Goal: Task Accomplishment & Management: Manage account settings

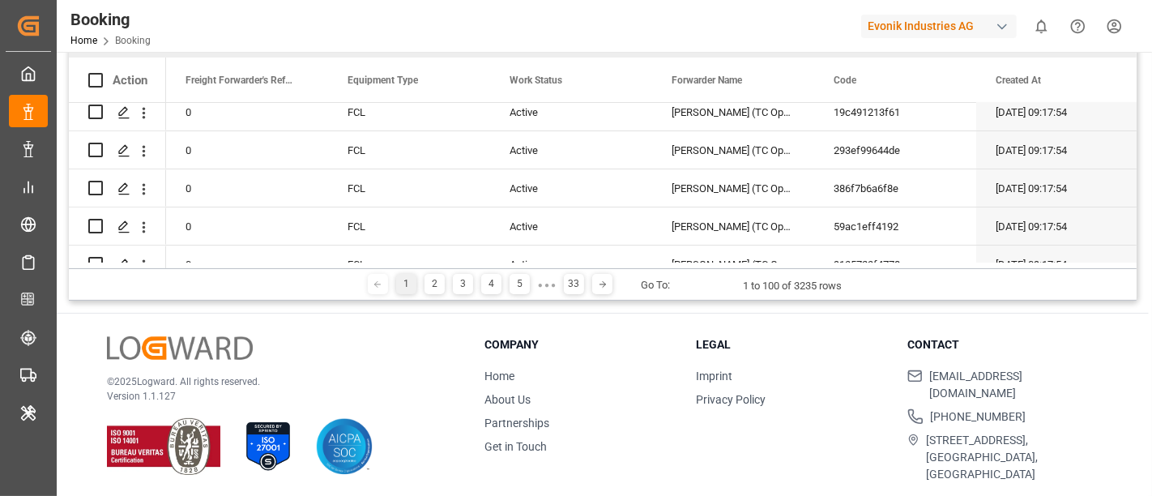
scroll to position [90, 0]
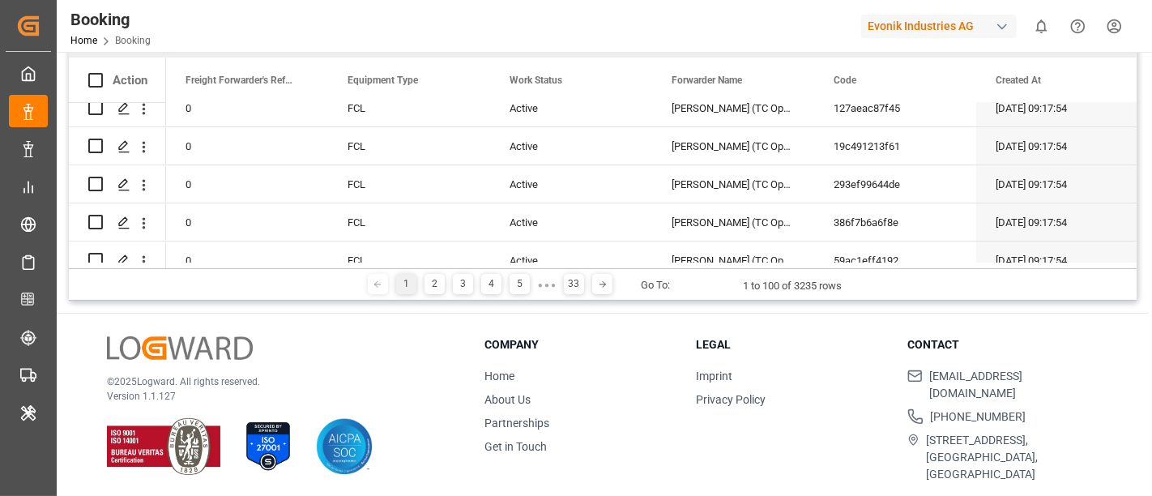
click at [944, 31] on div "Evonik Industries AG" at bounding box center [939, 26] width 156 height 23
click at [905, 27] on html "Created by potrace 1.15, written by Peter Selinger 2001-2017 Created by potrace…" at bounding box center [576, 248] width 1152 height 496
click at [911, 28] on div "Evonik Industries AG" at bounding box center [939, 26] width 156 height 23
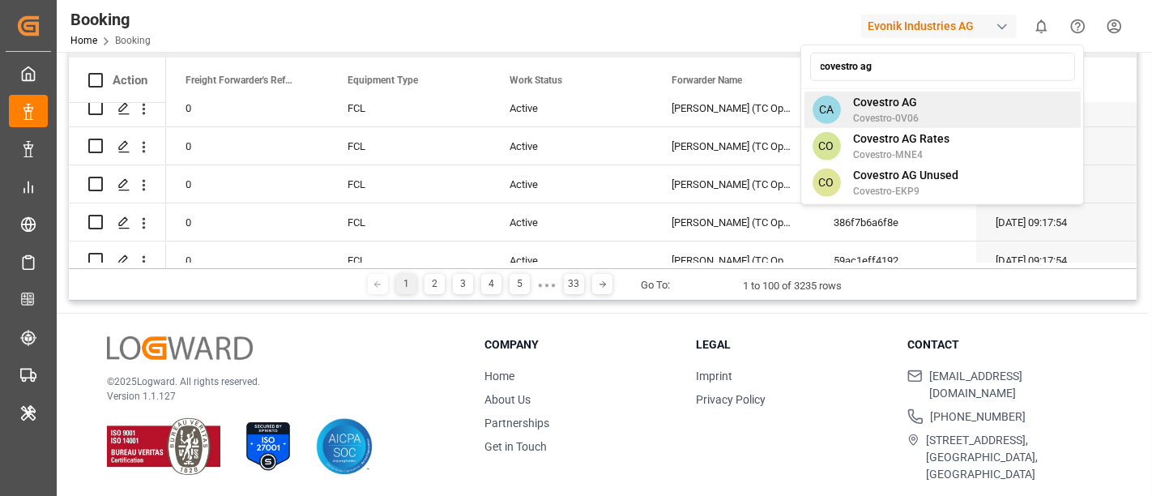
type input "covestro ag"
drag, startPoint x: 928, startPoint y: 98, endPoint x: 940, endPoint y: 111, distance: 17.8
click at [940, 111] on div "CA Covestro AG Covestro-0V06" at bounding box center [942, 110] width 276 height 36
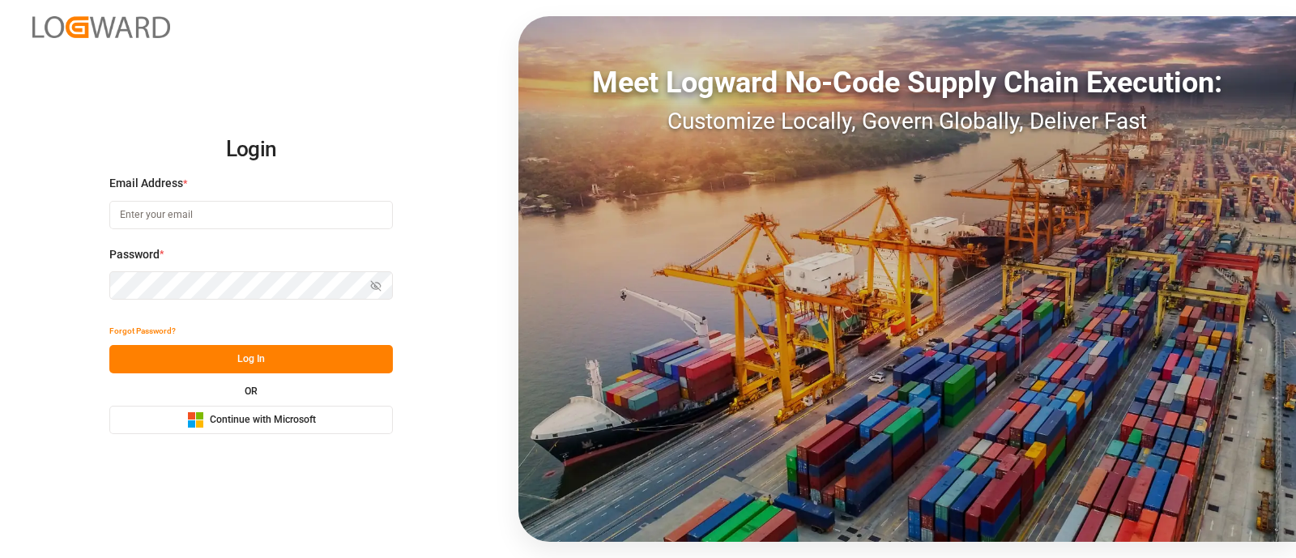
click at [262, 420] on span "Continue with Microsoft" at bounding box center [263, 420] width 106 height 15
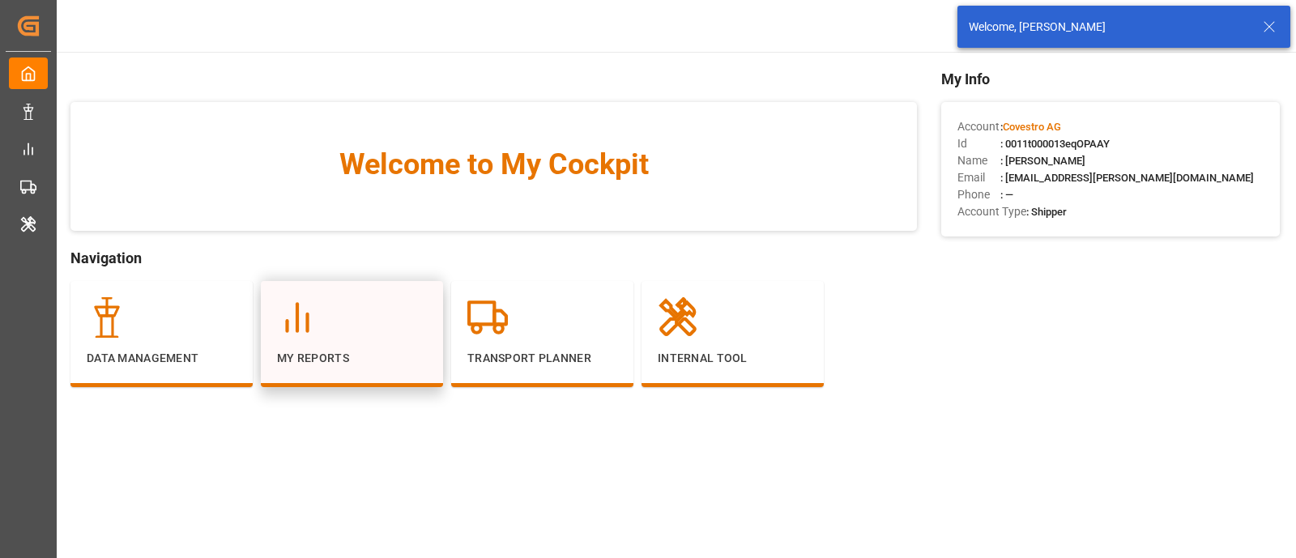
click at [320, 329] on div at bounding box center [352, 317] width 150 height 40
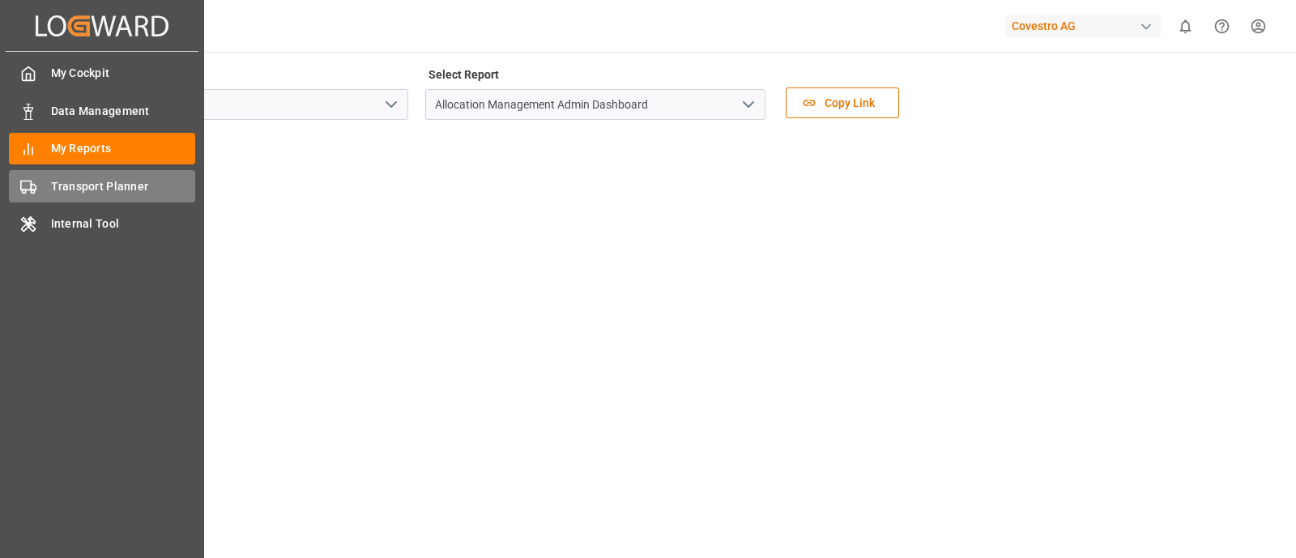
click at [101, 173] on div "Transport Planner Transport Planner" at bounding box center [102, 186] width 186 height 32
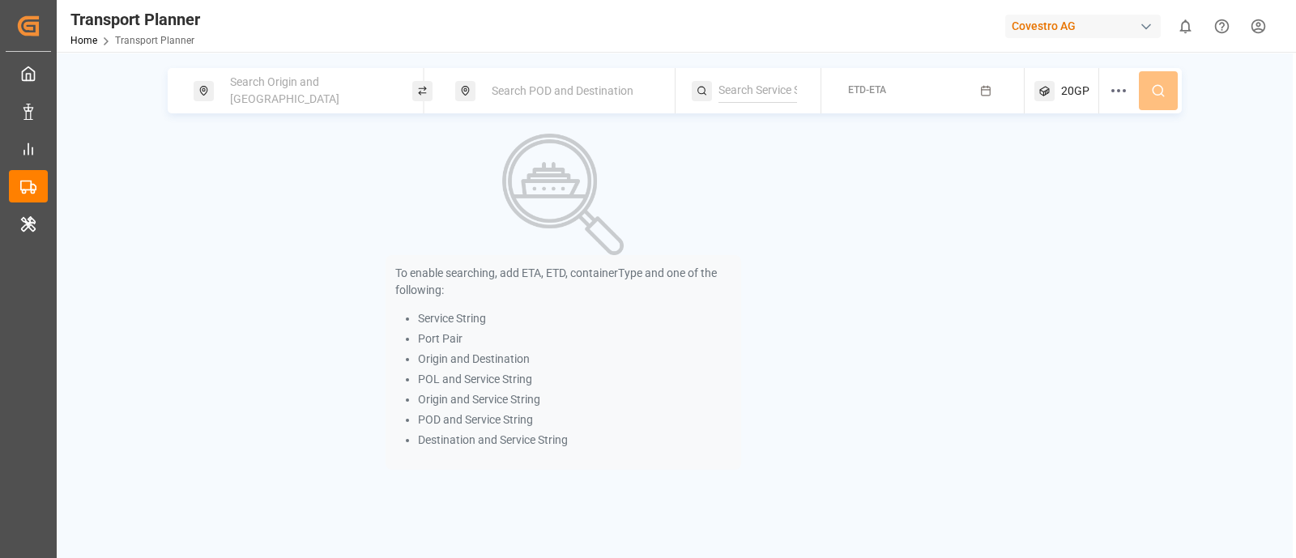
click at [275, 72] on div "Search Origin and POL" at bounding box center [303, 90] width 219 height 45
click at [296, 95] on span "Search Origin and POL" at bounding box center [284, 90] width 109 height 30
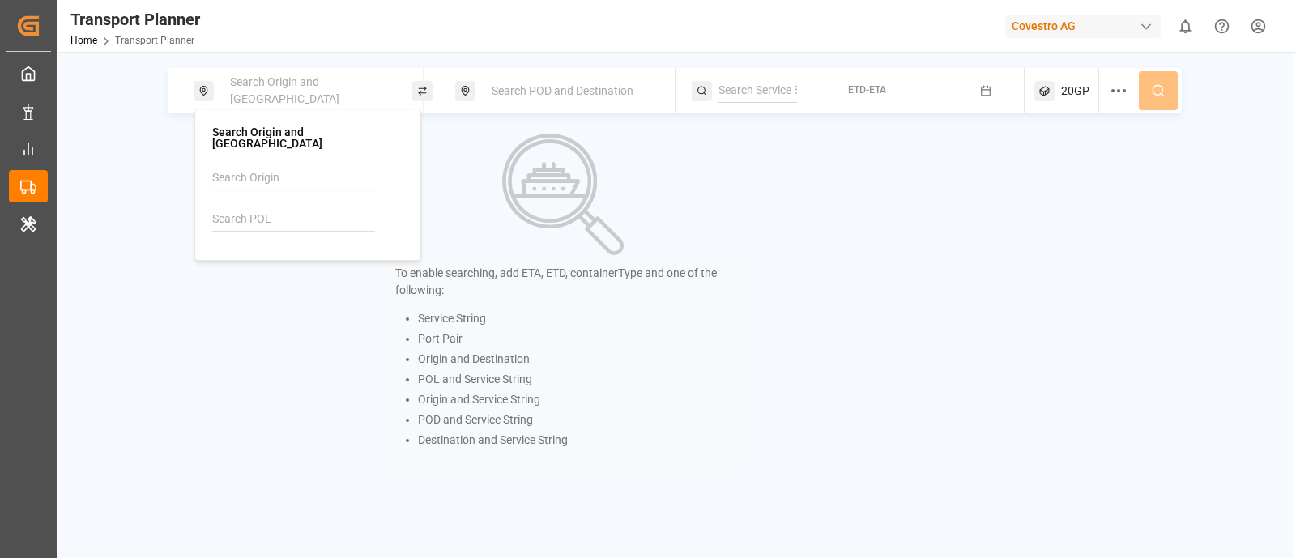
click at [248, 208] on input at bounding box center [293, 219] width 163 height 24
paste input "BEZEE"
type input "BEZEE"
click at [258, 257] on b "BEZEE" at bounding box center [271, 263] width 34 height 13
click at [563, 79] on div "Search POD and Destination" at bounding box center [569, 91] width 175 height 30
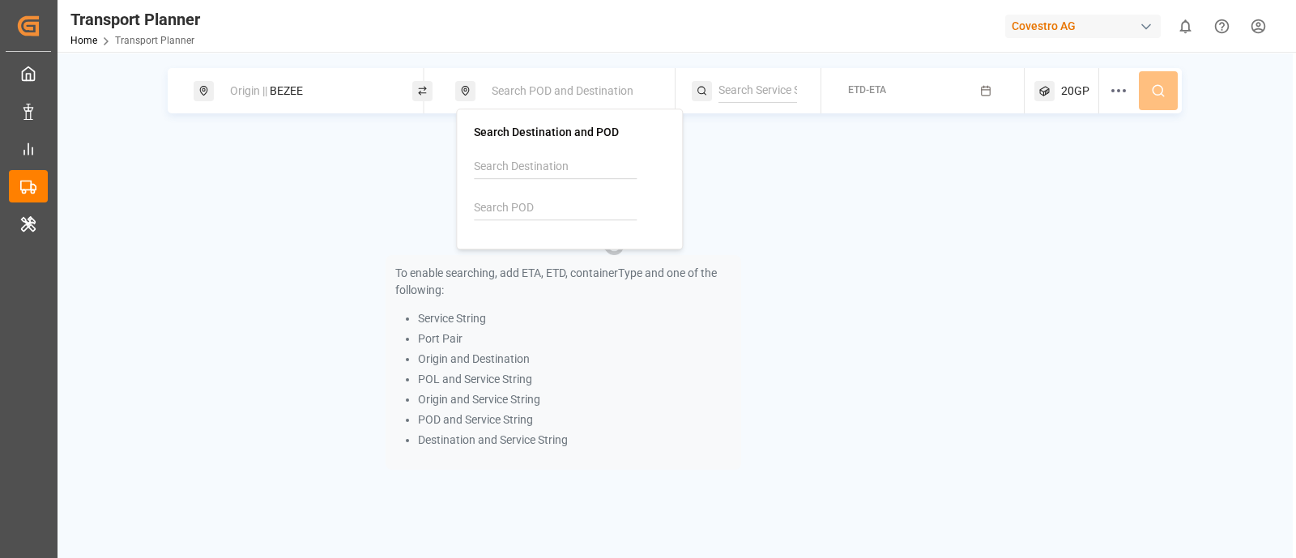
click at [495, 204] on input at bounding box center [555, 208] width 163 height 24
paste input "CNNSA"
type input "CNNSA"
click at [530, 238] on li "CNNSA Nansha Pt" at bounding box center [572, 260] width 183 height 47
click at [556, 249] on div "CNNSA Nansha Pt" at bounding box center [572, 261] width 157 height 34
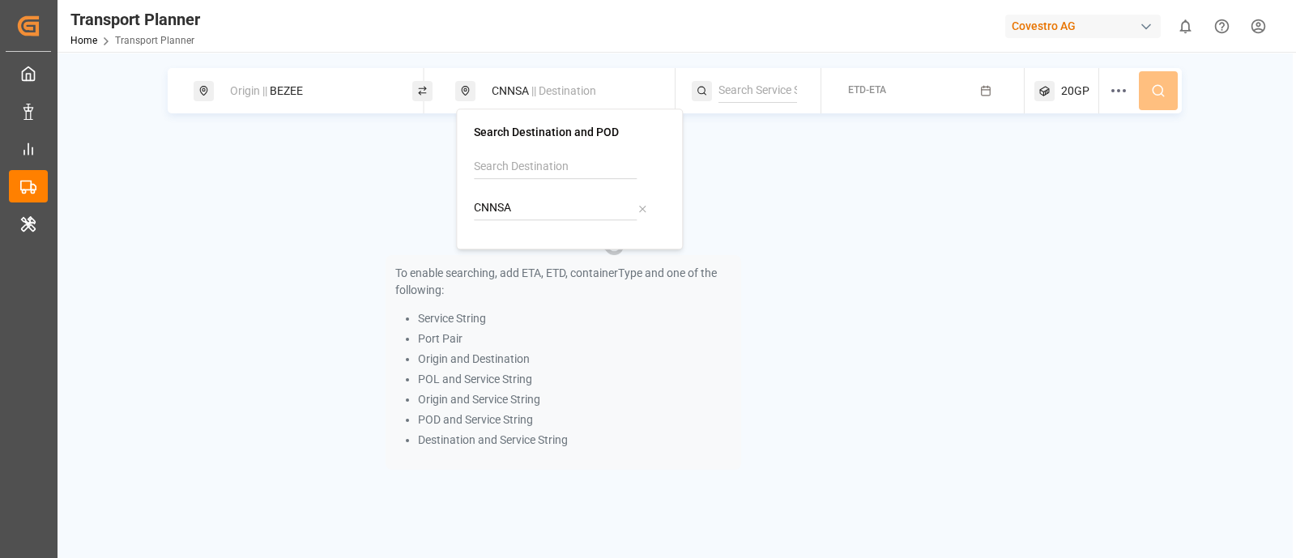
click at [727, 87] on input at bounding box center [757, 91] width 79 height 24
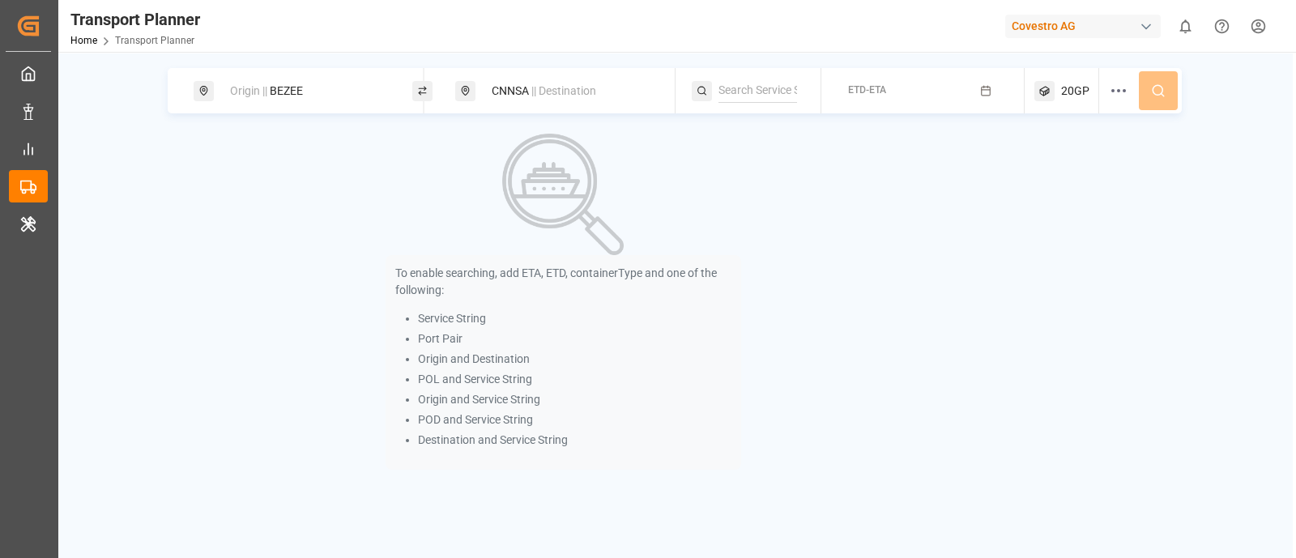
paste input "CNNSA"
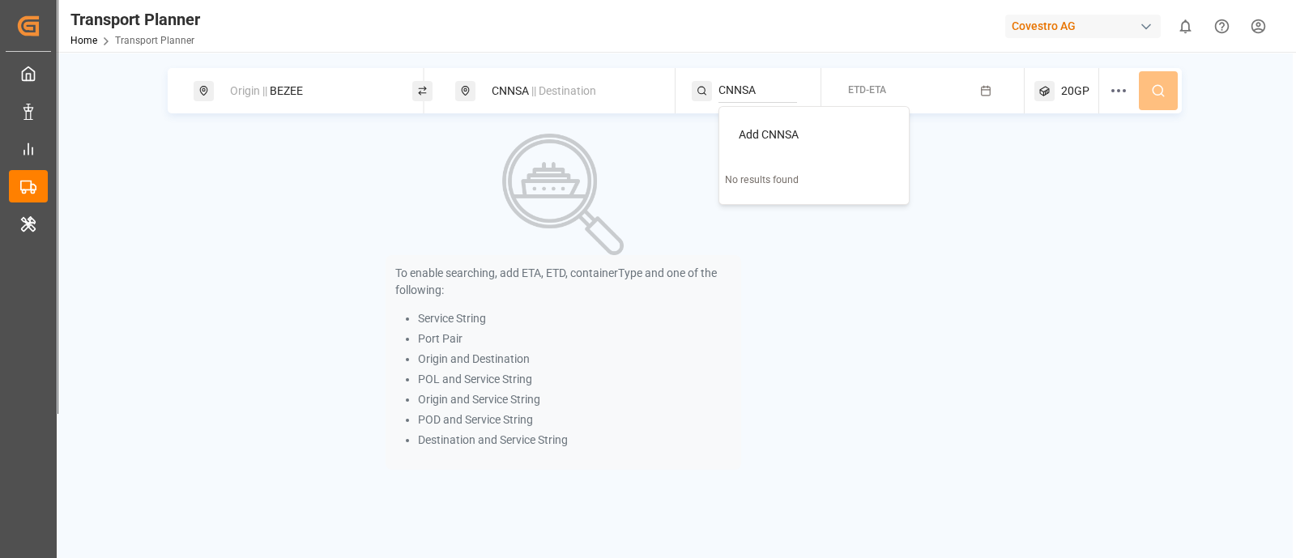
click at [759, 96] on input "CNNSA" at bounding box center [757, 91] width 79 height 24
paste input "FP2"
type input "FP2"
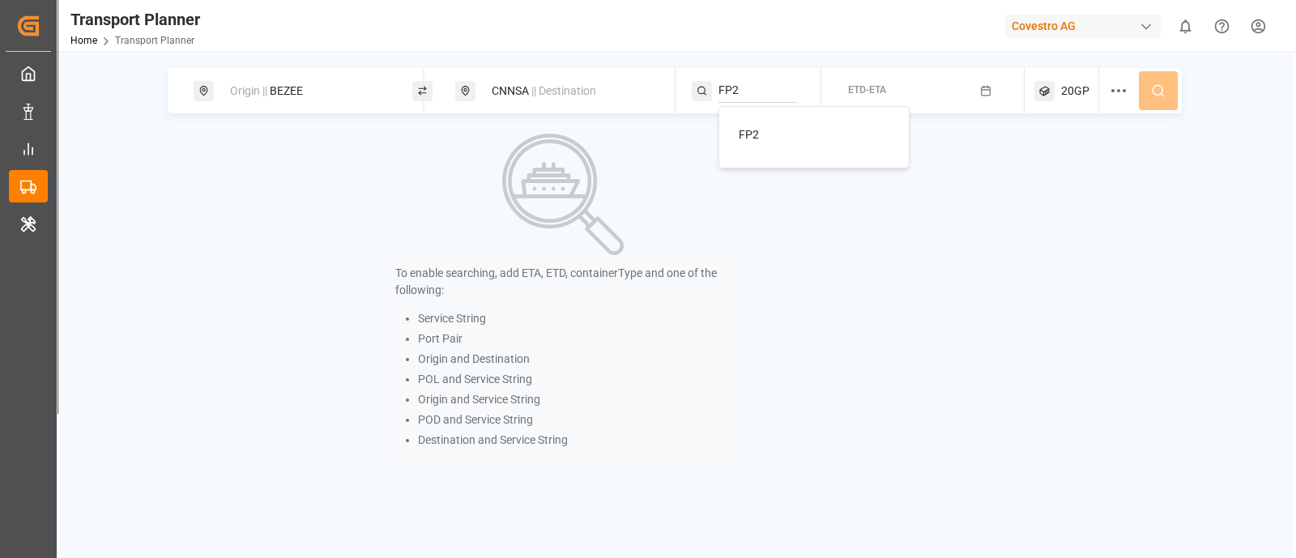
click at [765, 128] on div "FP2" at bounding box center [817, 134] width 157 height 17
click at [981, 94] on icon "button" at bounding box center [985, 90] width 11 height 11
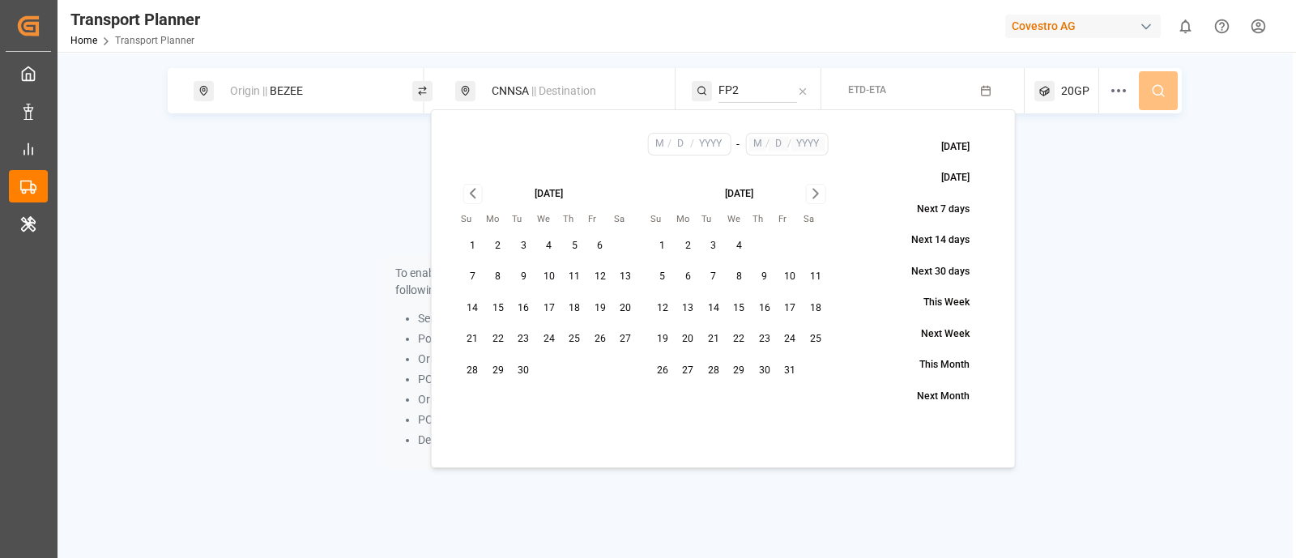
click at [478, 244] on button "1" at bounding box center [473, 246] width 26 height 26
type input "9"
type input "1"
type input "2025"
click at [819, 189] on icon "Go to next month" at bounding box center [816, 193] width 19 height 19
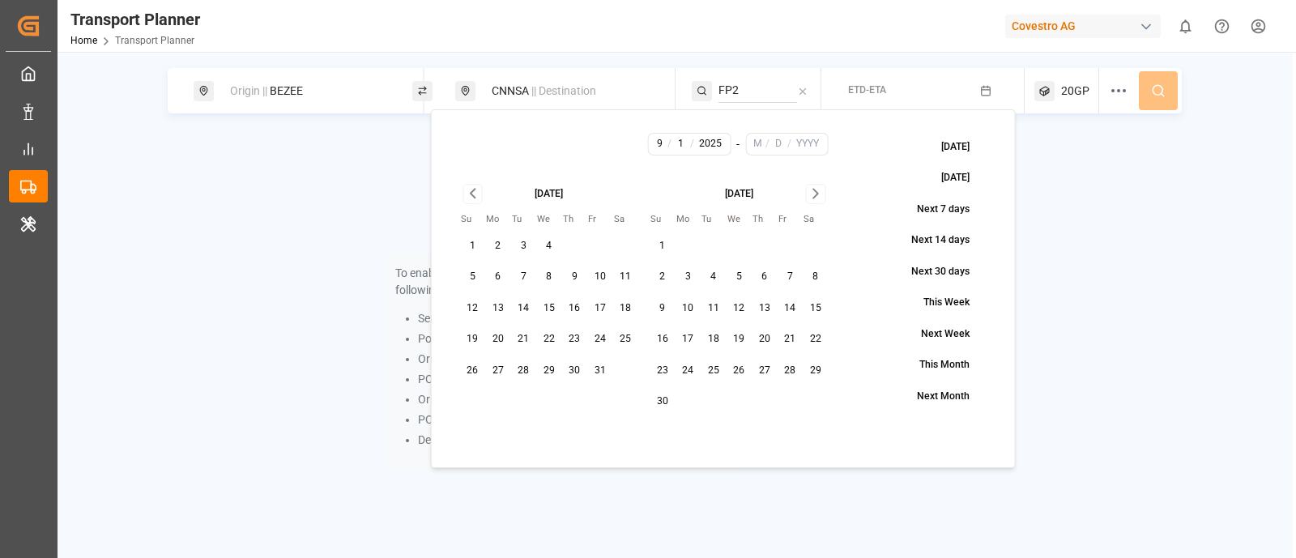
click at [816, 194] on icon "Go to next month" at bounding box center [815, 194] width 5 height 9
drag, startPoint x: 631, startPoint y: 369, endPoint x: 735, endPoint y: 315, distance: 117.4
click at [633, 368] on button "29" at bounding box center [626, 371] width 26 height 26
type input "11"
type input "29"
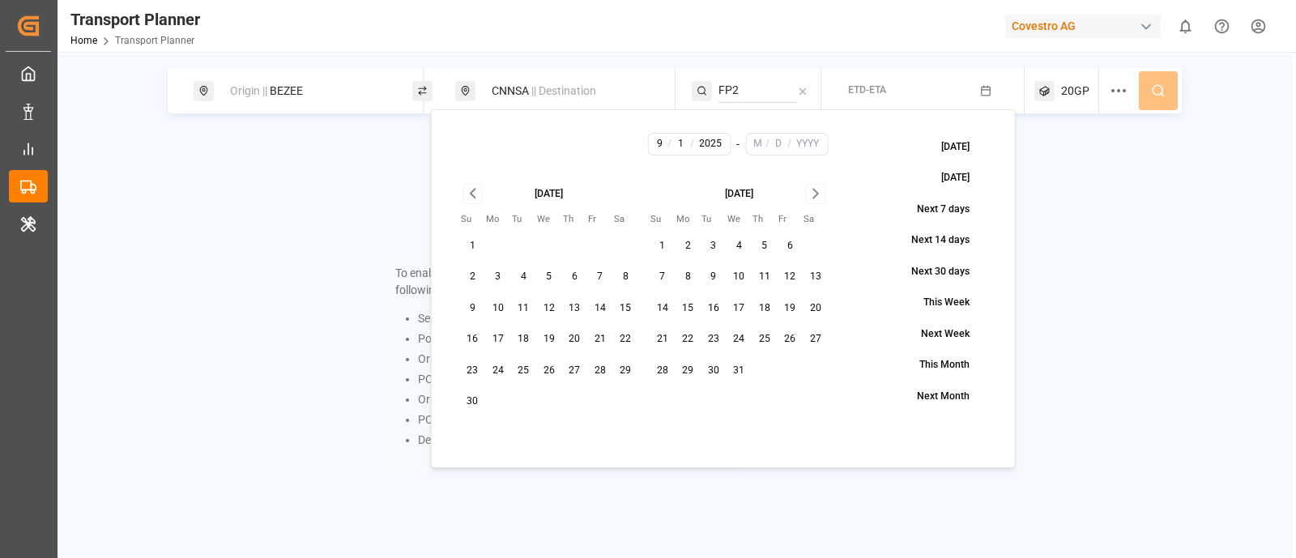
type input "2025"
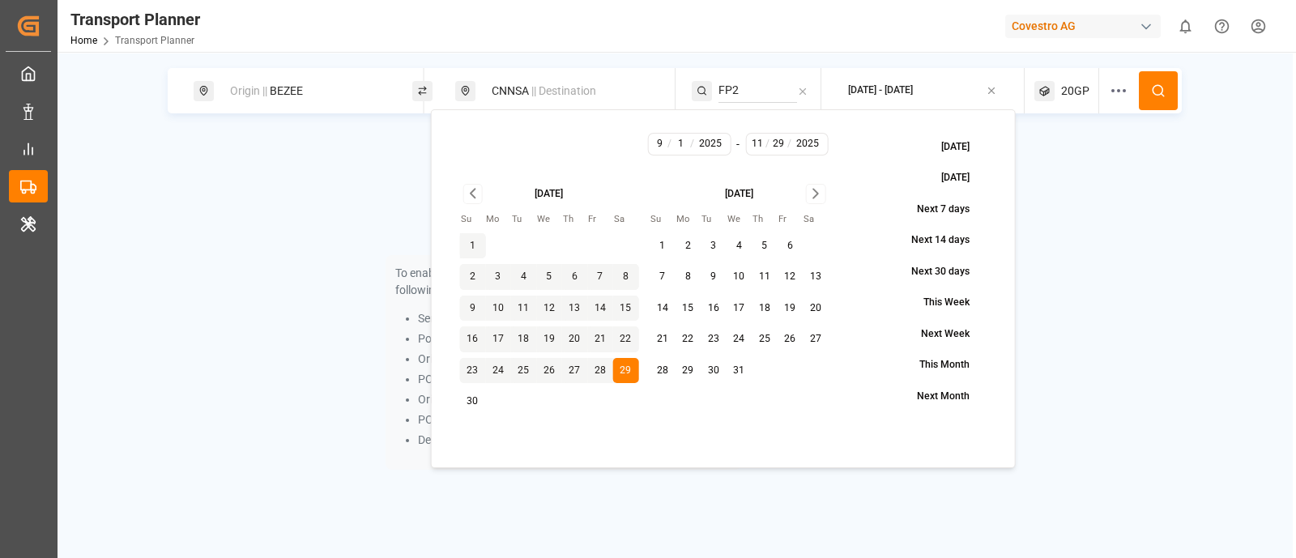
click at [1161, 92] on circle at bounding box center [1158, 90] width 10 height 10
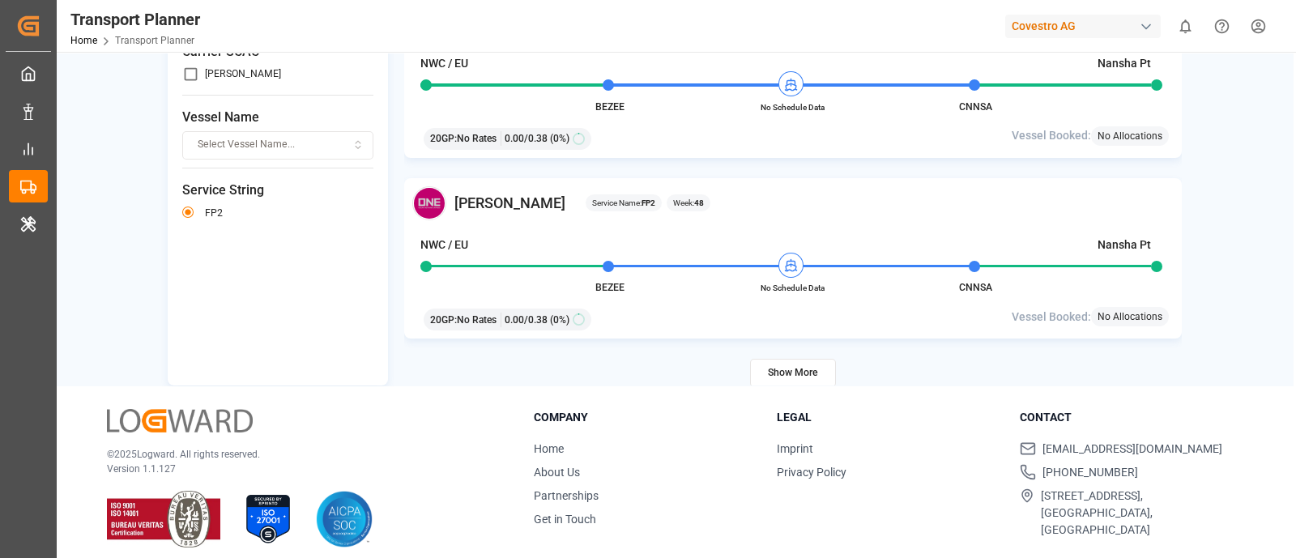
scroll to position [236, 0]
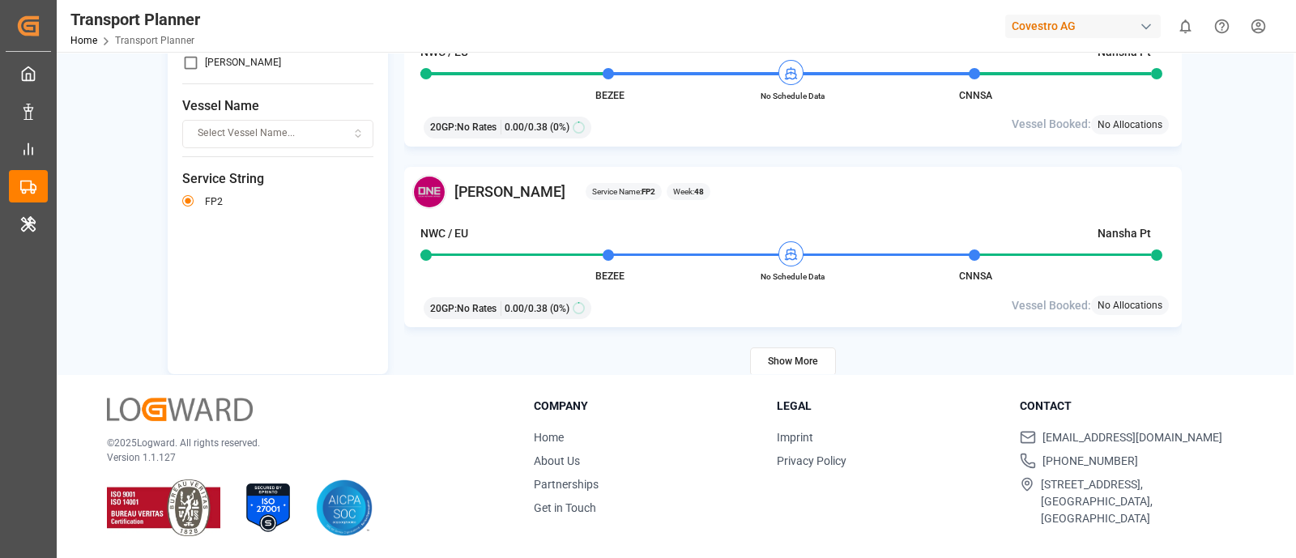
click at [779, 360] on button "Show More" at bounding box center [793, 361] width 86 height 28
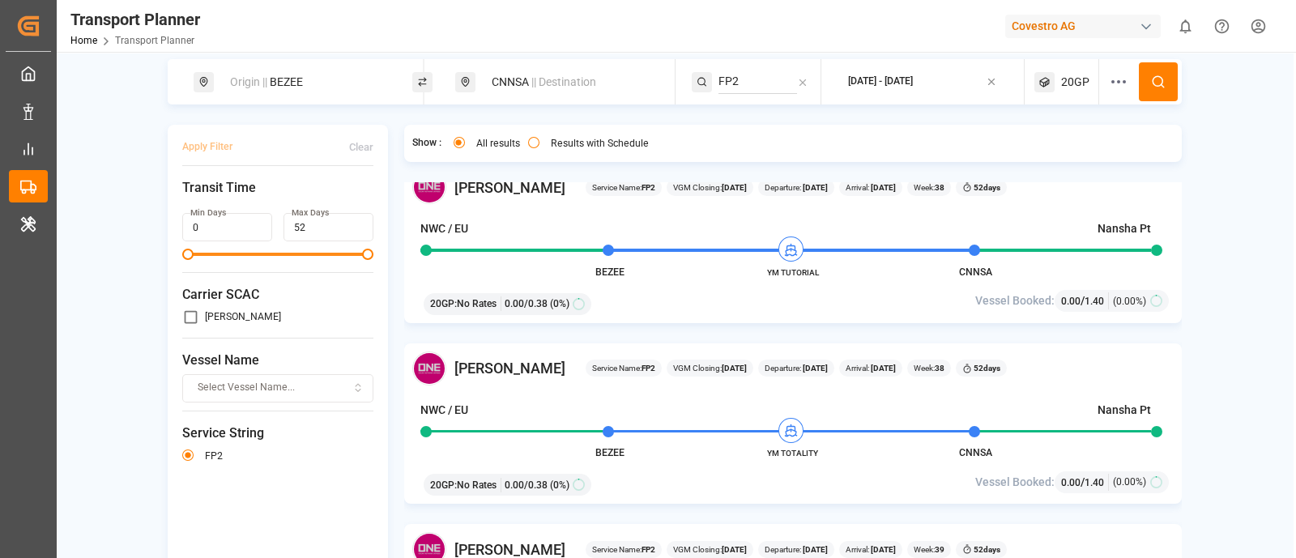
scroll to position [0, 0]
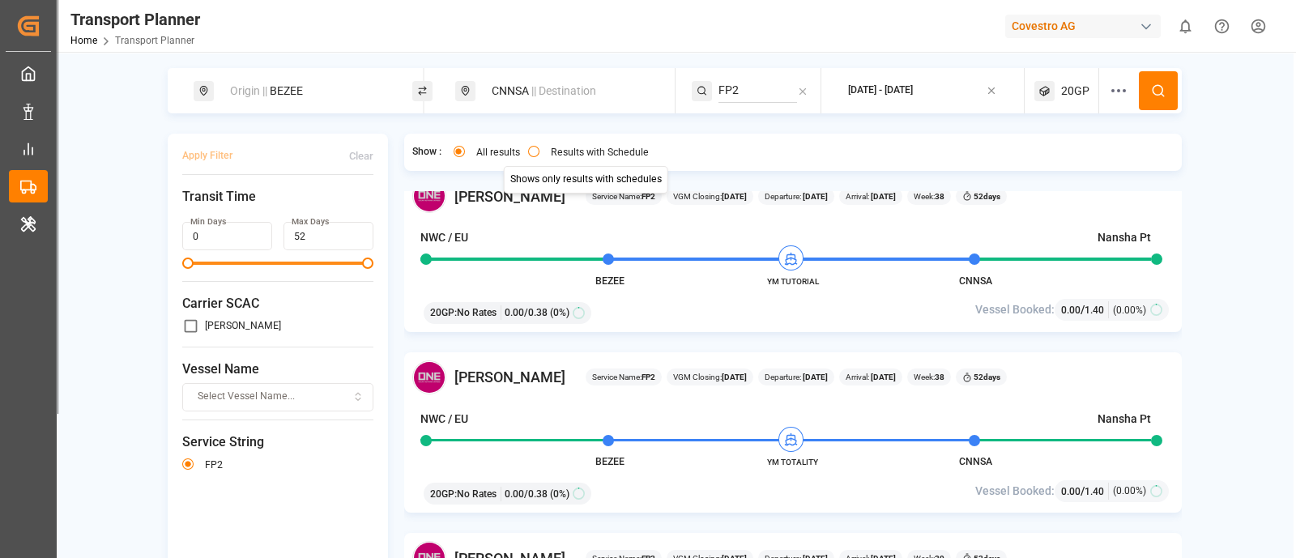
click at [533, 148] on button "Results with Schedule" at bounding box center [533, 151] width 11 height 11
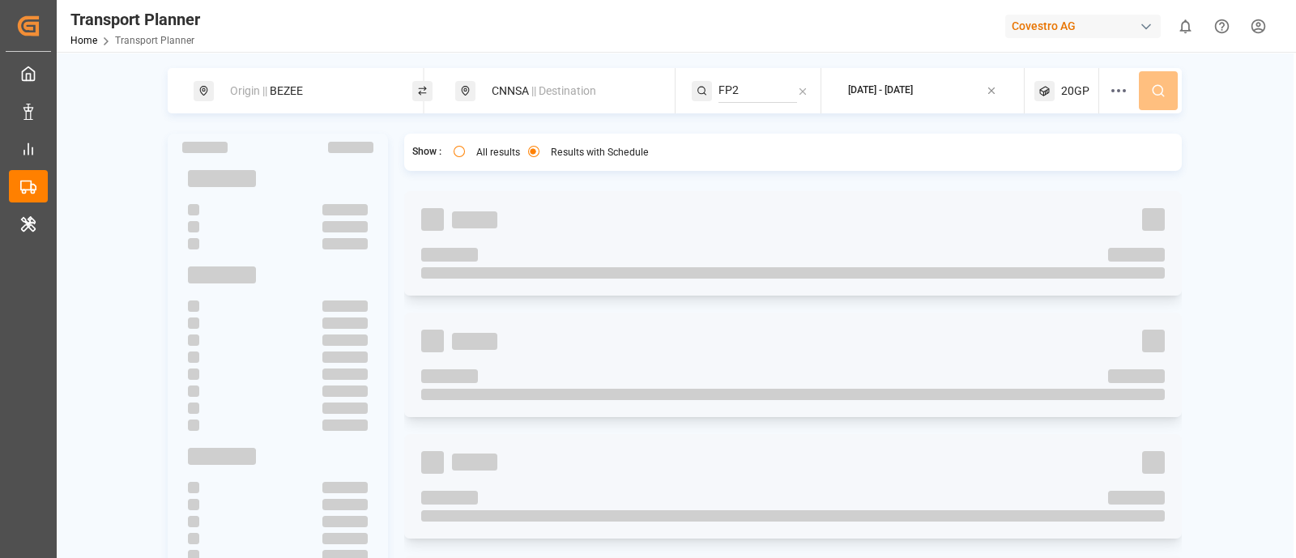
type button "only"
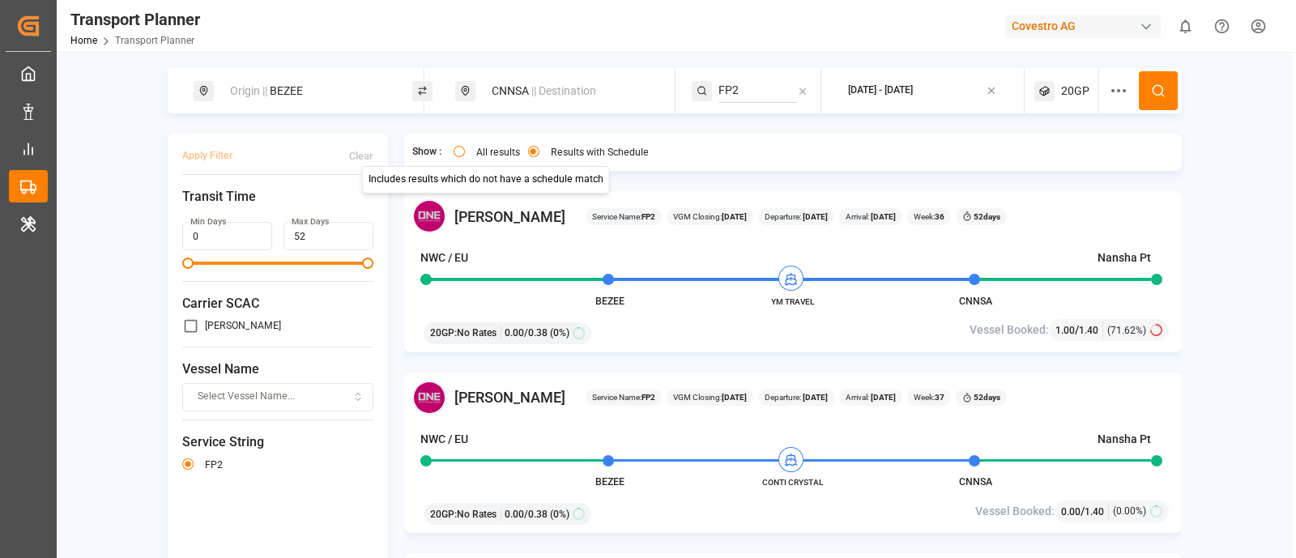
click at [470, 151] on div "All results" at bounding box center [487, 154] width 66 height 17
click at [462, 147] on div "All results" at bounding box center [487, 154] width 66 height 17
click at [454, 154] on button "All results" at bounding box center [459, 151] width 11 height 11
click at [913, 93] on div "2025-09-01 - 2025-11-29" at bounding box center [880, 90] width 65 height 15
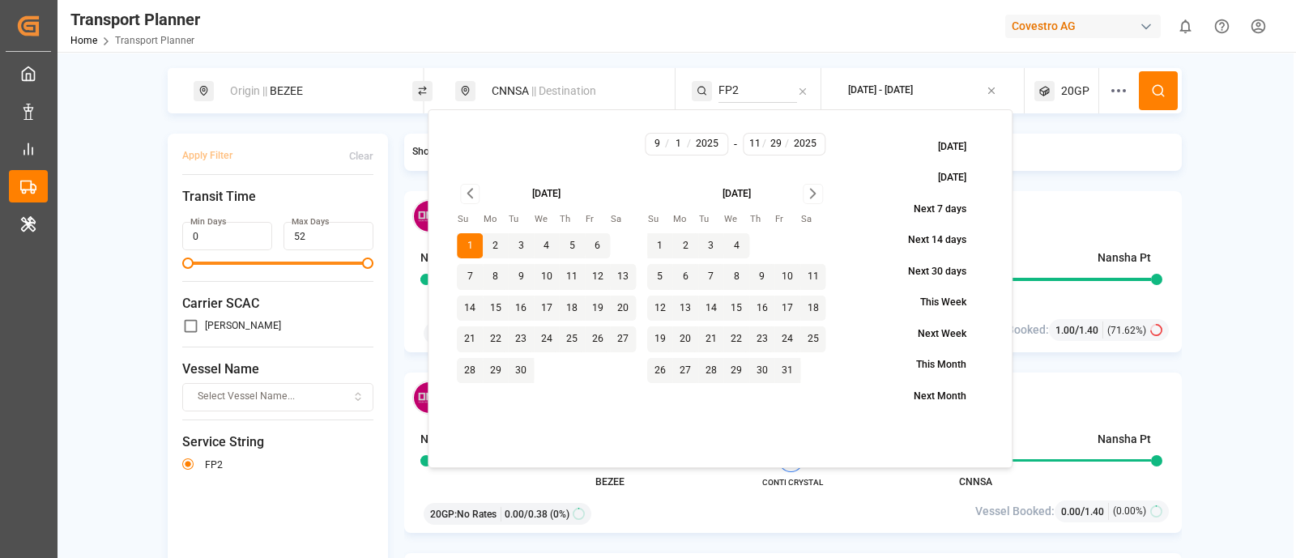
click at [816, 188] on icon "Go to next month" at bounding box center [812, 193] width 19 height 19
click at [805, 195] on icon "Go to next month" at bounding box center [812, 193] width 19 height 19
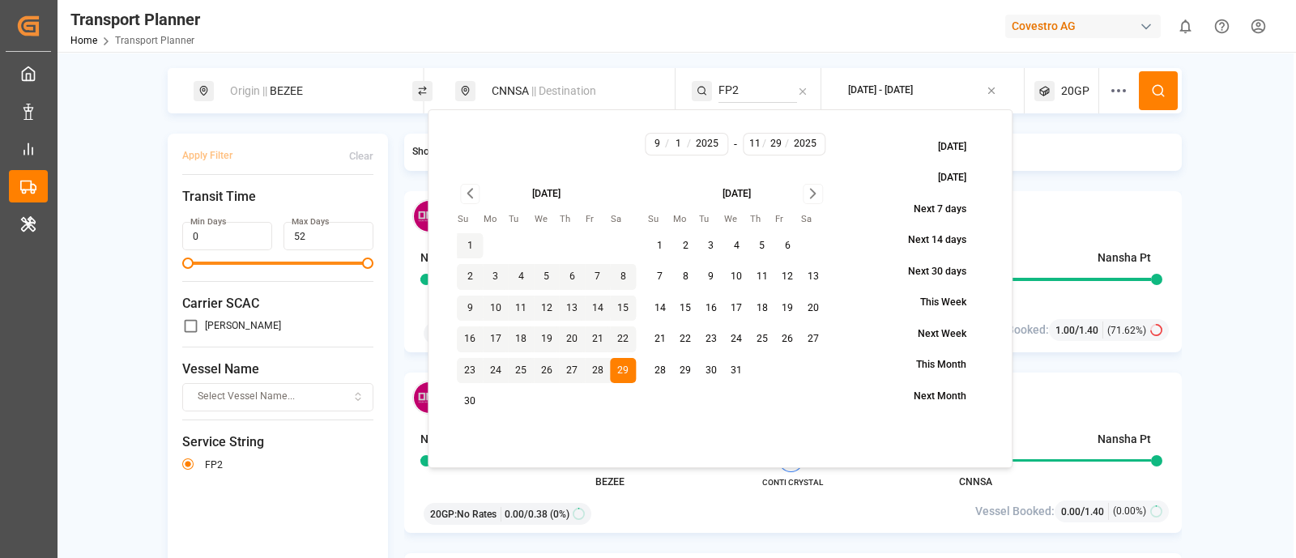
click at [737, 374] on button "31" at bounding box center [736, 371] width 26 height 26
type input "12"
type input "31"
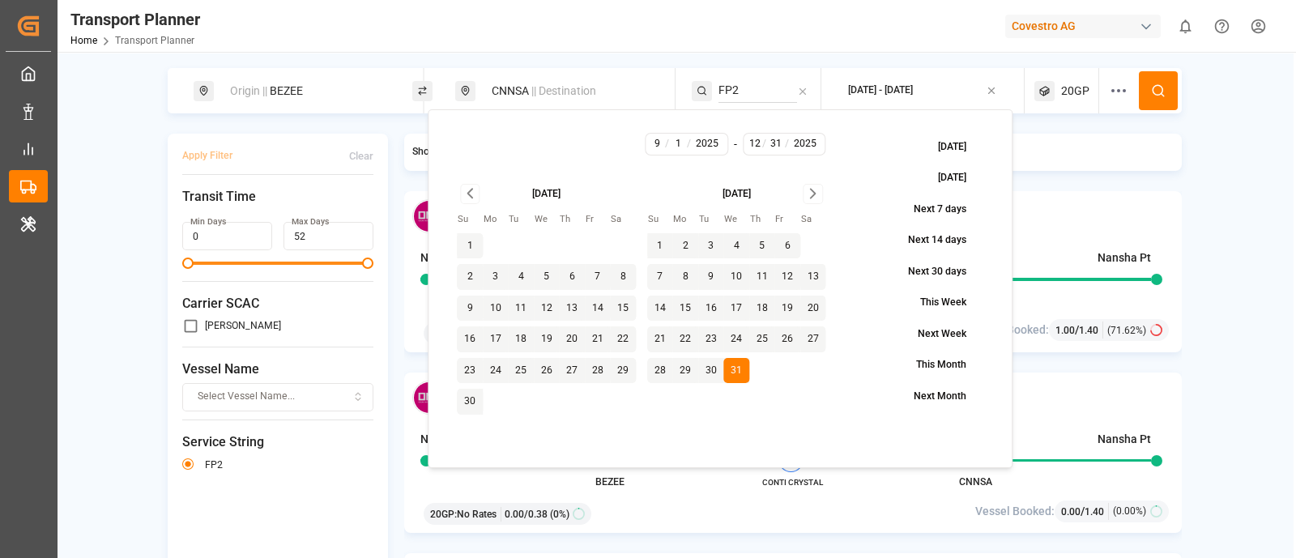
click at [1157, 92] on icon at bounding box center [1158, 90] width 15 height 15
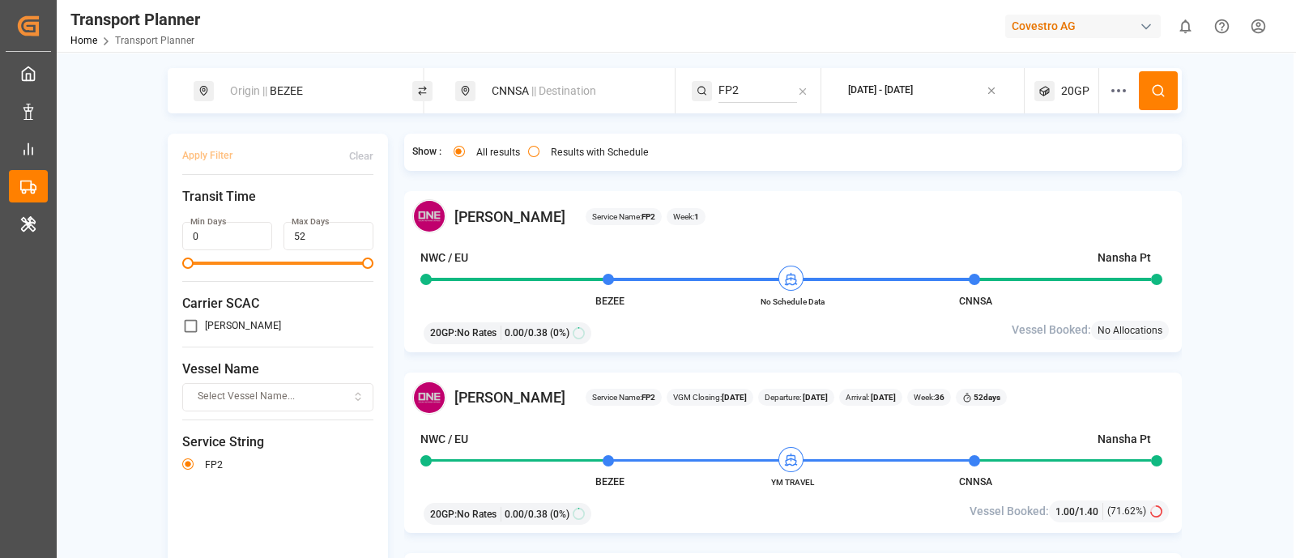
click at [910, 79] on button "2025-09-01 - 2025-12-31" at bounding box center [923, 91] width 184 height 32
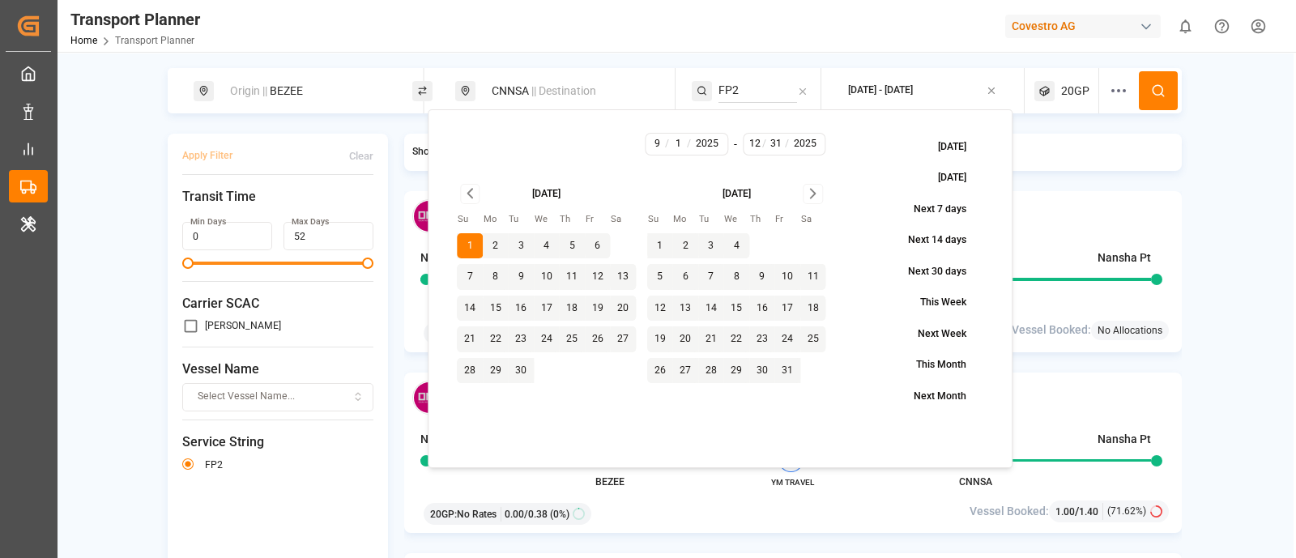
click at [813, 192] on icon "Go to next month" at bounding box center [813, 194] width 5 height 9
click at [814, 192] on icon "Go to next month" at bounding box center [813, 194] width 5 height 9
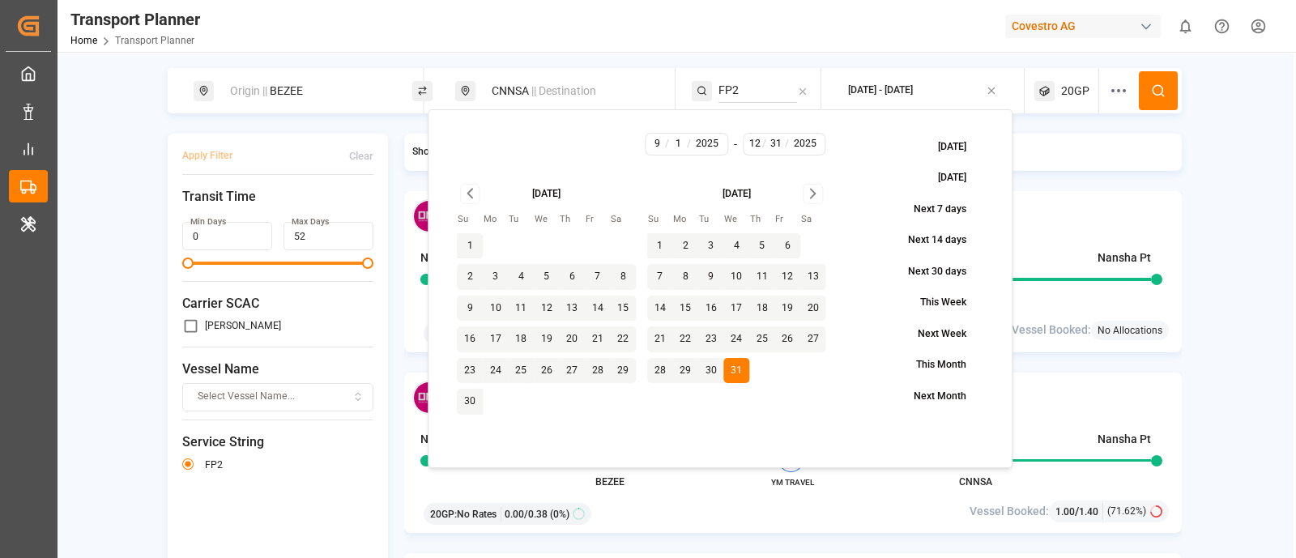
click at [814, 192] on icon "Go to next month" at bounding box center [813, 194] width 5 height 9
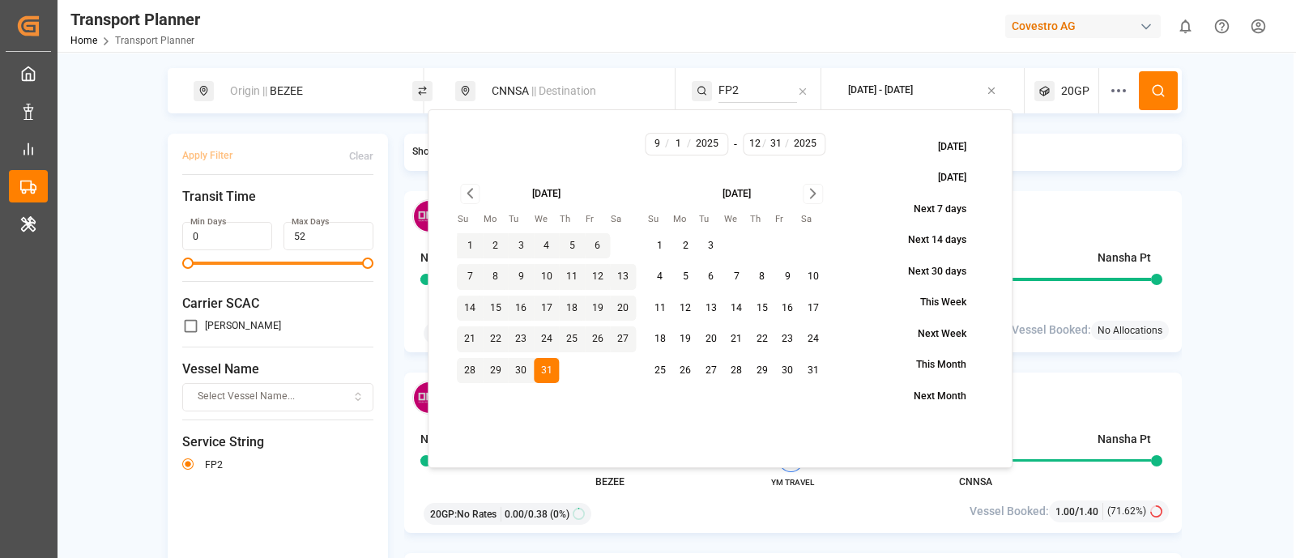
click at [808, 366] on button "31" at bounding box center [813, 371] width 26 height 26
type input "1"
type input "2026"
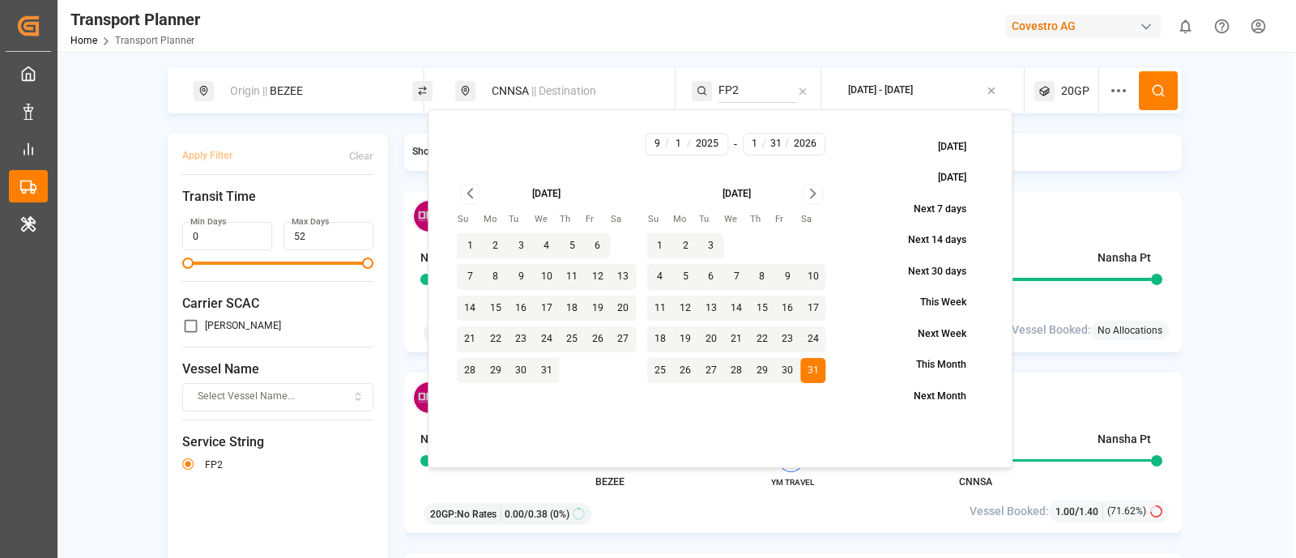
click at [1151, 89] on icon at bounding box center [1158, 90] width 15 height 15
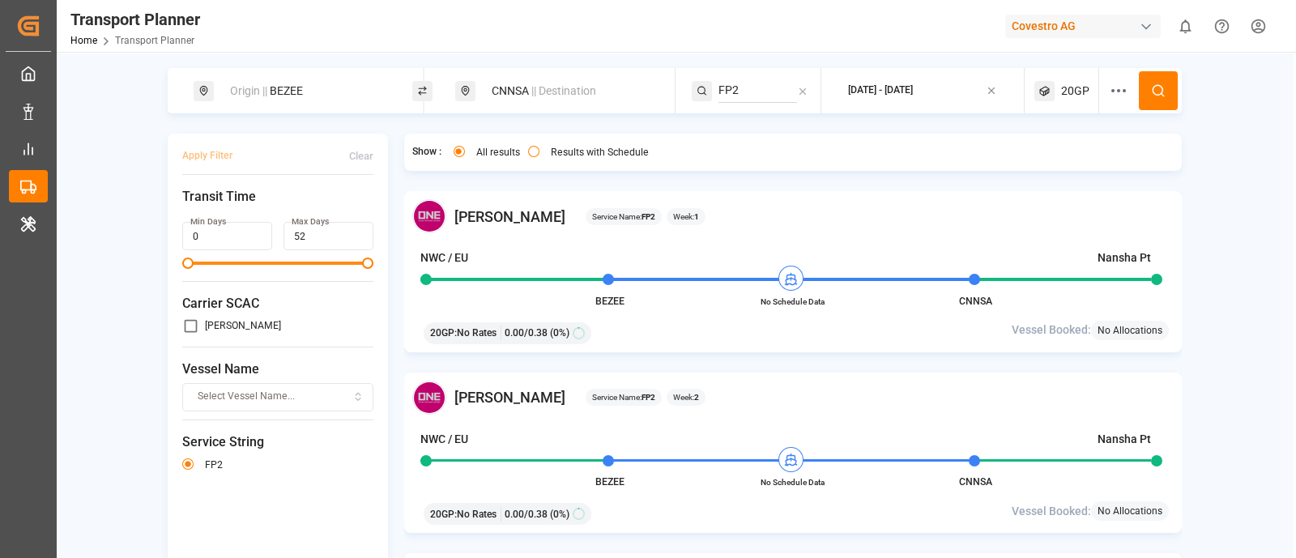
click at [305, 101] on div "Origin || BEZEE" at bounding box center [307, 91] width 175 height 30
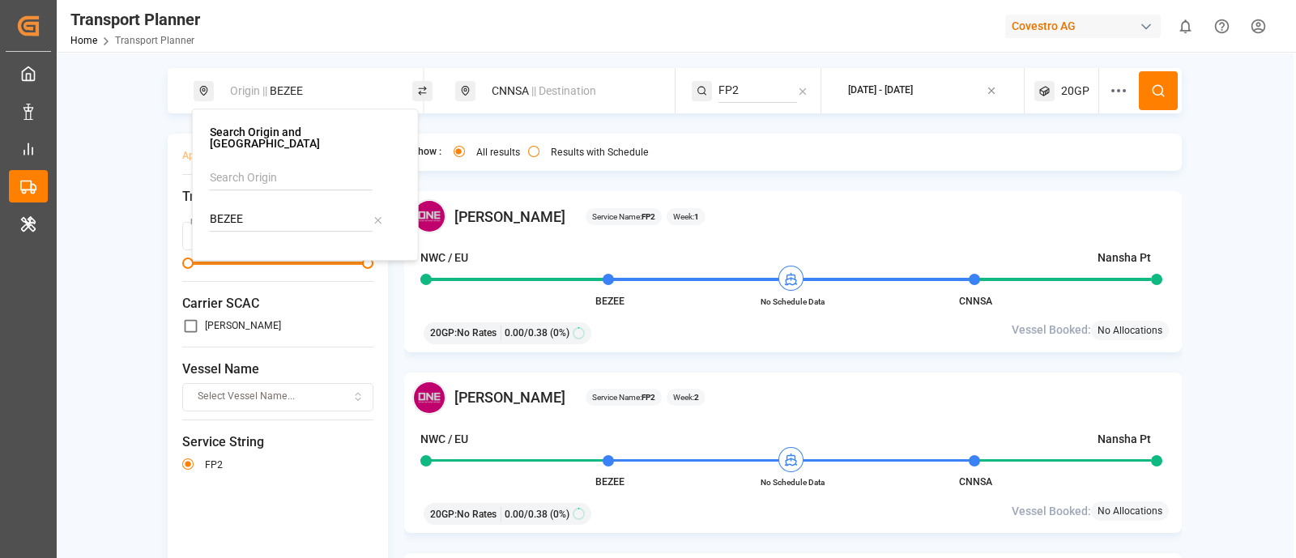
click at [254, 207] on input "BEZEE" at bounding box center [291, 219] width 163 height 24
paste input "ANR"
type input "BEANR"
click at [262, 257] on b "BEANR" at bounding box center [269, 263] width 36 height 13
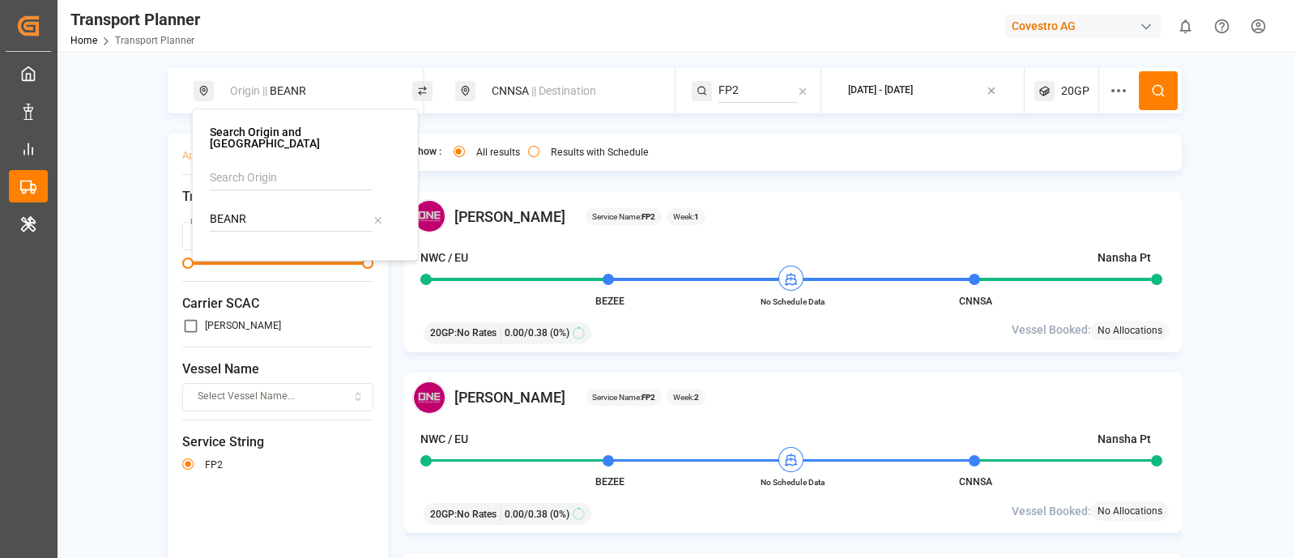
click at [564, 79] on div "CNNSA || Destination" at bounding box center [569, 91] width 175 height 30
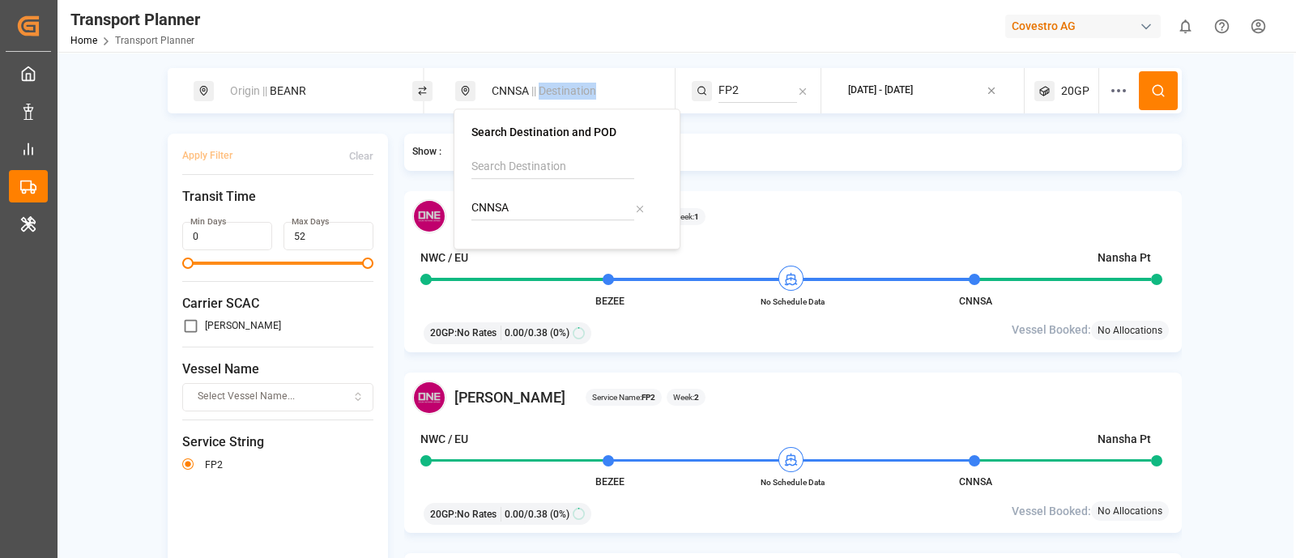
click at [564, 79] on div "CNNSA || Destination" at bounding box center [569, 91] width 175 height 30
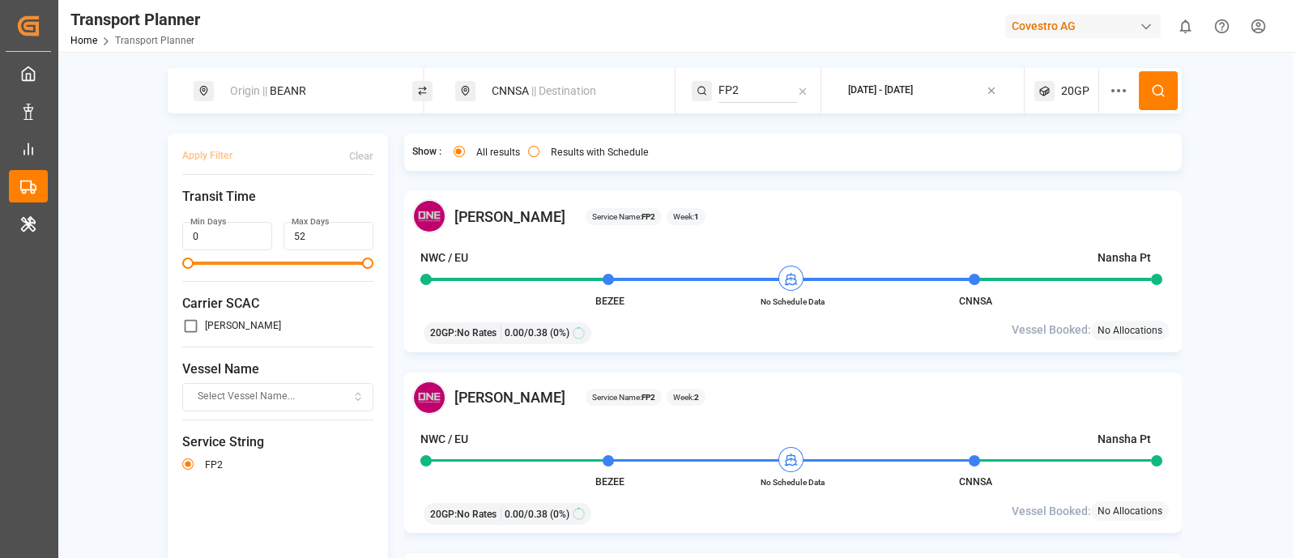
click at [516, 94] on div "CNNSA || Destination" at bounding box center [569, 91] width 175 height 30
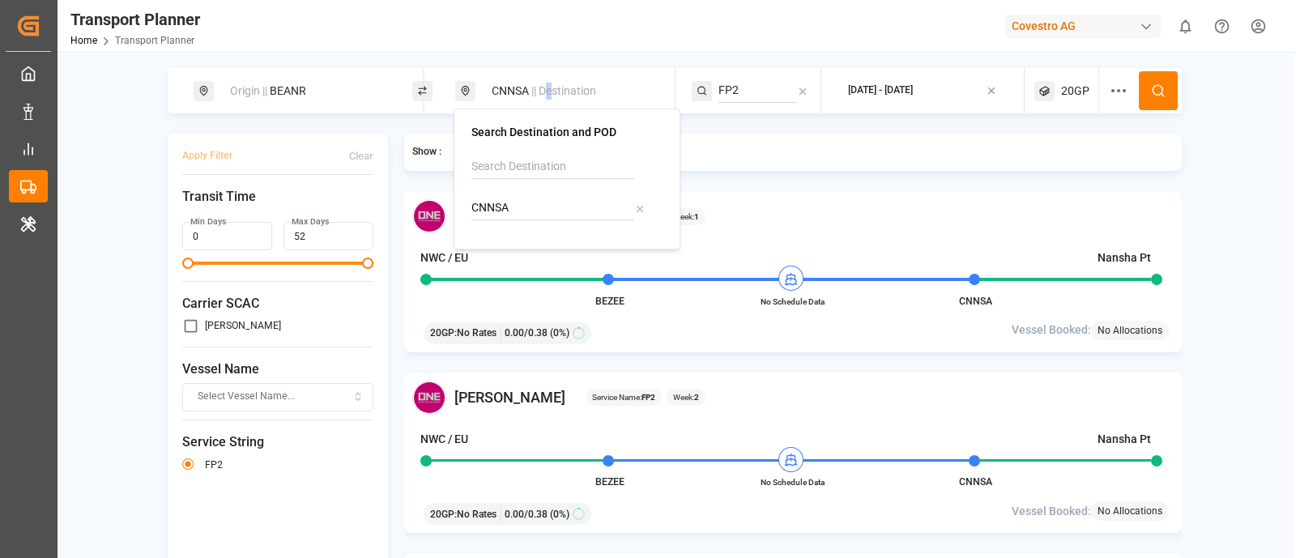
click at [550, 95] on span "|| Destination" at bounding box center [563, 90] width 65 height 13
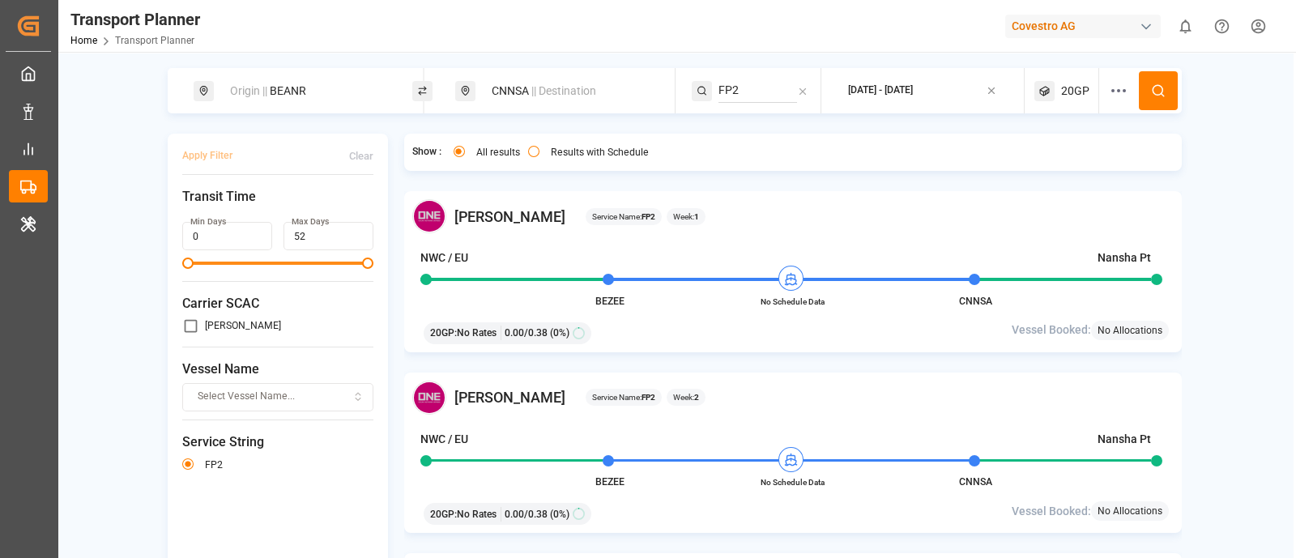
click at [532, 87] on span "|| Destination" at bounding box center [563, 90] width 65 height 13
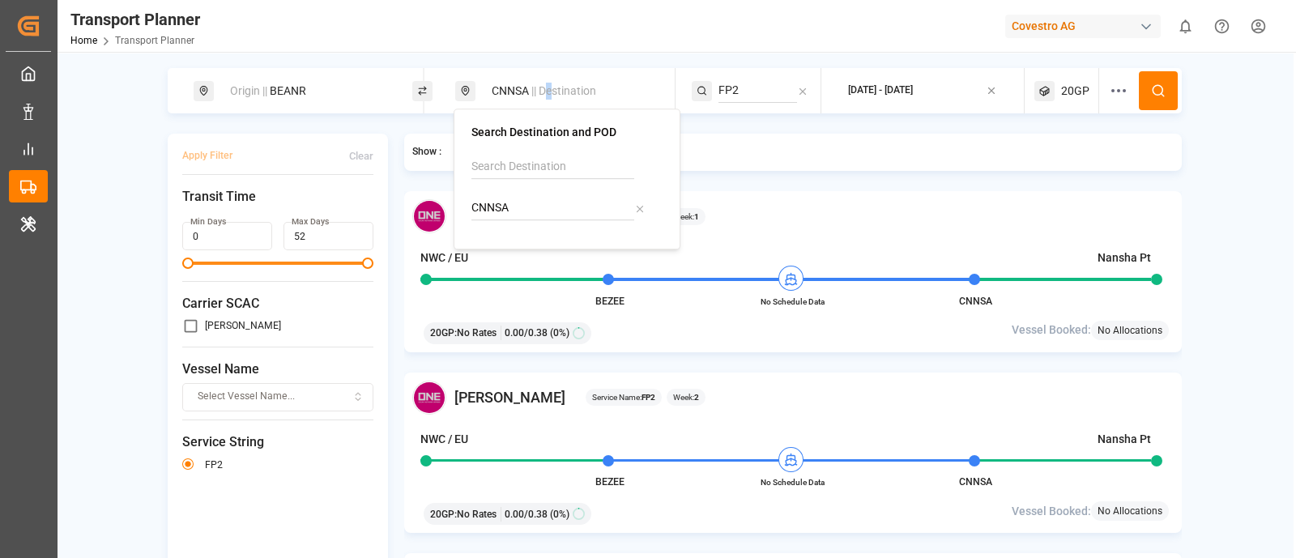
click at [551, 85] on span "|| Destination" at bounding box center [563, 90] width 65 height 13
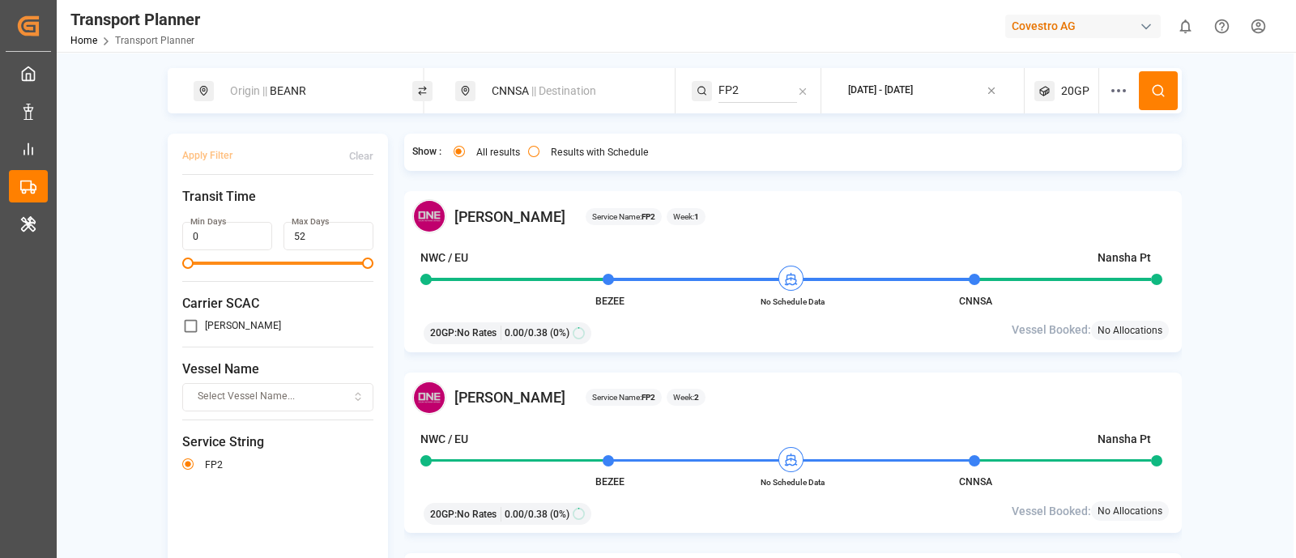
click at [534, 95] on span "|| Destination" at bounding box center [563, 90] width 65 height 13
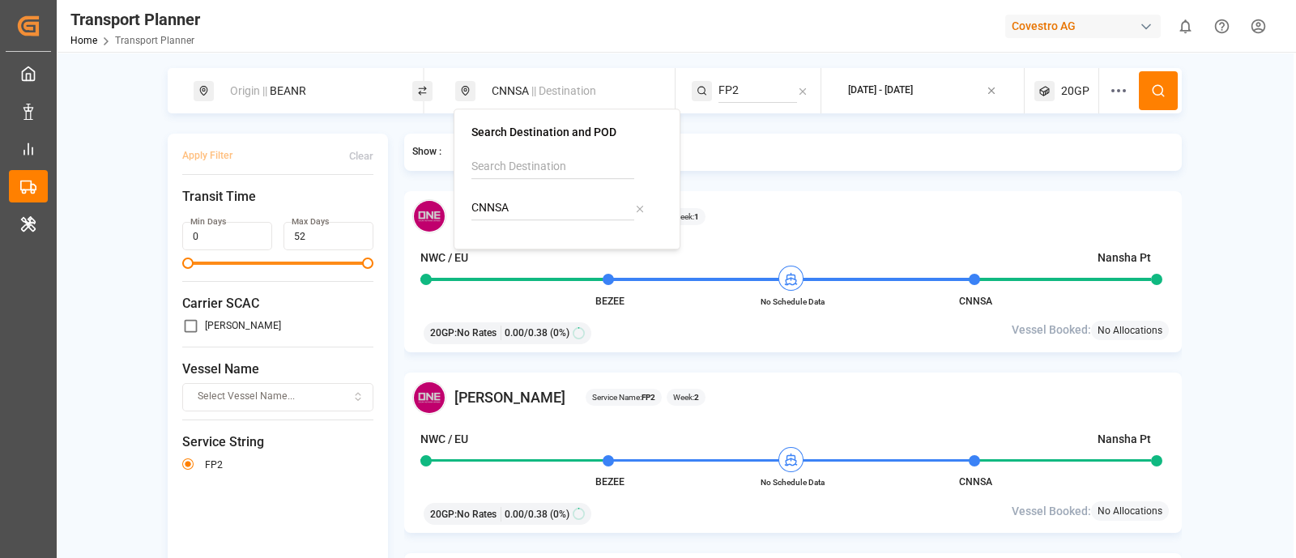
click at [505, 201] on input "CNNSA" at bounding box center [552, 208] width 163 height 24
click at [506, 200] on input "CNNSA" at bounding box center [552, 208] width 163 height 24
click at [511, 213] on input "CNNSA" at bounding box center [552, 208] width 163 height 24
click at [511, 212] on input "CNNSA" at bounding box center [552, 208] width 163 height 24
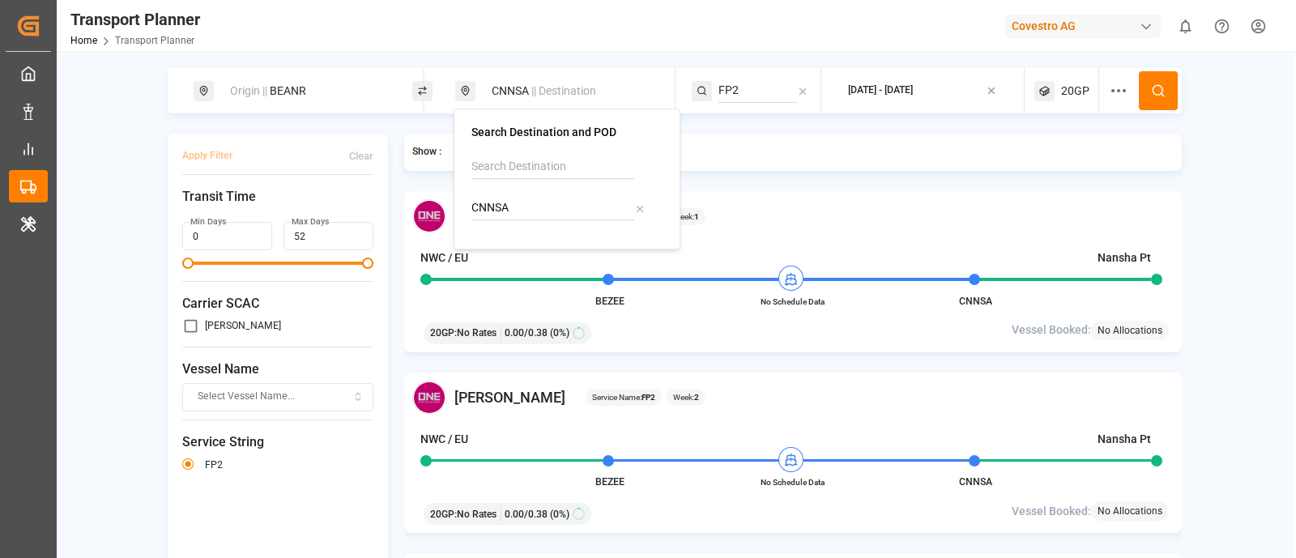
click at [511, 211] on input "CNNSA" at bounding box center [552, 208] width 163 height 24
paste input "AEAJM"
click at [554, 205] on input "CNNSAAEAJM" at bounding box center [552, 208] width 163 height 24
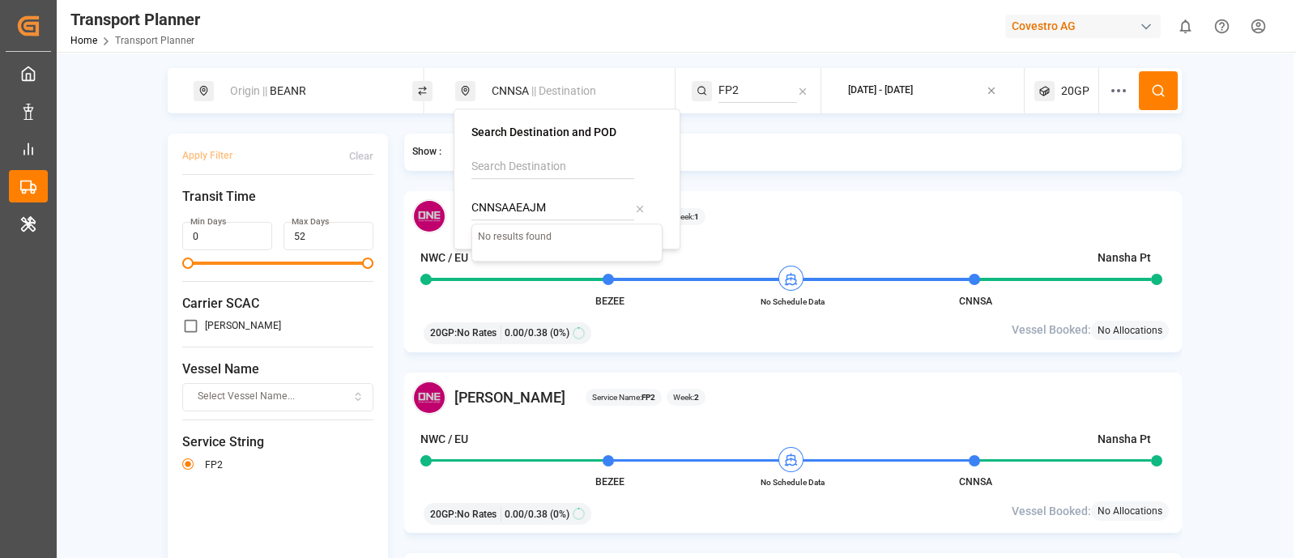
paste input
type input "AEAJM"
click at [536, 245] on b "AEAJM" at bounding box center [531, 251] width 37 height 13
click at [731, 83] on input "FP2" at bounding box center [757, 91] width 79 height 24
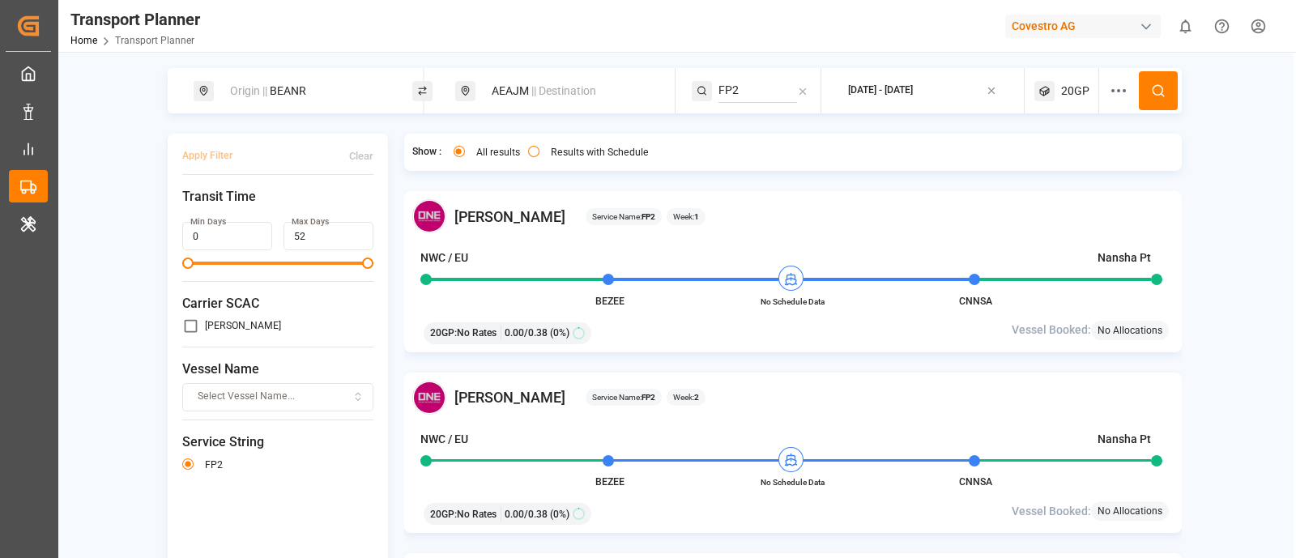
click at [731, 83] on input "FP2" at bounding box center [757, 91] width 79 height 24
paste input "LION"
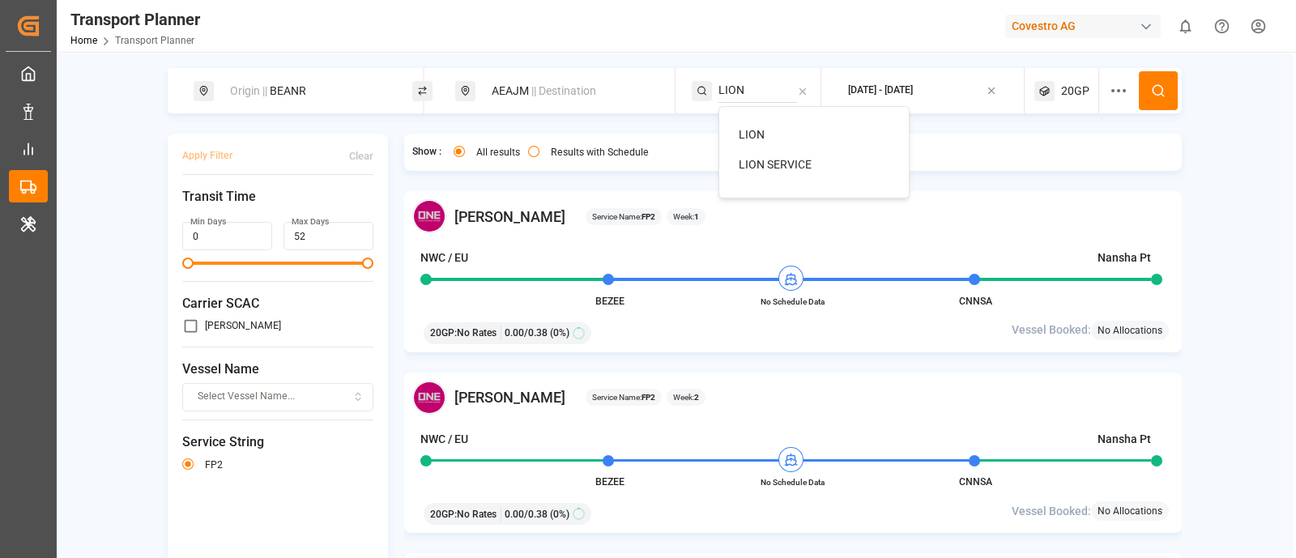
type input "LION"
click at [756, 131] on span "LION" at bounding box center [752, 134] width 26 height 13
click at [1151, 88] on icon at bounding box center [1158, 90] width 15 height 15
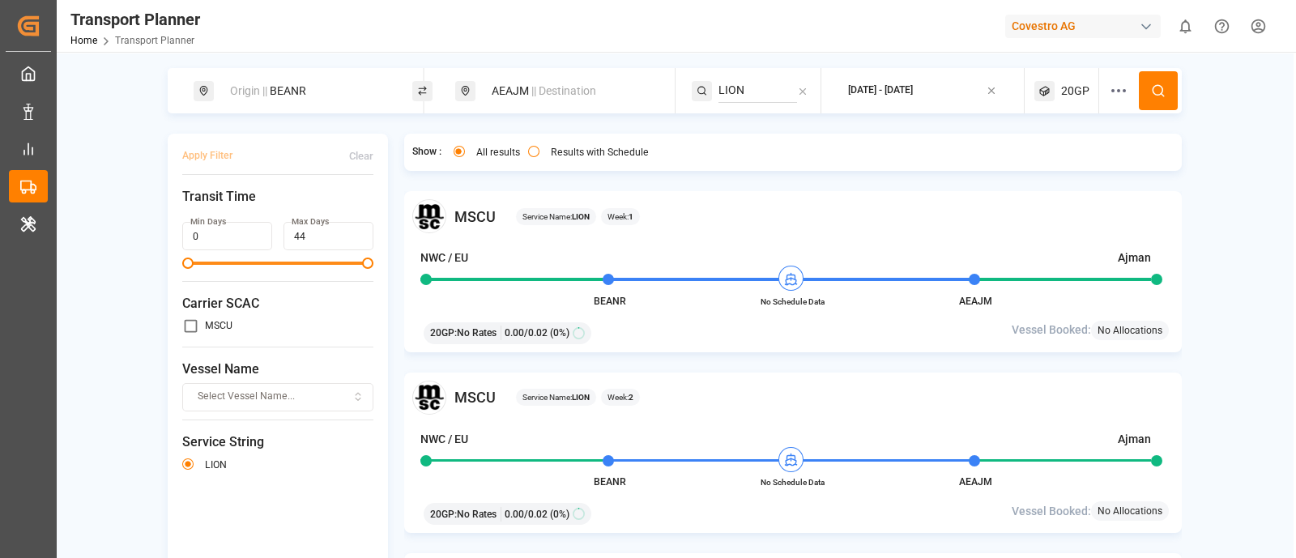
click at [522, 79] on div "AEAJM || Destination" at bounding box center [569, 91] width 175 height 30
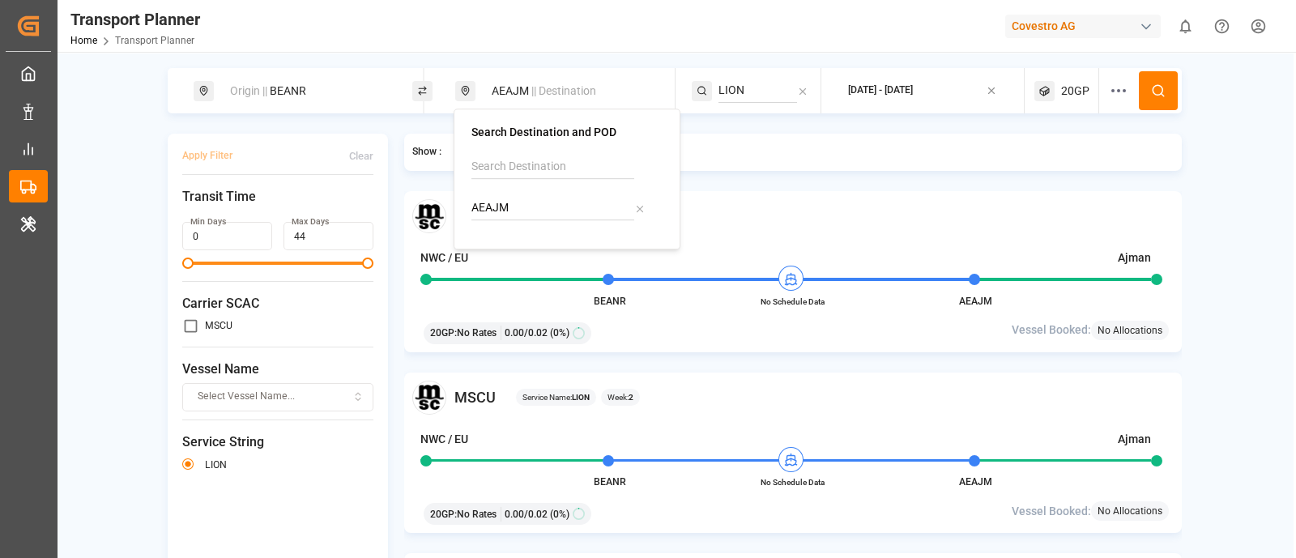
click at [519, 204] on input "AEAJM" at bounding box center [552, 208] width 163 height 24
paste input "UH"
type input "AEAUH"
click at [514, 249] on b "AEAUH" at bounding box center [531, 251] width 36 height 13
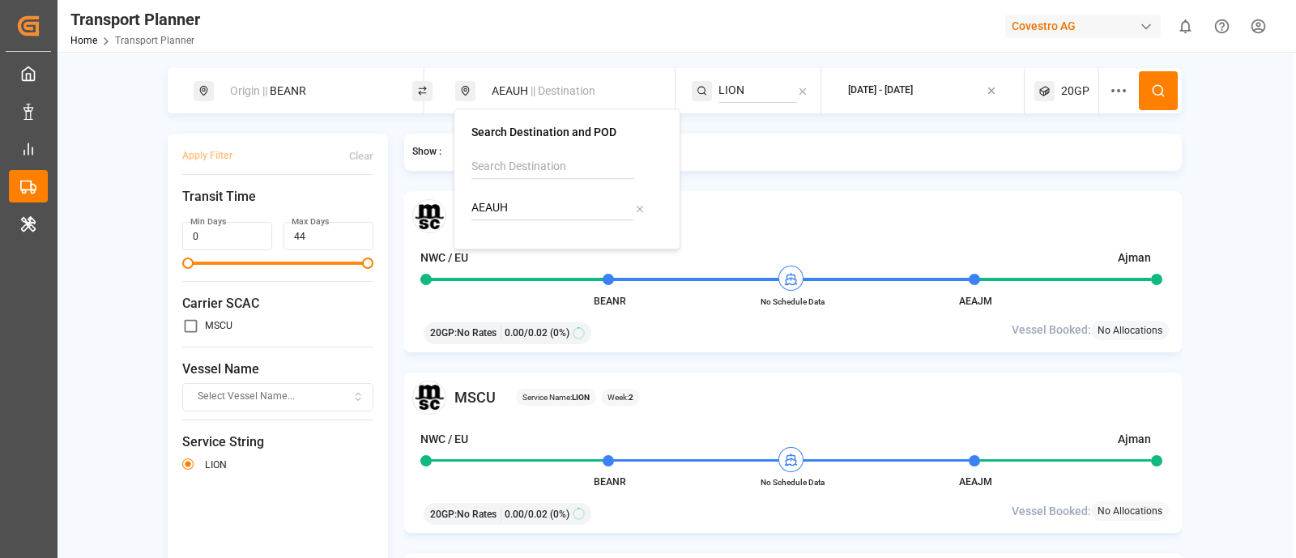
click at [913, 92] on div "2025-09-01 - 2026-01-31" at bounding box center [880, 90] width 65 height 15
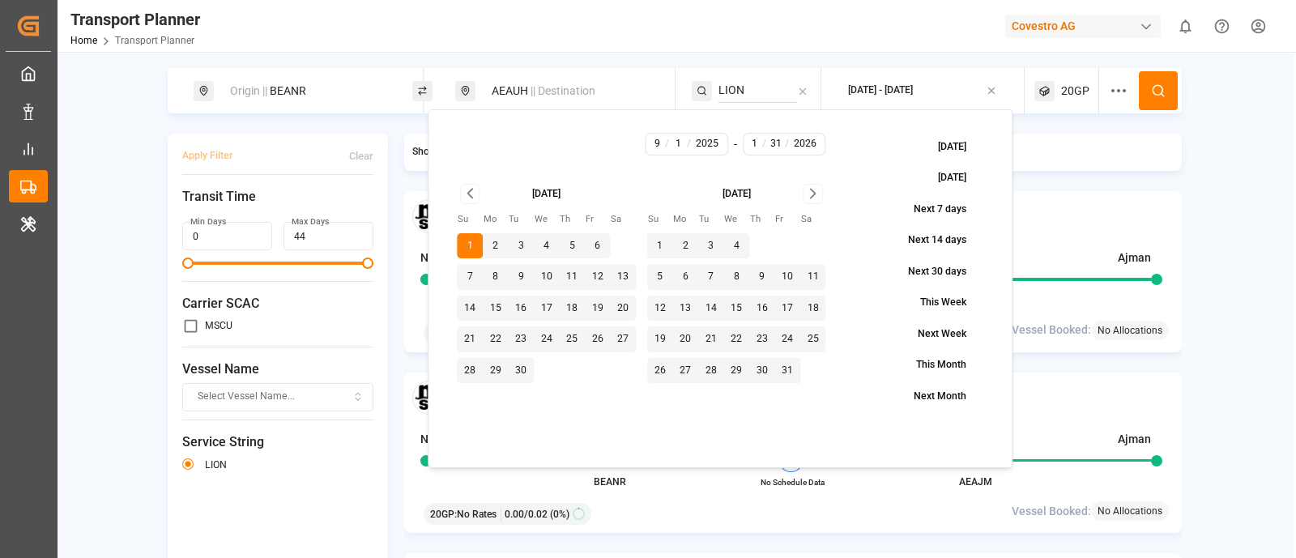
click at [814, 192] on icon "Go to next month" at bounding box center [813, 194] width 5 height 9
click at [660, 402] on button "30" at bounding box center [660, 402] width 26 height 26
type input "11"
type input "30"
type input "2025"
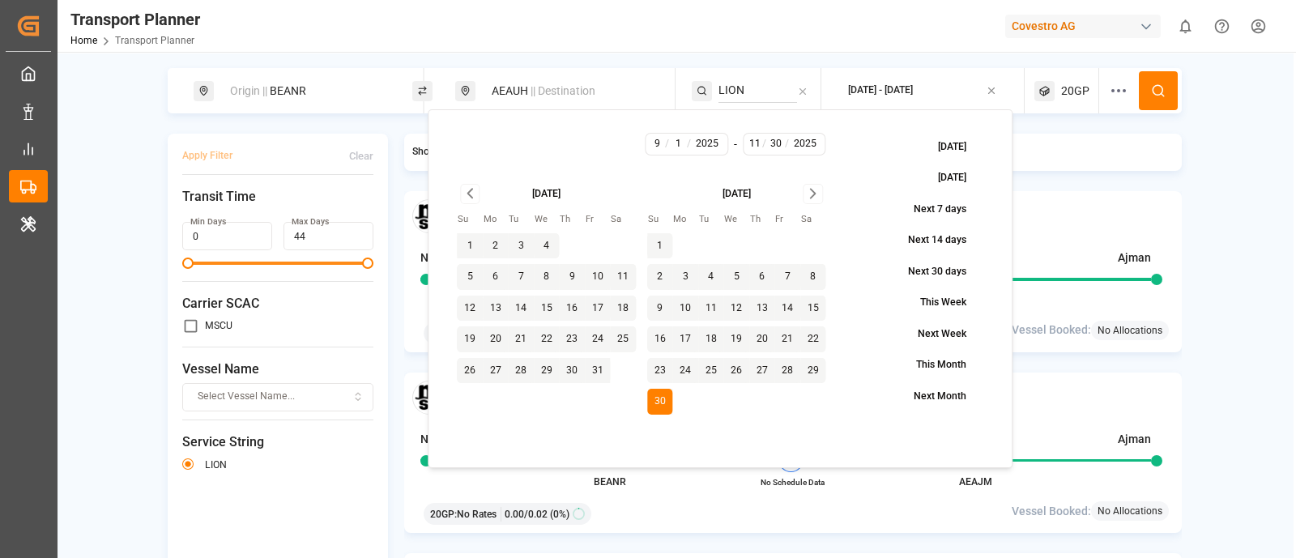
drag, startPoint x: 465, startPoint y: 194, endPoint x: 463, endPoint y: 208, distance: 13.9
click at [466, 194] on icon "Go to previous month" at bounding box center [470, 193] width 19 height 19
click at [816, 189] on icon "Go to next month" at bounding box center [812, 193] width 19 height 19
click at [1146, 85] on button at bounding box center [1158, 90] width 39 height 39
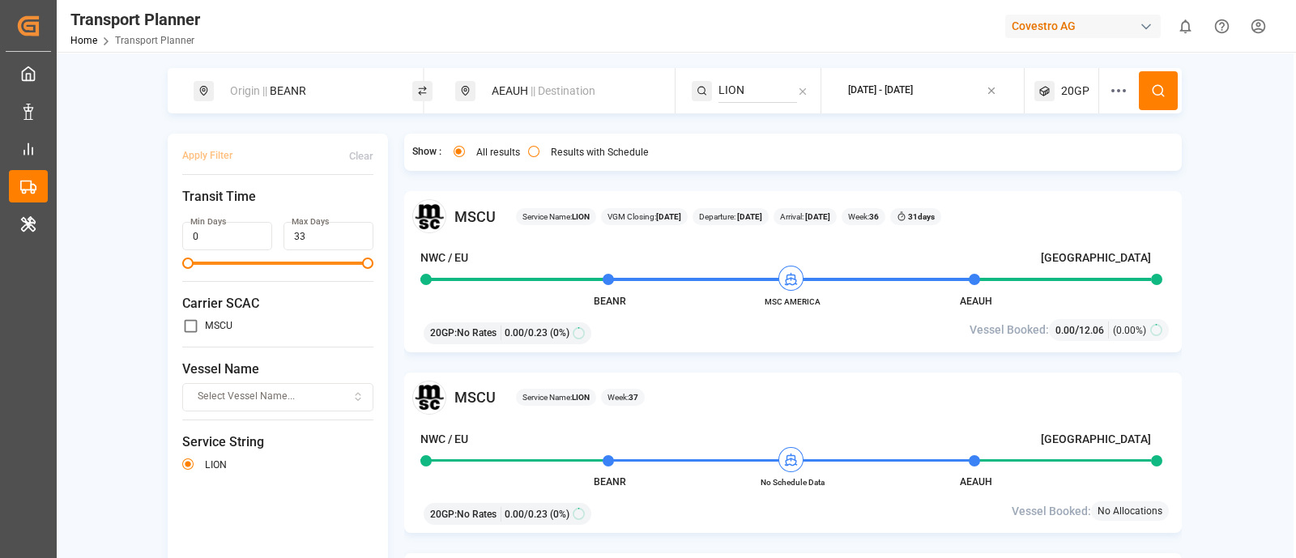
click at [530, 81] on div "AEAUH || Destination" at bounding box center [569, 91] width 175 height 30
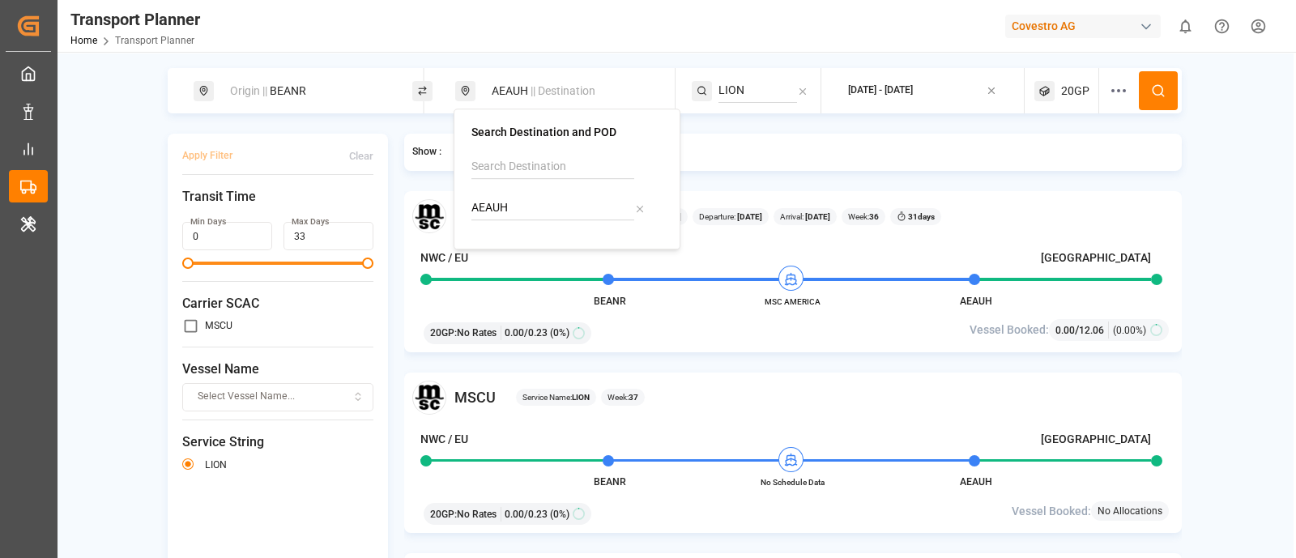
click at [557, 91] on span "|| Destination" at bounding box center [562, 90] width 65 height 13
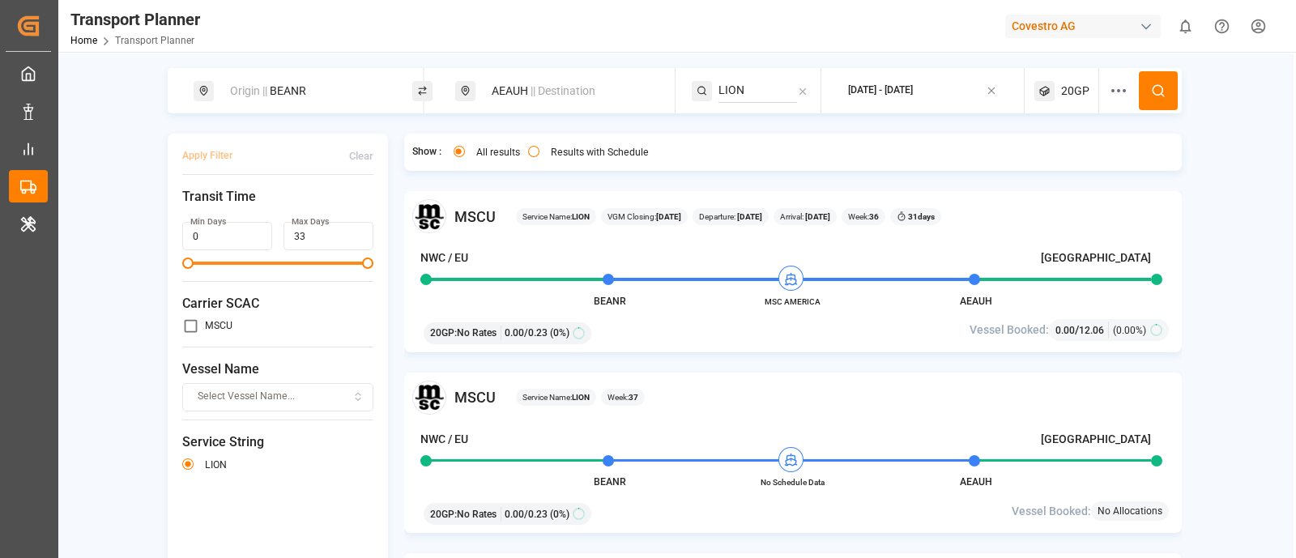
click at [512, 91] on div "AEAUH || Destination" at bounding box center [569, 91] width 175 height 30
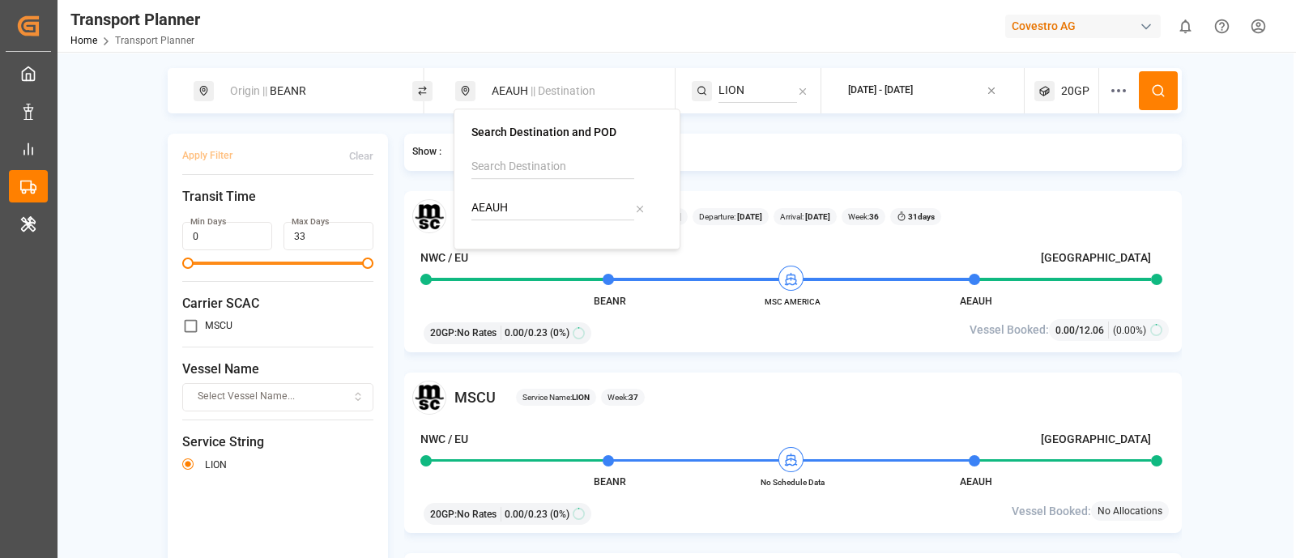
click at [517, 207] on input "AEAUH" at bounding box center [552, 208] width 163 height 24
click at [518, 207] on input "AEAUH" at bounding box center [552, 208] width 163 height 24
paste input "JEA"
type input "AEJEA"
click at [518, 239] on li "AEJEA Jebel Ali" at bounding box center [570, 260] width 183 height 47
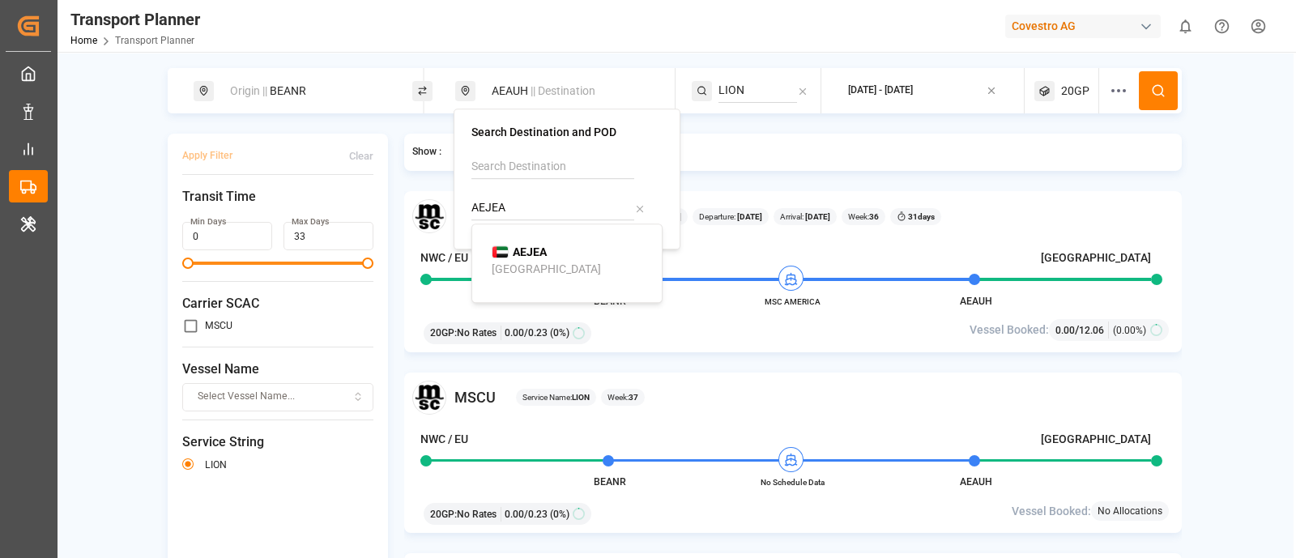
click at [520, 258] on div "AEJEA Jebel Ali" at bounding box center [570, 261] width 157 height 34
click at [745, 91] on input "LION" at bounding box center [757, 91] width 79 height 24
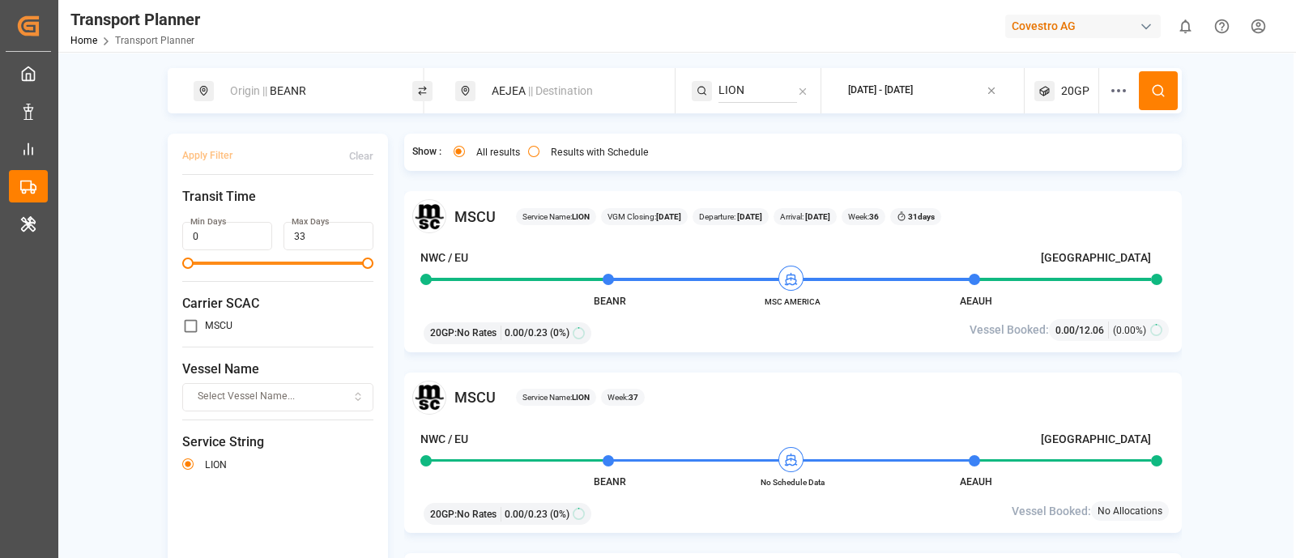
paste input "IOX"
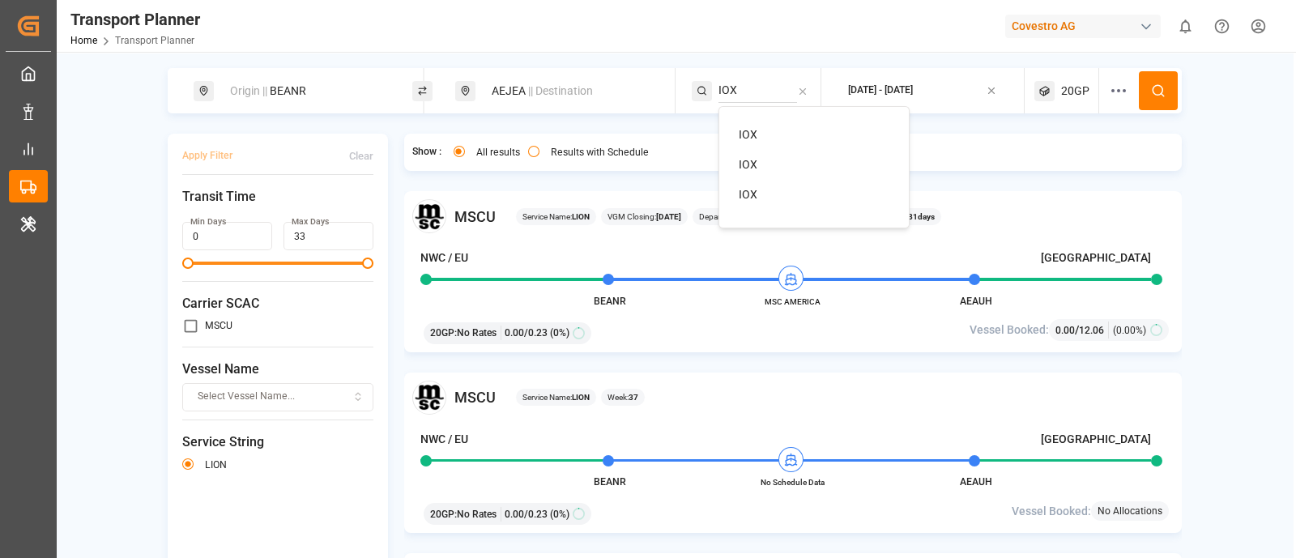
type input "IOX"
click at [781, 136] on div "IOX" at bounding box center [817, 134] width 157 height 17
click at [1146, 91] on button at bounding box center [1158, 90] width 39 height 39
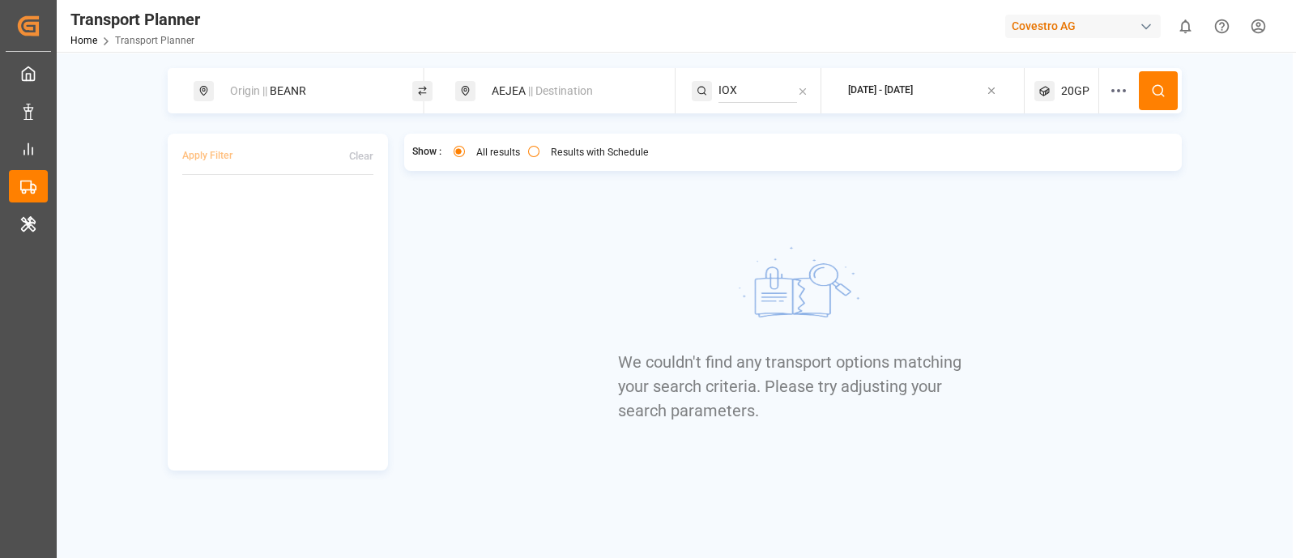
click at [1061, 83] on span "20GP" at bounding box center [1075, 91] width 28 height 17
click at [1050, 168] on small "20GP" at bounding box center [1036, 168] width 57 height 11
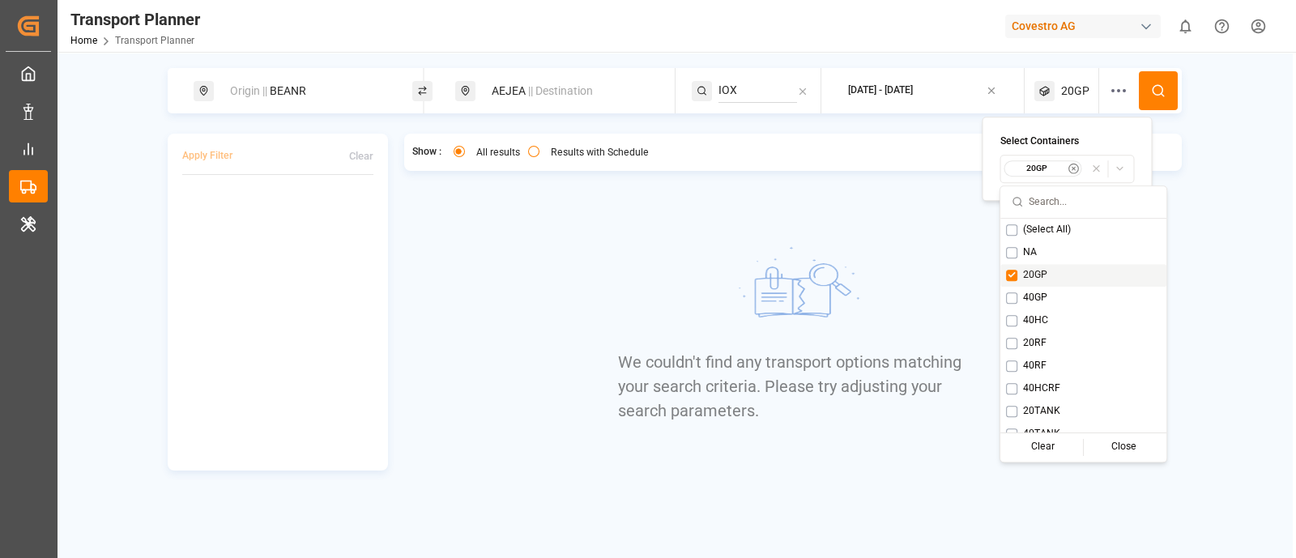
click at [1012, 274] on button "Suggestions" at bounding box center [1011, 275] width 11 height 11
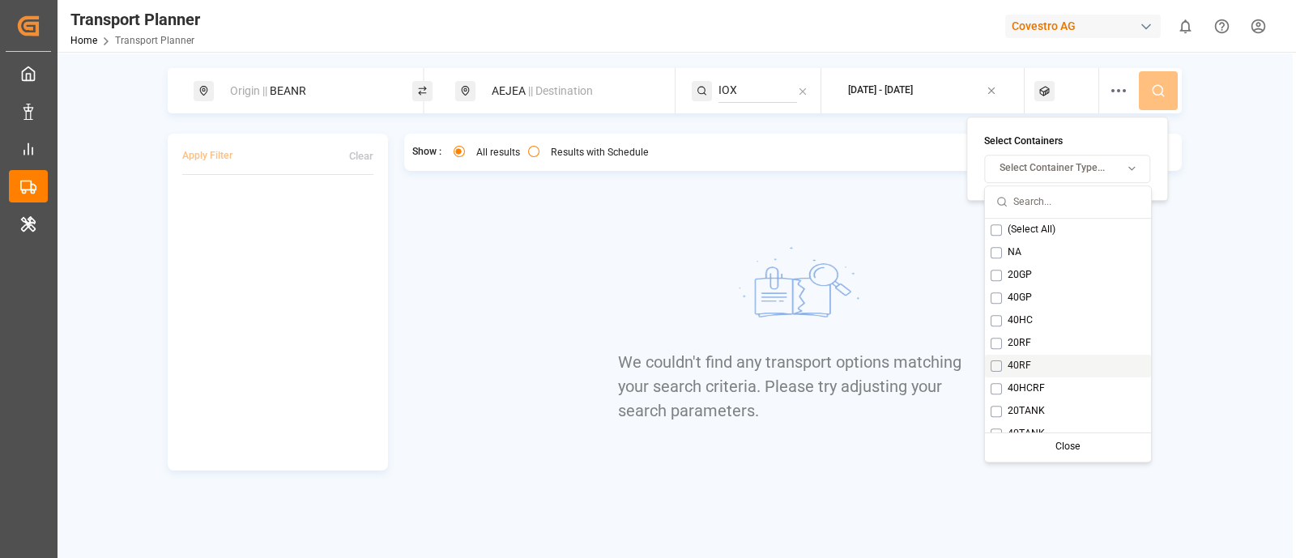
click at [992, 365] on button "Suggestions" at bounding box center [996, 365] width 11 height 11
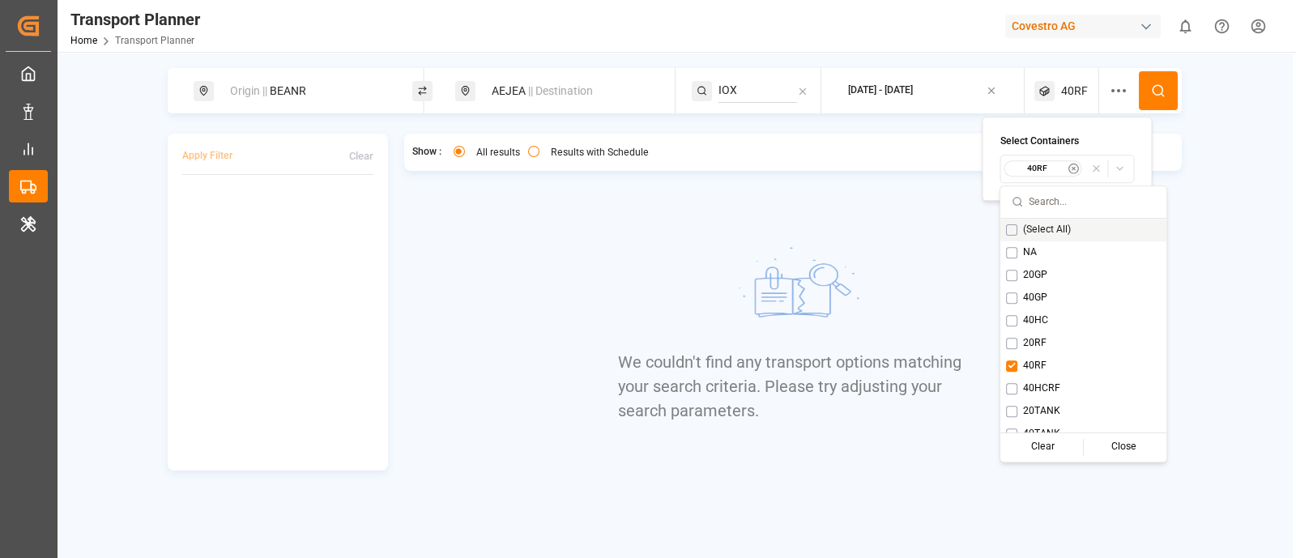
click at [1162, 73] on button at bounding box center [1158, 90] width 39 height 39
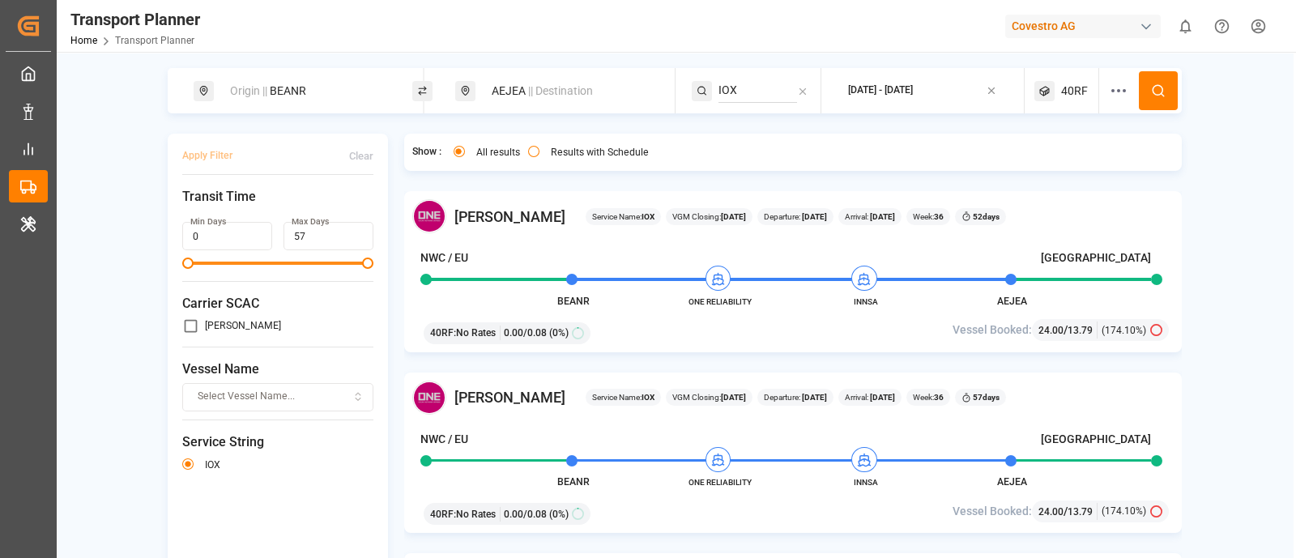
click at [517, 83] on div "AEJEA || Destination" at bounding box center [569, 91] width 175 height 30
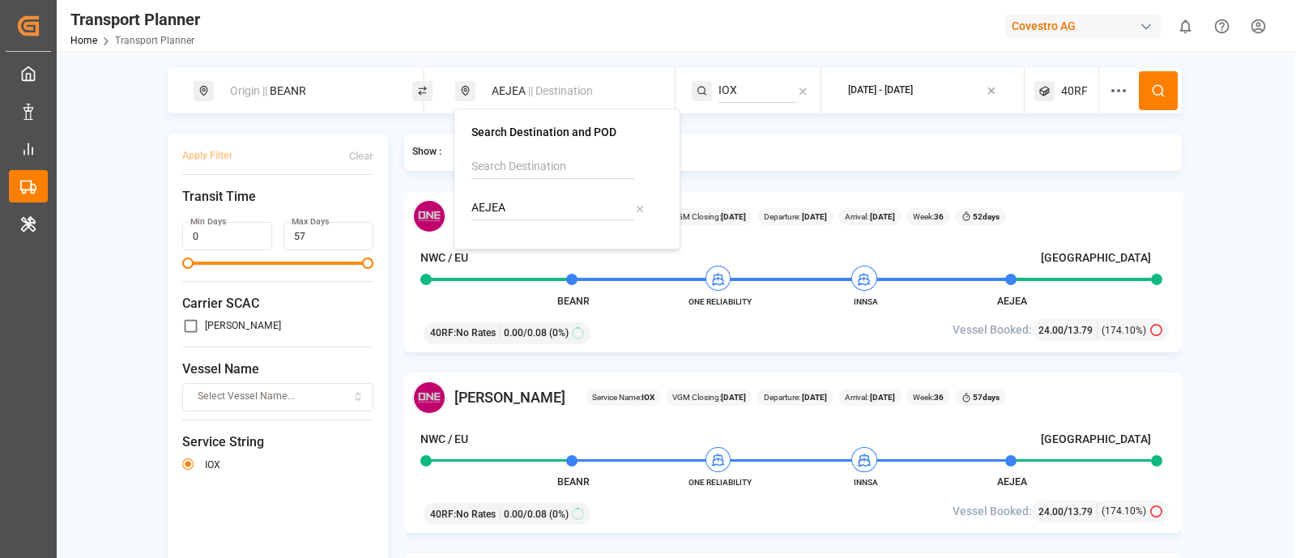
click at [516, 215] on input "AEJEA" at bounding box center [552, 208] width 163 height 24
paste input "USYD"
type input "AUSYD"
drag, startPoint x: 522, startPoint y: 235, endPoint x: 522, endPoint y: 249, distance: 14.6
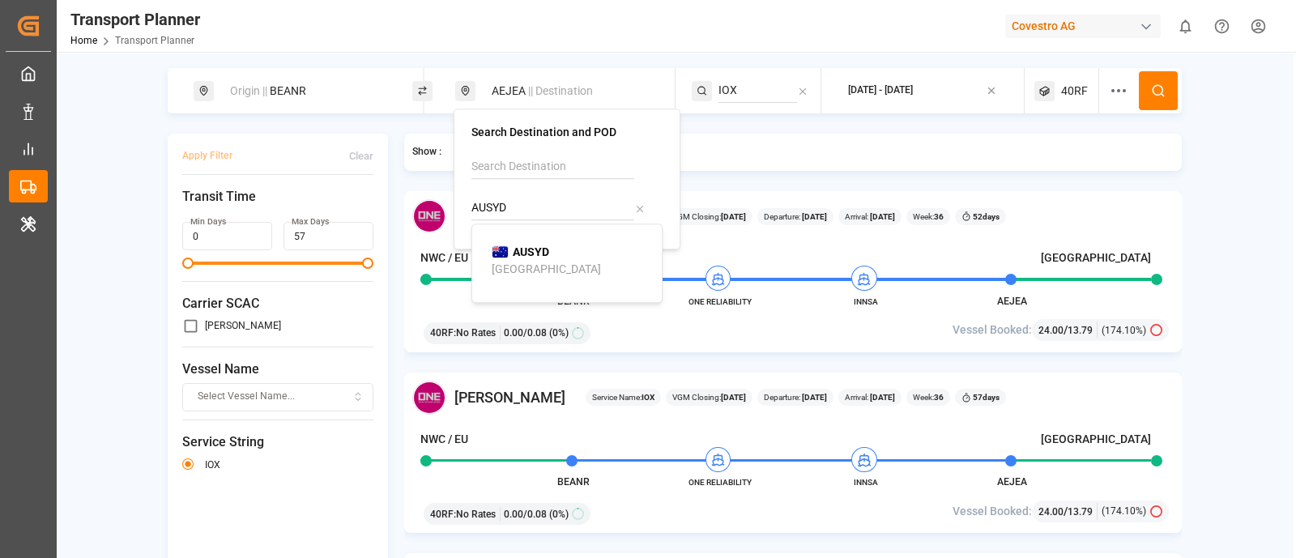
click at [522, 249] on b "AUSYD" at bounding box center [531, 251] width 36 height 13
click at [752, 92] on input "IOX" at bounding box center [757, 91] width 79 height 24
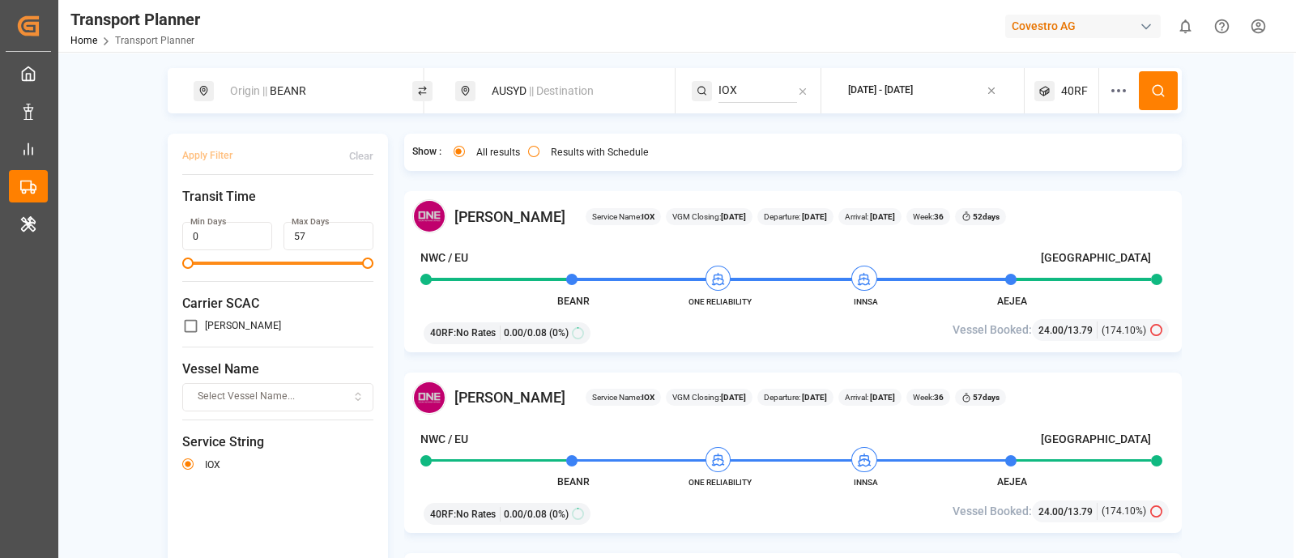
click at [752, 92] on input "IOX" at bounding box center [757, 91] width 79 height 24
paste input "AUSTRALIA EXPRESS"
type input "AUSTRALIA EXPRESS"
click at [758, 126] on div "AUSTRALIA EXPRESS" at bounding box center [817, 134] width 157 height 17
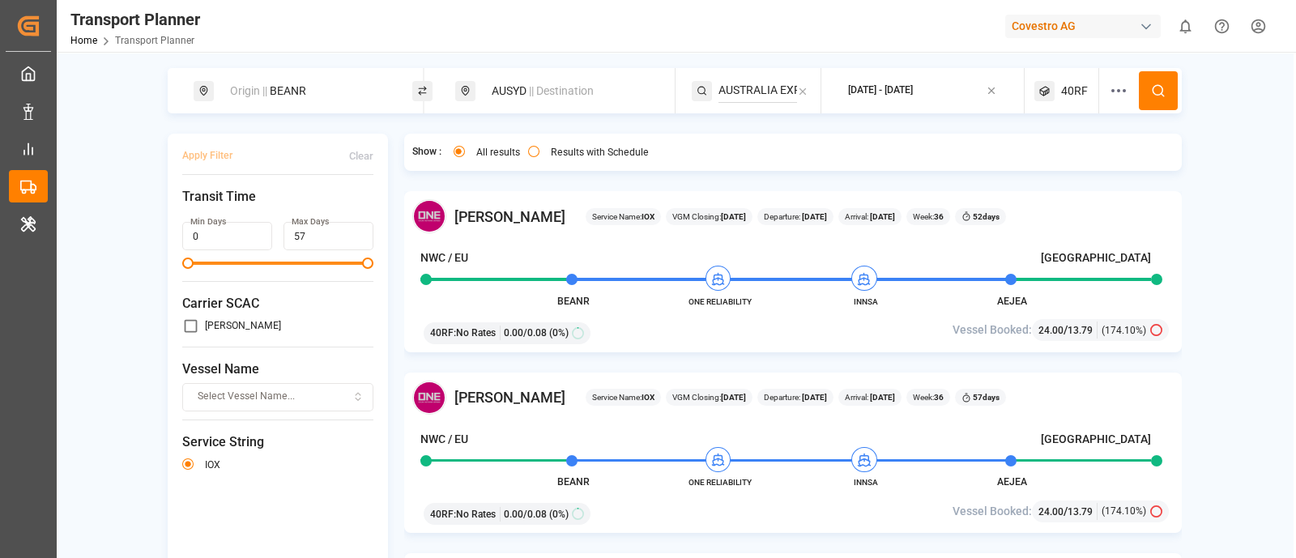
click at [1067, 91] on span "40RF" at bounding box center [1074, 91] width 27 height 17
click at [1030, 166] on small "40RF" at bounding box center [1034, 168] width 57 height 11
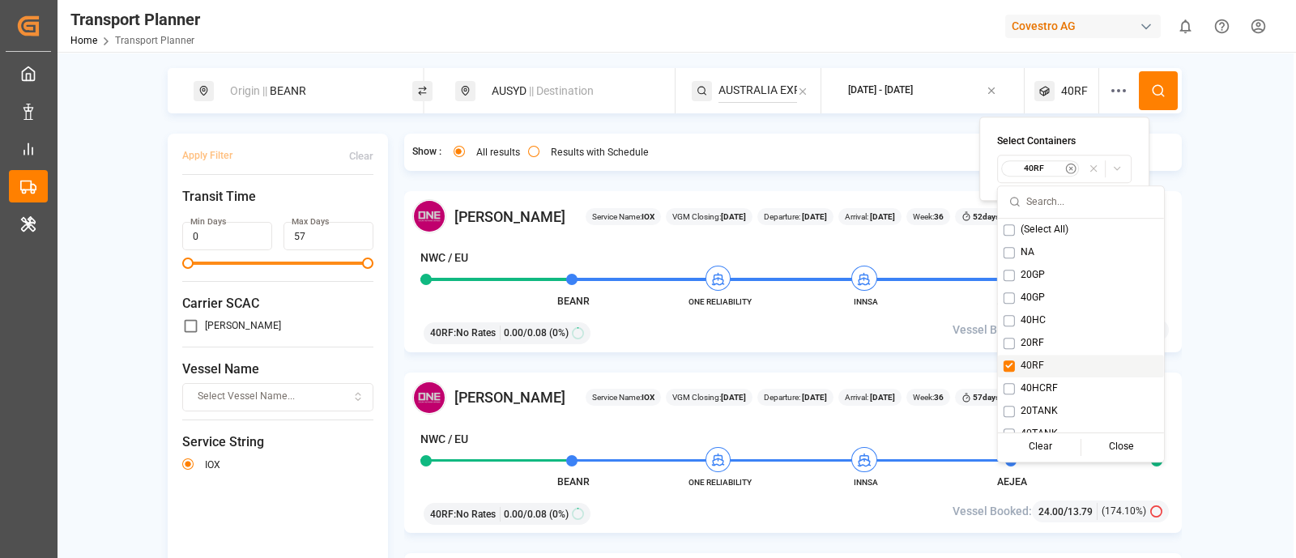
click at [1005, 360] on button "Suggestions" at bounding box center [1008, 365] width 11 height 11
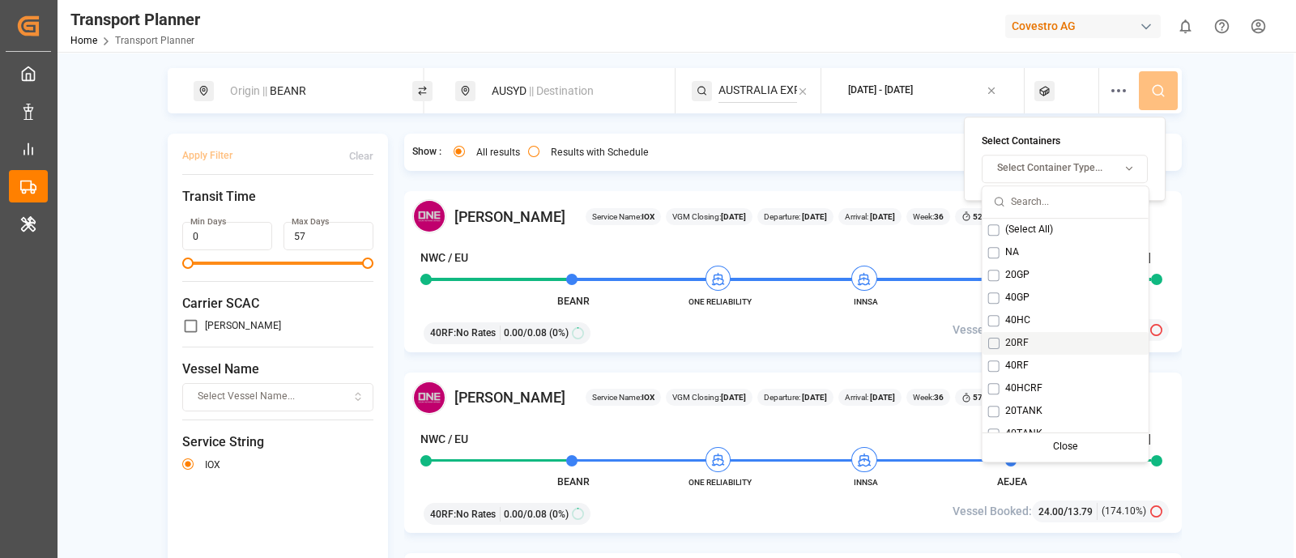
click at [986, 343] on div "20RF" at bounding box center [1065, 343] width 166 height 23
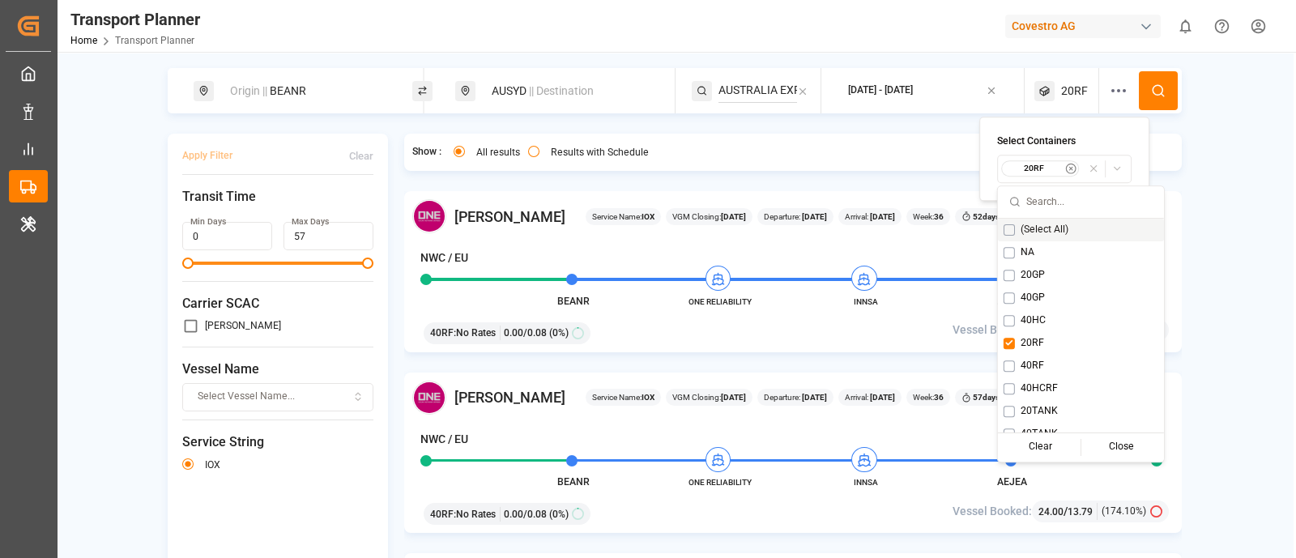
click at [1165, 89] on button at bounding box center [1158, 90] width 39 height 39
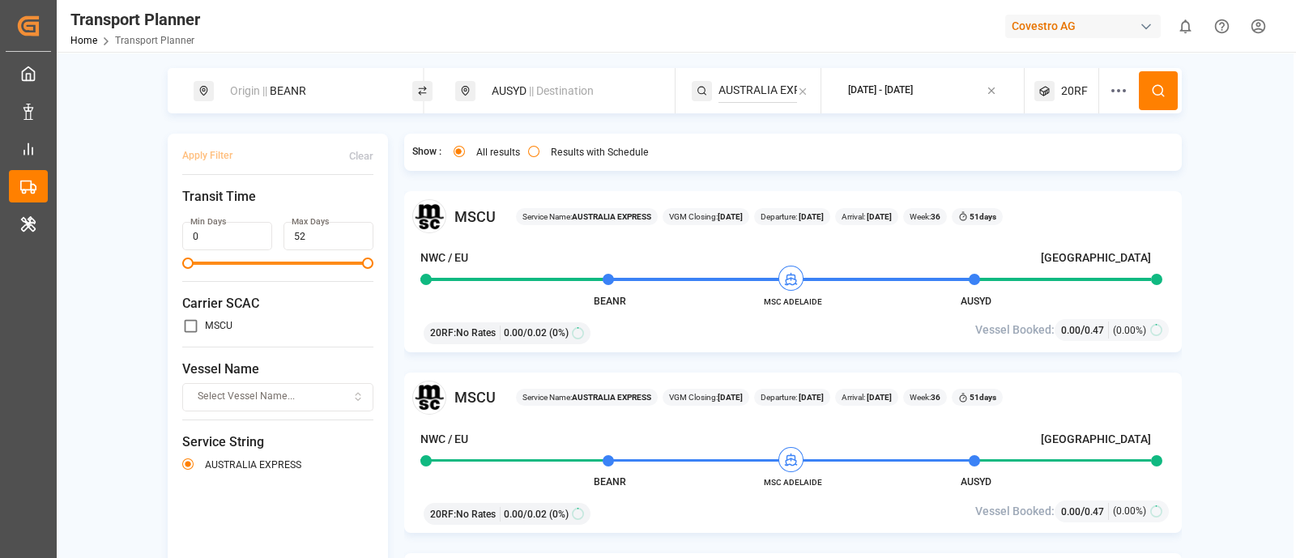
click at [1075, 91] on span "20RF" at bounding box center [1074, 91] width 27 height 17
click at [1043, 164] on small "20RF" at bounding box center [1034, 168] width 57 height 11
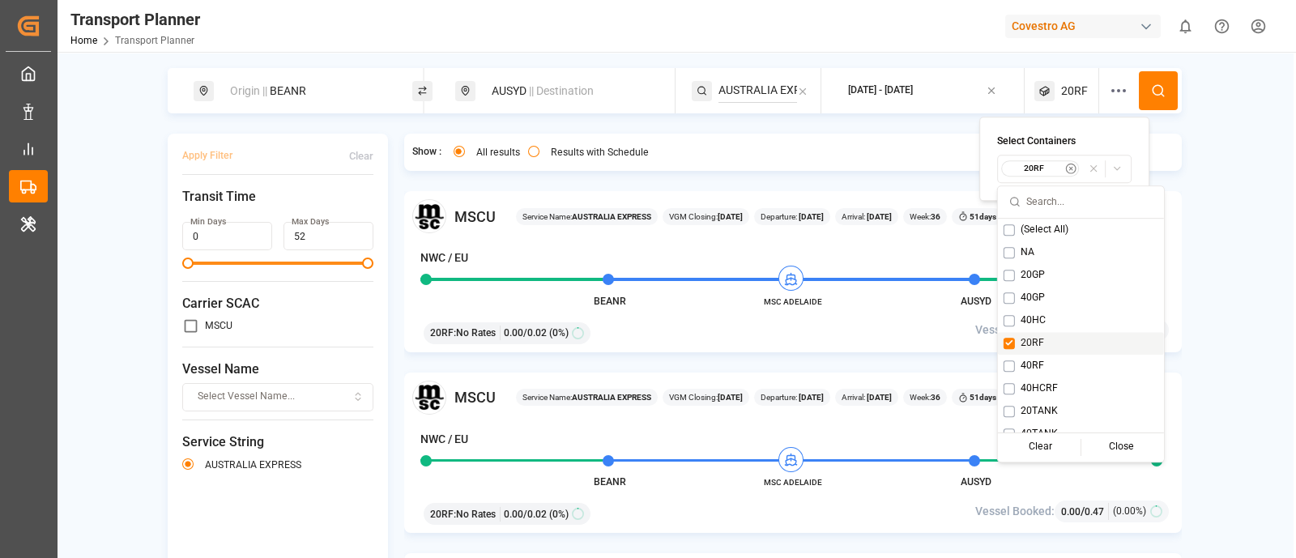
click at [1003, 346] on button "Suggestions" at bounding box center [1008, 343] width 11 height 11
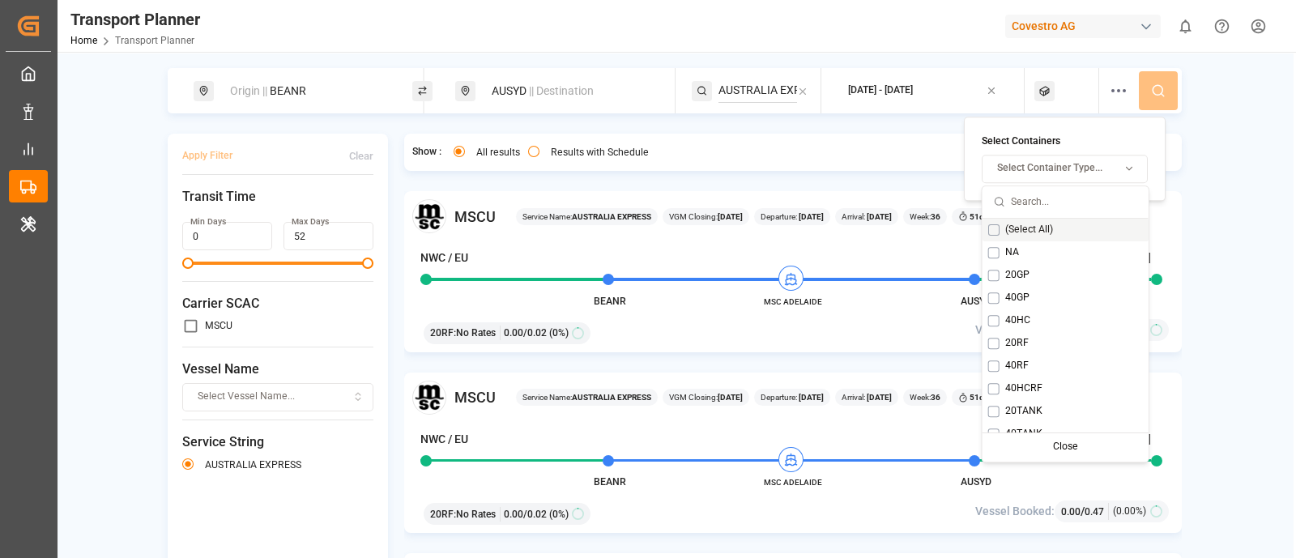
click at [991, 224] on button "Suggestions" at bounding box center [993, 229] width 11 height 11
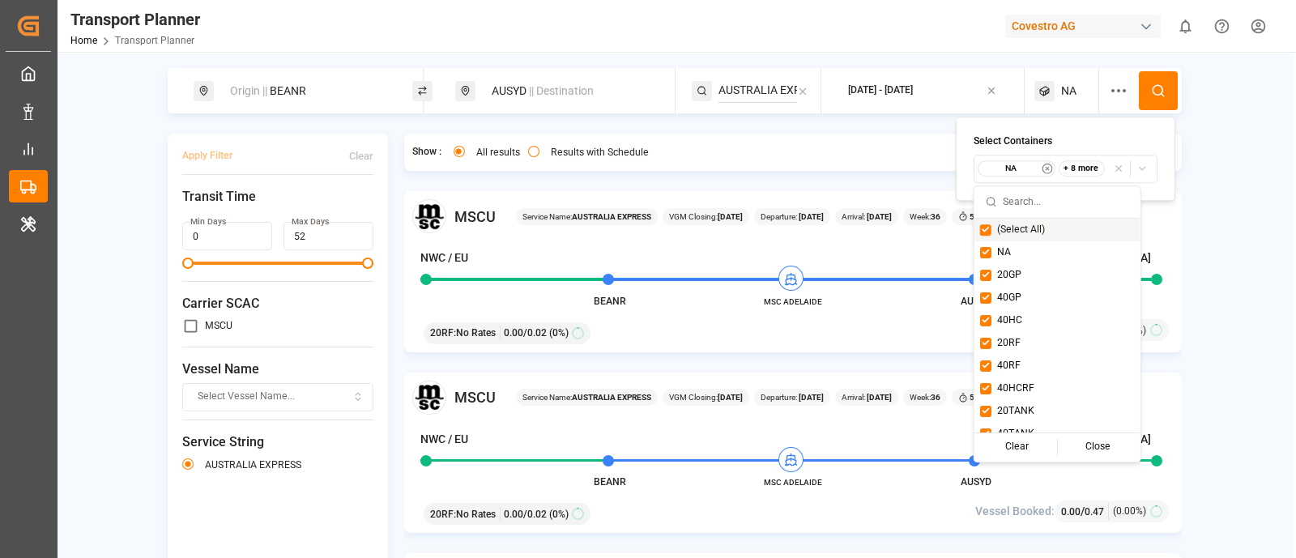
click at [1170, 91] on button at bounding box center [1158, 90] width 39 height 39
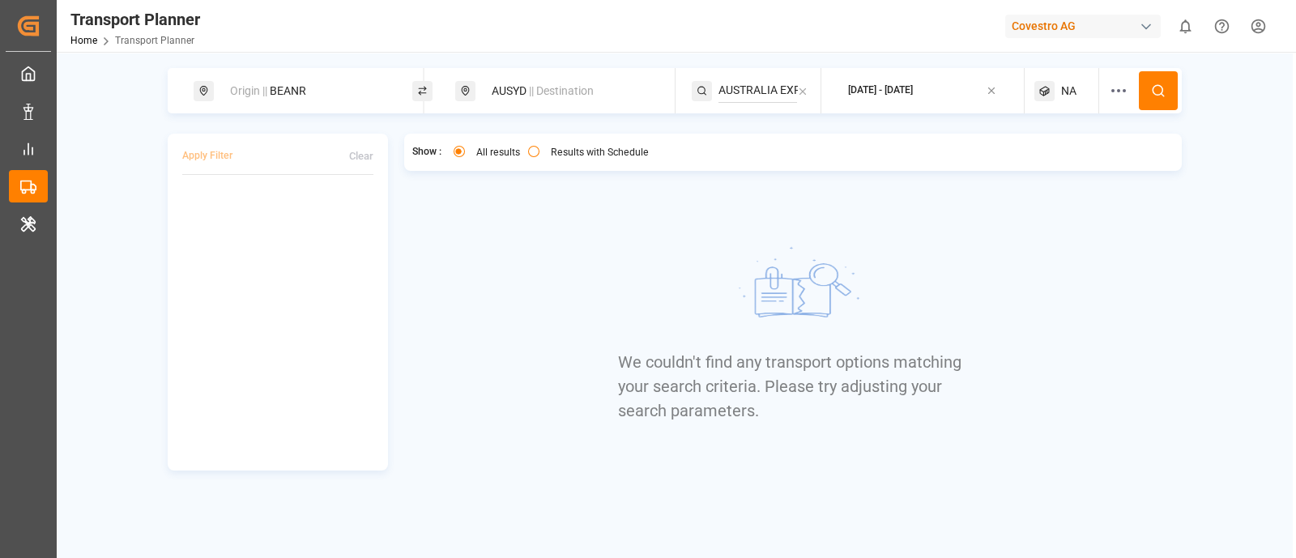
click at [1074, 87] on span "NA" at bounding box center [1068, 91] width 15 height 17
click at [1016, 168] on small "NA" at bounding box center [1013, 168] width 57 height 11
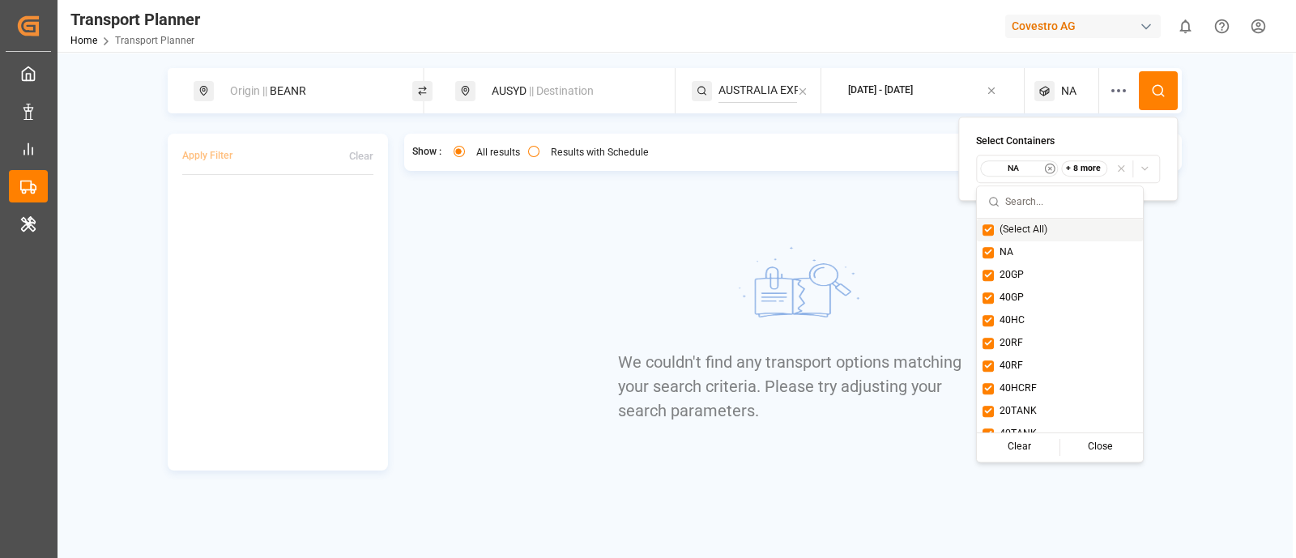
click at [987, 226] on button "Suggestions" at bounding box center [987, 229] width 11 height 11
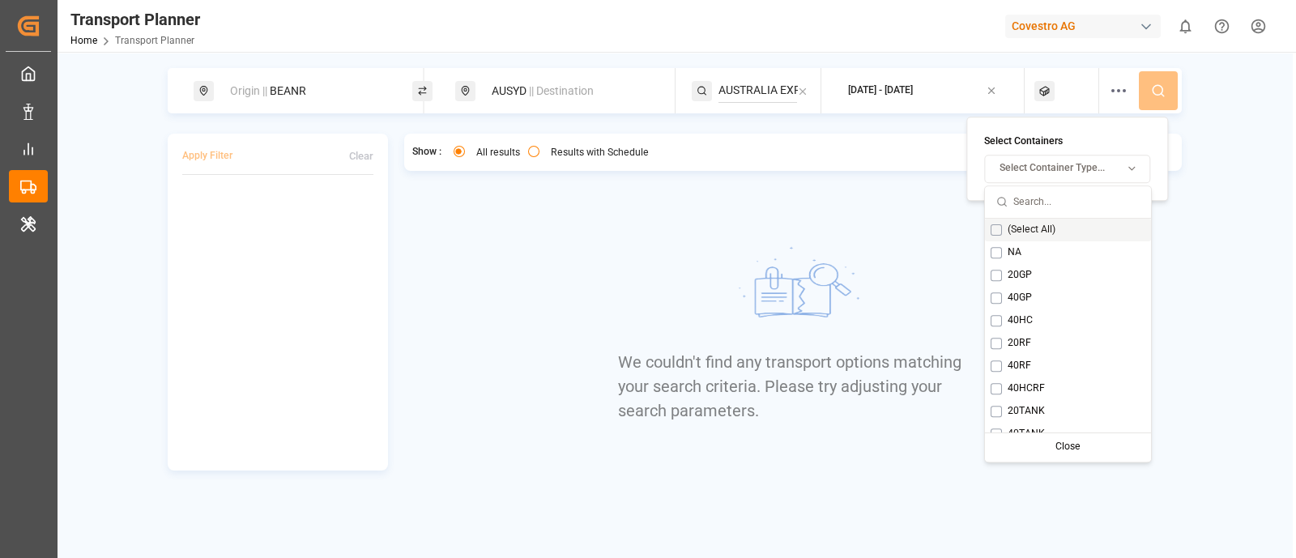
type button "on"
click at [996, 340] on button "Suggestions" at bounding box center [996, 343] width 11 height 11
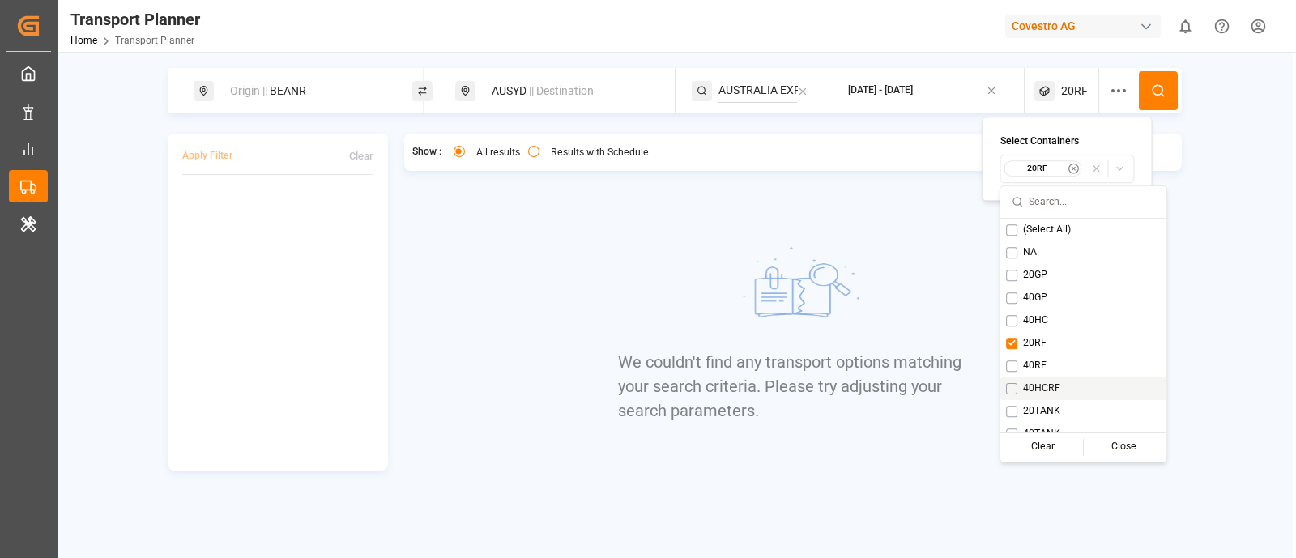
scroll to position [12, 0]
type button "on"
click at [1008, 281] on button "Suggestions" at bounding box center [1011, 285] width 11 height 11
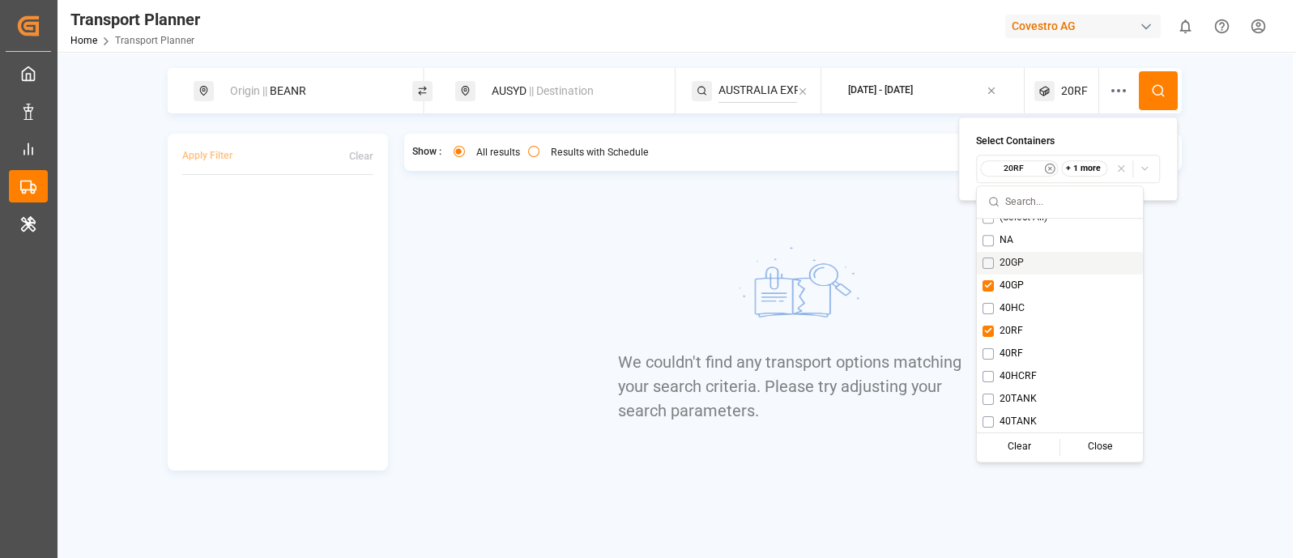
click at [1157, 81] on button at bounding box center [1158, 90] width 39 height 39
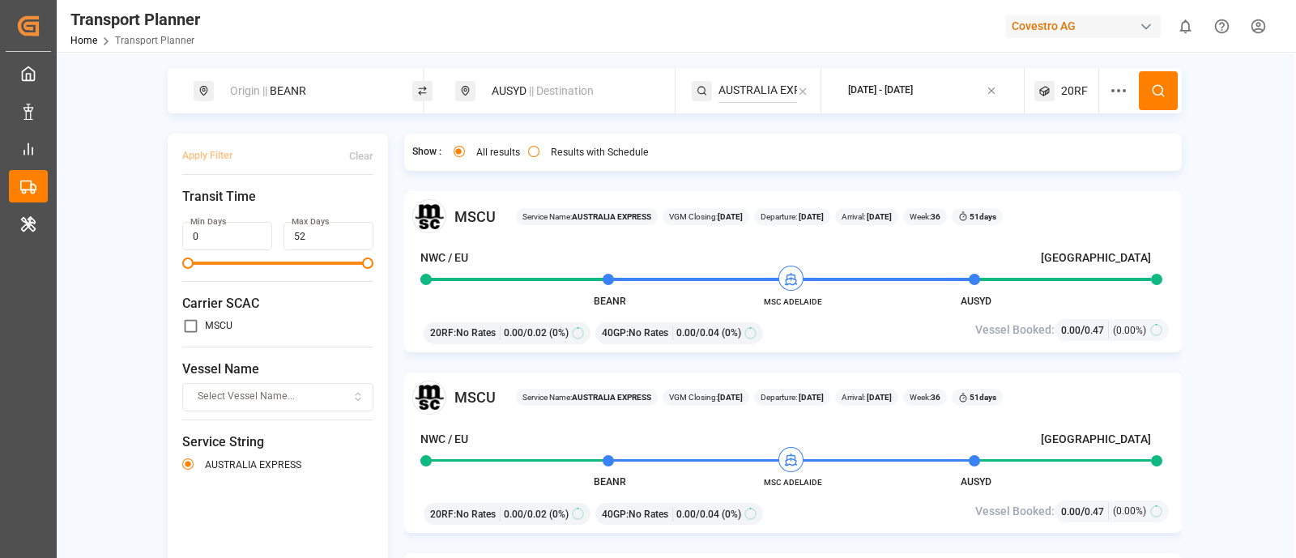
click at [1154, 26] on div "button" at bounding box center [1146, 27] width 16 height 16
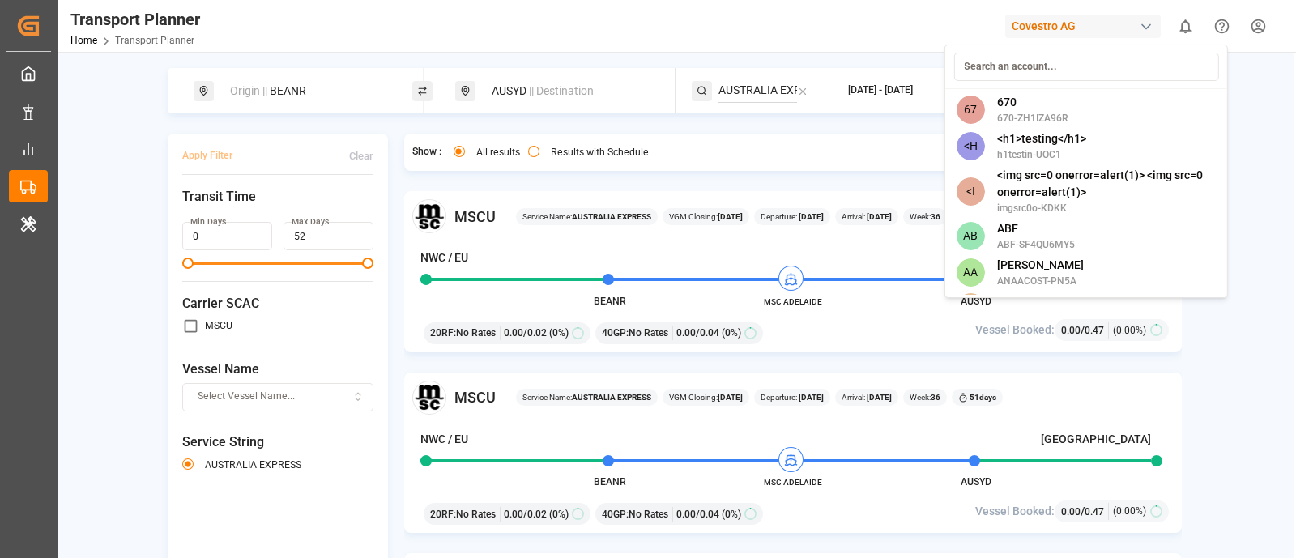
click at [1040, 66] on input at bounding box center [1085, 67] width 265 height 28
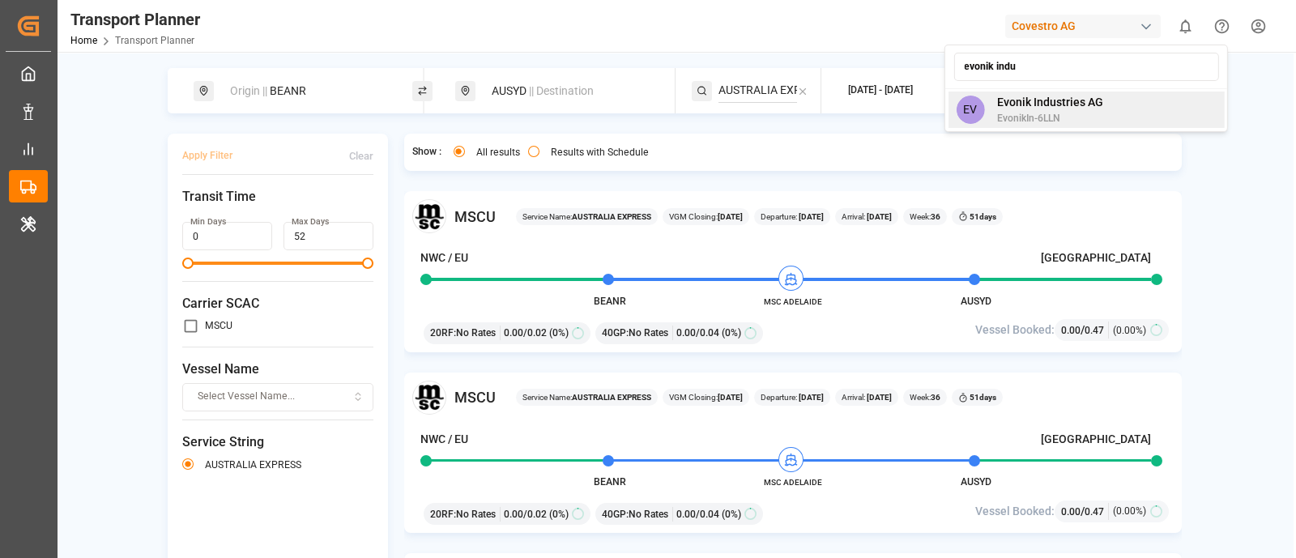
type input "evonik indu"
click at [1070, 113] on span "EvonikIn-6LLN" at bounding box center [1050, 118] width 106 height 15
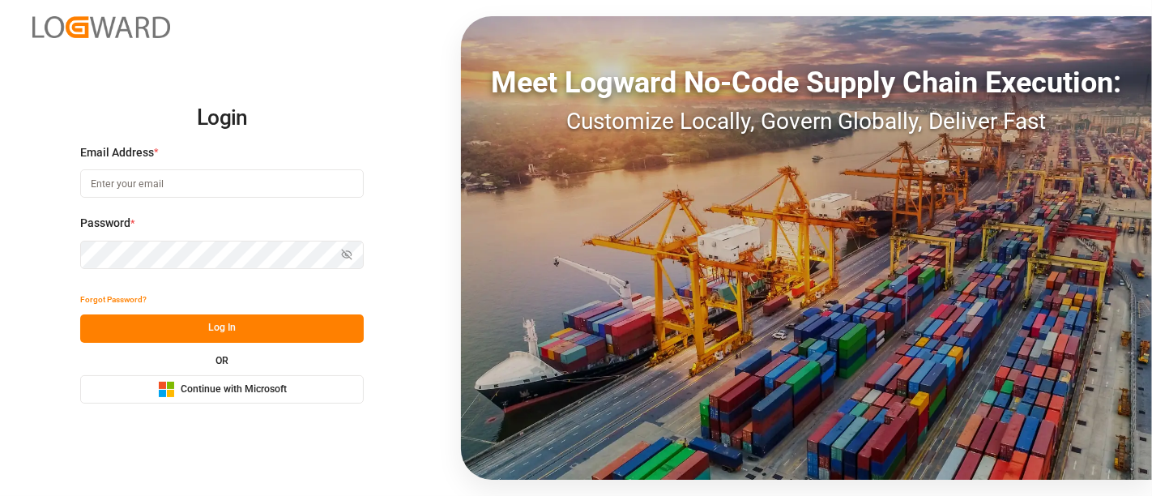
click at [245, 394] on span "Continue with Microsoft" at bounding box center [234, 389] width 106 height 15
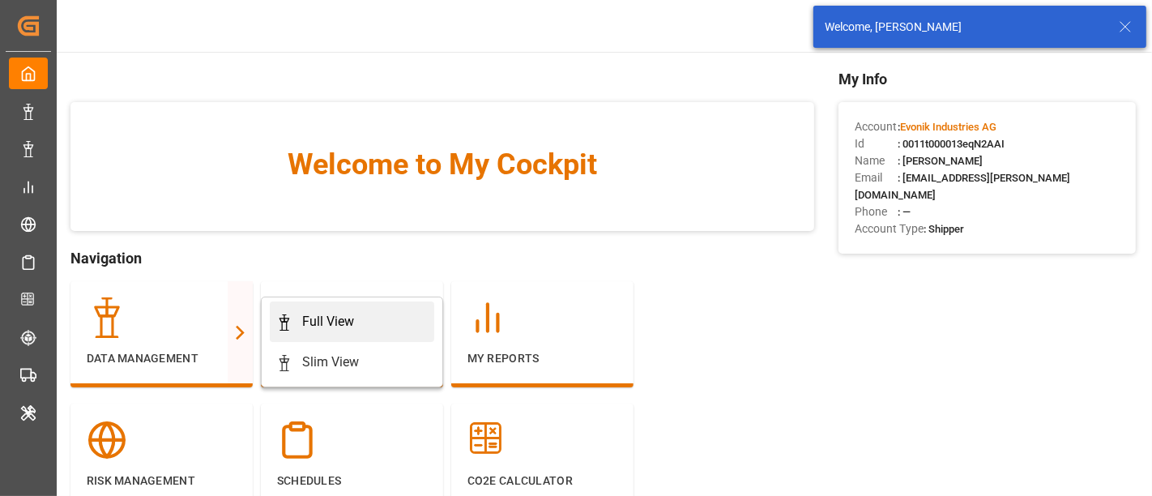
click at [306, 316] on div "Full View" at bounding box center [328, 321] width 52 height 19
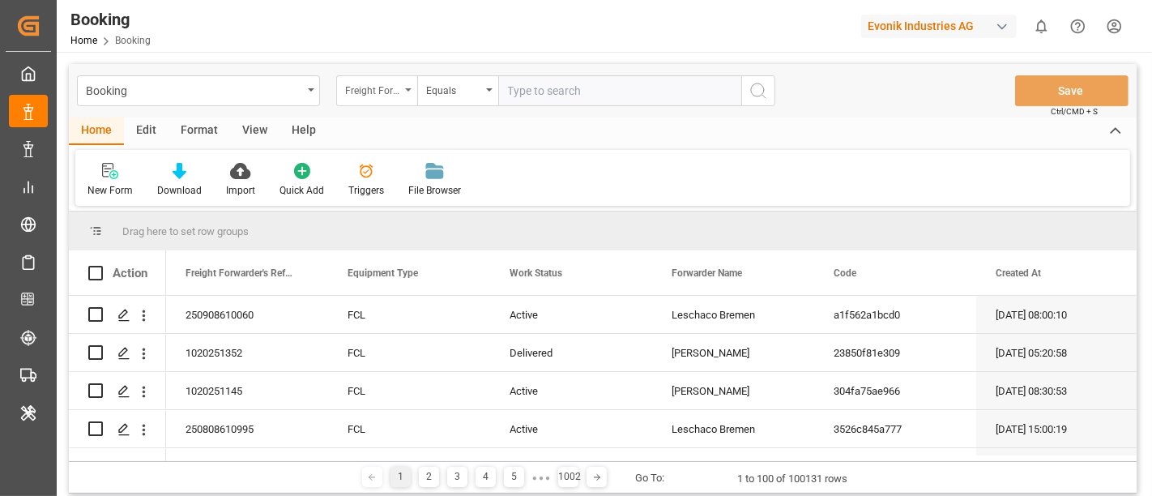
click at [360, 88] on div "Freight Forwarder's Reference No." at bounding box center [372, 88] width 55 height 19
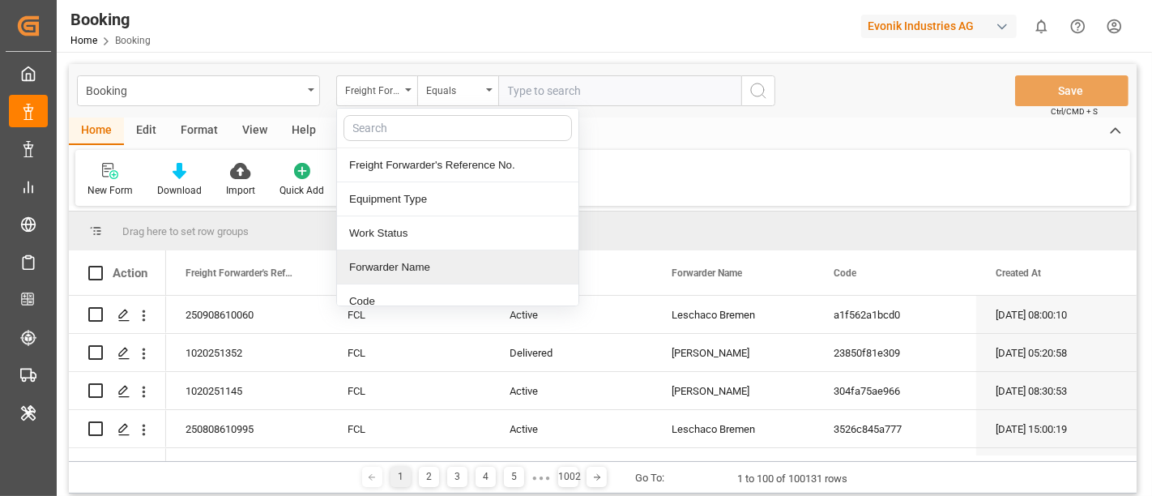
click at [467, 260] on div "Forwarder Name" at bounding box center [457, 267] width 241 height 34
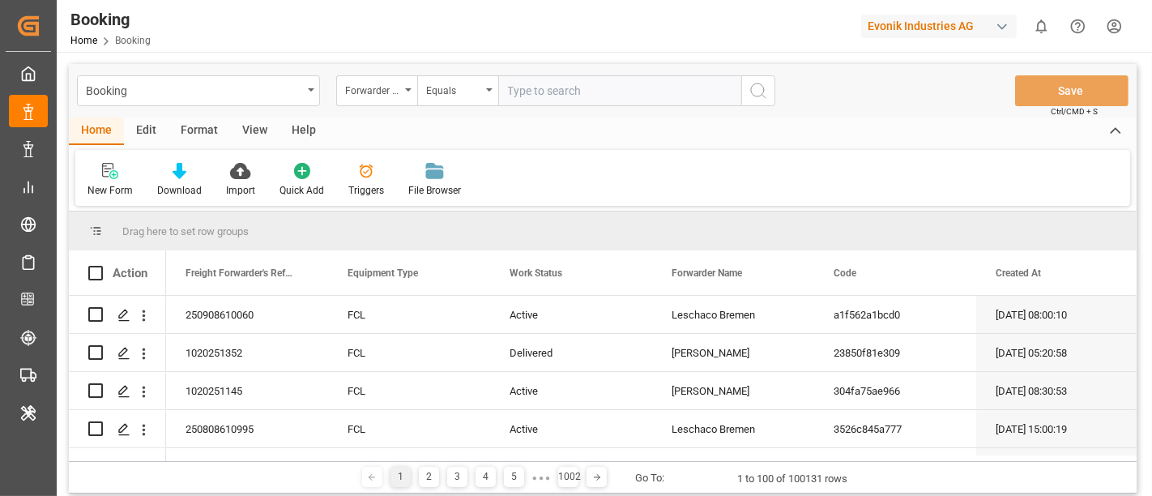
click at [560, 91] on input "text" at bounding box center [619, 90] width 243 height 31
paste input "Leschaco Bremen"
type input "Leschaco Bremen"
click at [755, 92] on icon "search button" at bounding box center [757, 90] width 19 height 19
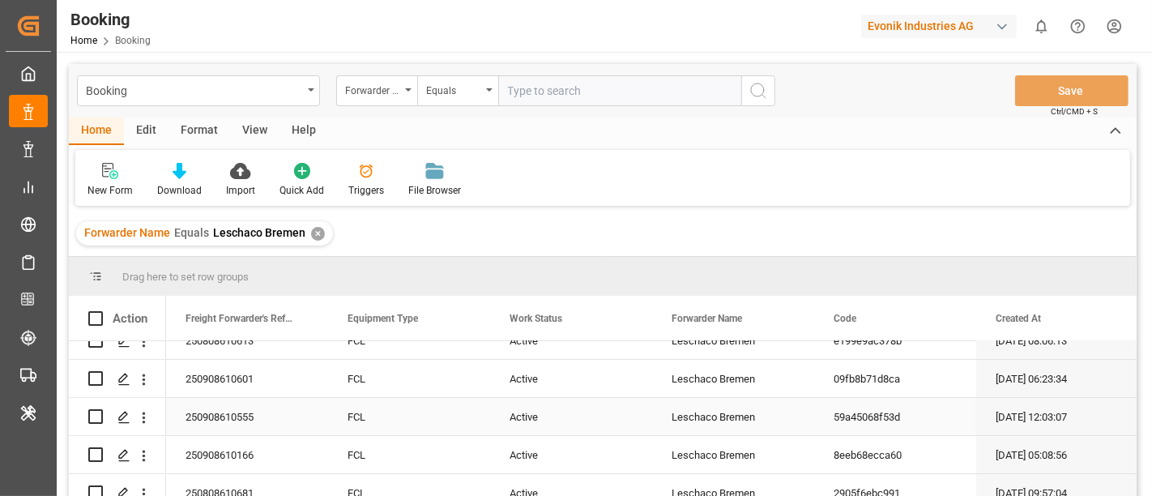
scroll to position [90, 0]
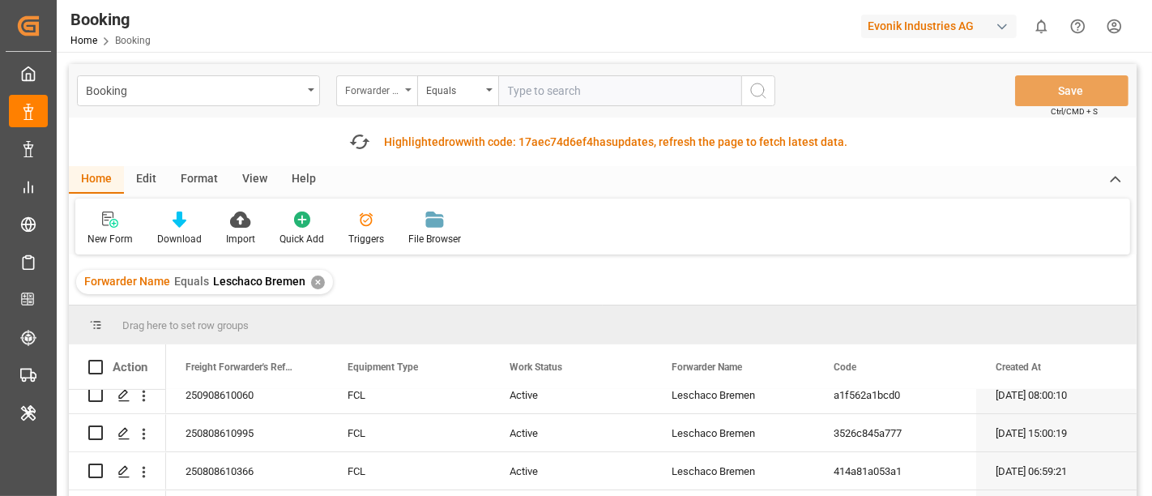
click at [386, 80] on div "Forwarder Name" at bounding box center [372, 88] width 55 height 19
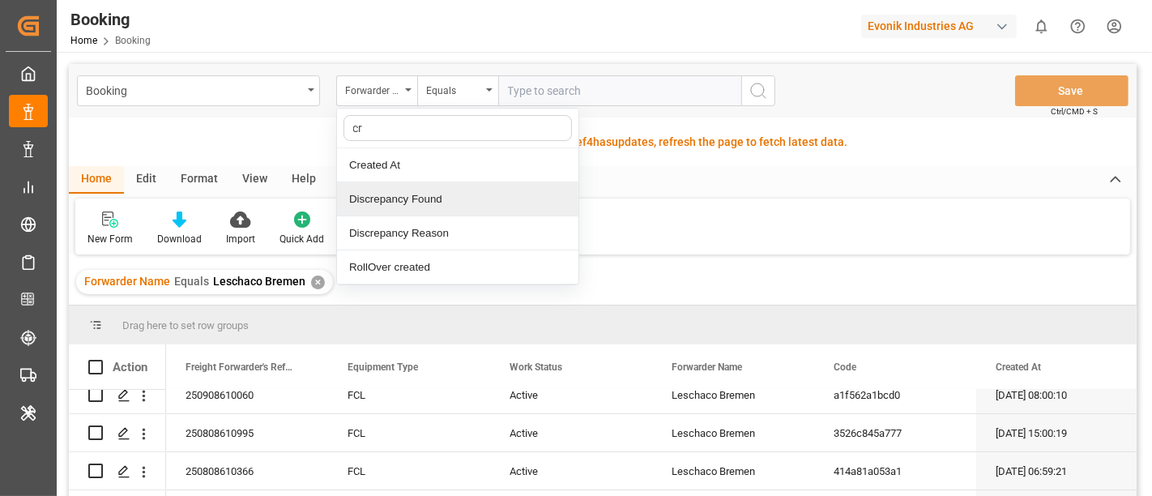
type input "cre"
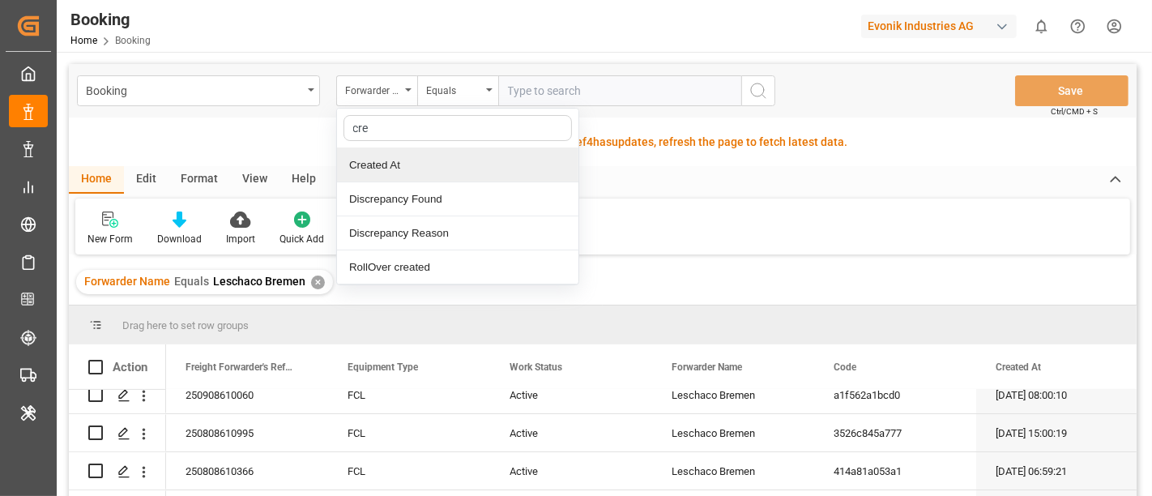
click at [444, 168] on div "Created At" at bounding box center [457, 165] width 241 height 34
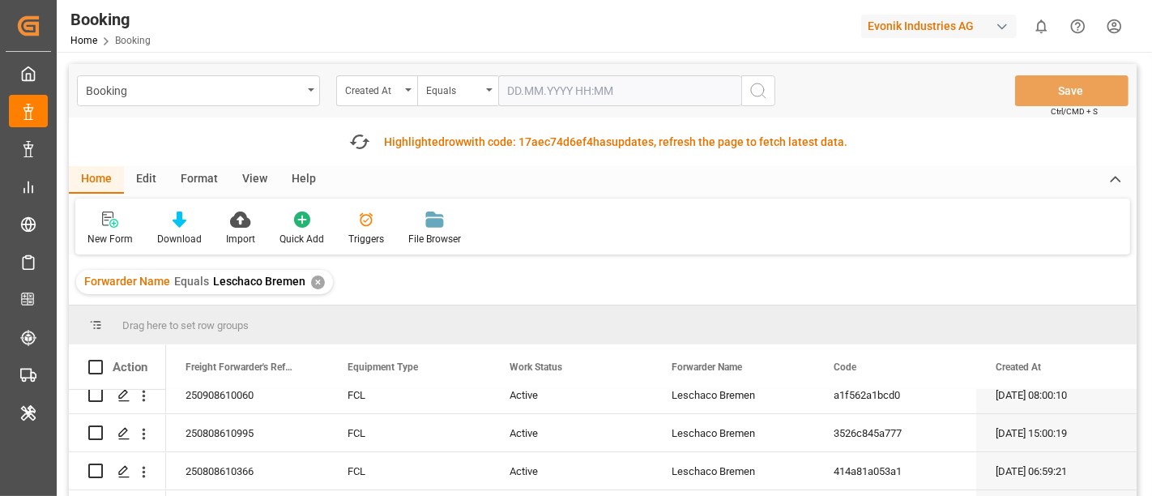
click at [530, 84] on input "text" at bounding box center [619, 90] width 243 height 31
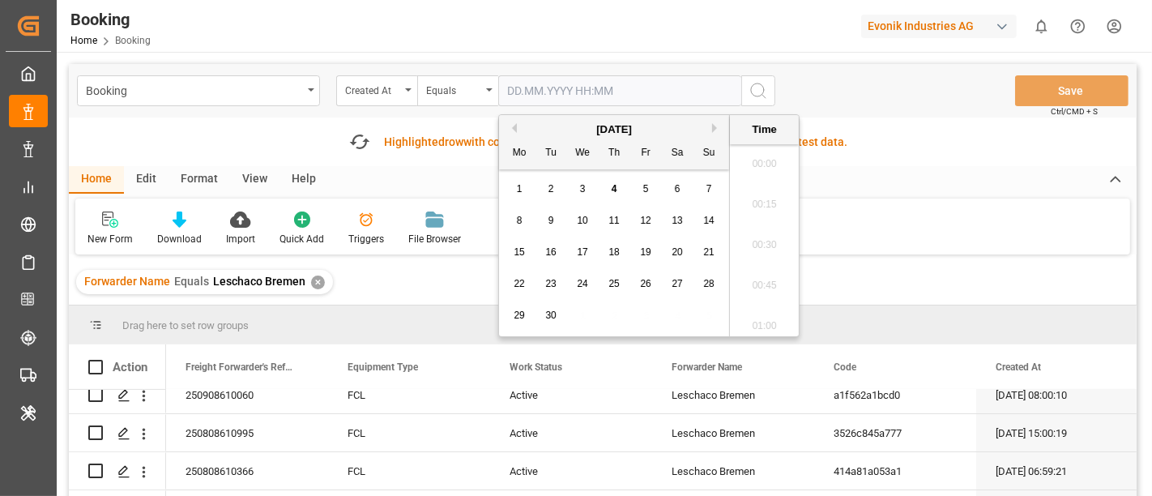
scroll to position [1826, 0]
click at [515, 123] on button "Previous Month" at bounding box center [512, 128] width 10 height 10
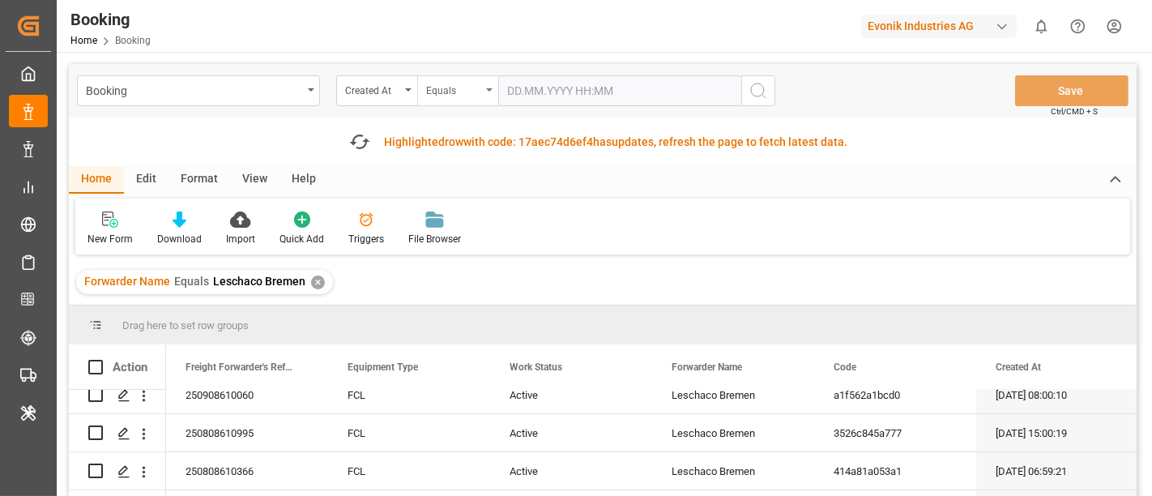
click at [467, 87] on div "Equals" at bounding box center [453, 88] width 55 height 19
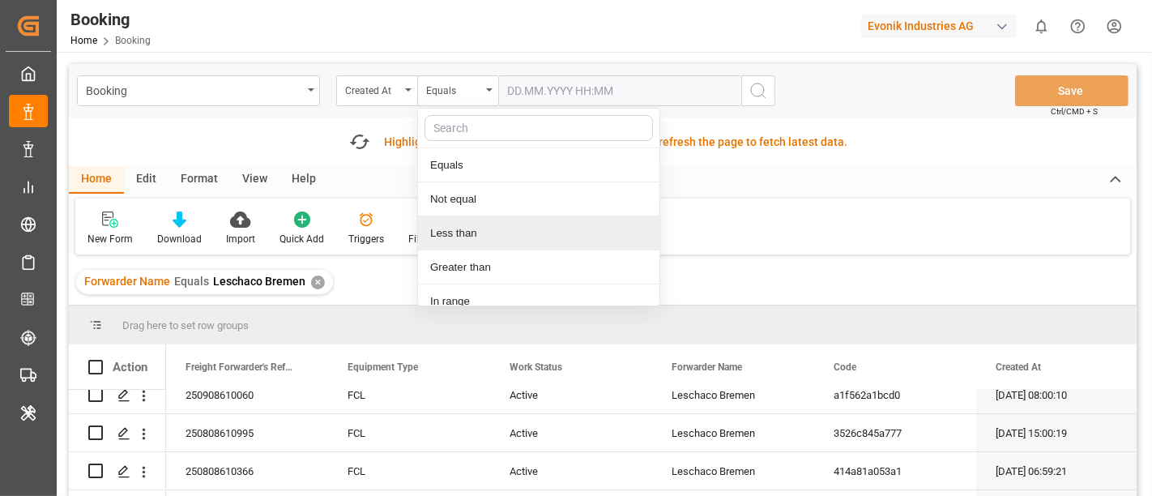
click at [488, 236] on div "Less than" at bounding box center [538, 233] width 241 height 34
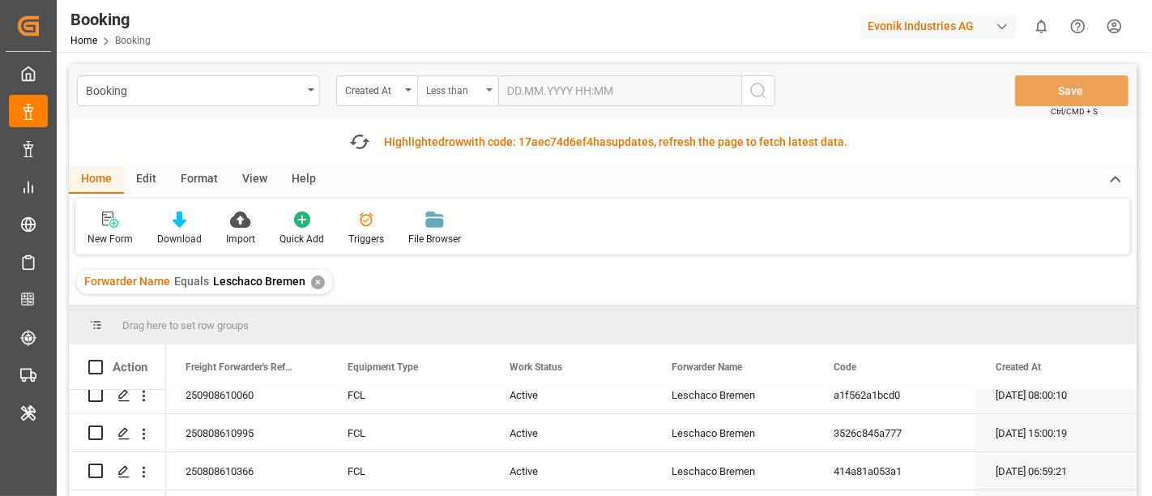
click at [449, 79] on div "Less than" at bounding box center [453, 88] width 55 height 19
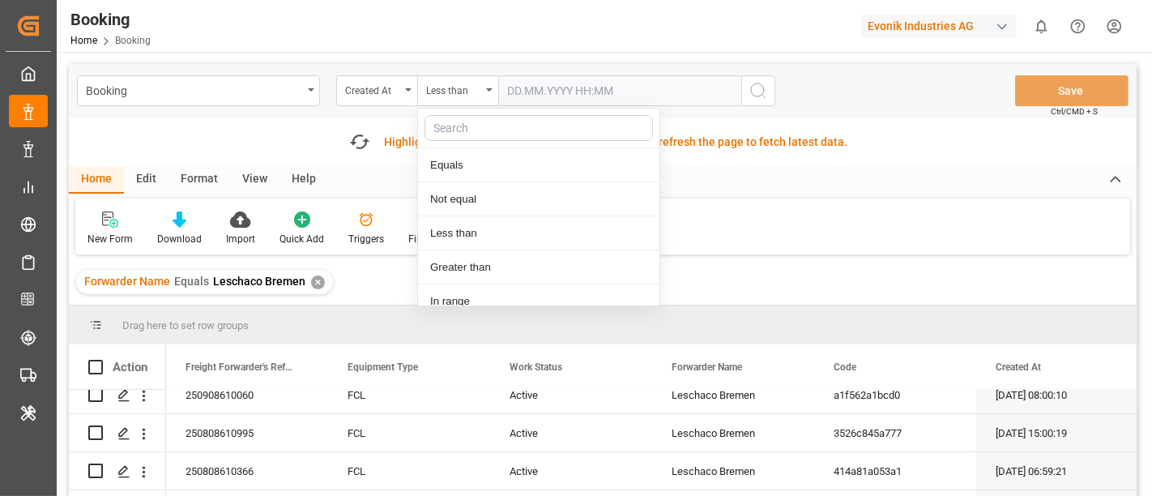
click at [549, 89] on input "text" at bounding box center [619, 90] width 243 height 31
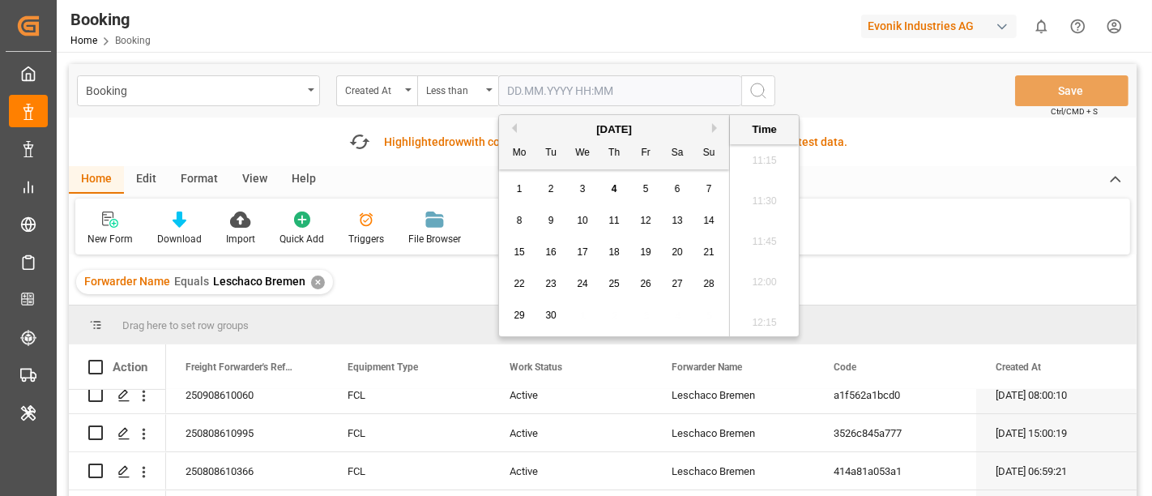
click at [511, 124] on button "Previous Month" at bounding box center [512, 128] width 10 height 10
click at [611, 288] on span "24" at bounding box center [613, 283] width 11 height 11
type input "24.07.2025 00:00"
click at [761, 85] on icon "search button" at bounding box center [757, 90] width 19 height 19
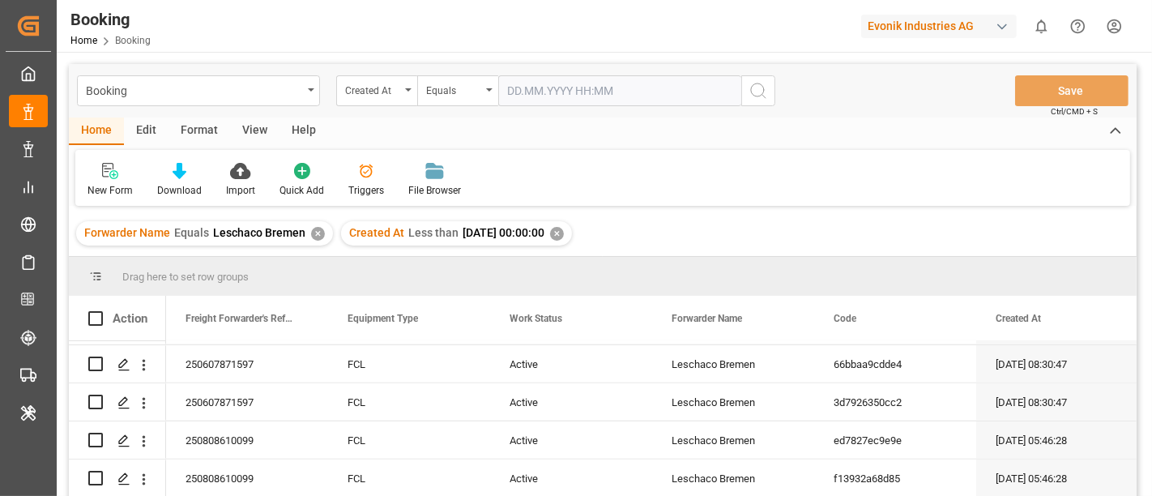
click at [238, 126] on div "View" at bounding box center [254, 131] width 49 height 28
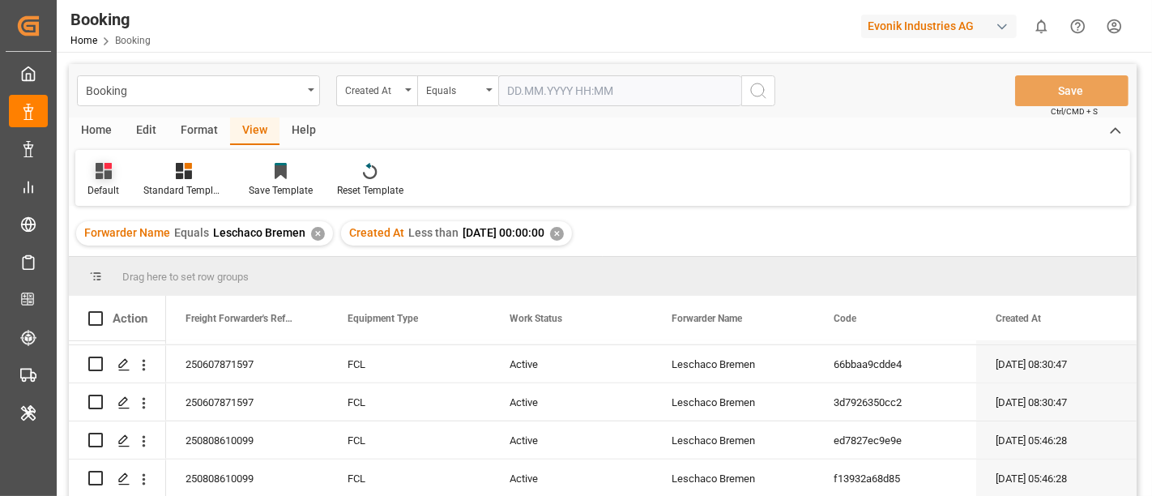
click at [107, 170] on icon at bounding box center [104, 171] width 16 height 16
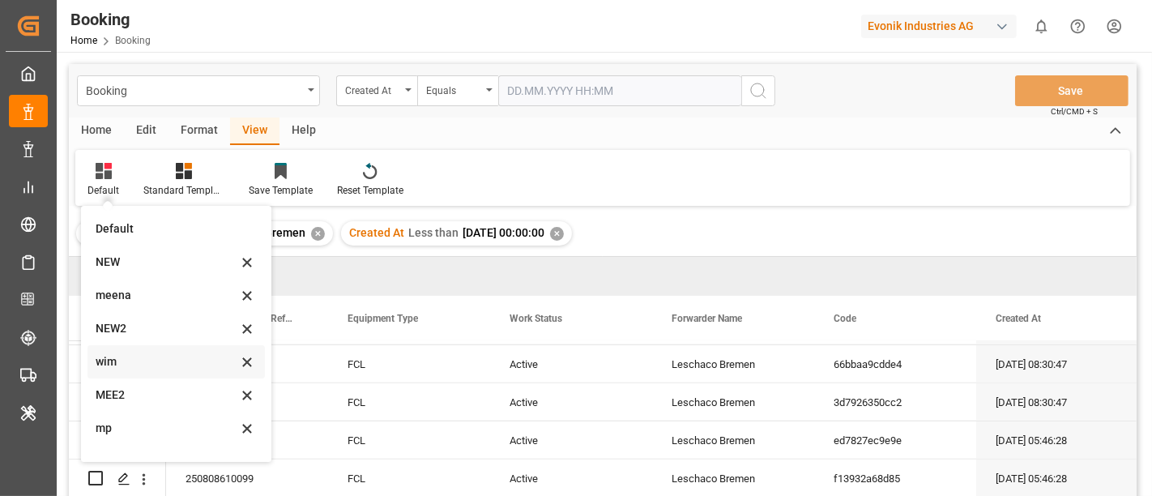
scroll to position [88, 0]
click at [143, 331] on div "mp" at bounding box center [167, 339] width 142 height 17
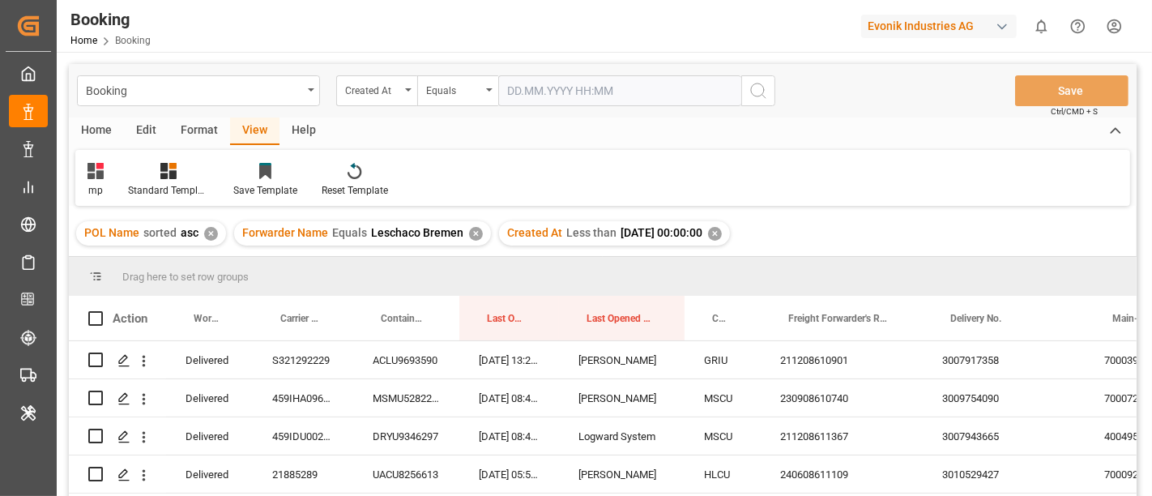
click at [185, 134] on div "Format" at bounding box center [199, 131] width 62 height 28
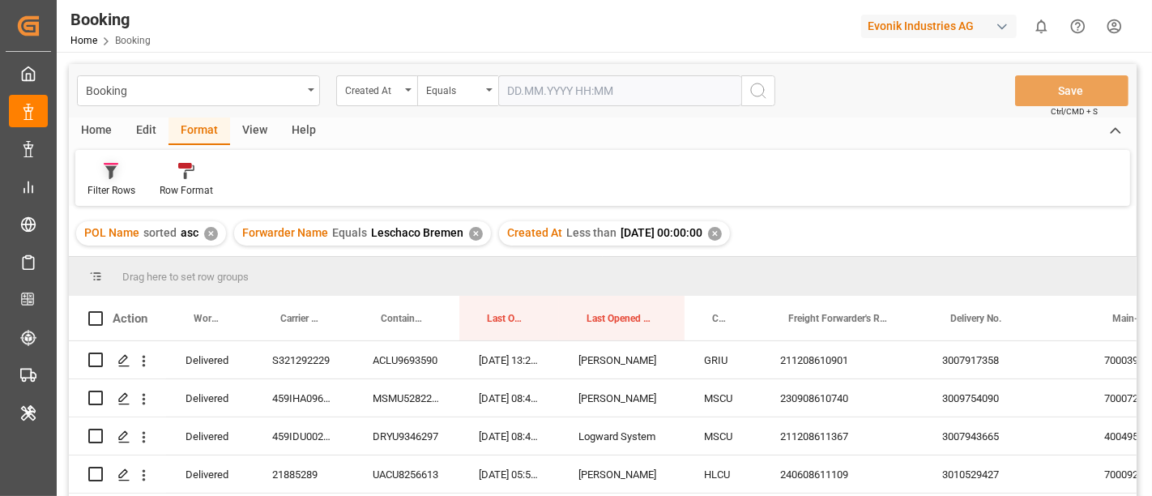
click at [127, 177] on div at bounding box center [111, 170] width 48 height 17
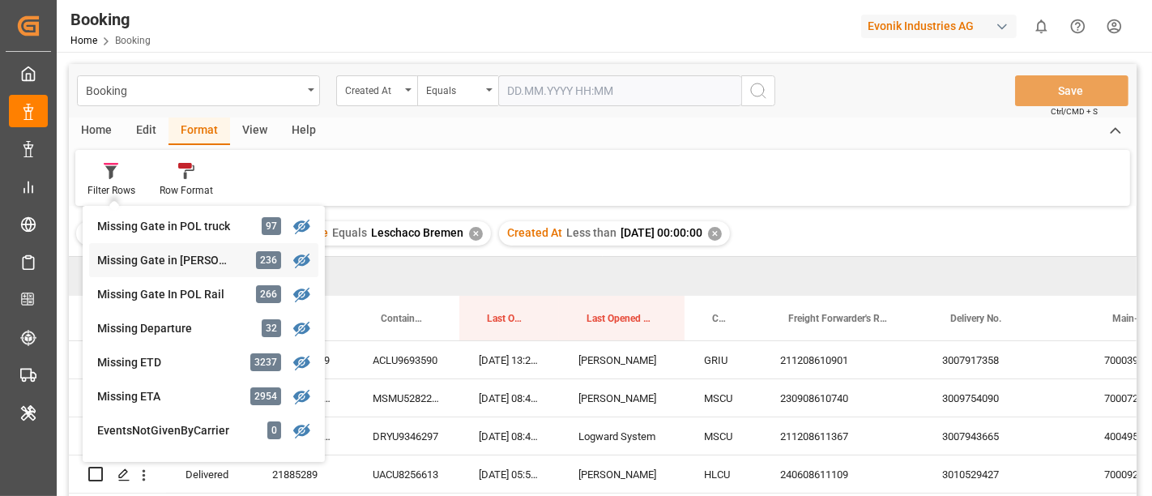
scroll to position [360, 0]
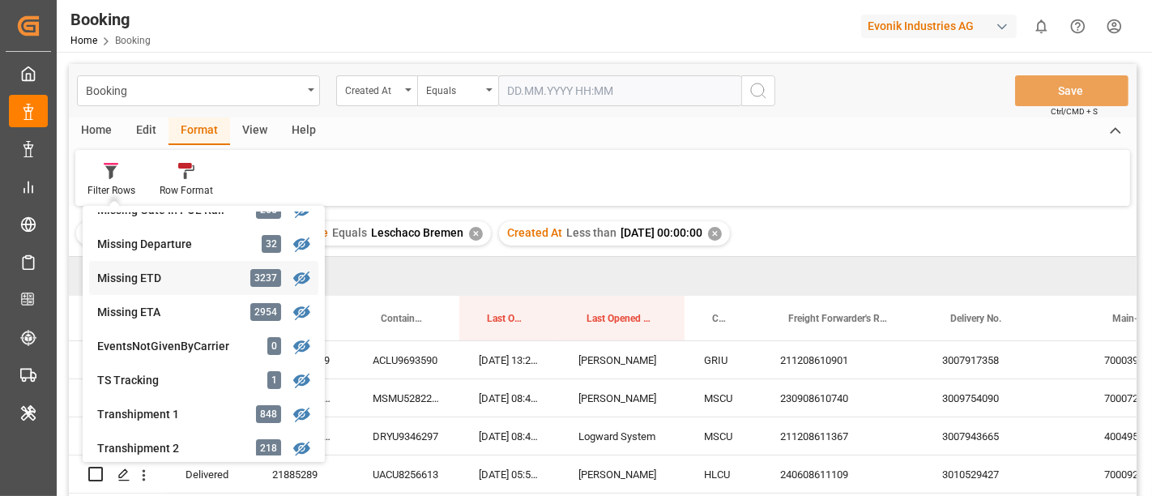
click at [181, 278] on div "Missing ETD" at bounding box center [168, 278] width 142 height 17
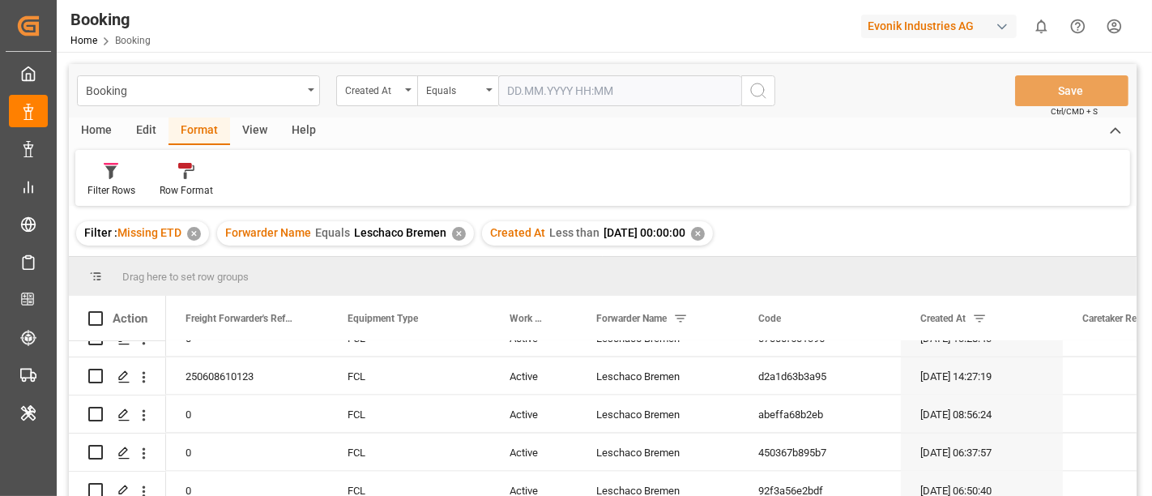
scroll to position [2212, 0]
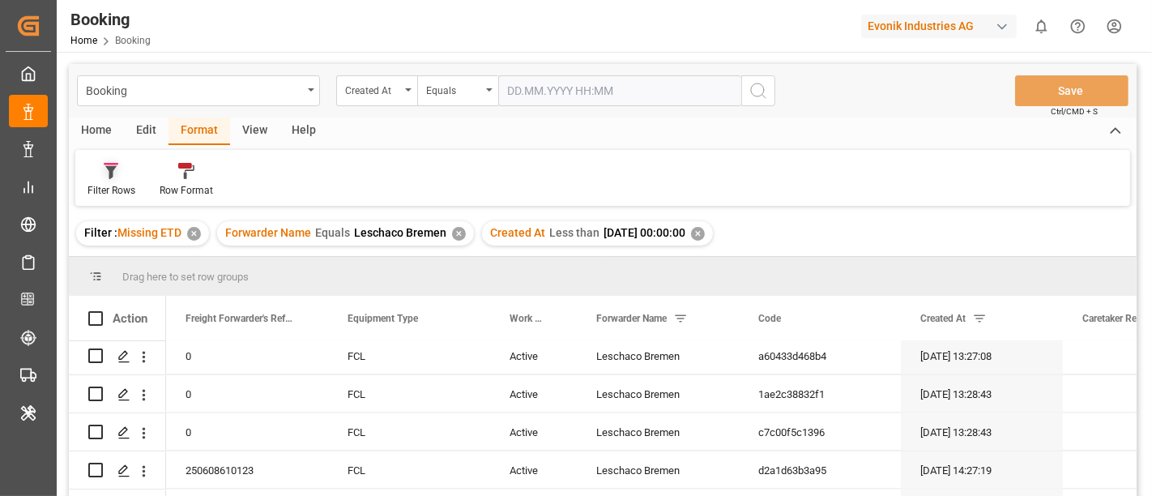
click at [117, 184] on div "Filter Rows" at bounding box center [111, 190] width 48 height 15
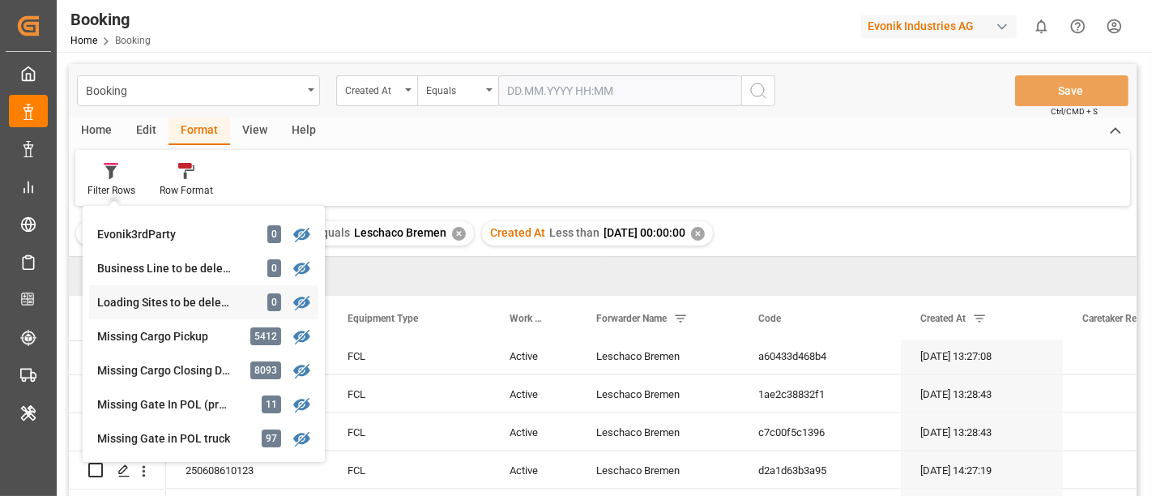
scroll to position [90, 0]
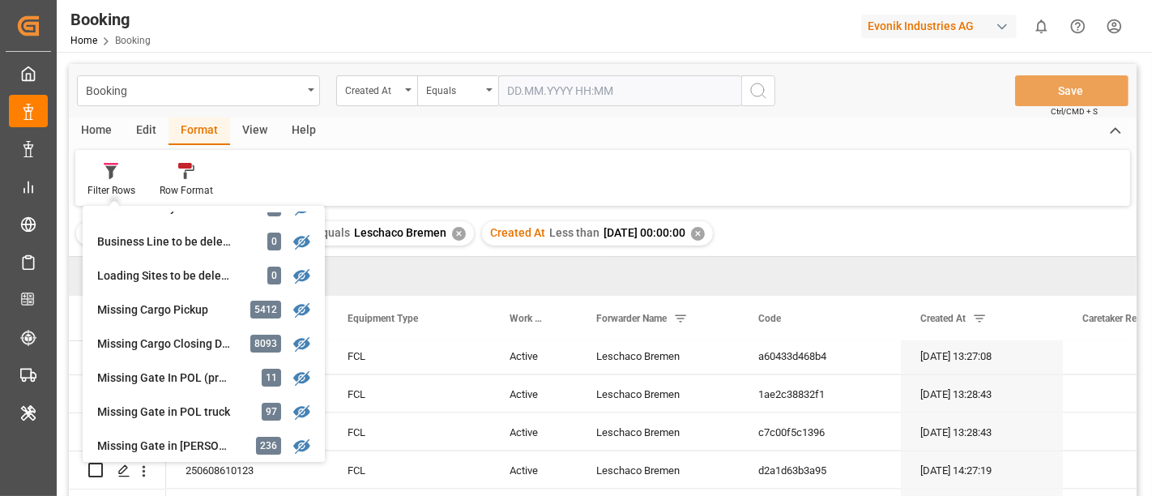
click at [254, 129] on div "View" at bounding box center [254, 131] width 49 height 28
click at [252, 127] on div "View" at bounding box center [254, 131] width 49 height 28
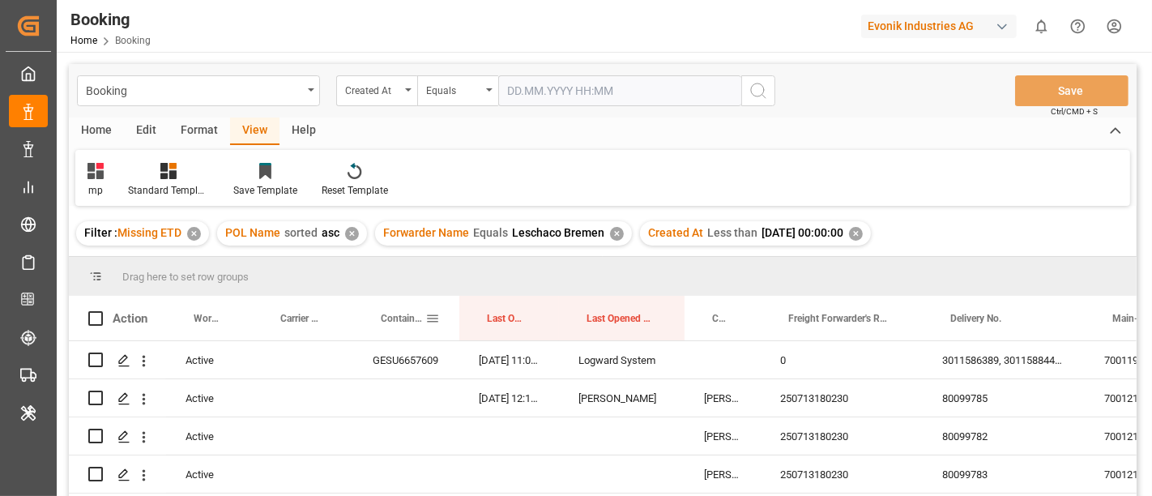
drag, startPoint x: 460, startPoint y: 306, endPoint x: 419, endPoint y: 309, distance: 41.4
click at [419, 309] on div "Action Work Status Carrier Booking No. Container No." at bounding box center [658, 318] width 1178 height 45
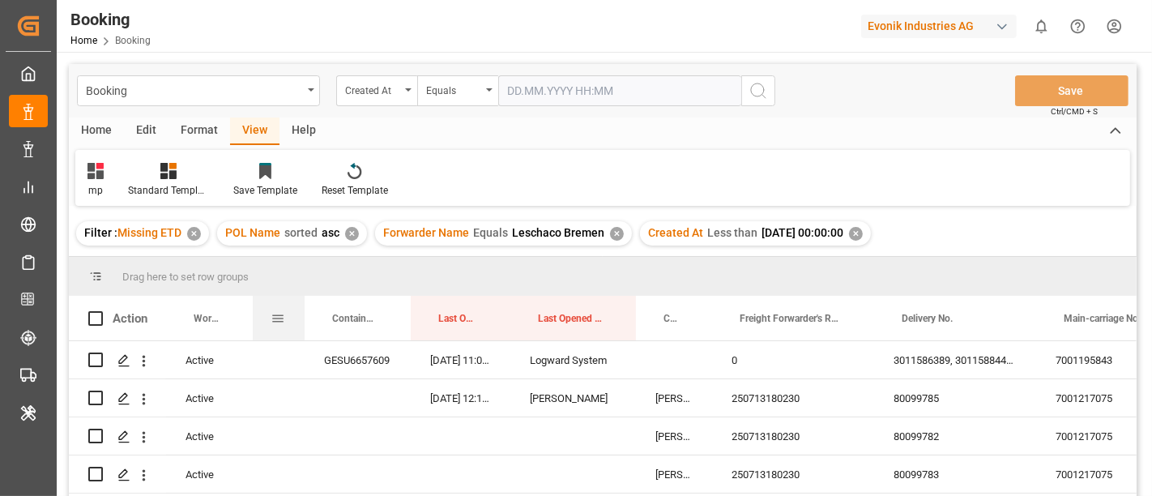
drag, startPoint x: 352, startPoint y: 300, endPoint x: 303, endPoint y: 300, distance: 48.6
click at [303, 300] on div at bounding box center [304, 318] width 6 height 45
click at [704, 316] on div at bounding box center [707, 318] width 6 height 45
click at [1099, 394] on div "7001217075" at bounding box center [1112, 397] width 162 height 37
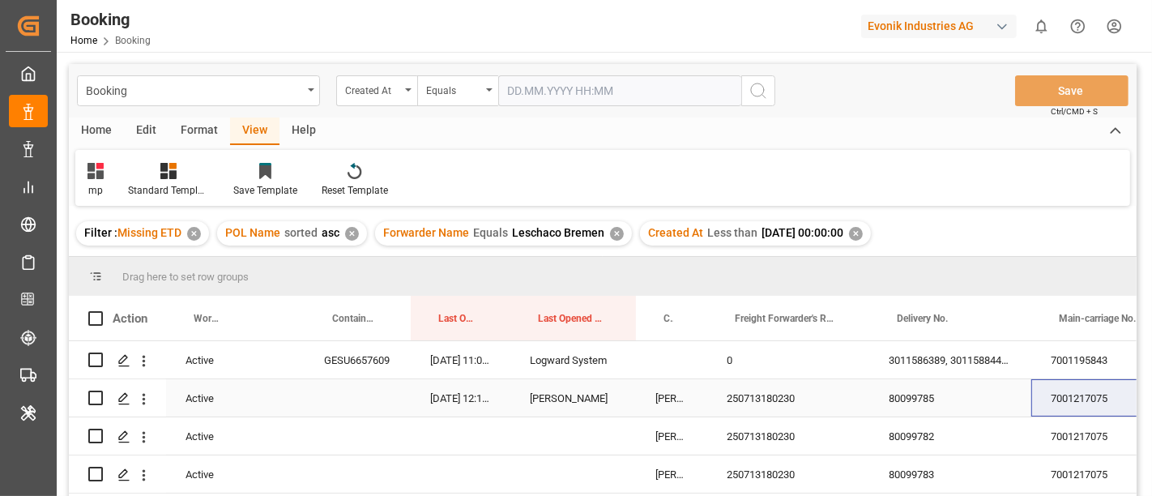
click at [1077, 406] on div "7001217075" at bounding box center [1112, 397] width 162 height 37
click at [746, 257] on div "Drag here to set row groups" at bounding box center [602, 276] width 1067 height 39
click at [923, 415] on div "80099785" at bounding box center [950, 397] width 162 height 37
click at [761, 407] on div "250713180230" at bounding box center [788, 397] width 162 height 37
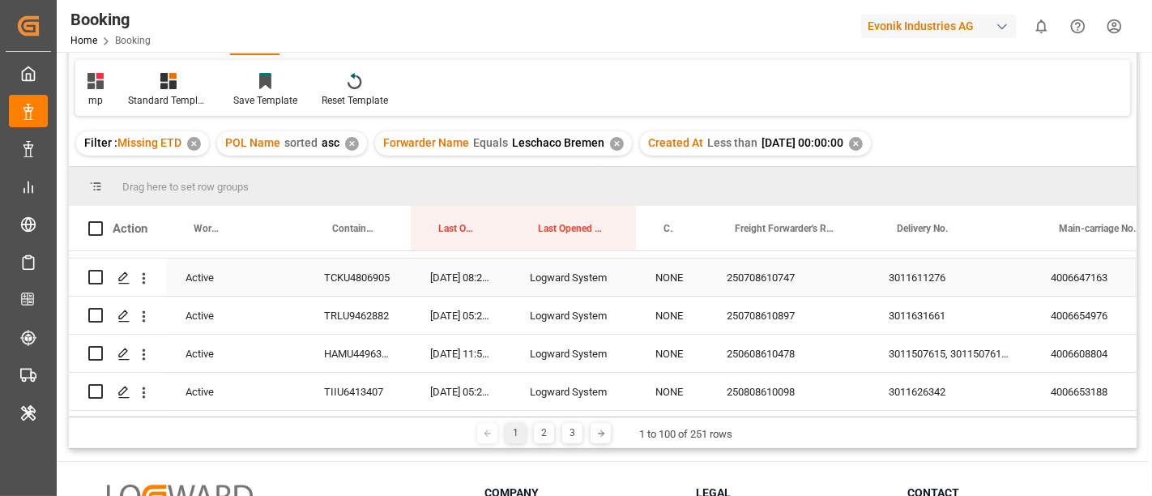
scroll to position [539, 0]
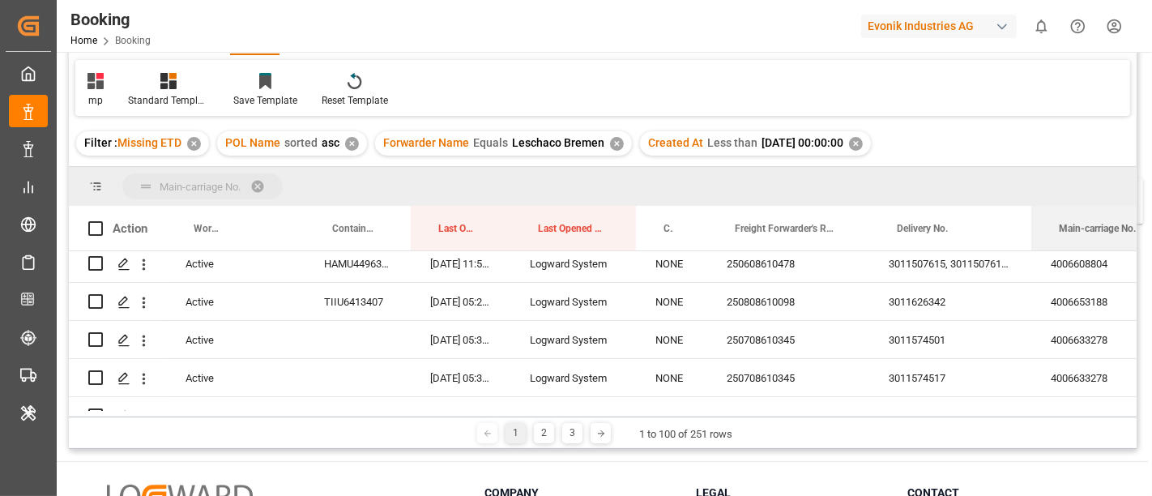
drag, startPoint x: 1083, startPoint y: 219, endPoint x: 1073, endPoint y: 188, distance: 33.0
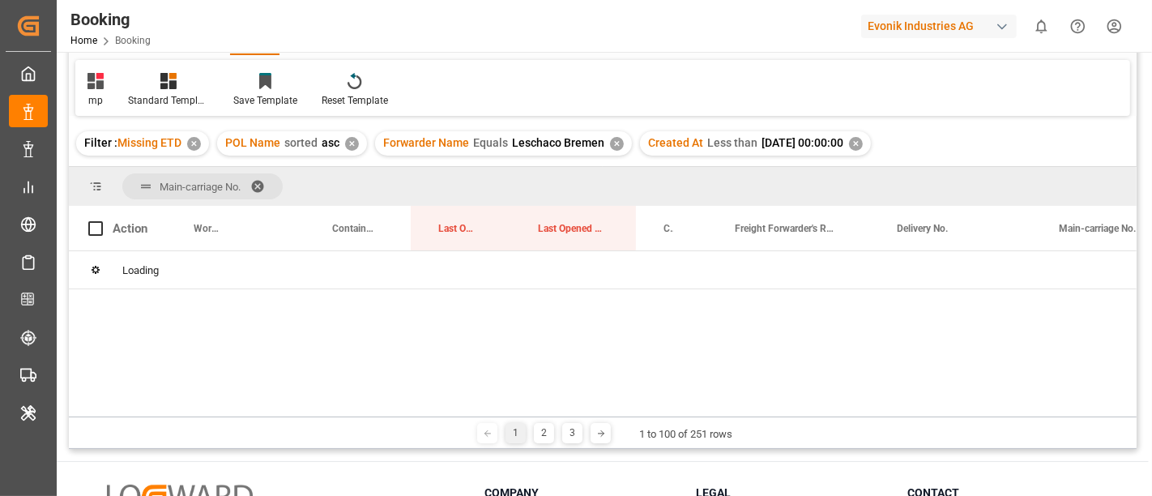
scroll to position [0, 0]
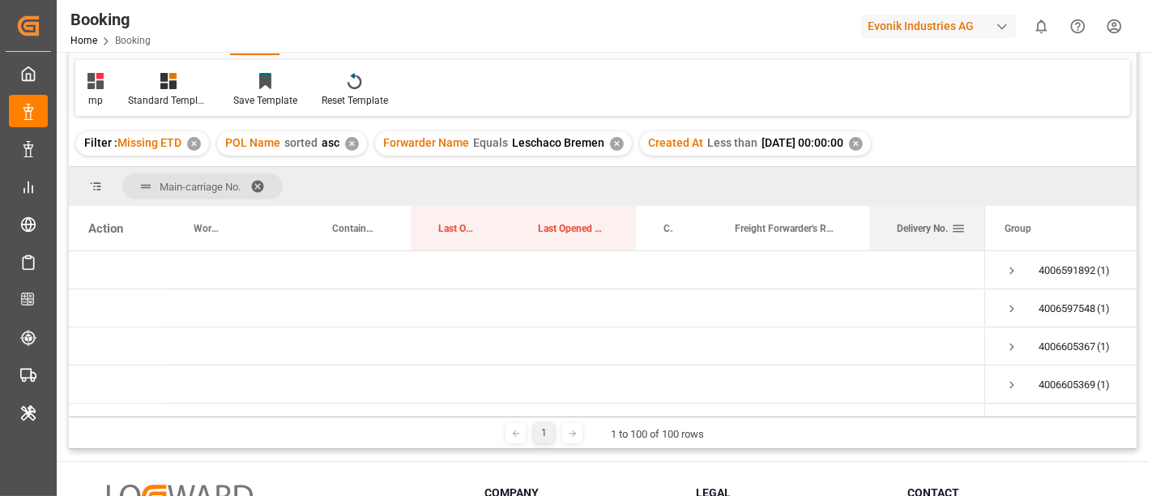
drag, startPoint x: 1029, startPoint y: 214, endPoint x: 983, endPoint y: 217, distance: 46.3
click at [983, 217] on div at bounding box center [985, 228] width 6 height 45
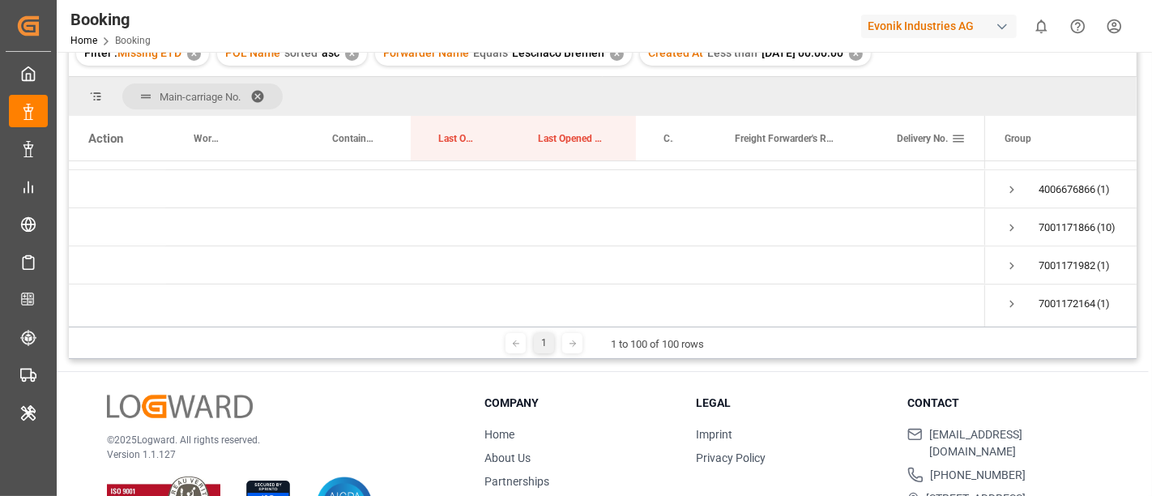
scroll to position [3240, 0]
click at [1012, 250] on span "Press SPACE to select this row." at bounding box center [1011, 252] width 15 height 15
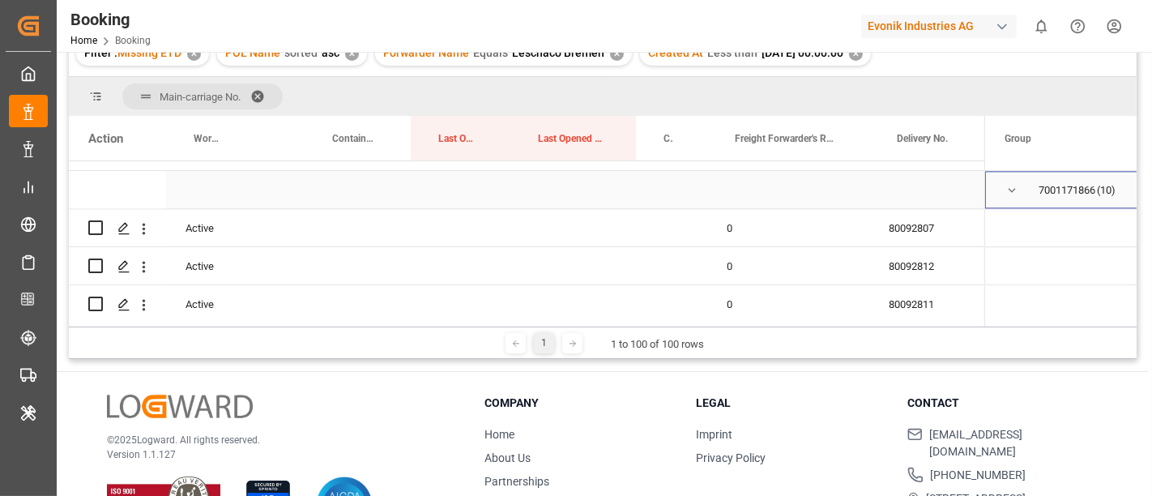
scroll to position [3330, 0]
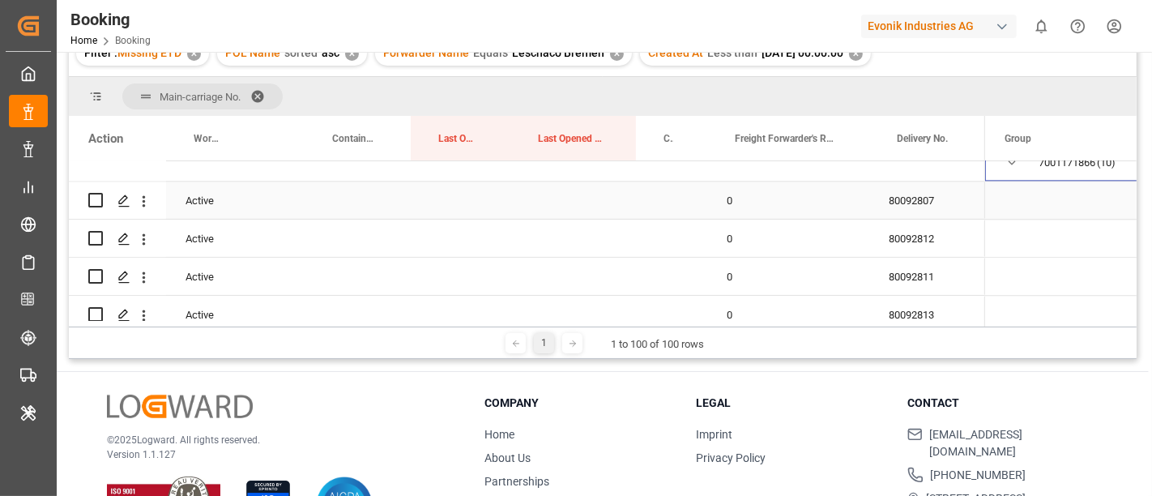
click at [926, 206] on div "80092807" at bounding box center [927, 199] width 116 height 37
click at [1013, 163] on span "Press SPACE to select this row." at bounding box center [1011, 163] width 15 height 15
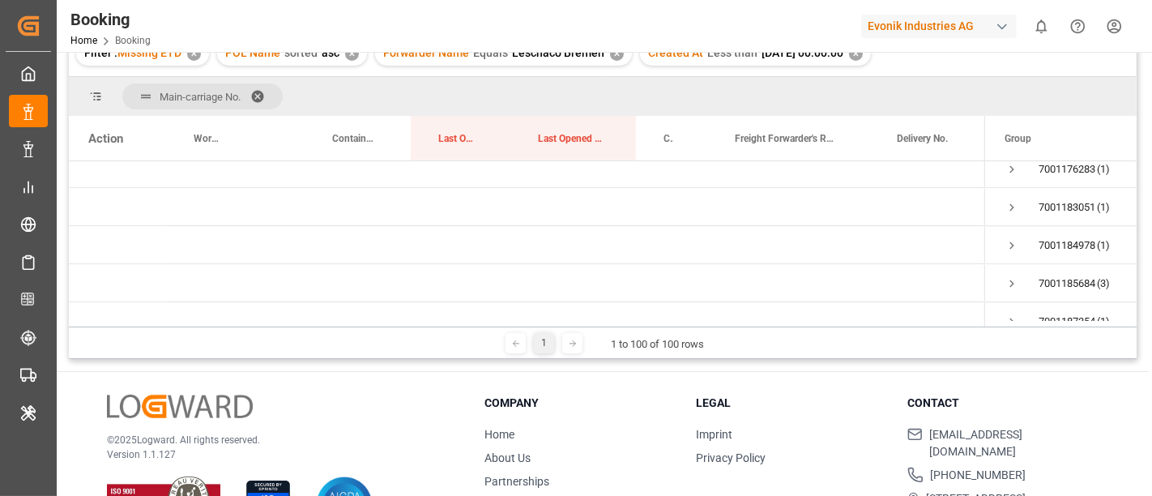
scroll to position [3651, 0]
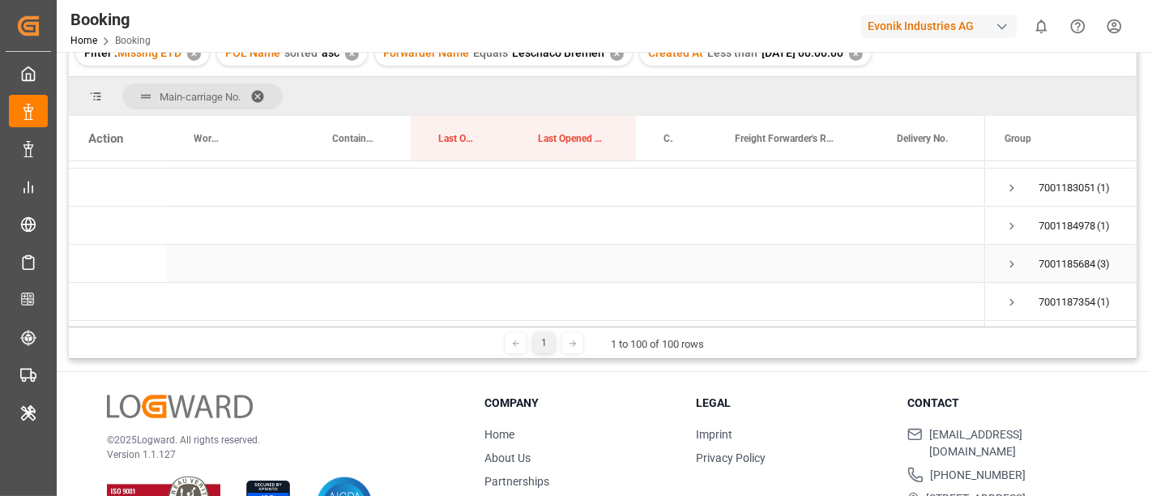
click at [1011, 257] on span "Press SPACE to select this row." at bounding box center [1011, 264] width 15 height 15
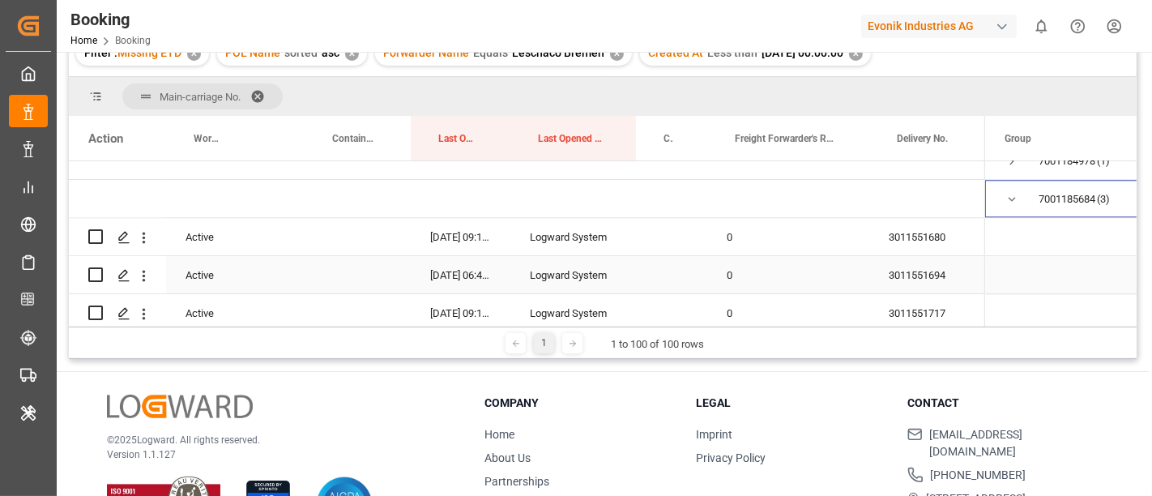
scroll to position [3675, 0]
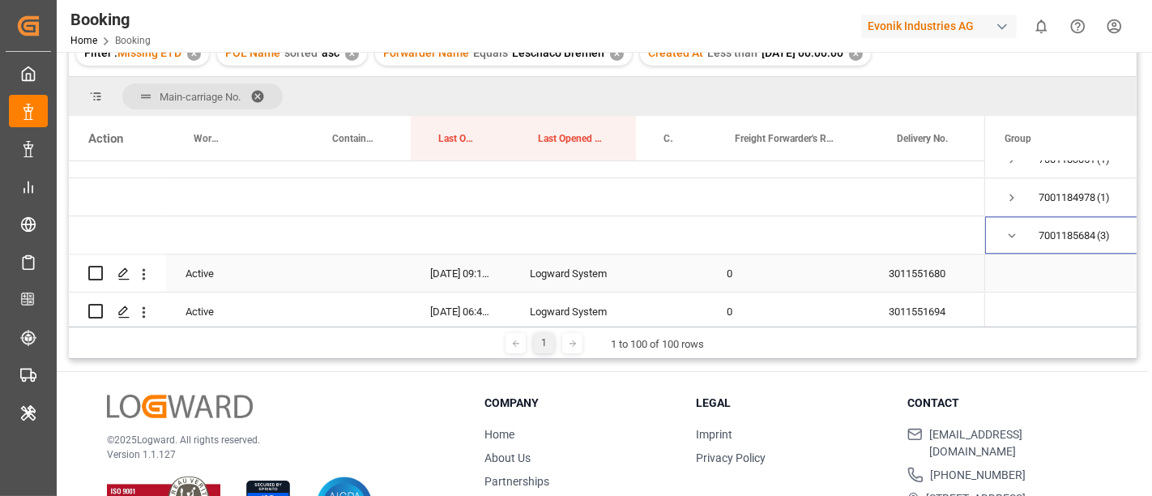
click at [932, 278] on div "3011551680" at bounding box center [927, 272] width 116 height 37
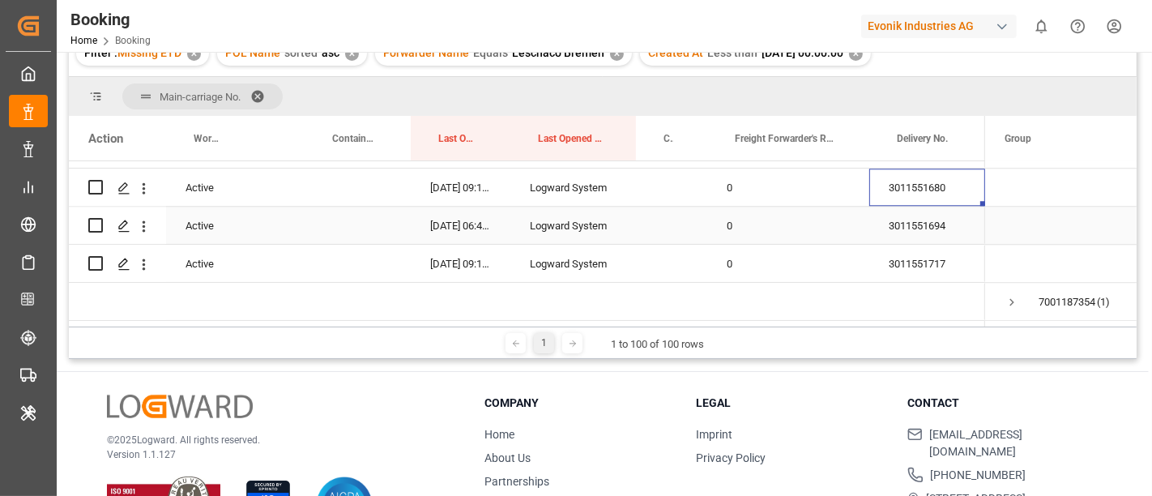
scroll to position [238, 0]
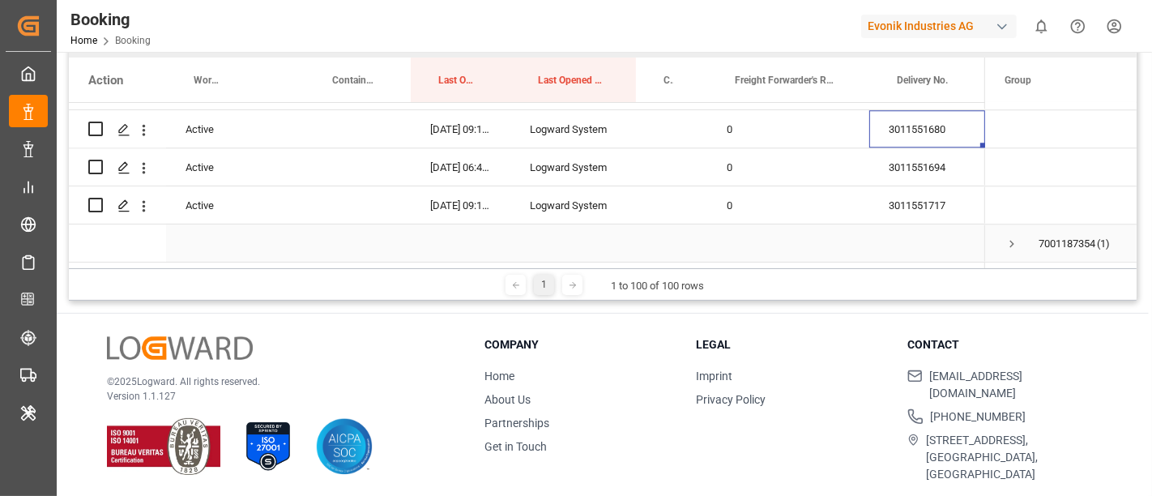
click at [1007, 236] on span "Press SPACE to select this row." at bounding box center [1011, 243] width 15 height 15
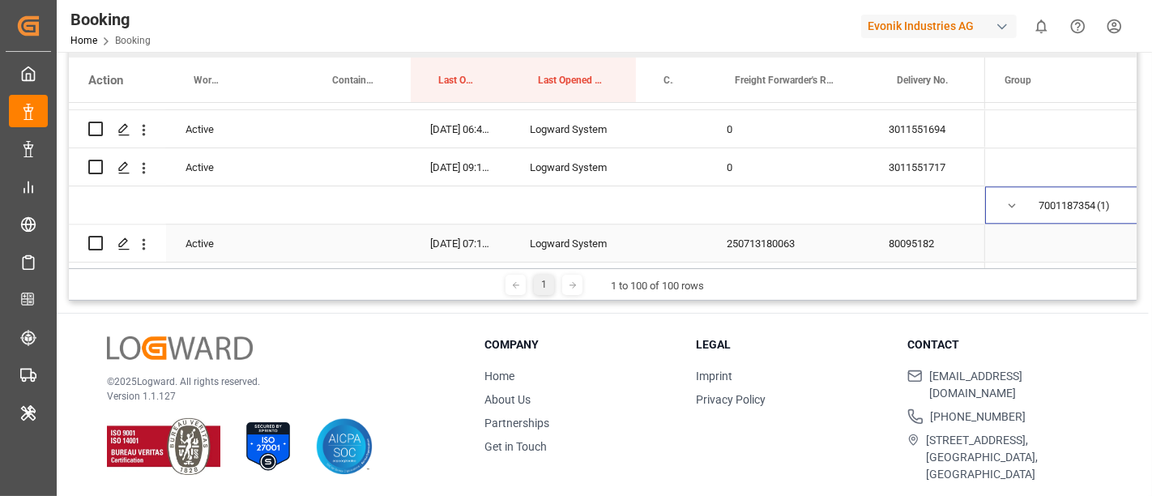
click at [901, 236] on div "80095182" at bounding box center [927, 242] width 116 height 37
click at [764, 232] on div "250713180063" at bounding box center [788, 242] width 162 height 37
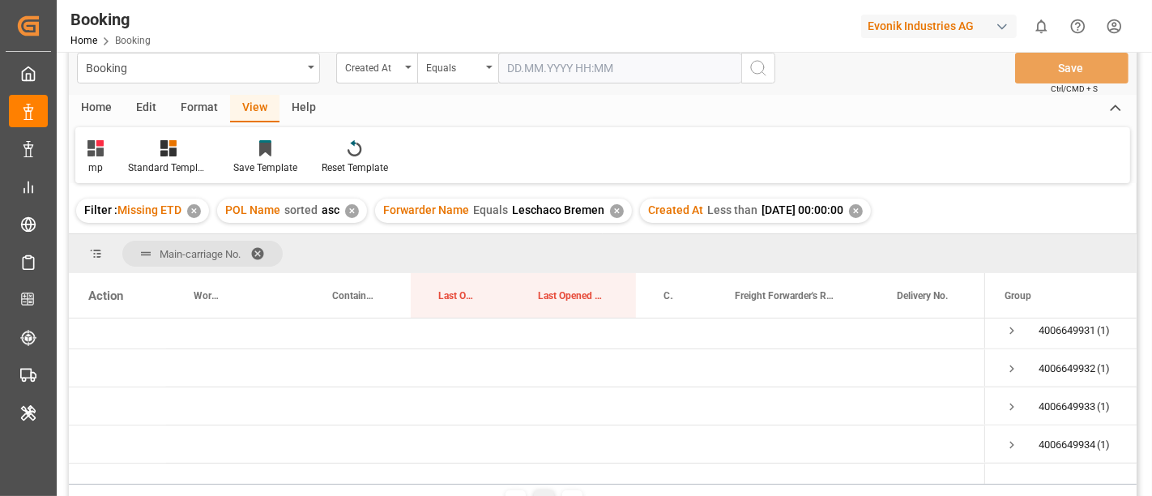
scroll to position [0, 0]
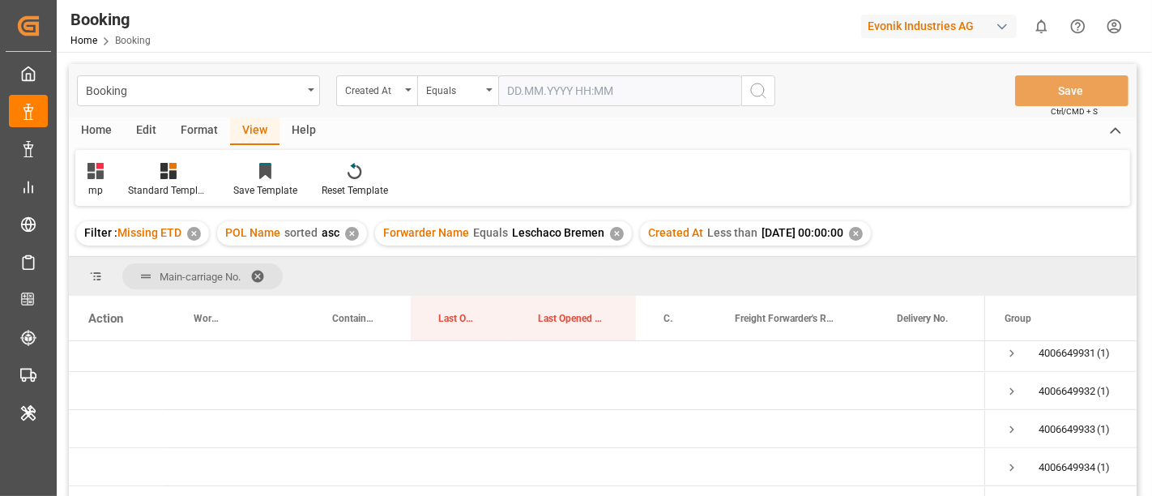
click at [863, 232] on div "✕" at bounding box center [856, 234] width 14 height 14
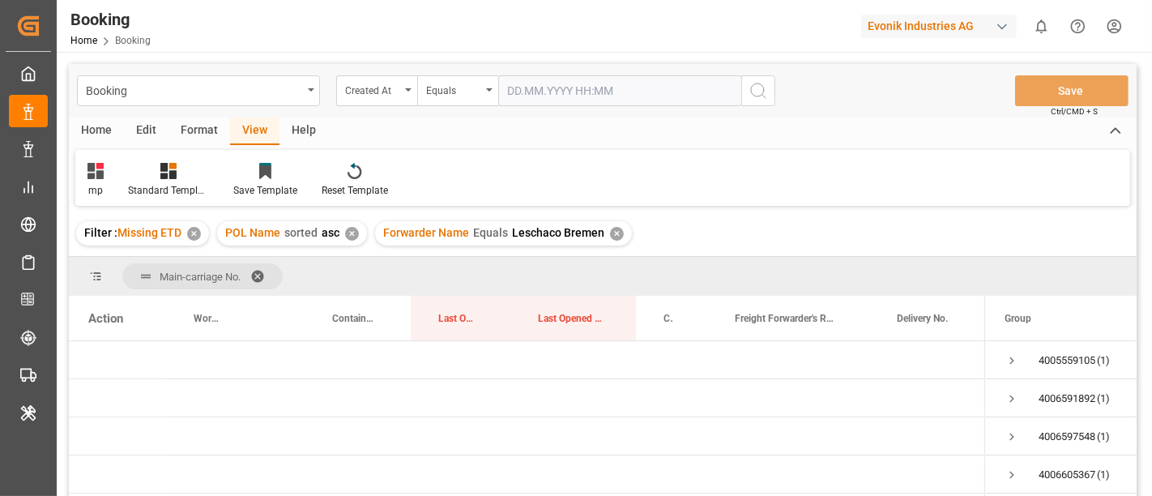
click at [258, 269] on span at bounding box center [263, 276] width 26 height 15
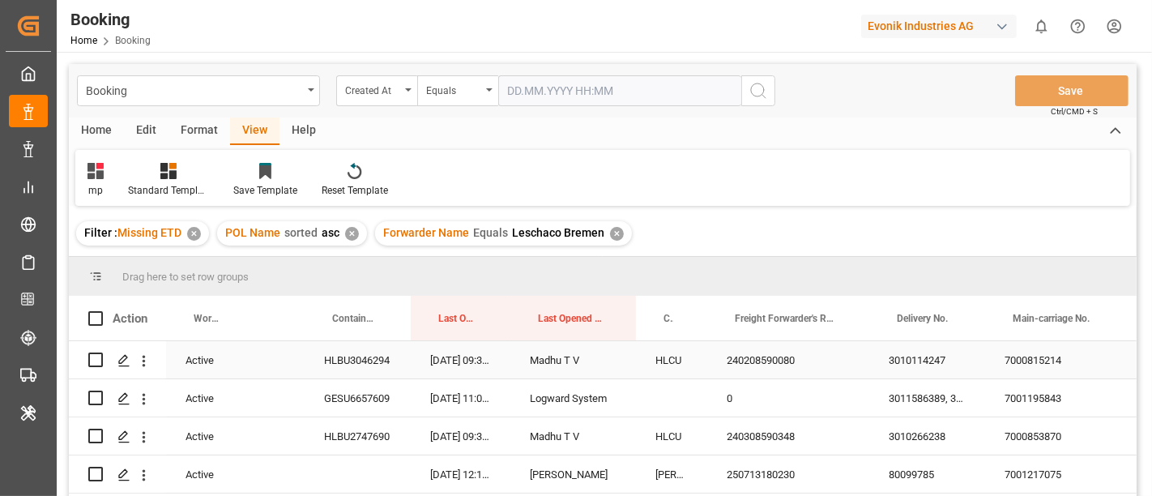
click at [928, 359] on div "3010114247" at bounding box center [927, 359] width 116 height 37
click at [756, 366] on div "240208590080" at bounding box center [788, 359] width 162 height 37
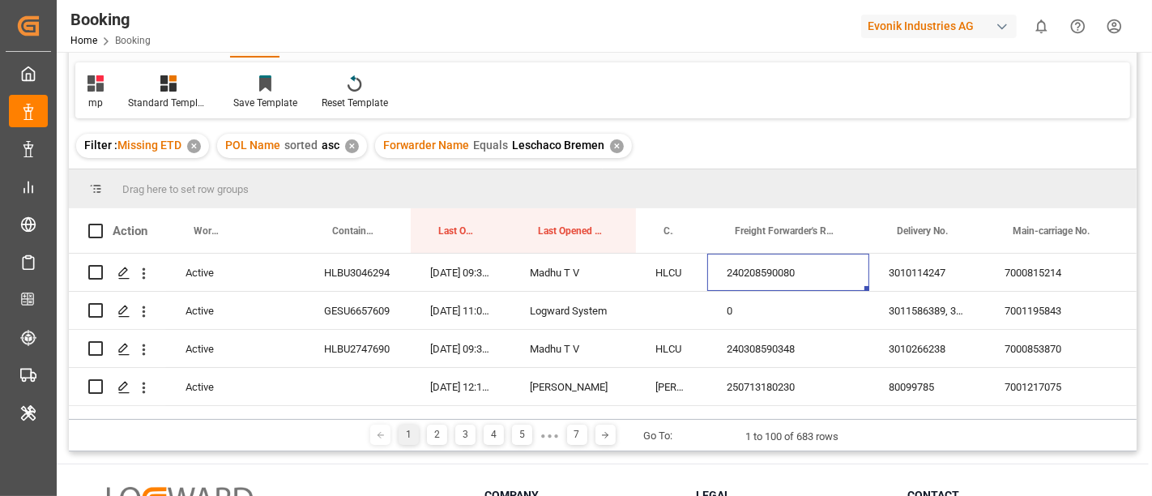
scroll to position [90, 0]
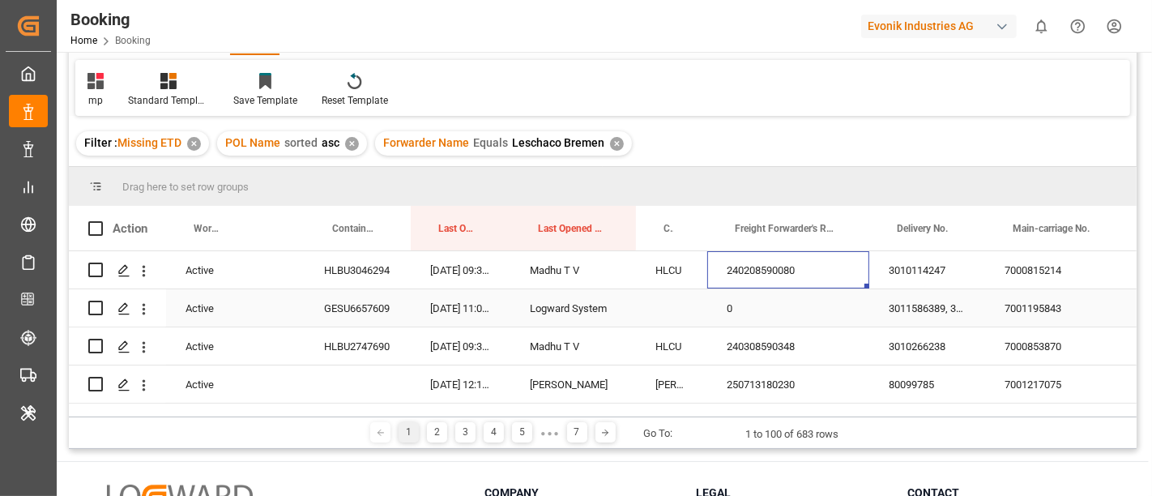
click at [1037, 275] on div "7000815214" at bounding box center [1066, 269] width 162 height 37
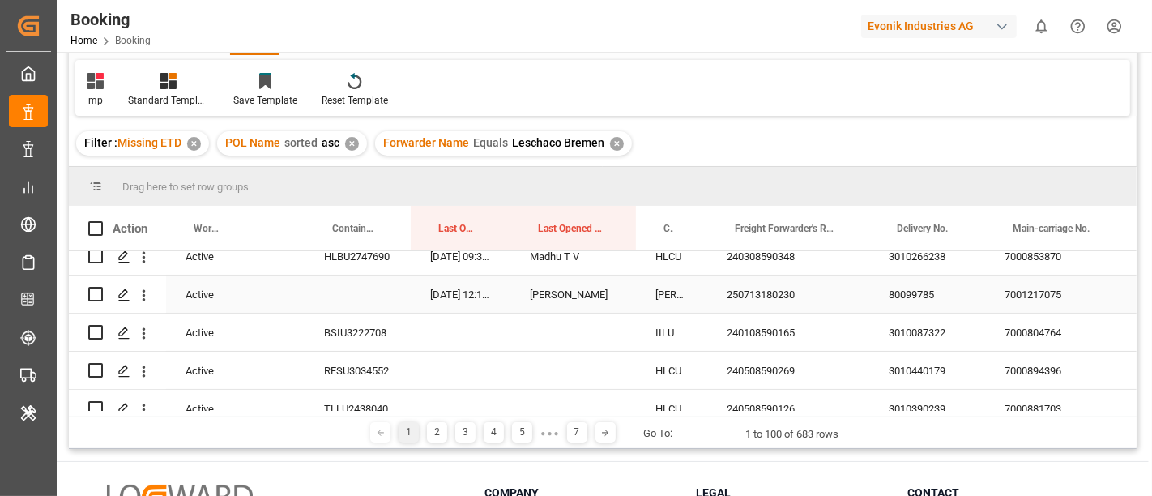
click at [769, 297] on div "250713180230" at bounding box center [788, 293] width 162 height 37
click at [1036, 297] on div "7001217075" at bounding box center [1066, 293] width 162 height 37
click at [905, 295] on div "80099785" at bounding box center [927, 293] width 116 height 37
click at [763, 334] on div "240108590165" at bounding box center [788, 331] width 162 height 37
click at [773, 360] on div "240508590269" at bounding box center [788, 370] width 162 height 37
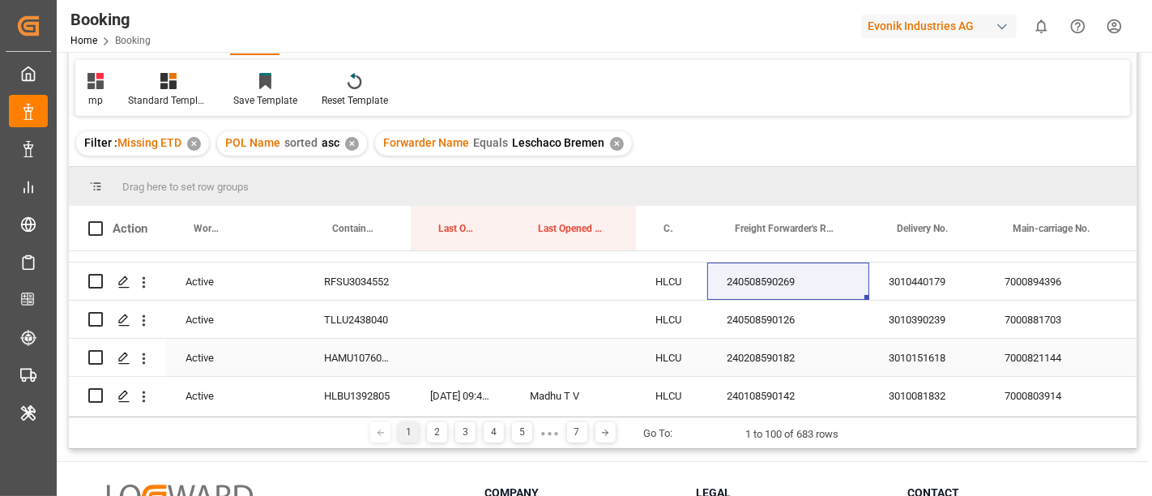
scroll to position [180, 0]
click at [149, 288] on icon "open menu" at bounding box center [143, 281] width 17 height 17
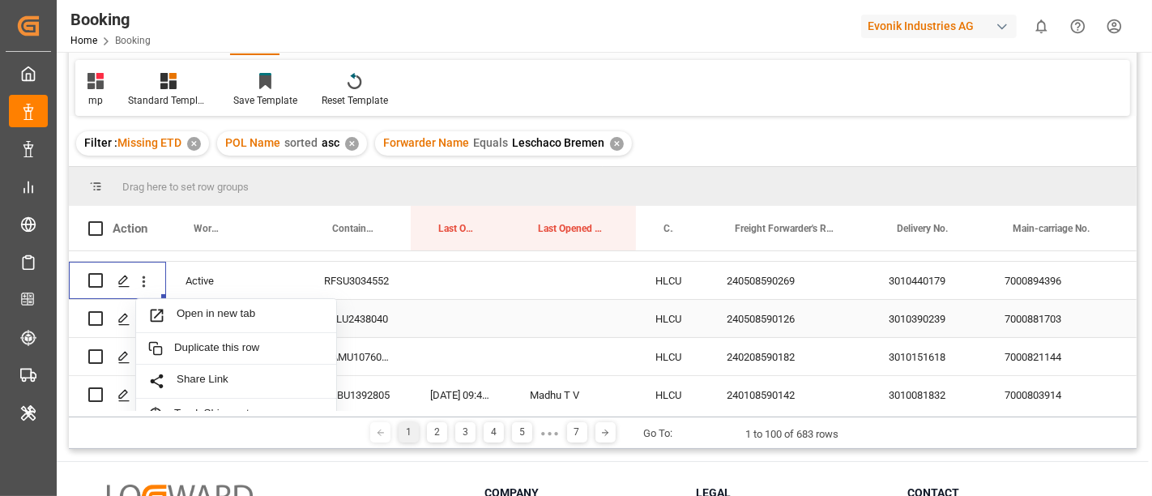
click at [763, 281] on div "240508590269" at bounding box center [788, 280] width 162 height 37
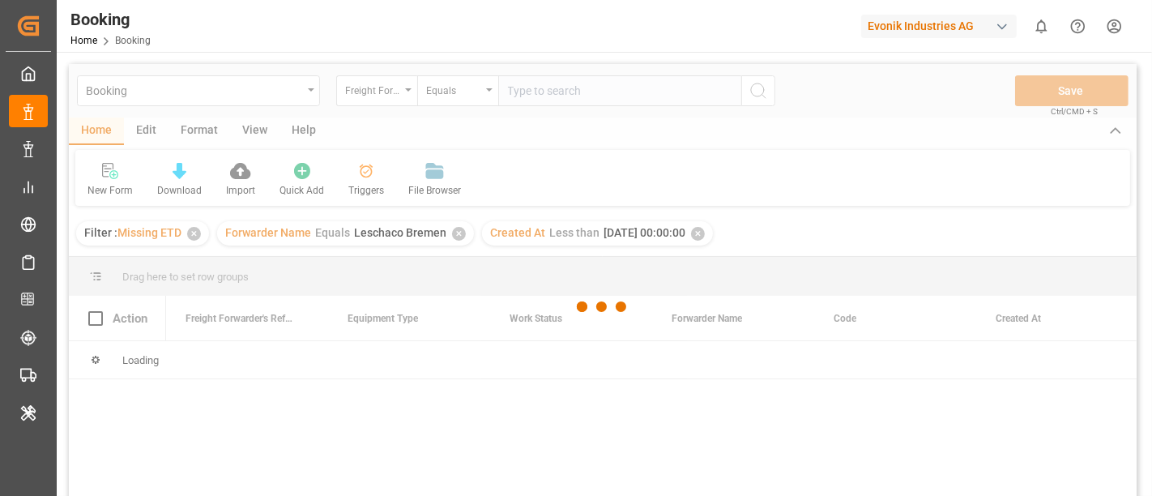
click at [923, 32] on div "Evonik Industries AG" at bounding box center [939, 26] width 156 height 23
click at [909, 26] on html "Created by potrace 1.15, written by [PERSON_NAME] [DATE]-[DATE] Created by potr…" at bounding box center [576, 248] width 1152 height 496
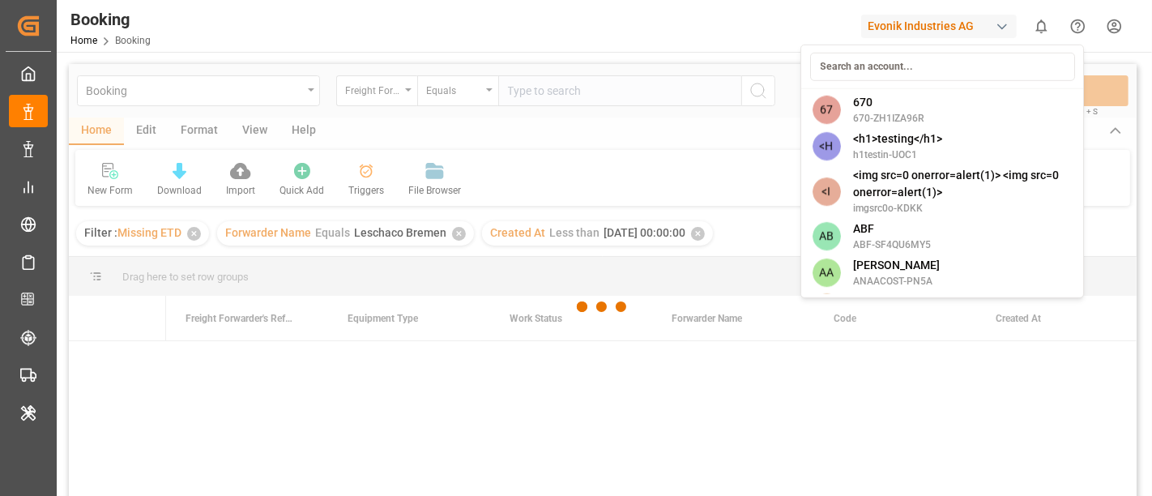
click at [897, 19] on div "Evonik Industries AG" at bounding box center [939, 26] width 156 height 23
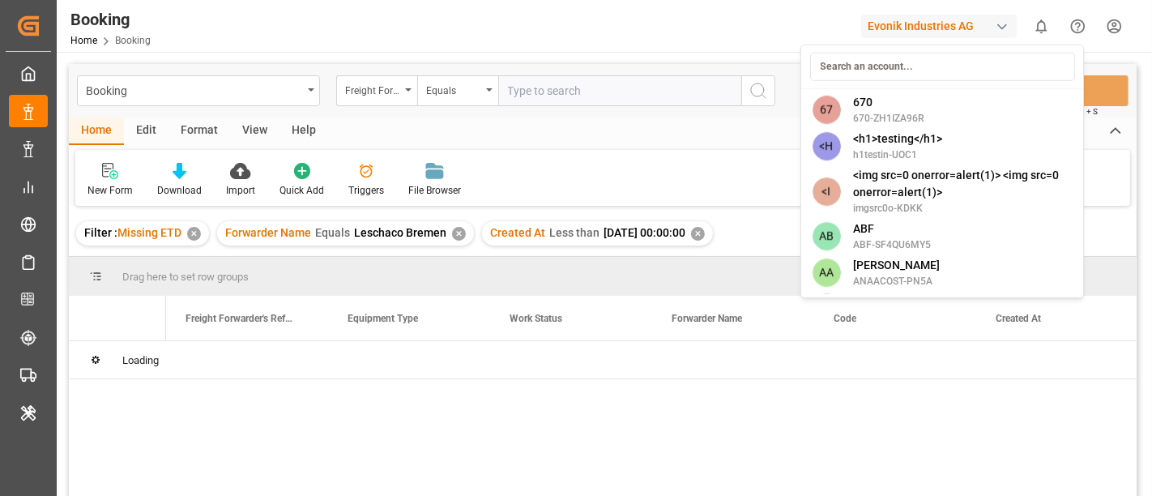
click at [900, 21] on div "Evonik Industries AG" at bounding box center [939, 26] width 156 height 23
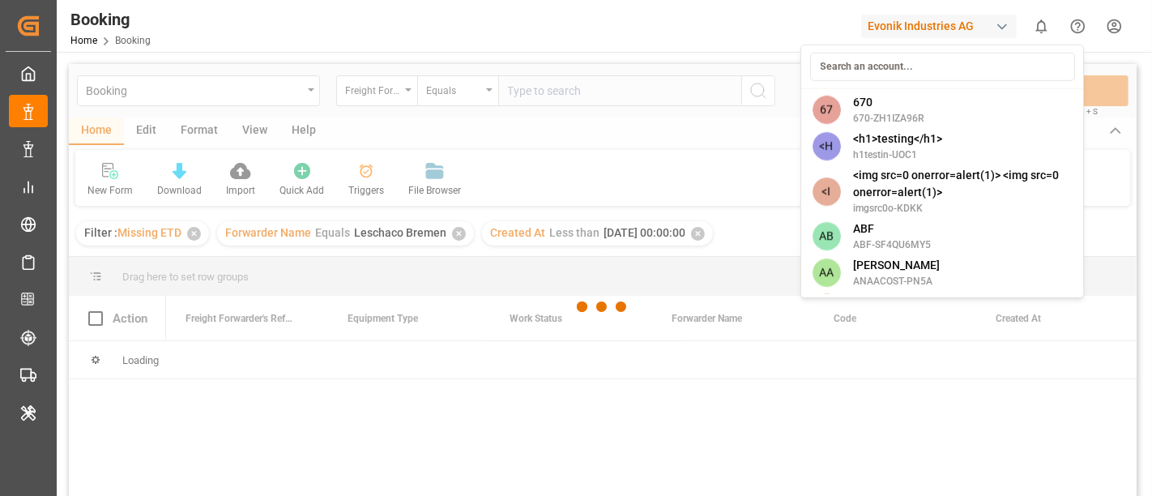
click at [876, 69] on input at bounding box center [942, 67] width 265 height 28
click at [870, 66] on input at bounding box center [942, 67] width 265 height 28
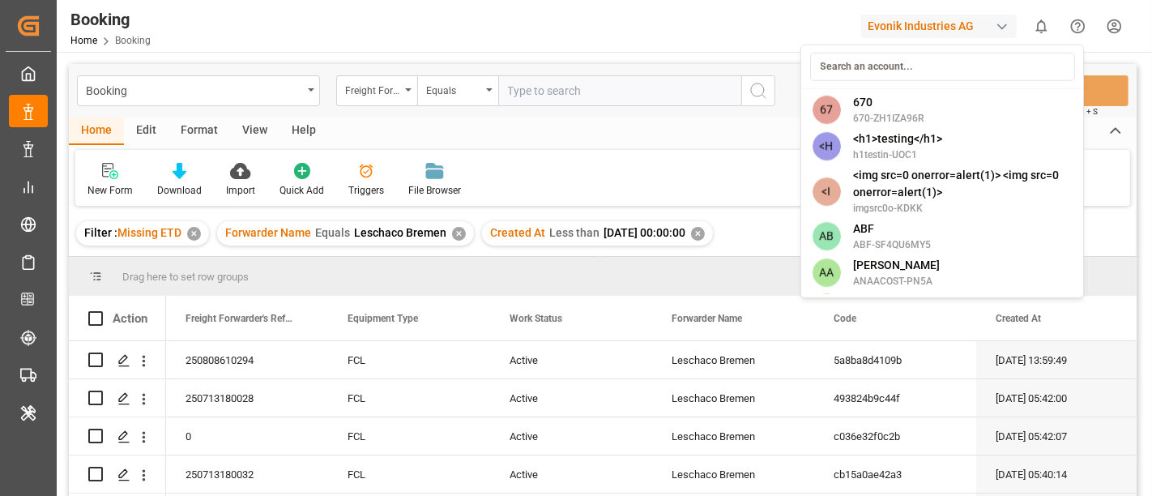
click at [854, 63] on input at bounding box center [942, 67] width 265 height 28
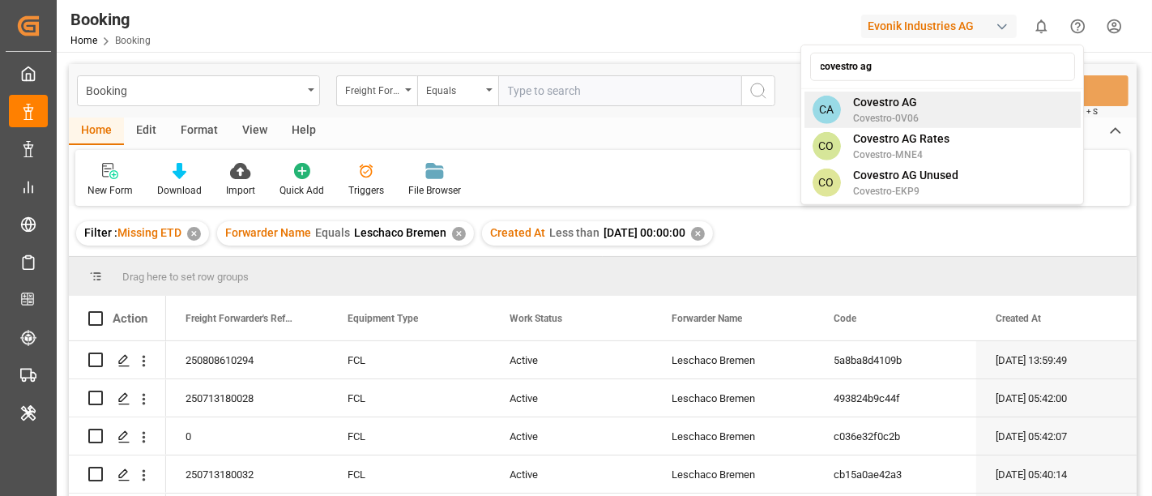
type input "covestro ag"
click at [867, 96] on span "Covestro AG" at bounding box center [887, 102] width 66 height 17
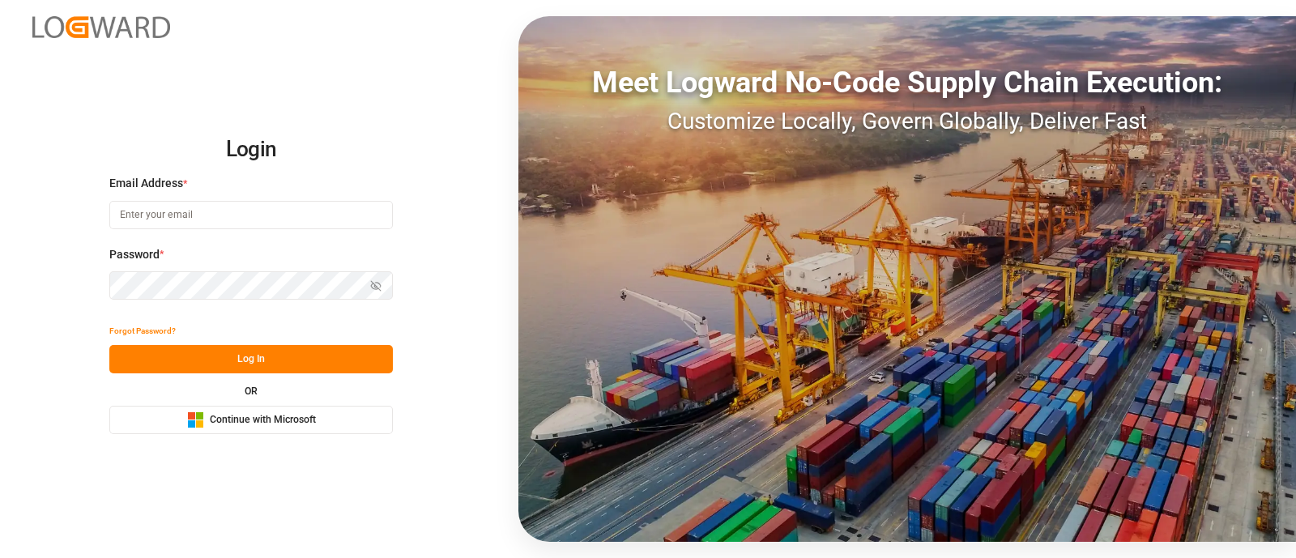
click at [304, 415] on span "Continue with Microsoft" at bounding box center [263, 420] width 106 height 15
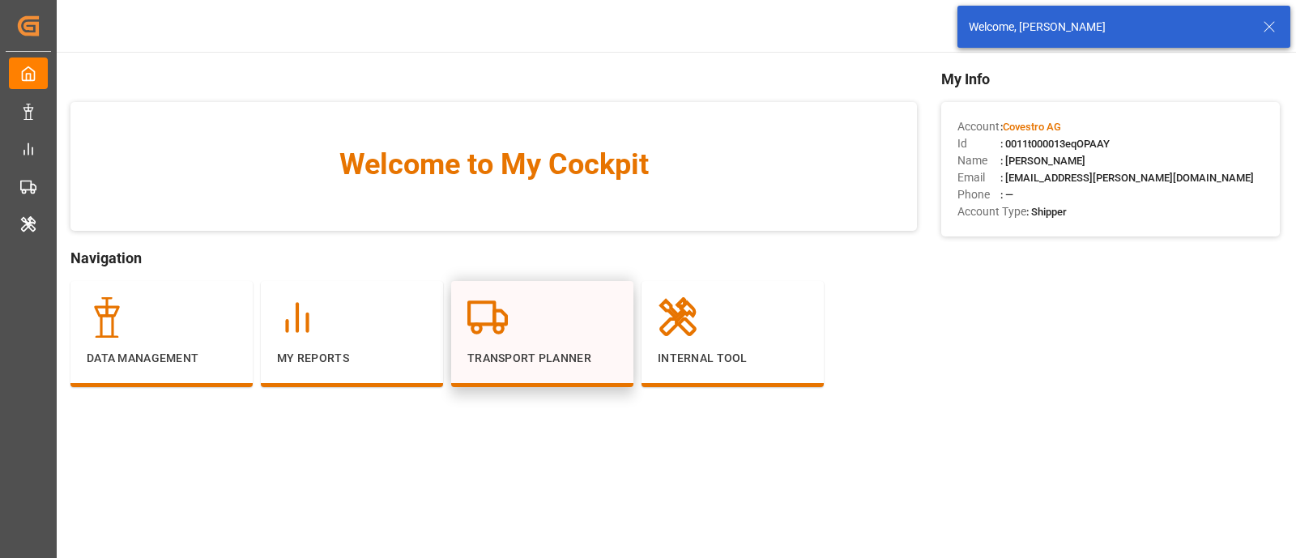
click at [543, 352] on p "Transport Planner" at bounding box center [542, 358] width 150 height 17
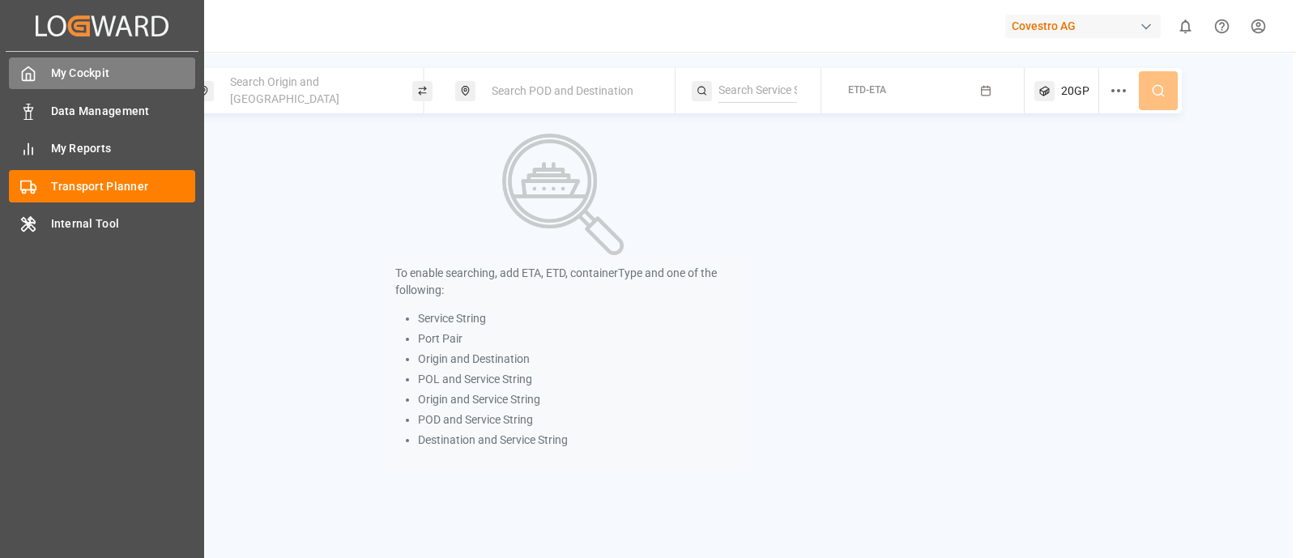
click at [45, 79] on div "My Cockpit My Cockpit" at bounding box center [102, 74] width 186 height 32
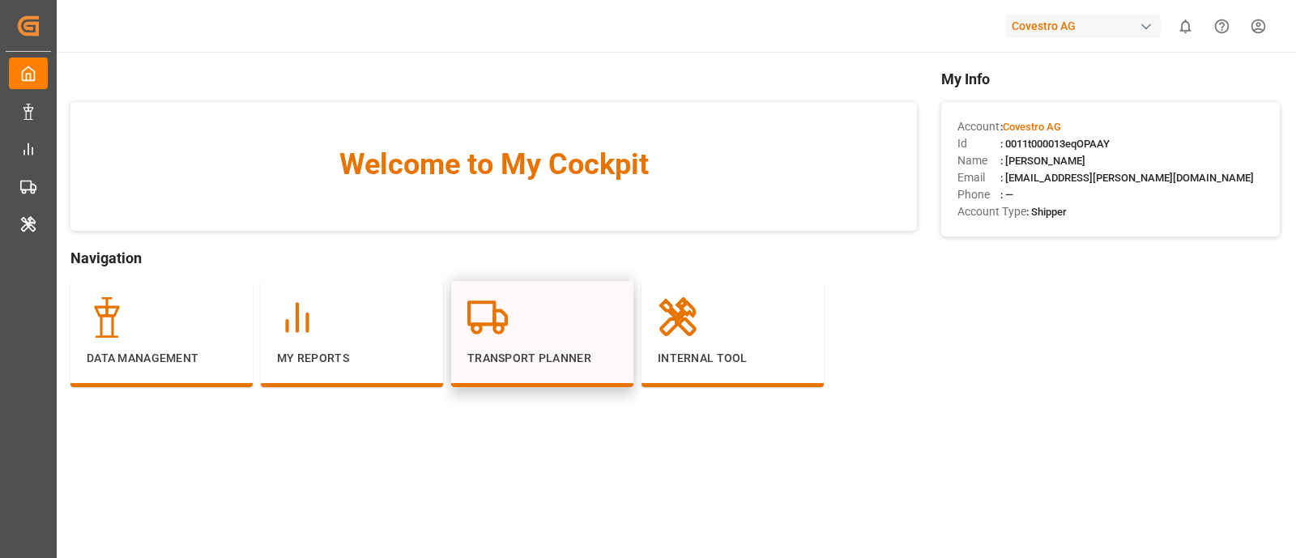
click at [514, 329] on div at bounding box center [542, 317] width 150 height 40
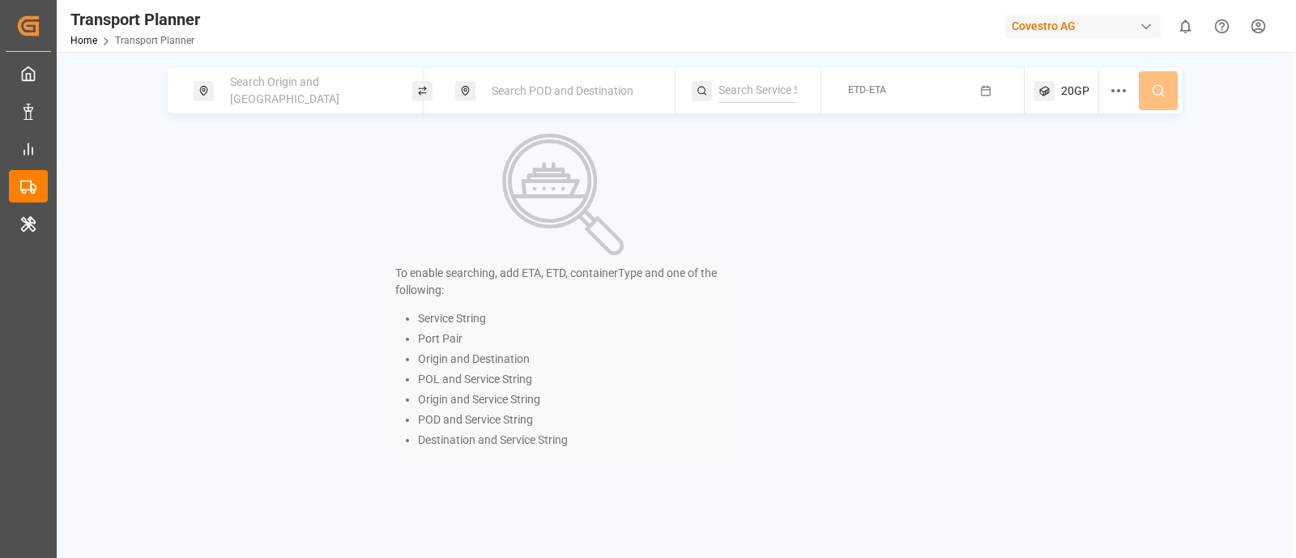
click at [290, 95] on span "Search Origin and [GEOGRAPHIC_DATA]" at bounding box center [284, 90] width 109 height 30
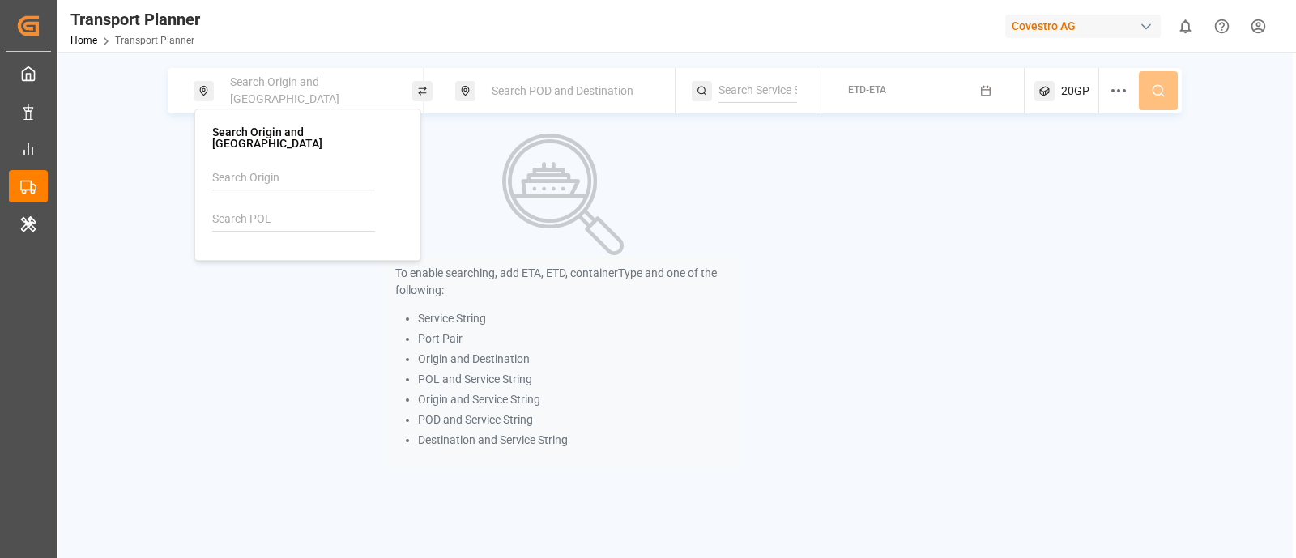
click at [275, 207] on input at bounding box center [293, 219] width 163 height 24
paste input "BEANR"
type input "BEANR"
click at [292, 255] on div "BEANR [GEOGRAPHIC_DATA]" at bounding box center [310, 272] width 157 height 34
click at [539, 103] on div "Search POD and Destination" at bounding box center [569, 91] width 175 height 30
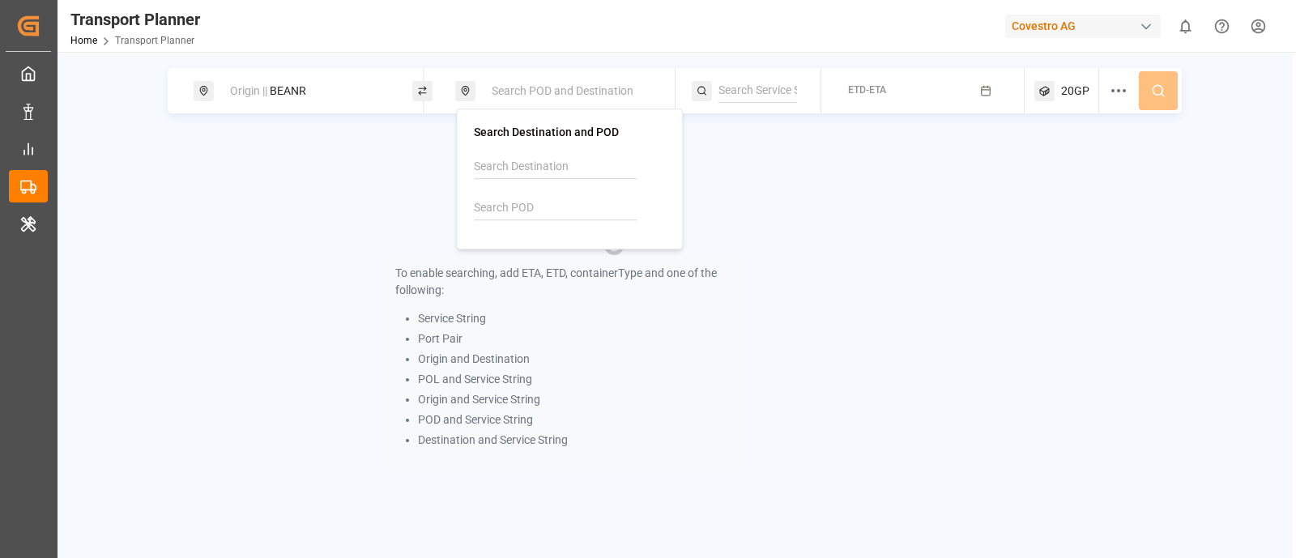
click at [551, 207] on input at bounding box center [555, 208] width 163 height 24
paste input "AEAJM"
type input "AEAJM"
click at [534, 241] on li "AEAJM Ajman" at bounding box center [572, 260] width 183 height 47
click at [551, 245] on b "AEAJM" at bounding box center [533, 251] width 37 height 13
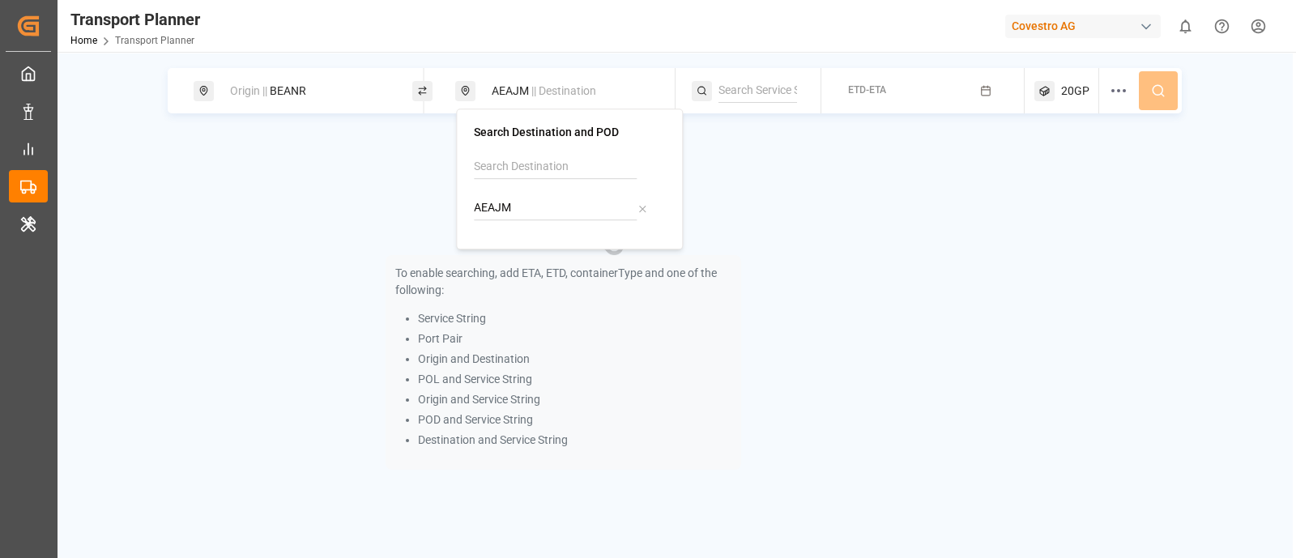
click at [747, 95] on input at bounding box center [757, 91] width 79 height 24
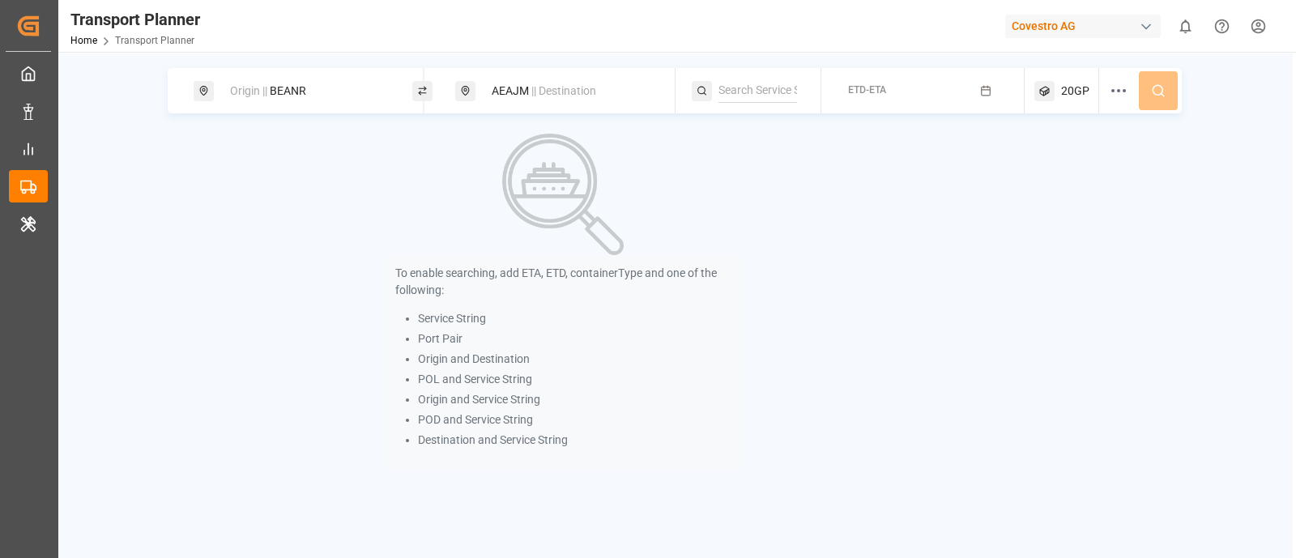
paste input "LION"
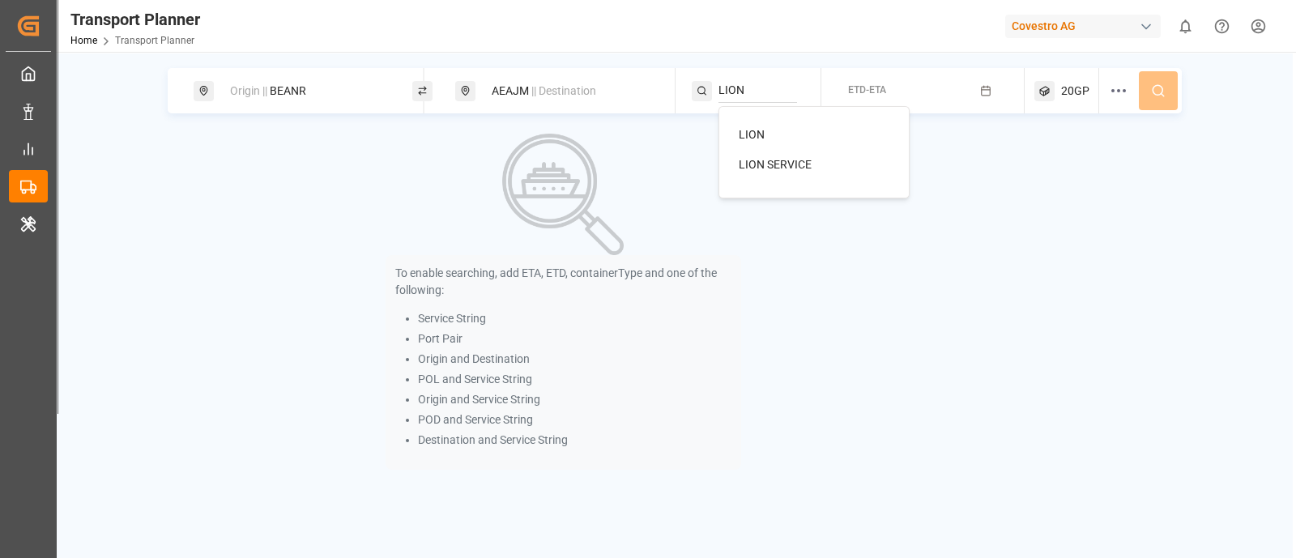
type input "LION"
click at [761, 130] on span "LION" at bounding box center [752, 134] width 26 height 13
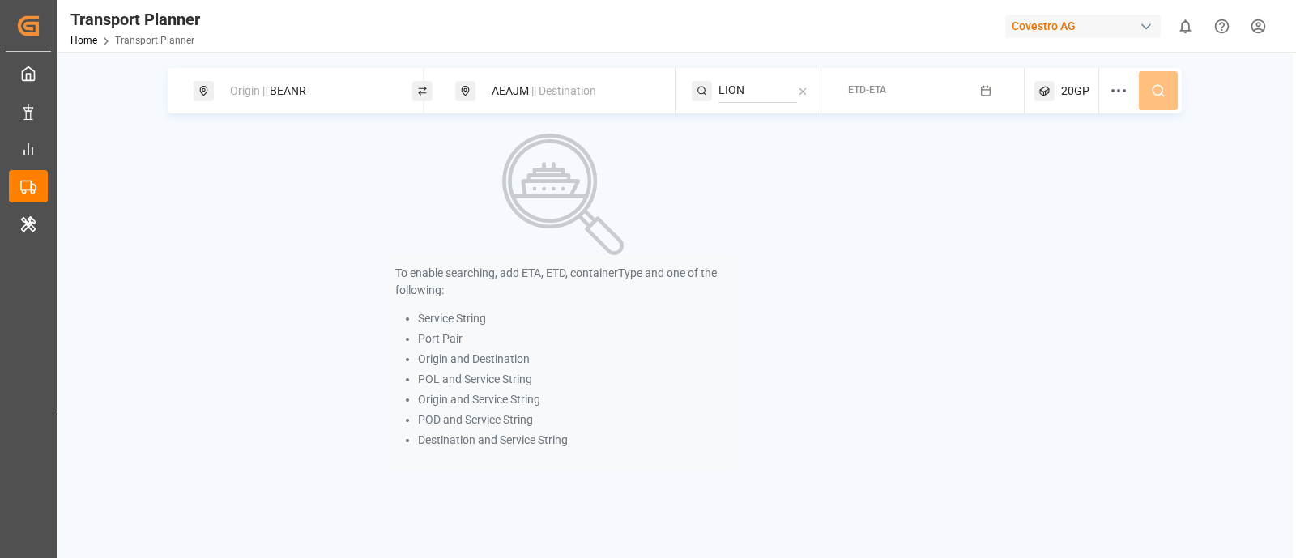
click at [917, 84] on button "ETD-ETA" at bounding box center [923, 91] width 184 height 32
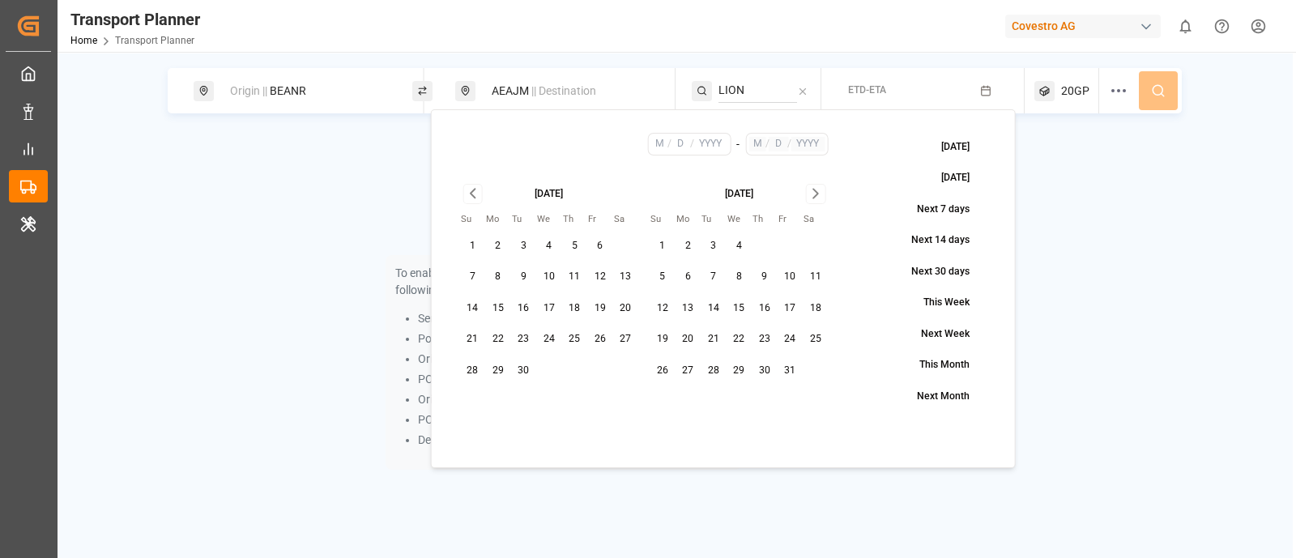
click at [471, 243] on button "1" at bounding box center [473, 246] width 26 height 26
type input "9"
type input "1"
type input "2025"
click at [744, 366] on button "29" at bounding box center [740, 371] width 26 height 26
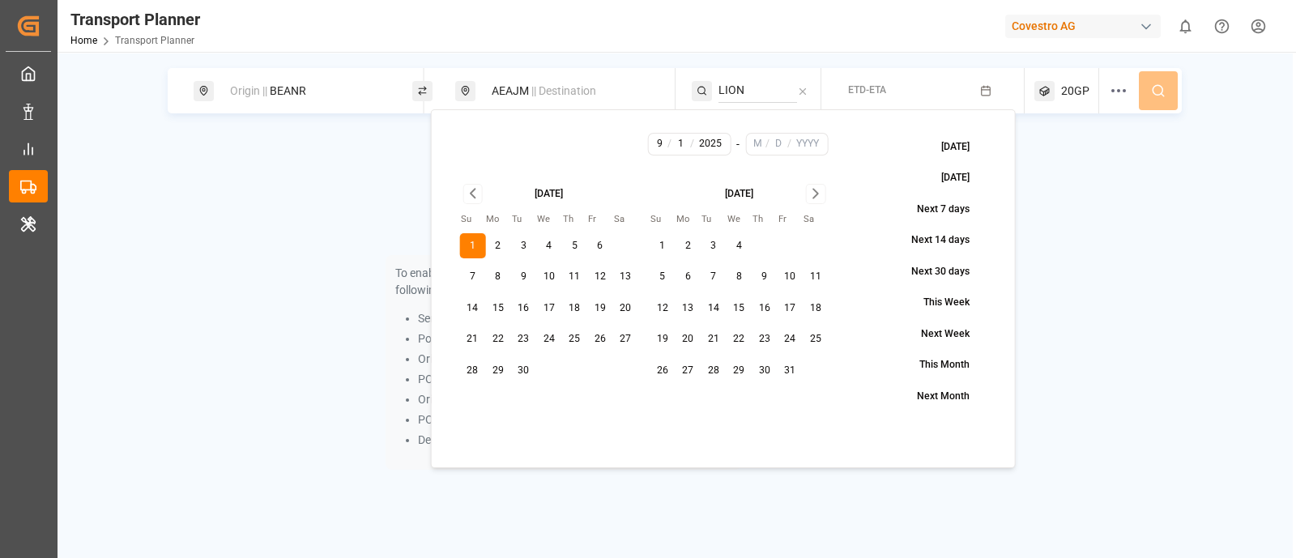
type input "10"
type input "29"
type input "2025"
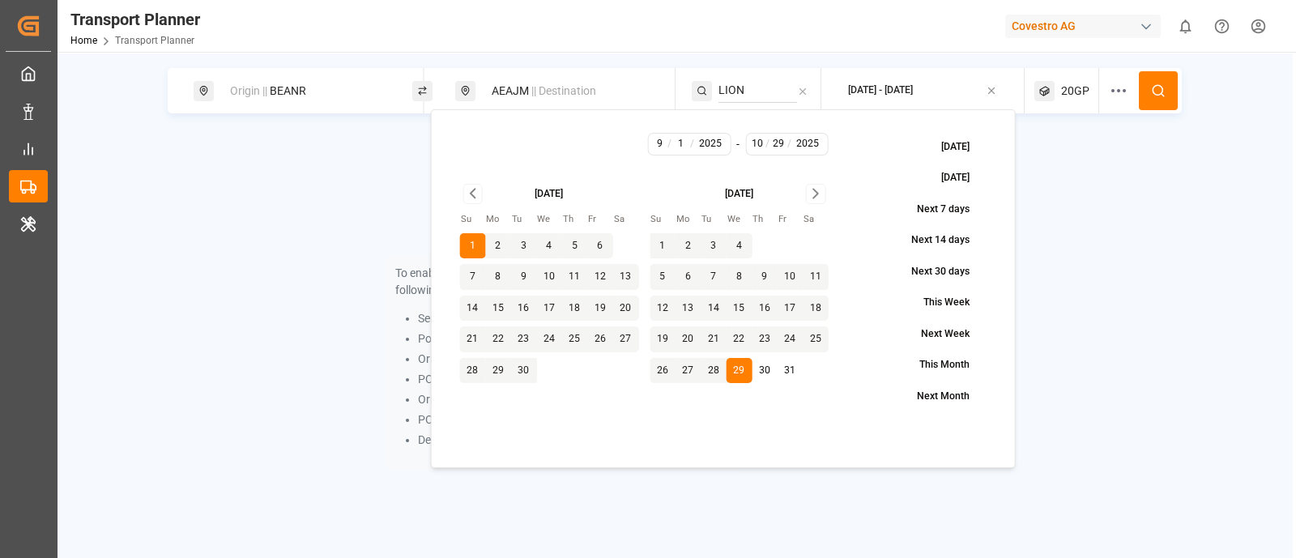
click at [1164, 77] on button at bounding box center [1158, 90] width 39 height 39
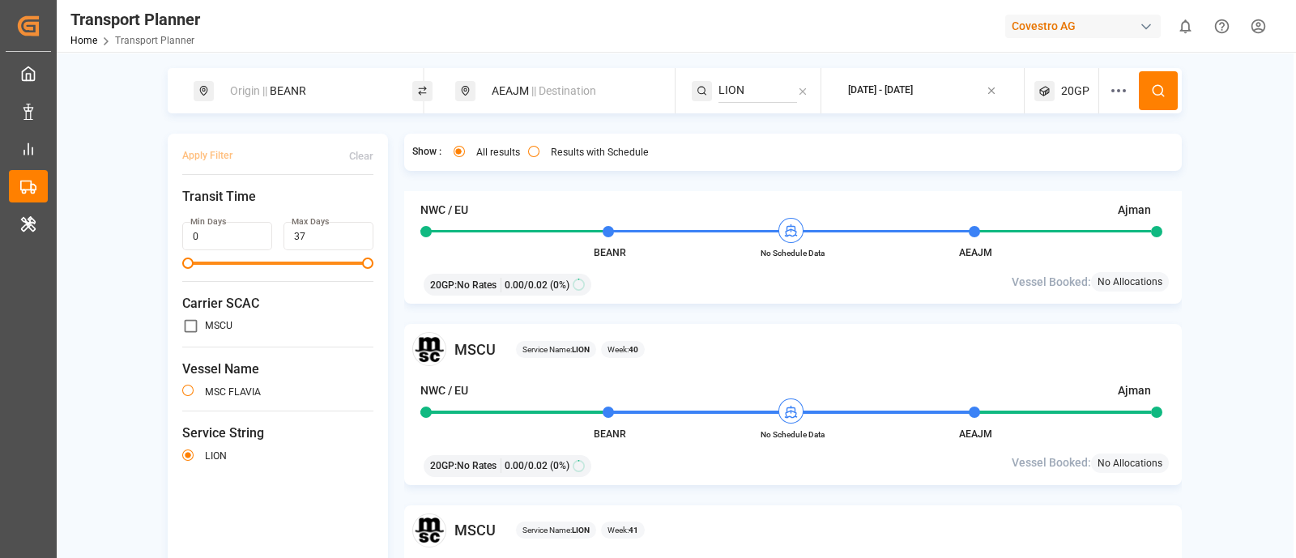
scroll to position [607, 0]
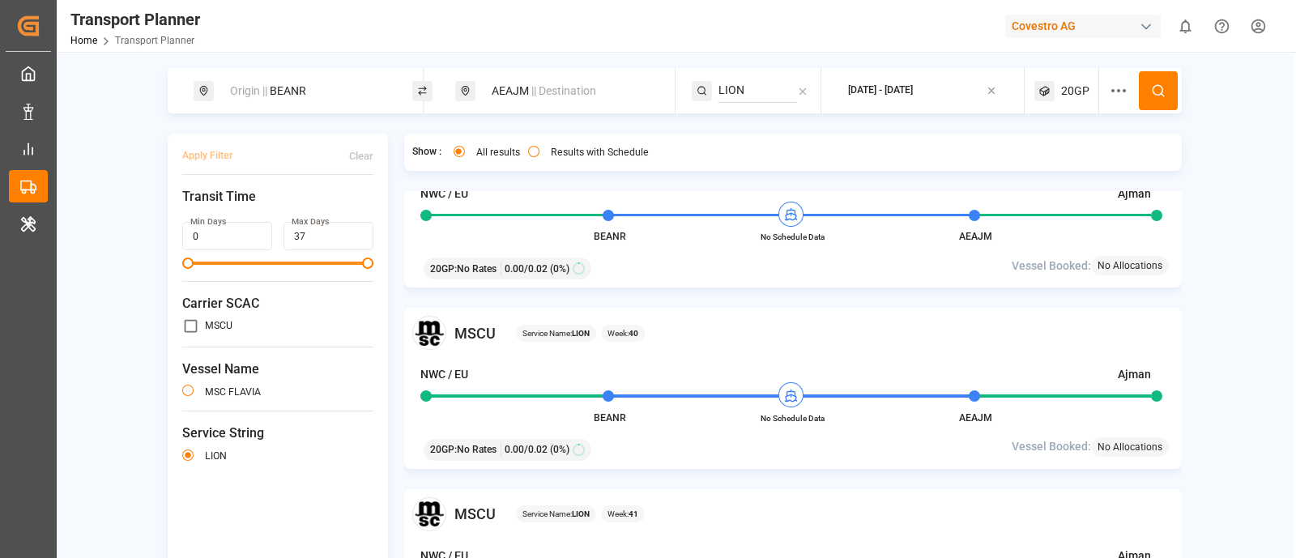
click at [1063, 91] on span "20GP" at bounding box center [1075, 91] width 28 height 17
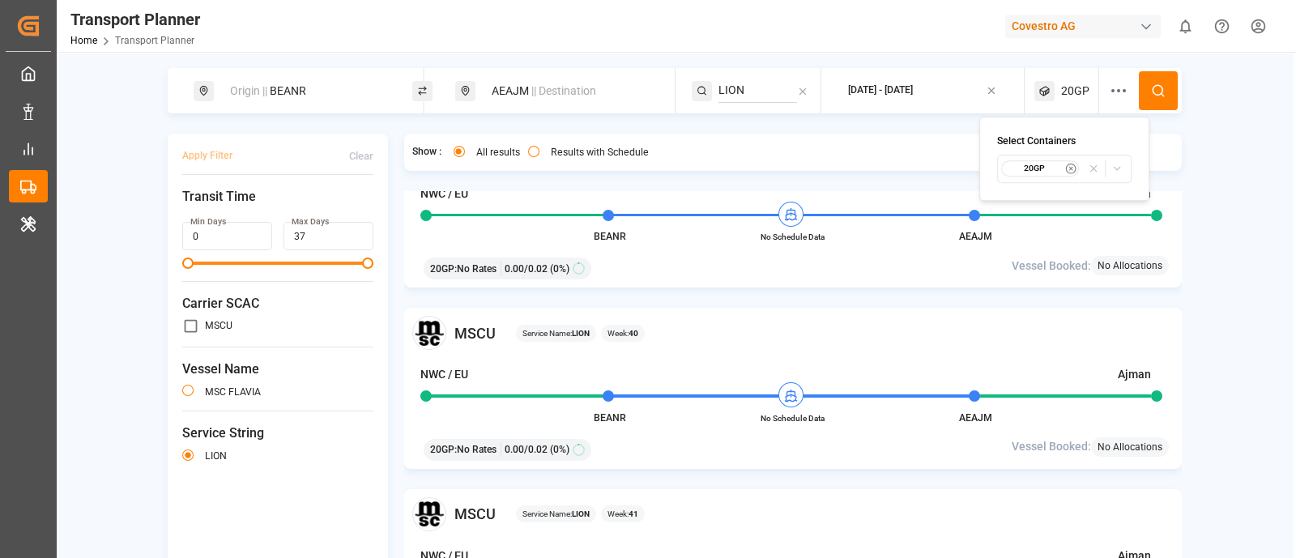
click at [1037, 172] on small "20GP" at bounding box center [1034, 168] width 57 height 11
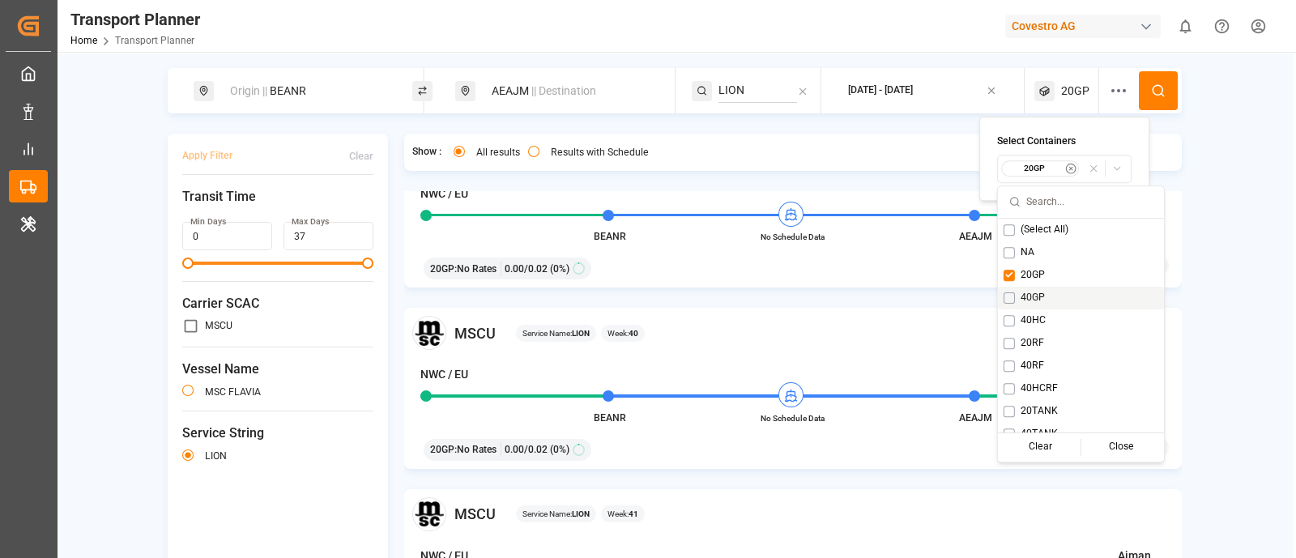
click at [1012, 300] on button "Suggestions" at bounding box center [1008, 297] width 11 height 11
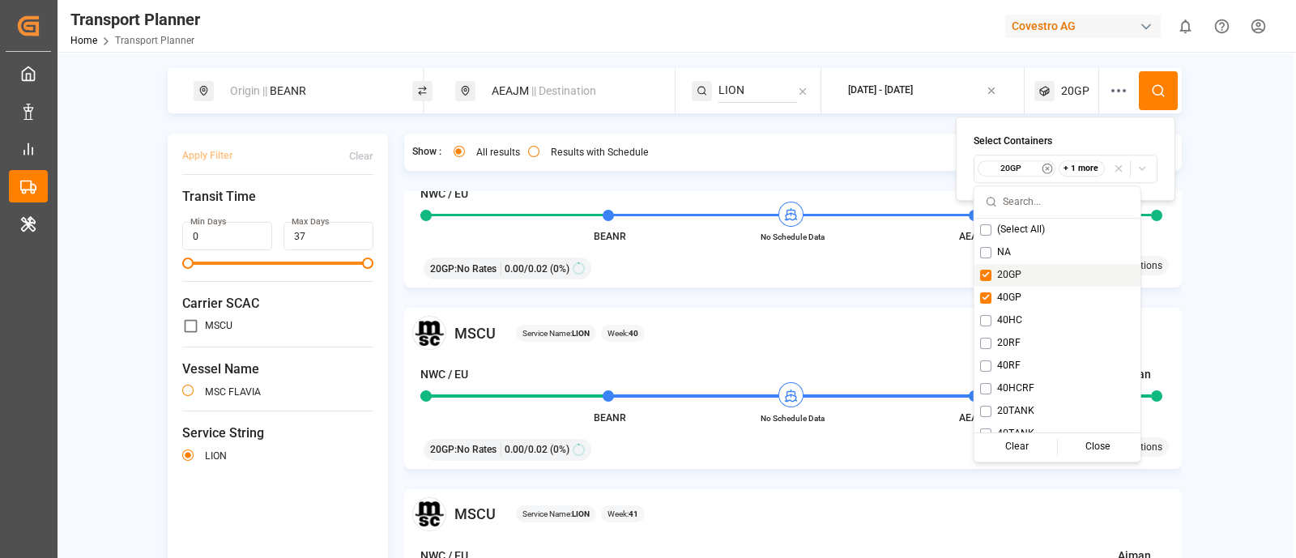
click at [1151, 85] on icon at bounding box center [1158, 90] width 15 height 15
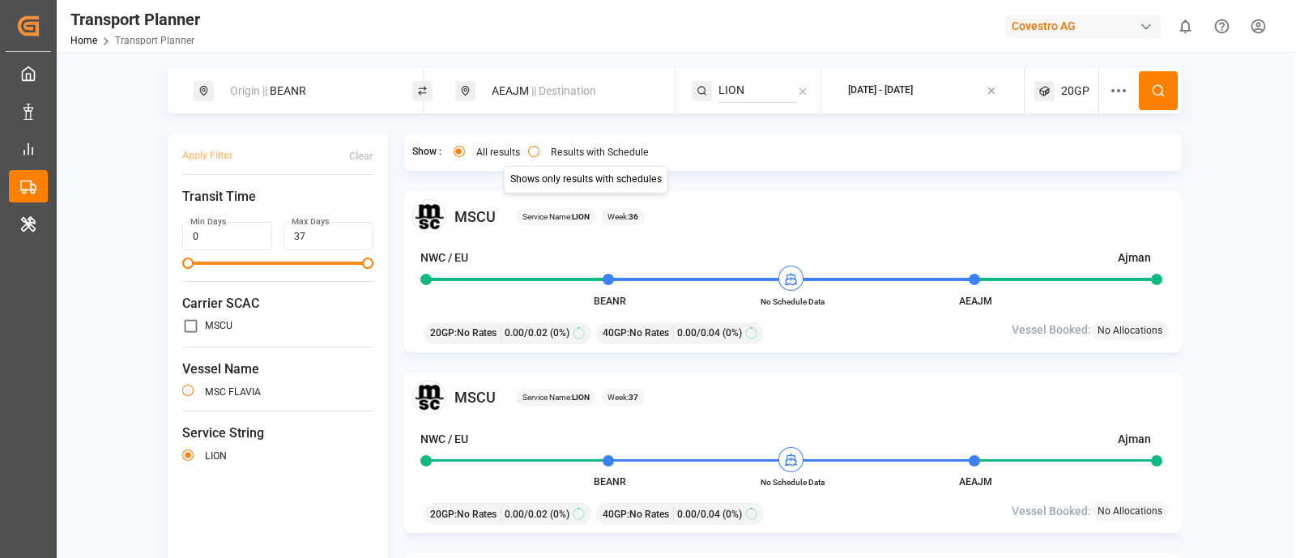
click at [533, 148] on button "Results with Schedule" at bounding box center [533, 151] width 11 height 11
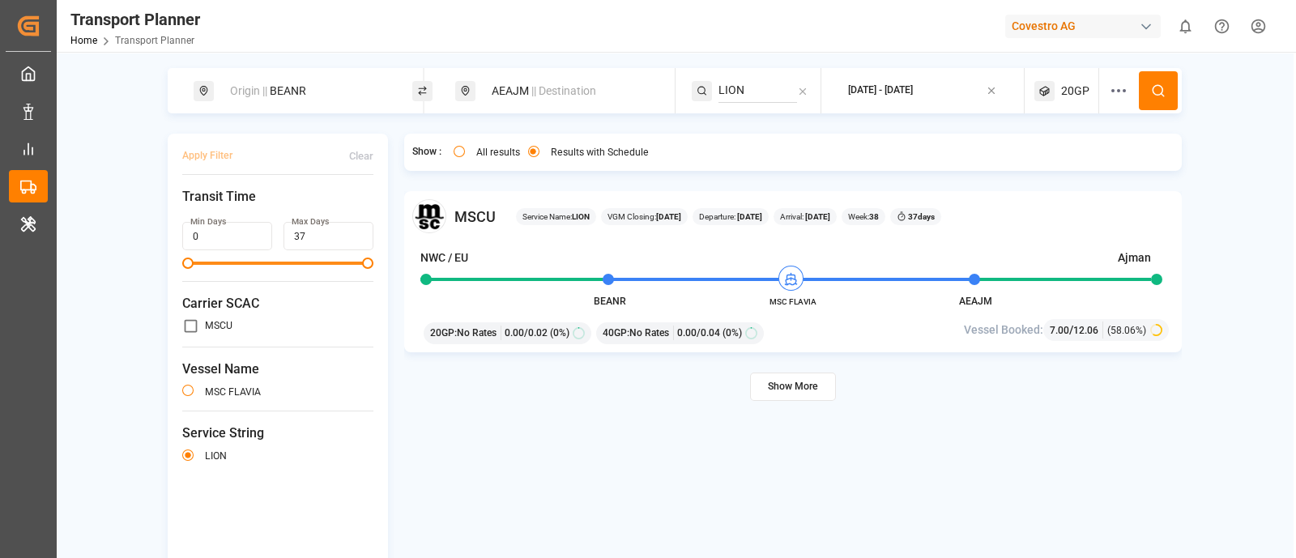
click at [766, 385] on button "Show More" at bounding box center [793, 387] width 86 height 28
click at [565, 87] on span "|| Destination" at bounding box center [563, 90] width 65 height 13
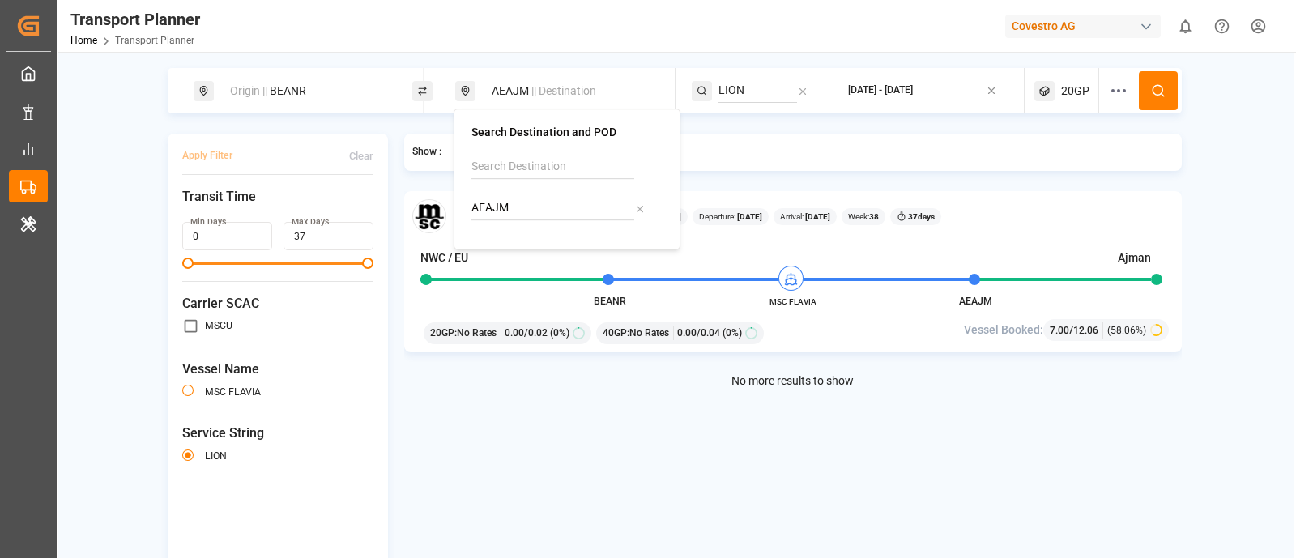
click at [539, 207] on input "AEAJM" at bounding box center [552, 208] width 163 height 24
paste input "UH"
type input "AEAUH"
click at [576, 244] on div "AEAUH Abu Dhabi" at bounding box center [570, 261] width 157 height 34
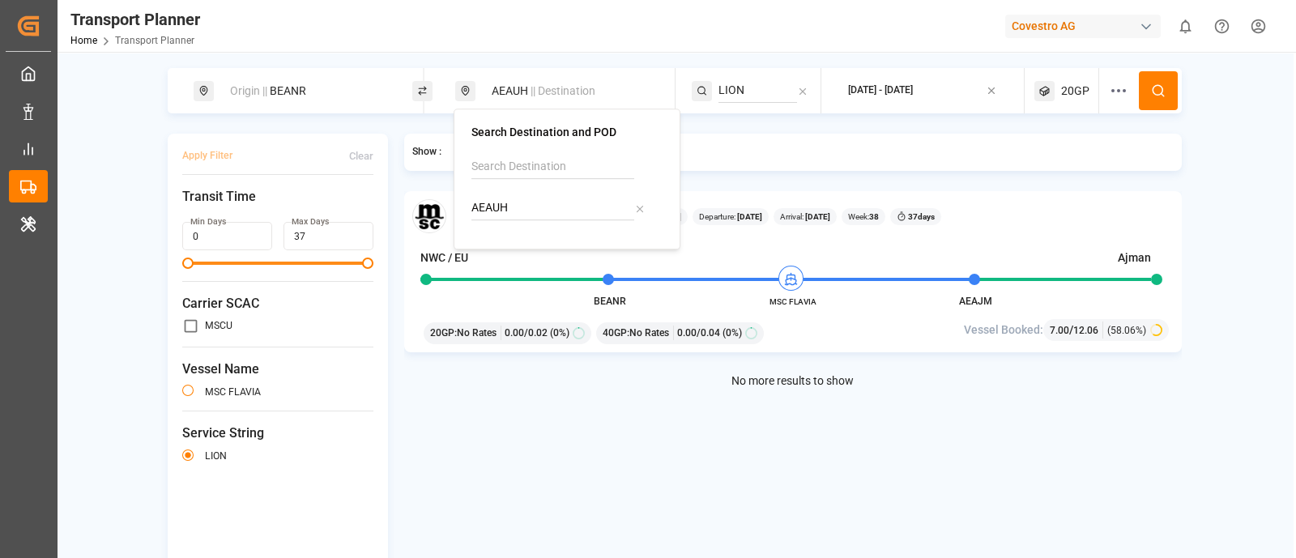
click at [1154, 80] on button at bounding box center [1158, 90] width 39 height 39
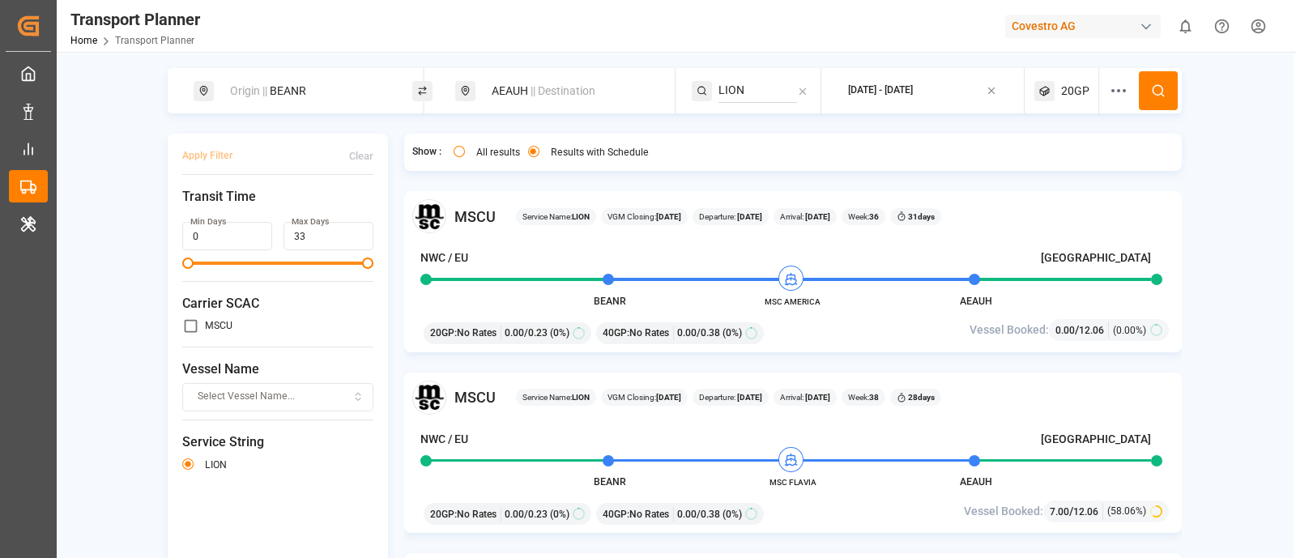
click at [300, 394] on div "Select Vessel Name..." at bounding box center [278, 397] width 184 height 15
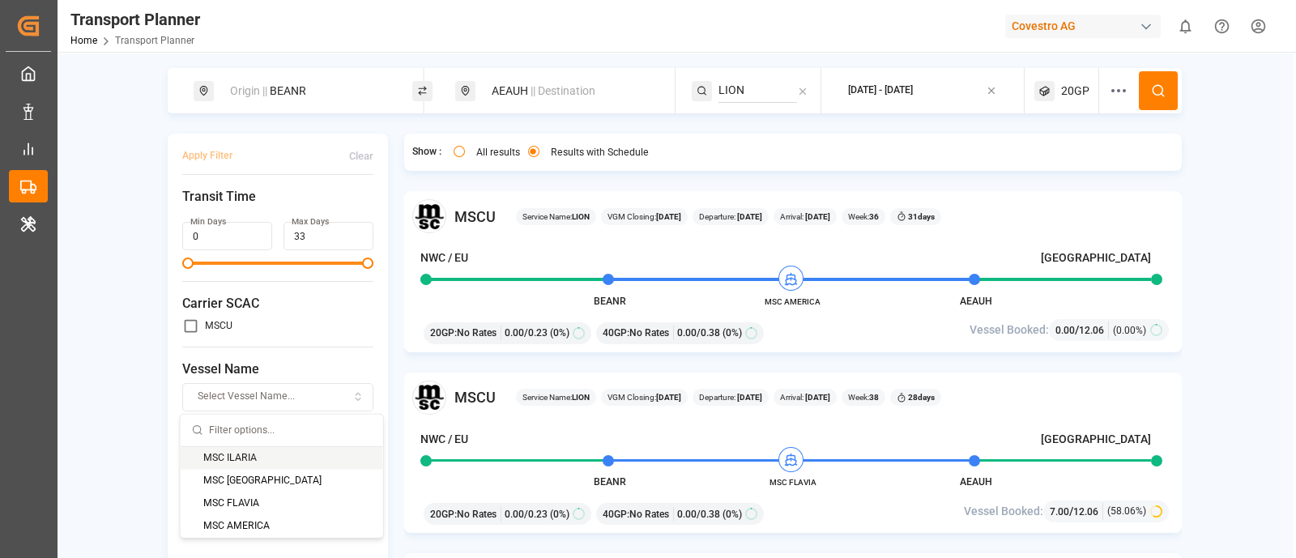
click at [535, 92] on span "|| Destination" at bounding box center [562, 90] width 65 height 13
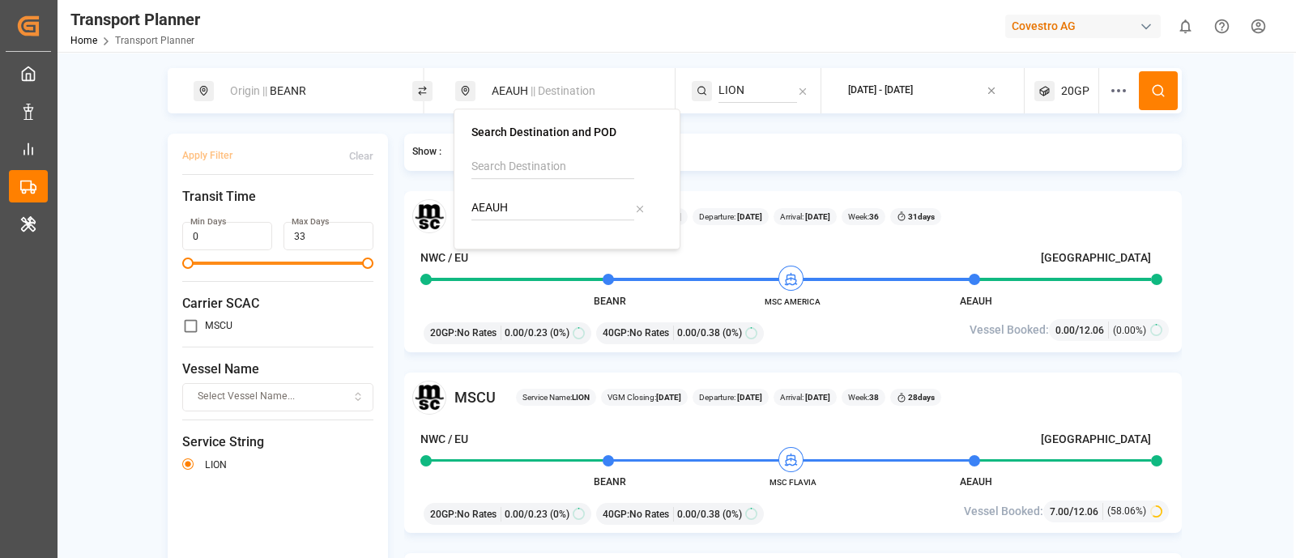
click at [90, 236] on div "Origin || BEANR AEAUH || Destination LION 2025-09-01 - 2025-10-29 20GP Apply Fi…" at bounding box center [675, 352] width 1236 height 569
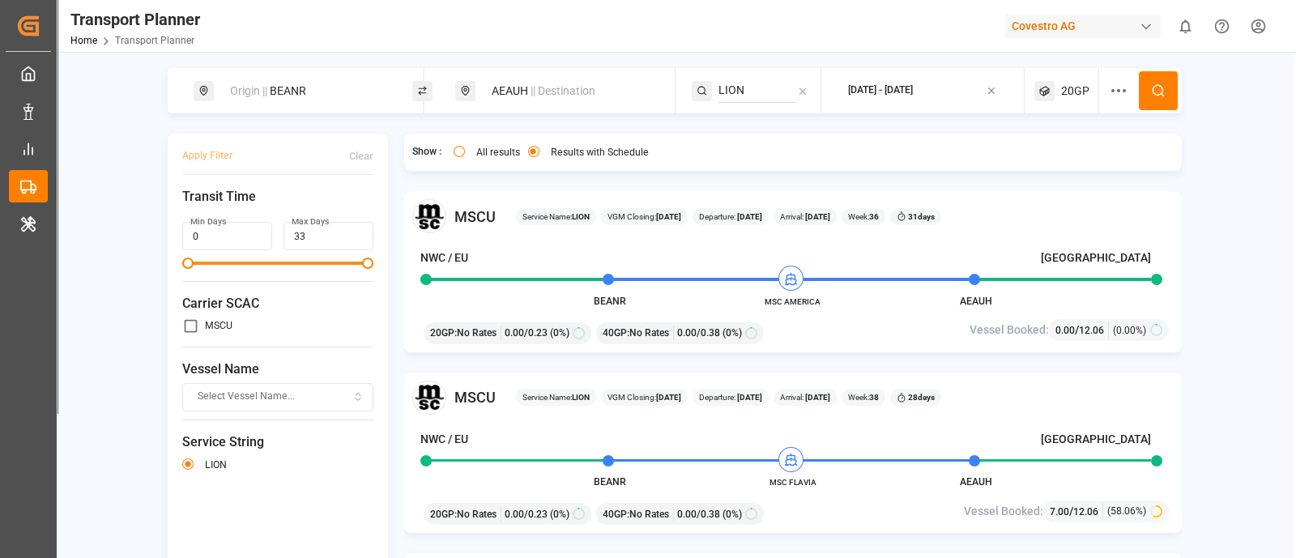
click at [1157, 75] on button at bounding box center [1158, 90] width 39 height 39
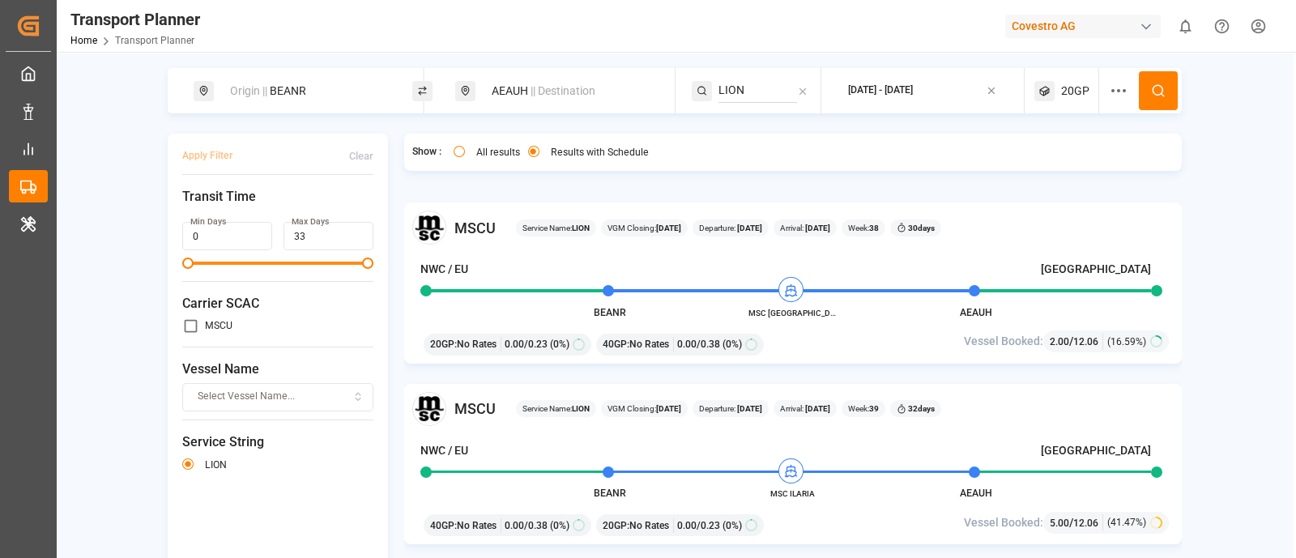
scroll to position [1215, 0]
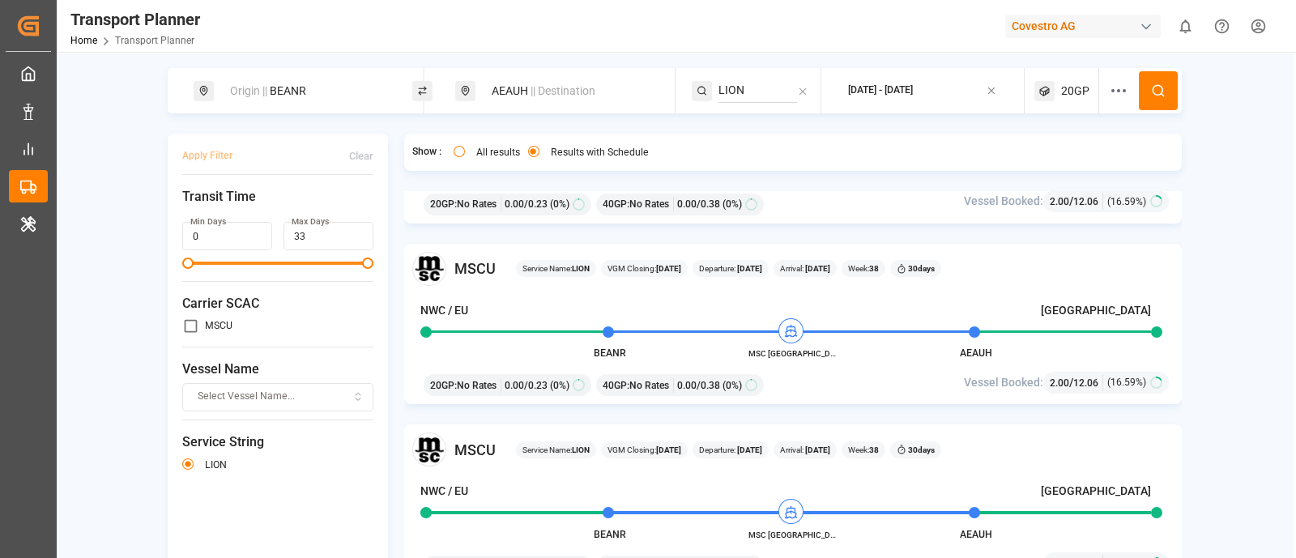
click at [1055, 95] on div "20GP" at bounding box center [1066, 90] width 65 height 45
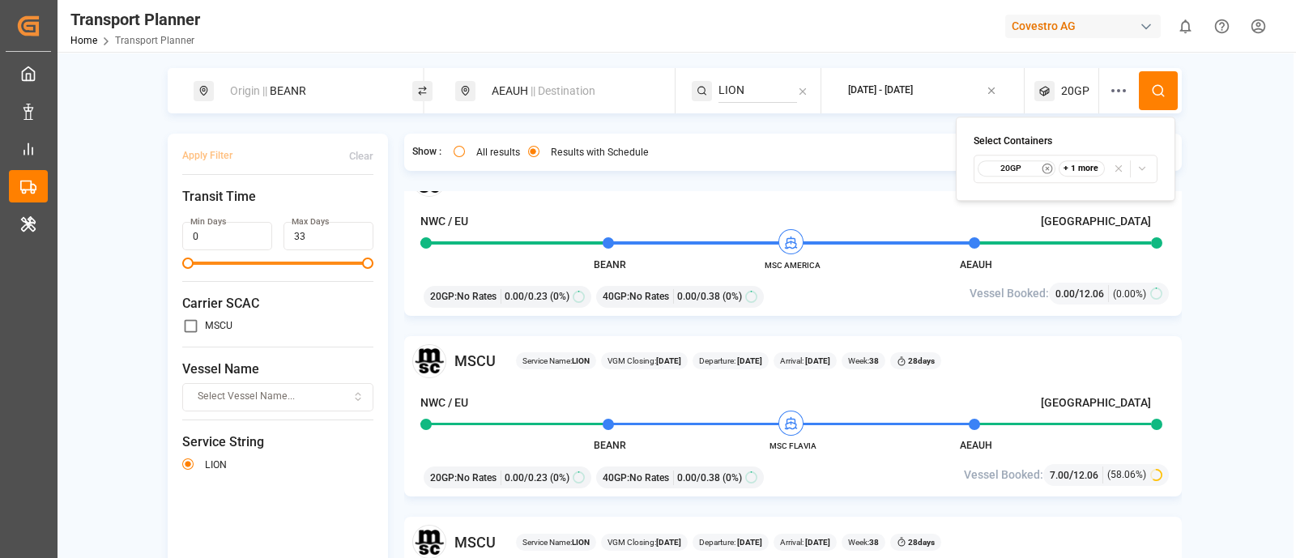
scroll to position [0, 0]
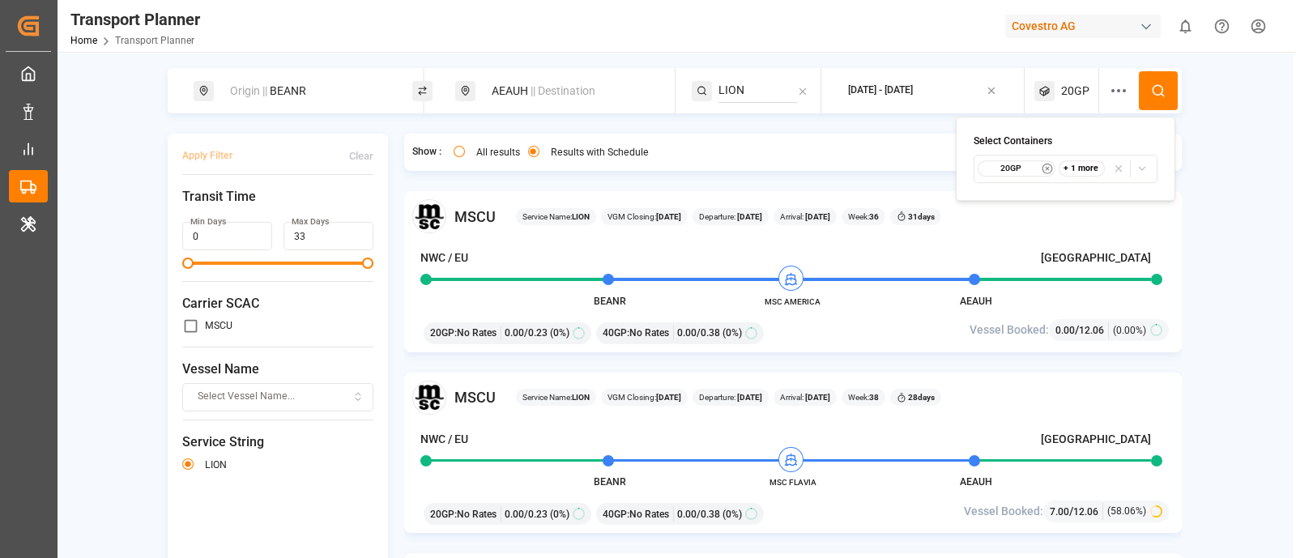
click at [903, 88] on div "2025-09-01 - 2025-10-29" at bounding box center [880, 90] width 65 height 15
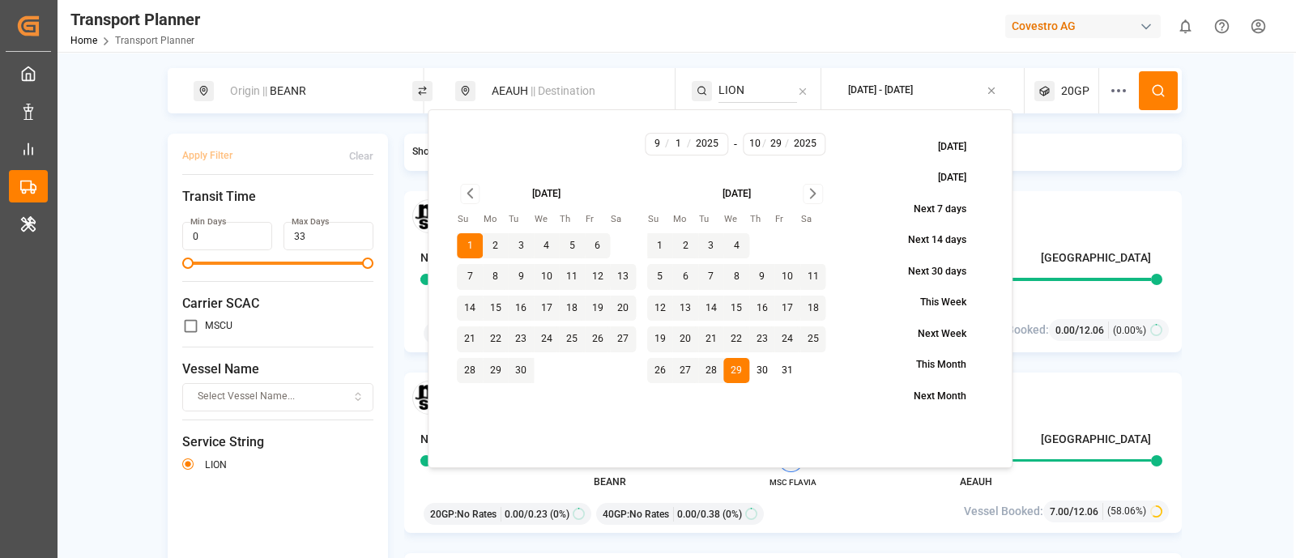
click at [660, 339] on button "19" at bounding box center [660, 339] width 26 height 26
type input "19"
click at [1174, 95] on button at bounding box center [1158, 90] width 39 height 39
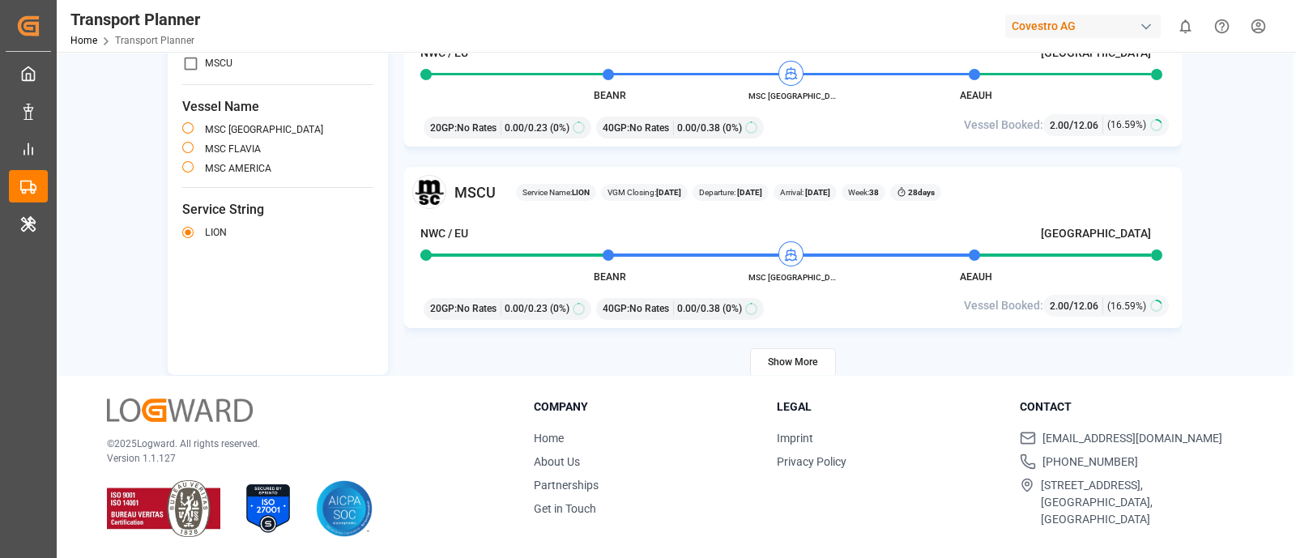
scroll to position [236, 0]
click at [818, 364] on button "Show More" at bounding box center [793, 361] width 86 height 28
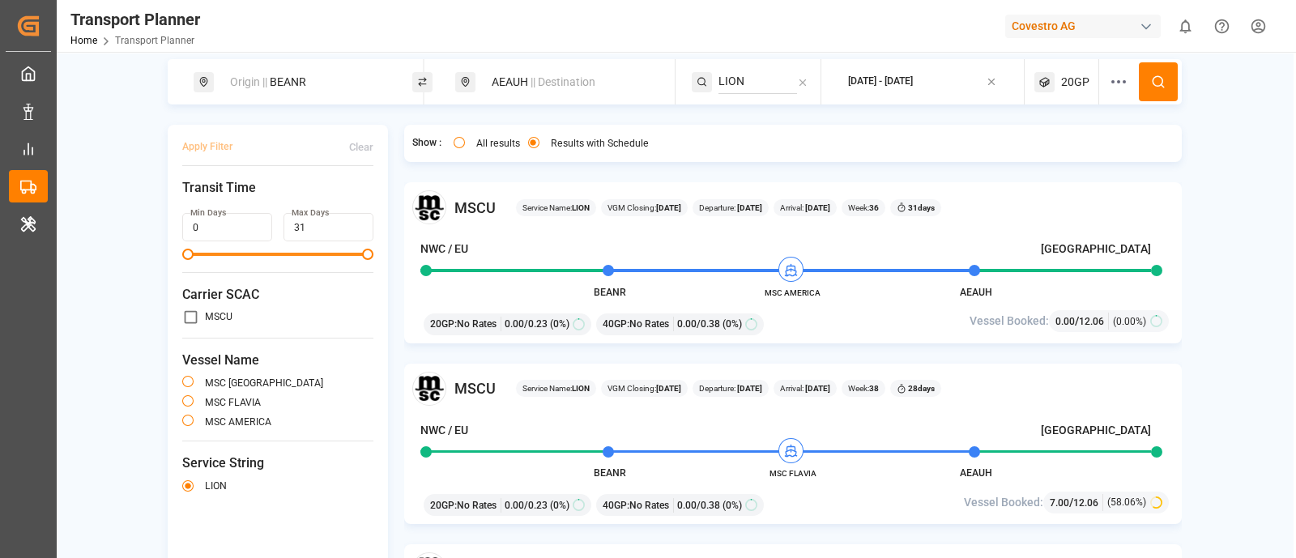
scroll to position [0, 0]
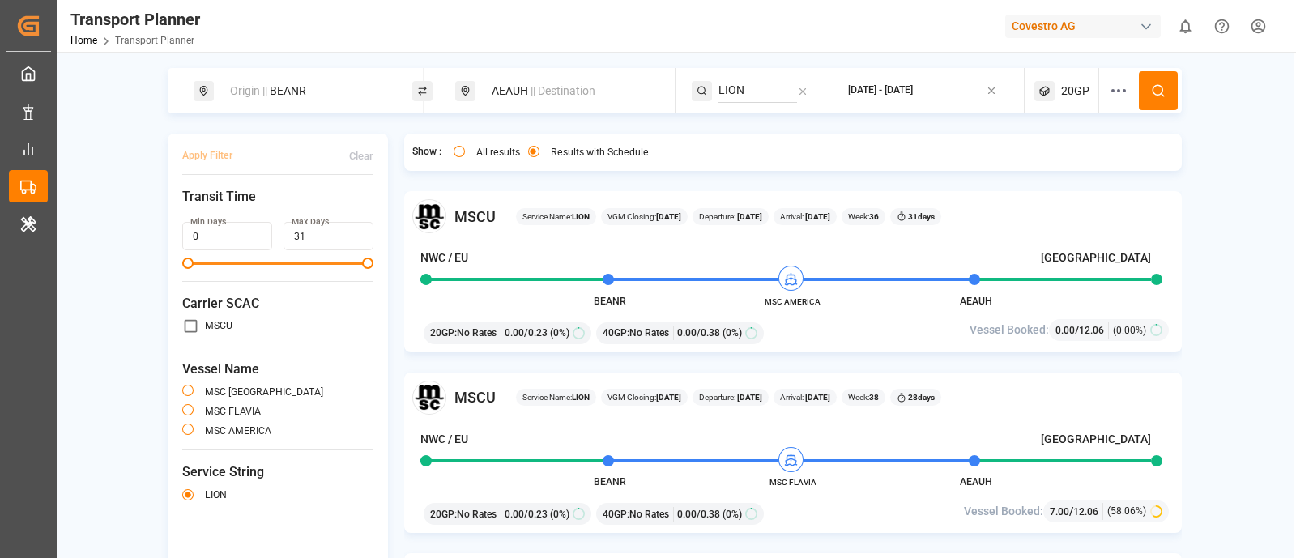
click at [1069, 92] on span "20GP" at bounding box center [1075, 91] width 28 height 17
click at [82, 350] on div "Origin || BEANR AEAUH || Destination LION 2025-09-01 - 2025-10-19 20GP Apply Fi…" at bounding box center [675, 352] width 1236 height 569
click at [1047, 102] on div "20GP" at bounding box center [1066, 90] width 65 height 45
click at [929, 100] on button "2025-09-01 - 2025-10-19" at bounding box center [923, 91] width 184 height 32
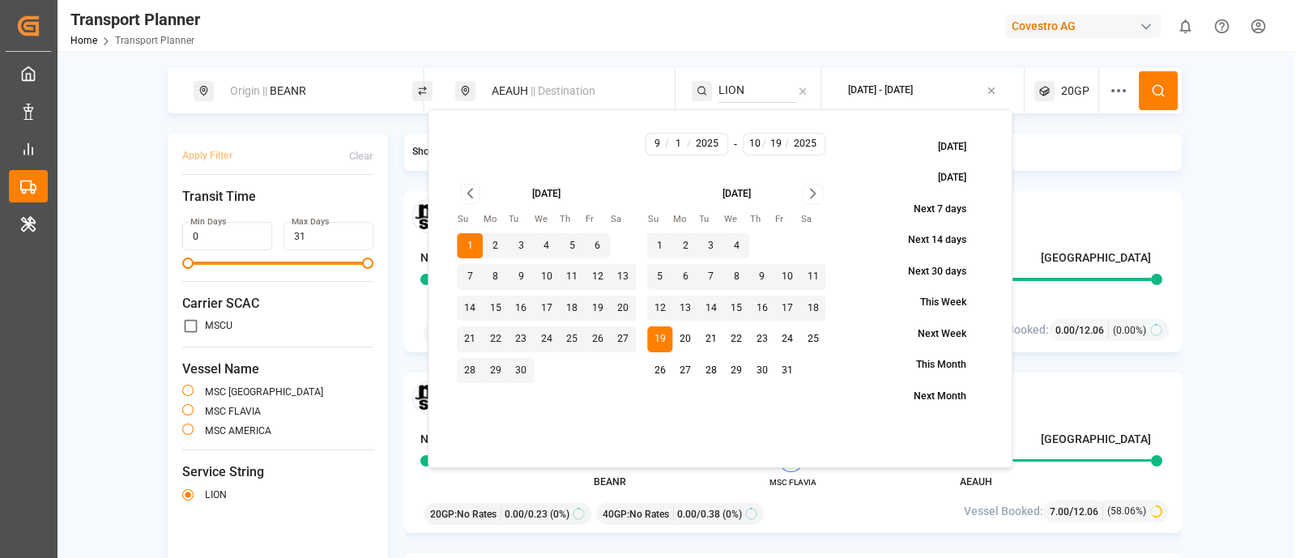
click at [524, 243] on button "3" at bounding box center [521, 246] width 26 height 26
type input "9"
type input "3"
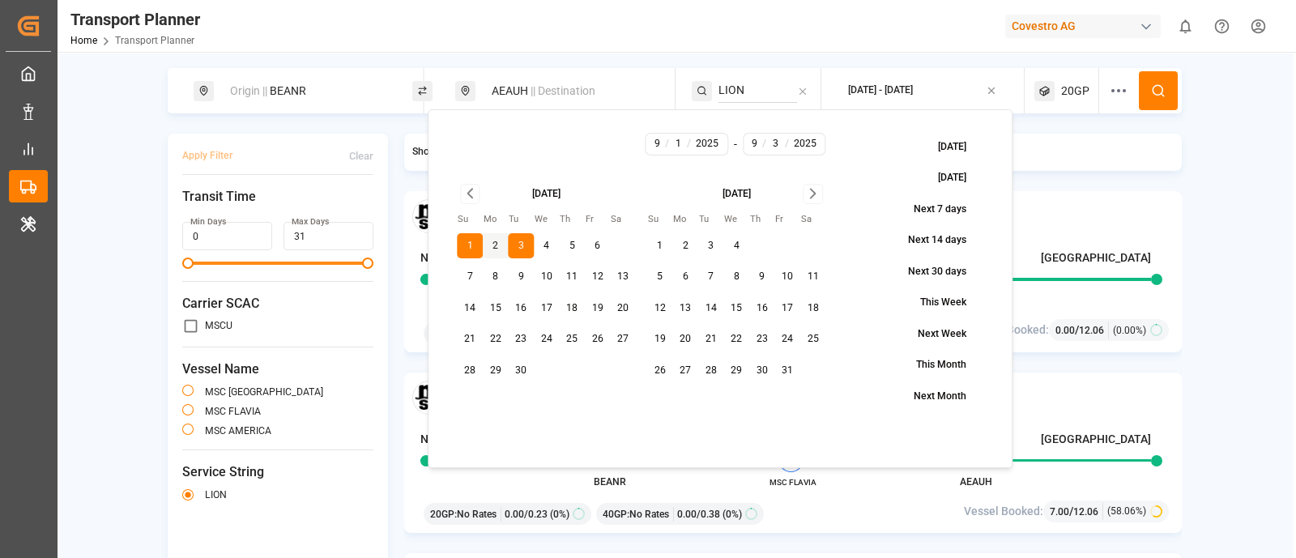
click at [468, 247] on button "1" at bounding box center [470, 246] width 26 height 26
click at [676, 143] on input "1" at bounding box center [678, 144] width 20 height 15
type input "3"
click at [778, 140] on input "3" at bounding box center [775, 144] width 20 height 15
click at [705, 330] on button "21" at bounding box center [711, 339] width 26 height 26
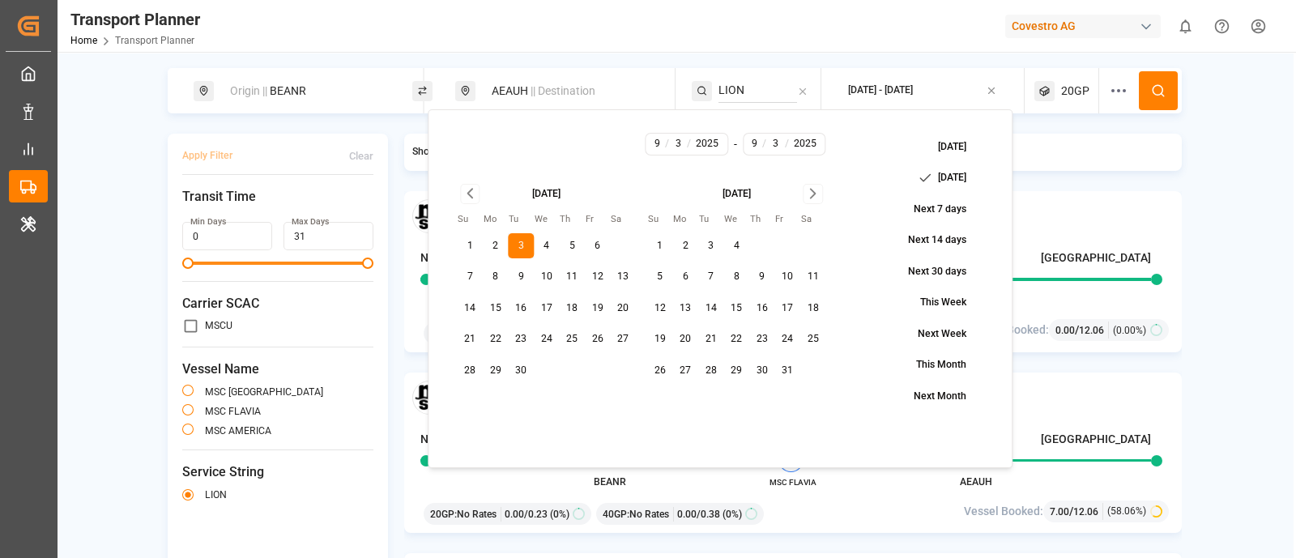
type input "10"
type input "21"
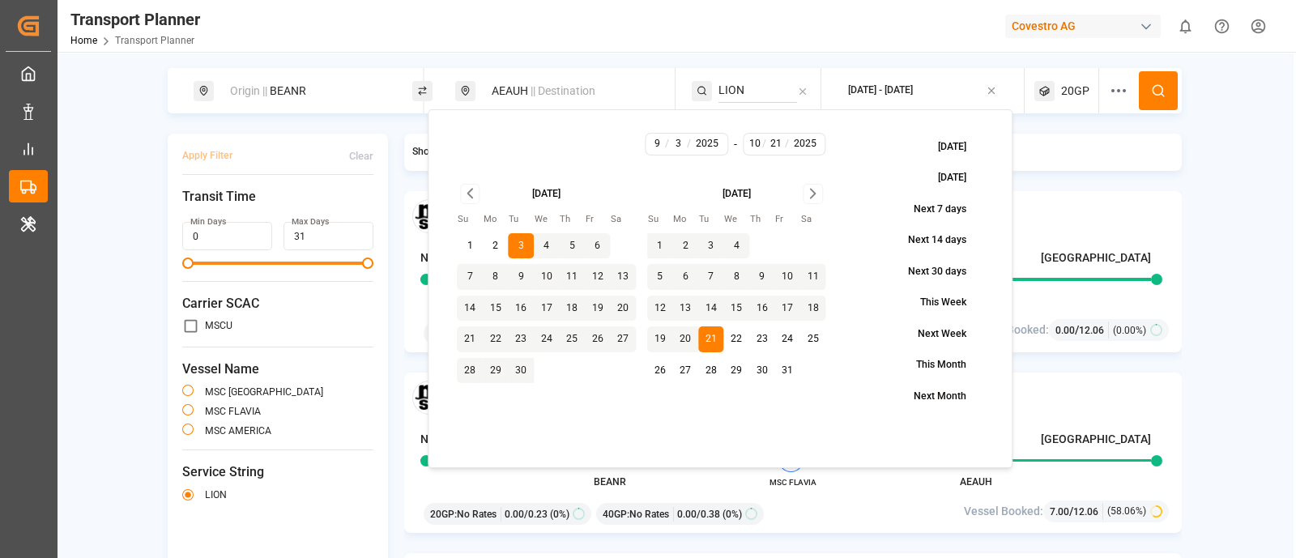
click at [1161, 101] on button at bounding box center [1158, 90] width 39 height 39
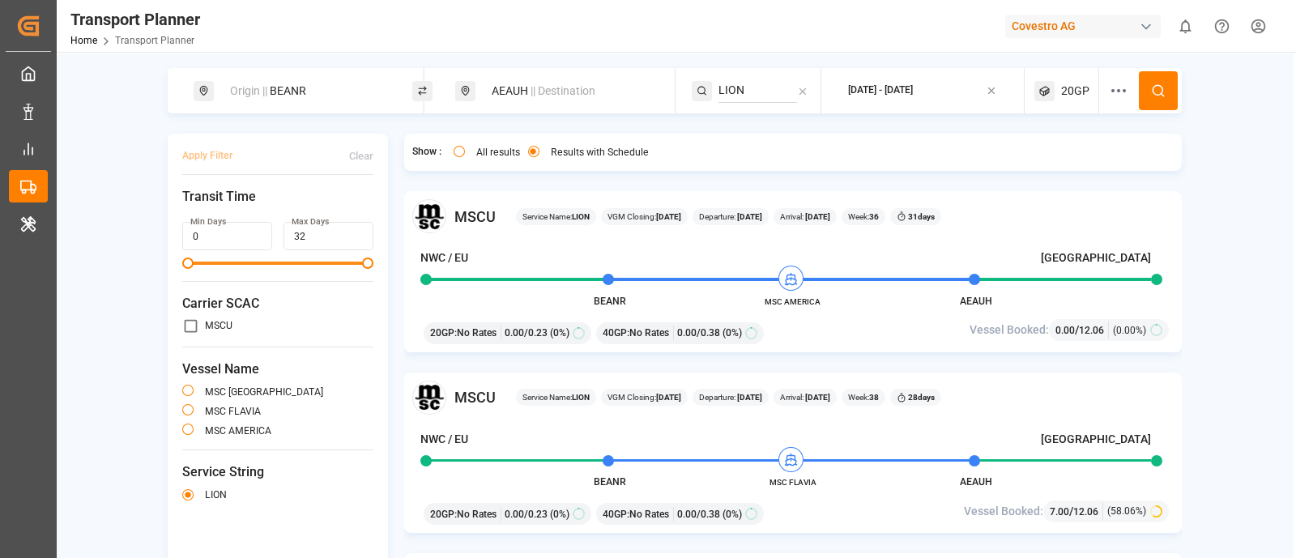
click at [913, 94] on div "2025-09-03 - 2025-10-21" at bounding box center [880, 90] width 65 height 15
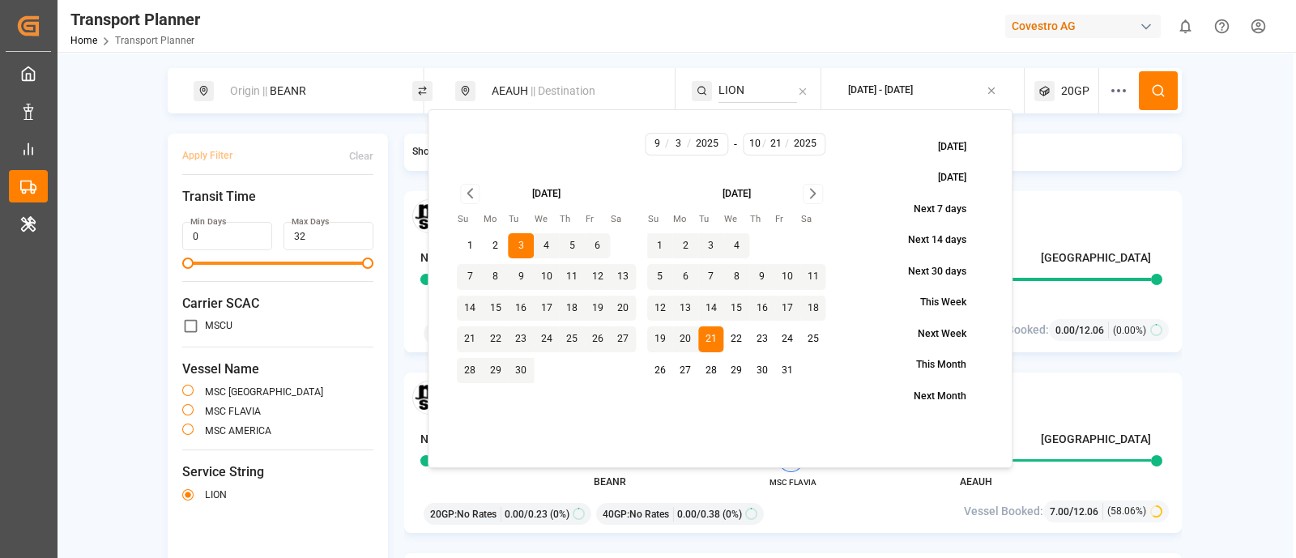
click at [762, 336] on button "23" at bounding box center [762, 339] width 26 height 26
type input "23"
click at [1163, 95] on button at bounding box center [1158, 90] width 39 height 39
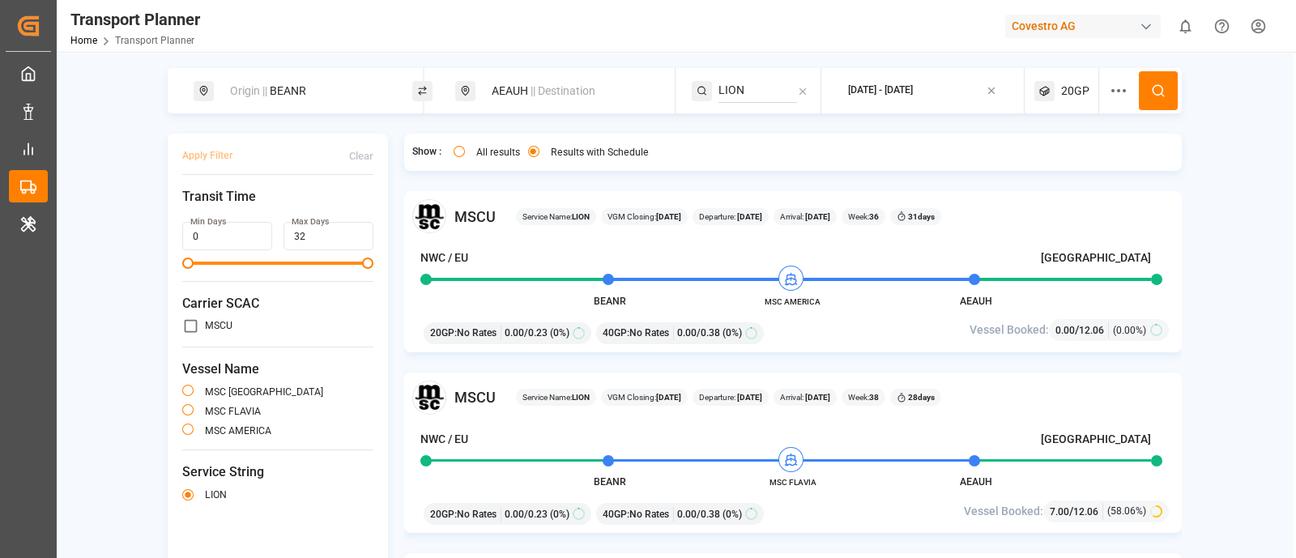
click at [908, 87] on div "2025-09-03 - 2025-10-23" at bounding box center [880, 90] width 65 height 15
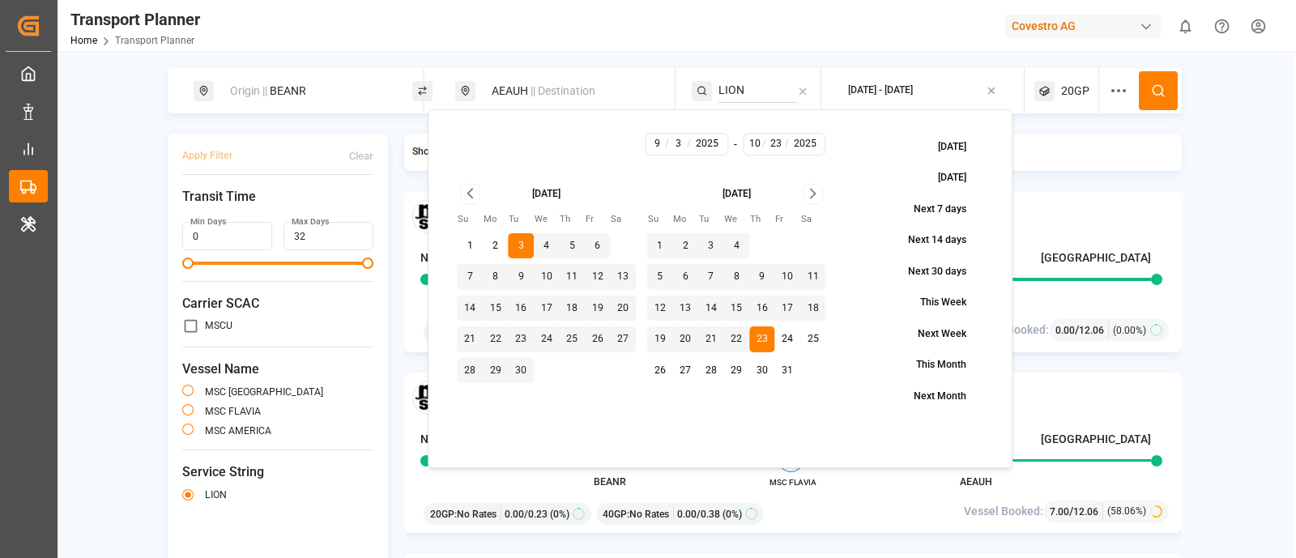
click at [714, 374] on button "28" at bounding box center [711, 371] width 26 height 26
type input "28"
click at [1163, 95] on button at bounding box center [1158, 90] width 39 height 39
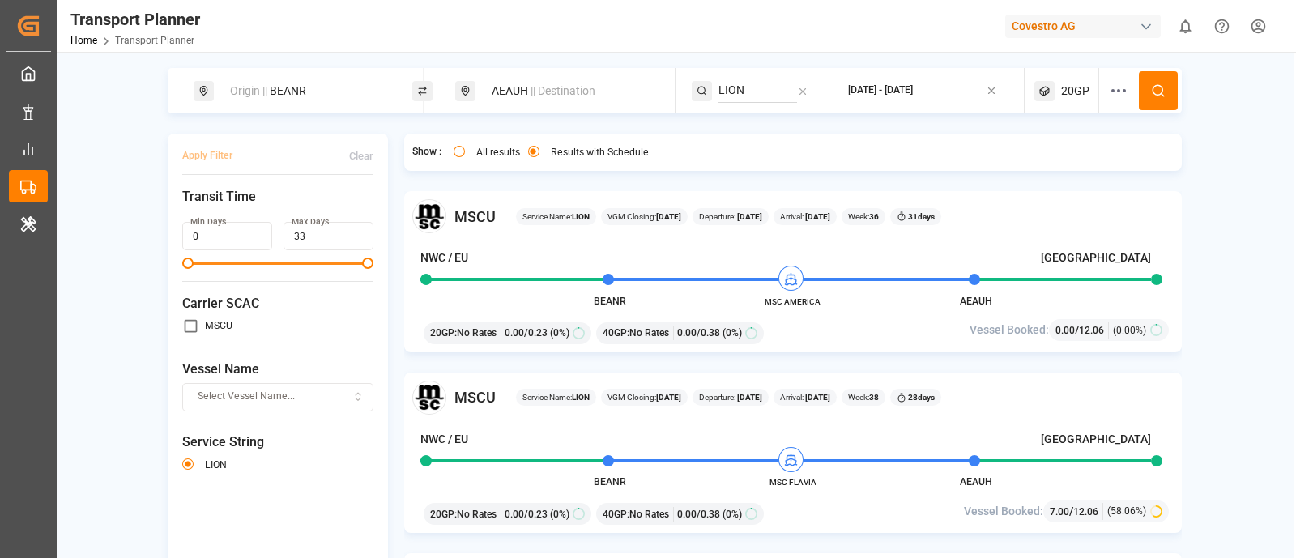
click at [909, 95] on div "2025-09-03 - 2025-10-28" at bounding box center [880, 90] width 65 height 15
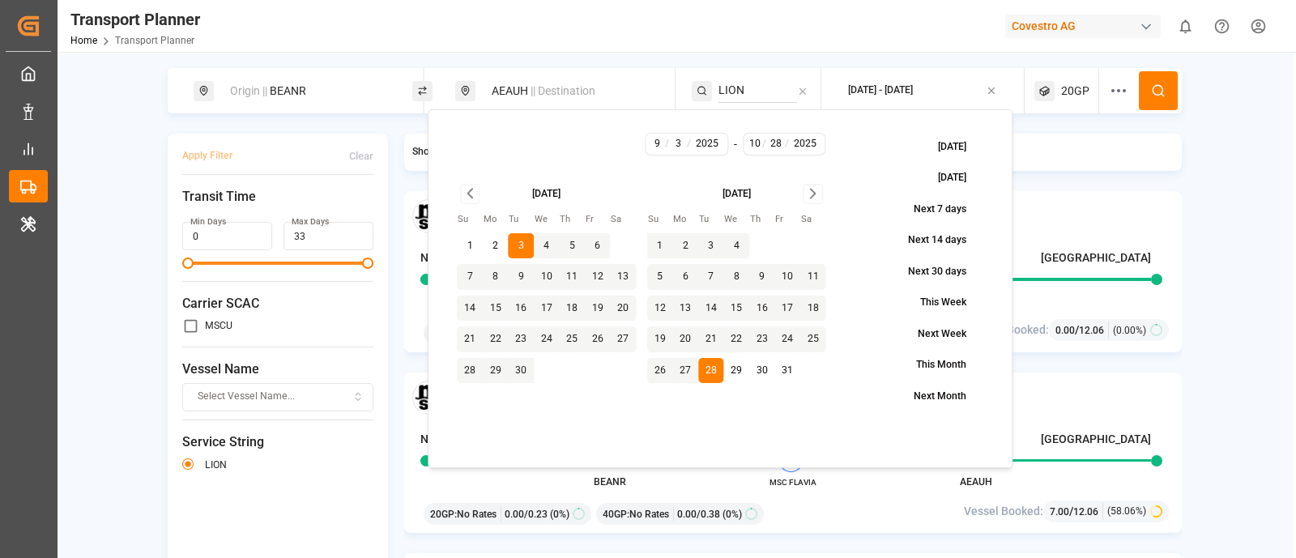
click at [653, 371] on button "26" at bounding box center [660, 371] width 26 height 26
type input "26"
click at [1156, 91] on icon at bounding box center [1158, 90] width 15 height 15
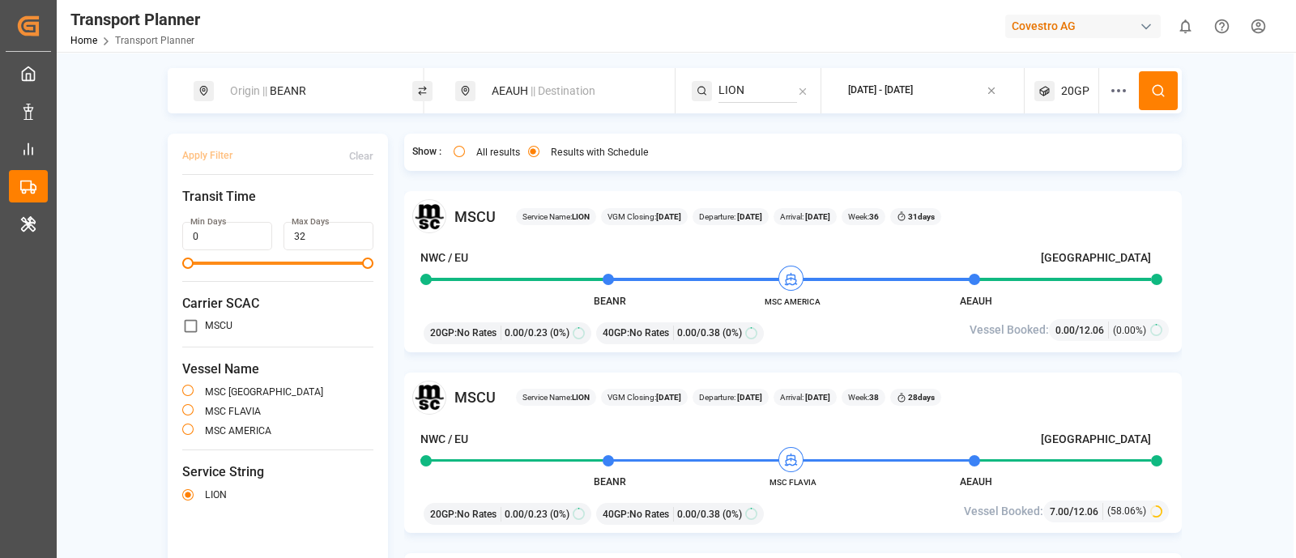
click at [902, 84] on div "2025-09-03 - 2025-10-26" at bounding box center [880, 90] width 65 height 15
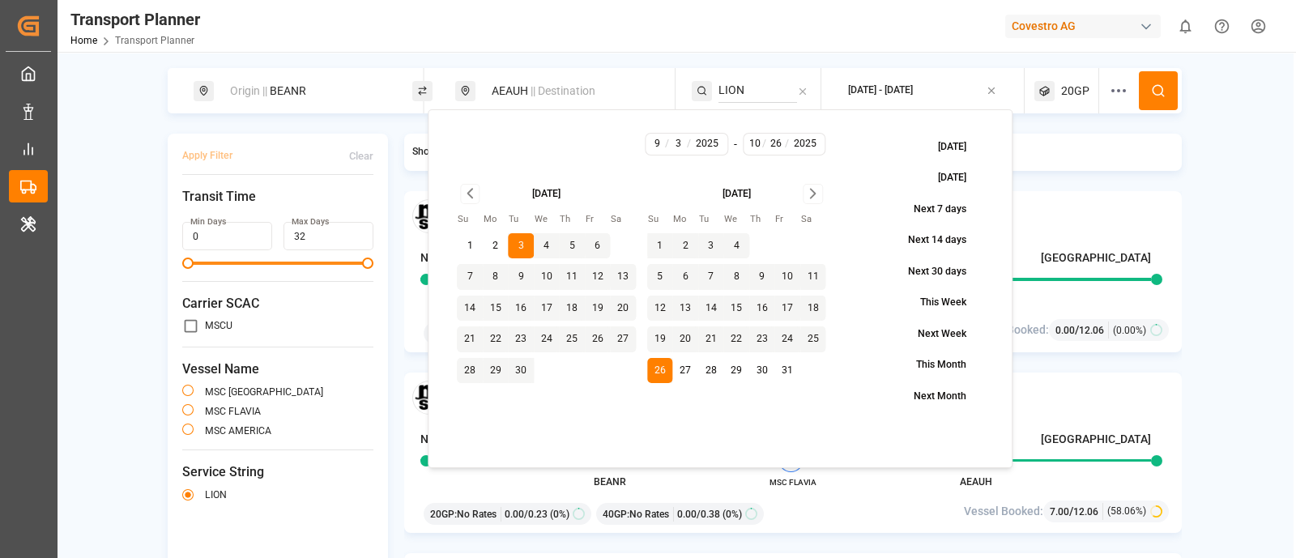
click at [755, 376] on button "30" at bounding box center [762, 371] width 26 height 26
type input "30"
click at [1158, 81] on button at bounding box center [1158, 90] width 39 height 39
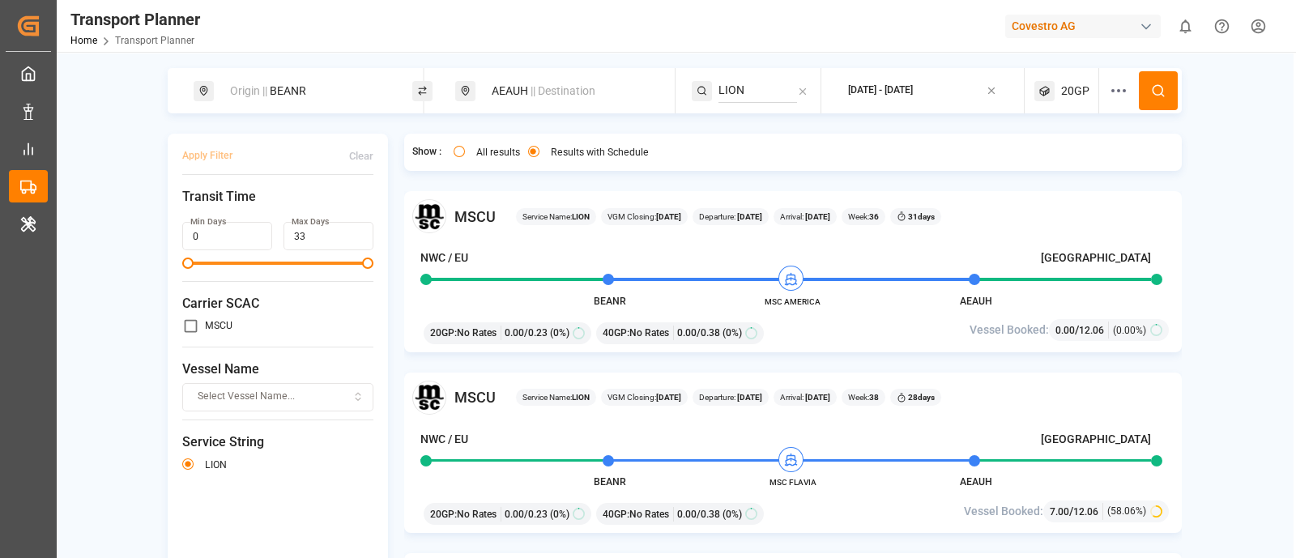
click at [549, 96] on span "|| Destination" at bounding box center [562, 90] width 65 height 13
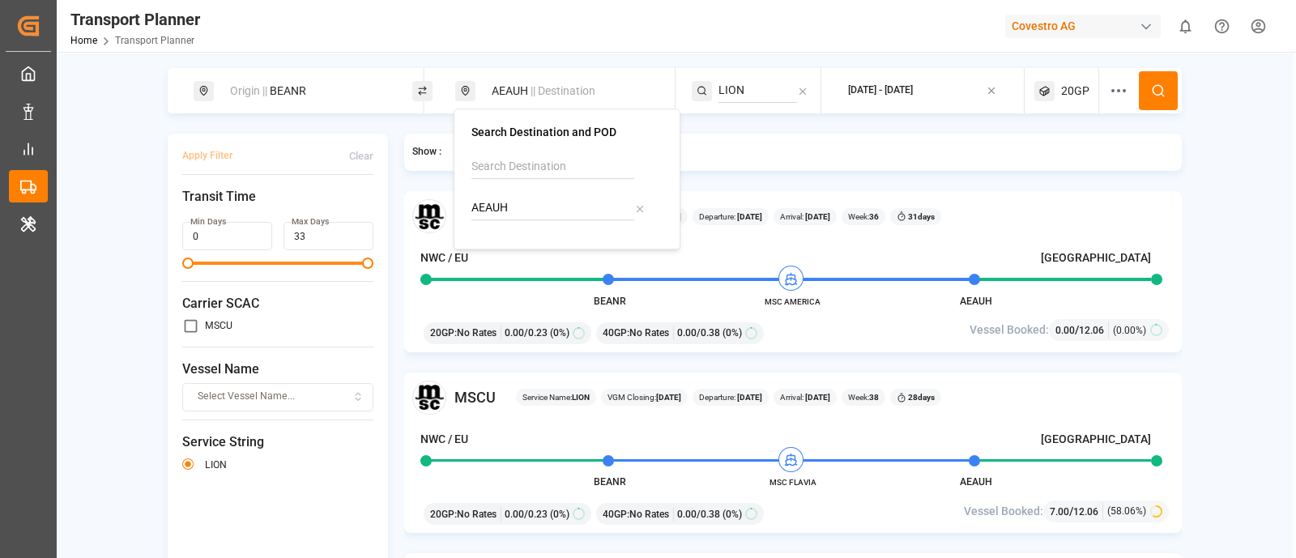
click at [530, 214] on input "AEAUH" at bounding box center [552, 208] width 163 height 24
paste input "JEA"
type input "AEJEA"
click at [540, 249] on b "AEJEA" at bounding box center [530, 251] width 34 height 13
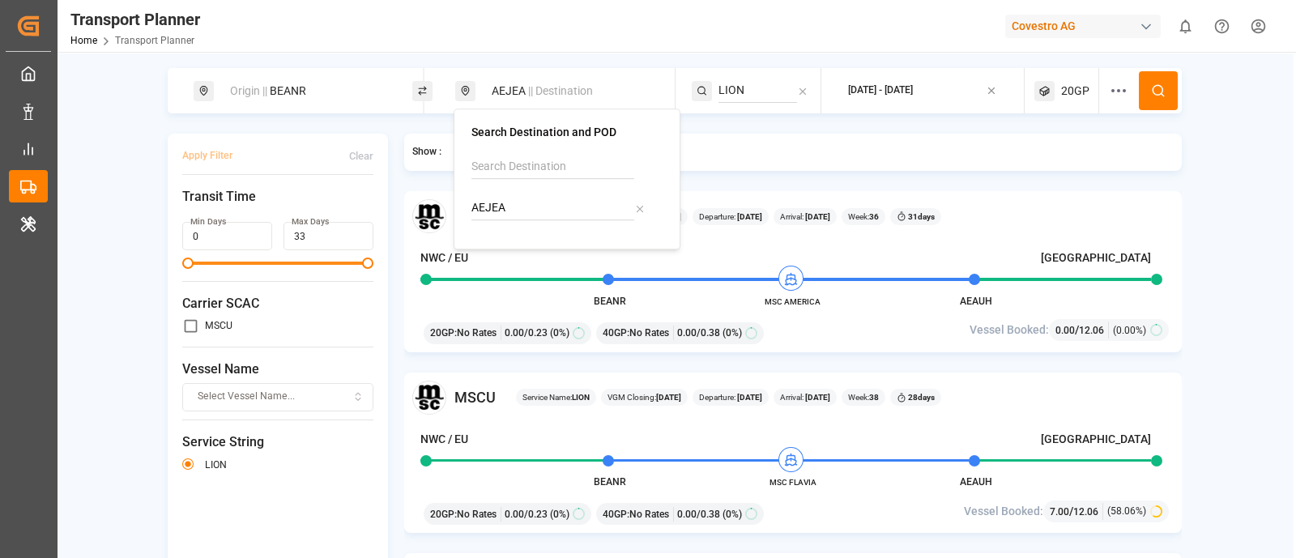
click at [548, 93] on span "|| Destination" at bounding box center [560, 90] width 65 height 13
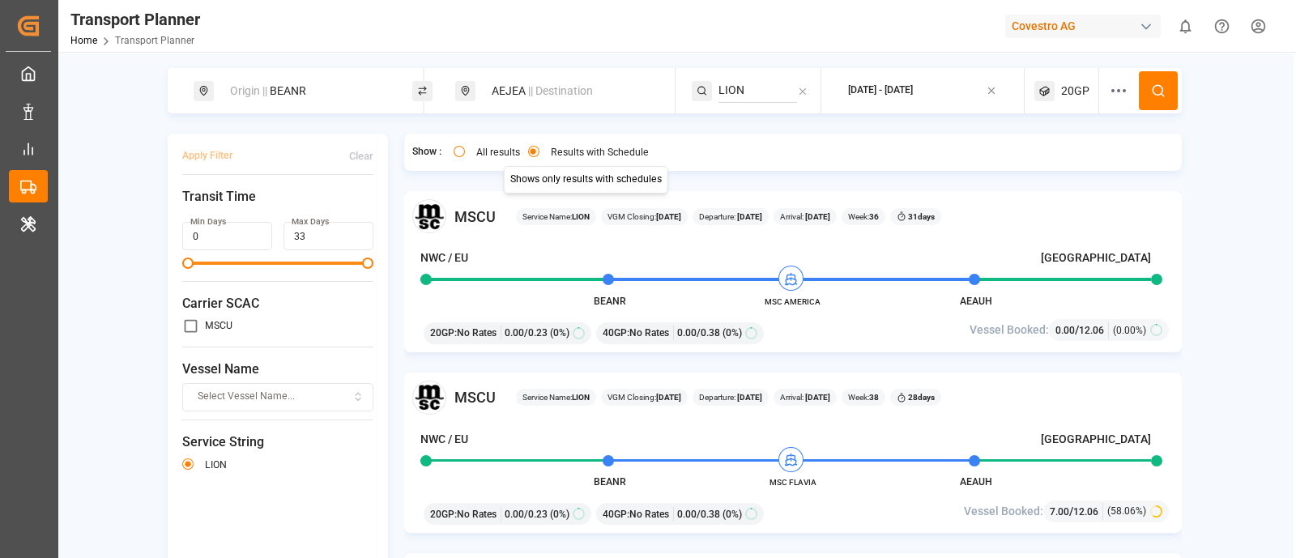
click at [532, 97] on div "AEJEA || Destination" at bounding box center [569, 91] width 175 height 30
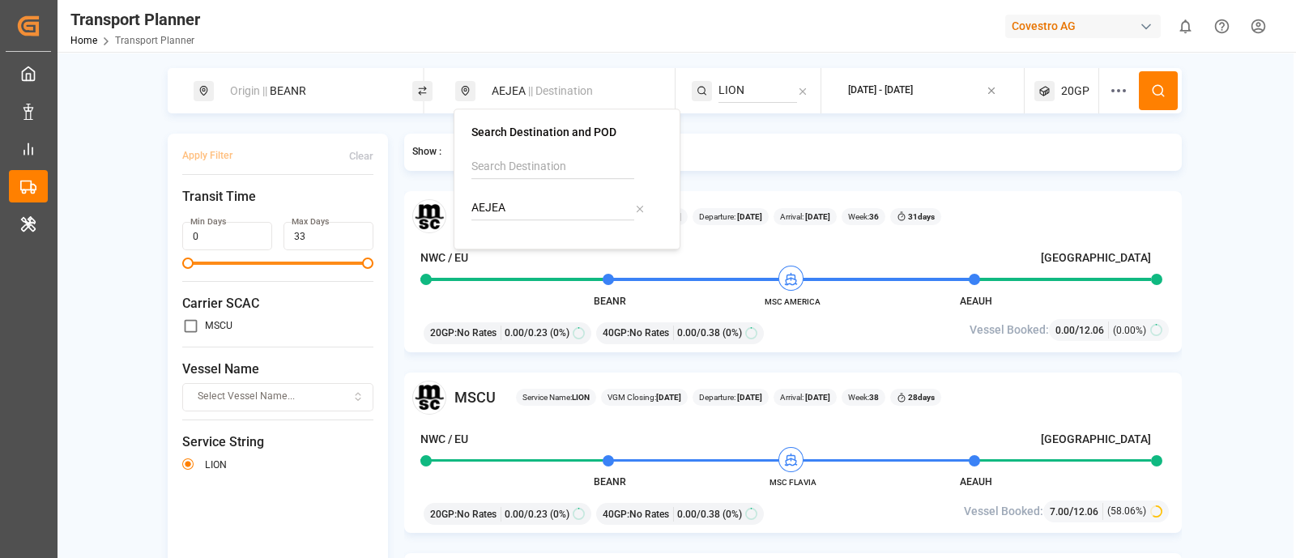
click at [539, 202] on input "AEJEA" at bounding box center [552, 208] width 163 height 24
paste input "CLSAI"
type input "CLSAI"
click at [549, 252] on div "CLSAI San Antonio" at bounding box center [570, 261] width 157 height 34
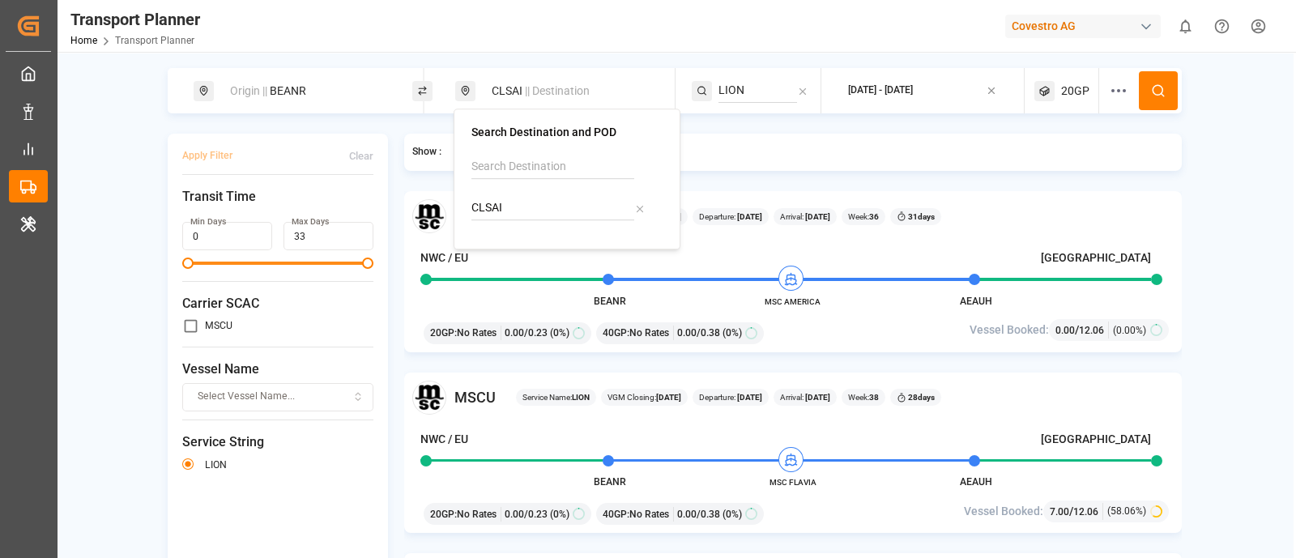
click at [740, 88] on input "LION" at bounding box center [757, 91] width 79 height 24
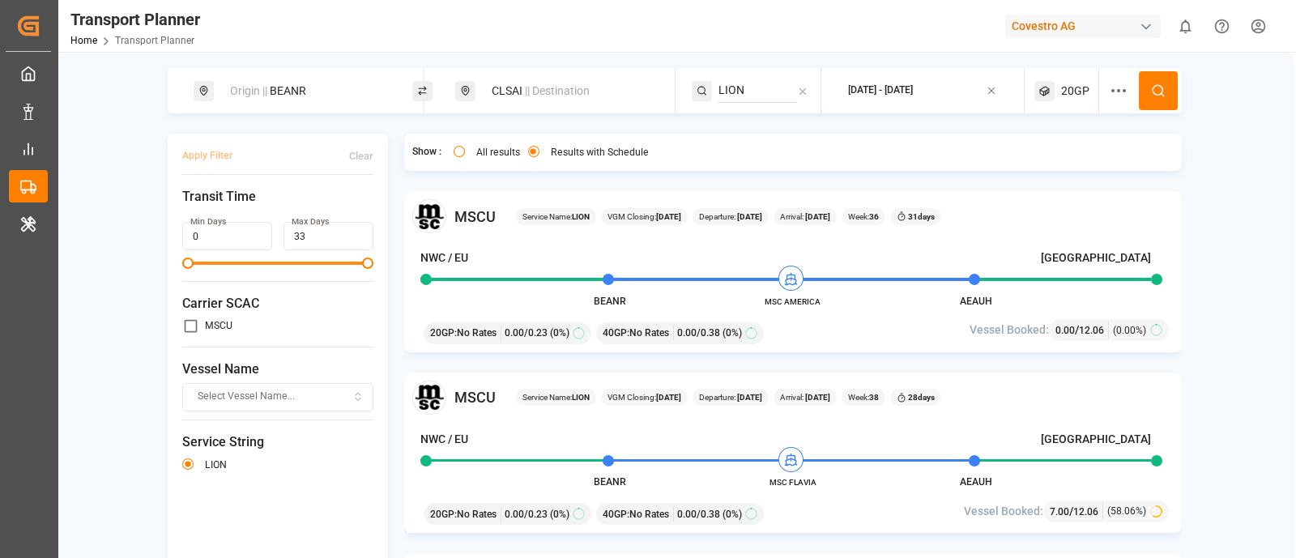
paste input "SWX"
type input "SWX"
click at [747, 130] on span "SWX" at bounding box center [750, 134] width 23 height 13
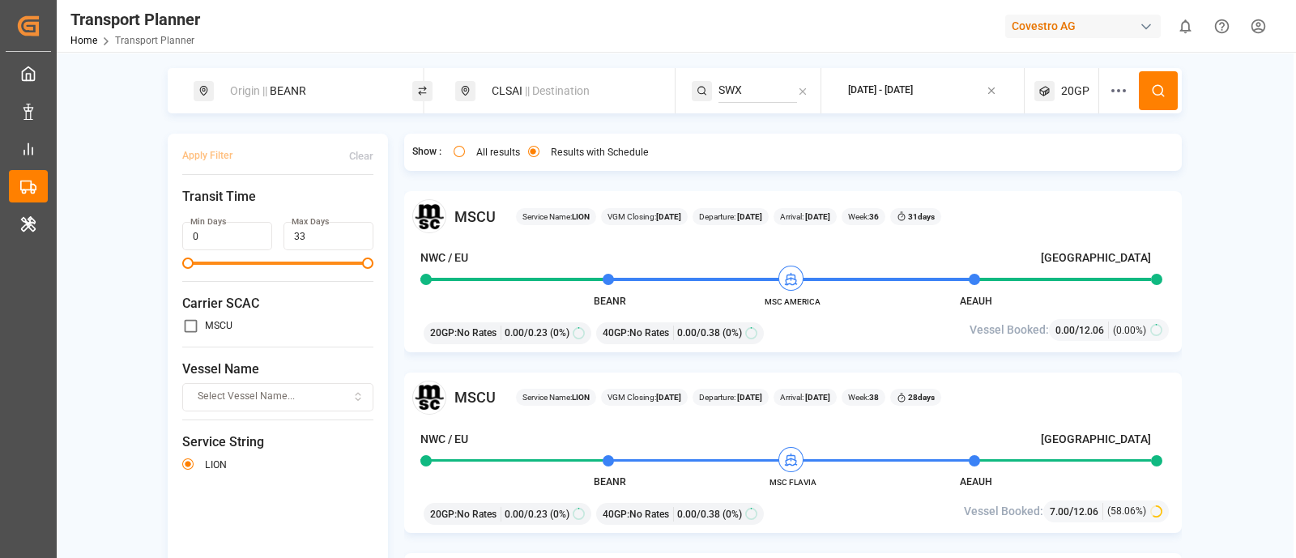
click at [1070, 83] on span "20GP" at bounding box center [1075, 91] width 28 height 17
click at [1016, 166] on small "20GP" at bounding box center [1010, 168] width 57 height 11
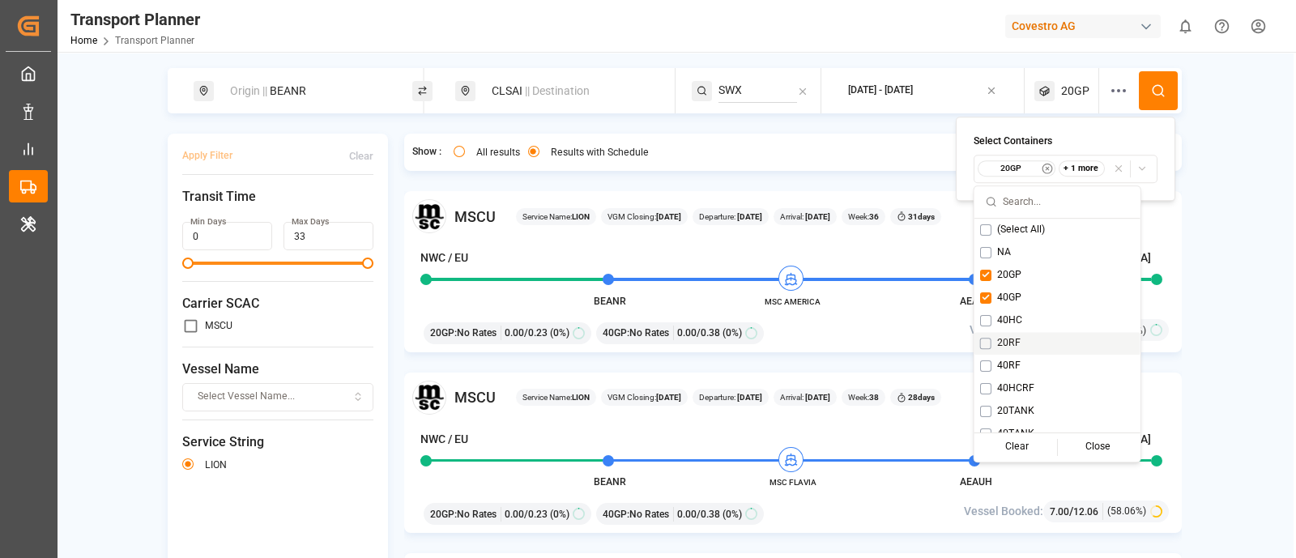
click at [980, 338] on button "Suggestions" at bounding box center [985, 343] width 11 height 11
click at [984, 361] on button "Suggestions" at bounding box center [985, 365] width 11 height 11
type button "on"
click at [984, 275] on button "Suggestions" at bounding box center [985, 275] width 11 height 11
click at [1162, 98] on button at bounding box center [1158, 90] width 39 height 39
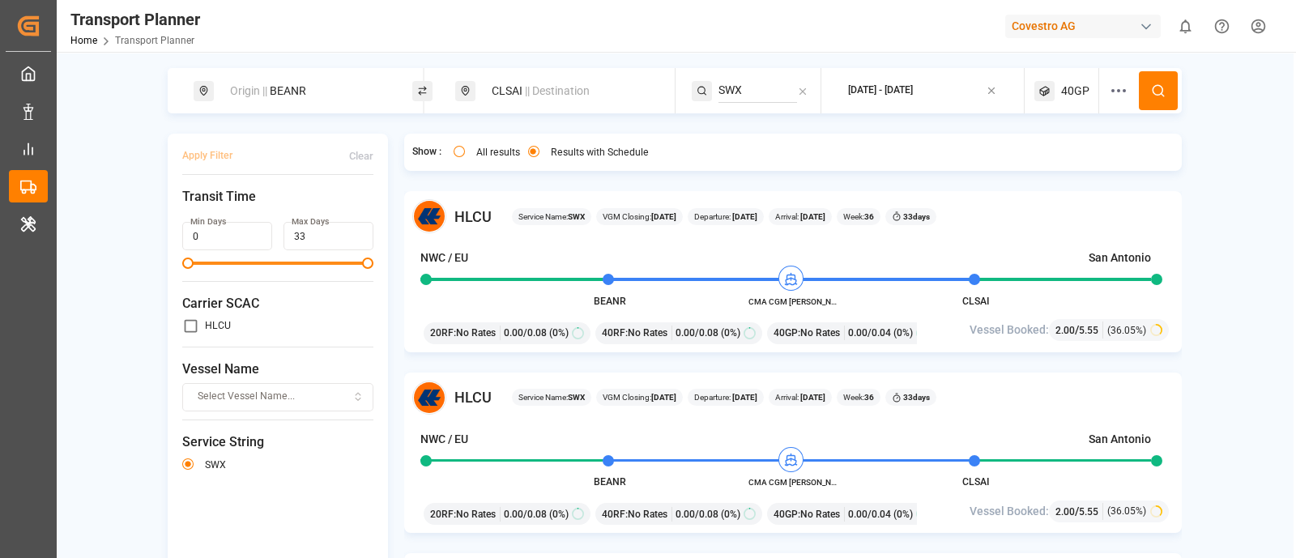
scroll to position [202, 0]
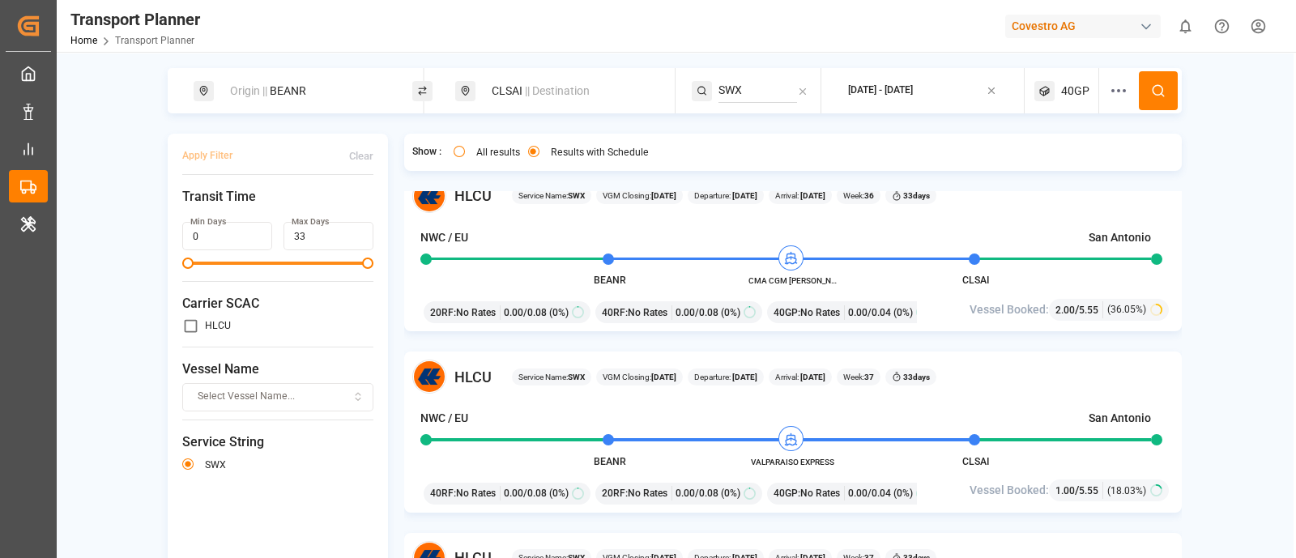
click at [492, 87] on div "CLSAI || Destination" at bounding box center [569, 91] width 175 height 30
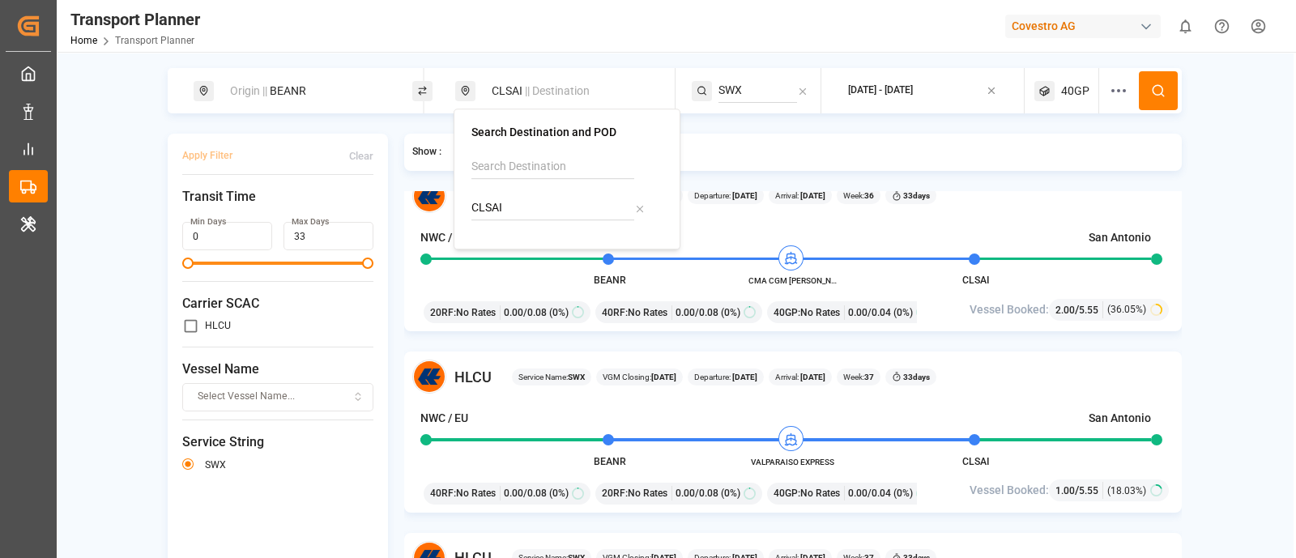
drag, startPoint x: 468, startPoint y: 203, endPoint x: 556, endPoint y: 212, distance: 88.7
click at [556, 212] on div "Search Destination and POD CLSAI" at bounding box center [567, 179] width 227 height 141
click at [530, 212] on input "CLSAI" at bounding box center [552, 208] width 163 height 24
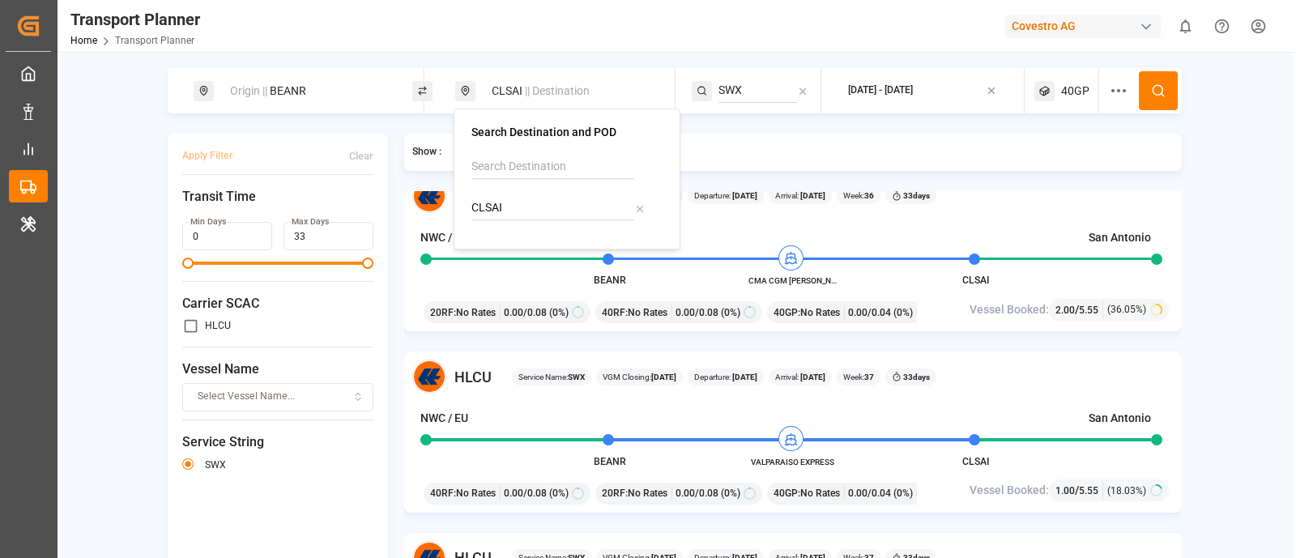
click at [299, 91] on div "Origin || BEANR" at bounding box center [307, 91] width 175 height 30
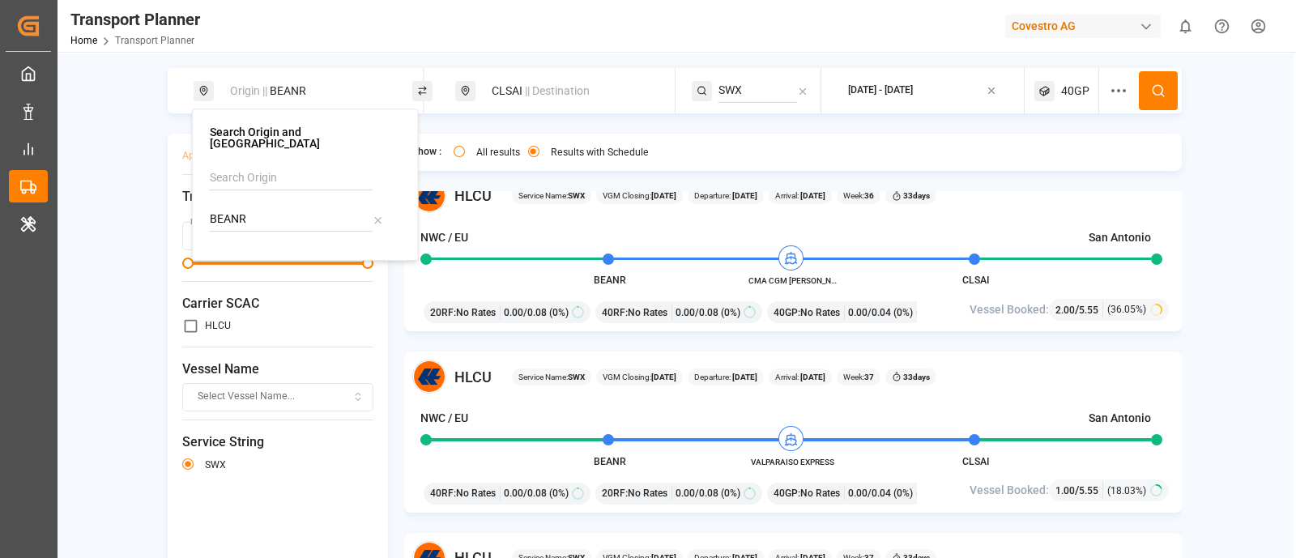
click at [1243, 318] on div "Origin || BEANR CLSAI || Destination SWX 2025-09-03 - 2025-10-30 40GP Apply Fil…" at bounding box center [675, 352] width 1236 height 569
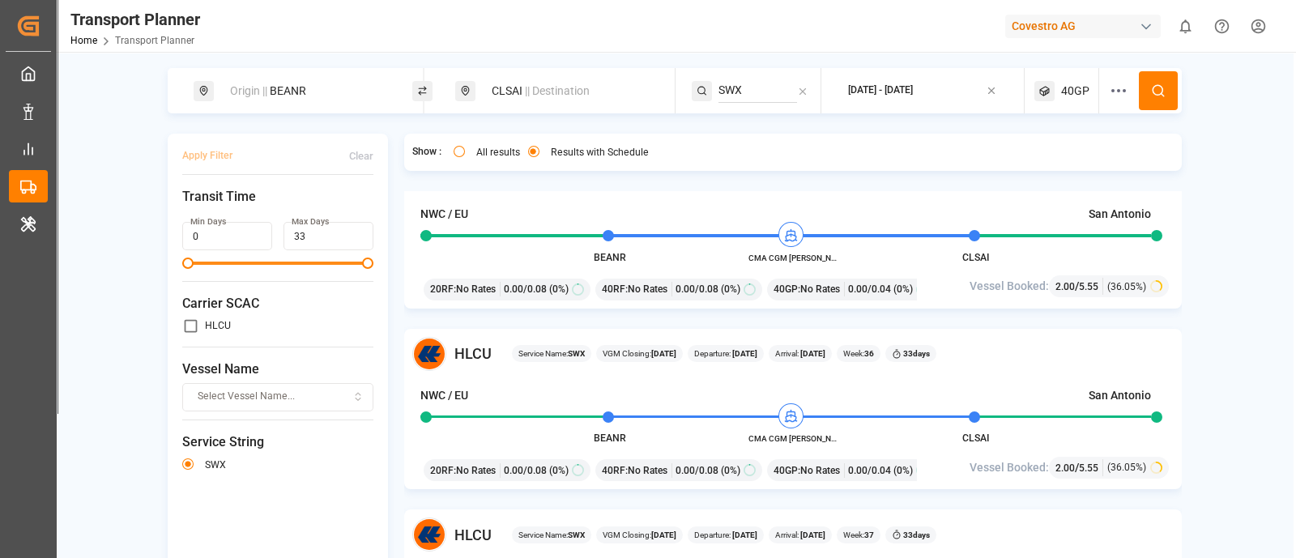
scroll to position [0, 0]
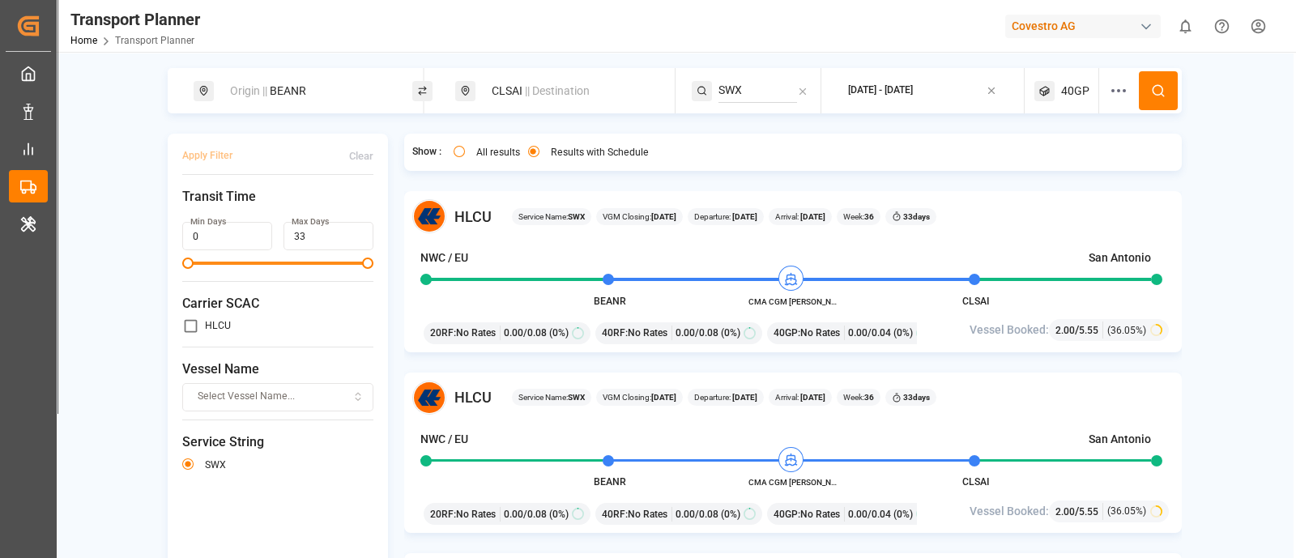
click at [1016, 36] on div "Covestro AG" at bounding box center [1083, 26] width 156 height 23
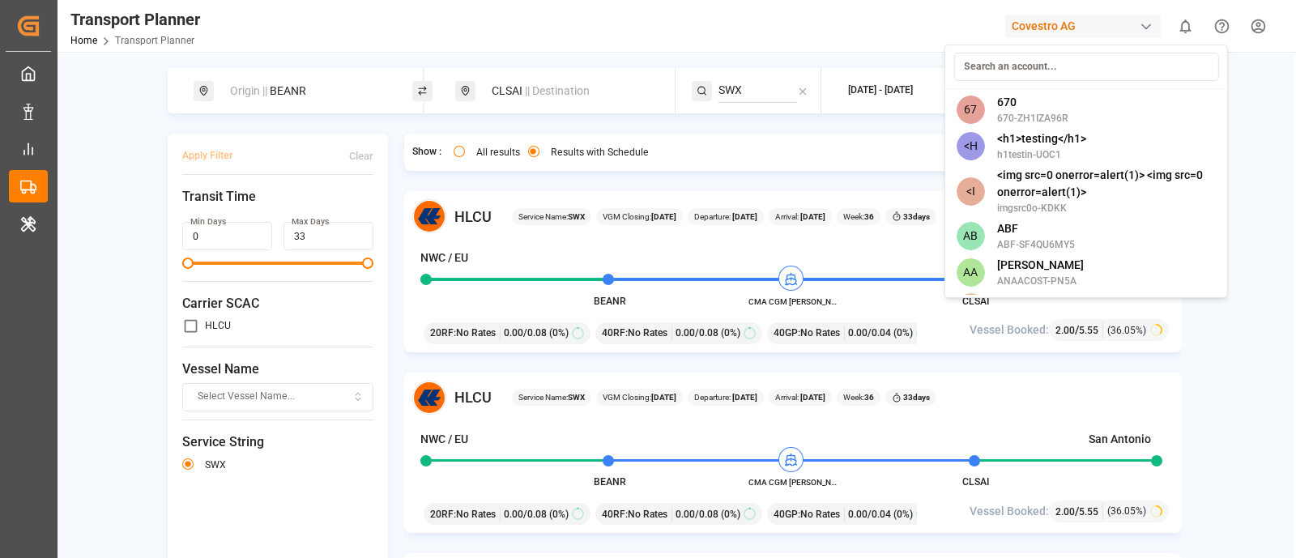
click at [1033, 62] on input at bounding box center [1085, 67] width 265 height 28
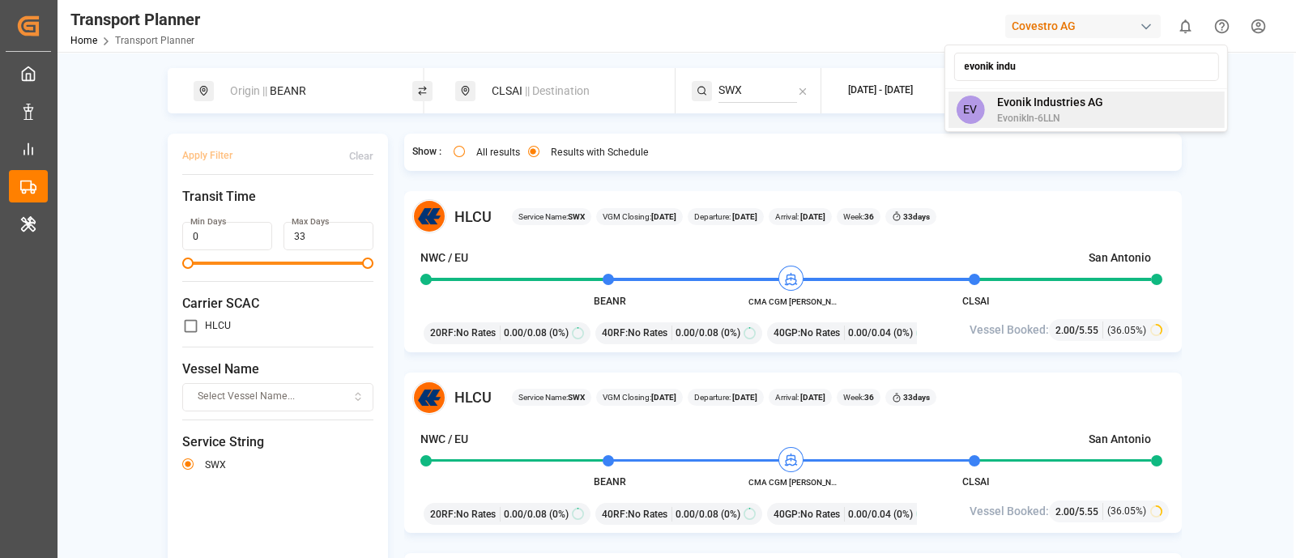
type input "evonik indu"
click at [1062, 111] on span "EvonikIn-6LLN" at bounding box center [1050, 118] width 106 height 15
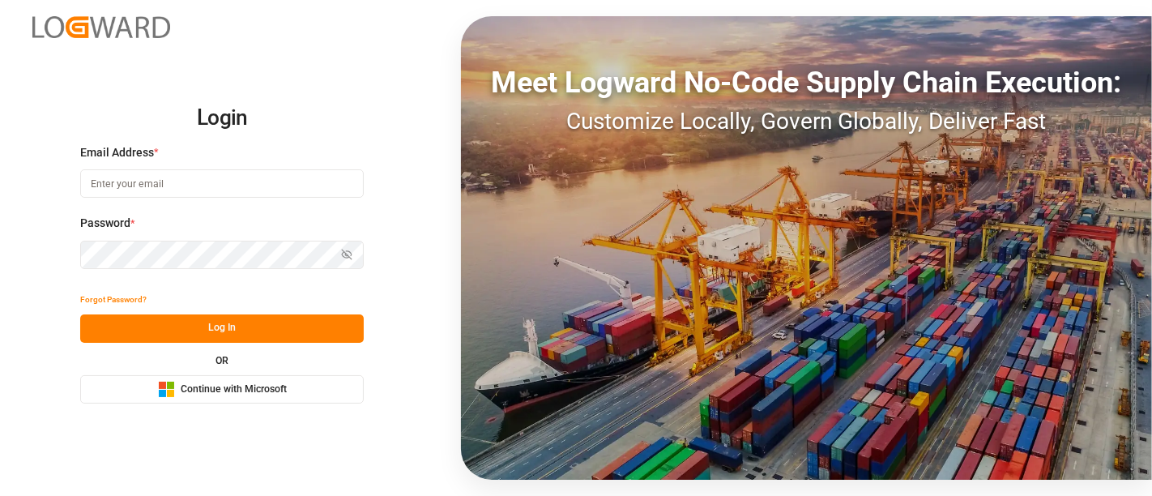
click at [238, 389] on span "Continue with Microsoft" at bounding box center [234, 389] width 106 height 15
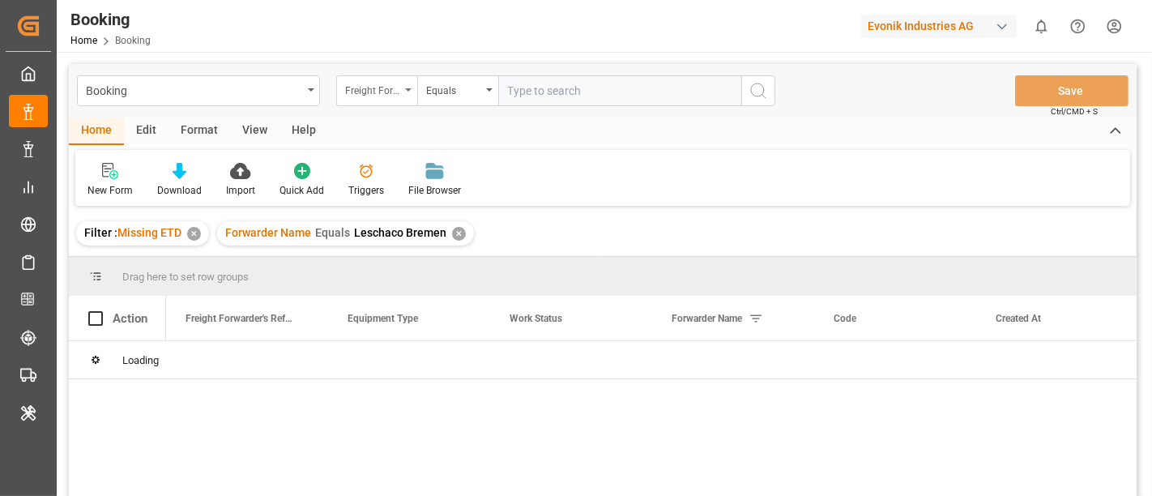
click at [368, 92] on div "Freight Forwarder's Reference No." at bounding box center [372, 88] width 55 height 19
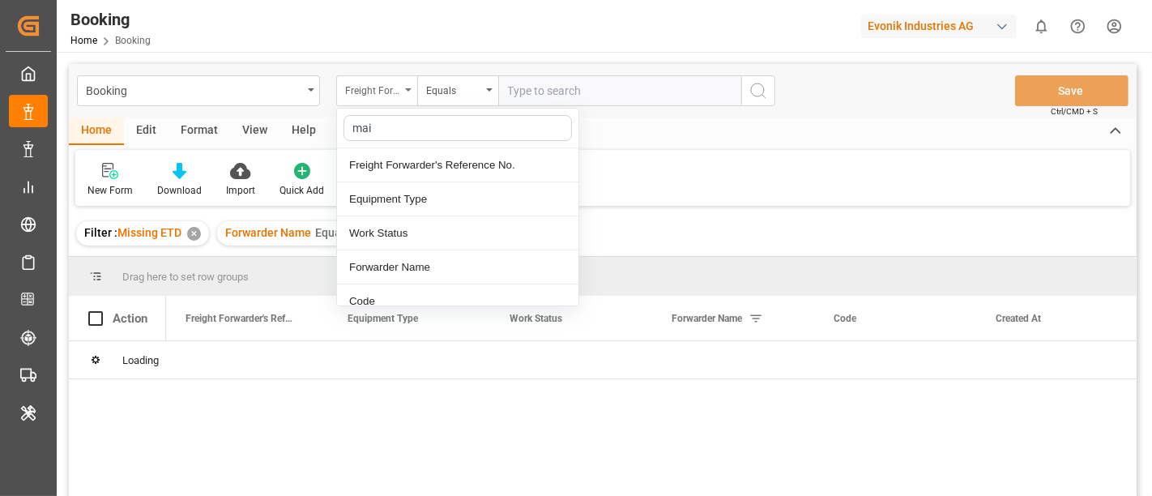
type input "main"
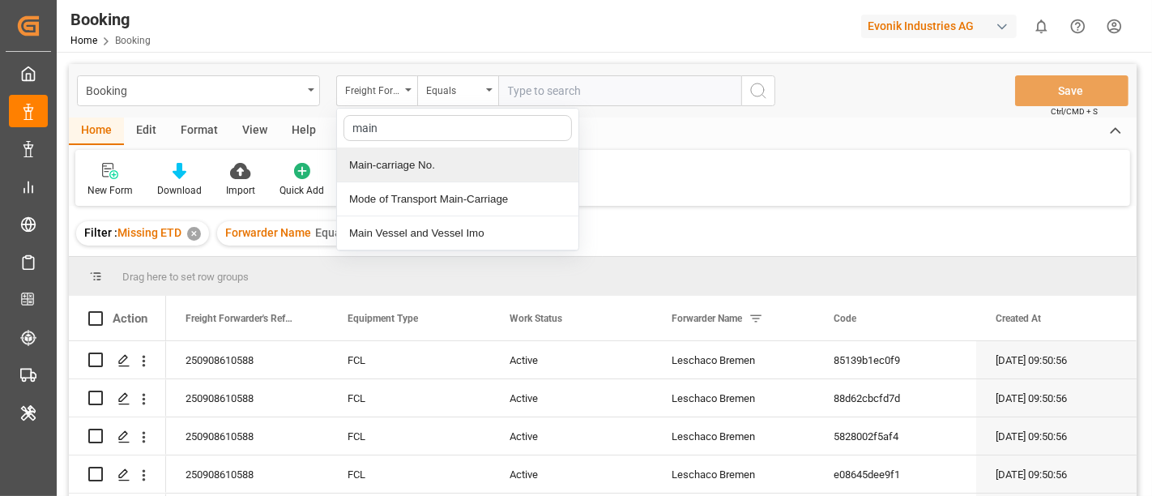
click at [417, 164] on div "Main-carriage No." at bounding box center [457, 165] width 241 height 34
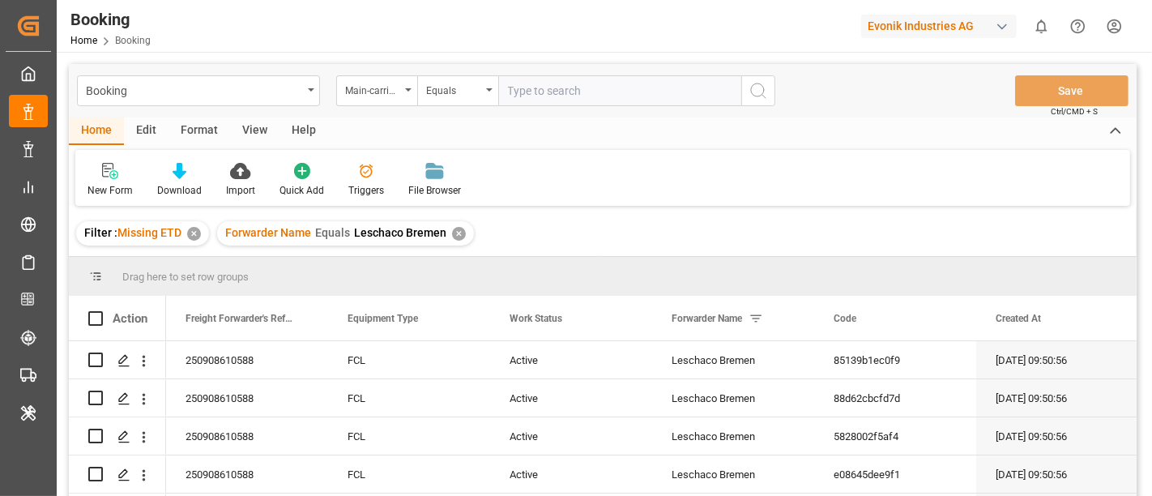
click at [454, 231] on div "✕" at bounding box center [459, 234] width 14 height 14
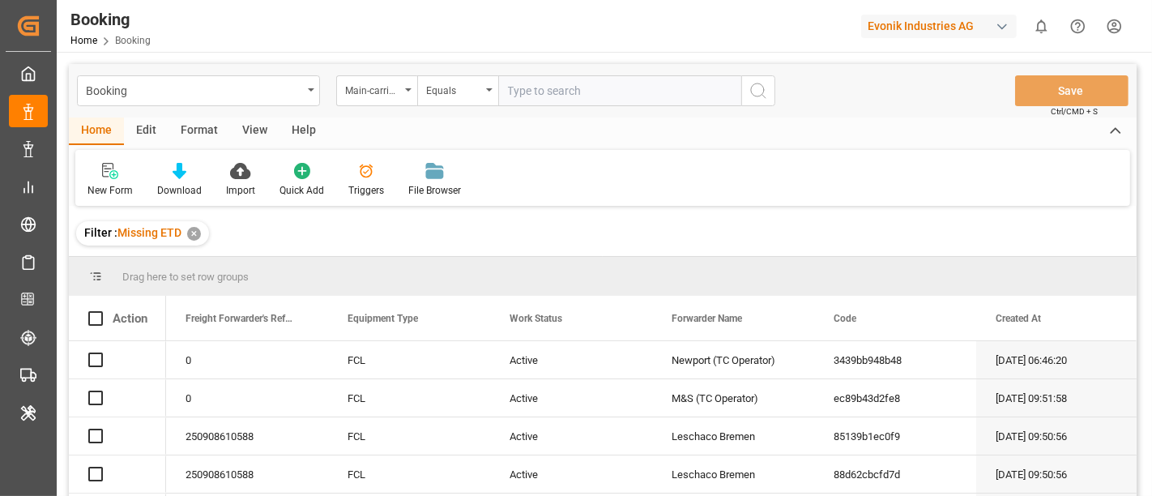
click at [198, 230] on div "✕" at bounding box center [194, 234] width 14 height 14
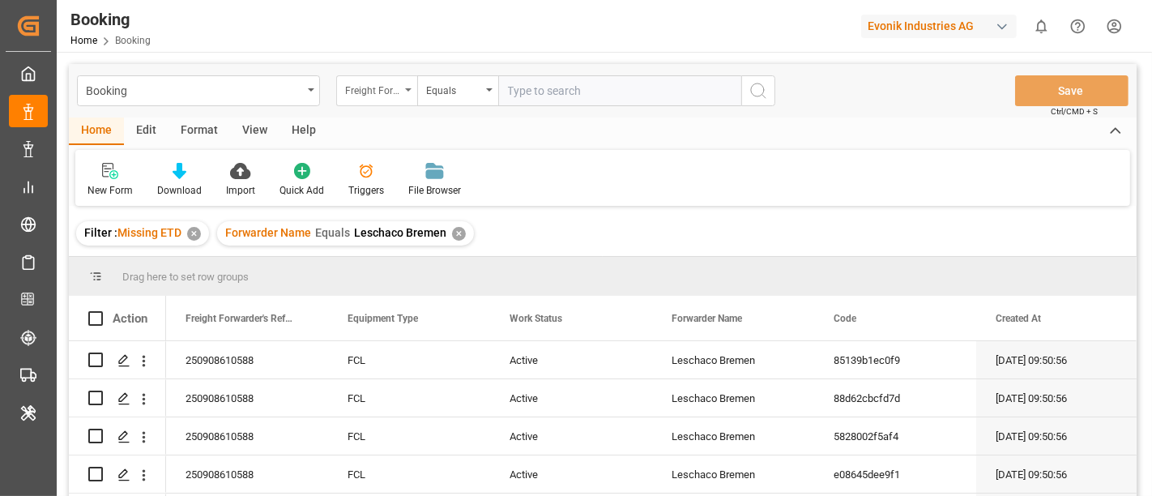
click at [364, 96] on div "Freight Forwarder's Reference No." at bounding box center [372, 88] width 55 height 19
type input "deliver"
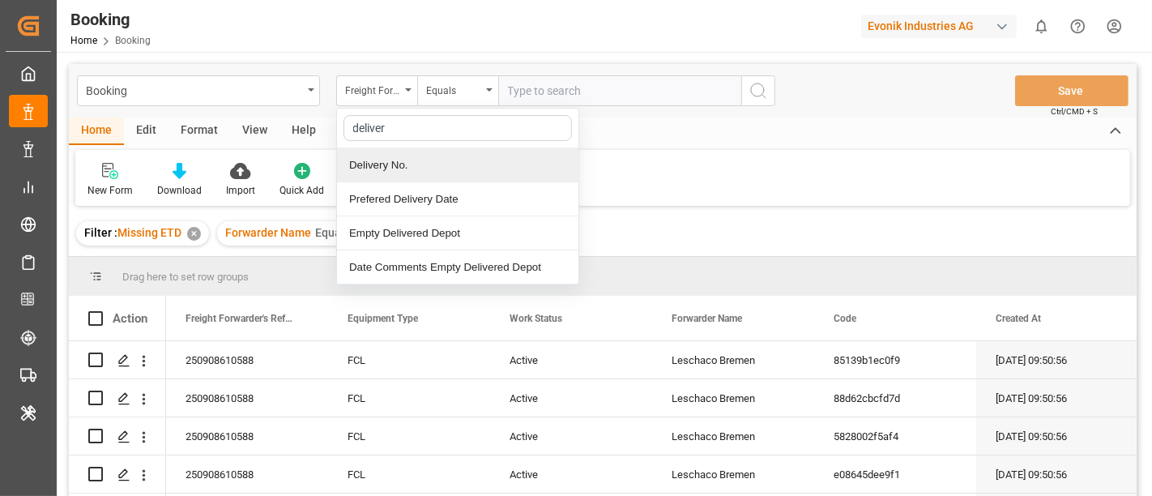
click at [393, 160] on div "Delivery No." at bounding box center [457, 165] width 241 height 34
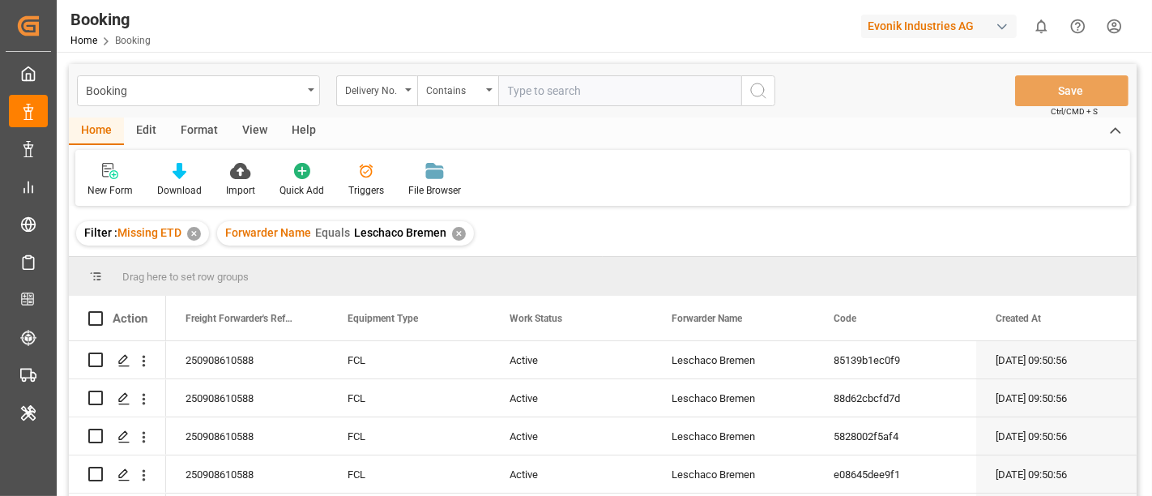
click at [458, 234] on div "✕" at bounding box center [459, 234] width 14 height 14
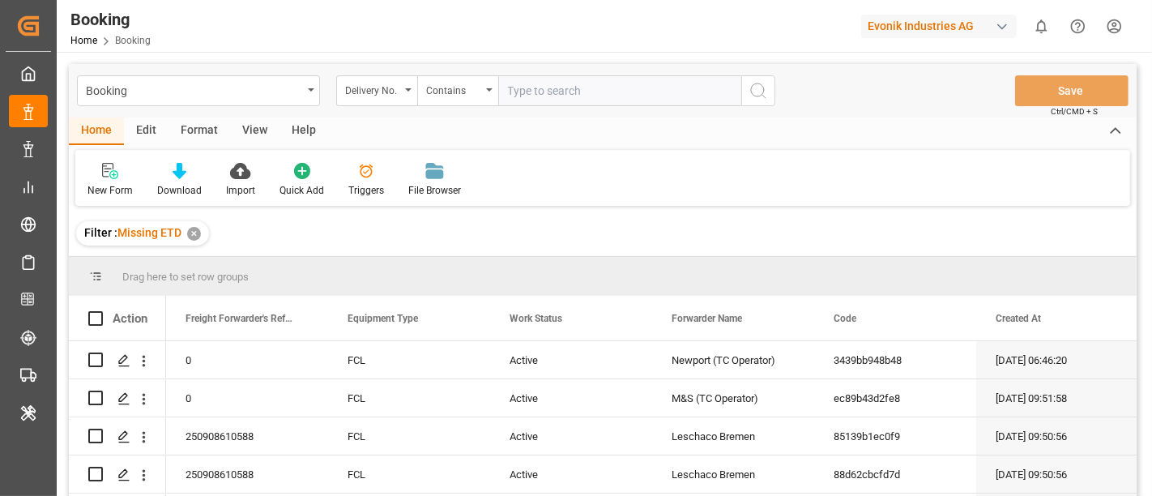
click at [191, 232] on div "✕" at bounding box center [194, 234] width 14 height 14
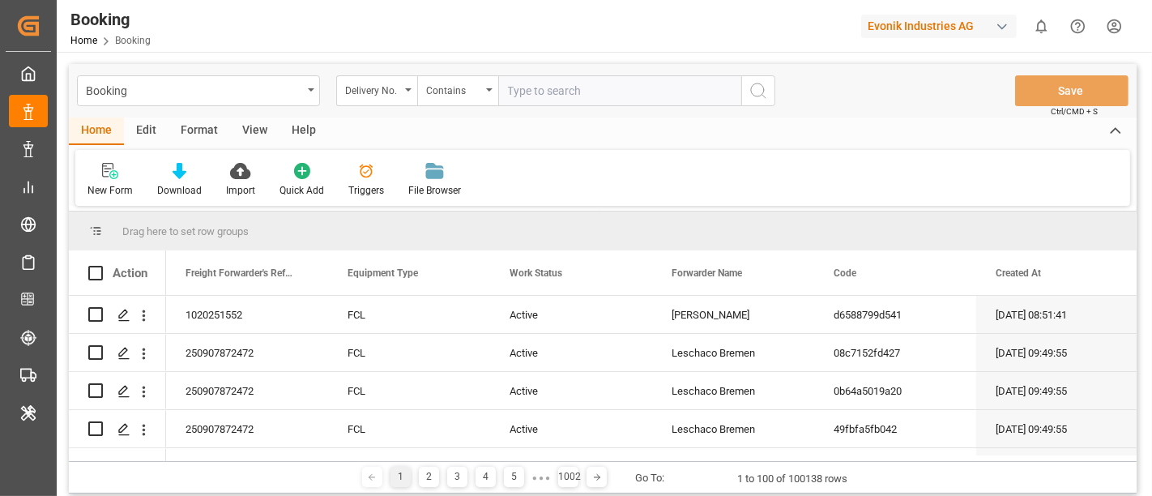
click at [532, 83] on input "text" at bounding box center [619, 90] width 243 height 31
paste input "3010440179"
type input "3010440179"
click at [763, 89] on circle "search button" at bounding box center [757, 89] width 13 height 13
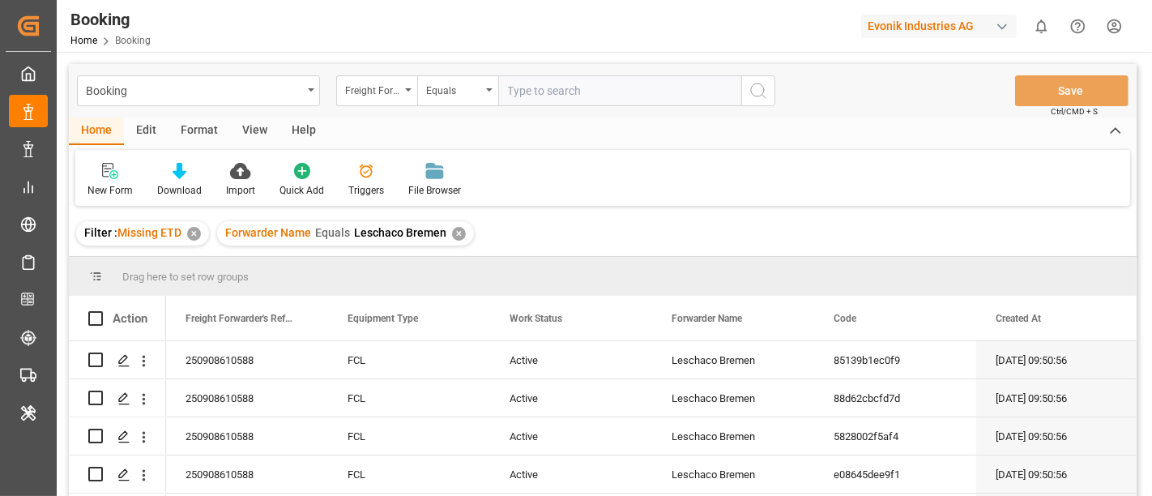
click at [458, 232] on div "✕" at bounding box center [459, 234] width 14 height 14
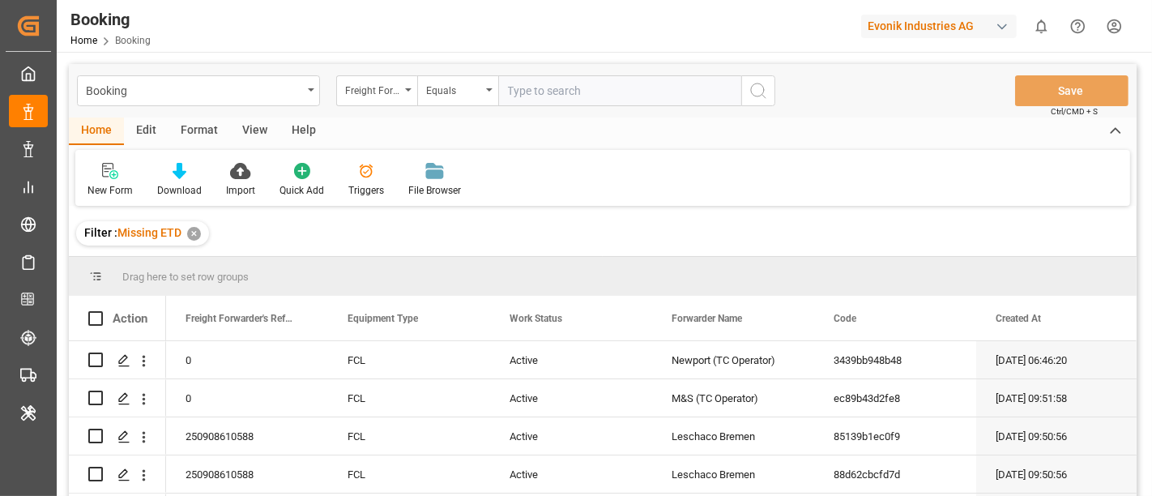
click at [192, 232] on div "✕" at bounding box center [194, 234] width 14 height 14
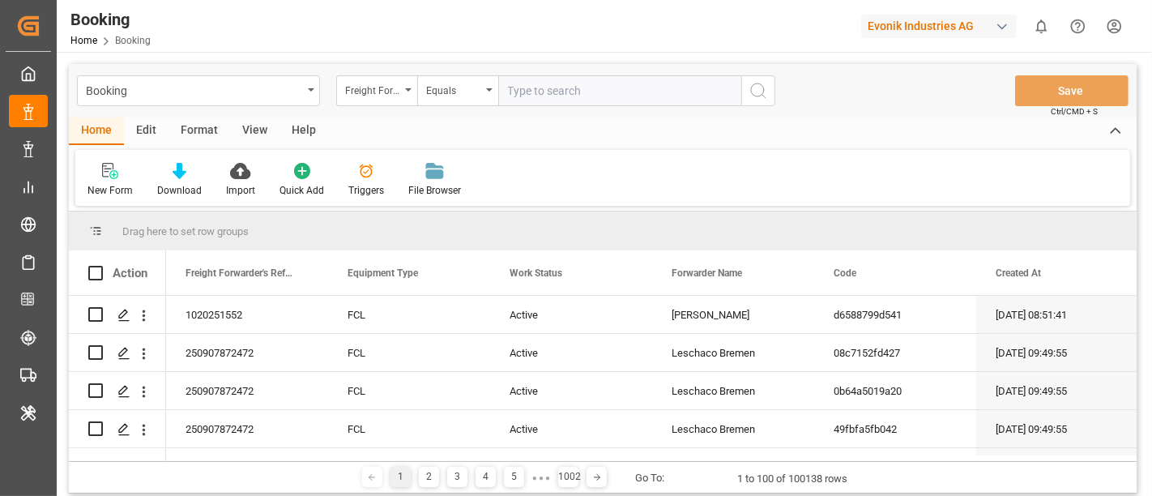
click at [526, 101] on input "text" at bounding box center [619, 90] width 243 height 31
paste input "240508590269"
type input "240508590269"
click at [757, 93] on icon "search button" at bounding box center [757, 90] width 19 height 19
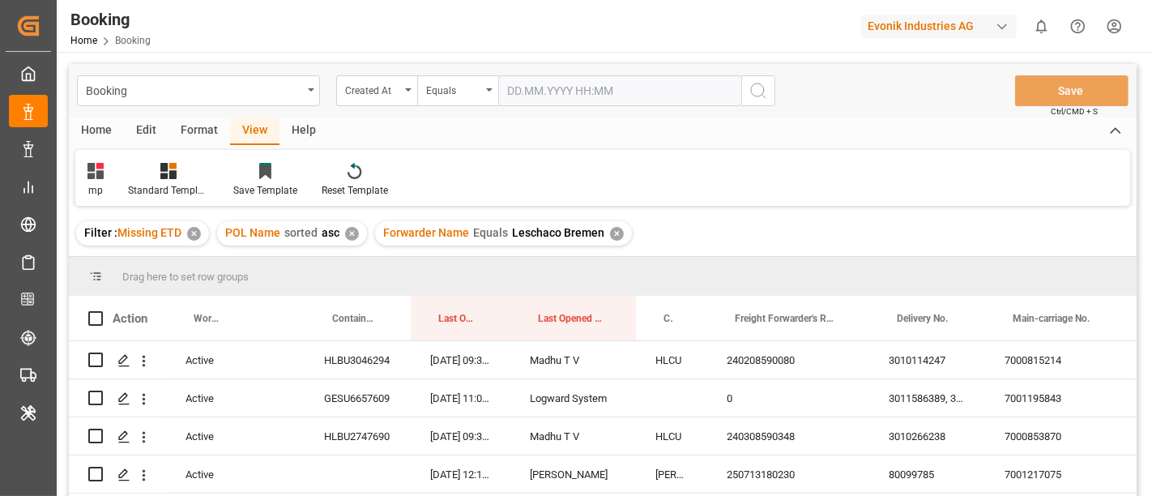
scroll to position [180, 0]
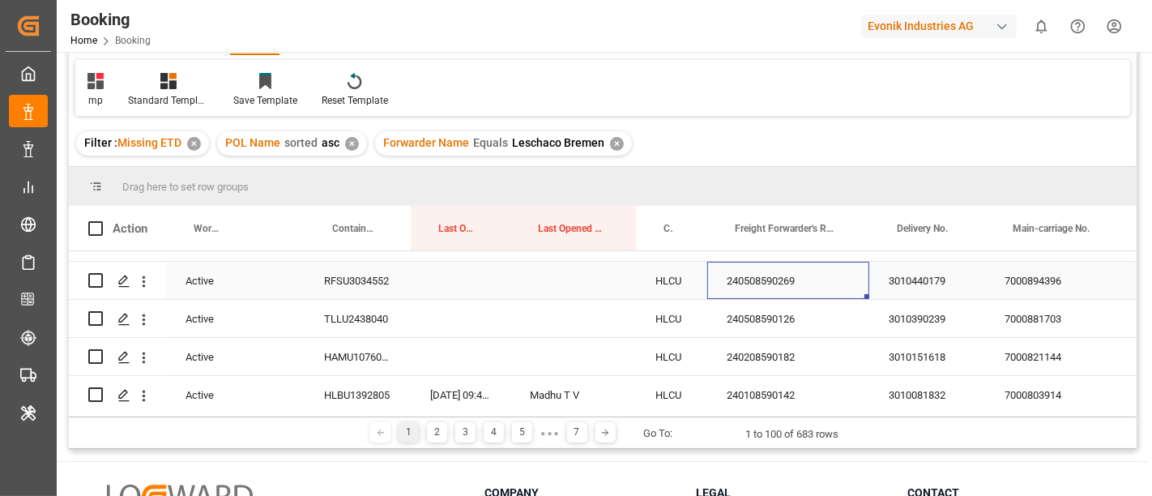
click at [807, 283] on div "240508590269" at bounding box center [788, 280] width 162 height 37
click at [933, 285] on div "3010440179" at bounding box center [927, 280] width 116 height 37
click at [135, 288] on icon "open menu" at bounding box center [143, 281] width 17 height 17
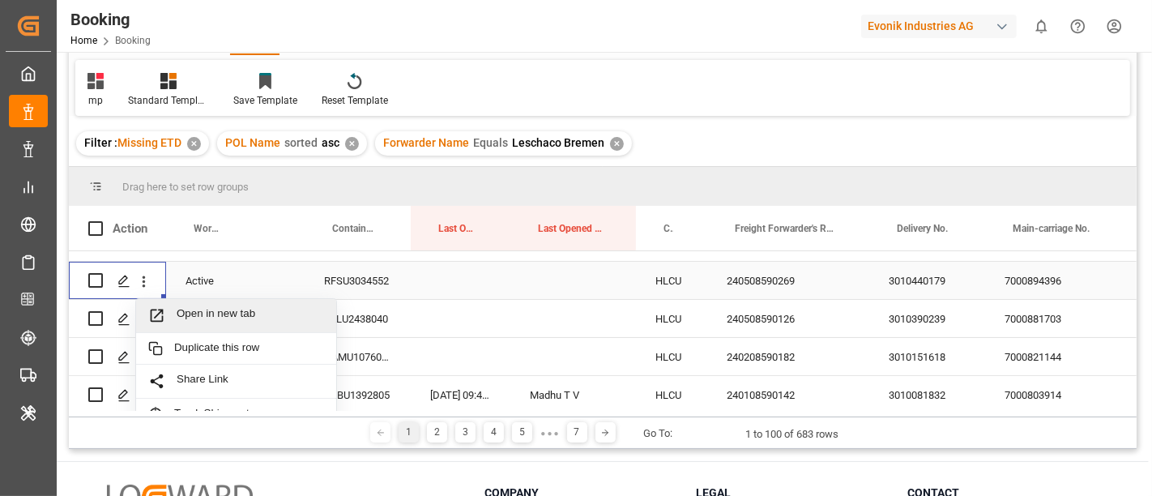
click at [188, 311] on span "Open in new tab" at bounding box center [250, 315] width 147 height 17
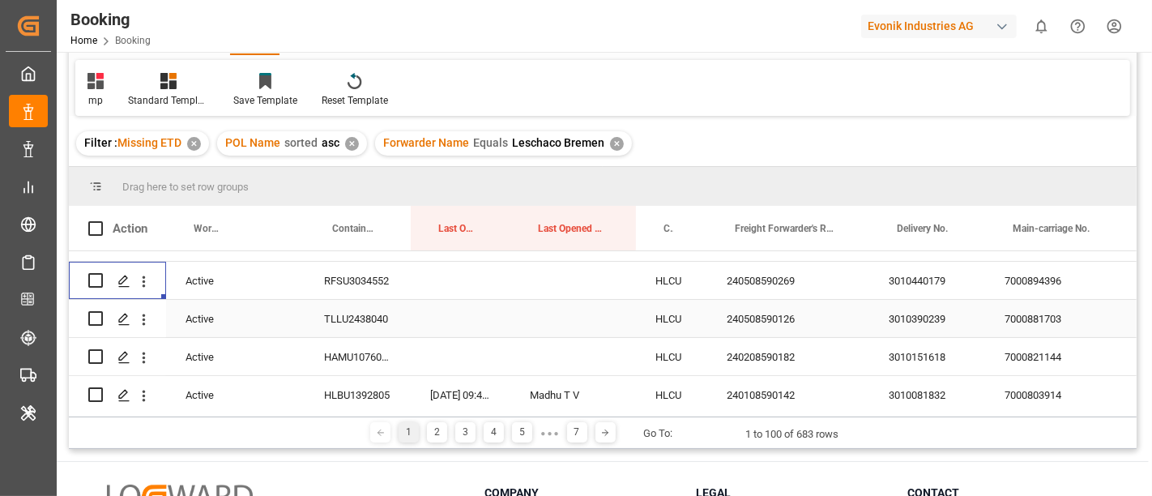
click at [761, 326] on div "240508590126" at bounding box center [788, 318] width 162 height 37
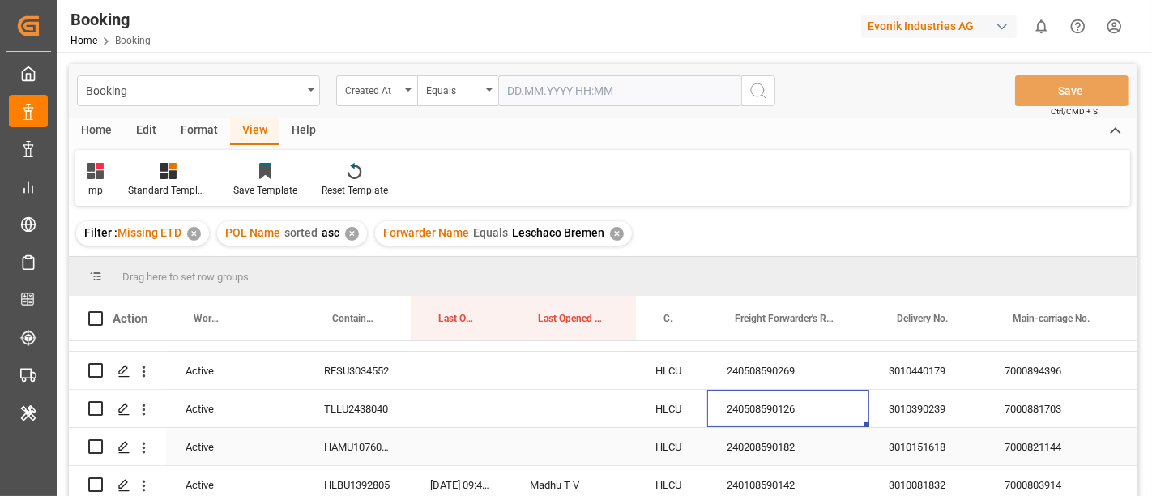
click at [786, 436] on div "240208590182" at bounding box center [788, 446] width 162 height 37
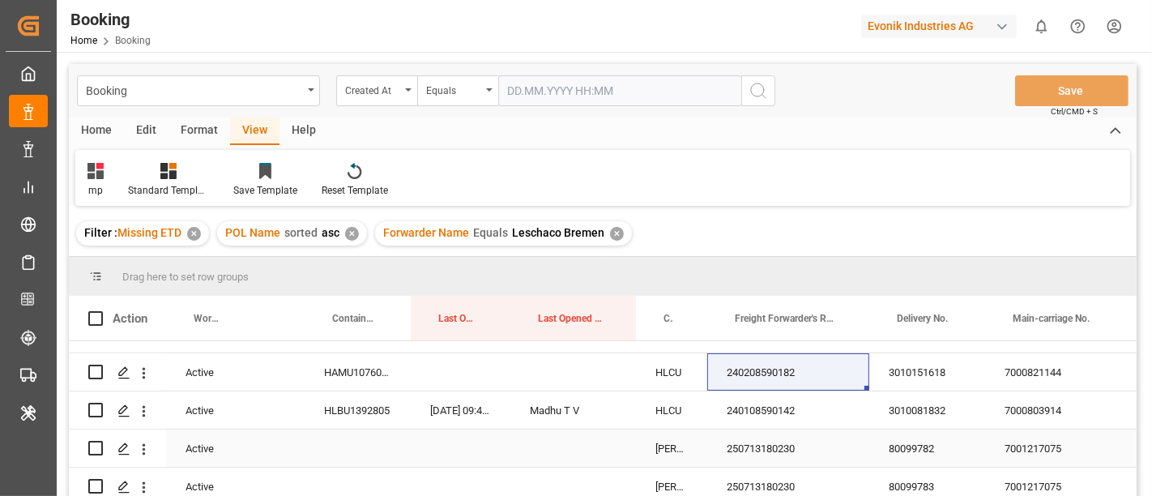
scroll to position [270, 0]
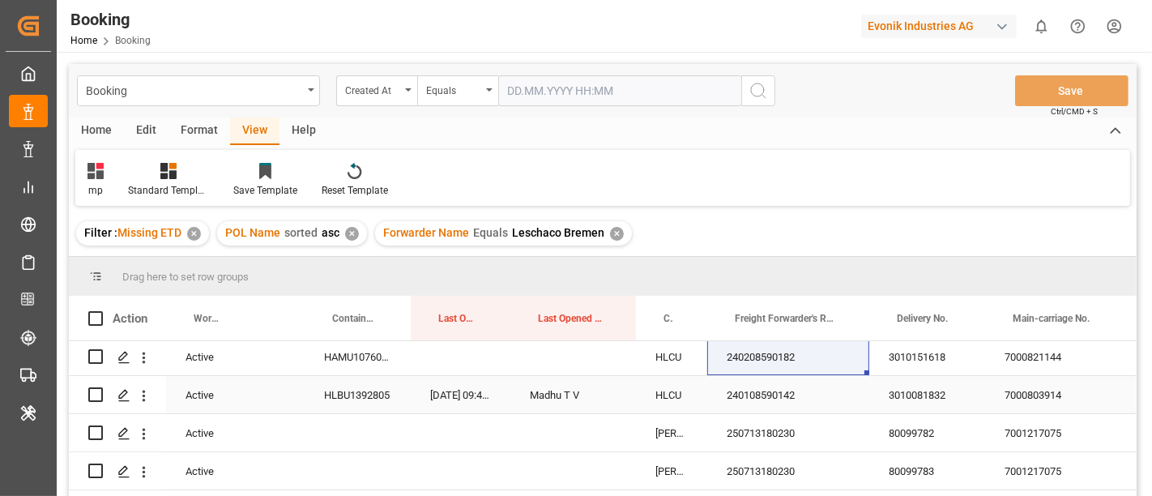
click at [795, 408] on div "240108590142" at bounding box center [788, 394] width 162 height 37
click at [778, 422] on div "250713180230" at bounding box center [788, 432] width 162 height 37
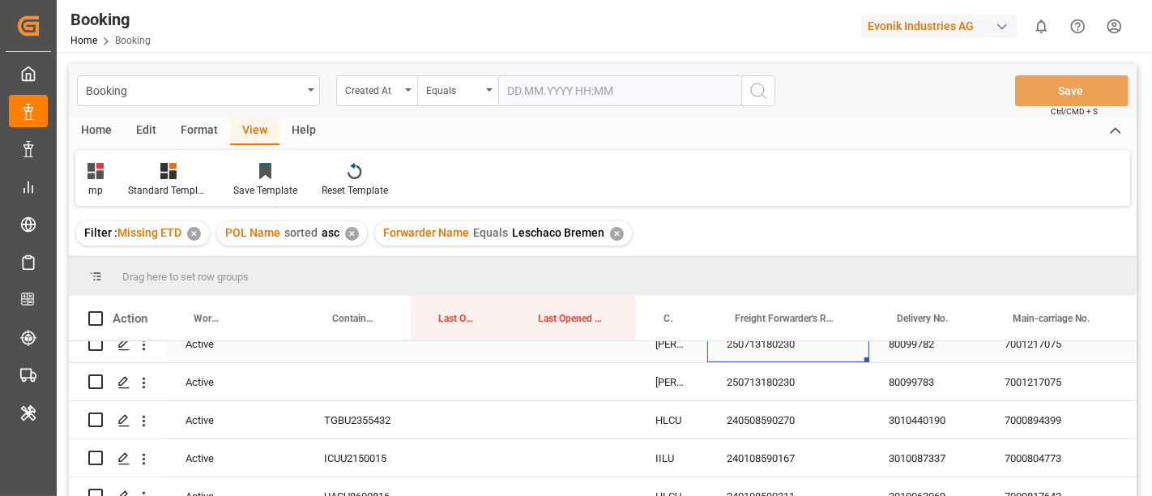
scroll to position [360, 0]
click at [754, 414] on div "240508590270" at bounding box center [788, 418] width 162 height 37
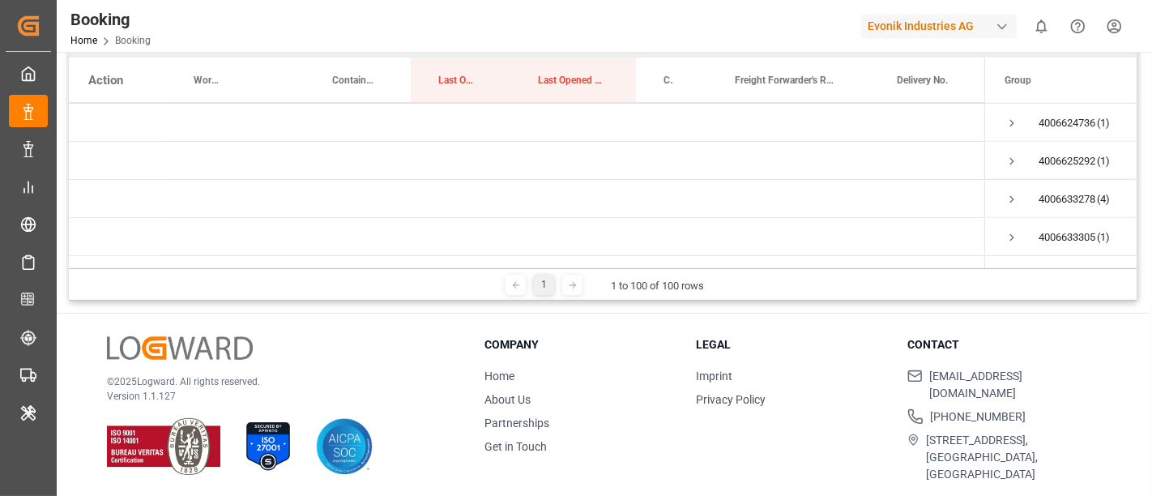
scroll to position [719, 0]
click at [1013, 202] on span "Press SPACE to select this row." at bounding box center [1011, 202] width 15 height 15
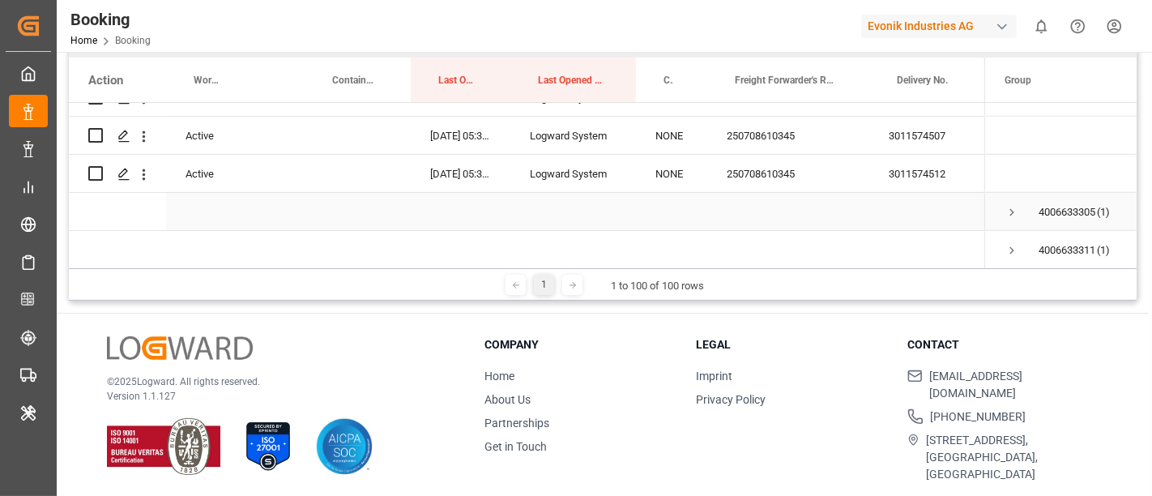
scroll to position [810, 0]
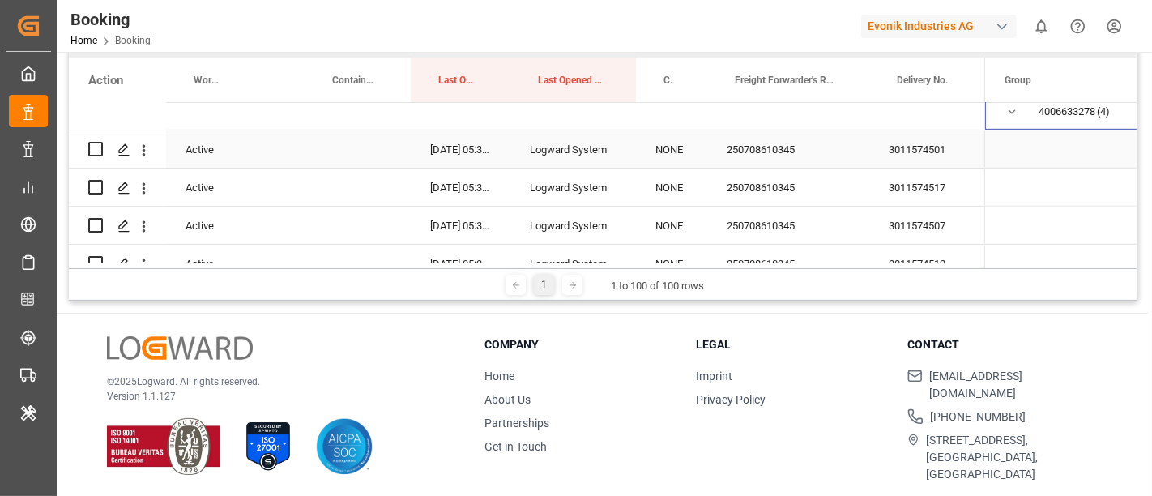
click at [763, 151] on div "250708610345" at bounding box center [788, 148] width 162 height 37
click at [1010, 109] on span "Press SPACE to select this row." at bounding box center [1011, 111] width 15 height 15
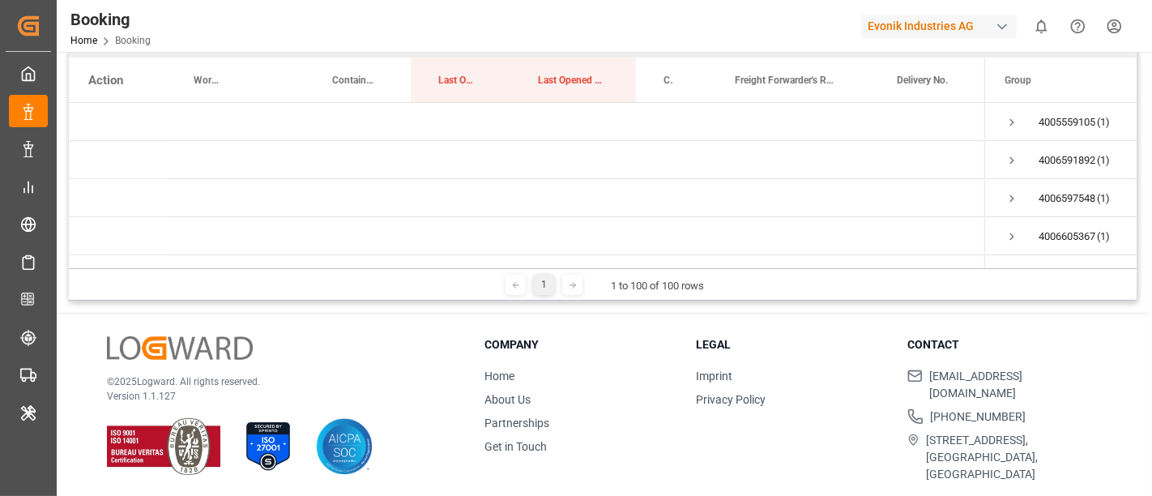
scroll to position [0, 0]
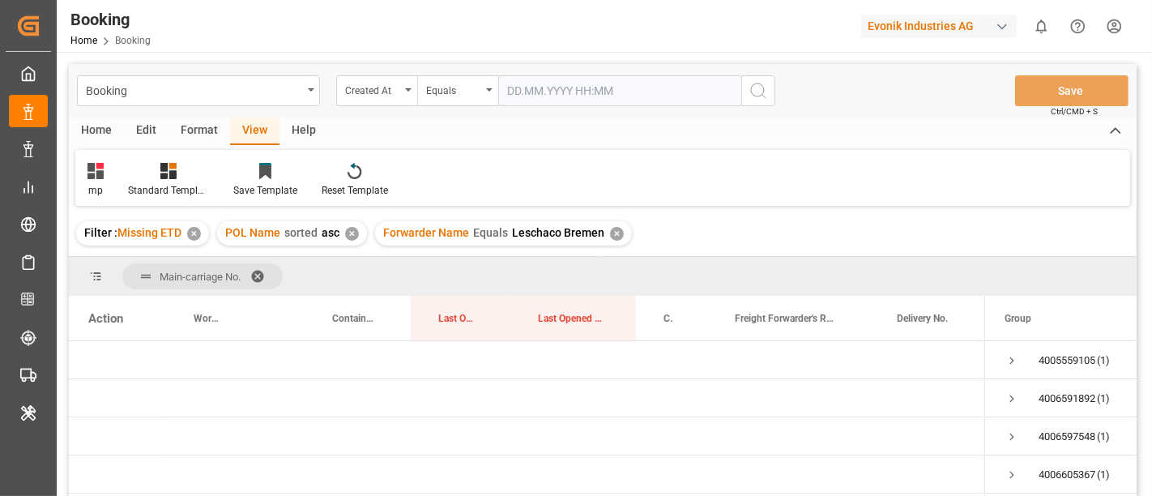
click at [262, 272] on span at bounding box center [263, 276] width 26 height 15
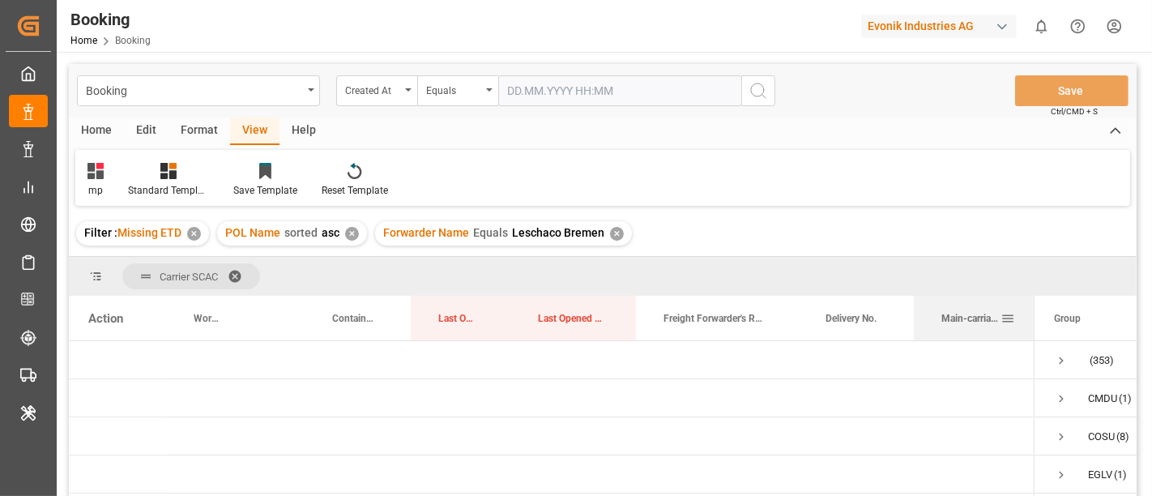
drag, startPoint x: 1072, startPoint y: 304, endPoint x: 1032, endPoint y: 307, distance: 40.6
click at [1032, 307] on div at bounding box center [1034, 318] width 6 height 45
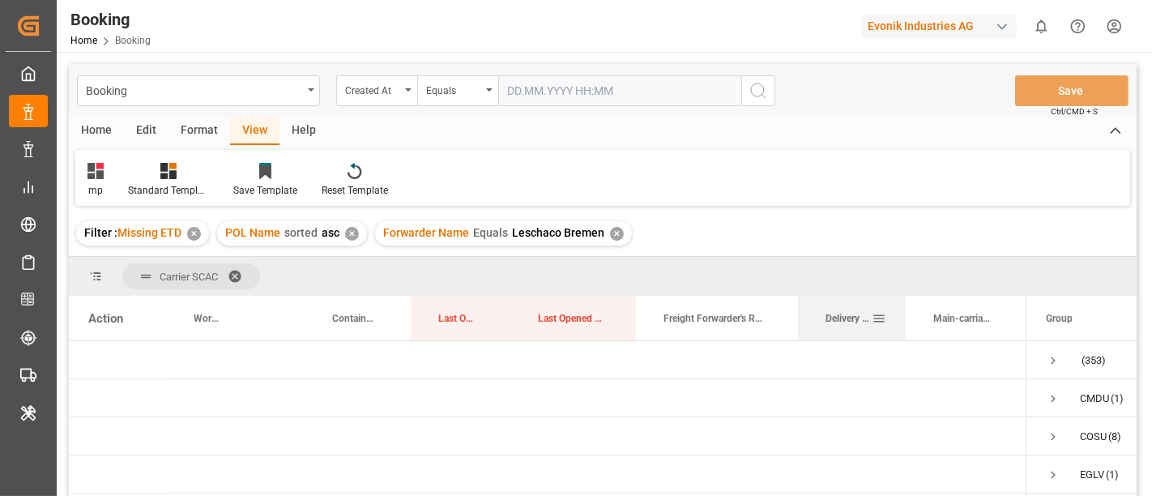
drag, startPoint x: 913, startPoint y: 309, endPoint x: 905, endPoint y: 304, distance: 9.4
click at [905, 304] on div at bounding box center [905, 318] width 6 height 45
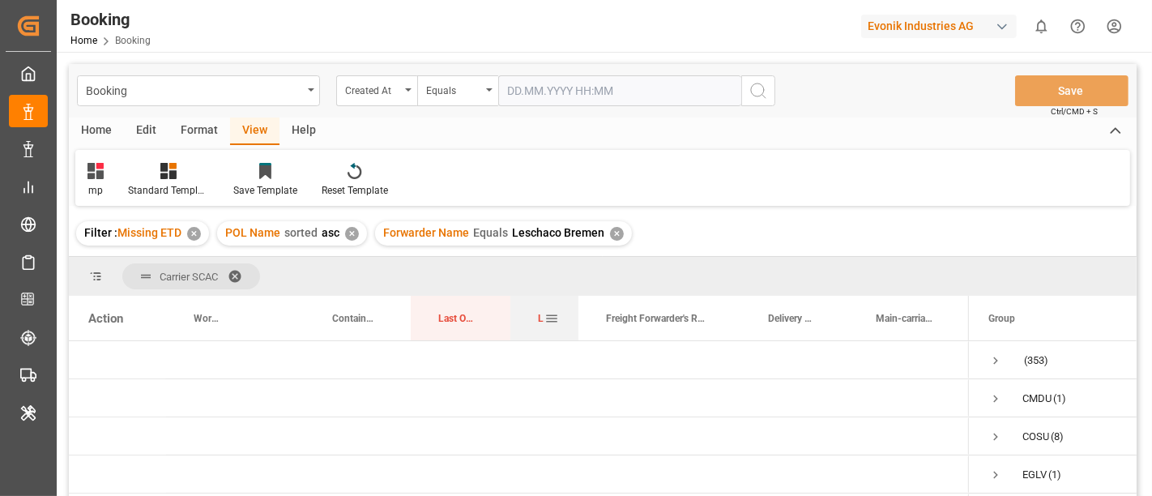
drag, startPoint x: 633, startPoint y: 301, endPoint x: 576, endPoint y: 301, distance: 56.7
click at [576, 301] on div at bounding box center [578, 318] width 6 height 45
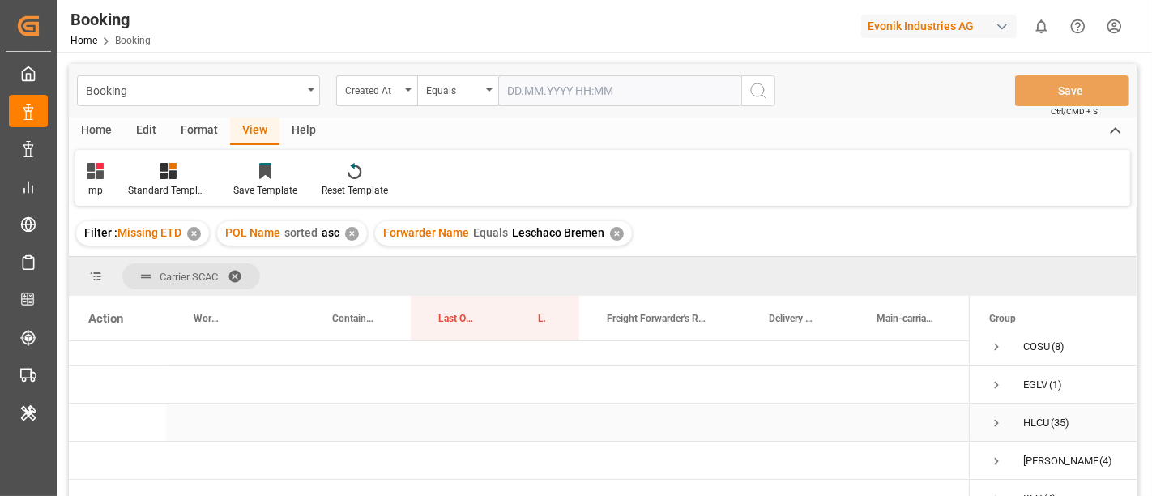
click at [997, 423] on span "Press SPACE to select this row." at bounding box center [996, 422] width 15 height 15
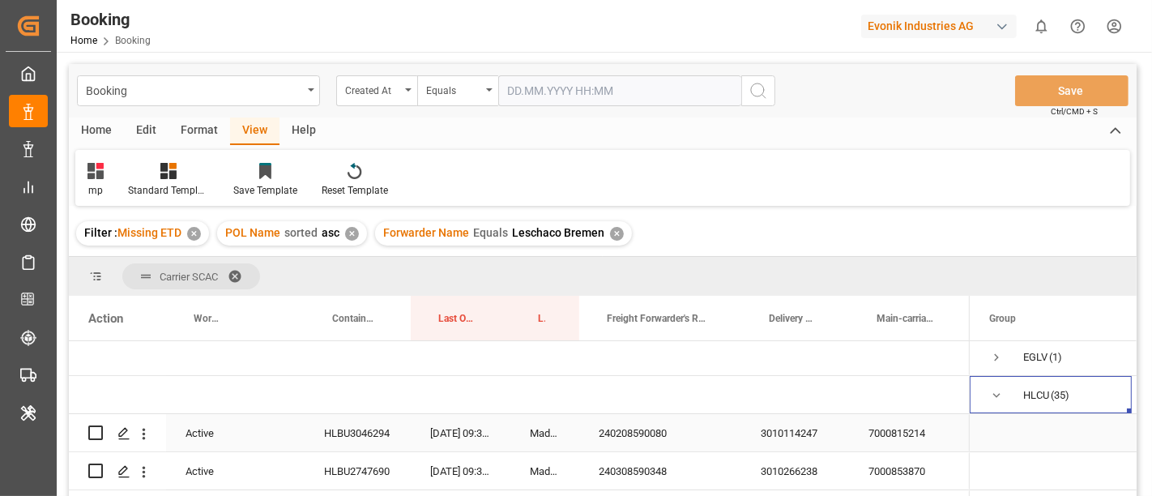
scroll to position [180, 0]
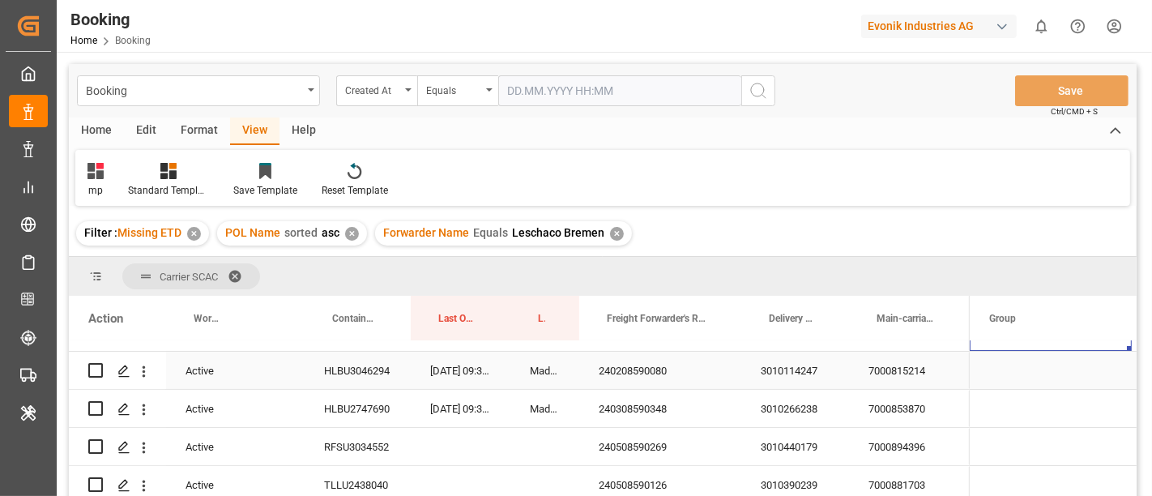
click at [650, 374] on div "240208590080" at bounding box center [660, 370] width 162 height 37
click at [632, 411] on div "240308590348" at bounding box center [660, 408] width 162 height 37
click at [621, 454] on div "240508590269" at bounding box center [660, 446] width 162 height 37
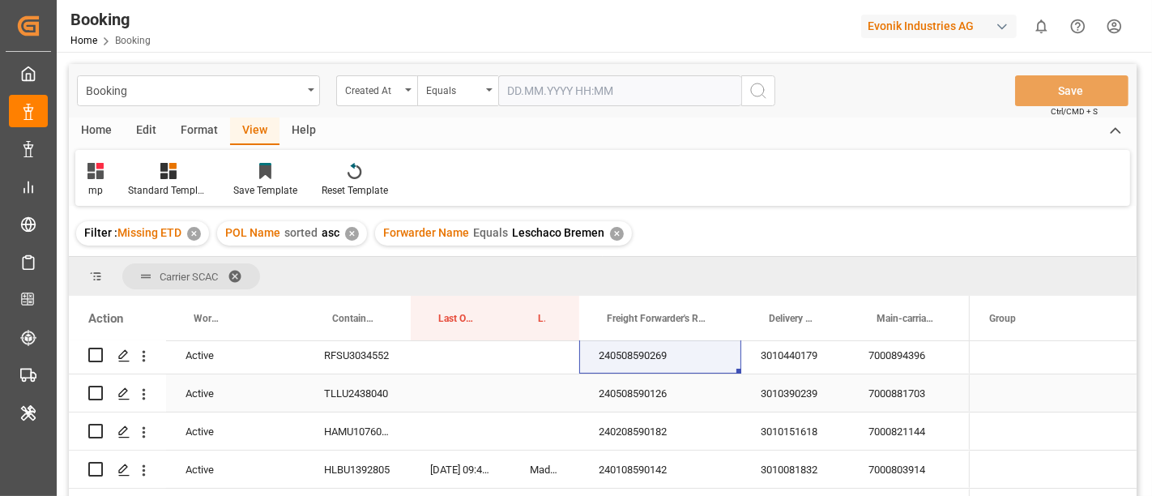
scroll to position [270, 0]
click at [622, 394] on div "240508590126" at bounding box center [660, 394] width 162 height 37
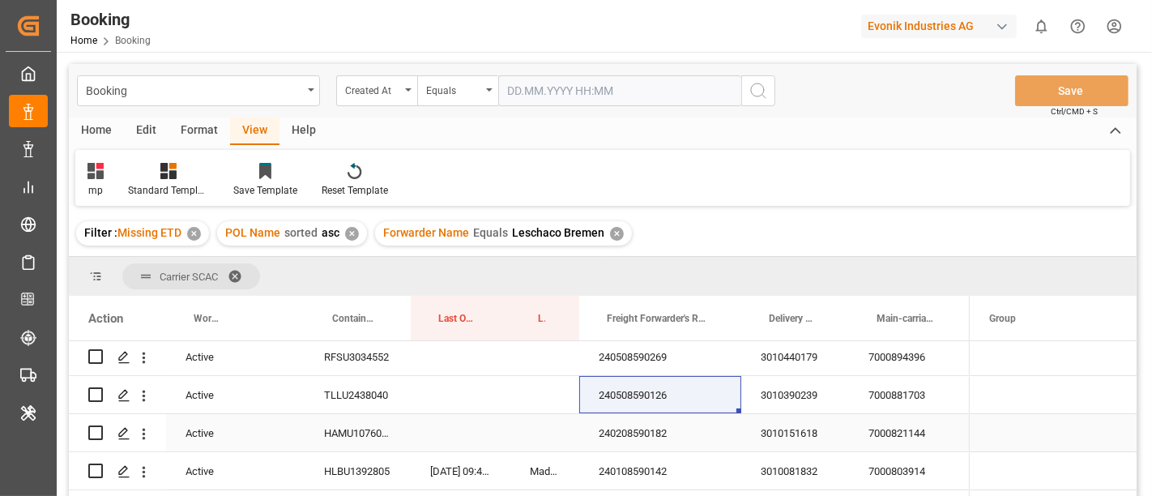
click at [632, 439] on div "240208590182" at bounding box center [660, 432] width 162 height 37
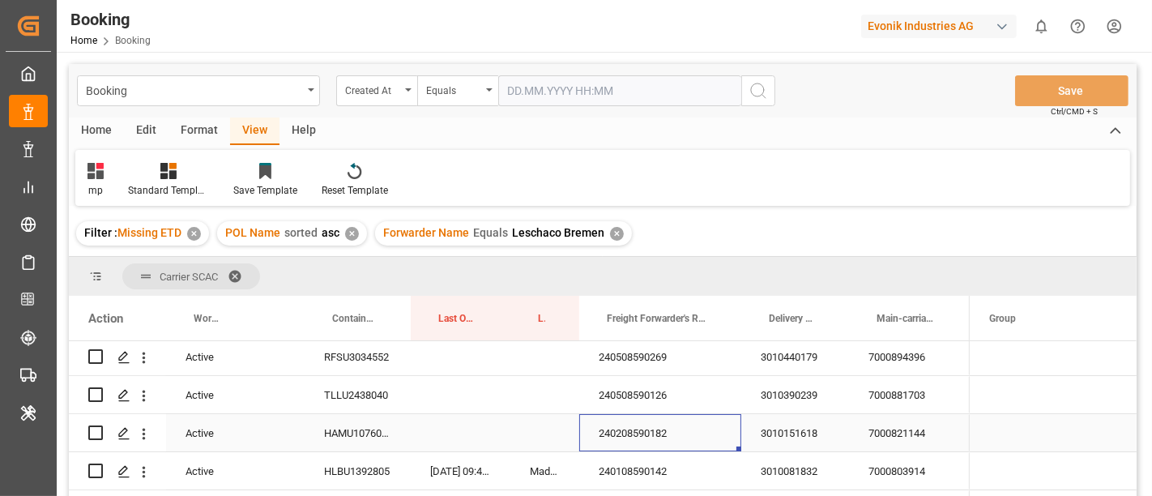
click at [806, 436] on div "3010151618" at bounding box center [795, 432] width 108 height 37
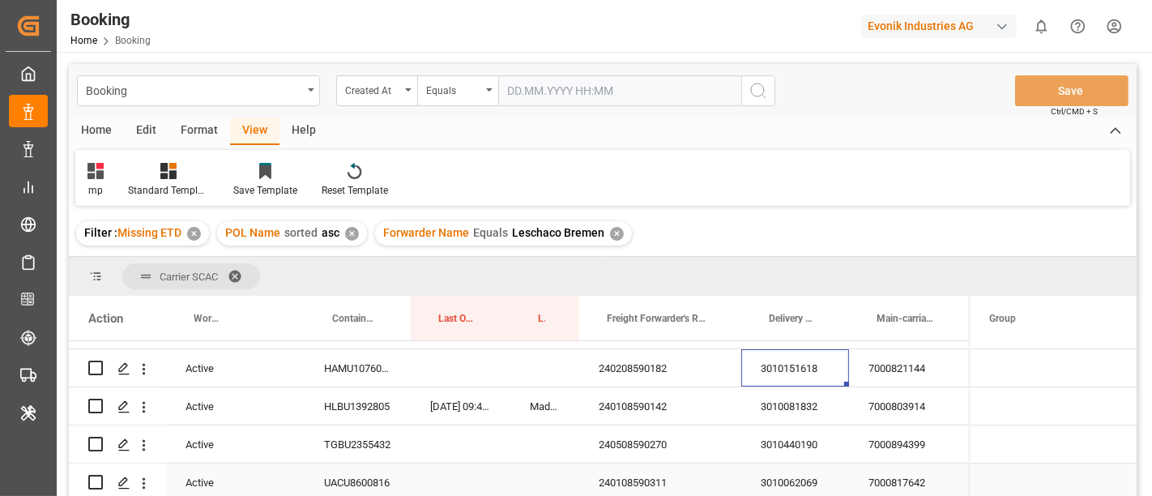
scroll to position [360, 0]
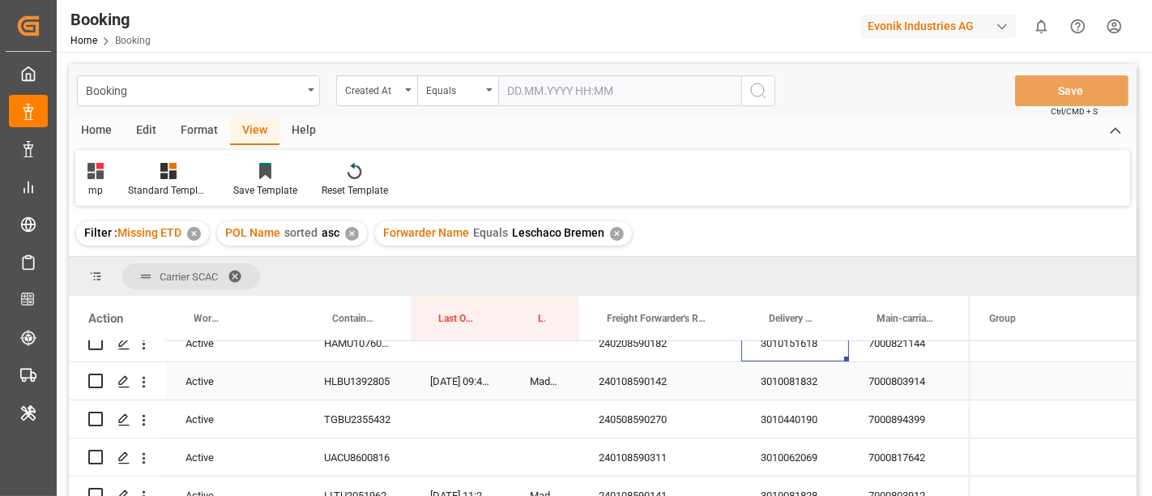
click at [638, 380] on div "240108590142" at bounding box center [660, 380] width 162 height 37
click at [650, 422] on div "240508590270" at bounding box center [660, 418] width 162 height 37
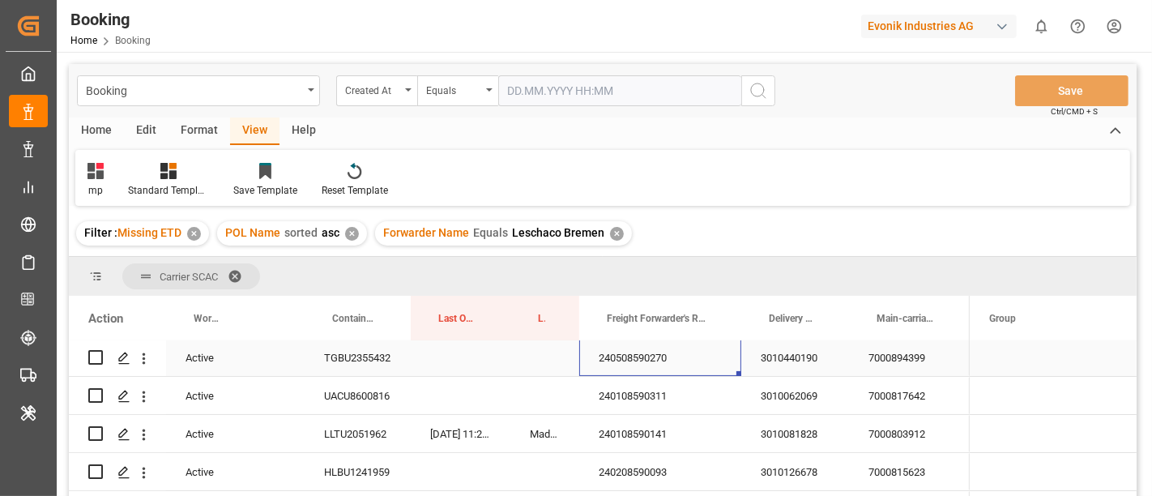
scroll to position [450, 0]
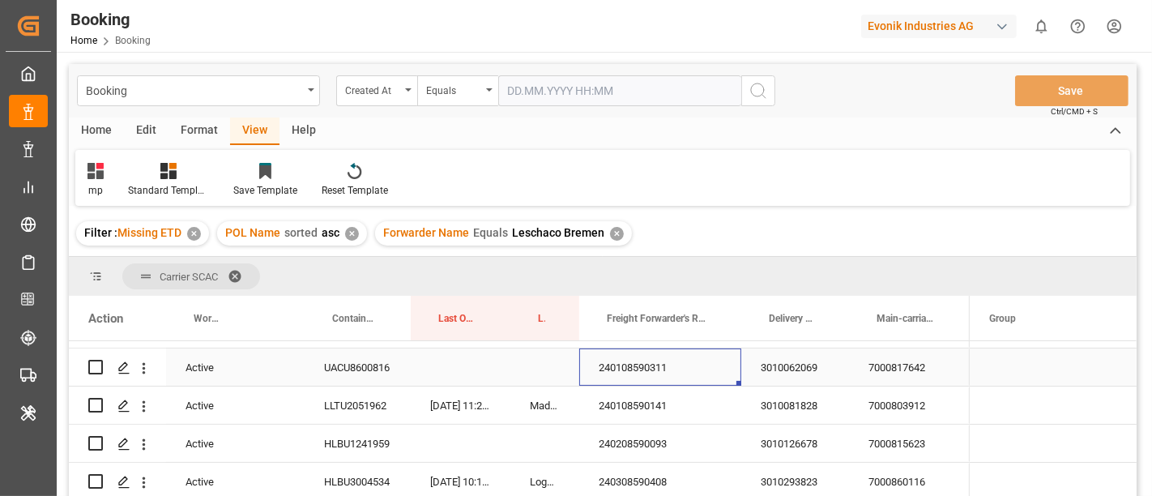
click at [654, 373] on div "240108590311" at bounding box center [660, 366] width 162 height 37
click at [621, 403] on div "240108590141" at bounding box center [660, 404] width 162 height 37
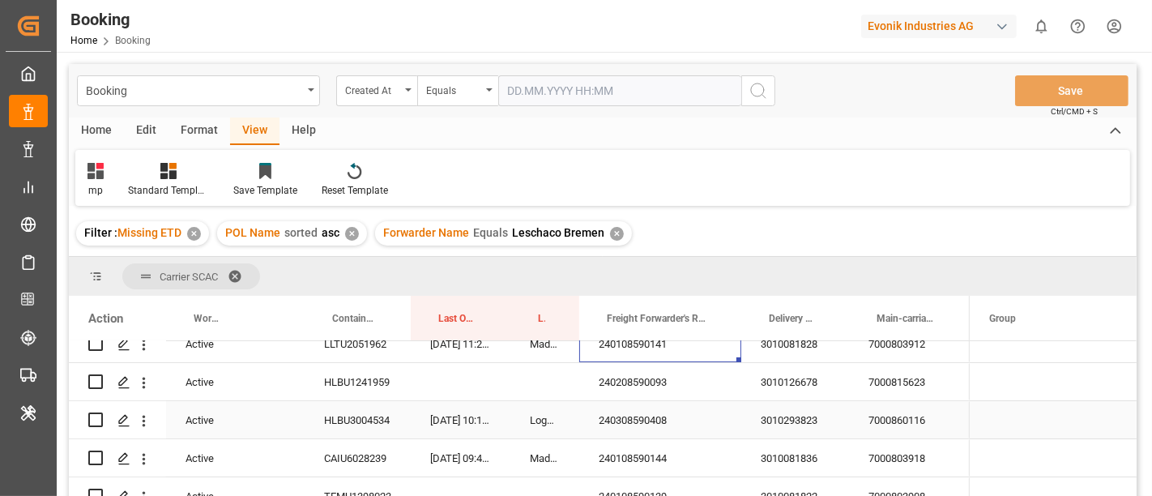
scroll to position [539, 0]
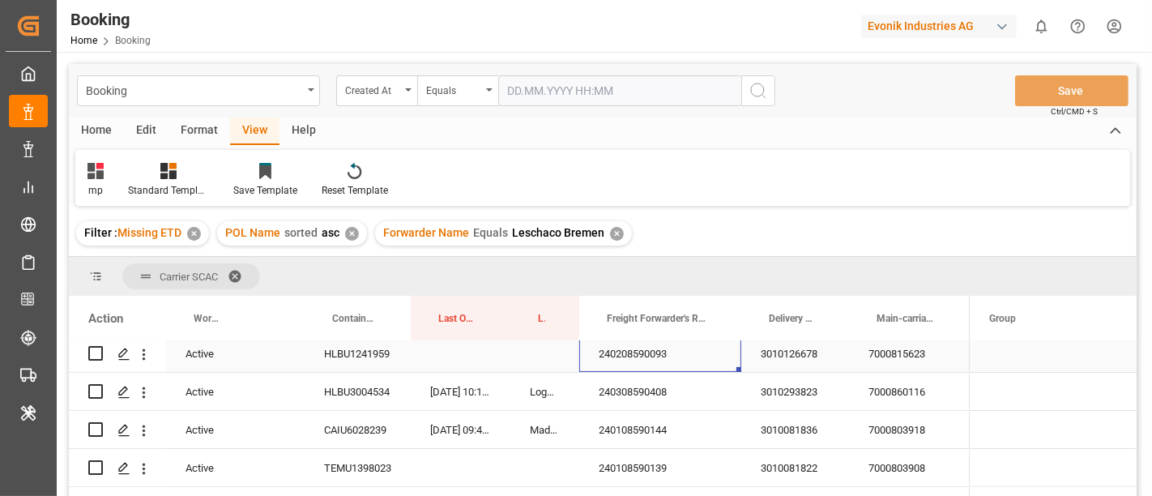
click at [643, 357] on div "240208590093" at bounding box center [660, 352] width 162 height 37
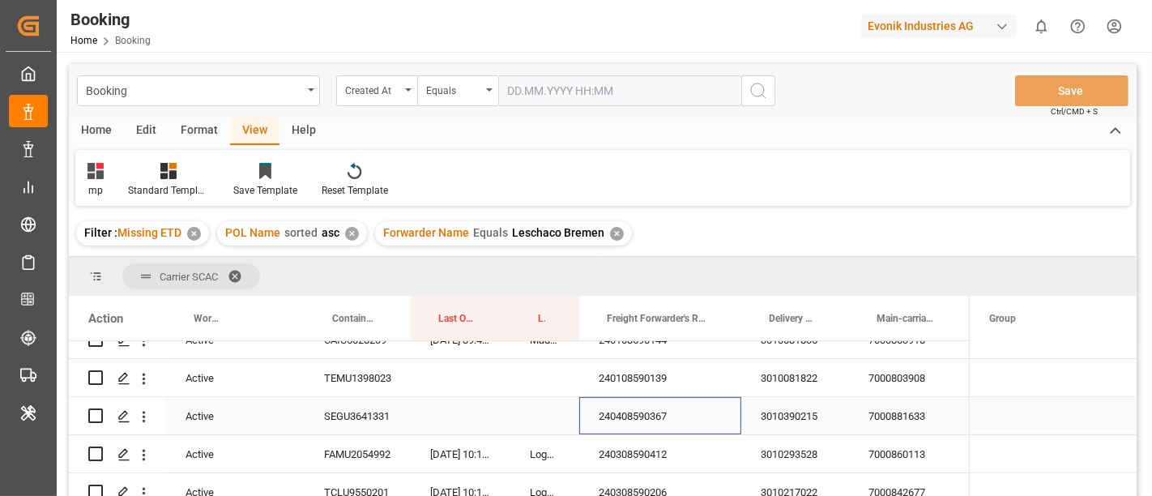
click at [632, 413] on div "240408590367" at bounding box center [660, 415] width 162 height 37
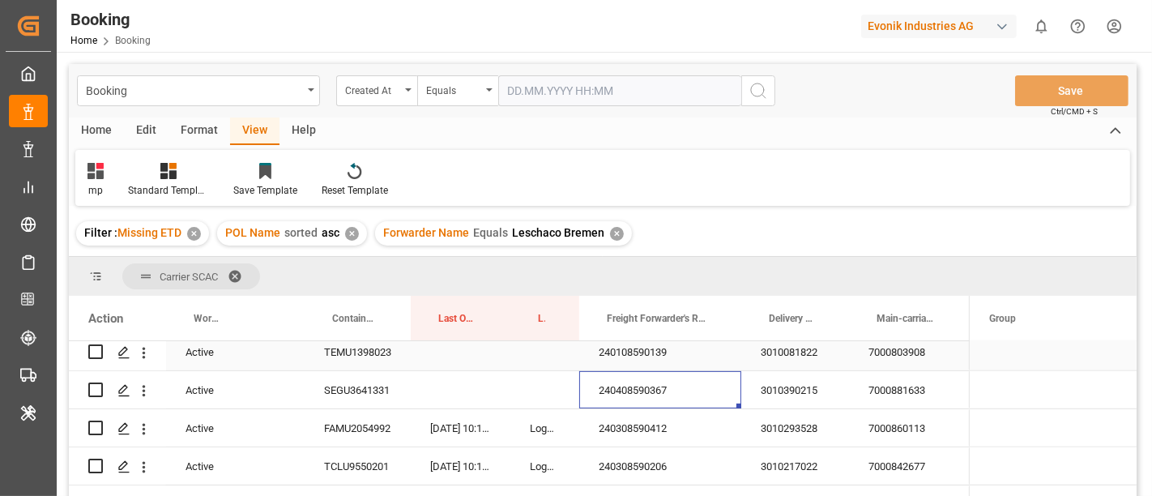
scroll to position [719, 0]
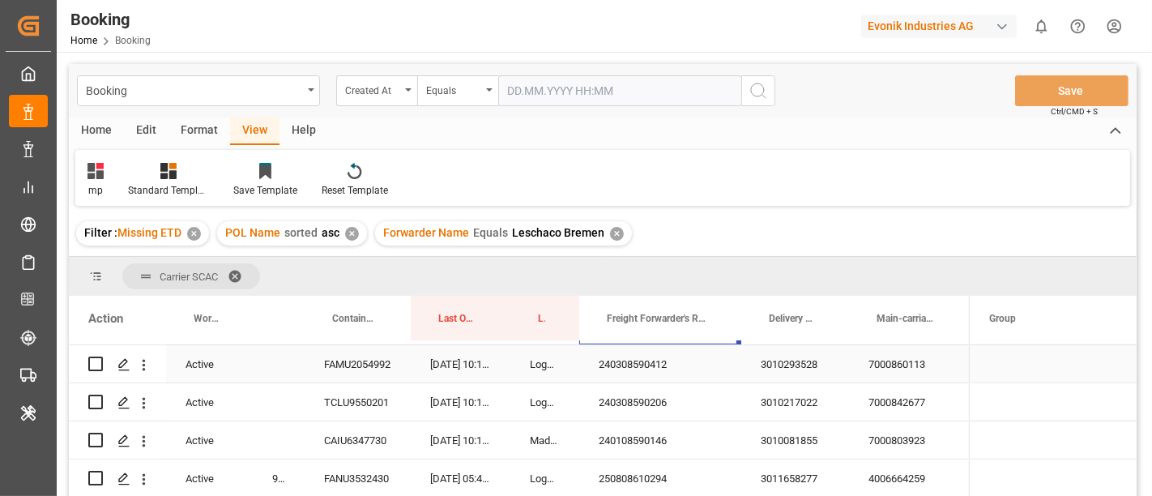
click at [643, 362] on div "240308590412" at bounding box center [660, 363] width 162 height 37
click at [684, 390] on div "240308590206" at bounding box center [660, 401] width 162 height 37
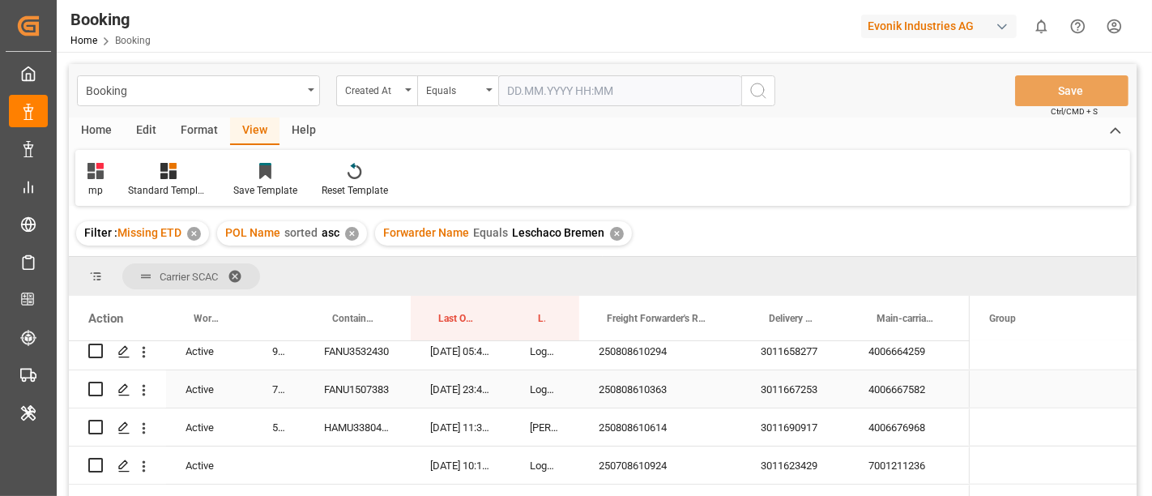
scroll to position [810, 0]
drag, startPoint x: 300, startPoint y: 303, endPoint x: 368, endPoint y: 302, distance: 67.2
click at [368, 302] on div "Action Work Status Carrier Booking No. Container No." at bounding box center [519, 318] width 901 height 45
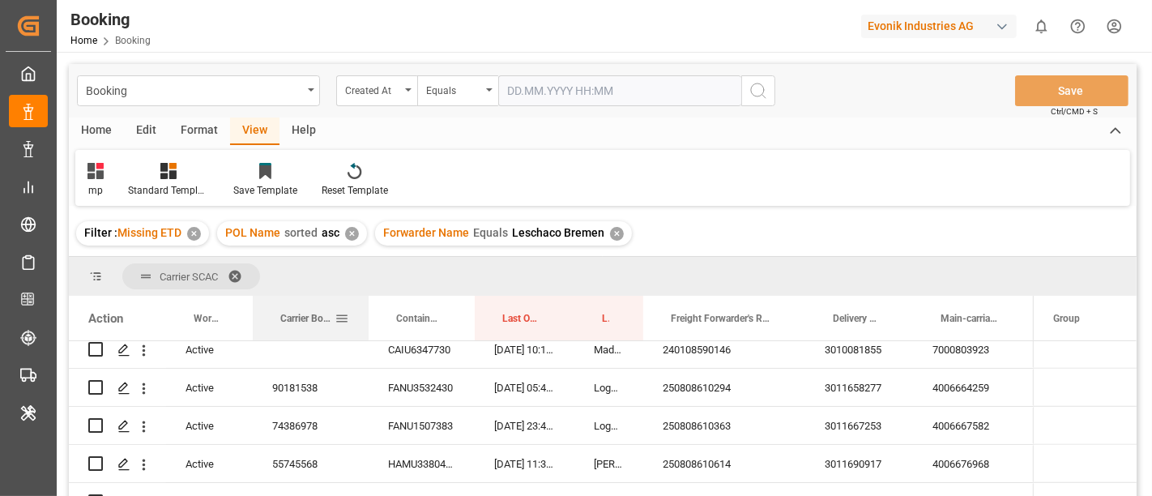
drag, startPoint x: 301, startPoint y: 300, endPoint x: 365, endPoint y: 304, distance: 64.1
click at [365, 304] on div at bounding box center [368, 318] width 6 height 45
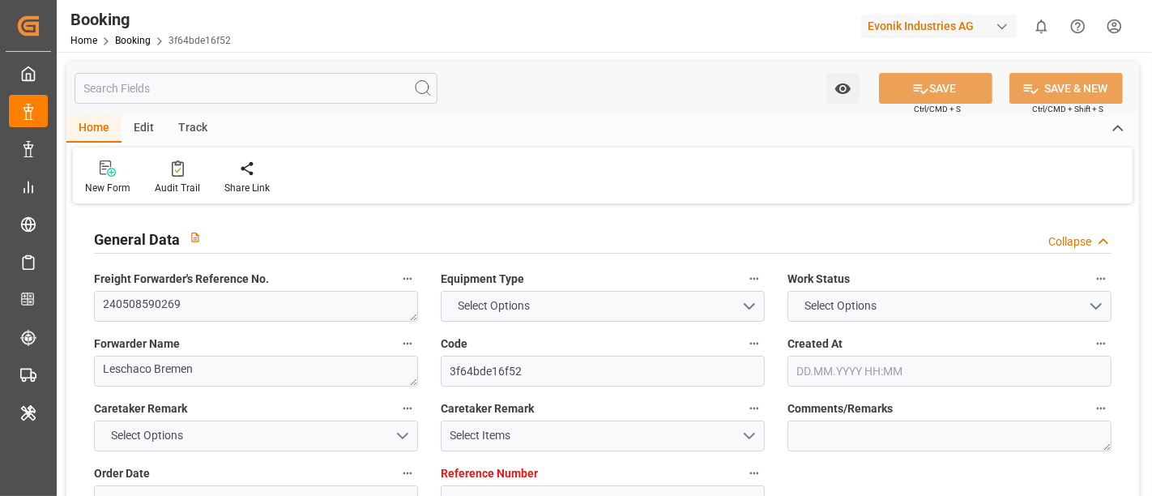
type textarea "240508590269"
type textarea "Leschaco Bremen"
type input "3f64bde16f52"
type input "7000894397"
type input "7000894396"
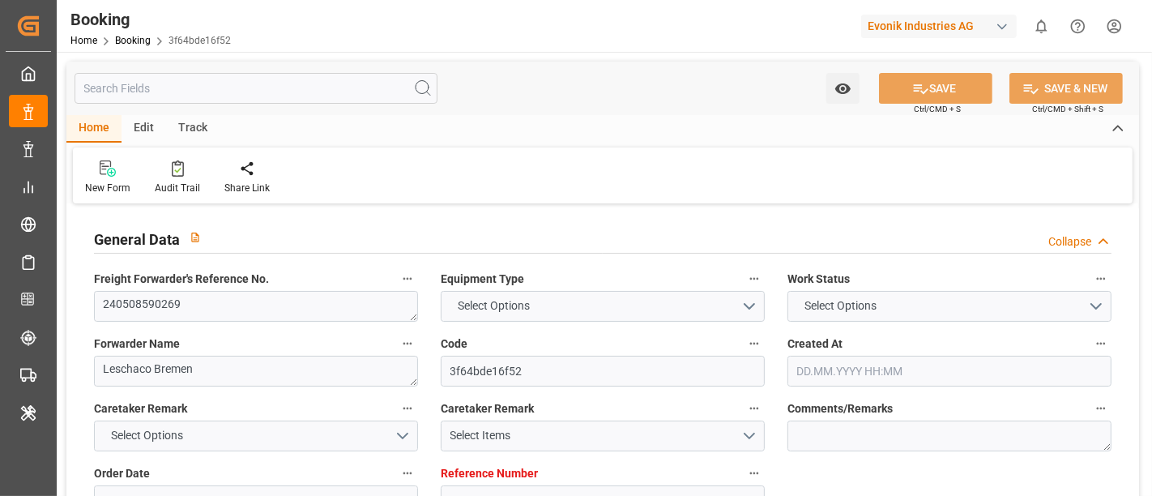
type textarea "tobias.iskra@weylchem-wesseling.com"
type textarea "CIP"
type textarea "CHARLESTON, SC"
type textarea "8"
type textarea "Wesseling"
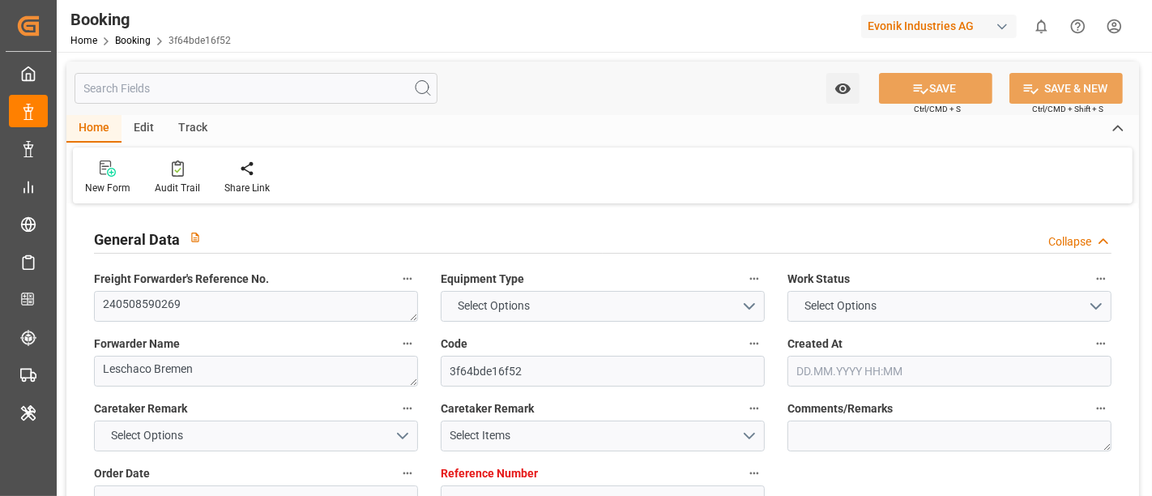
type textarea "RFSU3034552"
type input "HLCU"
type input "Antwerp"
type input "Charleston"
type textarea "INPUT_Evonik_Seeburger_IFTMIN_1003029925_20250807121446598.edi"
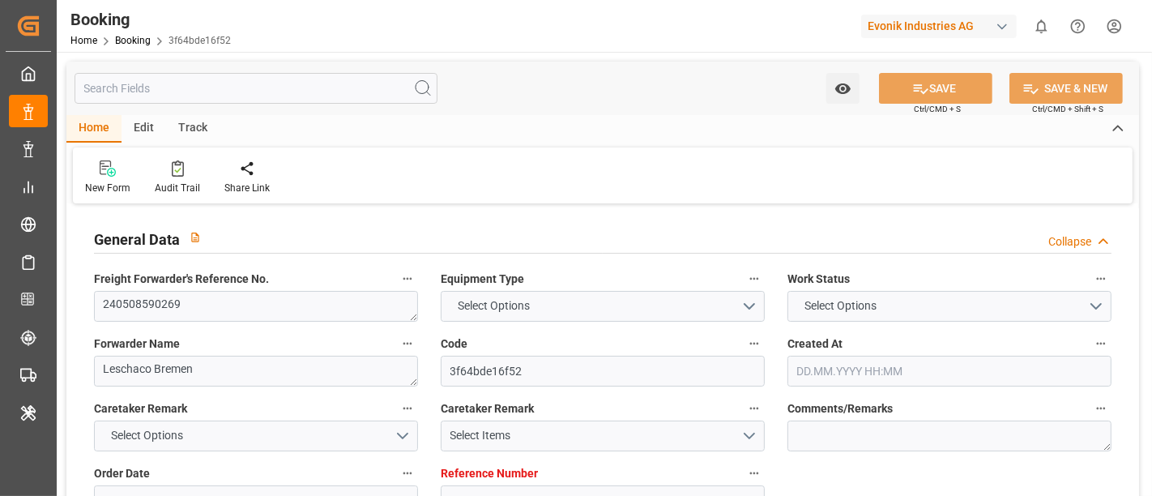
type textarea "INPUT_Evonik_Seeburger_IFTMIN_1003029925_20250807121446598.edi"
type textarea "1003029925"
type textarea "businessLineCode-"
type textarea "IFTMIN"
type textarea "a011t00000LcJC5AAN"
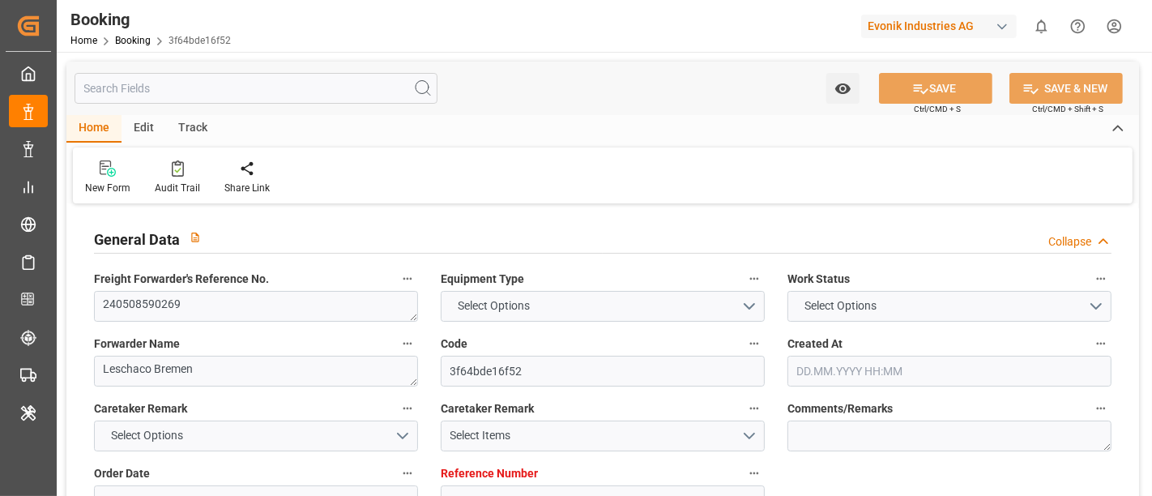
type textarea "No"
type input "7000894397"
type input "Hapag Lloyd"
type input "Hapag Lloyd Aktiengesellschaft"
type input "BEANR"
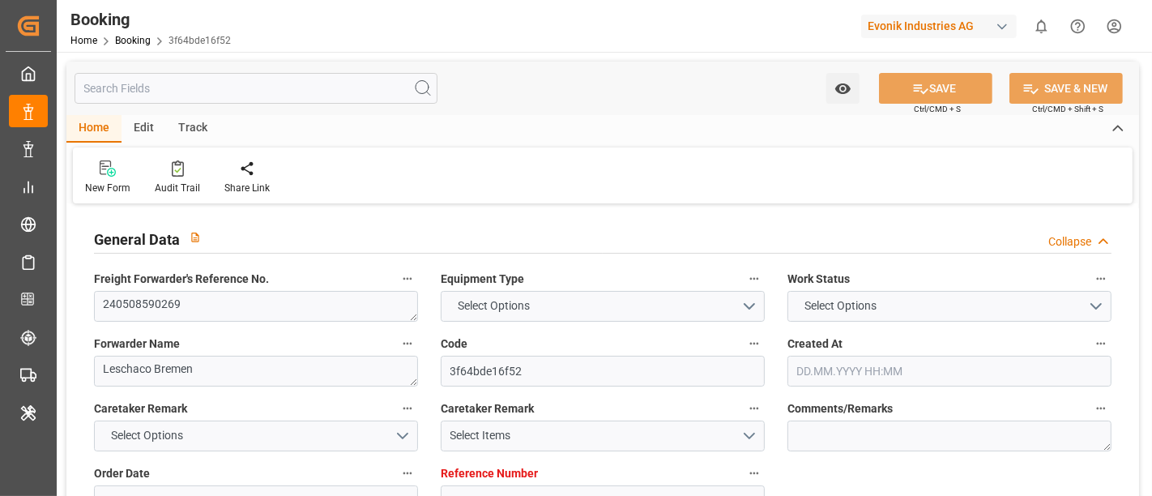
type input "USCHS"
type input "07.08.2025 10:19"
type input "07.08.2025"
type input "07.06.2024"
type input "10.05.2024"
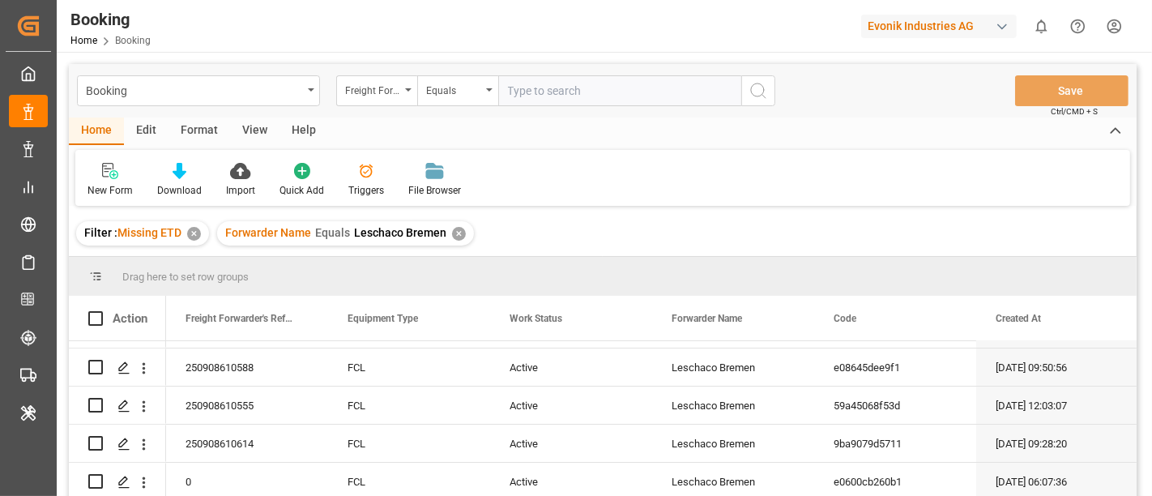
click at [203, 135] on div "Format" at bounding box center [199, 131] width 62 height 28
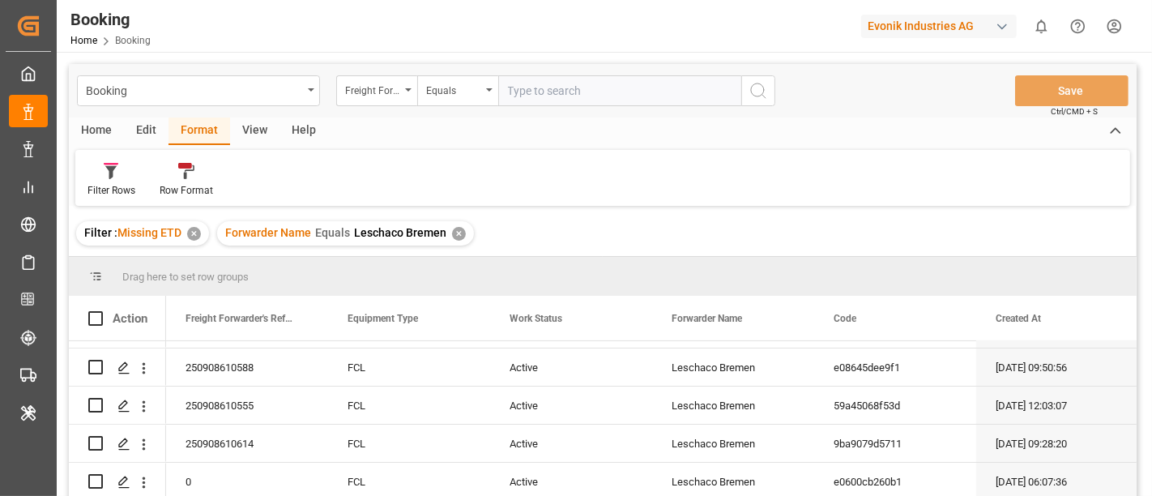
click at [263, 138] on div "View" at bounding box center [254, 131] width 49 height 28
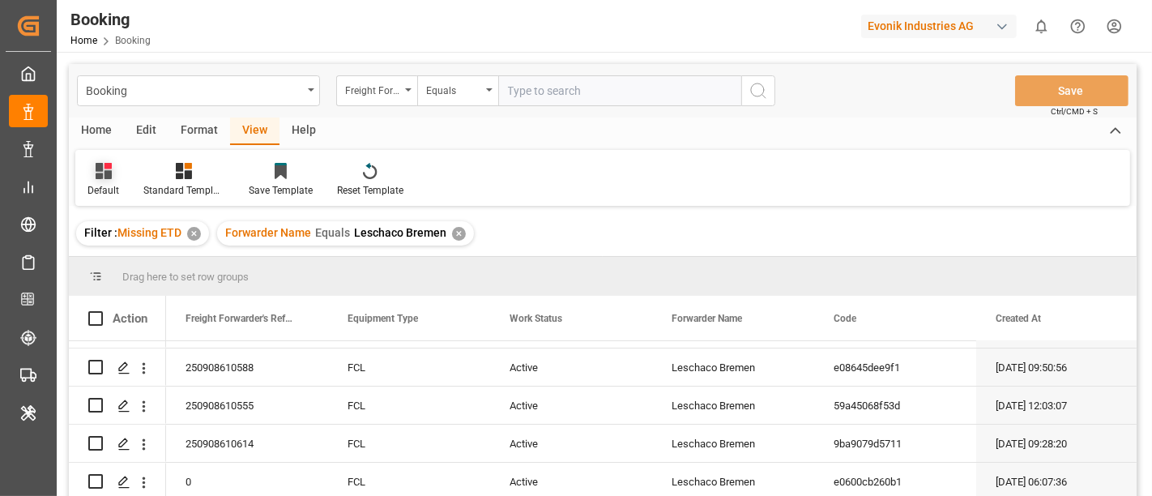
click at [104, 175] on icon at bounding box center [104, 171] width 16 height 16
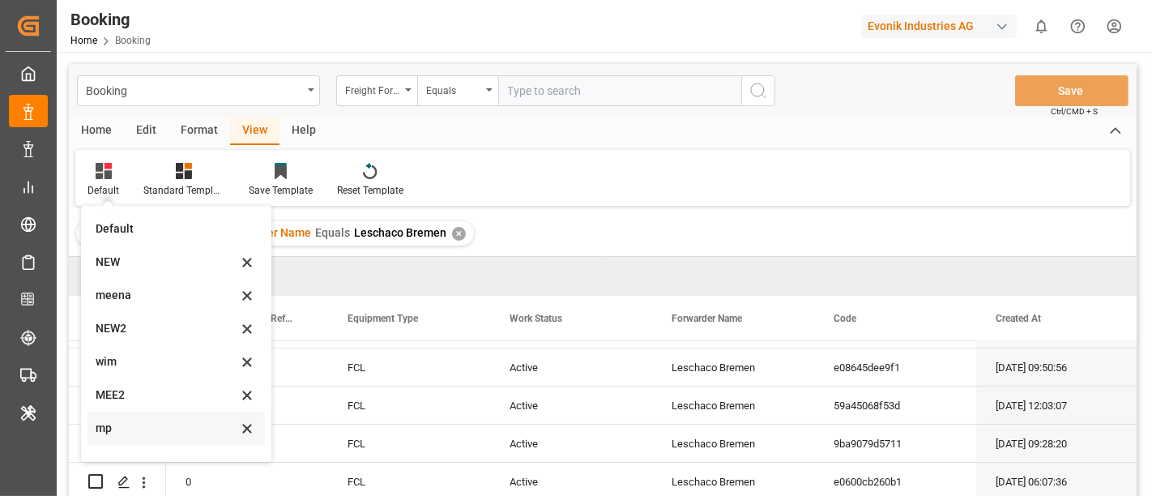
click at [159, 422] on div "mp" at bounding box center [167, 428] width 142 height 17
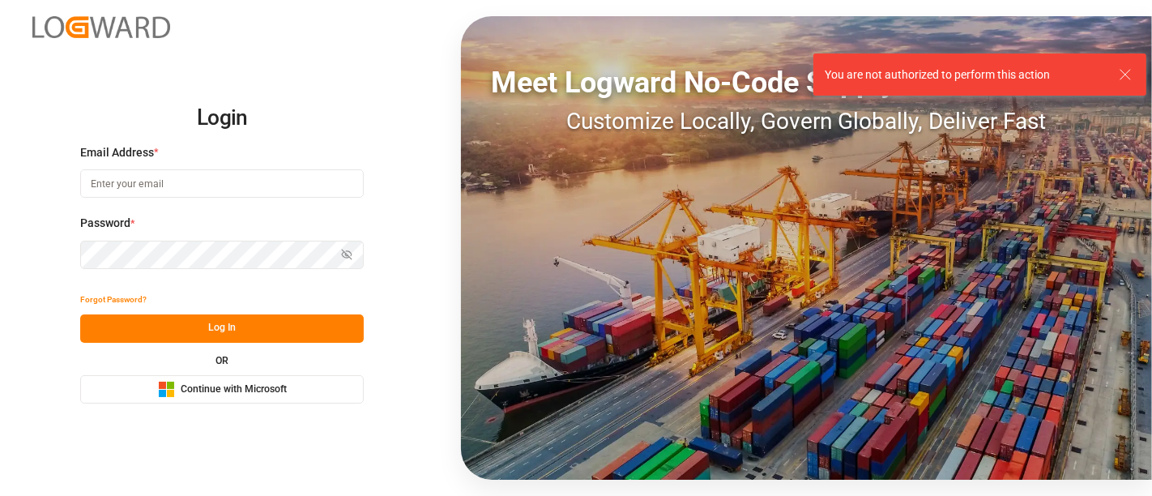
click at [202, 382] on span "Continue with Microsoft" at bounding box center [234, 389] width 106 height 15
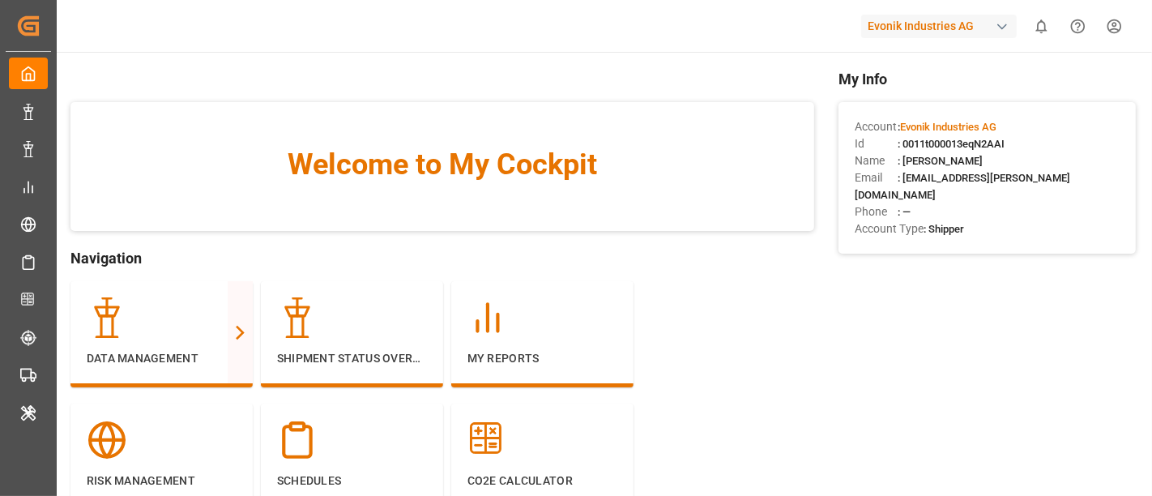
click at [901, 32] on div "Evonik Industries AG" at bounding box center [939, 26] width 156 height 23
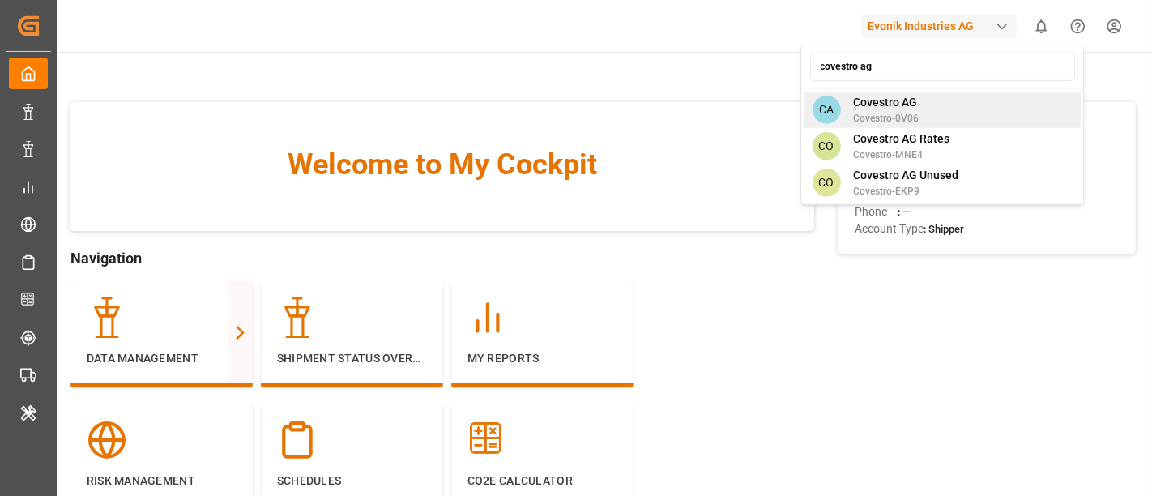
type input "covestro ag"
click at [867, 96] on span "Covestro AG" at bounding box center [887, 102] width 66 height 17
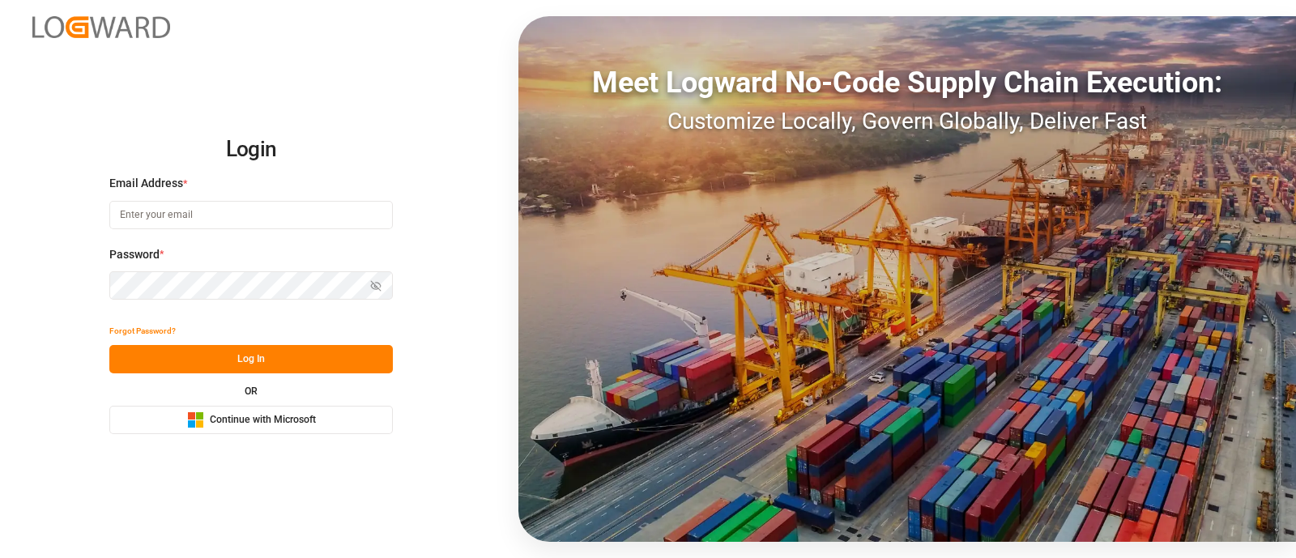
click at [224, 396] on div "OR Microsoft Logo Continue with Microsoft" at bounding box center [250, 410] width 283 height 48
click at [239, 417] on span "Continue with Microsoft" at bounding box center [263, 420] width 106 height 15
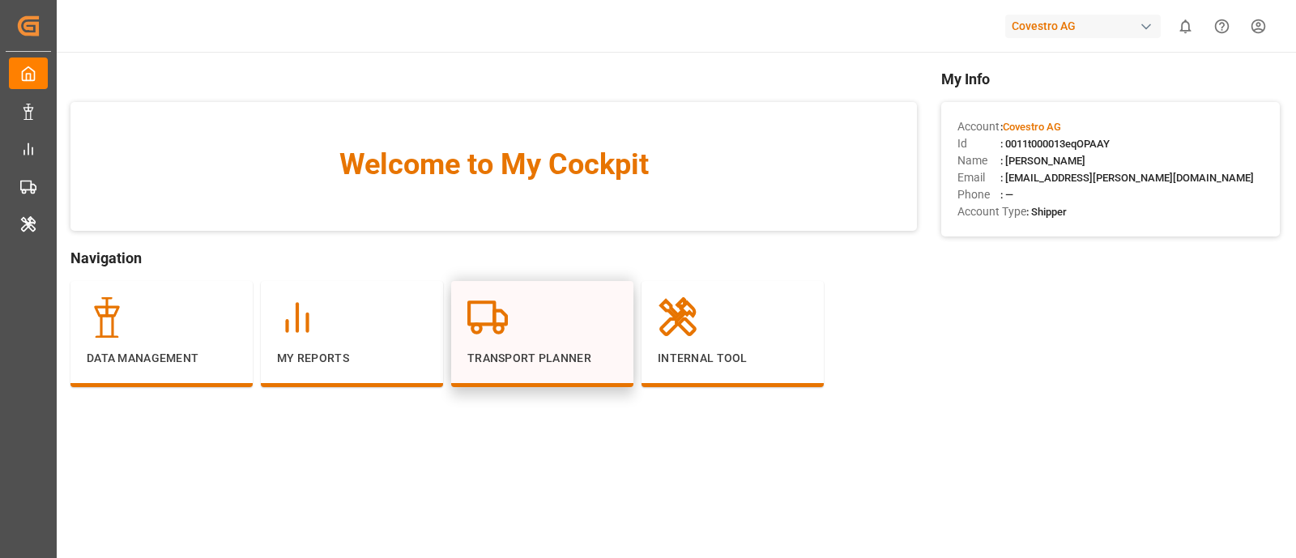
click at [488, 331] on icon at bounding box center [487, 317] width 40 height 40
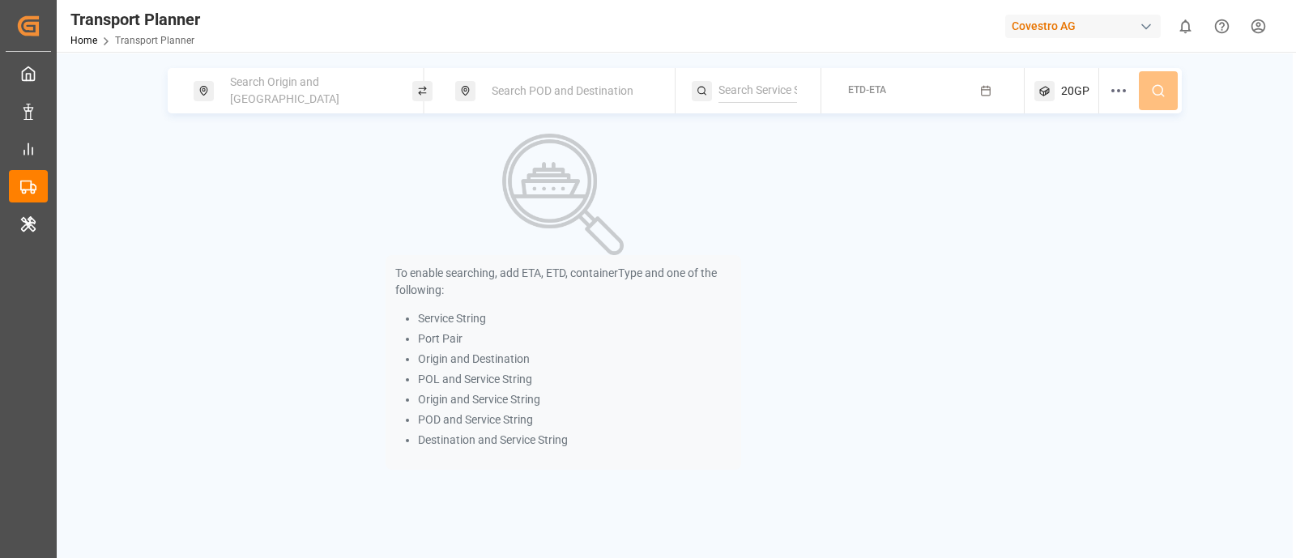
click at [276, 86] on span "Search Origin and POL" at bounding box center [284, 90] width 109 height 30
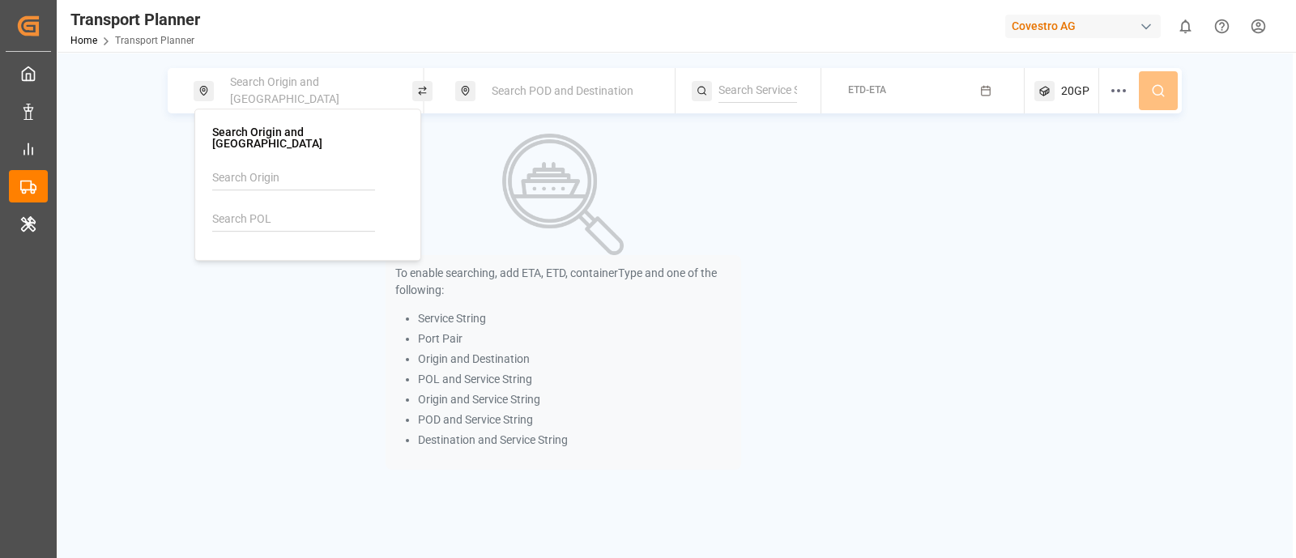
click at [241, 216] on input at bounding box center [293, 219] width 163 height 24
paste input "BEANR"
type input "BEANR"
click at [291, 255] on div "BEANR Antwerp" at bounding box center [310, 272] width 157 height 34
click at [526, 94] on span "Search POD and Destination" at bounding box center [563, 90] width 142 height 13
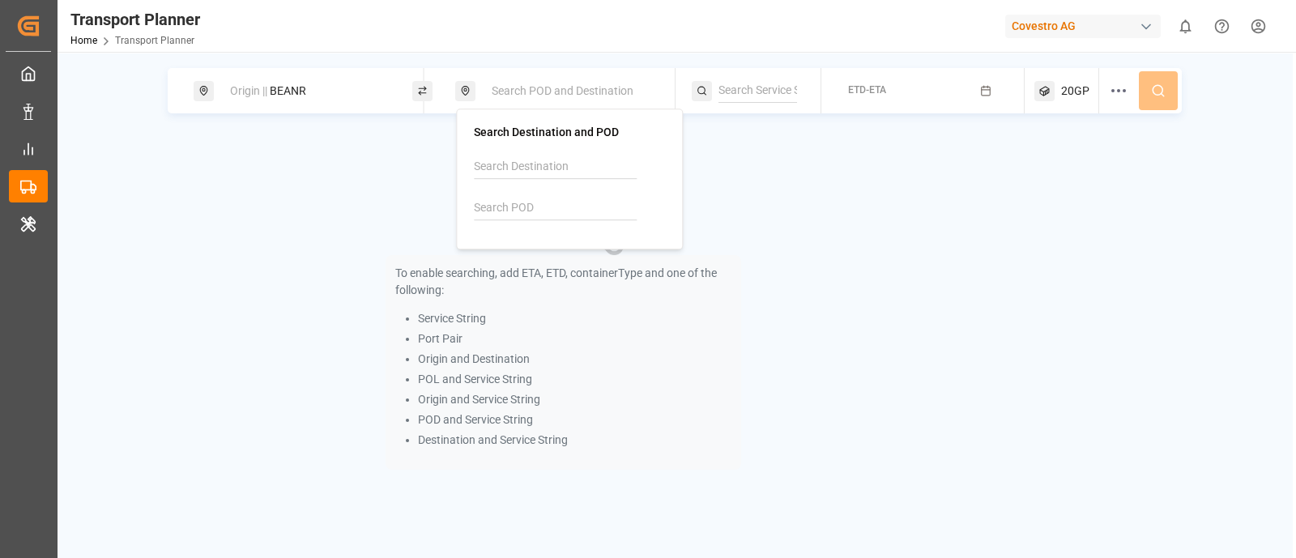
click at [488, 202] on input at bounding box center [555, 208] width 163 height 24
paste input "CLSAI"
type input "CLSAI"
click at [553, 245] on div "CLSAI San Antonio" at bounding box center [572, 261] width 157 height 34
click at [771, 95] on input at bounding box center [757, 91] width 79 height 24
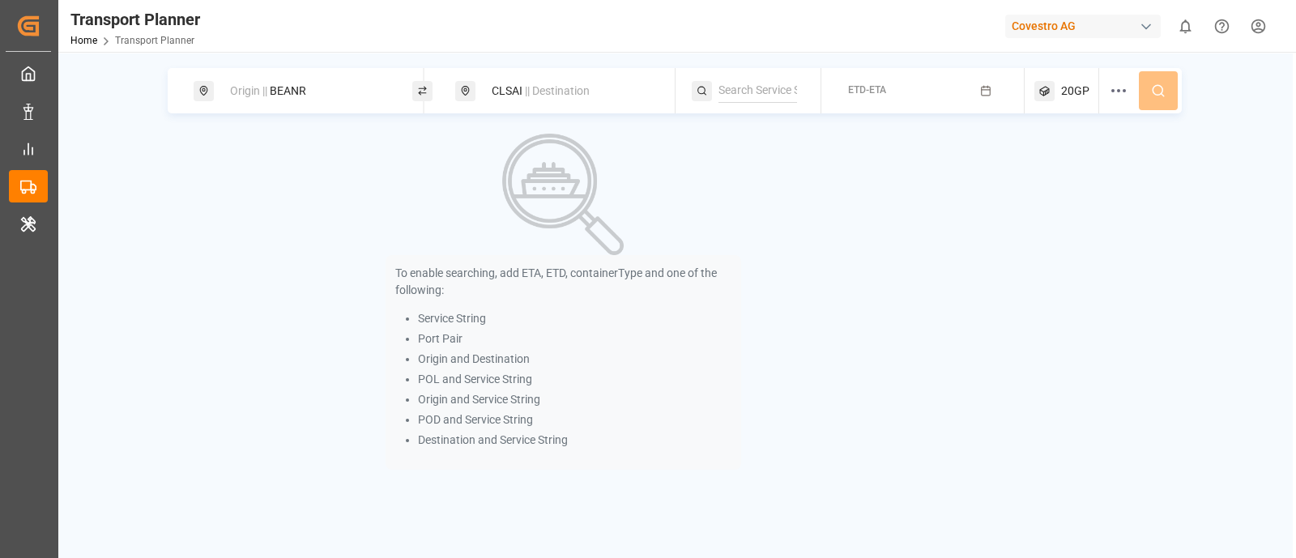
paste input "EWX"
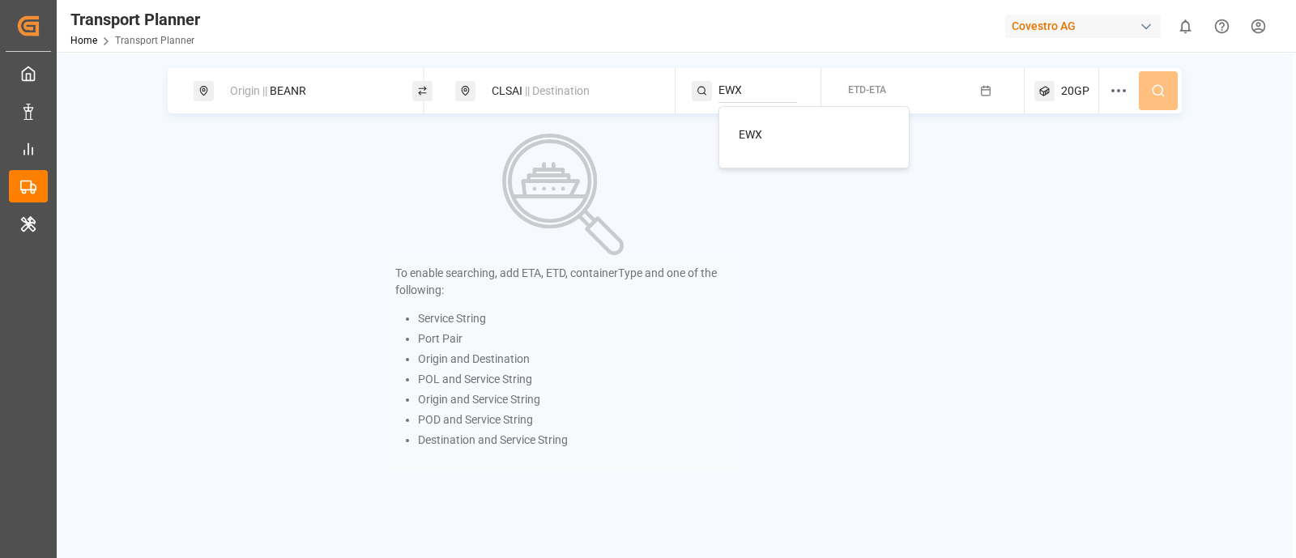
type input "EWX"
click at [780, 134] on div "EWX" at bounding box center [817, 134] width 157 height 17
click at [976, 96] on button "ETD-ETA" at bounding box center [923, 91] width 184 height 32
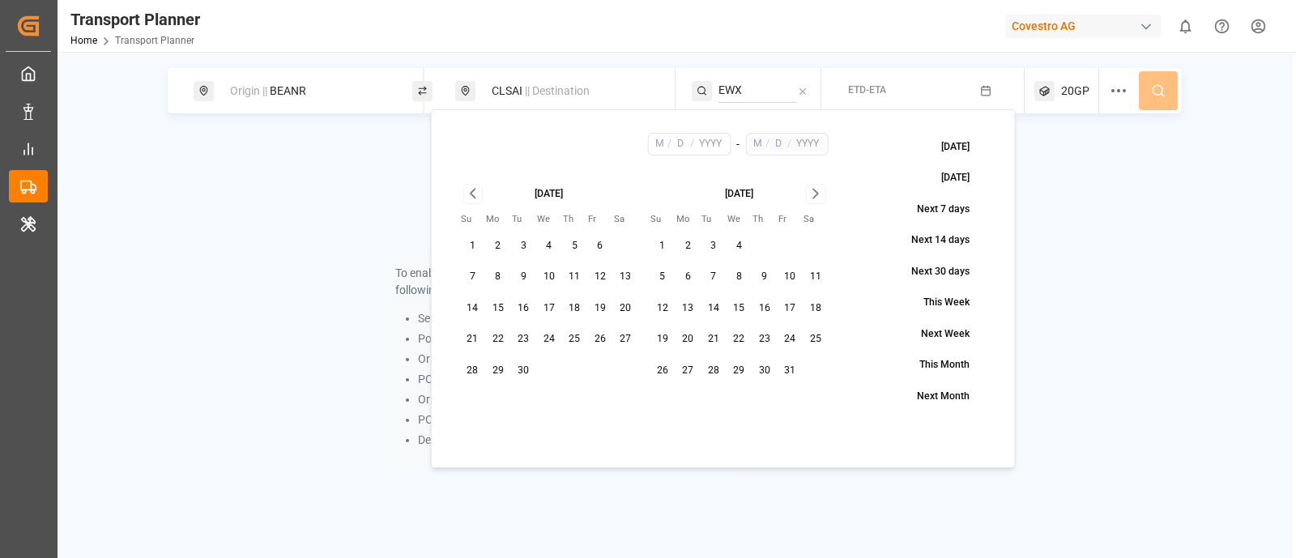
click at [532, 246] on button "3" at bounding box center [524, 246] width 26 height 26
type input "9"
type input "3"
type input "2025"
click at [742, 364] on button "29" at bounding box center [740, 371] width 26 height 26
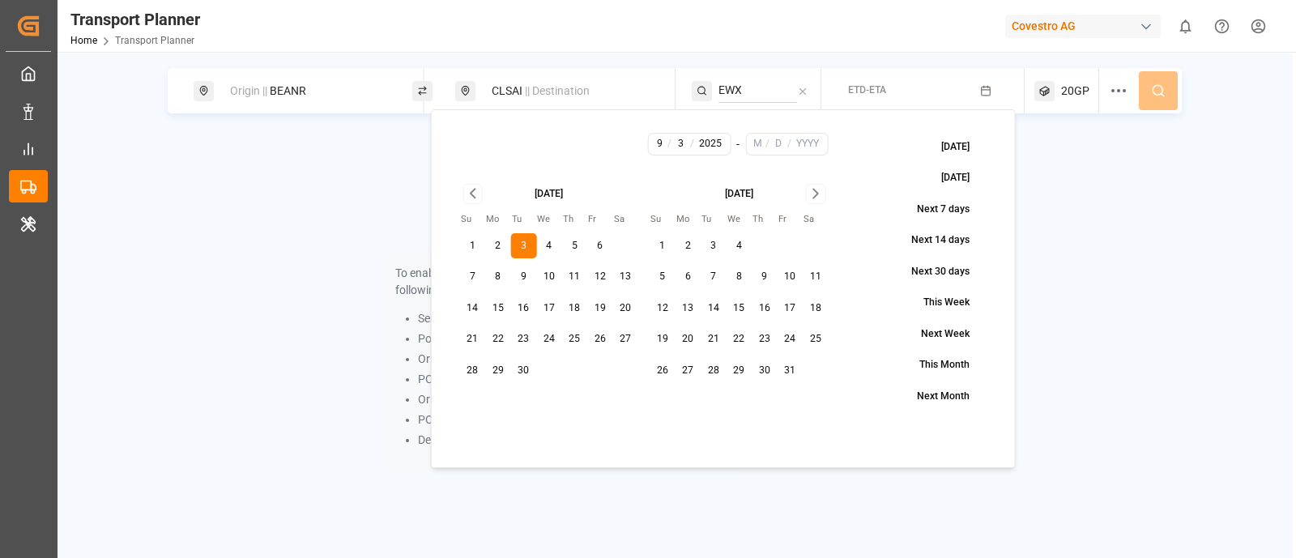
type input "10"
type input "29"
type input "2025"
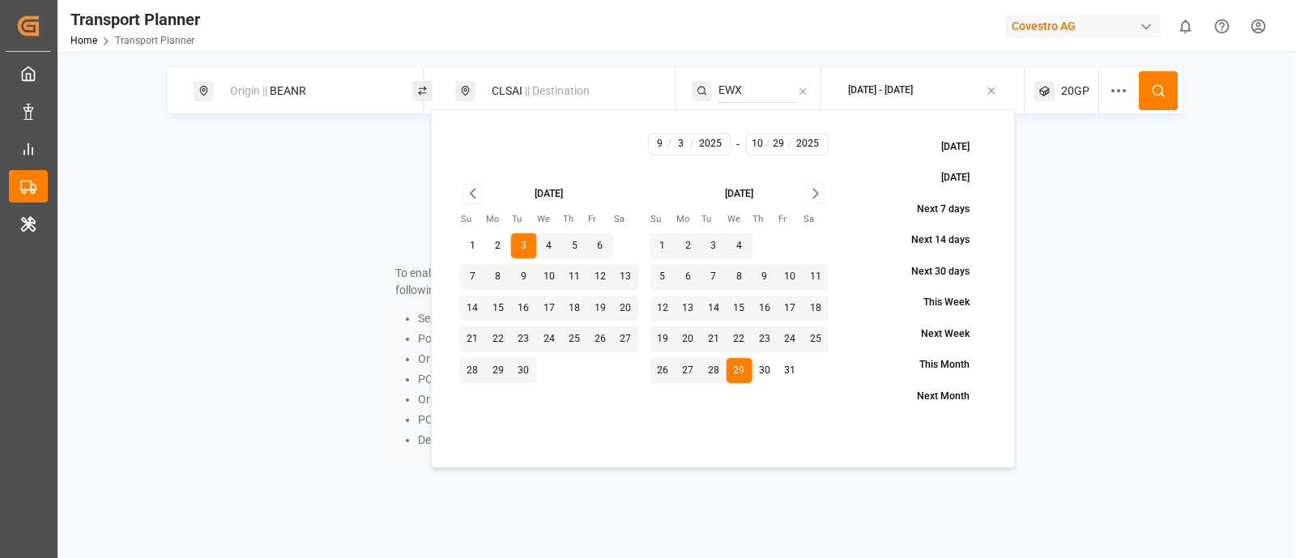
click at [1074, 95] on span "20GP" at bounding box center [1075, 91] width 28 height 17
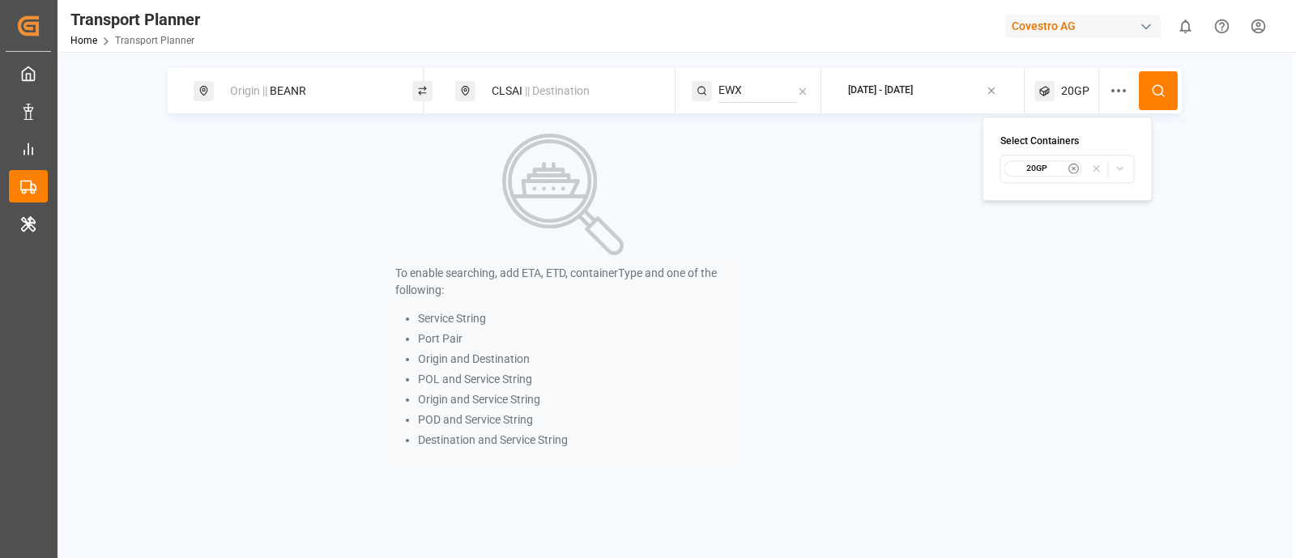
click at [1055, 168] on small "20GP" at bounding box center [1036, 168] width 57 height 11
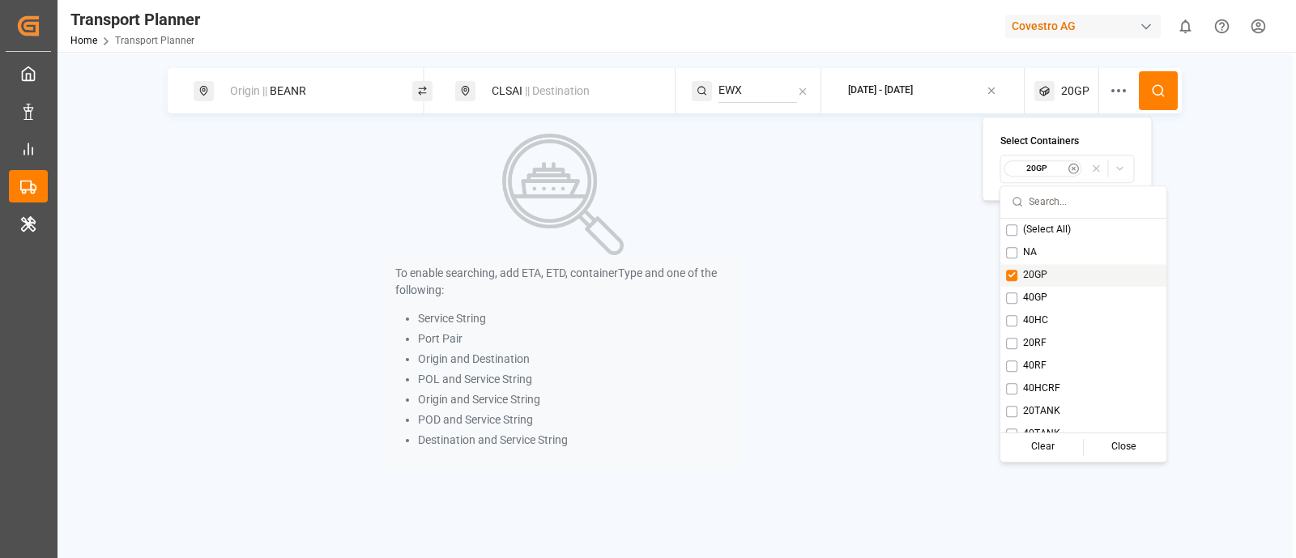
click at [1013, 278] on button "Suggestions" at bounding box center [1011, 275] width 11 height 11
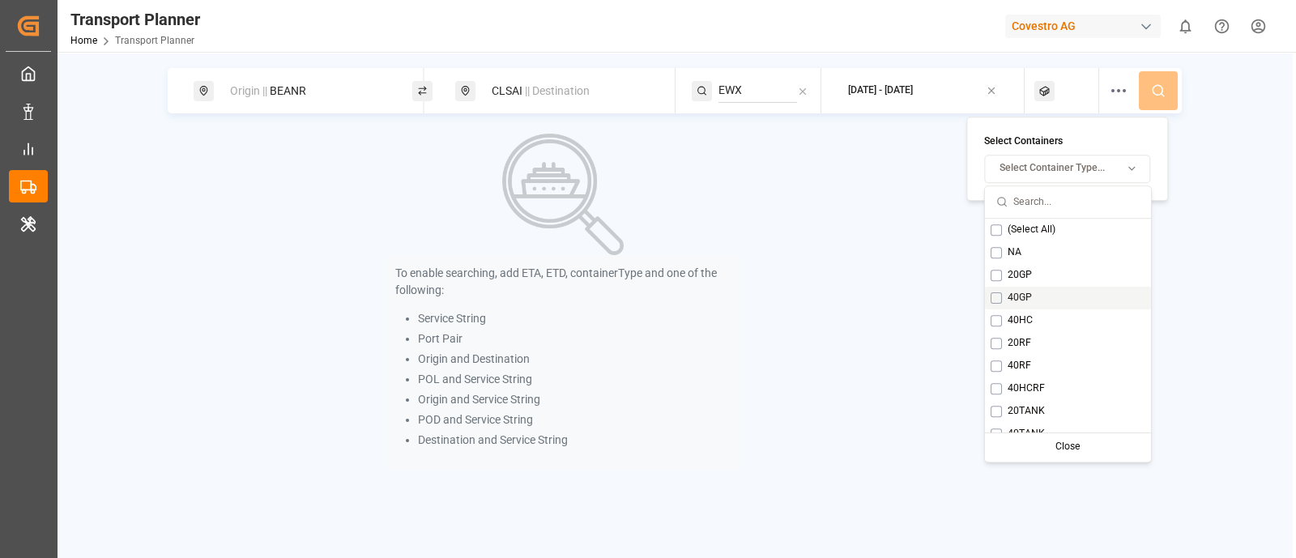
click at [992, 297] on button "Suggestions" at bounding box center [996, 297] width 11 height 11
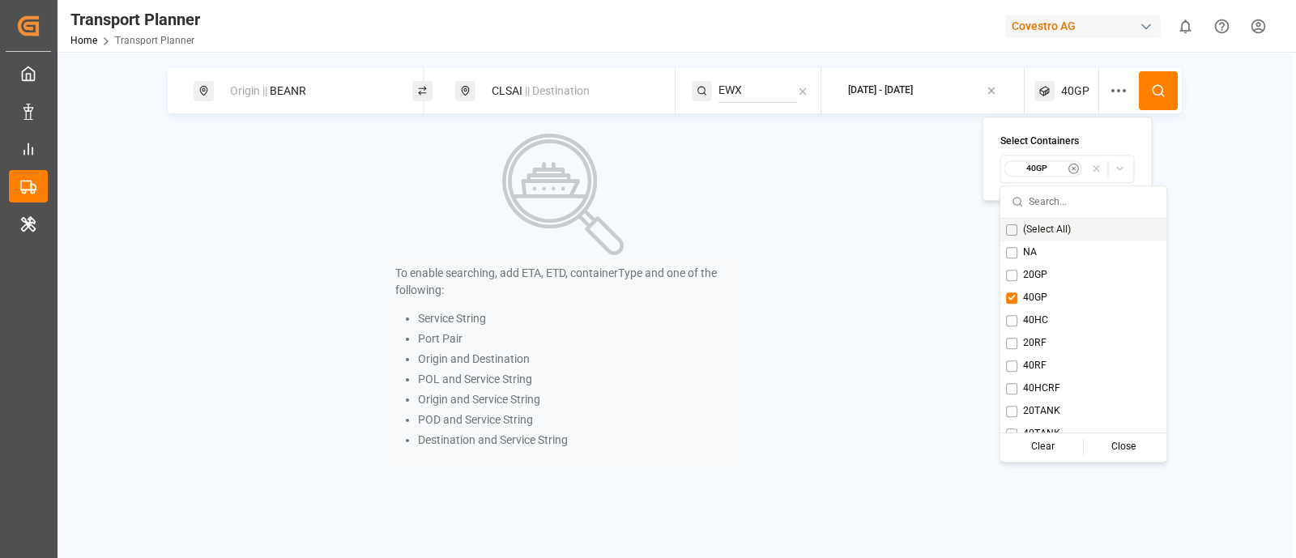
click at [1156, 87] on icon at bounding box center [1158, 90] width 15 height 15
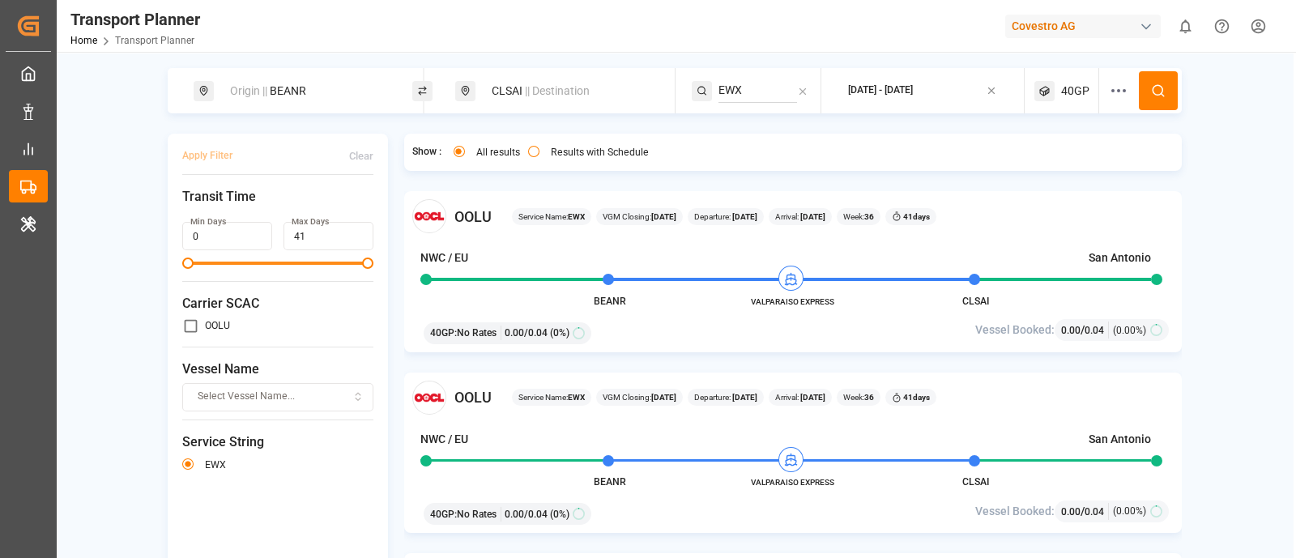
click at [470, 211] on span "OOLU" at bounding box center [472, 217] width 37 height 22
copy span "OOLU"
click at [529, 160] on div "Results with Schedule" at bounding box center [588, 154] width 121 height 17
click at [531, 154] on button "Results with Schedule" at bounding box center [533, 151] width 11 height 11
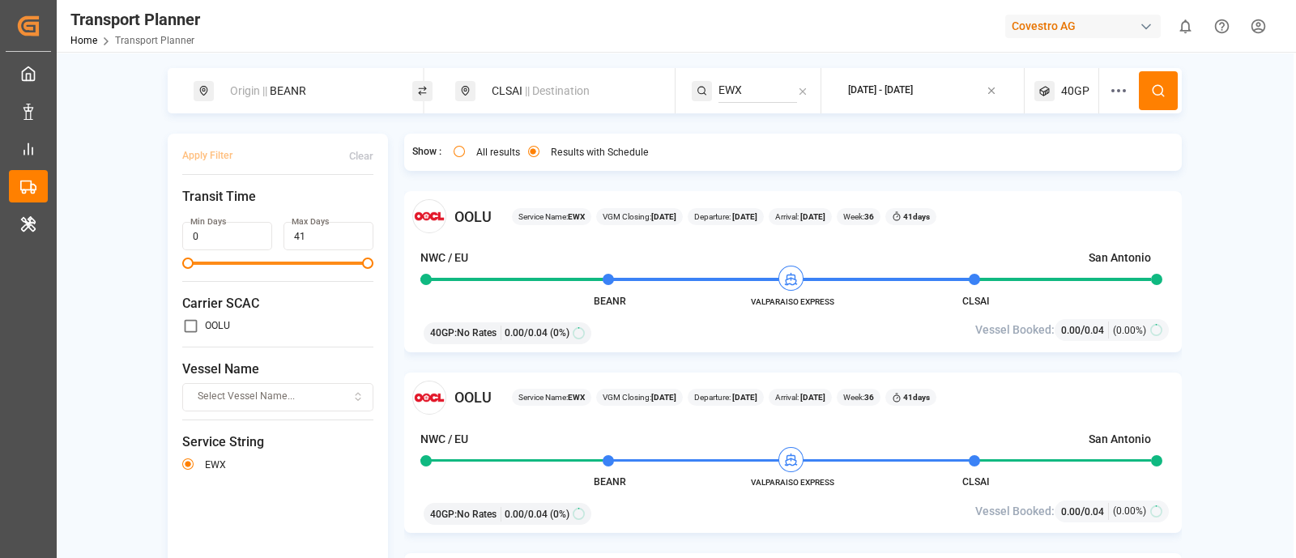
click at [471, 224] on span "OOLU" at bounding box center [472, 217] width 37 height 22
copy span "OOLU"
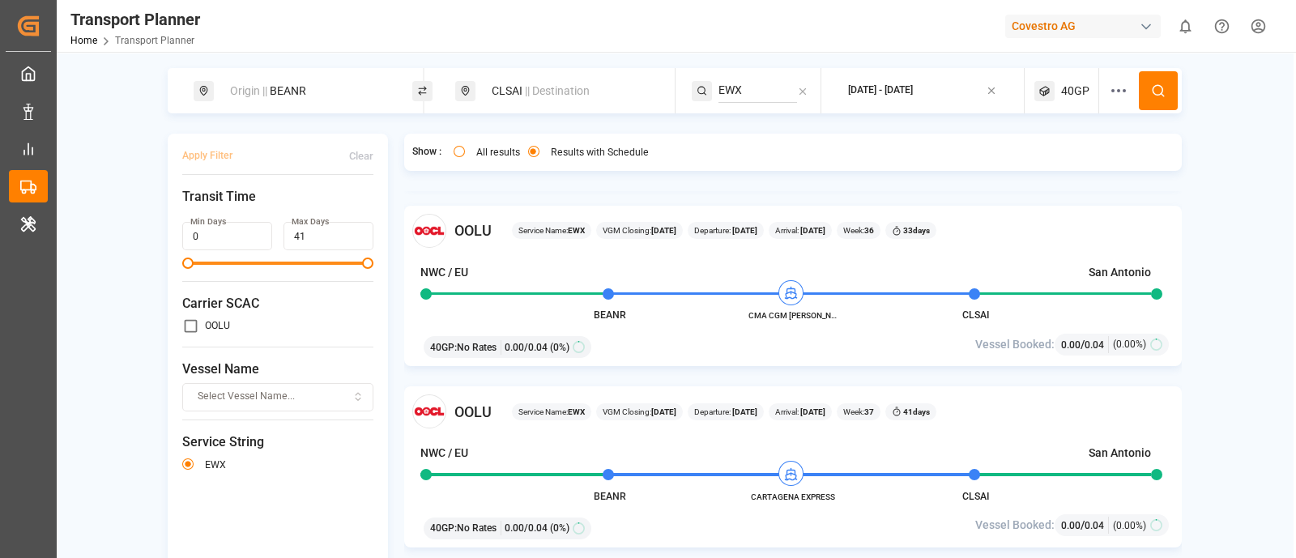
scroll to position [202, 0]
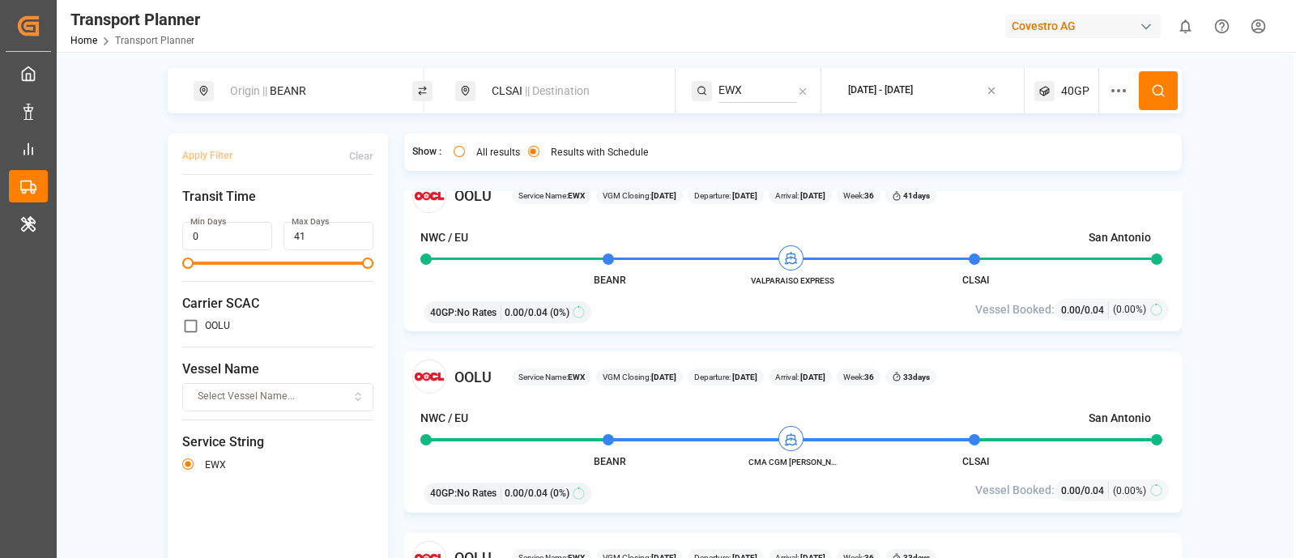
click at [1056, 92] on div "40GP" at bounding box center [1066, 90] width 65 height 45
click at [1032, 167] on small "40GP" at bounding box center [1034, 168] width 57 height 11
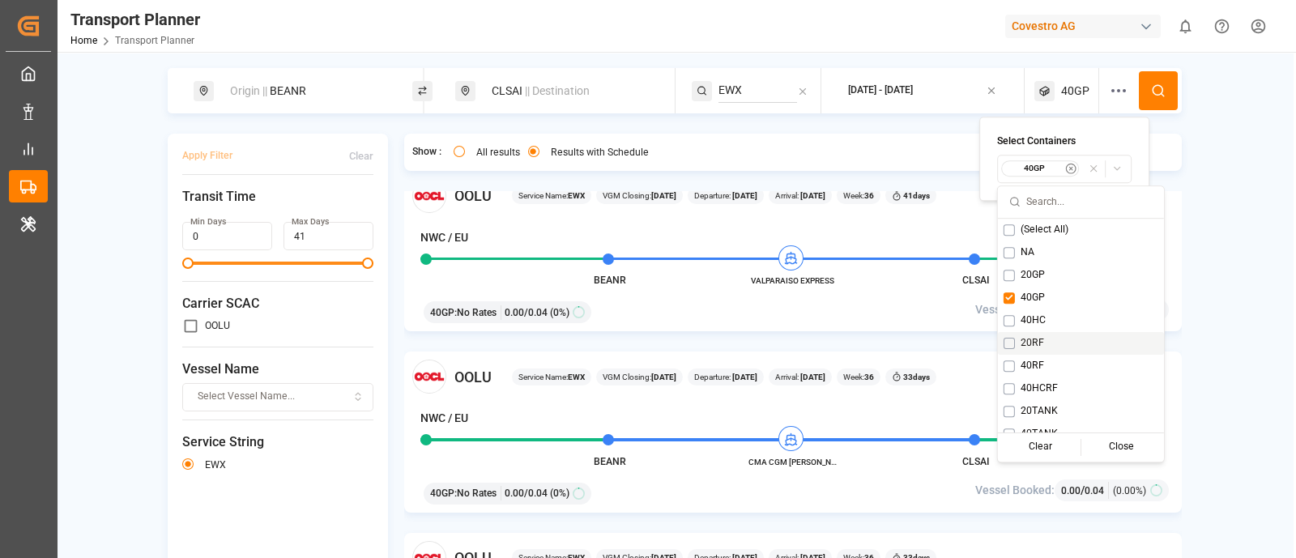
click at [1259, 172] on div "Origin || BEANR CLSAI || Destination EWX 2025-09-03 - 2025-10-29 40GP Apply Fil…" at bounding box center [675, 352] width 1236 height 569
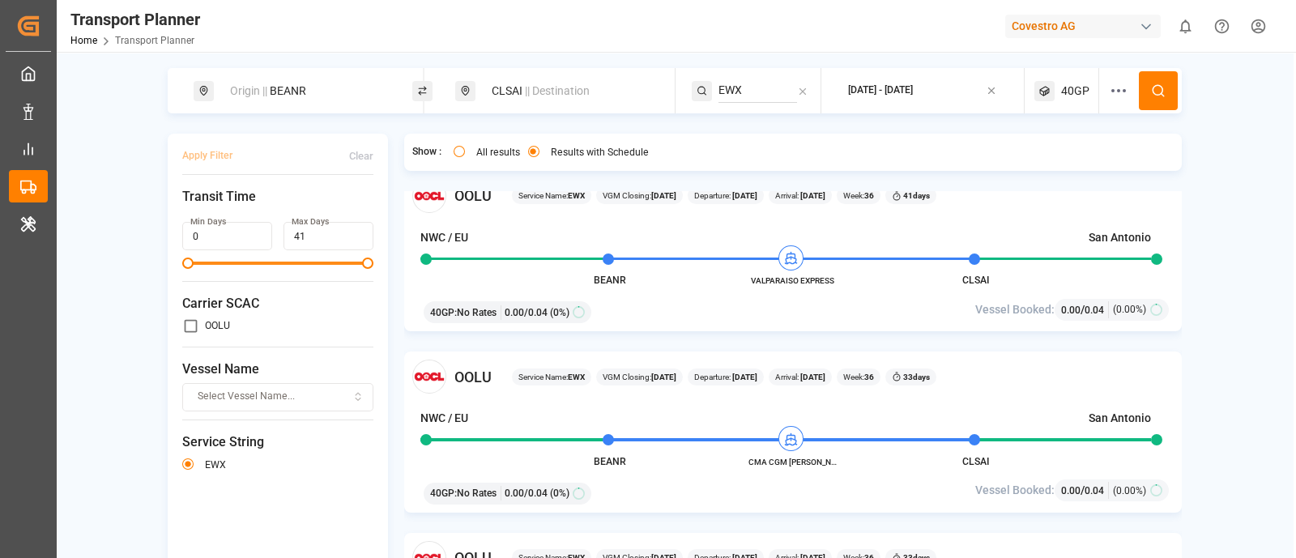
click at [911, 87] on div "2025-09-03 - 2025-10-29" at bounding box center [880, 90] width 65 height 15
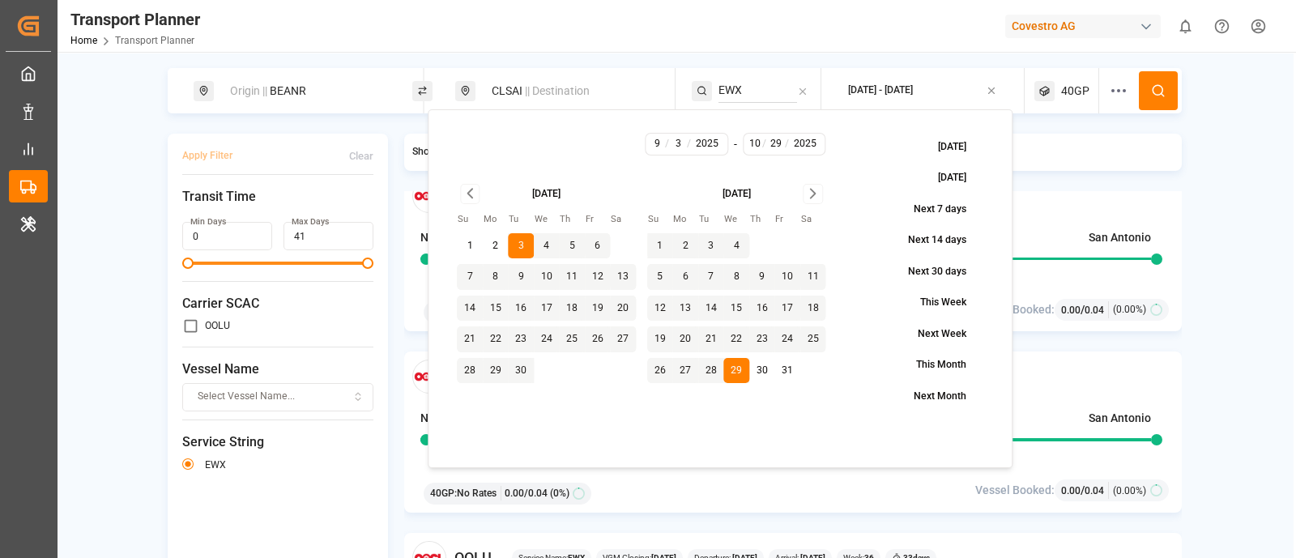
click at [748, 93] on input "EWX" at bounding box center [757, 91] width 79 height 24
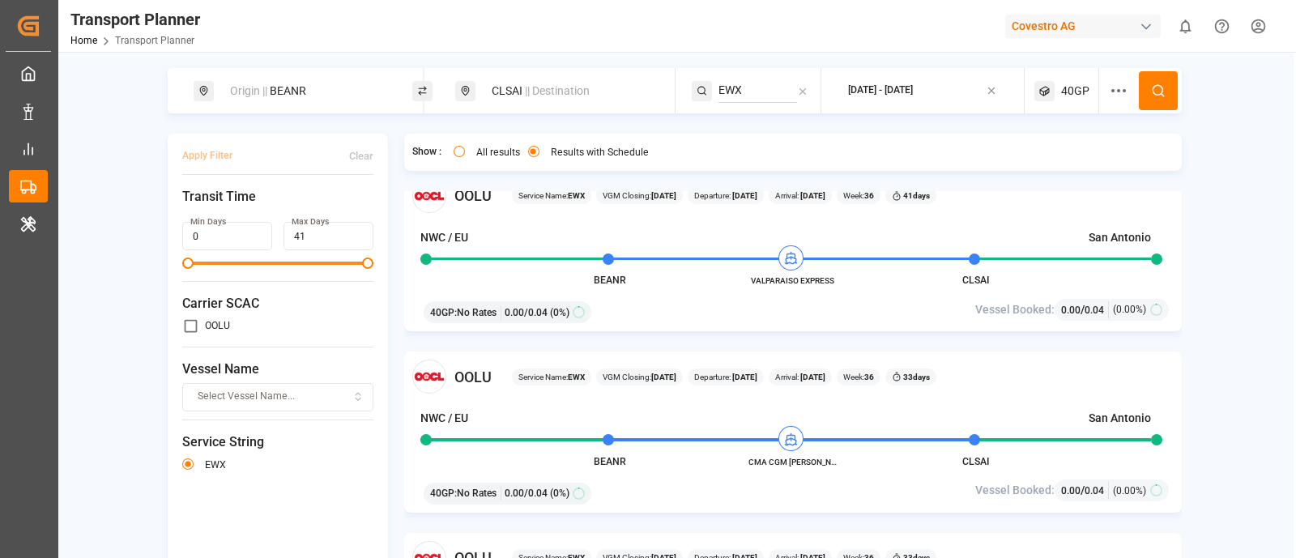
click at [748, 93] on input "EWX" at bounding box center [757, 91] width 79 height 24
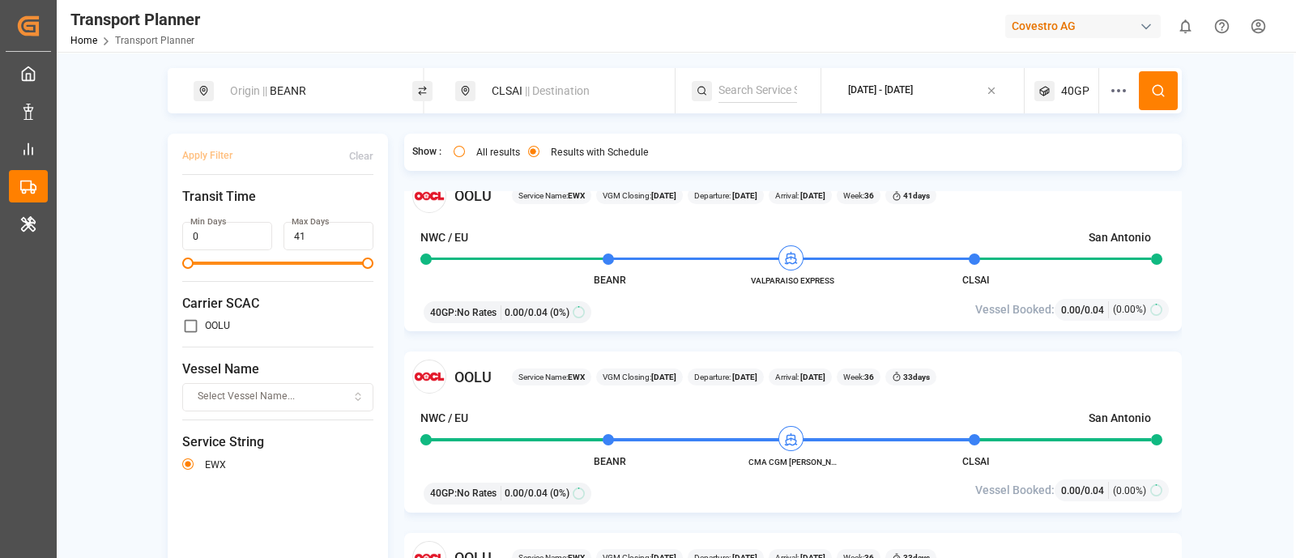
click at [1161, 82] on button at bounding box center [1158, 90] width 39 height 39
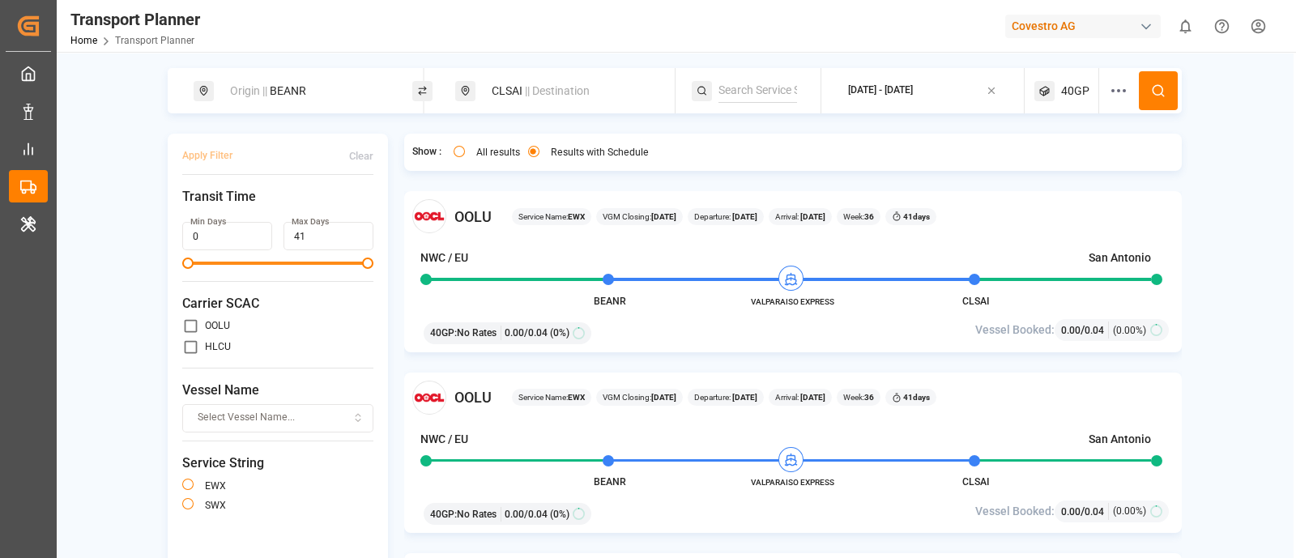
click at [182, 323] on input "primary checkbox" at bounding box center [190, 325] width 17 height 17
checkbox input "true"
click at [184, 473] on div "Service String EWX SWX" at bounding box center [277, 489] width 191 height 71
click at [182, 479] on div "EWX" at bounding box center [277, 486] width 191 height 19
click at [185, 479] on button "button" at bounding box center [187, 484] width 11 height 11
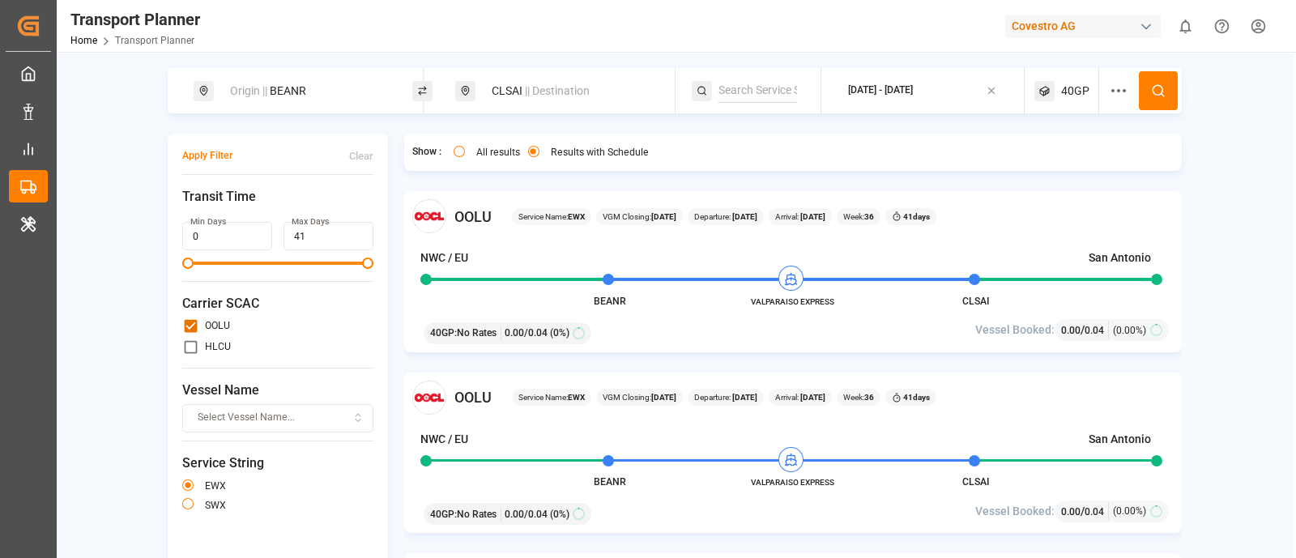
click at [213, 152] on button "Apply Filter" at bounding box center [207, 156] width 50 height 28
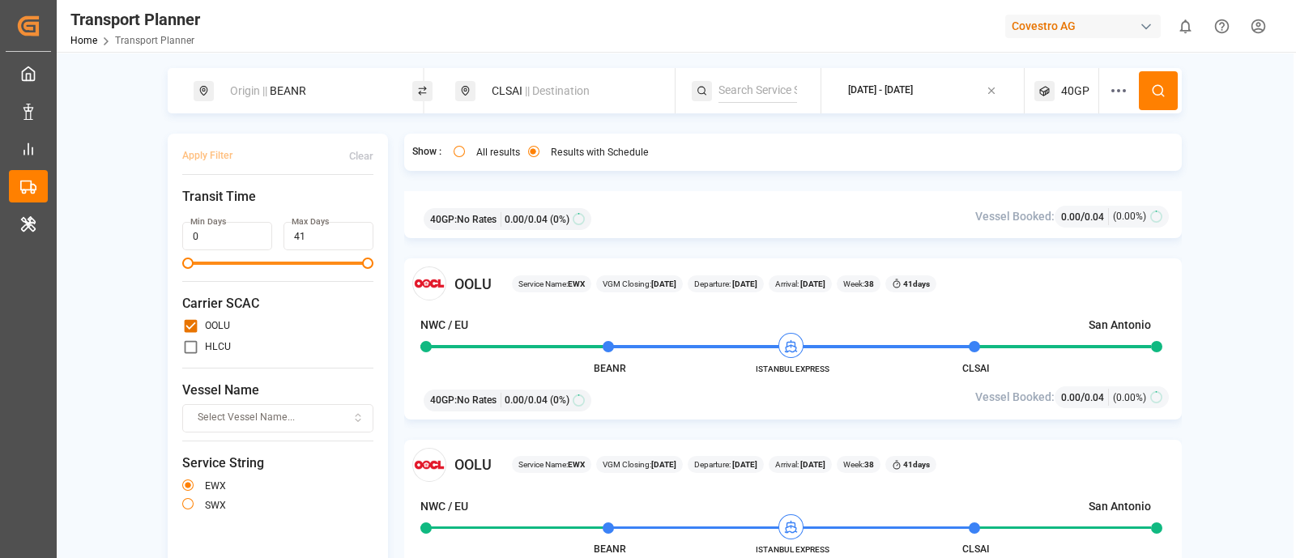
scroll to position [1518, 0]
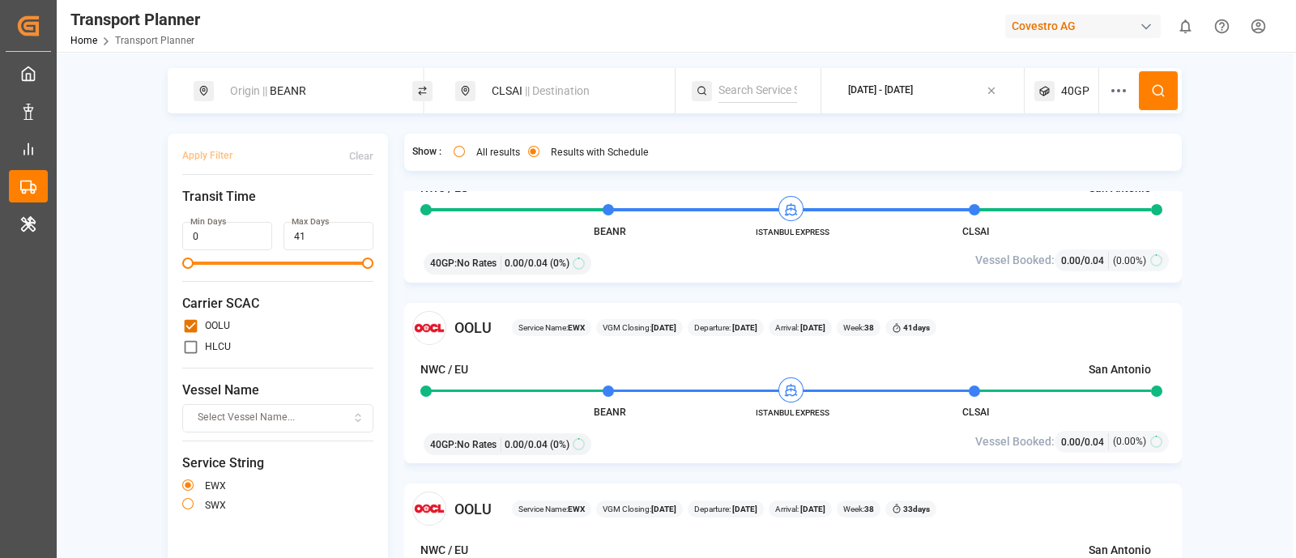
click at [492, 90] on div "CLSAI || Destination" at bounding box center [569, 91] width 175 height 30
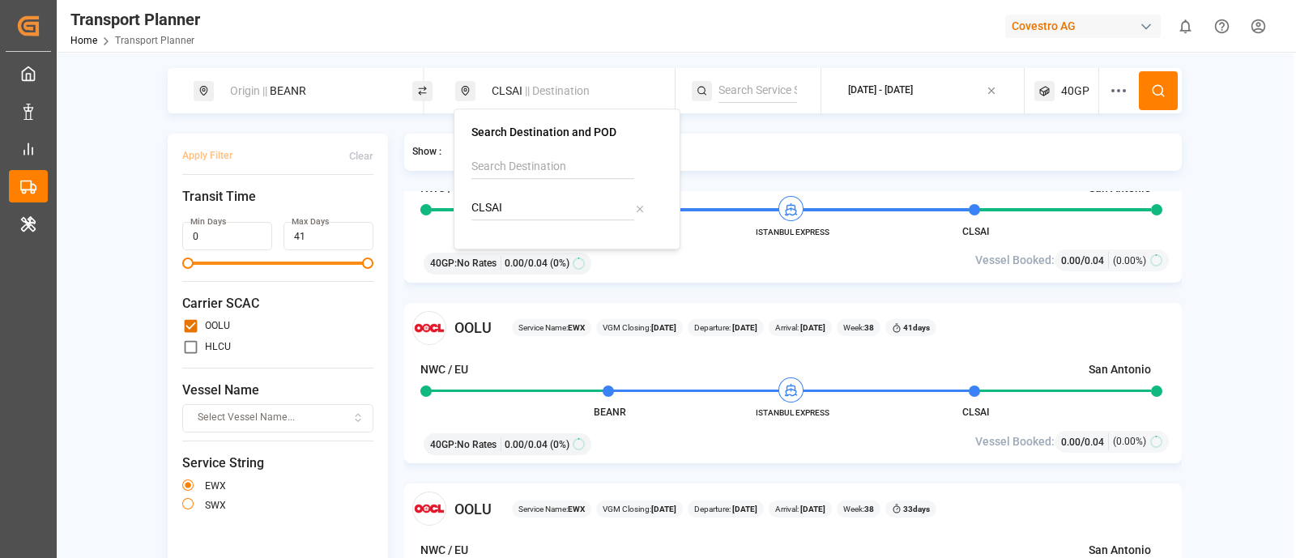
drag, startPoint x: 471, startPoint y: 211, endPoint x: 535, endPoint y: 204, distance: 63.5
click at [533, 204] on input "CLSAI" at bounding box center [552, 208] width 163 height 24
click at [188, 352] on input "primary checkbox" at bounding box center [190, 347] width 17 height 17
checkbox input "true"
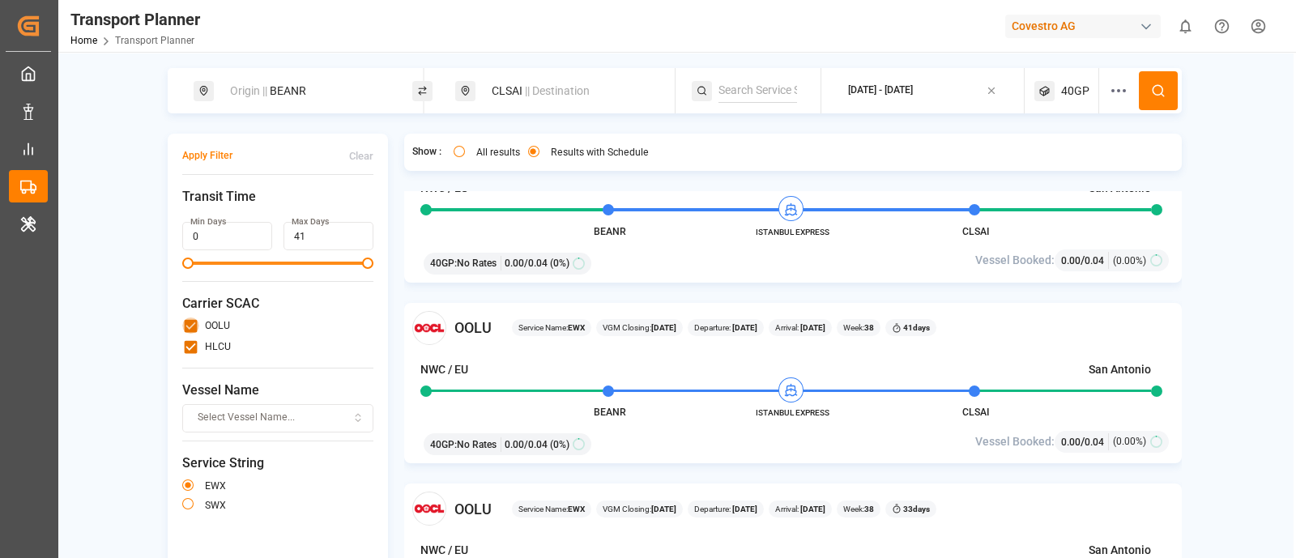
click at [186, 329] on input "primary checkbox" at bounding box center [190, 325] width 17 height 17
checkbox input "false"
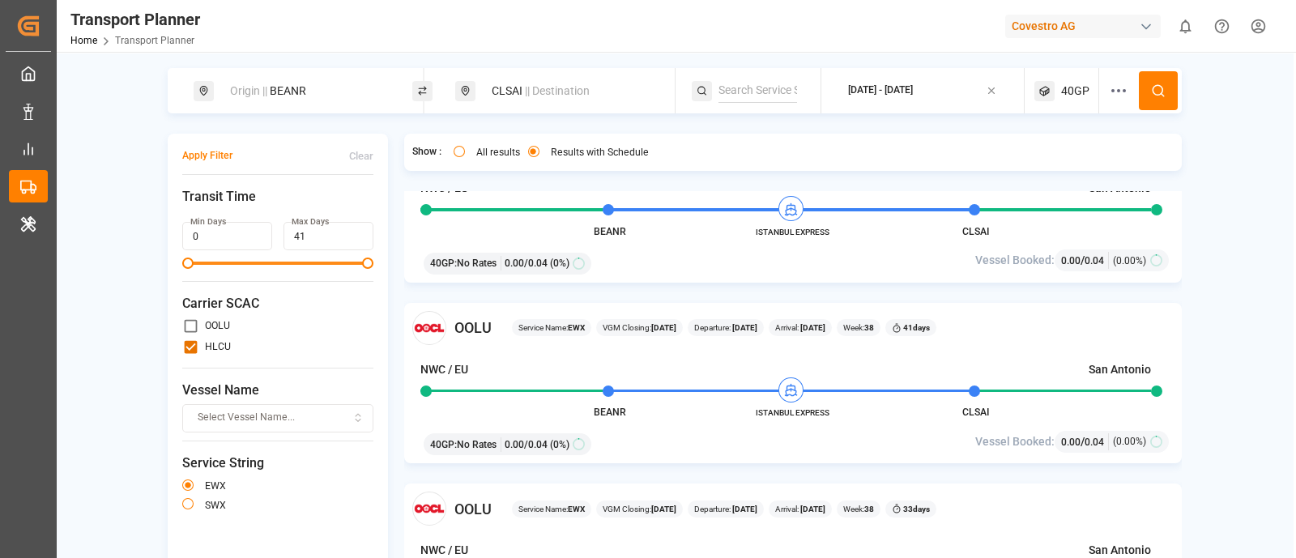
click at [182, 509] on div "SWX" at bounding box center [277, 505] width 191 height 19
click at [185, 498] on button "button" at bounding box center [187, 503] width 11 height 11
click at [184, 484] on button "button" at bounding box center [187, 484] width 11 height 11
click at [182, 501] on button "button" at bounding box center [187, 503] width 11 height 11
click at [215, 151] on button "Apply Filter" at bounding box center [207, 156] width 50 height 28
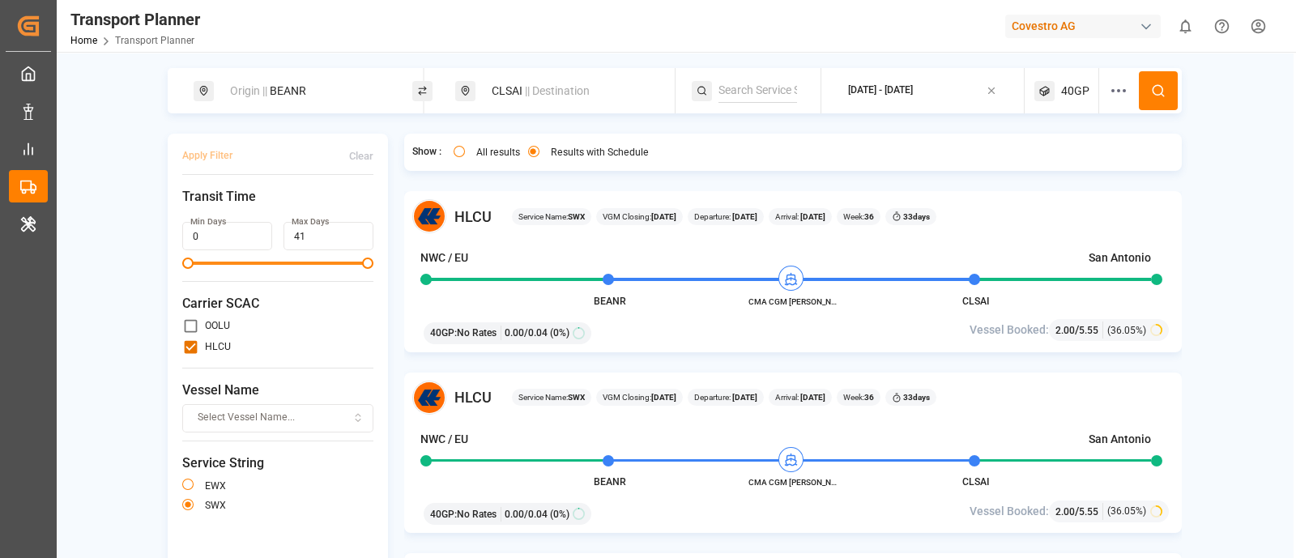
click at [466, 211] on span "HLCU" at bounding box center [472, 217] width 37 height 22
copy span "HLCU"
click at [1080, 87] on span "40GP" at bounding box center [1075, 91] width 28 height 17
click at [1043, 164] on small "40GP" at bounding box center [1034, 168] width 57 height 11
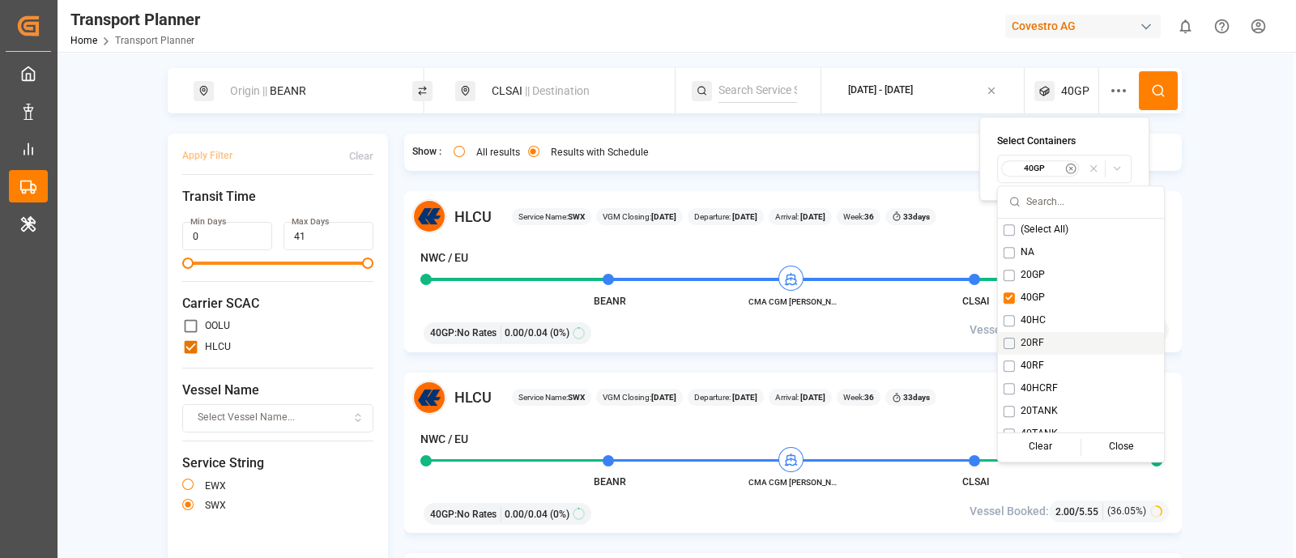
click at [1008, 344] on button "Suggestions" at bounding box center [1008, 343] width 11 height 11
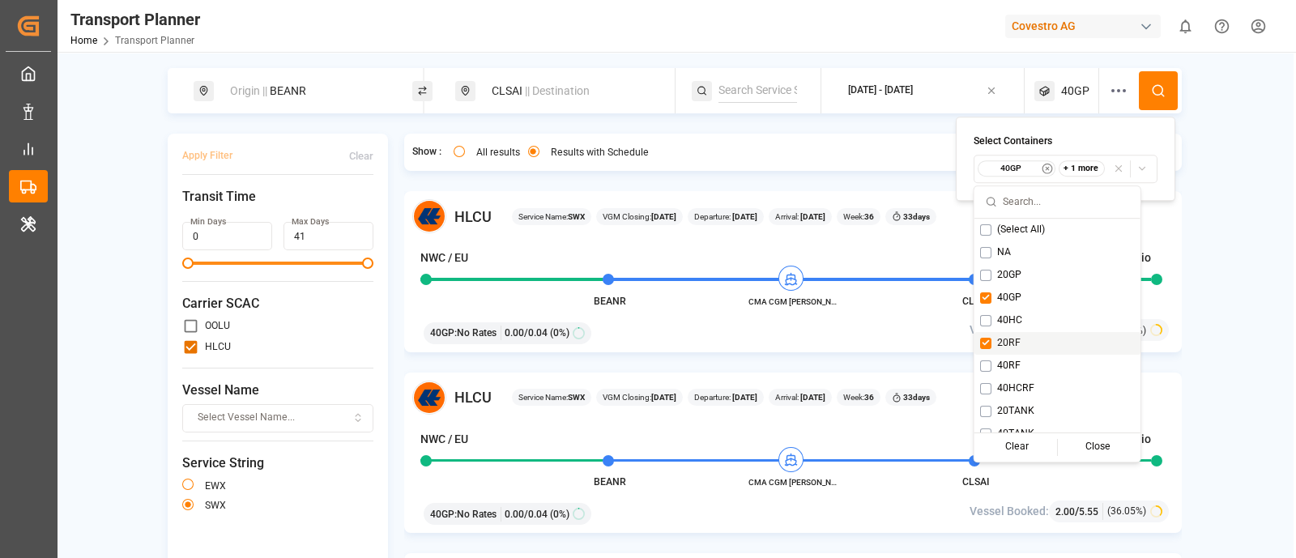
type button "on"
click at [982, 369] on button "Suggestions" at bounding box center [985, 365] width 11 height 11
click at [1161, 87] on icon at bounding box center [1158, 90] width 15 height 15
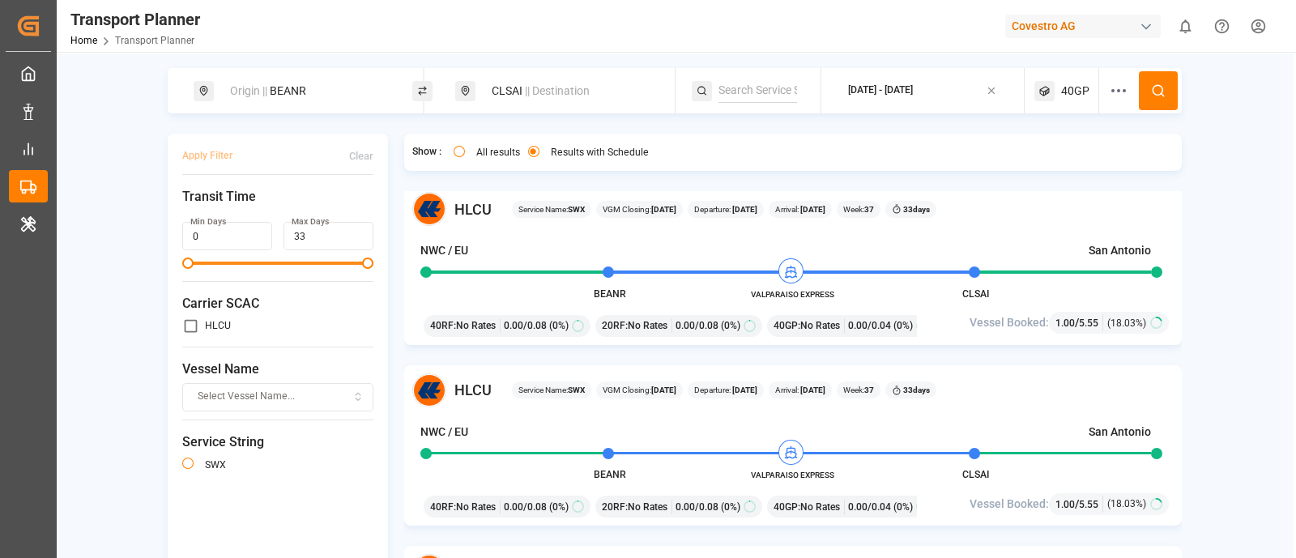
scroll to position [342, 0]
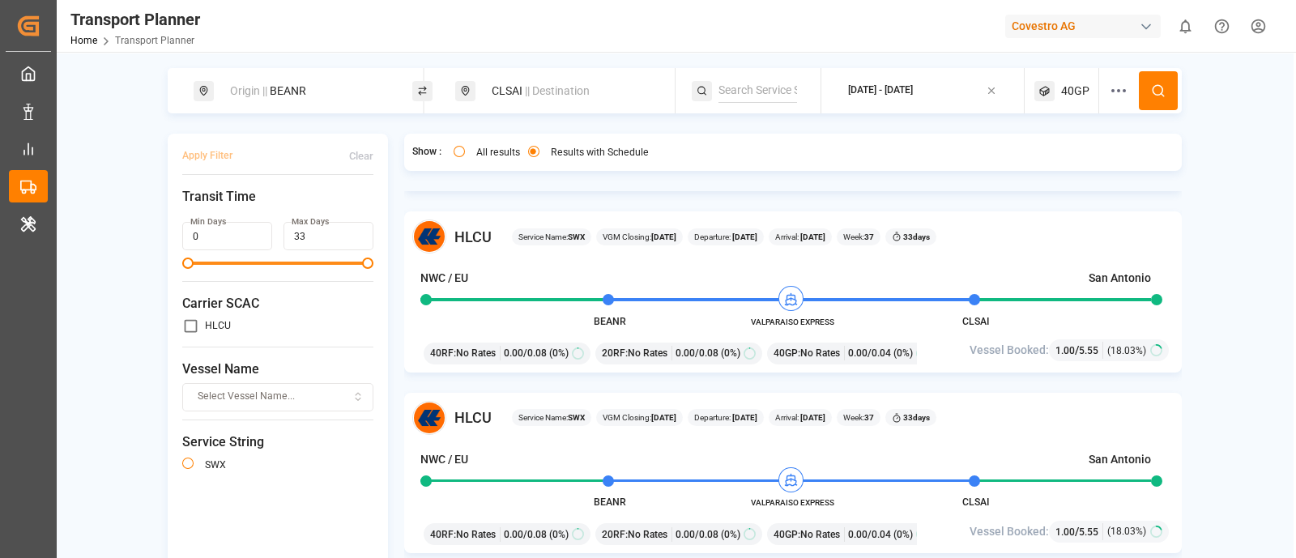
click at [1070, 35] on div "Covestro AG" at bounding box center [1083, 26] width 156 height 23
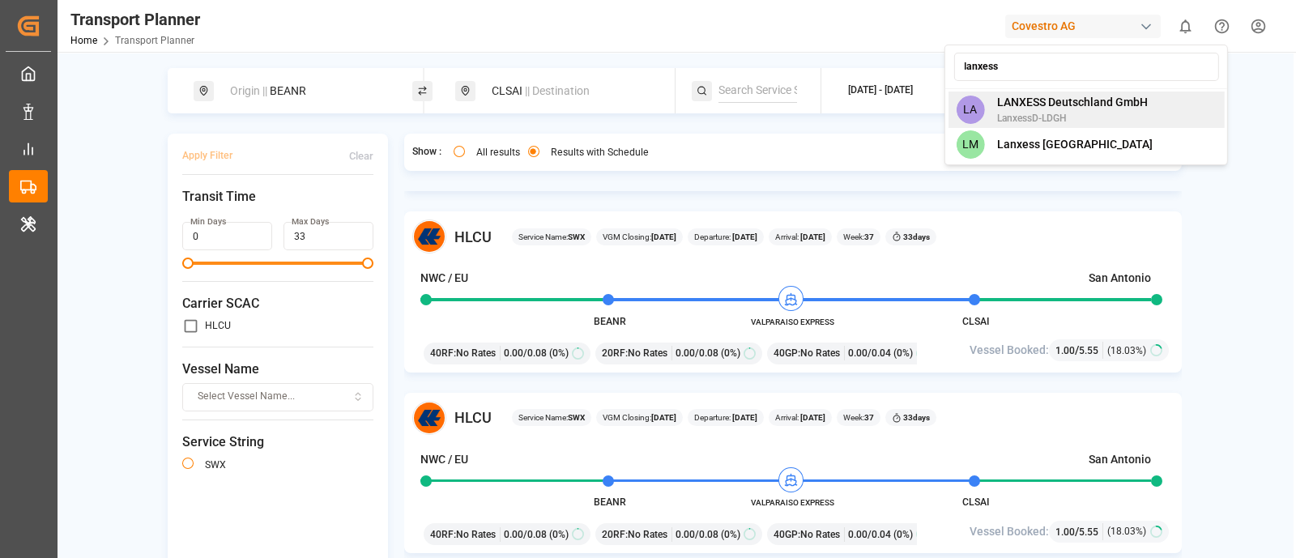
type input "lanxess"
click at [1054, 107] on span "LANXESS Deutschland GmbH" at bounding box center [1072, 102] width 151 height 17
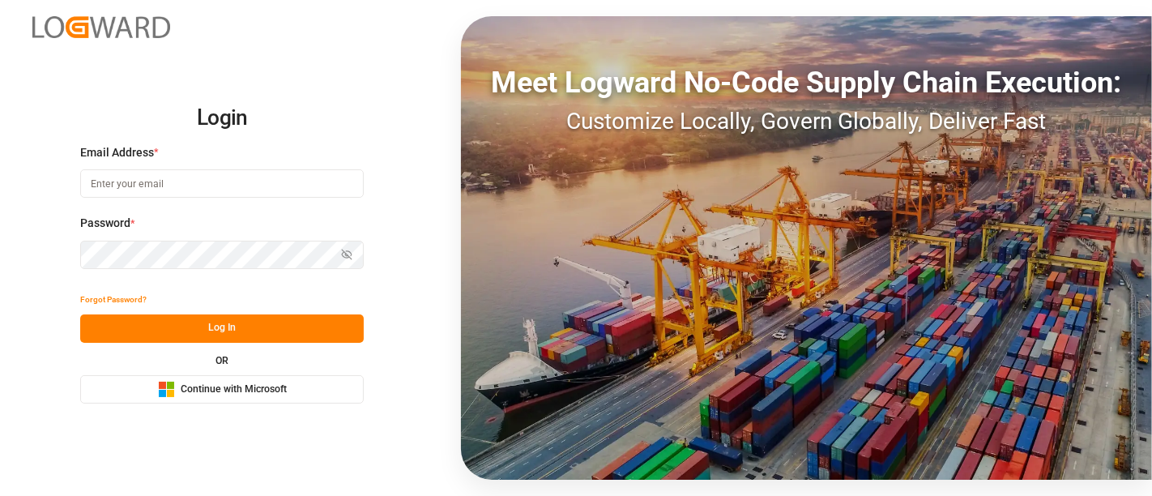
click at [275, 398] on button "Microsoft Logo Continue with Microsoft" at bounding box center [221, 389] width 283 height 28
click at [226, 397] on div "Microsoft Logo Continue with Microsoft" at bounding box center [222, 389] width 129 height 17
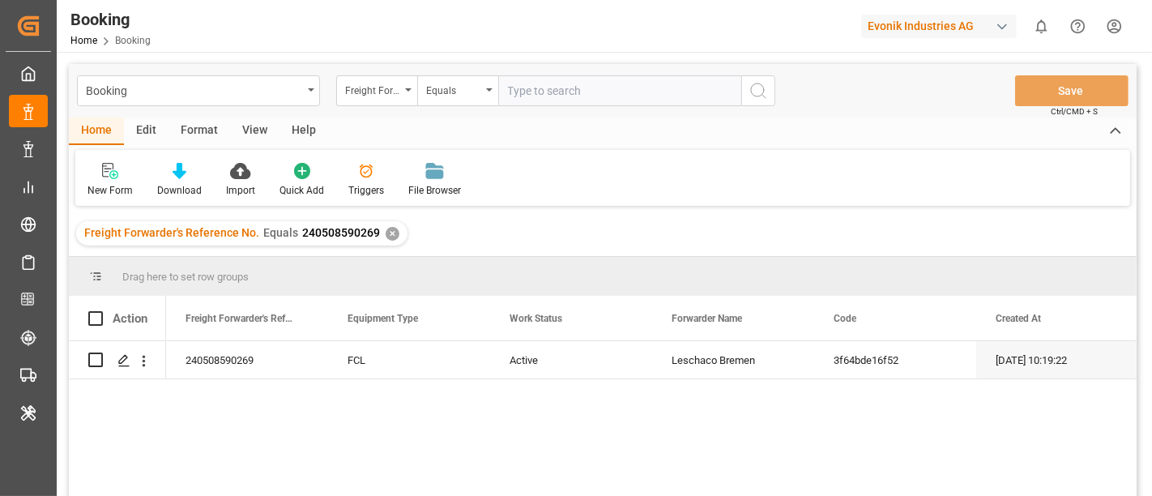
click at [967, 12] on div "Evonik Industries AG" at bounding box center [942, 26] width 162 height 31
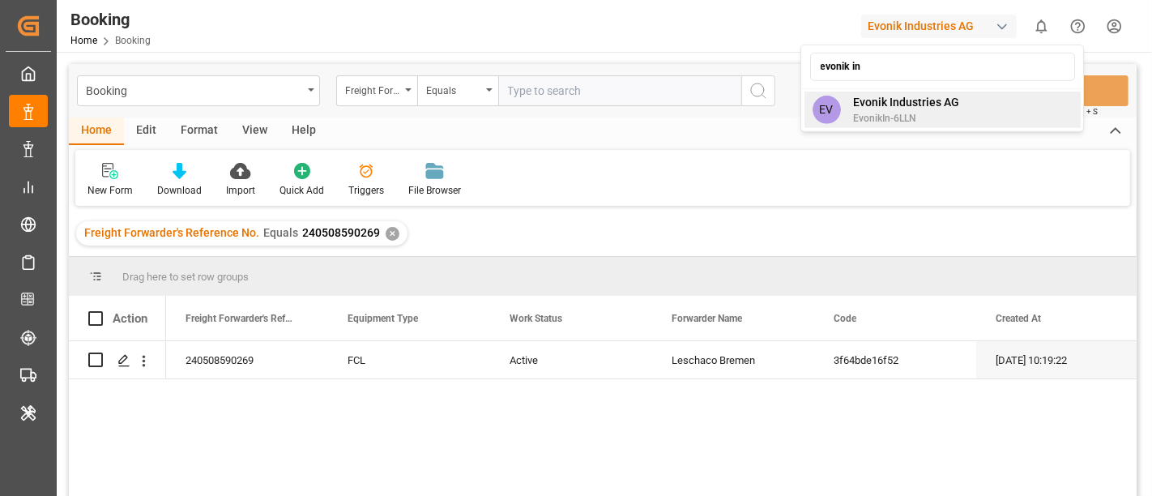
type input "evonik in"
click at [876, 97] on span "Evonik Industries AG" at bounding box center [907, 102] width 106 height 17
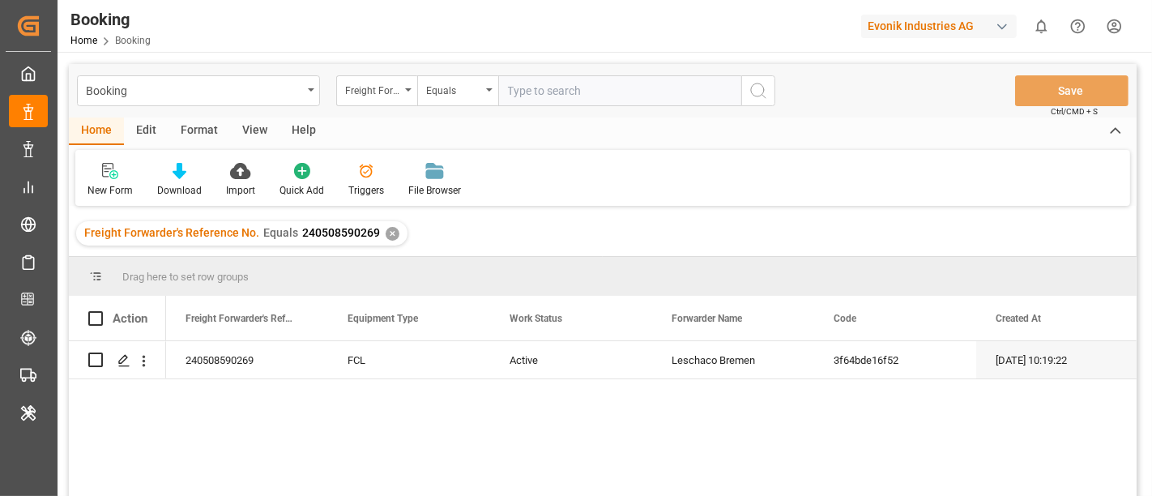
click at [196, 126] on div "Format" at bounding box center [199, 131] width 62 height 28
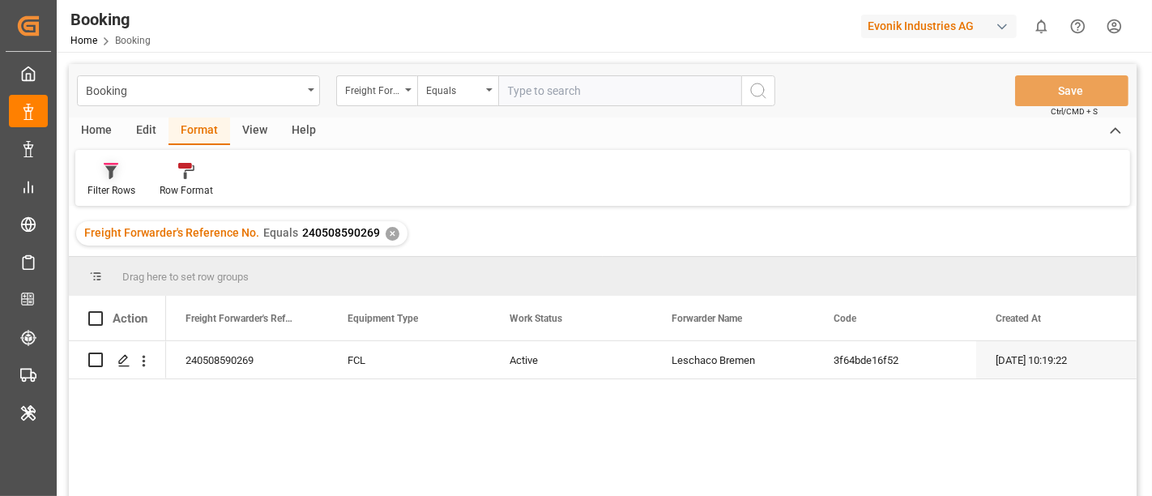
click at [117, 188] on div "Filter Rows" at bounding box center [111, 190] width 48 height 15
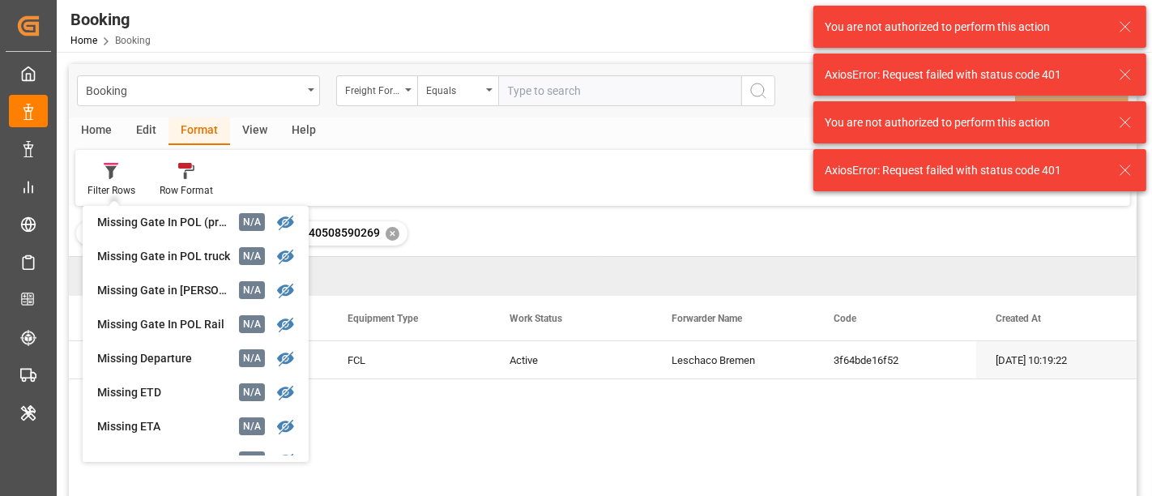
scroll to position [270, 0]
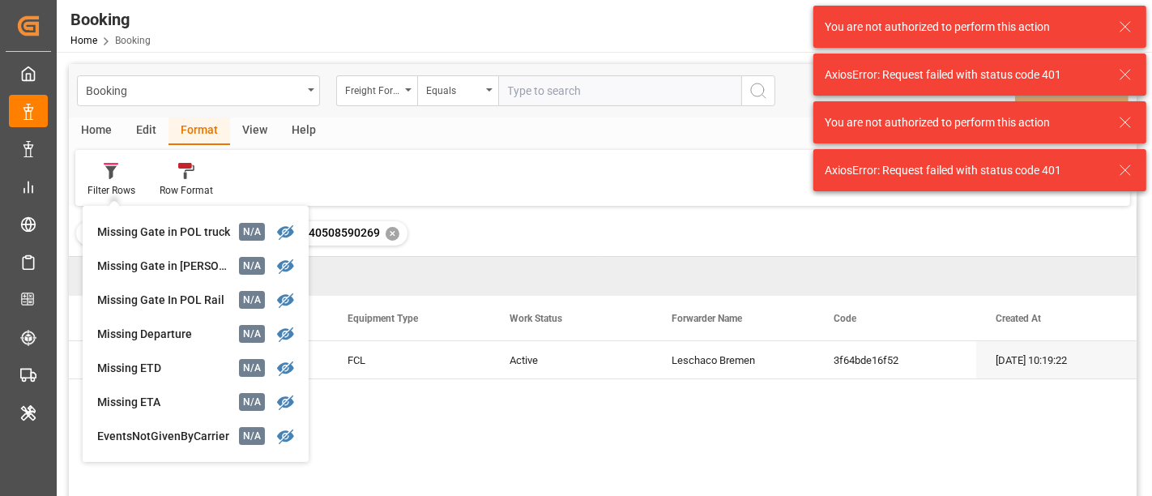
click at [1124, 176] on icon at bounding box center [1124, 169] width 19 height 19
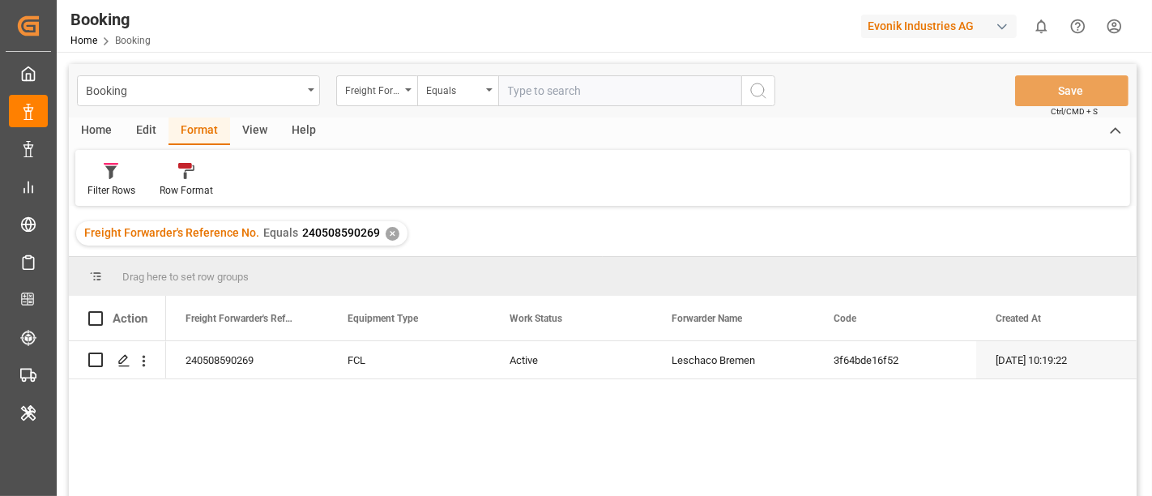
drag, startPoint x: 905, startPoint y: -20, endPoint x: 972, endPoint y: 17, distance: 76.9
drag, startPoint x: 578, startPoint y: 147, endPoint x: 287, endPoint y: 422, distance: 401.1
click at [287, 422] on div "240508590269 FCL Active Leschaco Bremen 3f64bde16f52 [DATE] 10:19:22" at bounding box center [651, 423] width 970 height 165
click at [143, 126] on div "Edit" at bounding box center [146, 131] width 45 height 28
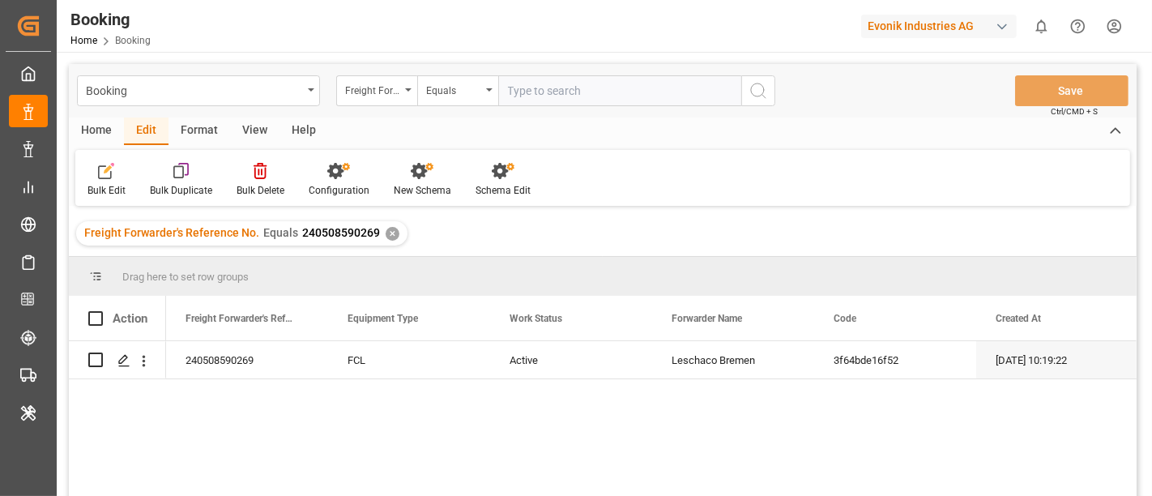
click at [190, 130] on div "Format" at bounding box center [199, 131] width 62 height 28
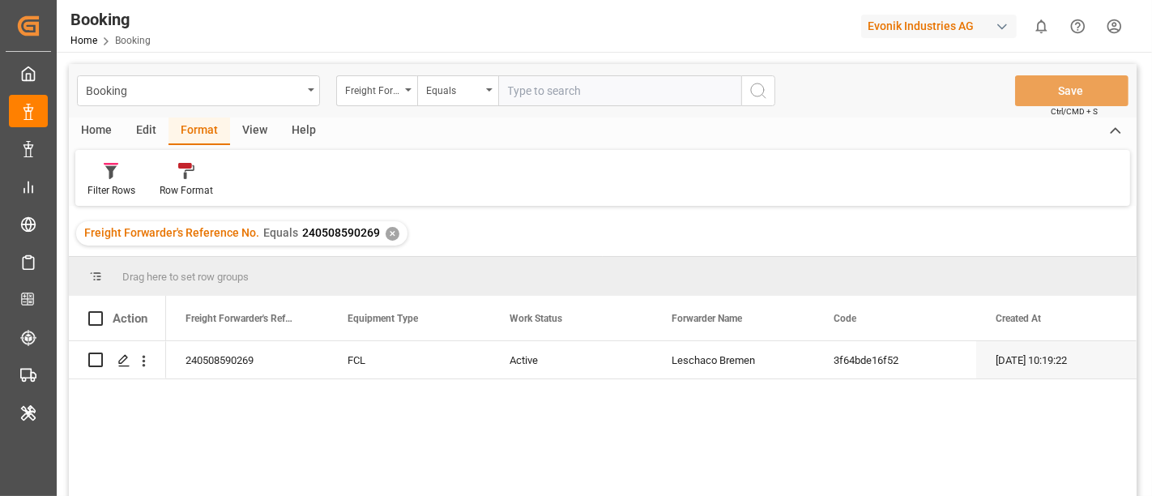
click at [200, 127] on div "Format" at bounding box center [199, 131] width 62 height 28
click at [103, 181] on div "Filter Rows" at bounding box center [111, 180] width 72 height 36
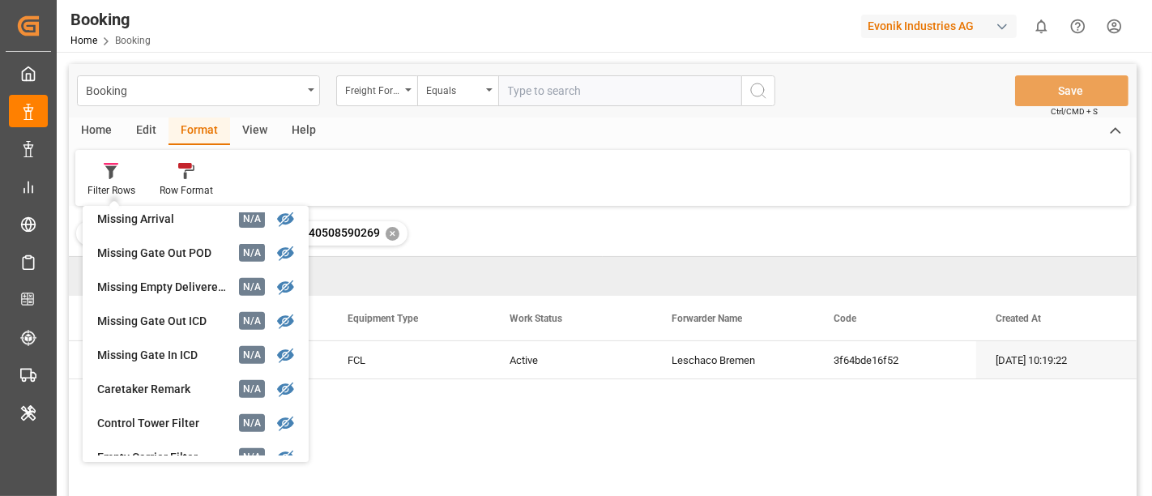
scroll to position [719, 0]
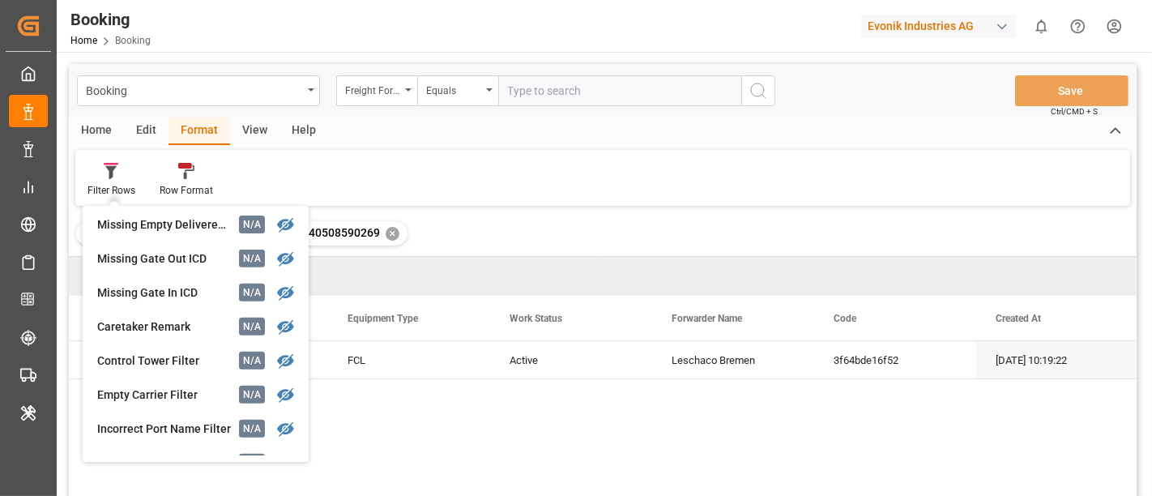
click at [969, 28] on div "Evonik Industries AG" at bounding box center [939, 26] width 156 height 23
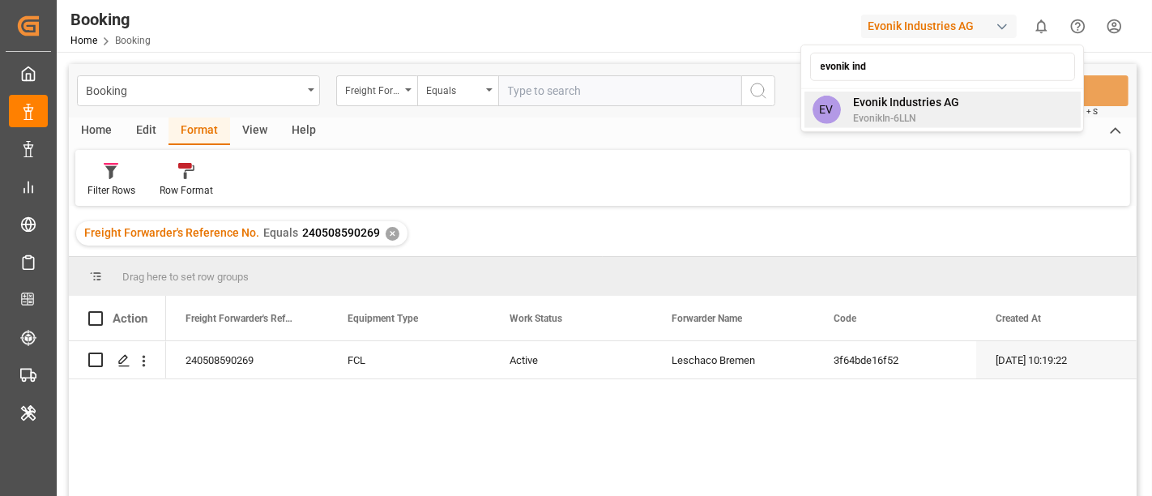
type input "evonik ind"
click at [945, 94] on span "Evonik Industries AG" at bounding box center [907, 102] width 106 height 17
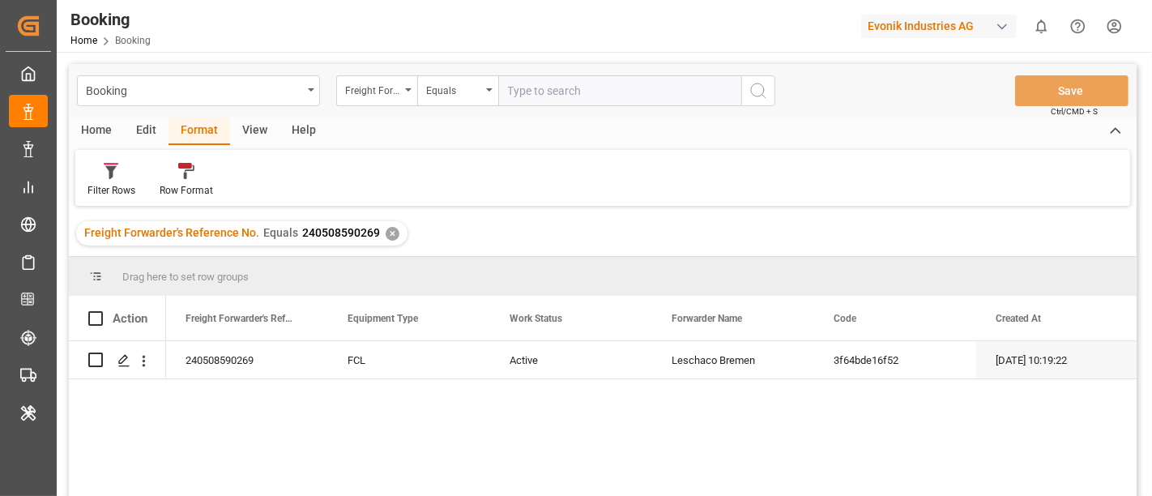
click at [972, 28] on div "Evonik Industries AG" at bounding box center [939, 26] width 156 height 23
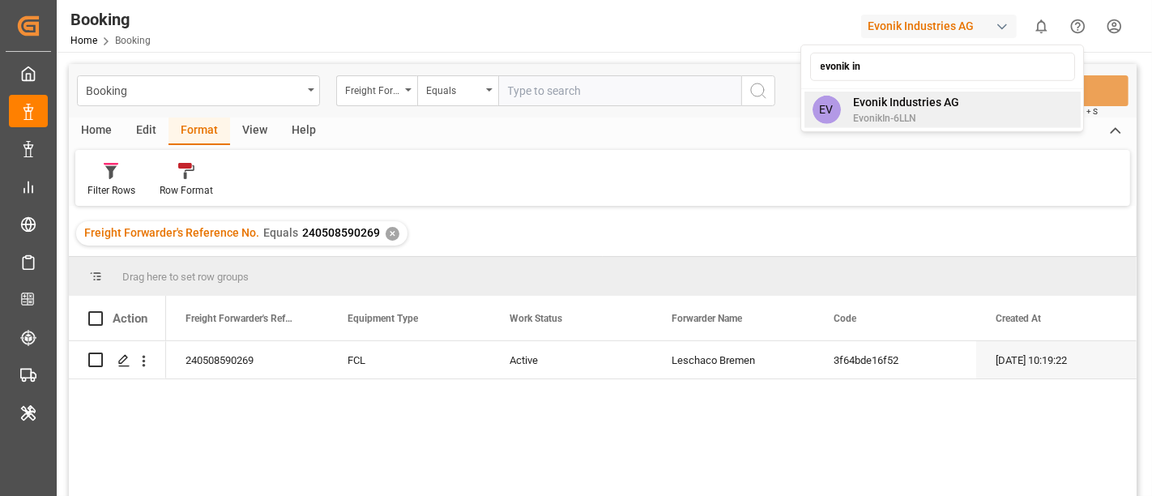
type input "evonik in"
click at [890, 108] on span "Evonik Industries AG" at bounding box center [907, 102] width 106 height 17
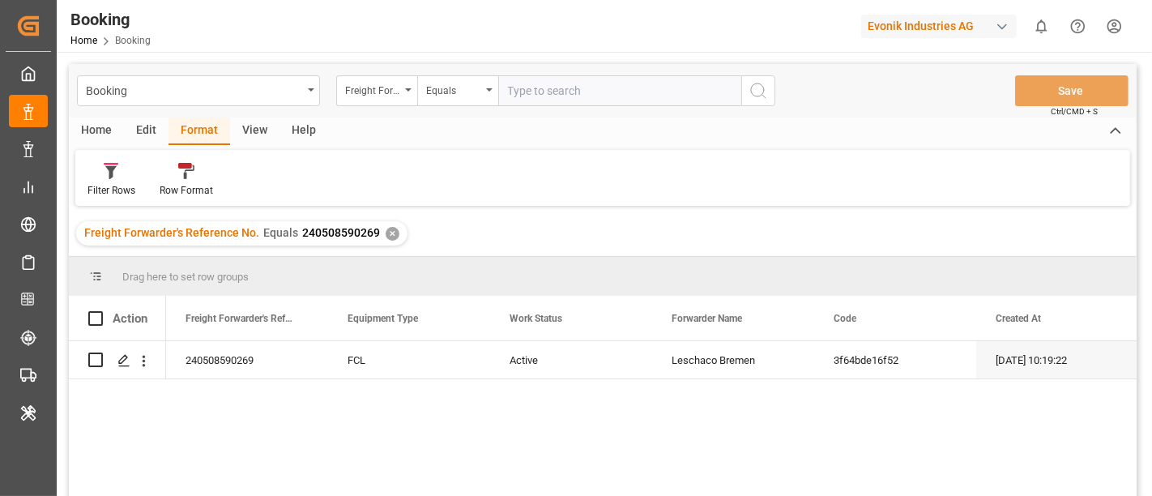
click at [543, 96] on input "text" at bounding box center [619, 90] width 243 height 31
paste input "250808610100"
type input "250808610100"
click at [753, 91] on icon "search button" at bounding box center [757, 90] width 19 height 19
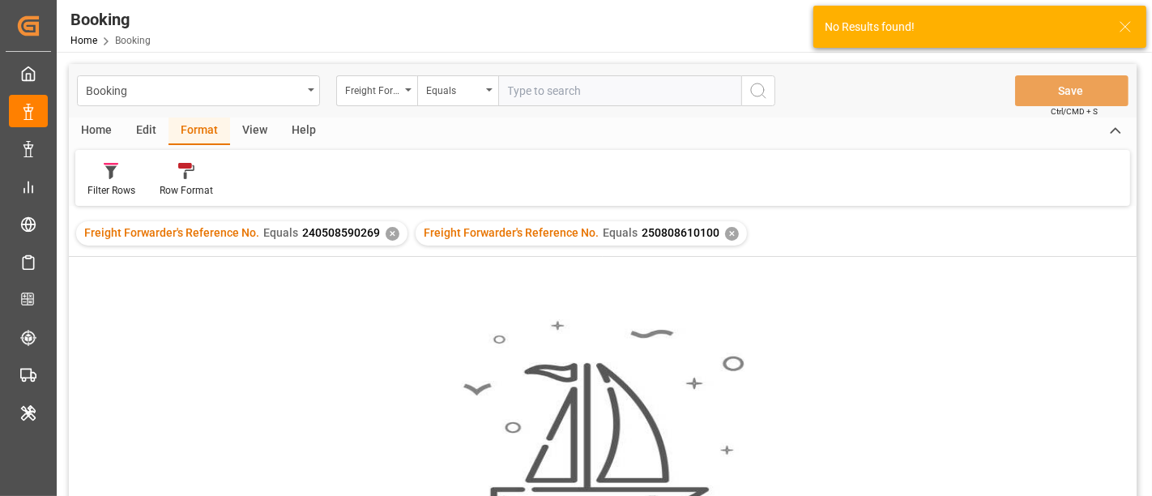
click at [387, 229] on div "✕" at bounding box center [393, 234] width 14 height 14
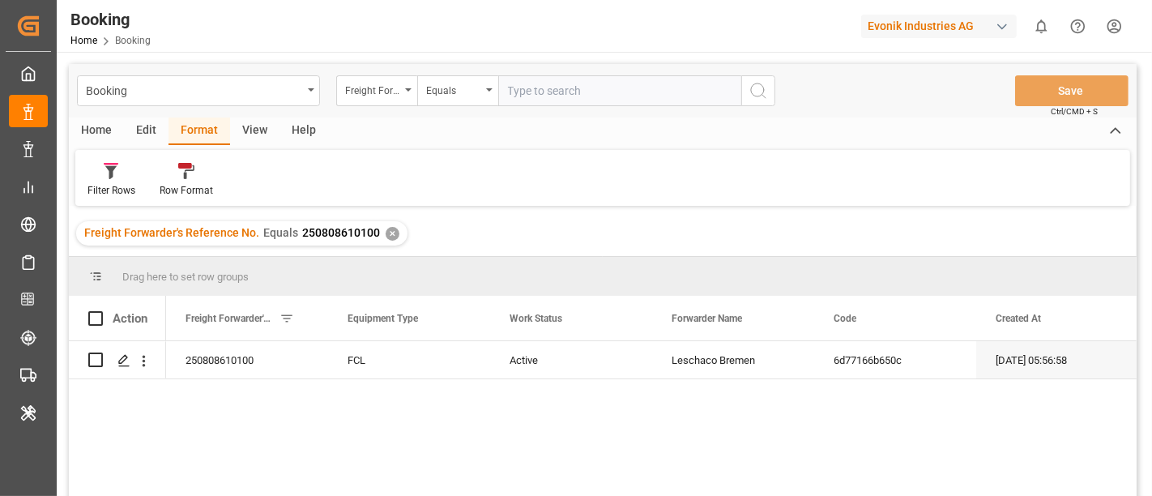
click at [516, 91] on input "text" at bounding box center [619, 90] width 243 height 31
paste input "250708611005"
type input "250708611005"
click at [759, 85] on icon "search button" at bounding box center [757, 90] width 19 height 19
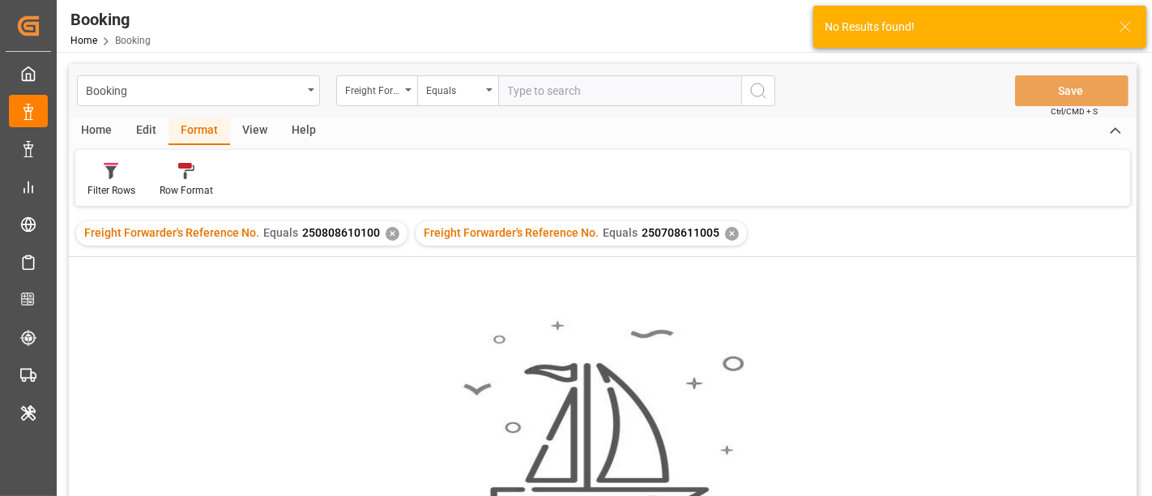
click at [386, 236] on div "✕" at bounding box center [393, 234] width 14 height 14
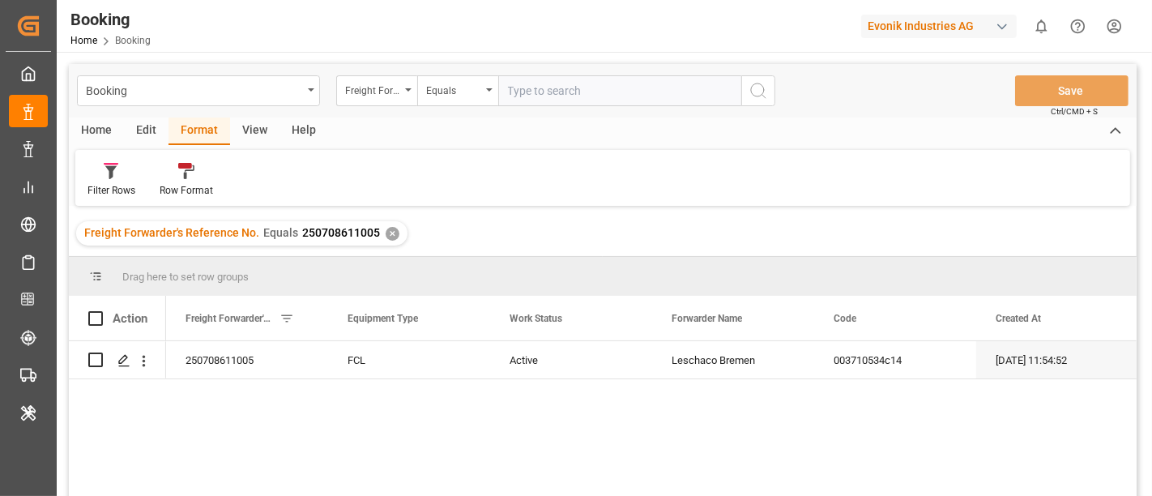
click at [548, 91] on input "text" at bounding box center [619, 90] width 243 height 31
paste input "251008610081"
type input "251008610081"
click at [749, 91] on icon "search button" at bounding box center [757, 90] width 19 height 19
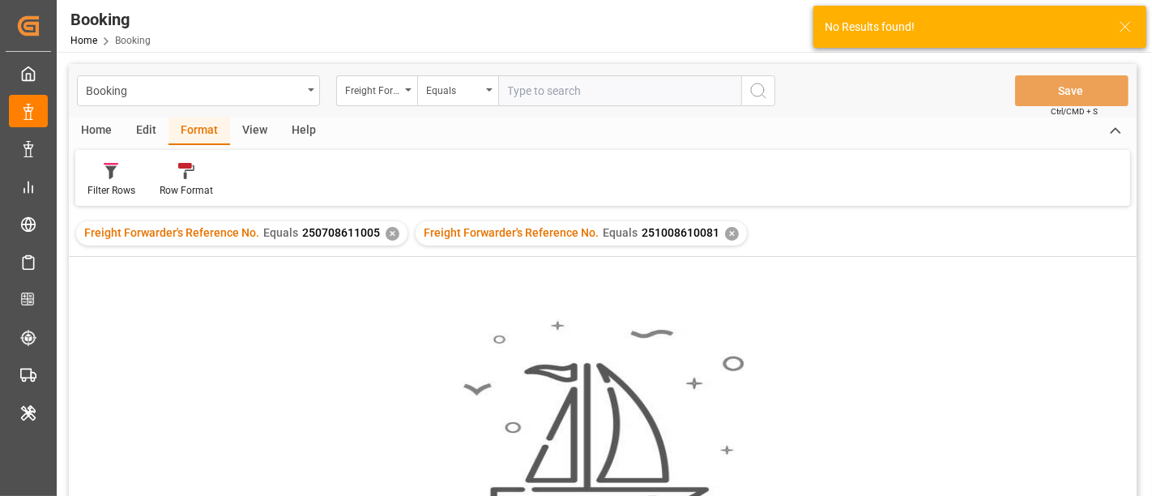
click at [389, 231] on div "✕" at bounding box center [393, 234] width 14 height 14
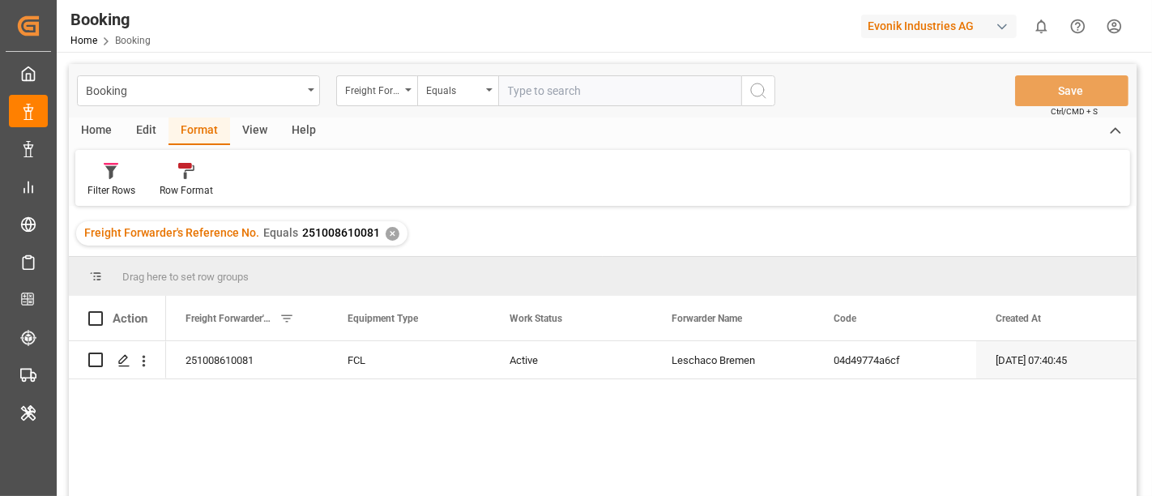
click at [542, 98] on input "text" at bounding box center [619, 90] width 243 height 31
paste input "250808610049"
type input "250808610049"
click at [759, 90] on icon "search button" at bounding box center [757, 90] width 19 height 19
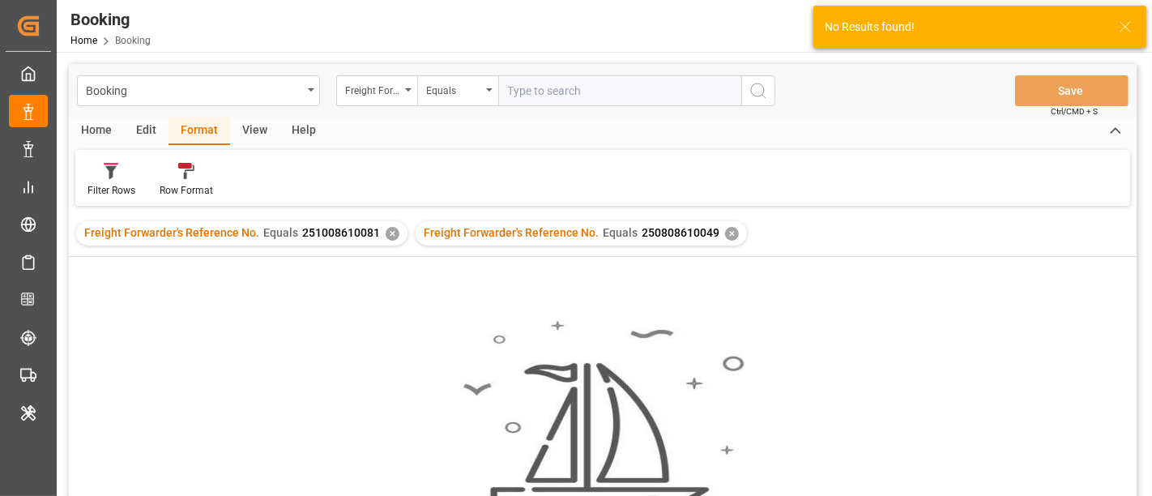
click at [386, 232] on div "✕" at bounding box center [393, 234] width 14 height 14
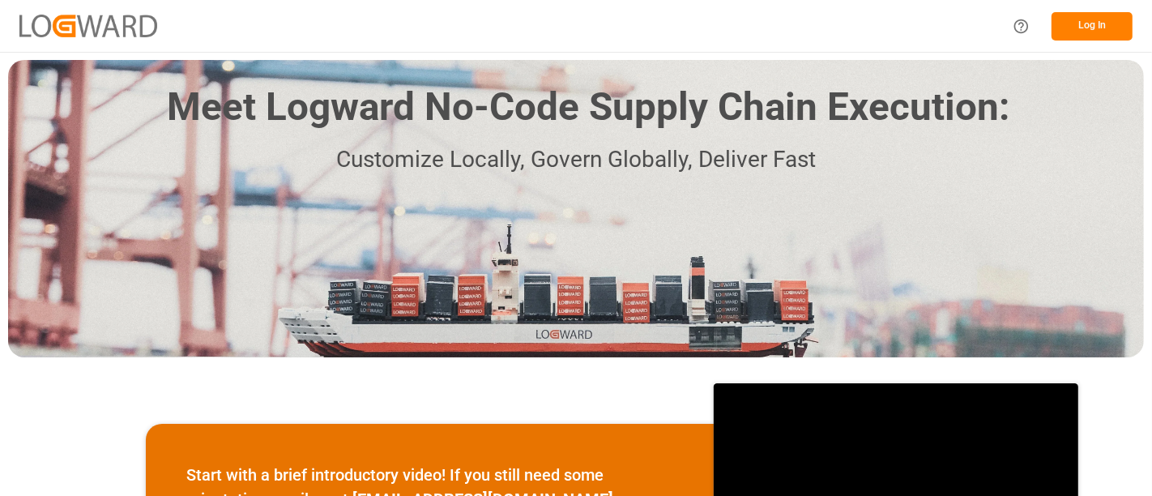
click at [1094, 19] on button "Log In" at bounding box center [1091, 26] width 81 height 28
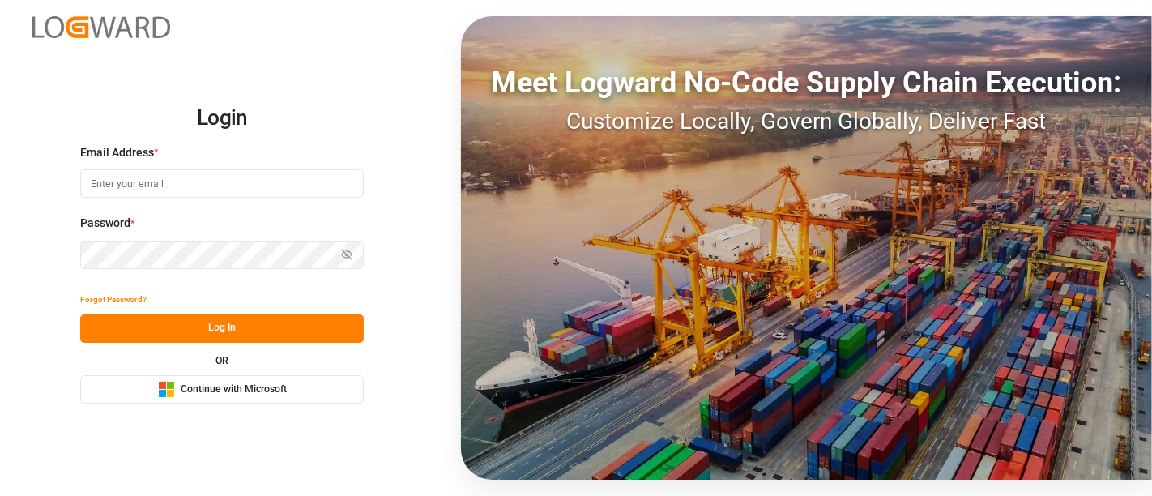
click at [233, 390] on span "Continue with Microsoft" at bounding box center [234, 389] width 106 height 15
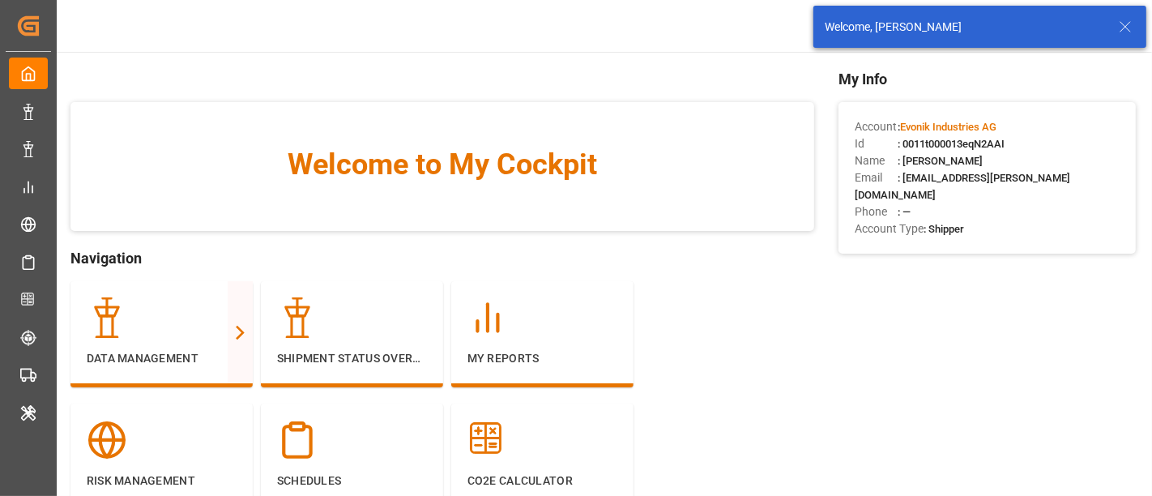
click at [824, 364] on div "Welcome to My Cockpit Navigation Data Management Full View Slim View Shipment S…" at bounding box center [602, 374] width 1065 height 612
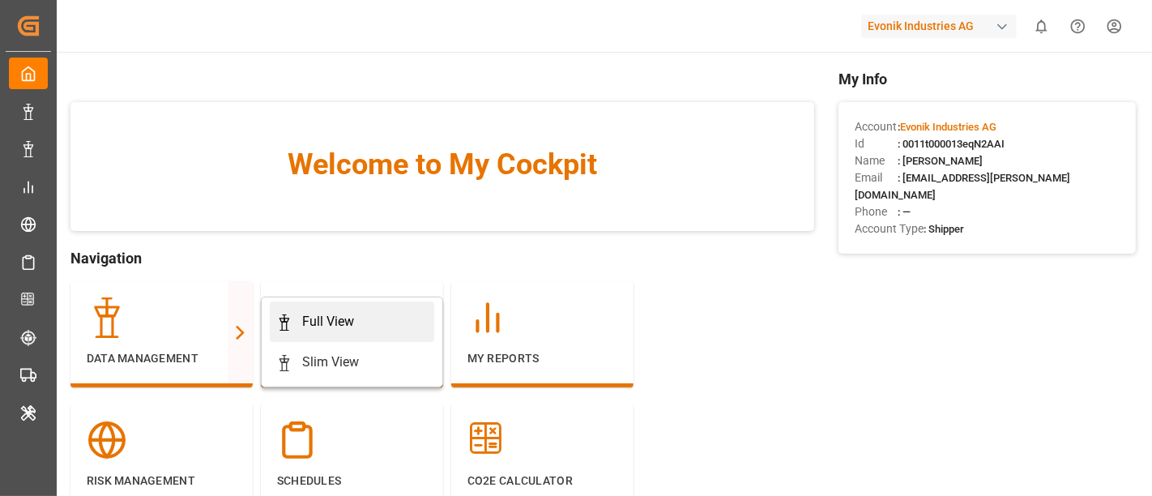
click at [340, 316] on div "Full View" at bounding box center [328, 321] width 52 height 19
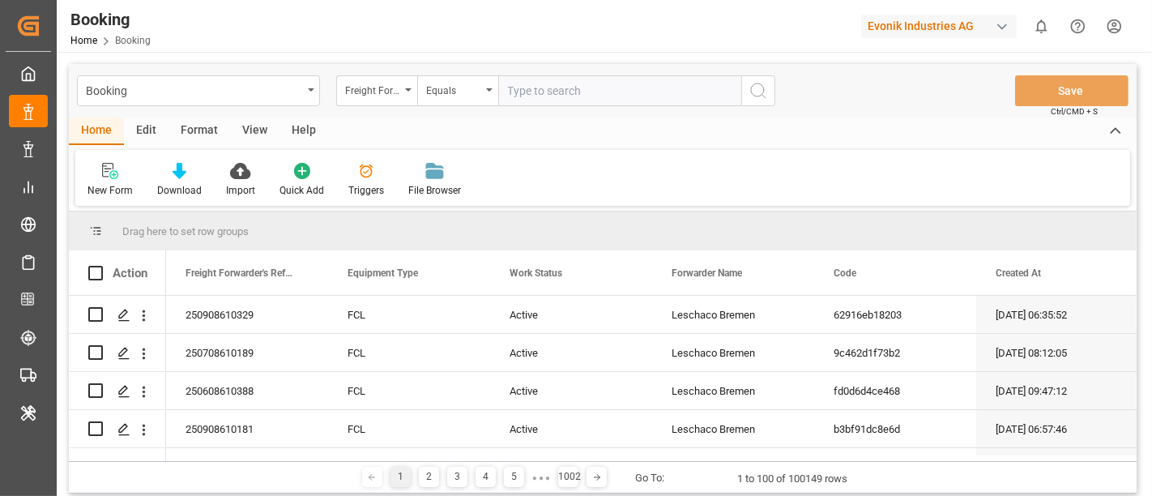
click at [211, 119] on div "Format" at bounding box center [199, 131] width 62 height 28
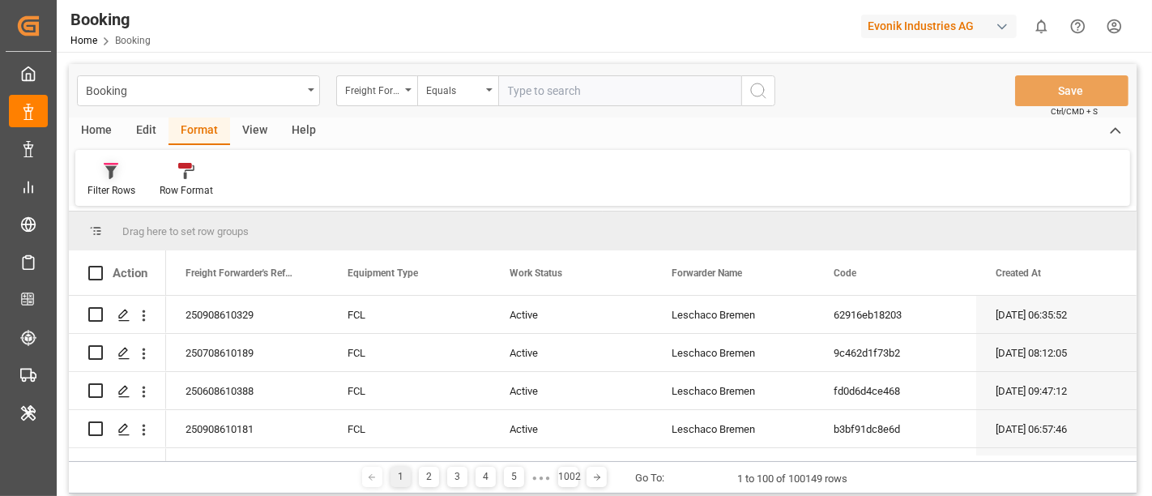
click at [109, 178] on icon at bounding box center [111, 171] width 15 height 16
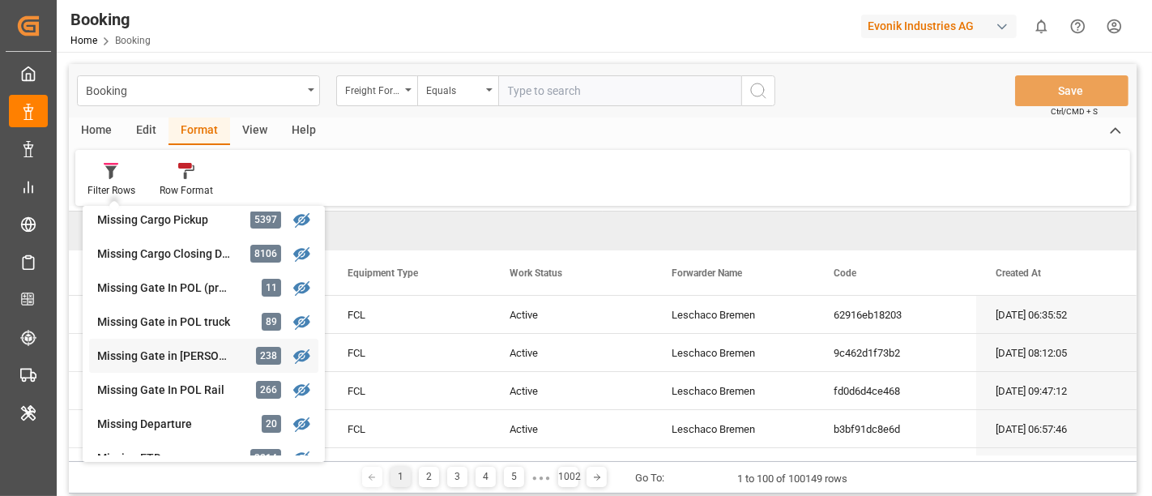
scroll to position [360, 0]
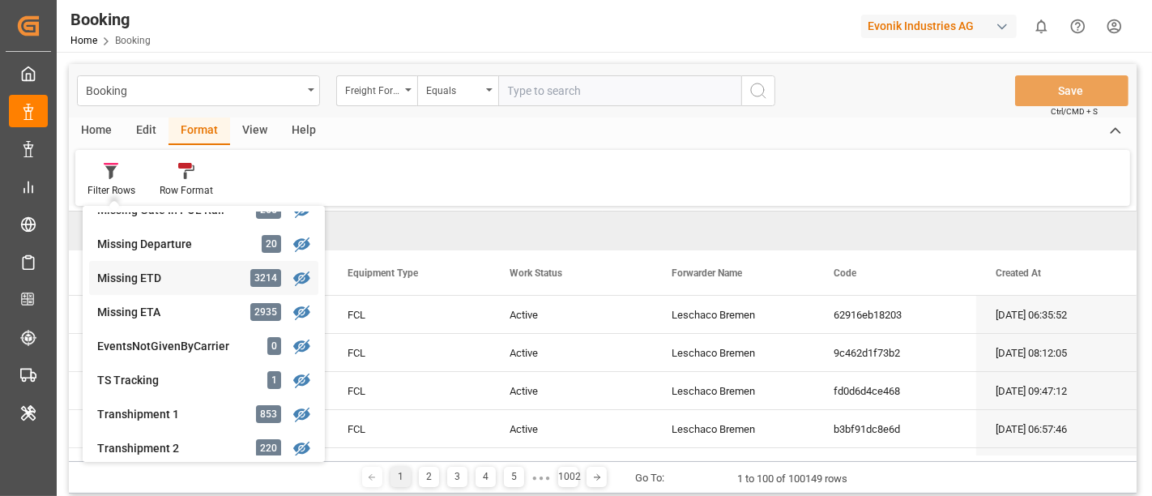
click at [191, 281] on div "Missing ETD" at bounding box center [168, 278] width 142 height 17
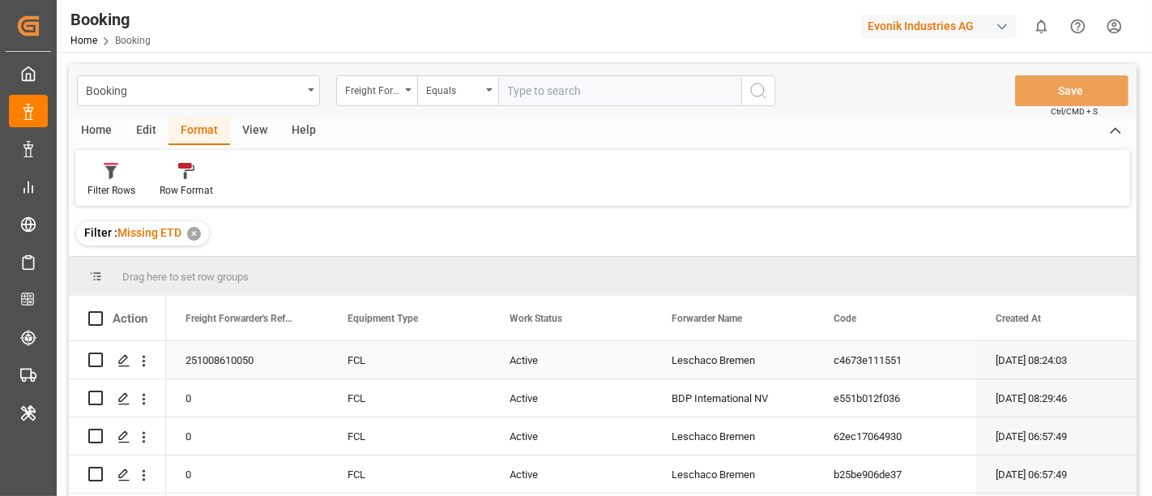
click at [733, 363] on div "Leschaco Bremen" at bounding box center [733, 359] width 162 height 37
click at [366, 72] on div "Booking Freight Forwarder's Reference No. Equals Save Ctrl/CMD + S" at bounding box center [602, 90] width 1067 height 53
click at [373, 91] on div "Freight Forwarder's Reference No." at bounding box center [372, 88] width 55 height 19
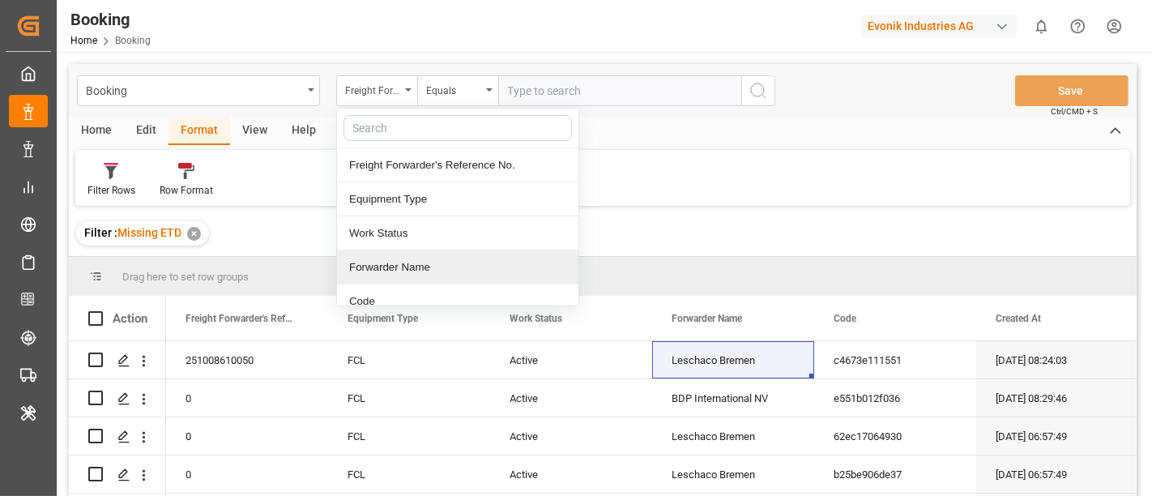
click at [467, 251] on div "Forwarder Name" at bounding box center [457, 267] width 241 height 34
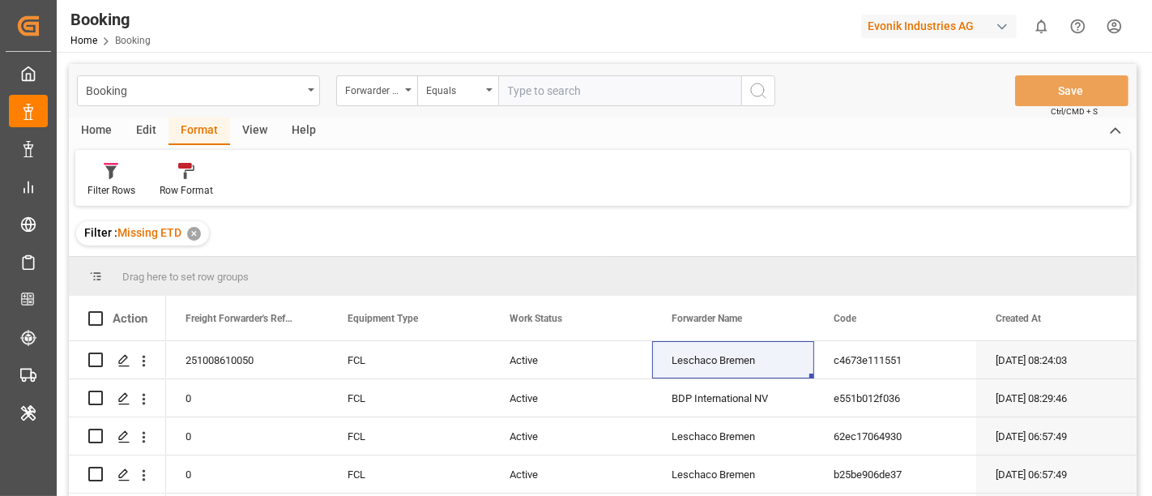
click at [516, 94] on input "text" at bounding box center [619, 90] width 243 height 31
paste input "Leschaco Bremen"
type input "Leschaco Bremen"
click at [765, 90] on icon "search button" at bounding box center [757, 90] width 19 height 19
click at [108, 188] on div "Filter Rows" at bounding box center [111, 190] width 48 height 15
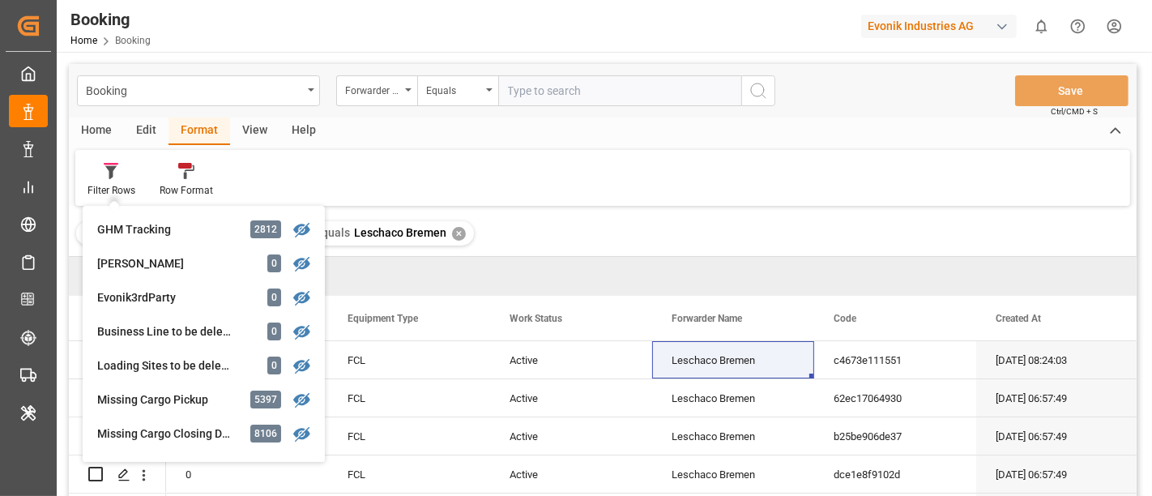
click at [479, 163] on div "Filter Rows GHM Tracking 2812 [PERSON_NAME] 0 Evonik3rdParty 0 Business Line to…" at bounding box center [602, 178] width 1055 height 56
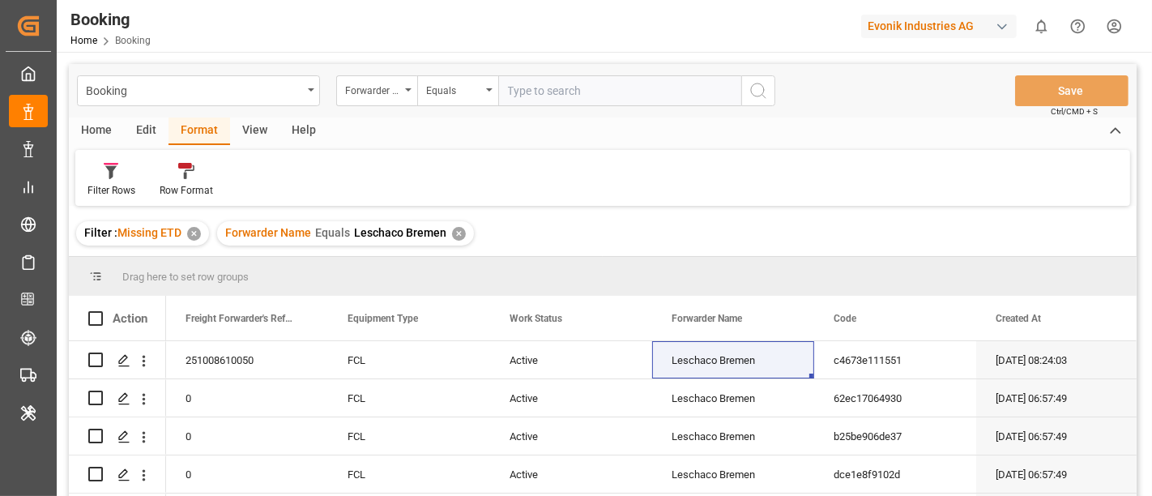
click at [257, 121] on div "View" at bounding box center [254, 131] width 49 height 28
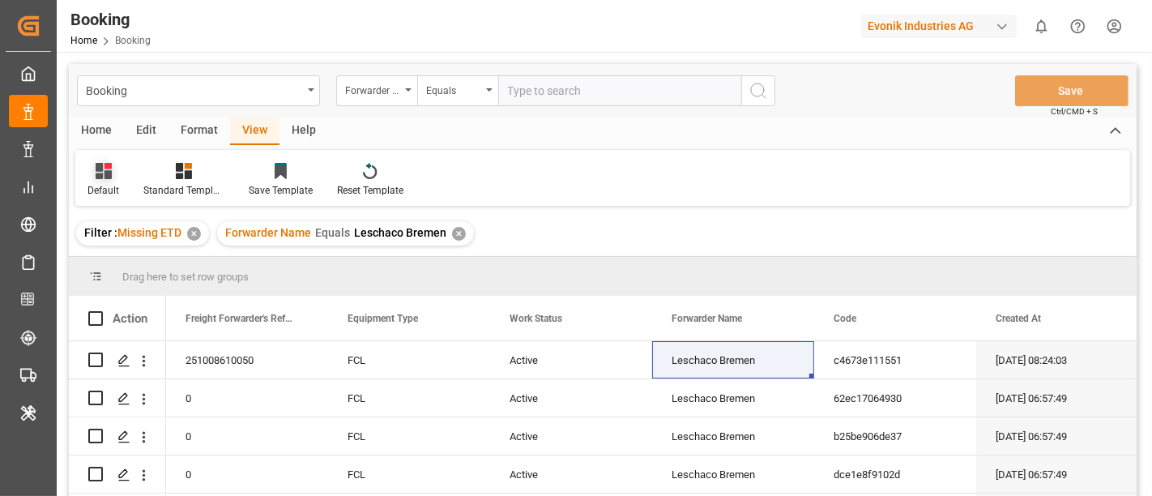
click at [114, 178] on div at bounding box center [103, 170] width 32 height 17
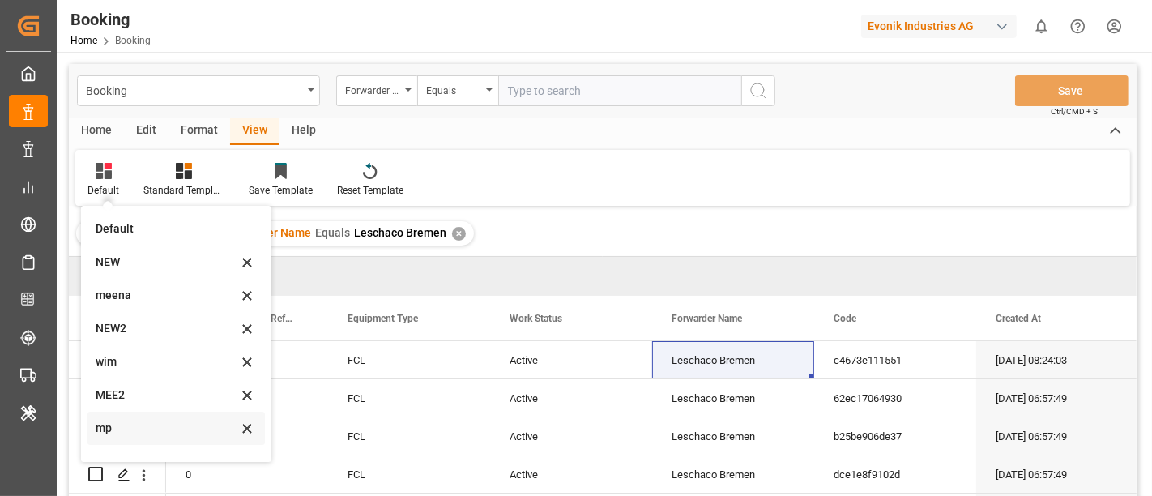
click at [136, 424] on div "mp" at bounding box center [167, 428] width 142 height 17
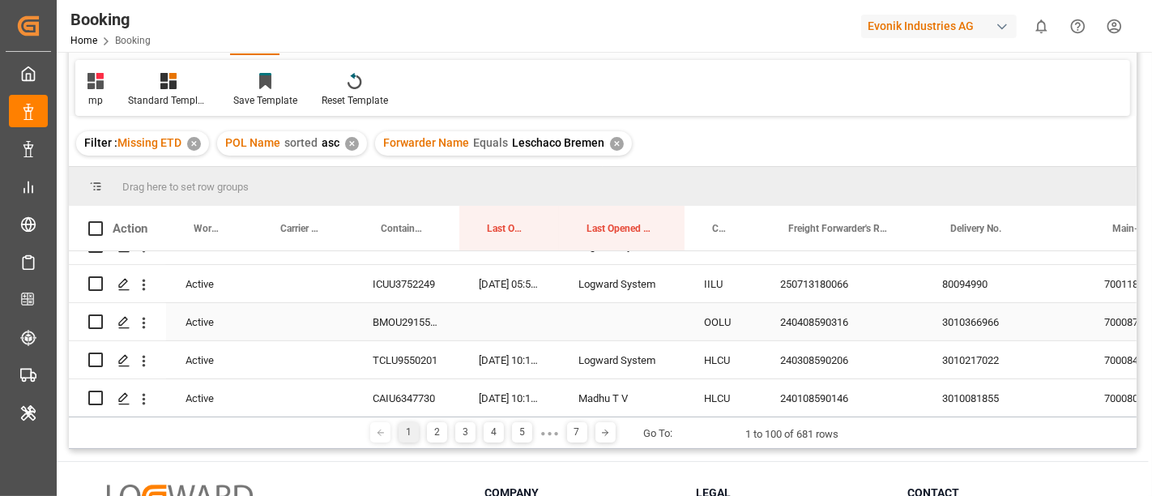
scroll to position [990, 0]
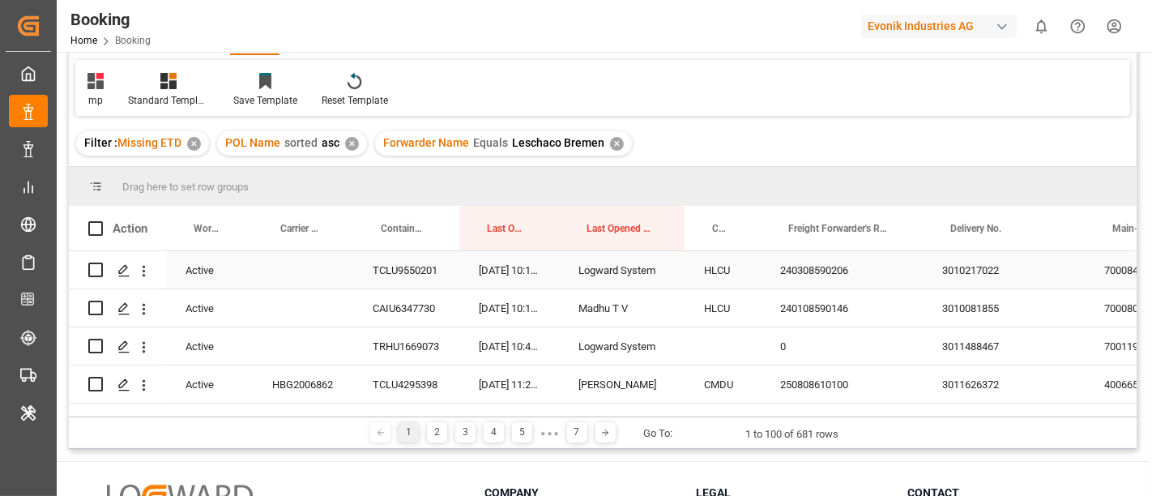
click at [816, 283] on div "240308590206" at bounding box center [842, 269] width 162 height 37
click at [974, 327] on div "3011488467" at bounding box center [1004, 345] width 162 height 37
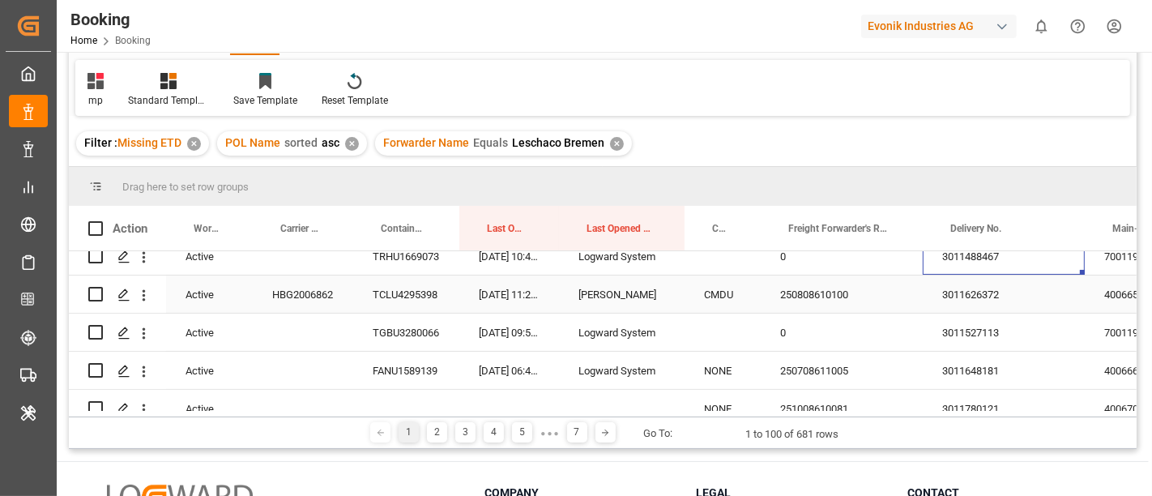
click at [812, 296] on div "250808610100" at bounding box center [842, 293] width 162 height 37
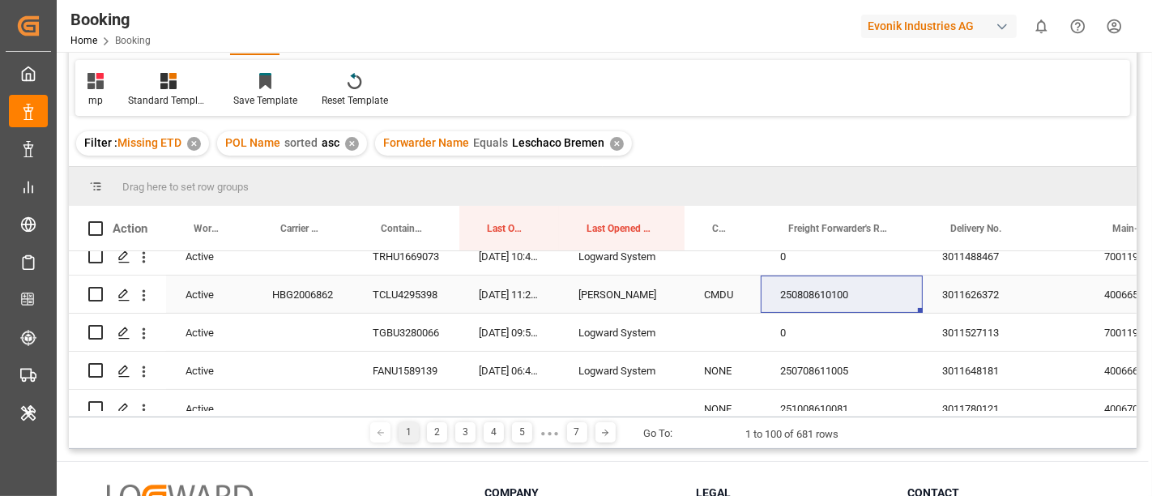
click at [833, 299] on div "250808610100" at bounding box center [842, 293] width 162 height 37
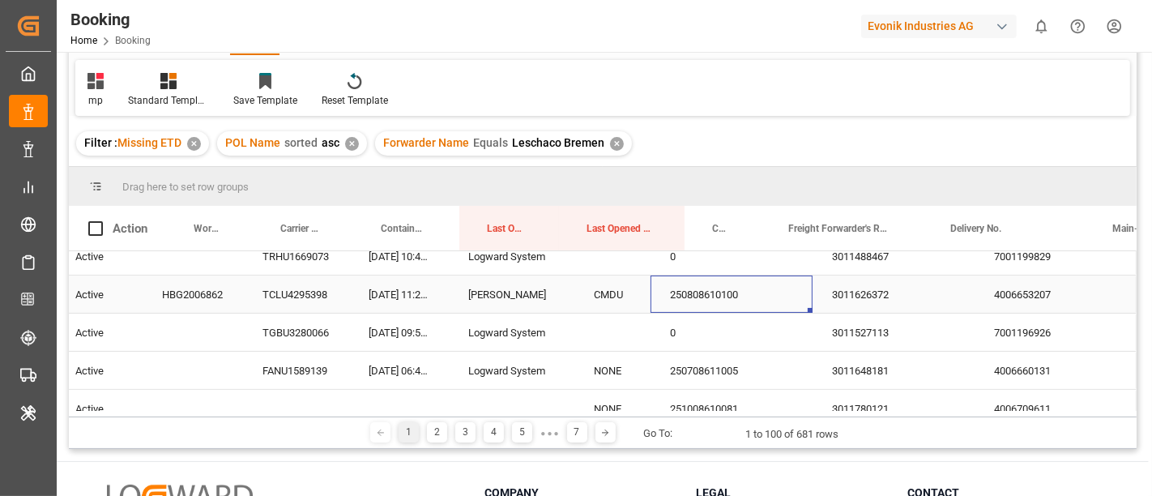
click at [1012, 297] on div "4006653207" at bounding box center [1055, 293] width 162 height 37
click at [870, 297] on div "3011626372" at bounding box center [893, 293] width 162 height 37
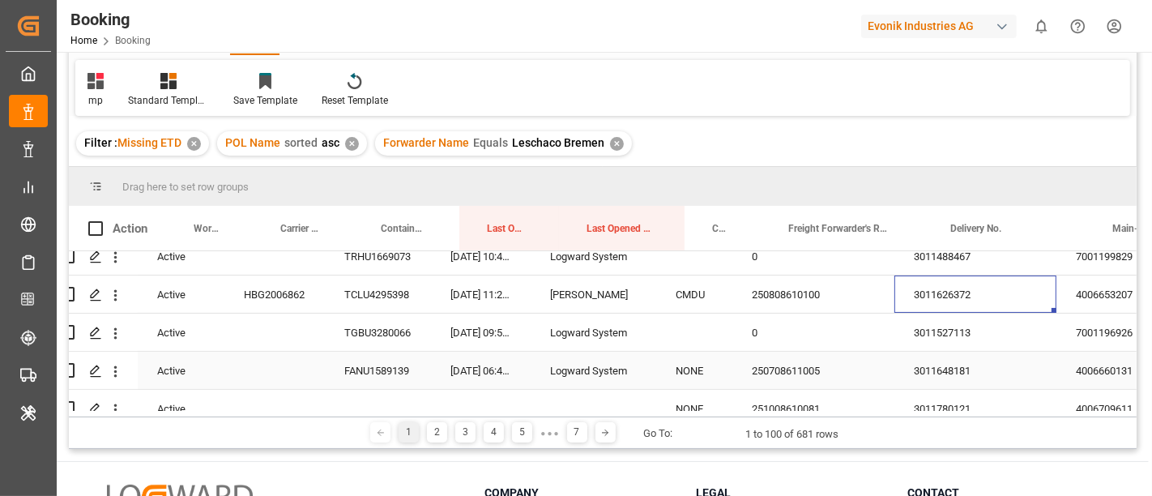
scroll to position [1170, 28]
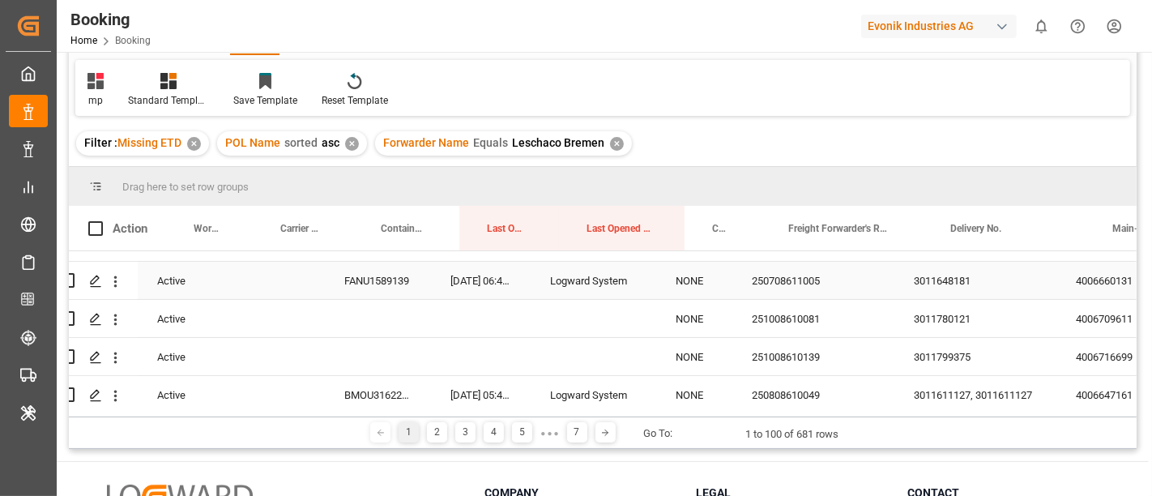
click at [759, 276] on div "250708611005" at bounding box center [813, 280] width 162 height 37
click at [956, 276] on div "3011648181" at bounding box center [975, 280] width 162 height 37
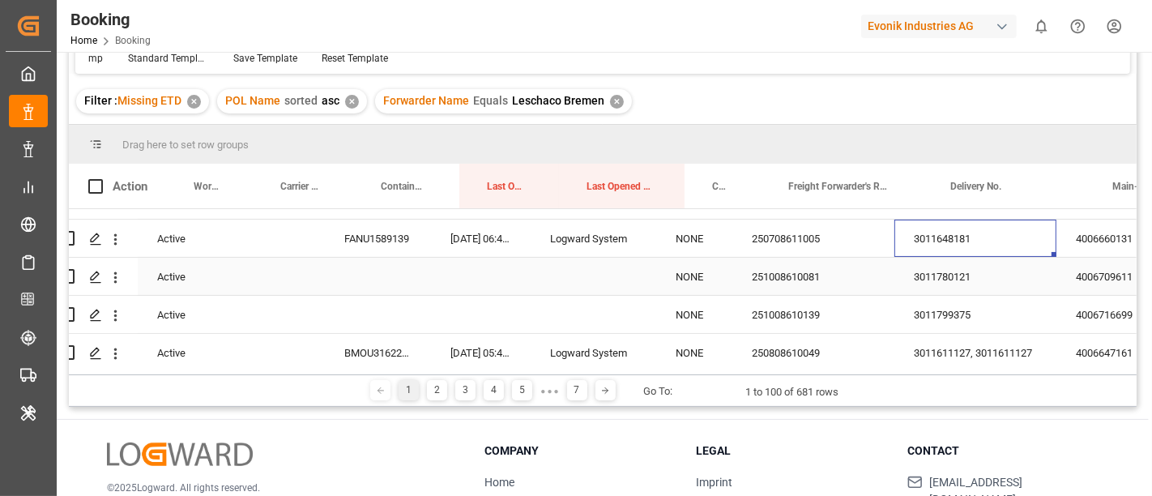
scroll to position [1170, 115]
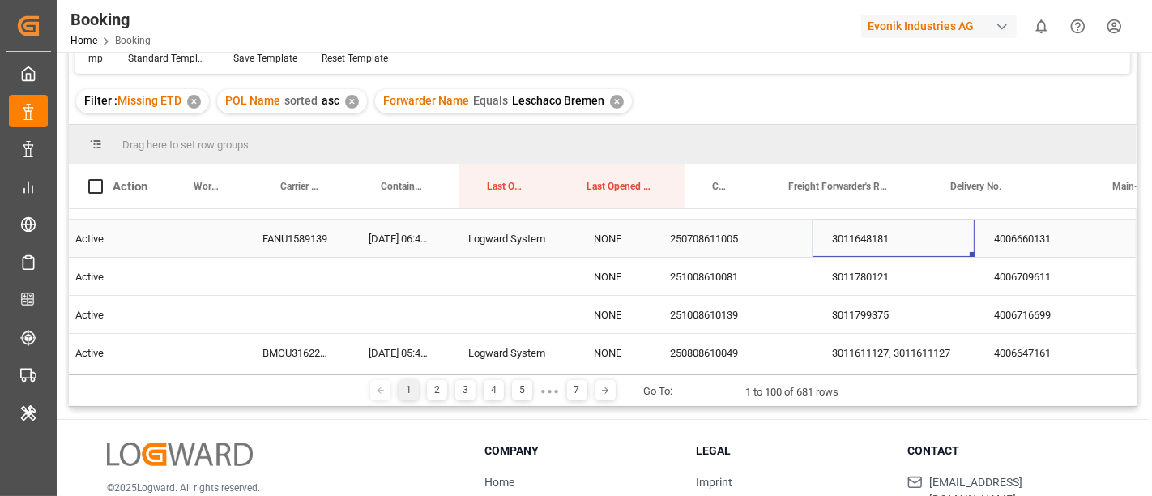
click at [1019, 232] on div "4006660131" at bounding box center [1055, 237] width 162 height 37
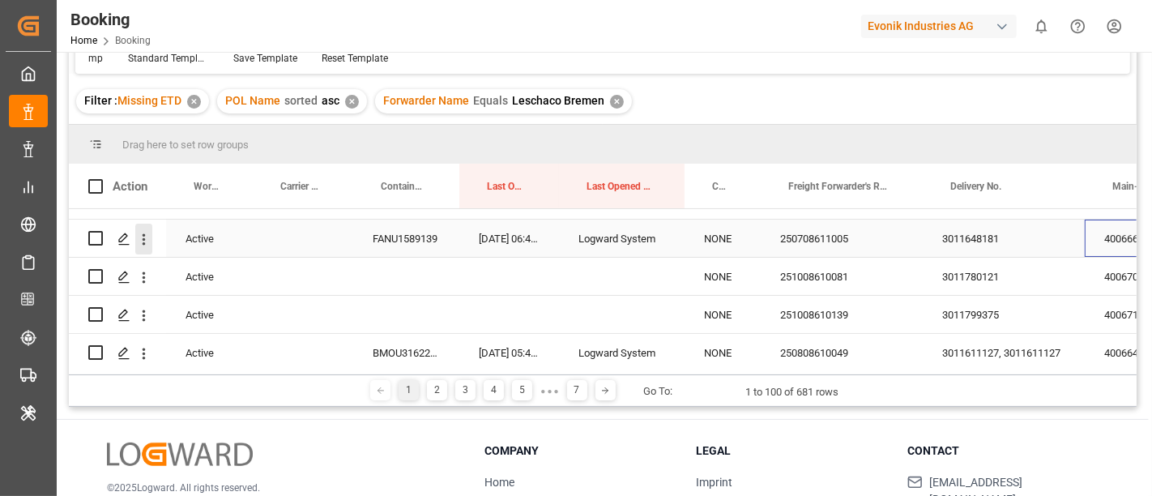
click at [150, 249] on button "open menu" at bounding box center [143, 239] width 17 height 31
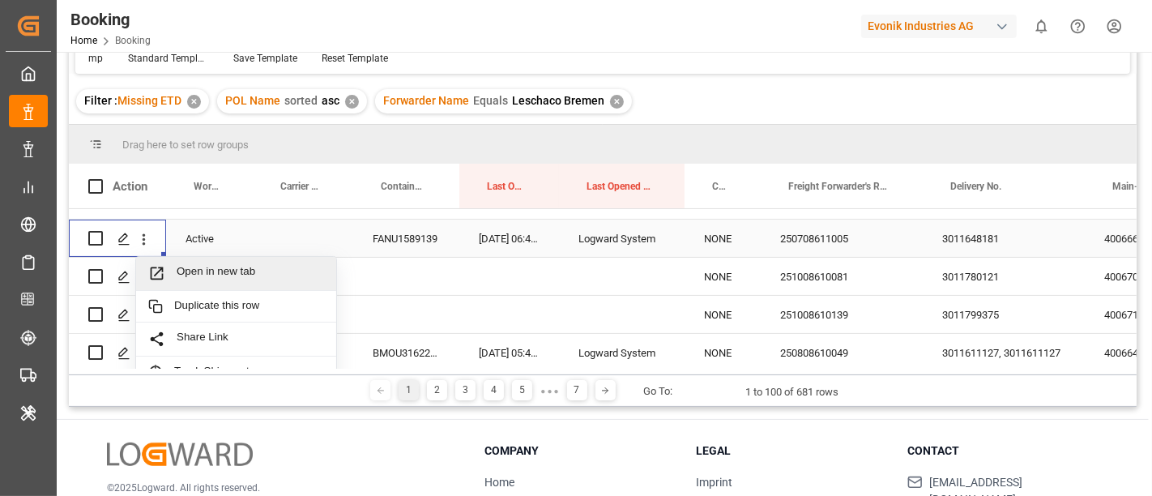
click at [200, 271] on span "Open in new tab" at bounding box center [250, 273] width 147 height 17
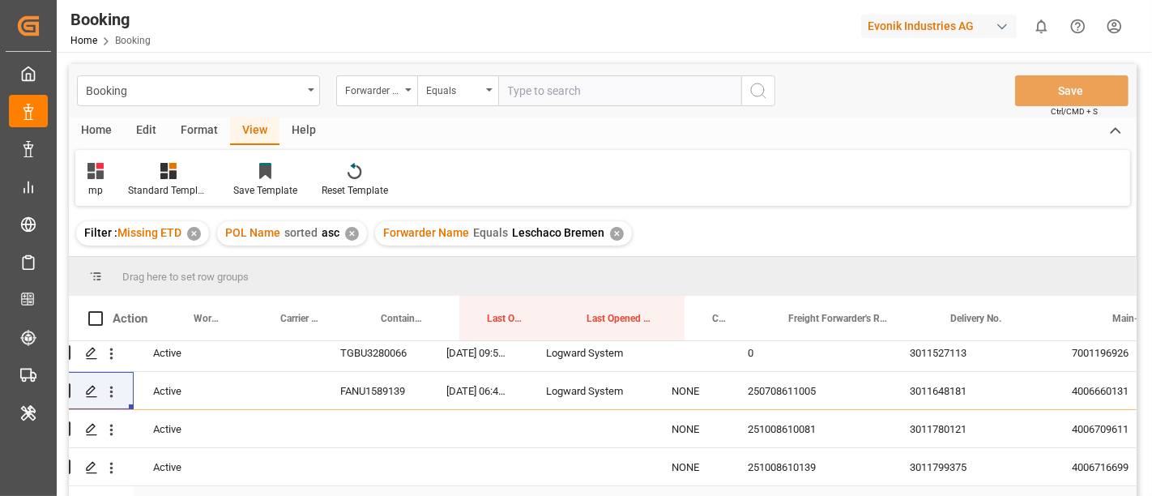
scroll to position [1121, 32]
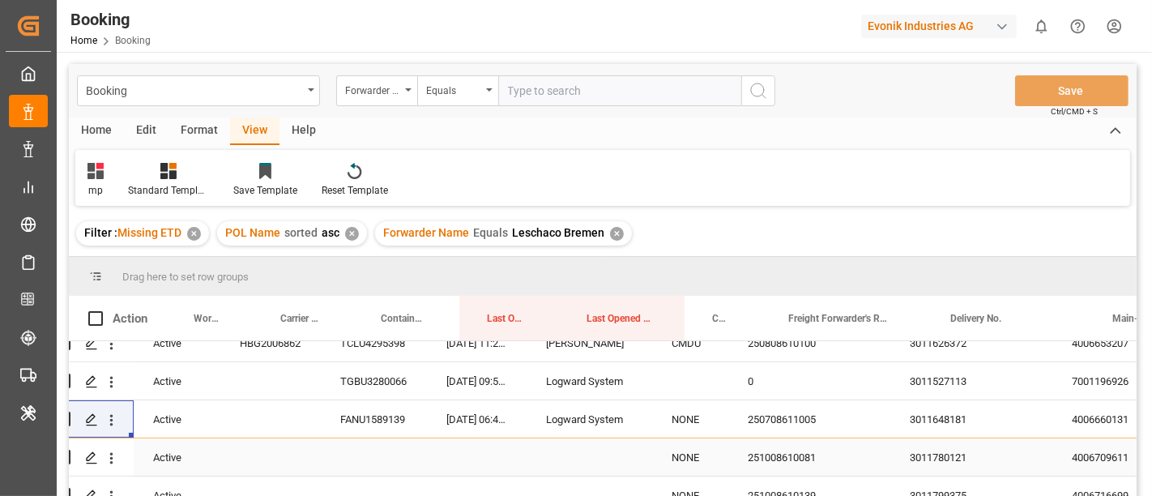
click at [775, 466] on div "251008610081" at bounding box center [809, 456] width 162 height 37
click at [838, 457] on div "251008610081" at bounding box center [809, 456] width 162 height 37
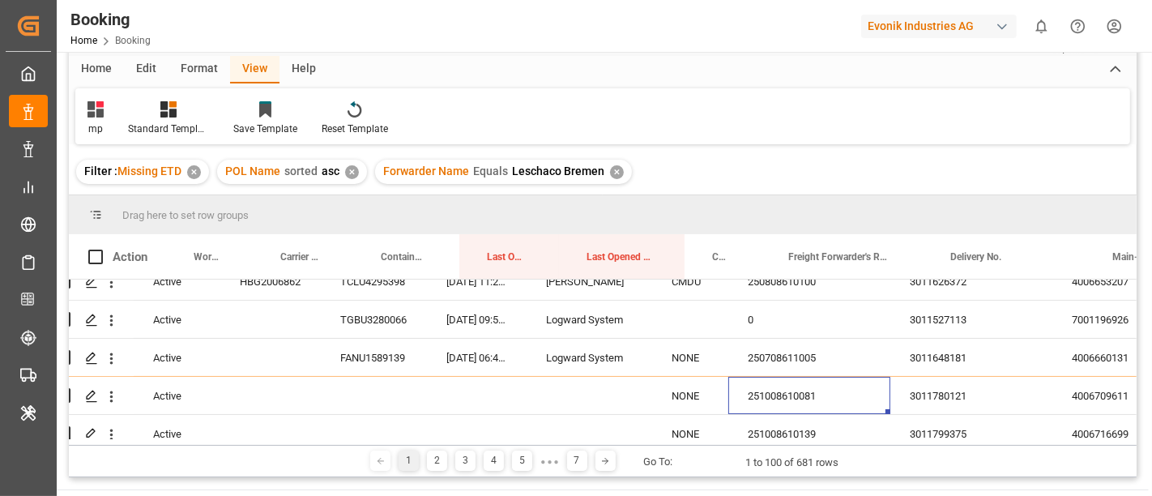
scroll to position [90, 0]
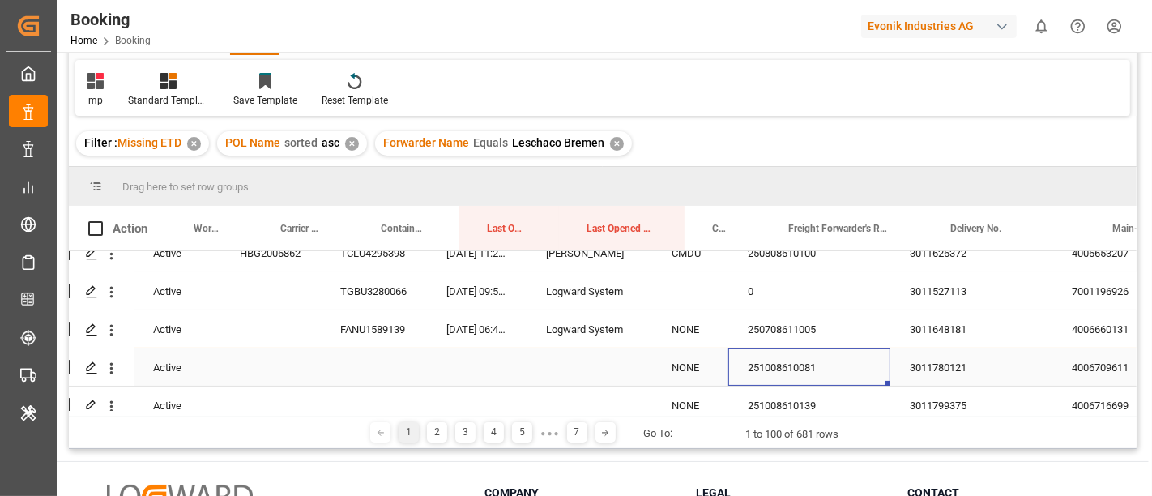
click at [938, 378] on div "3011780121" at bounding box center [971, 366] width 162 height 37
click at [1086, 367] on div "4006709611" at bounding box center [1133, 366] width 162 height 37
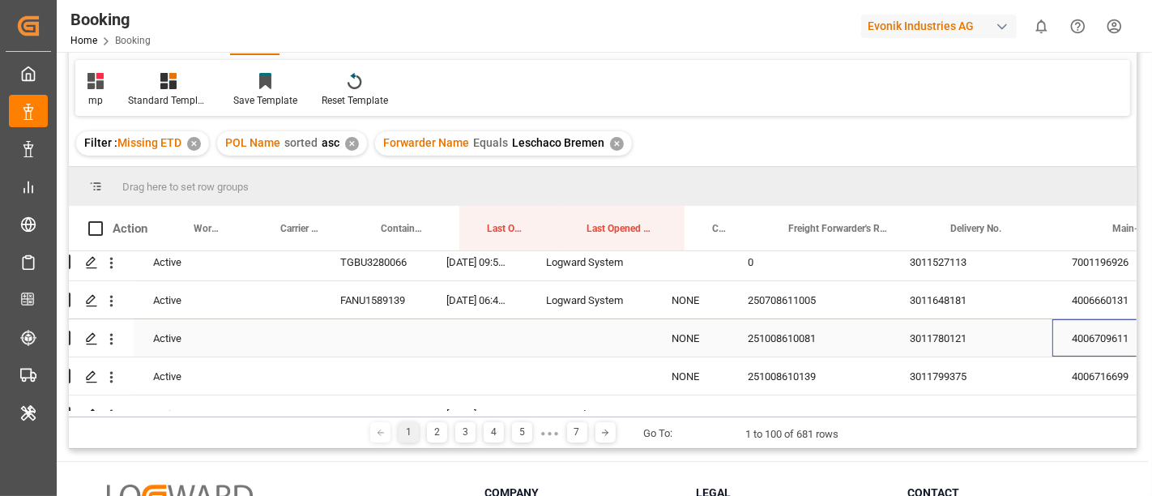
scroll to position [1121, 32]
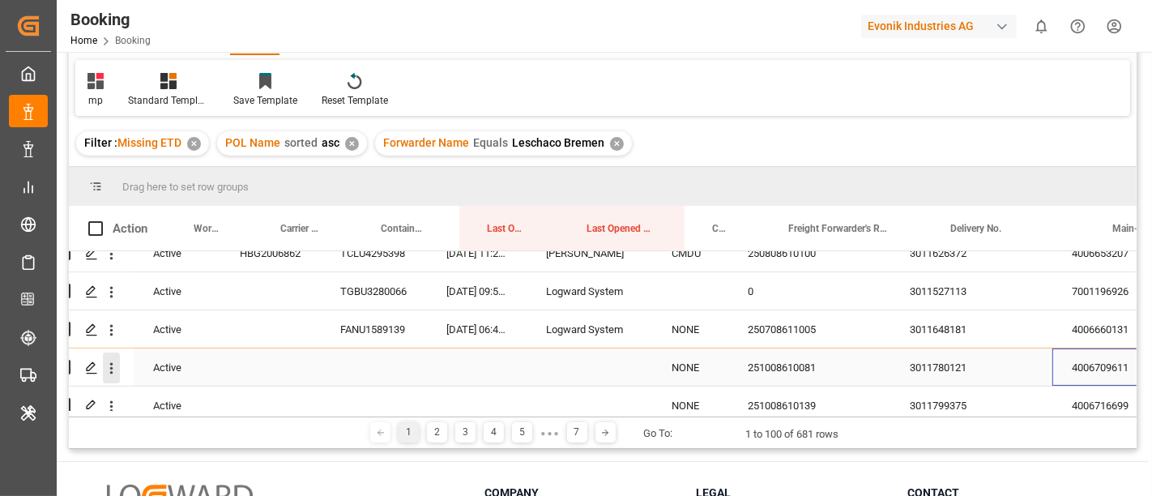
click at [110, 367] on icon "open menu" at bounding box center [111, 367] width 3 height 11
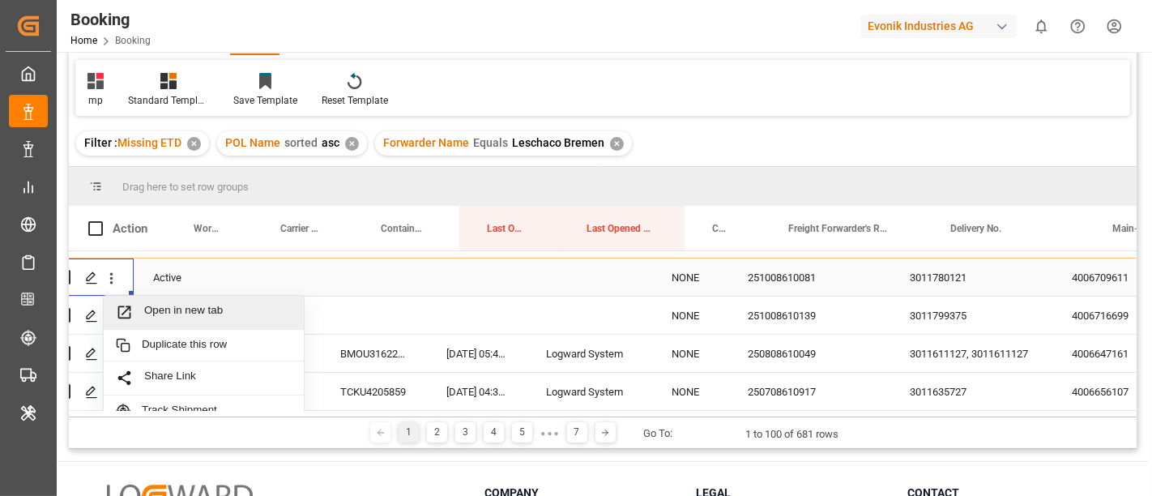
click at [219, 311] on span "Open in new tab" at bounding box center [217, 312] width 147 height 17
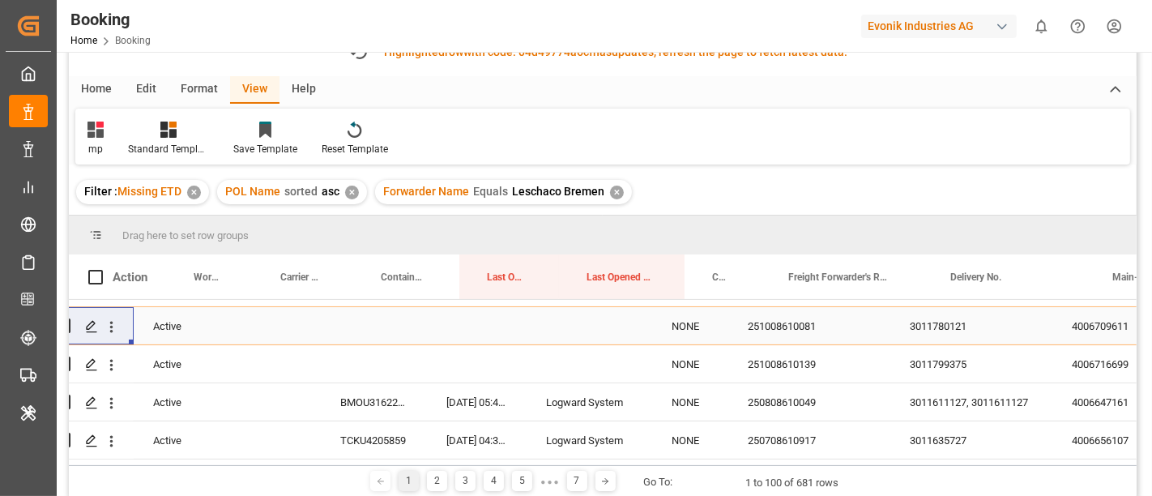
scroll to position [138, 0]
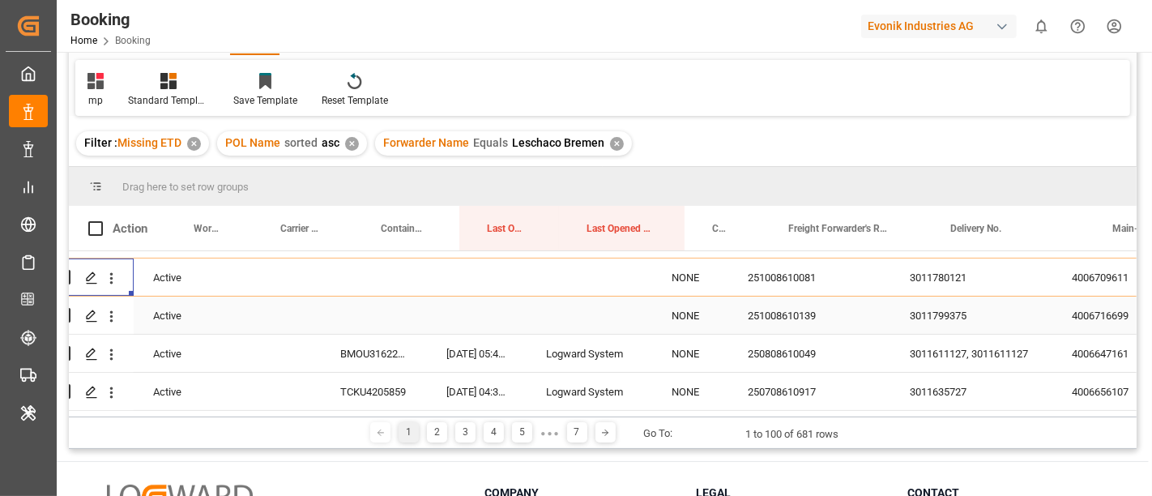
click at [773, 319] on div "251008610139" at bounding box center [809, 314] width 162 height 37
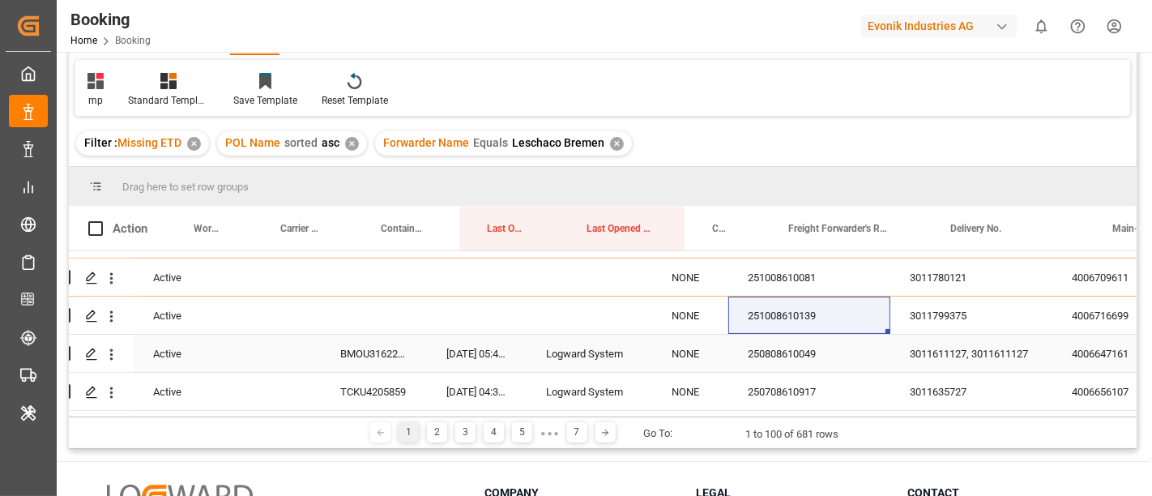
click at [775, 362] on div "250808610049" at bounding box center [809, 352] width 162 height 37
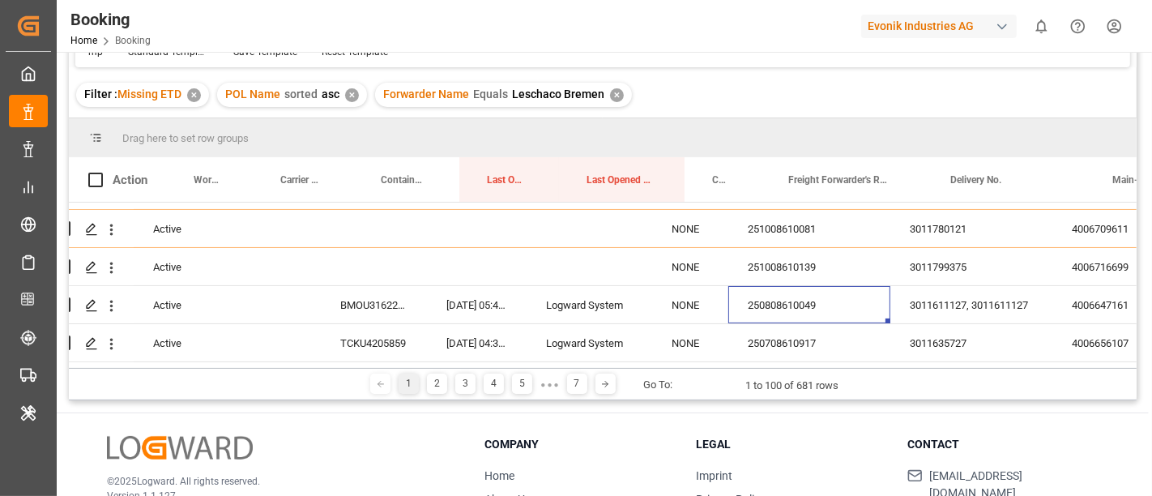
scroll to position [90, 0]
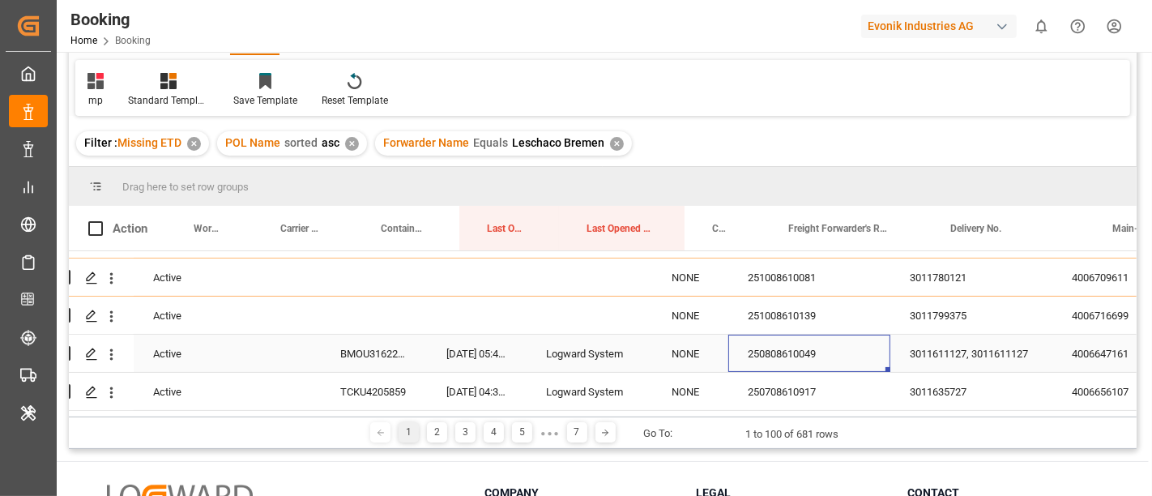
click at [782, 357] on div "250808610049" at bounding box center [809, 352] width 162 height 37
click at [932, 348] on div "3011611127, 3011611127" at bounding box center [971, 352] width 162 height 37
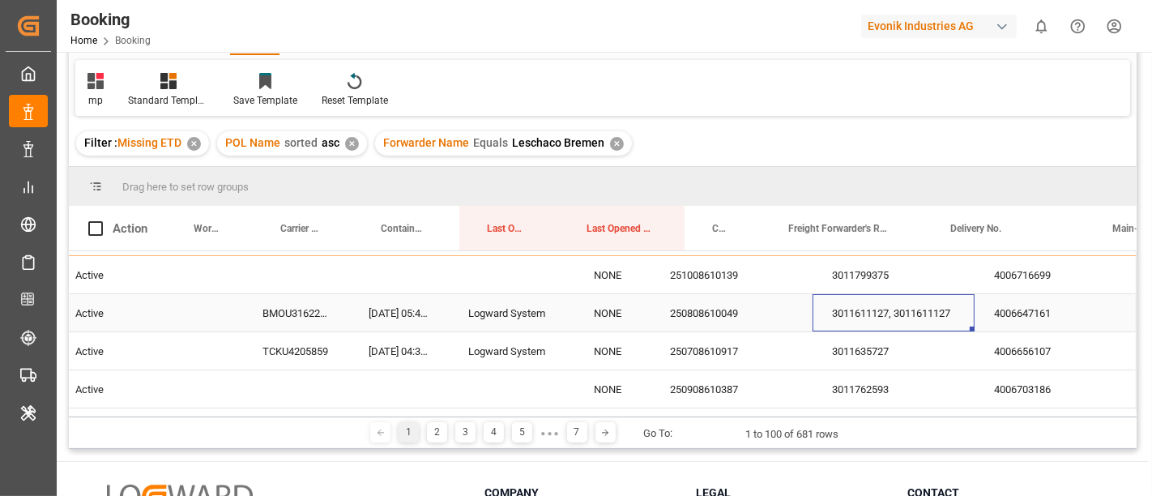
scroll to position [1252, 115]
click at [1018, 321] on div "4006647161" at bounding box center [1055, 311] width 162 height 37
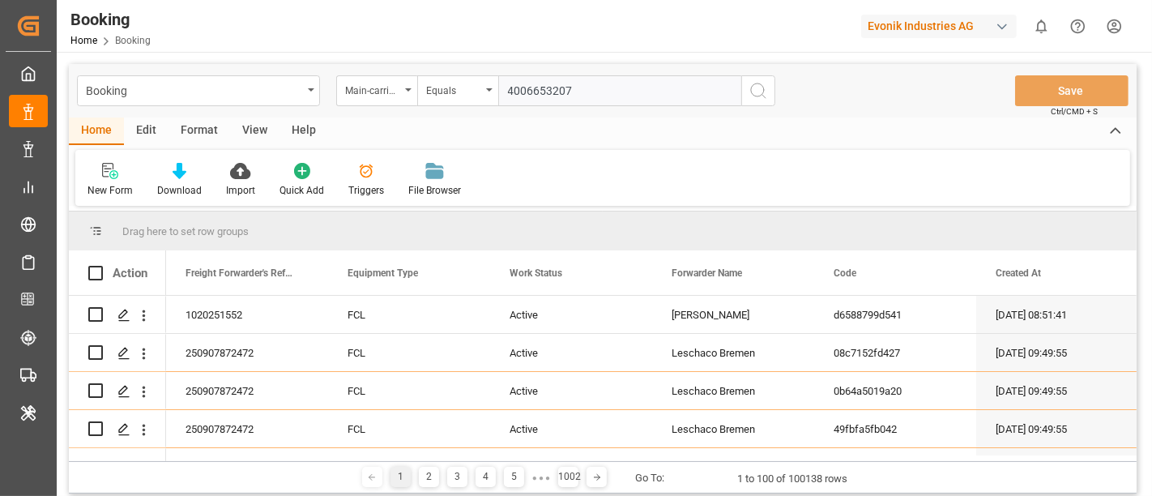
type input "4006653207"
click at [751, 94] on icon "search button" at bounding box center [757, 90] width 19 height 19
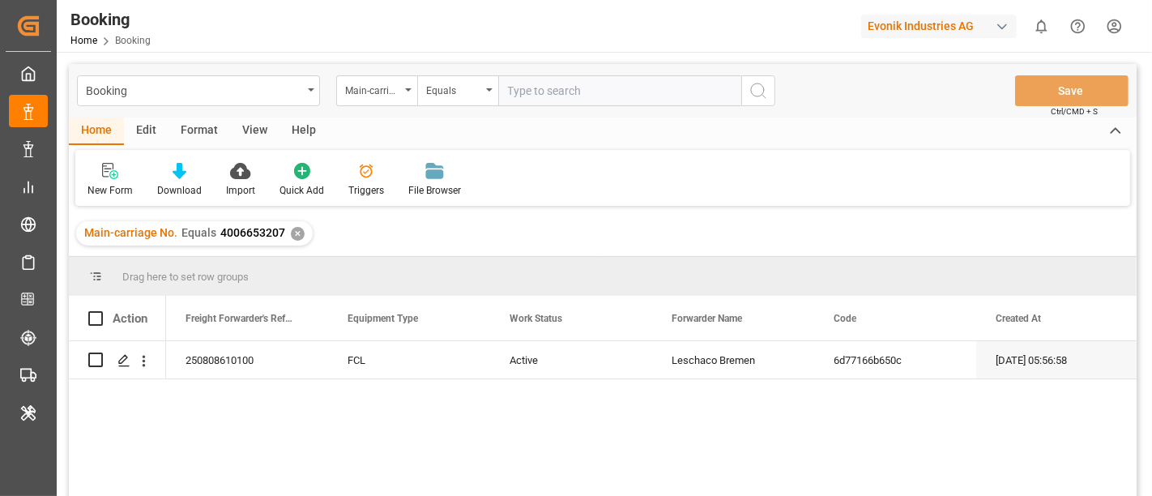
click at [578, 84] on input "text" at bounding box center [619, 90] width 243 height 31
paste input "4006660131"
type input "4006660131"
click at [746, 87] on button "search button" at bounding box center [758, 90] width 34 height 31
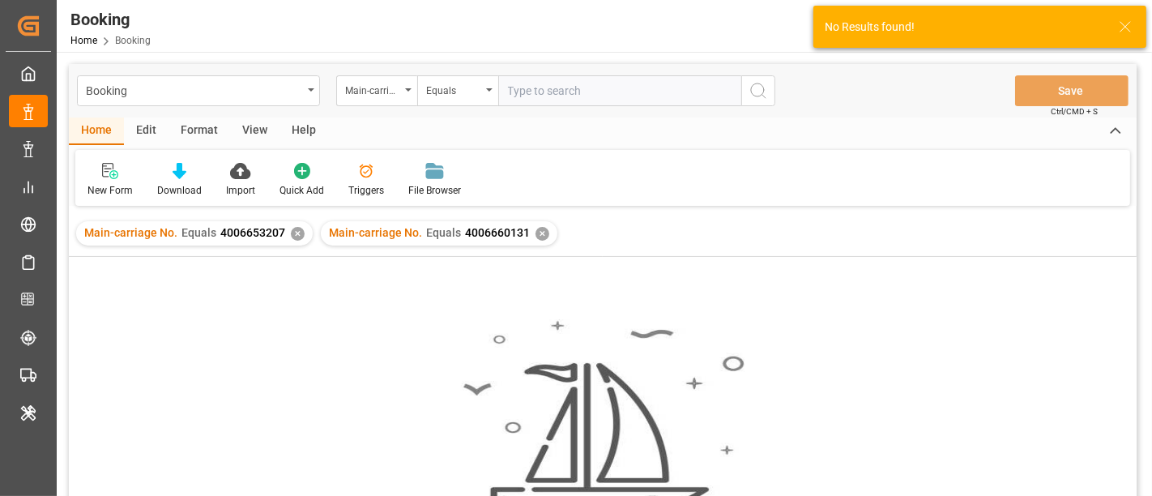
click at [291, 232] on div "✕" at bounding box center [298, 234] width 14 height 14
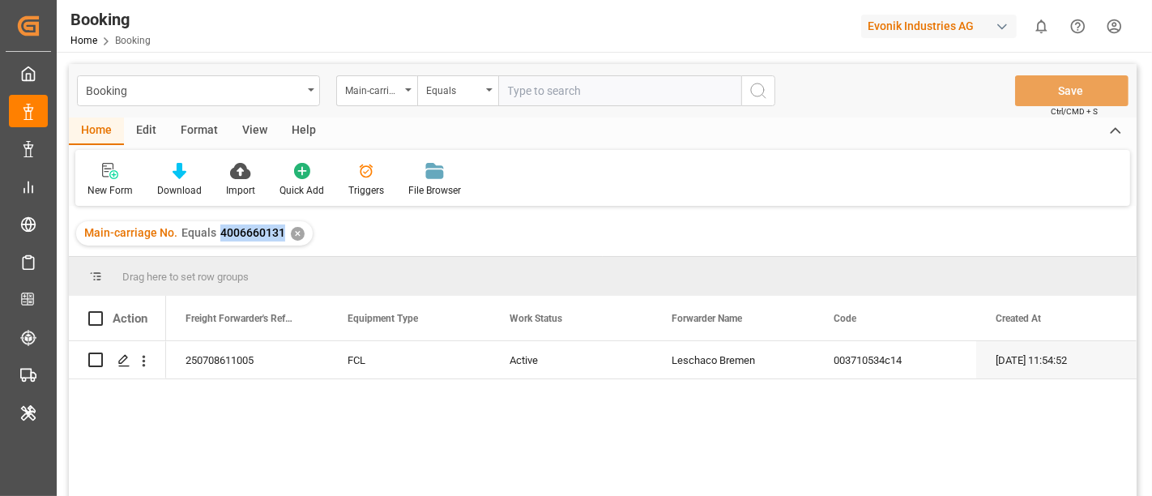
drag, startPoint x: 218, startPoint y: 236, endPoint x: 278, endPoint y: 244, distance: 60.4
click at [278, 244] on div "Main-carriage No. Equals 4006660131 ✕" at bounding box center [194, 233] width 236 height 24
copy span "4006660131"
click at [552, 91] on input "text" at bounding box center [619, 90] width 243 height 31
paste input "4006709611"
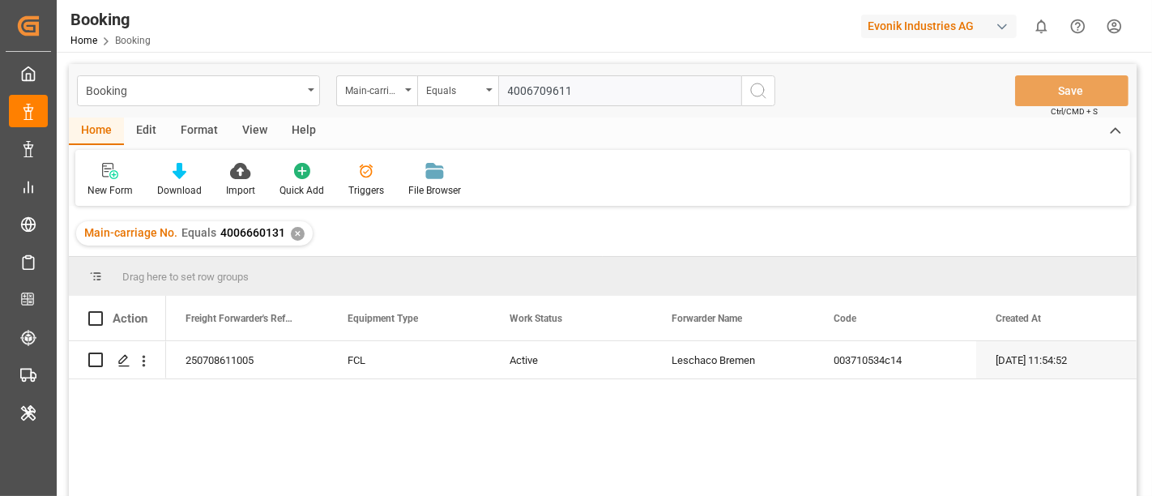
type input "4006709611"
click at [752, 87] on icon "search button" at bounding box center [757, 90] width 19 height 19
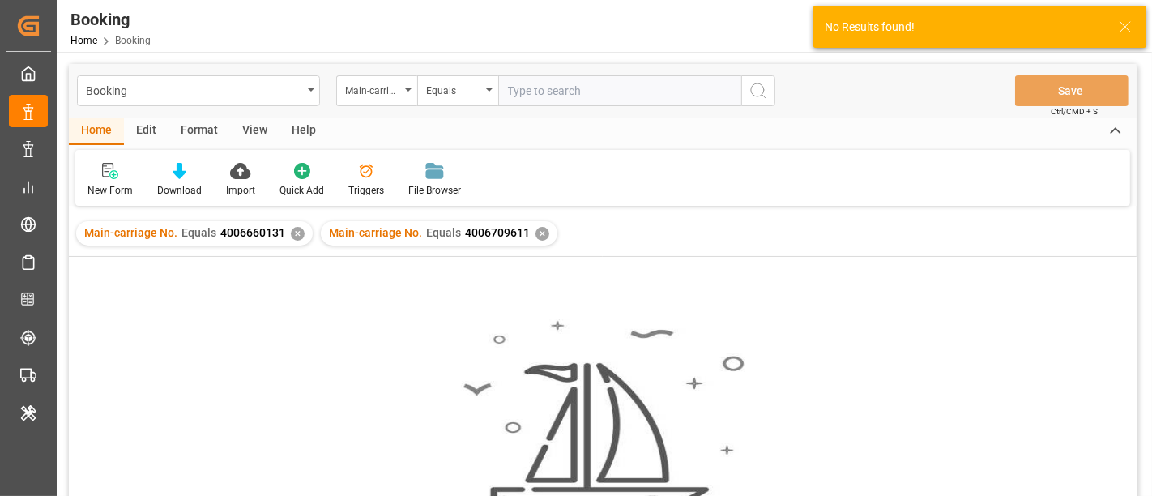
click at [285, 233] on div "Main-carriage No. Equals 4006660131 ✕" at bounding box center [194, 233] width 236 height 24
click at [296, 232] on div "✕" at bounding box center [298, 234] width 14 height 14
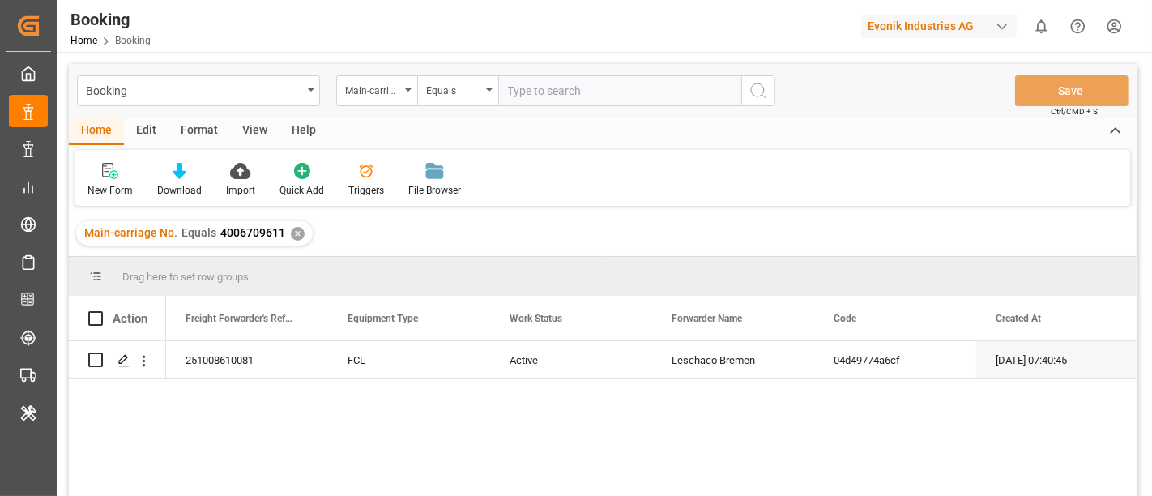
click at [561, 73] on div "Booking Main-carriage No. Equals Save Ctrl/CMD + S" at bounding box center [602, 90] width 1067 height 53
click at [569, 84] on input "text" at bounding box center [619, 90] width 243 height 31
paste input "4006647161"
type input "4006647161"
click at [761, 90] on icon "search button" at bounding box center [757, 90] width 19 height 19
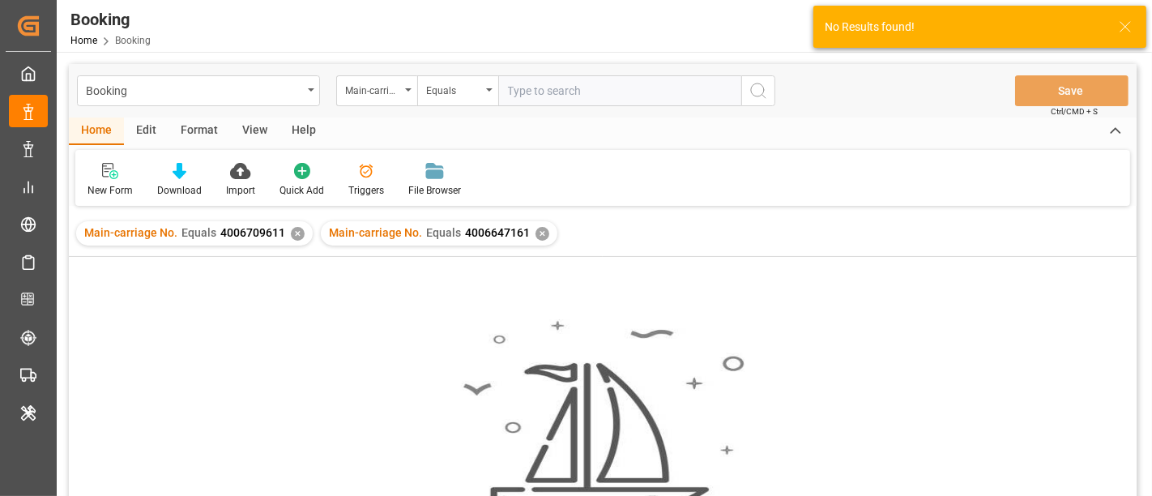
click at [296, 231] on div "✕" at bounding box center [298, 234] width 14 height 14
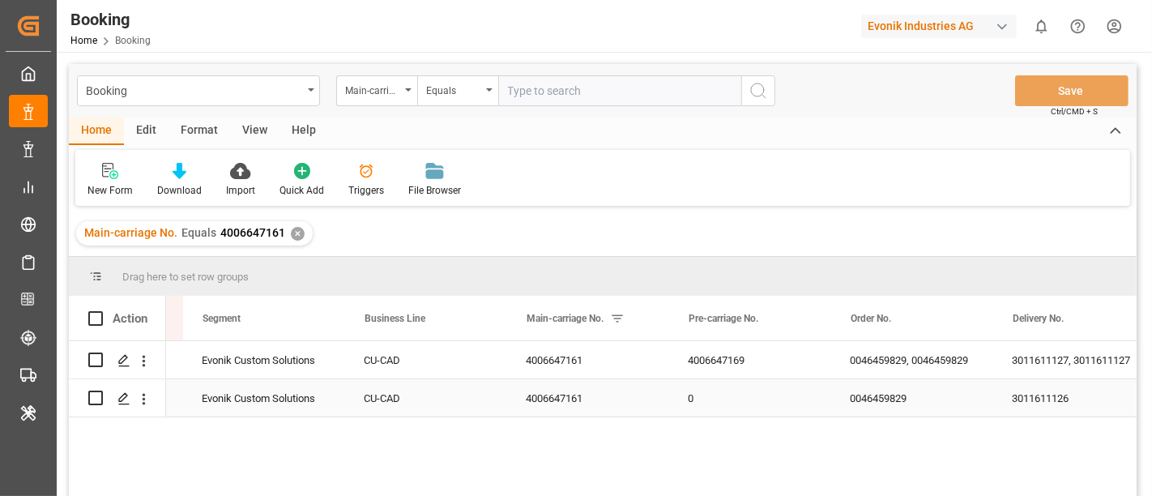
scroll to position [0, 1846]
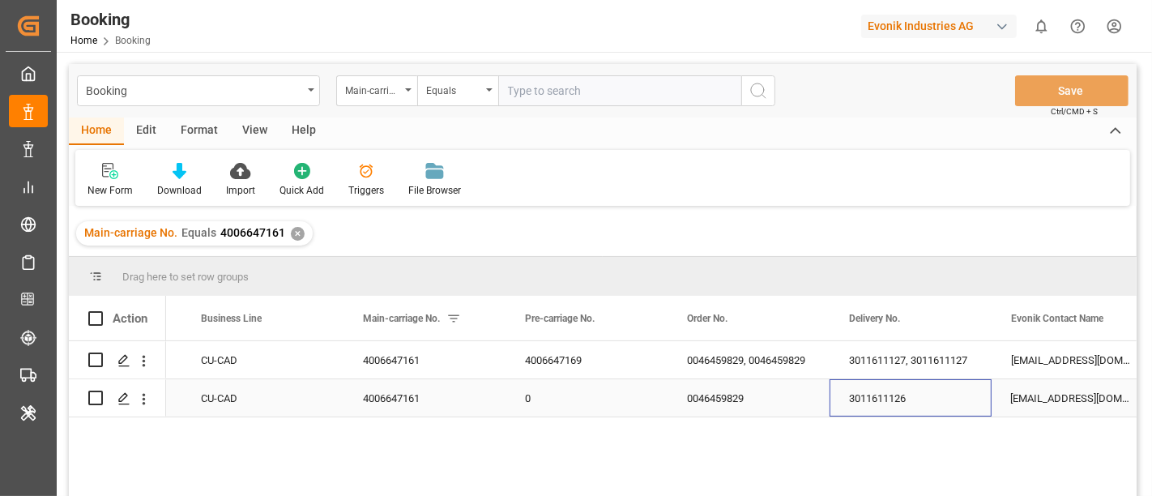
click at [874, 399] on div "3011611126" at bounding box center [910, 397] width 162 height 37
click at [146, 373] on button "open menu" at bounding box center [143, 360] width 17 height 31
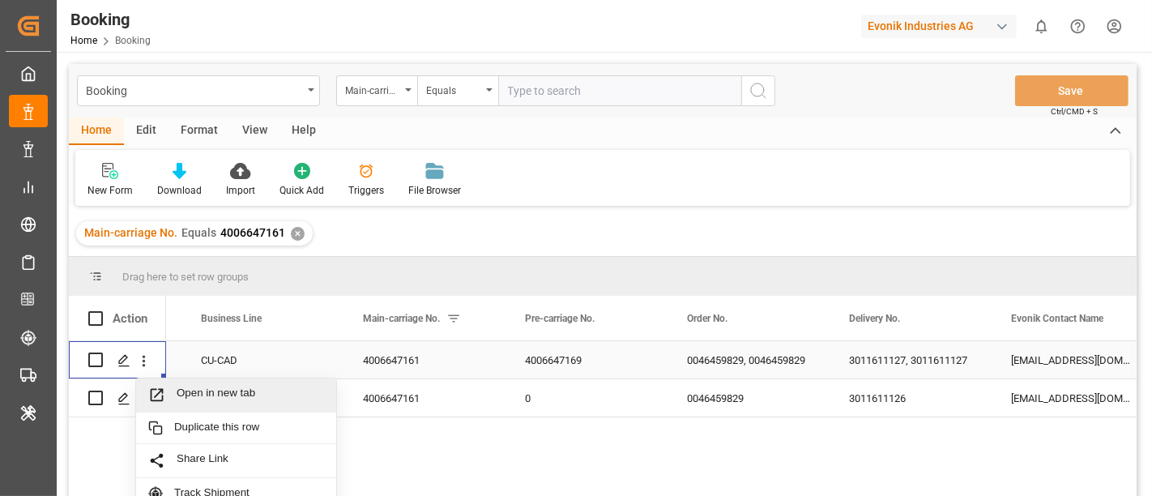
click at [194, 383] on div "Open in new tab" at bounding box center [236, 395] width 200 height 34
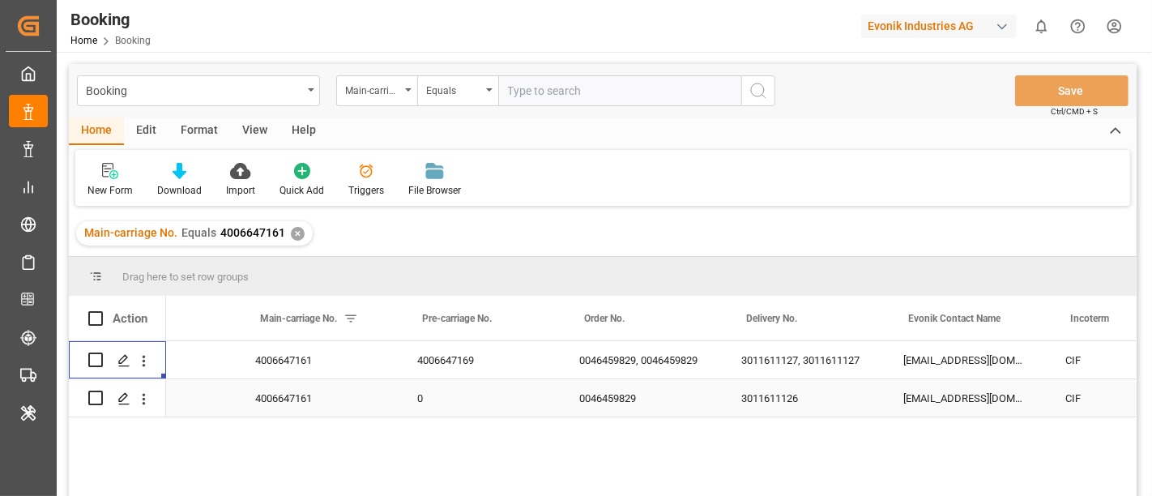
scroll to position [0, 2036]
click at [859, 360] on div "3011611127, 3011611127" at bounding box center [803, 359] width 162 height 37
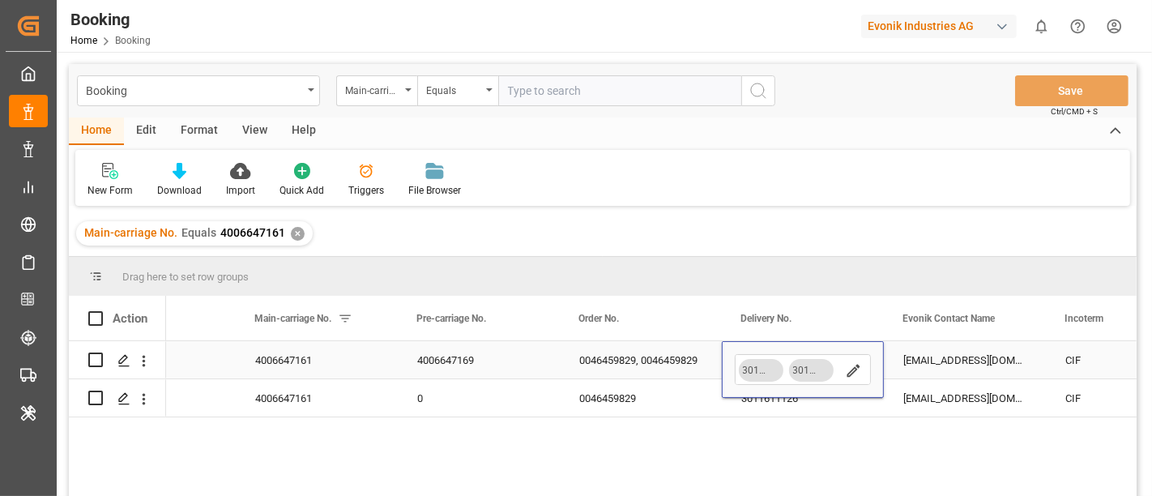
click at [851, 372] on icon "search button" at bounding box center [852, 370] width 13 height 13
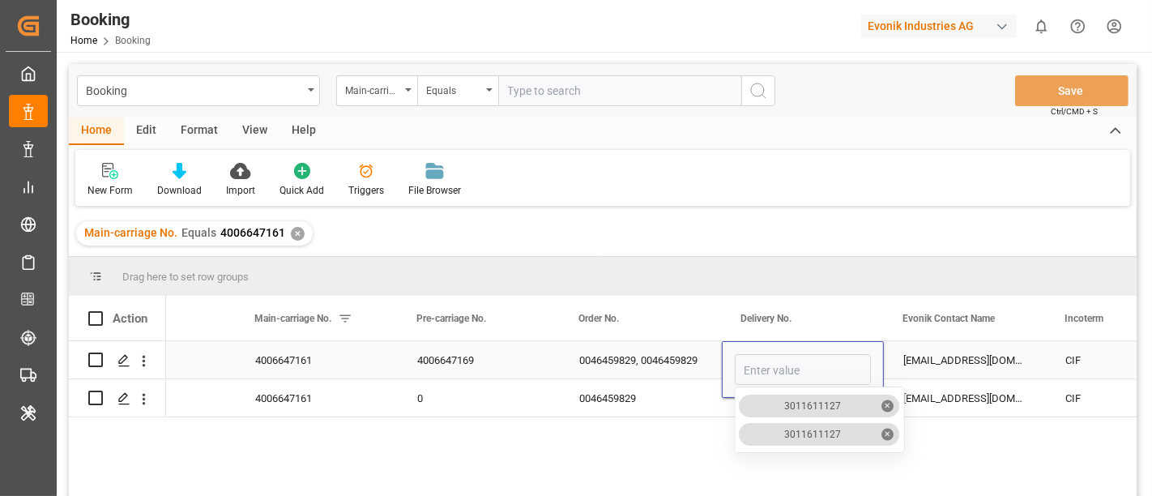
click at [888, 433] on div "✕" at bounding box center [888, 434] width 12 height 12
click at [882, 433] on span "✕" at bounding box center [888, 434] width 12 height 12
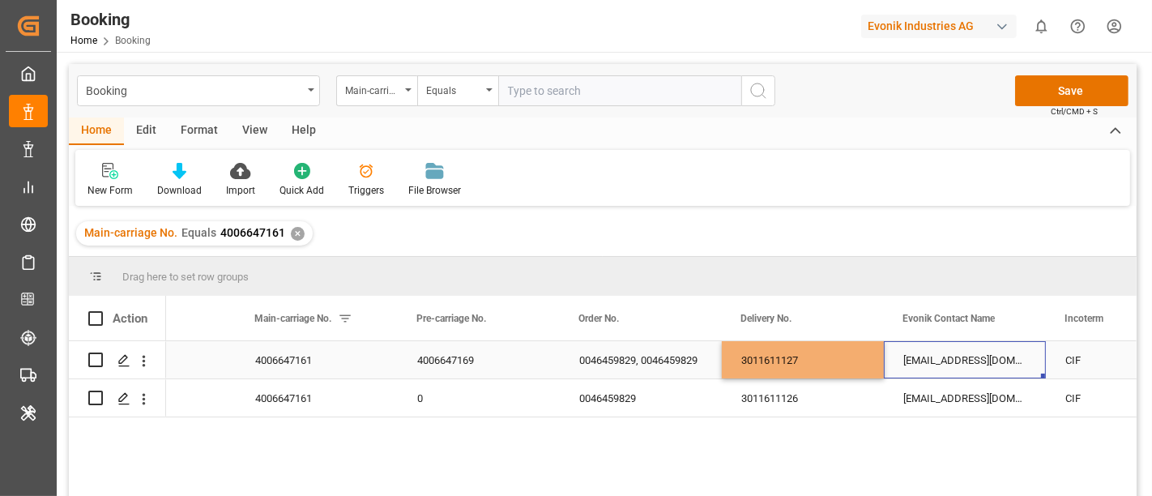
click at [921, 357] on div "[EMAIL_ADDRESS][DOMAIN_NAME]" at bounding box center [965, 359] width 162 height 37
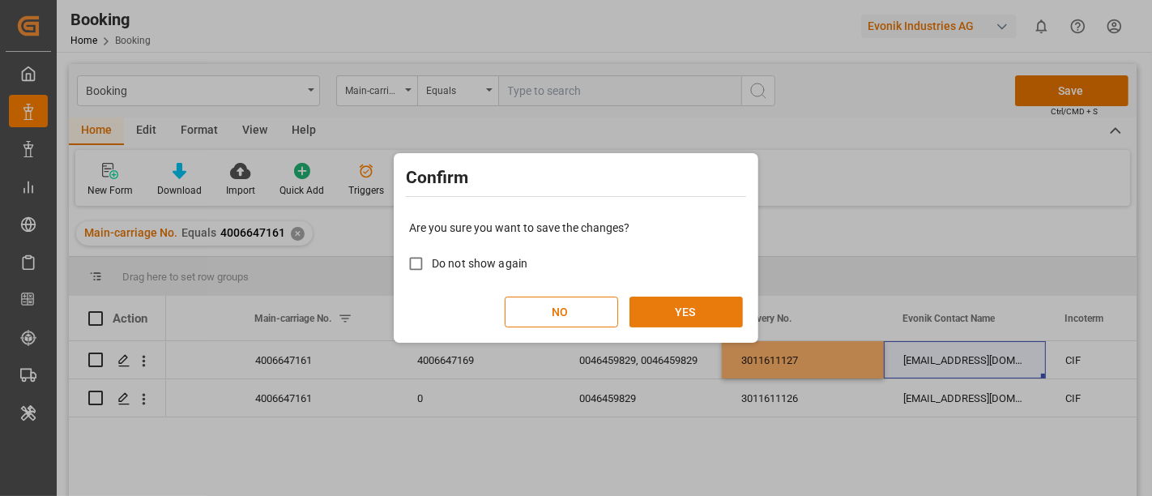
click at [715, 320] on button "YES" at bounding box center [685, 311] width 113 height 31
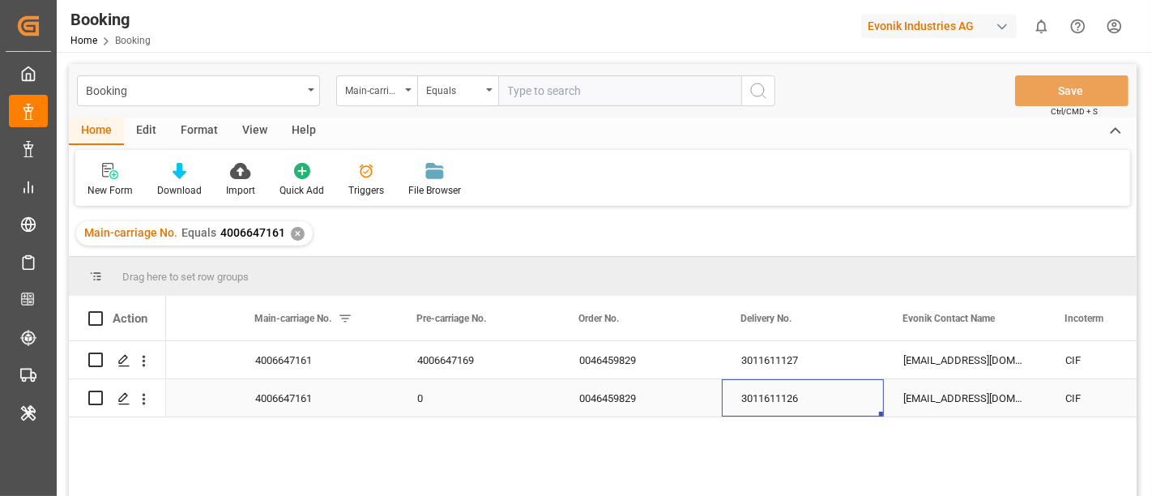
click at [773, 403] on div "3011611126" at bounding box center [803, 397] width 162 height 37
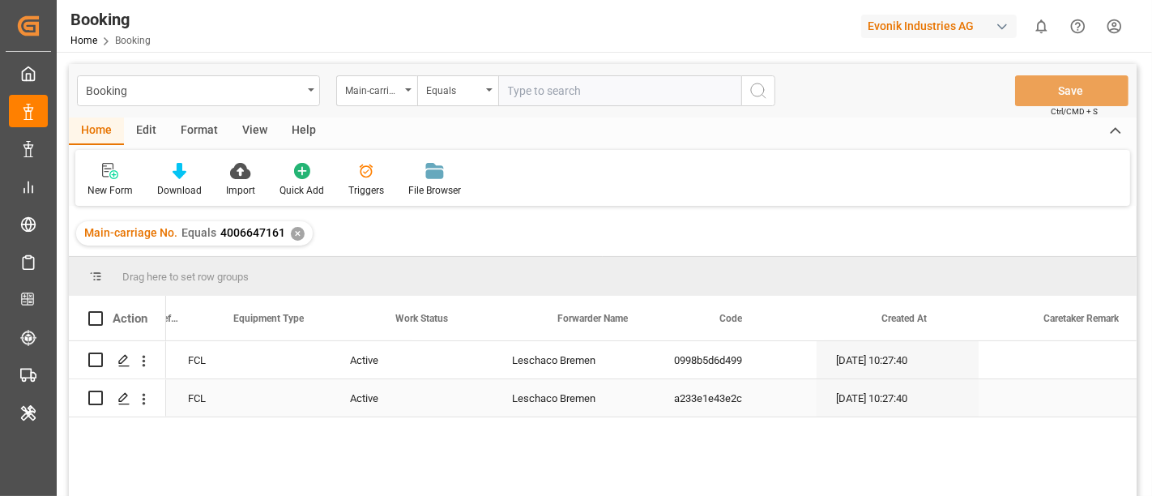
scroll to position [0, 4]
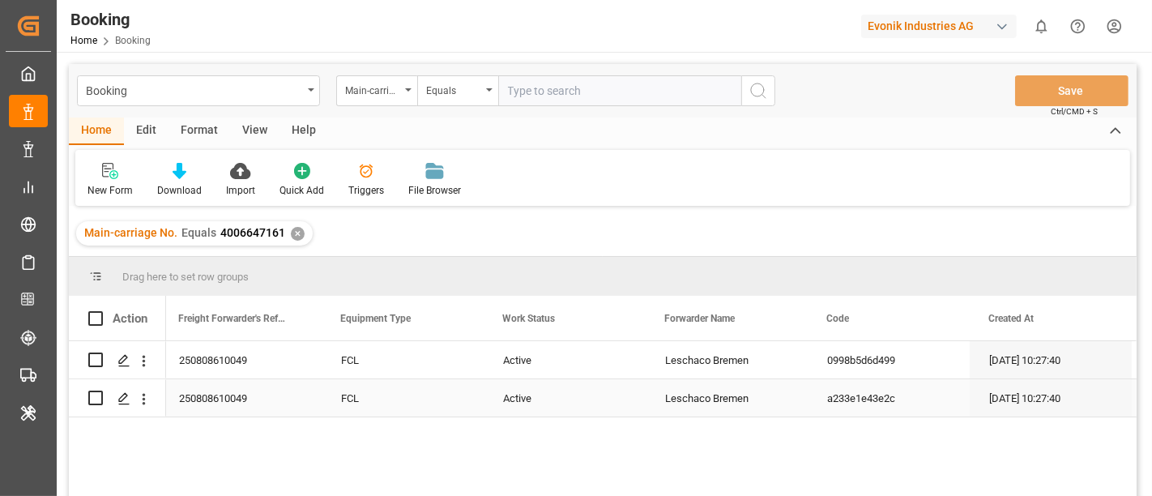
click at [494, 391] on div "Active" at bounding box center [565, 397] width 162 height 37
click at [518, 394] on span "Active" at bounding box center [524, 388] width 31 height 17
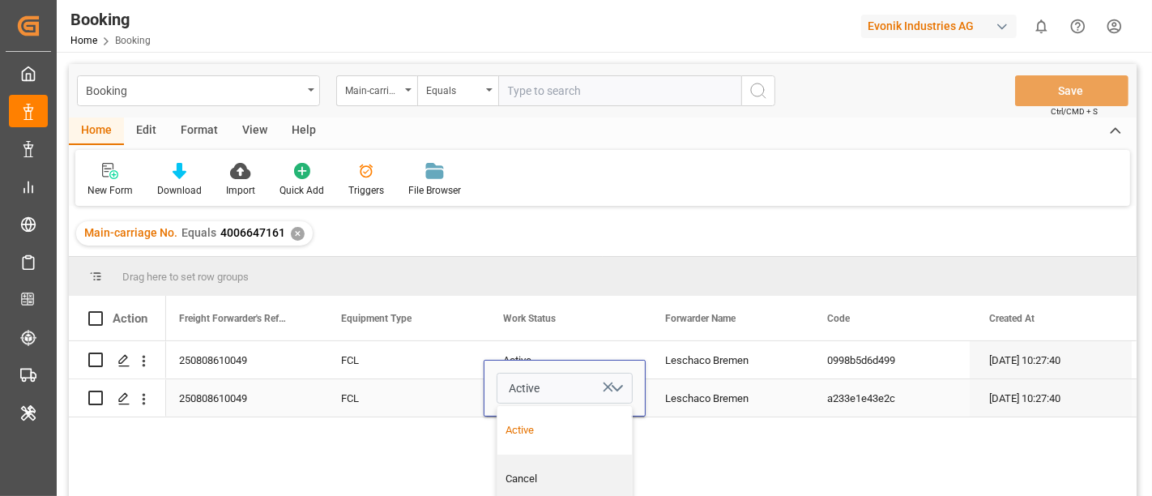
click at [540, 472] on div "Cancel" at bounding box center [564, 479] width 117 height 16
click at [921, 415] on div "a233e1e43e2c" at bounding box center [888, 397] width 162 height 37
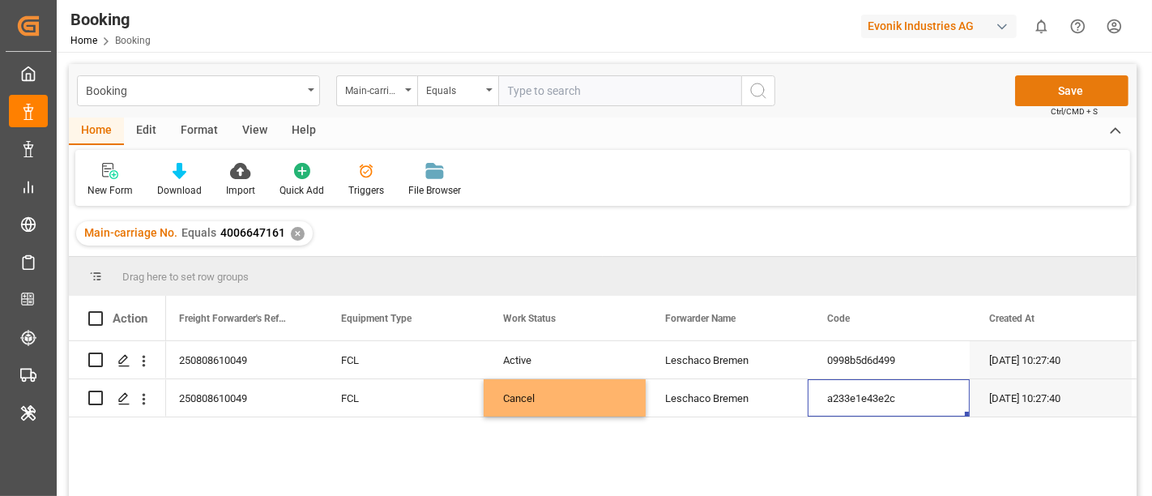
click at [1082, 91] on button "Save" at bounding box center [1071, 90] width 113 height 31
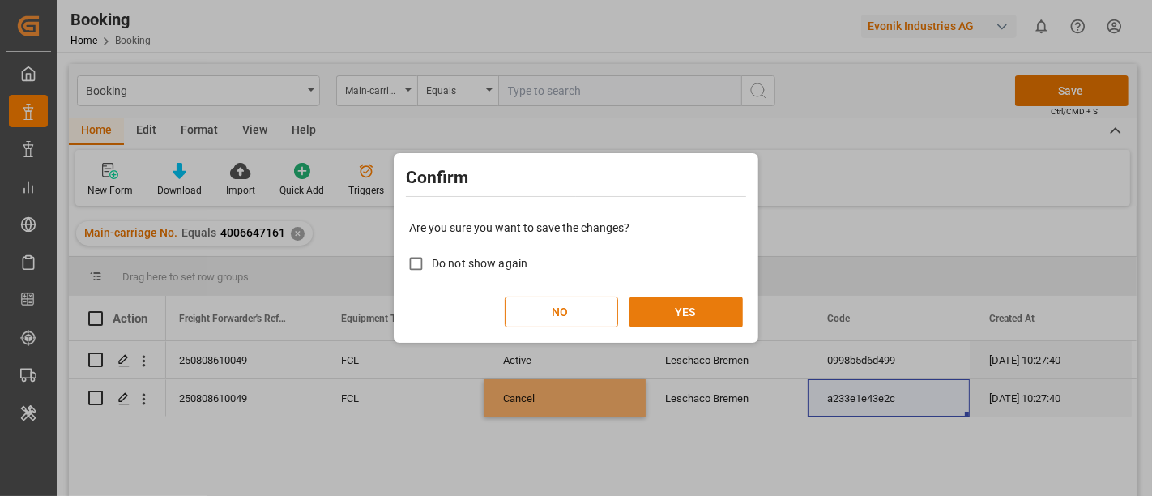
click at [690, 301] on button "YES" at bounding box center [685, 311] width 113 height 31
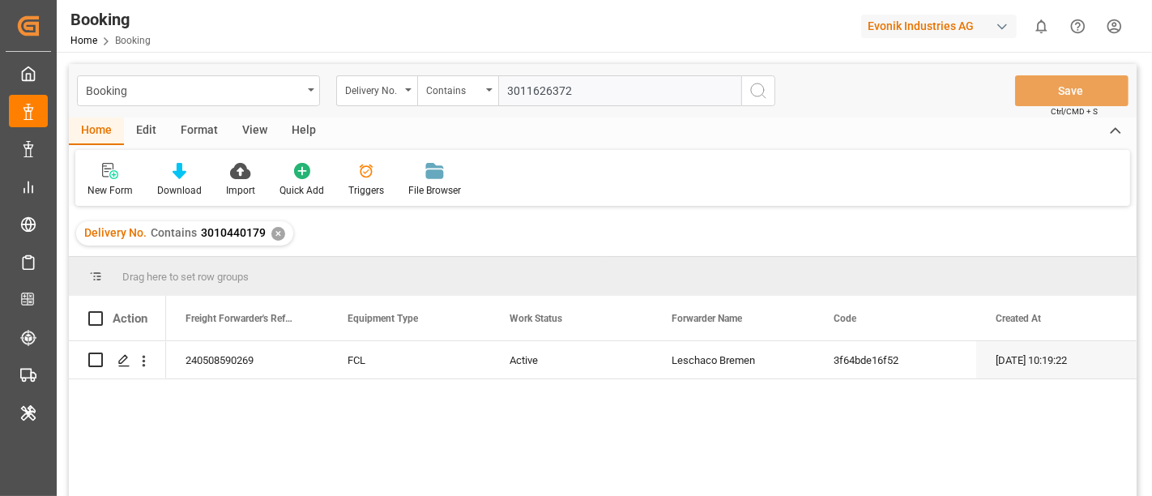
type input "3011626372"
click at [755, 92] on icon "search button" at bounding box center [757, 90] width 19 height 19
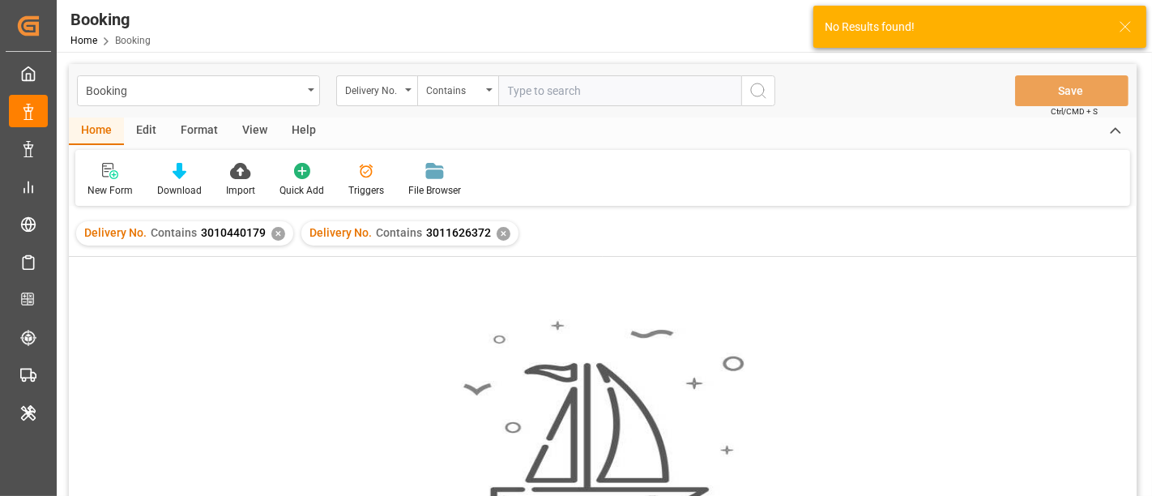
click at [271, 232] on div "✕" at bounding box center [278, 234] width 14 height 14
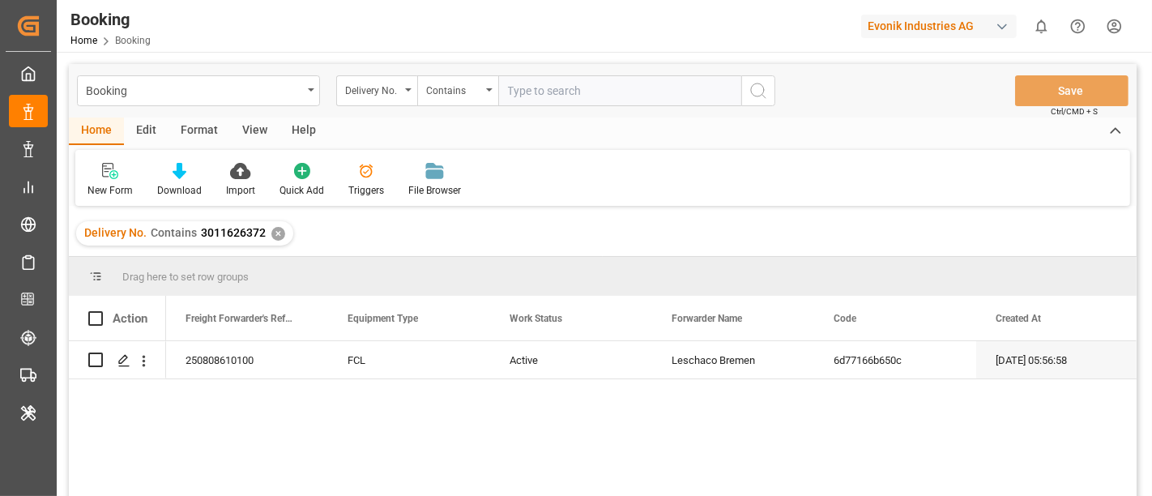
click at [582, 86] on input "text" at bounding box center [619, 90] width 243 height 31
paste input "3011648181"
type input "3011648181"
click at [753, 93] on icon "search button" at bounding box center [757, 90] width 19 height 19
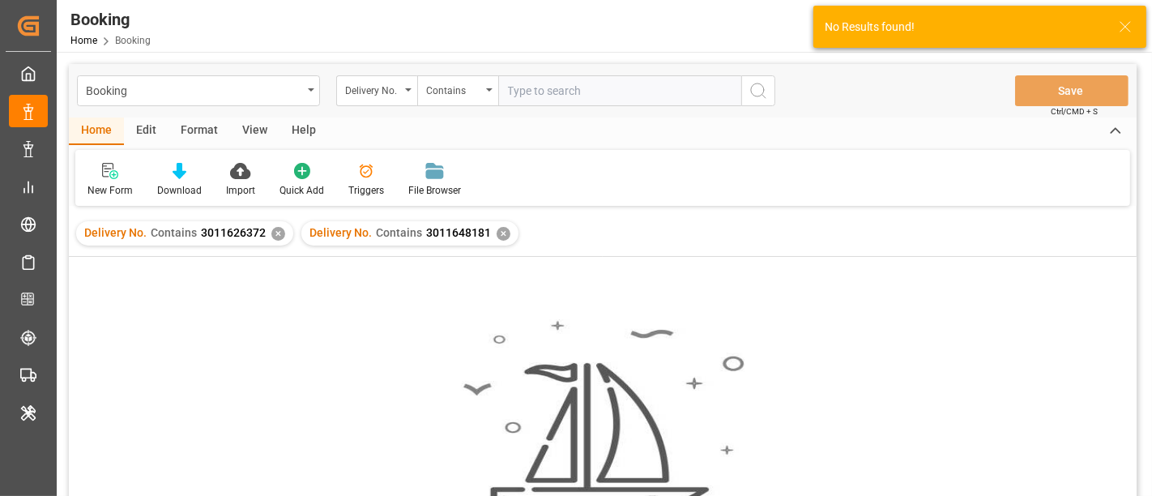
click at [275, 231] on div "✕" at bounding box center [278, 234] width 14 height 14
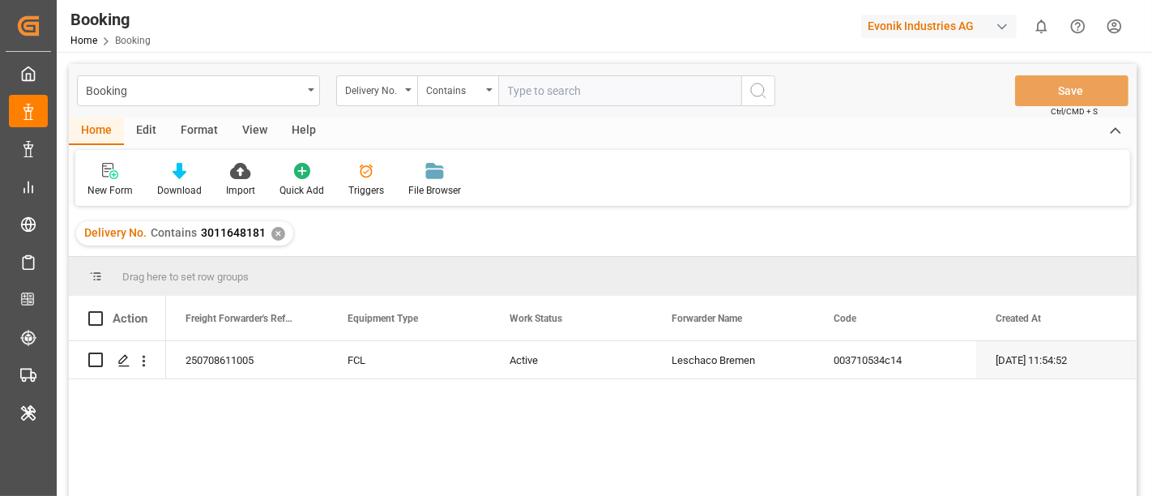
click at [518, 93] on input "text" at bounding box center [619, 90] width 243 height 31
paste input "3011780121"
click at [734, 84] on input "3011780121" at bounding box center [619, 90] width 243 height 31
type input "3011780121"
click at [757, 87] on icon "search button" at bounding box center [757, 90] width 19 height 19
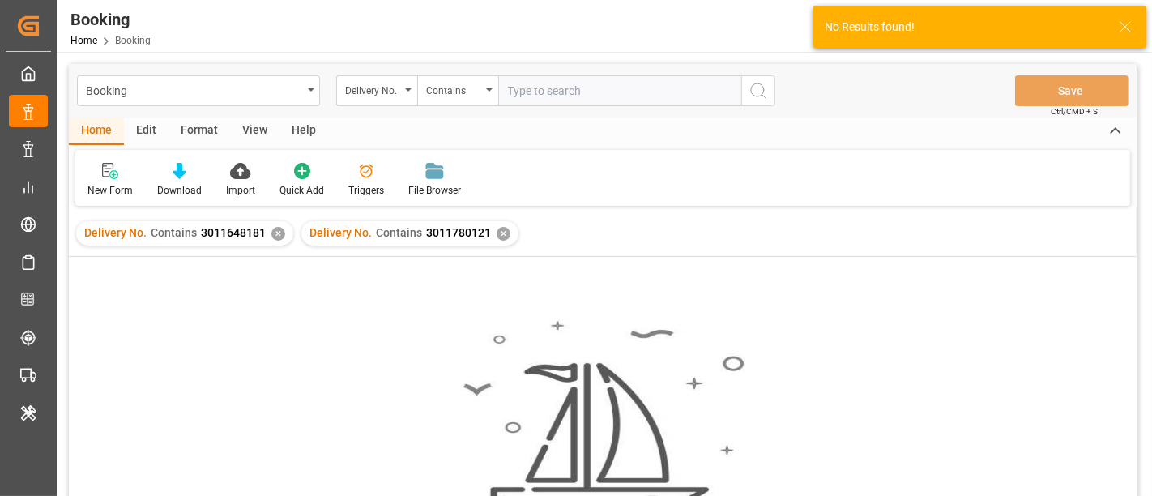
click at [275, 232] on div "✕" at bounding box center [278, 234] width 14 height 14
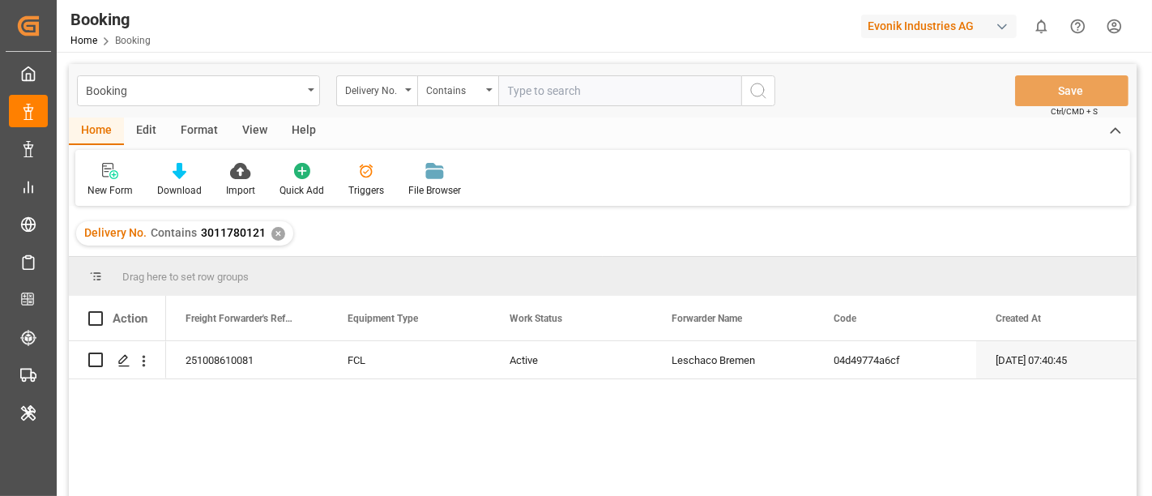
click at [536, 77] on input "text" at bounding box center [619, 90] width 243 height 31
paste input "3011611127,3011611127"
type input "3011611127,3011611127"
click at [748, 83] on icon "search button" at bounding box center [757, 90] width 19 height 19
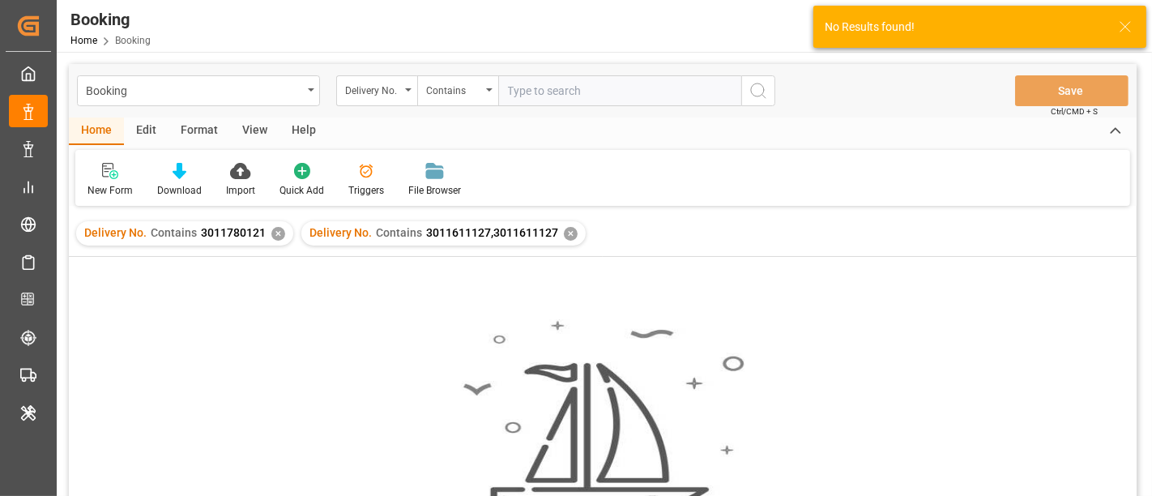
click at [275, 228] on div "✕" at bounding box center [278, 234] width 14 height 14
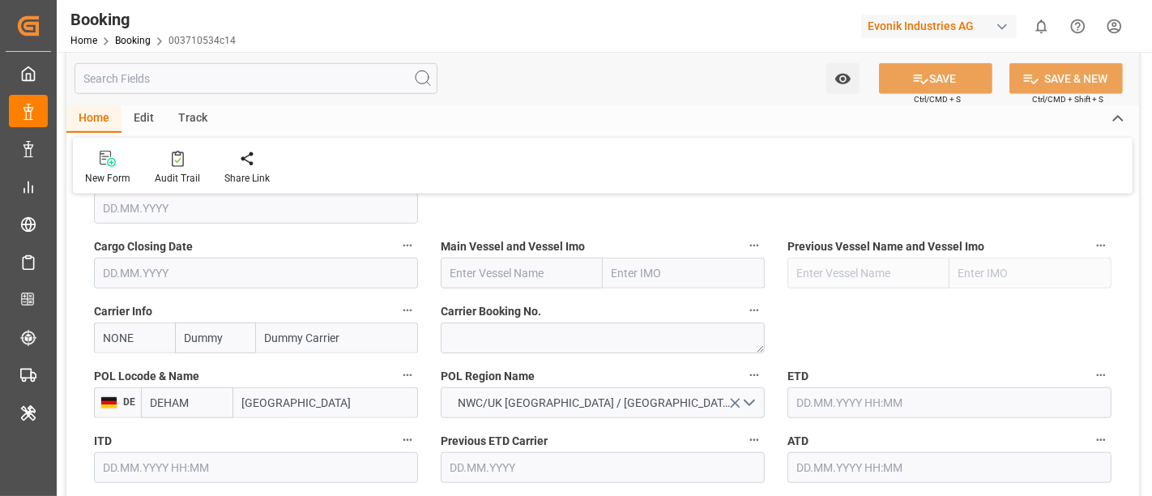
scroll to position [1170, 0]
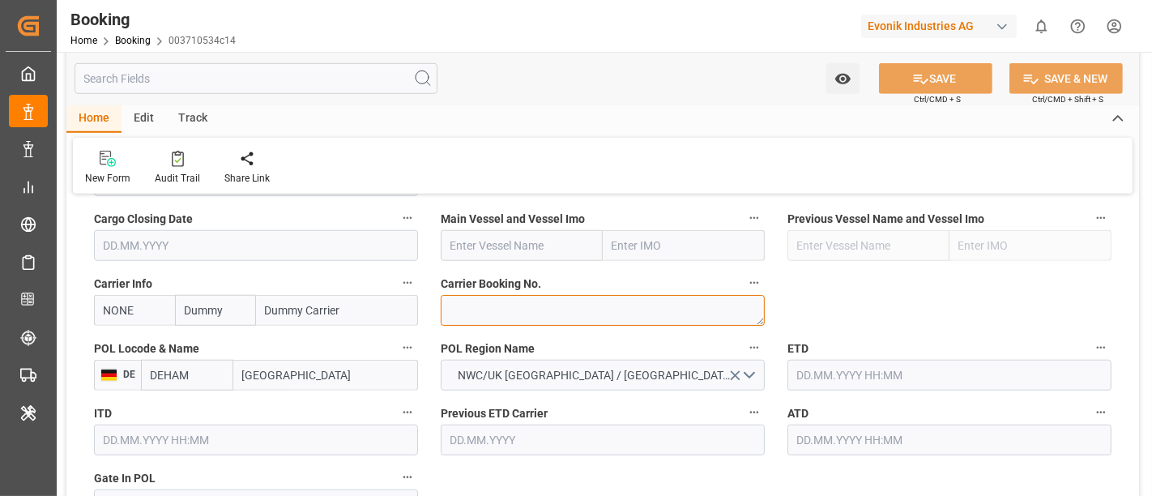
click at [470, 306] on textarea at bounding box center [603, 310] width 324 height 31
paste textarea "93061679"
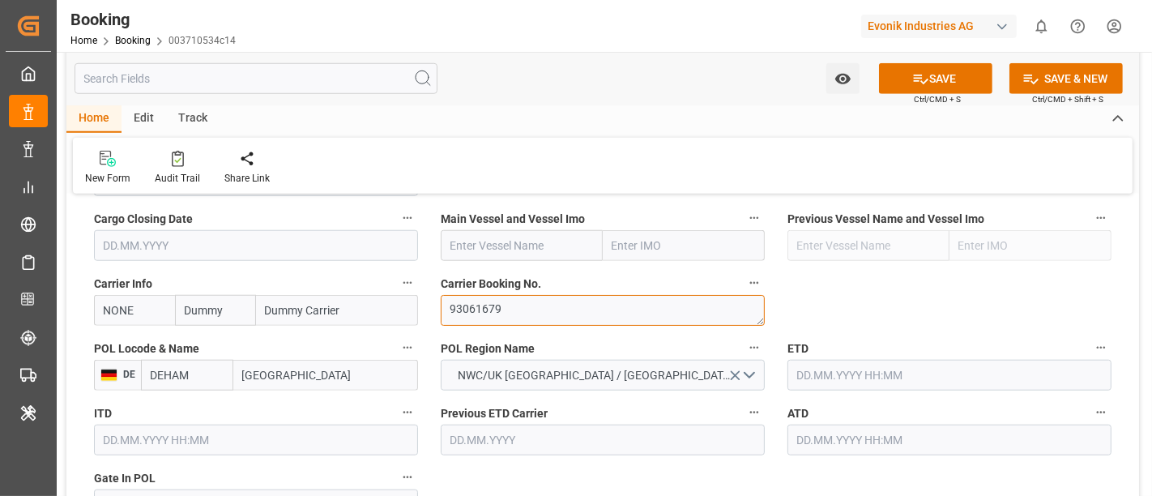
click at [448, 310] on textarea "93061679" at bounding box center [603, 310] width 324 height 31
type textarea "93061679"
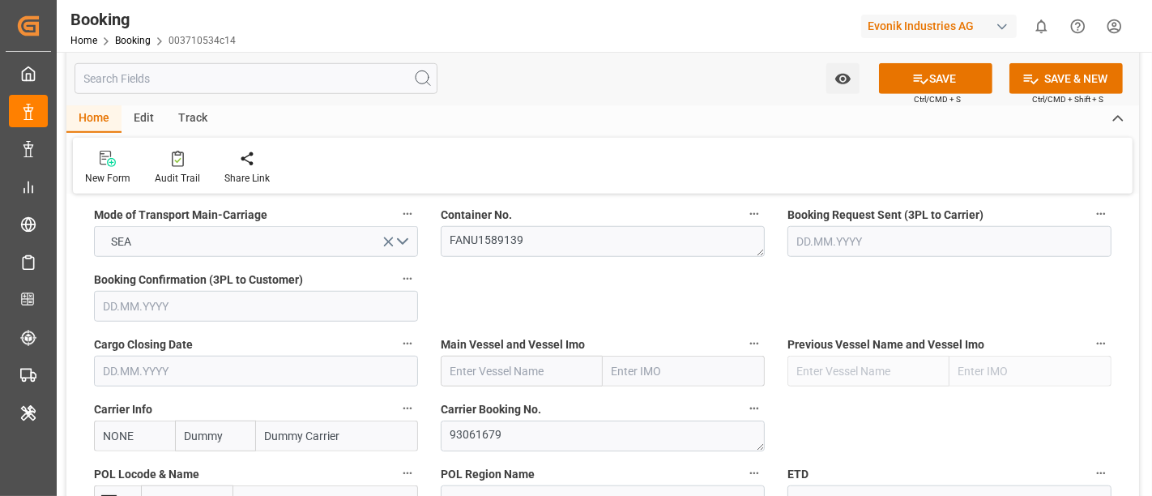
scroll to position [990, 0]
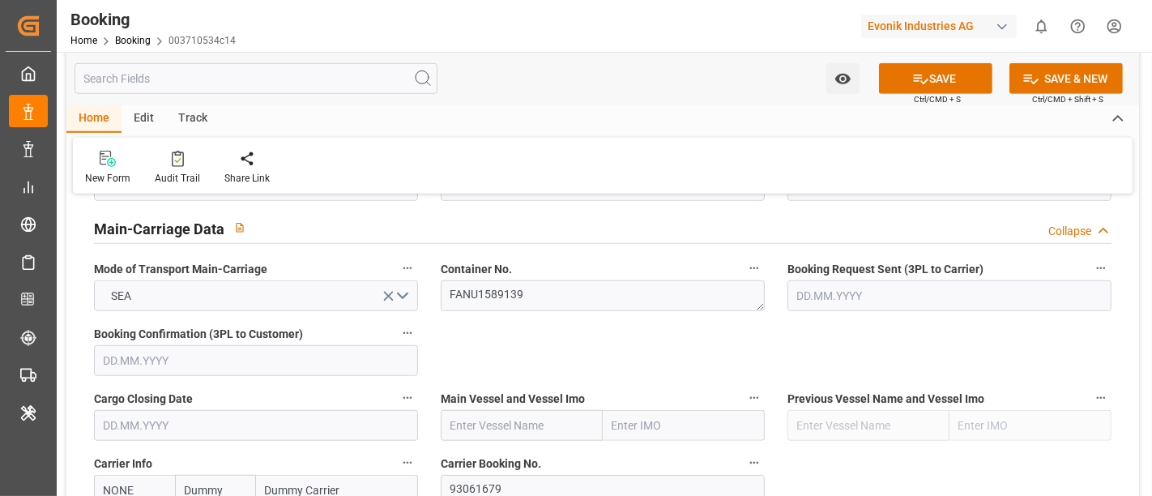
click at [469, 419] on input "text" at bounding box center [522, 425] width 162 height 31
paste input "HELLA"
type input "HELLA"
click at [509, 458] on span "HELLA - 9535137" at bounding box center [492, 460] width 83 height 13
type input "9535137"
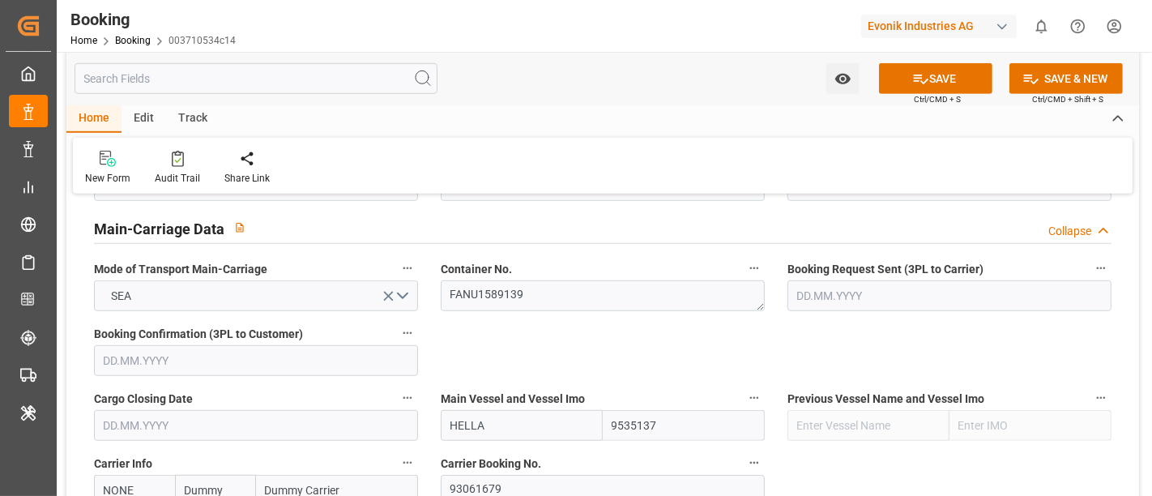
scroll to position [1170, 0]
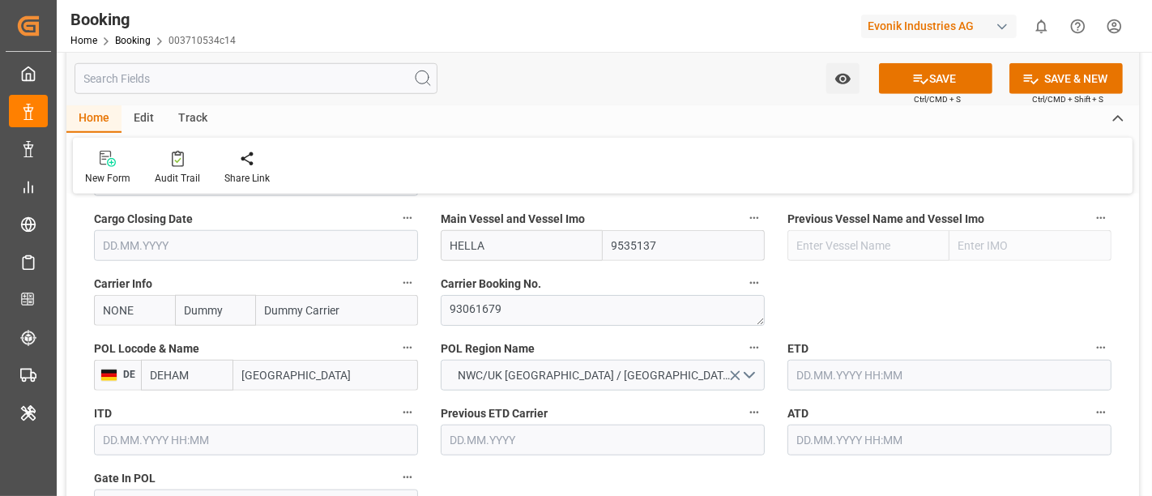
type input "HELLA"
click at [130, 307] on input "NONE" at bounding box center [134, 310] width 81 height 31
type input "N"
click at [124, 334] on div "HLCU" at bounding box center [119, 346] width 49 height 36
type input "HLCU"
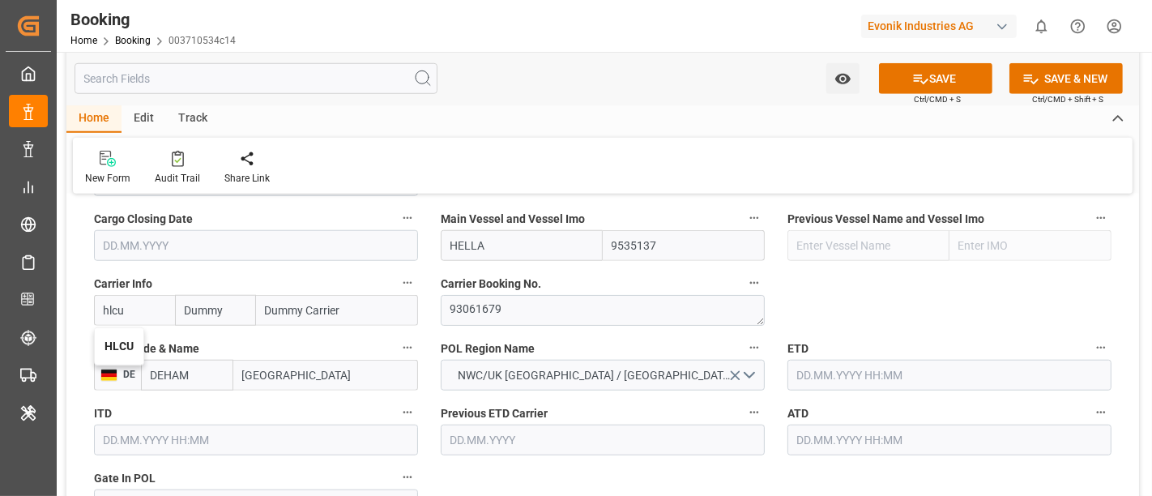
type input "Hapag Lloyd"
type input "Hapag Lloyd Aktiengesellschaft"
type input "HLCU"
click at [276, 371] on input "[GEOGRAPHIC_DATA]" at bounding box center [325, 375] width 185 height 31
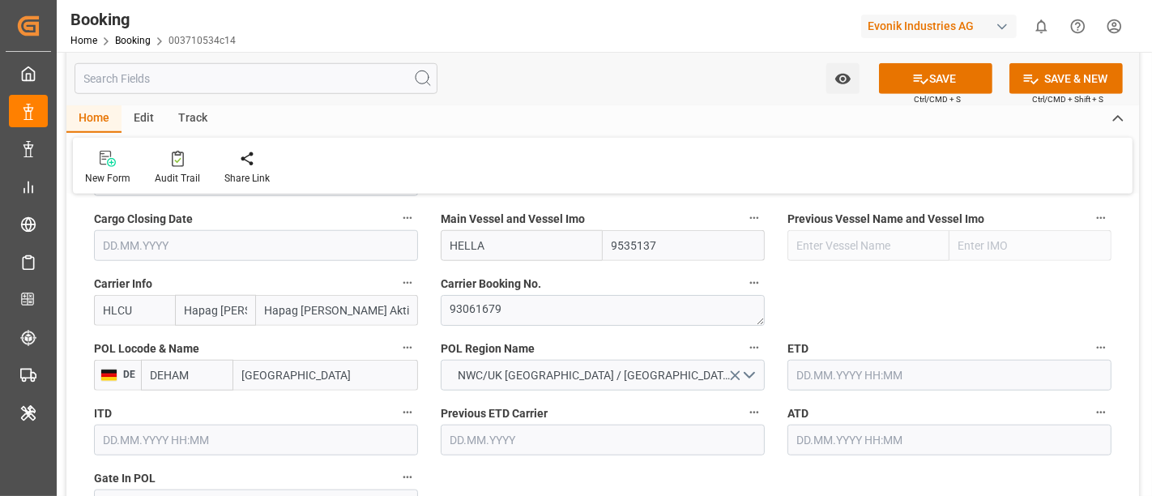
click at [276, 371] on input "[GEOGRAPHIC_DATA]" at bounding box center [325, 375] width 185 height 31
paste input "[PERSON_NAME]"
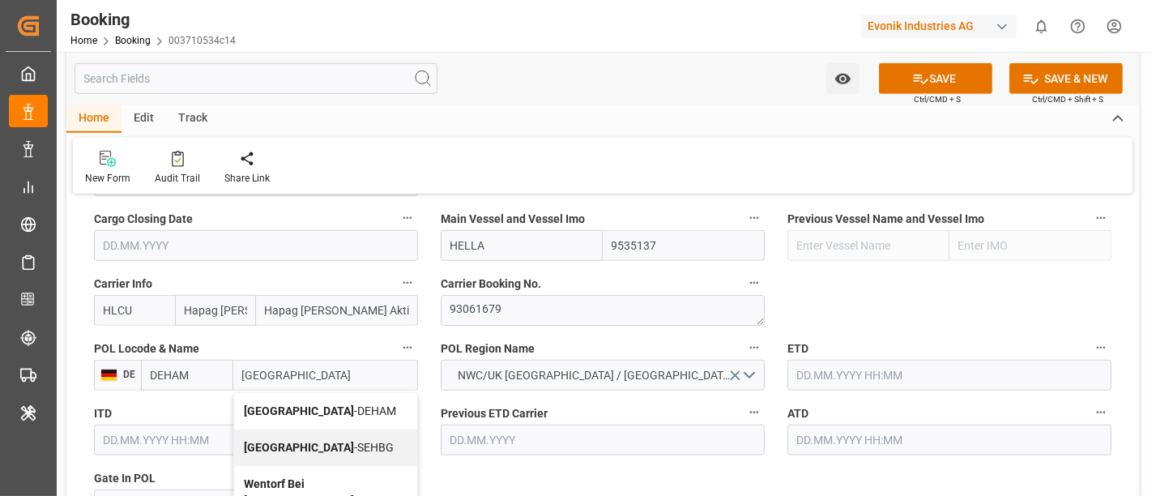
click at [292, 404] on span "[GEOGRAPHIC_DATA] - DEHAM" at bounding box center [320, 410] width 152 height 13
type input "[GEOGRAPHIC_DATA]"
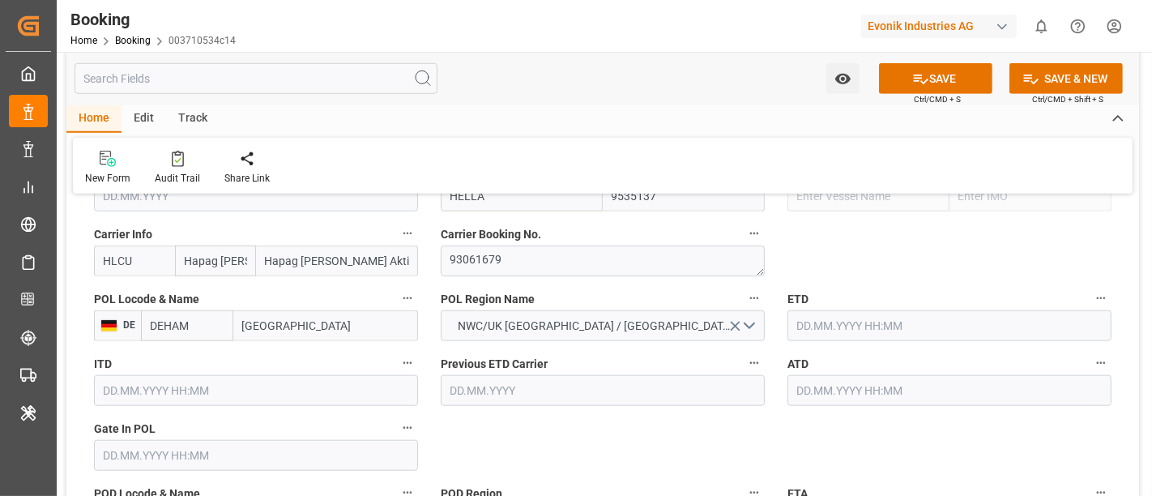
scroll to position [1259, 0]
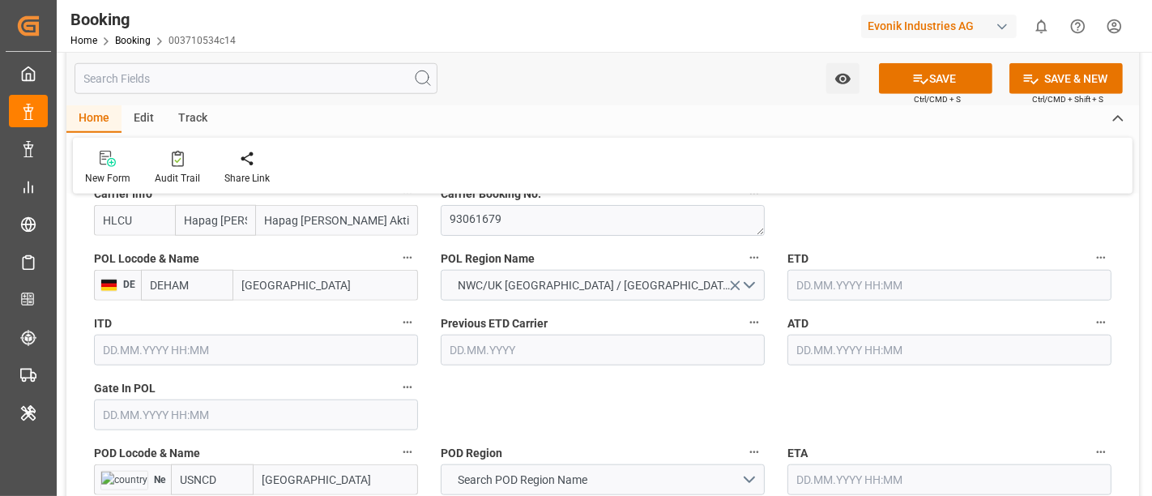
click at [172, 420] on input "text" at bounding box center [256, 414] width 324 height 31
paste input "2025-07-26"
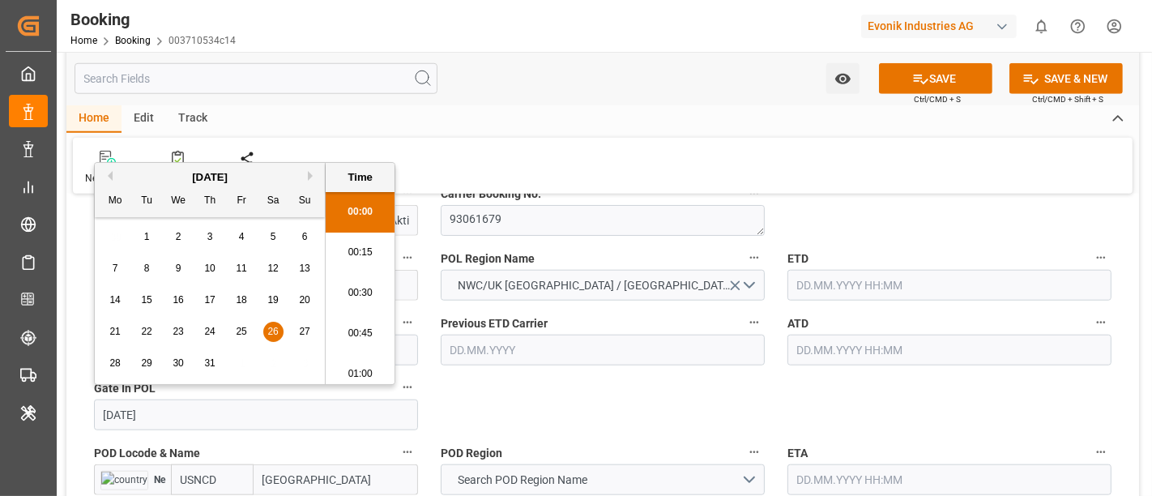
scroll to position [2028, 0]
click at [271, 336] on span "26" at bounding box center [272, 331] width 11 height 11
type input "26.07.2025 00:00"
click at [810, 277] on input "text" at bounding box center [949, 285] width 324 height 31
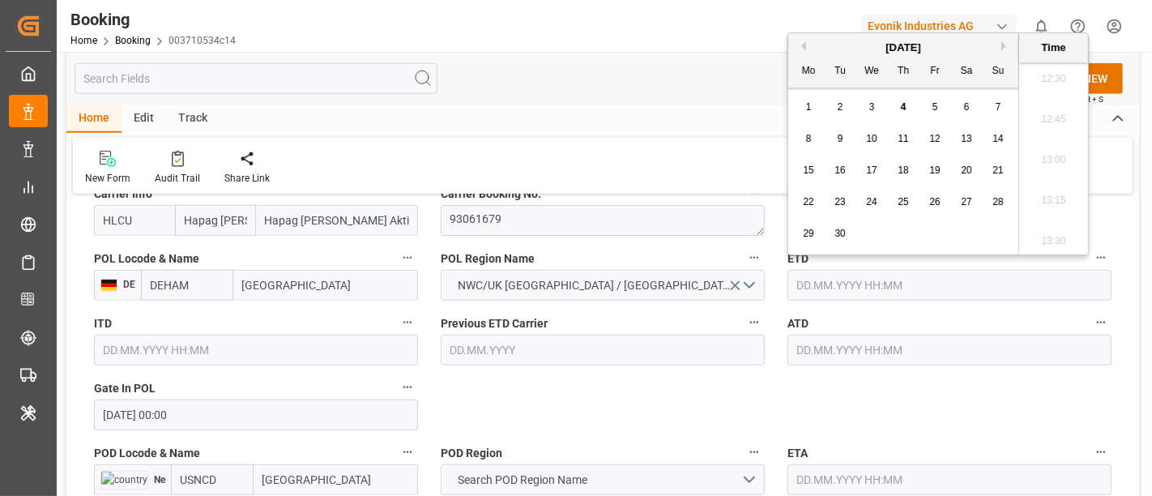
paste input "2025-07-28"
click at [810, 236] on span "28" at bounding box center [808, 233] width 11 height 11
type input "28.07.2025 00:00"
click at [833, 349] on input "text" at bounding box center [949, 349] width 324 height 31
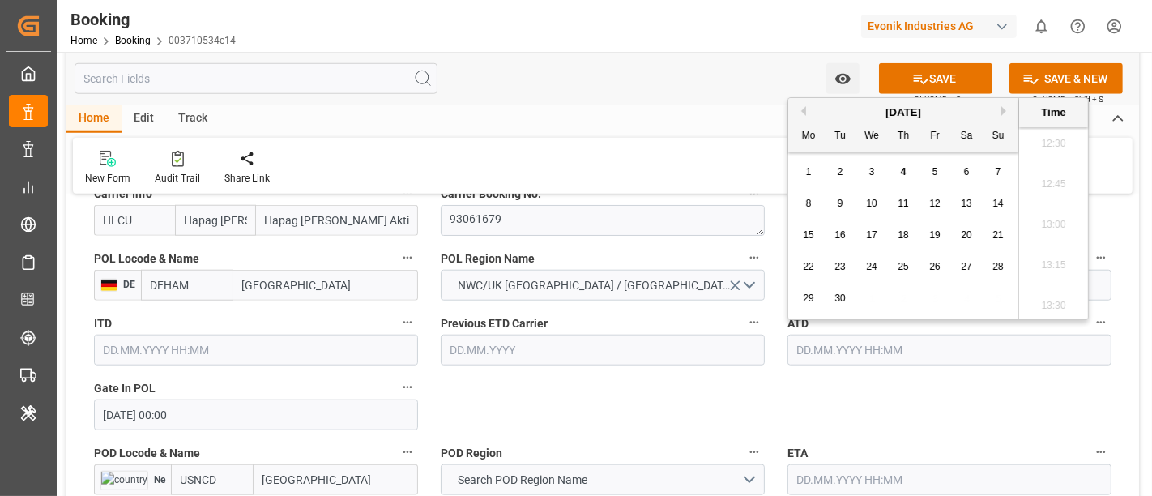
paste input "2025-07-28"
click at [803, 299] on span "28" at bounding box center [808, 297] width 11 height 11
type input "28.07.2025 00:00"
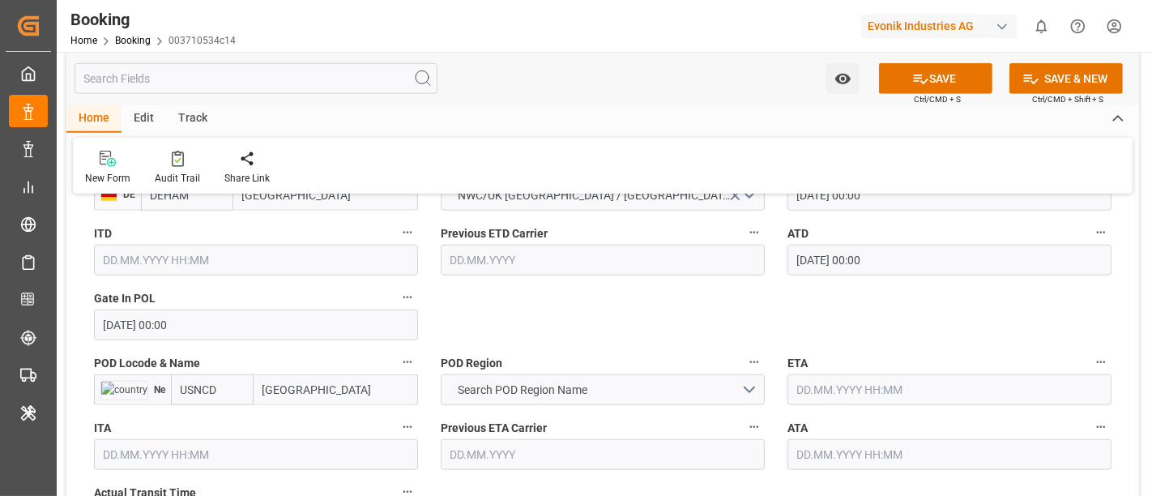
click at [290, 390] on input "New Castle" at bounding box center [336, 389] width 164 height 31
paste input "EW YORK, NY"
drag, startPoint x: 315, startPoint y: 386, endPoint x: 467, endPoint y: 386, distance: 152.3
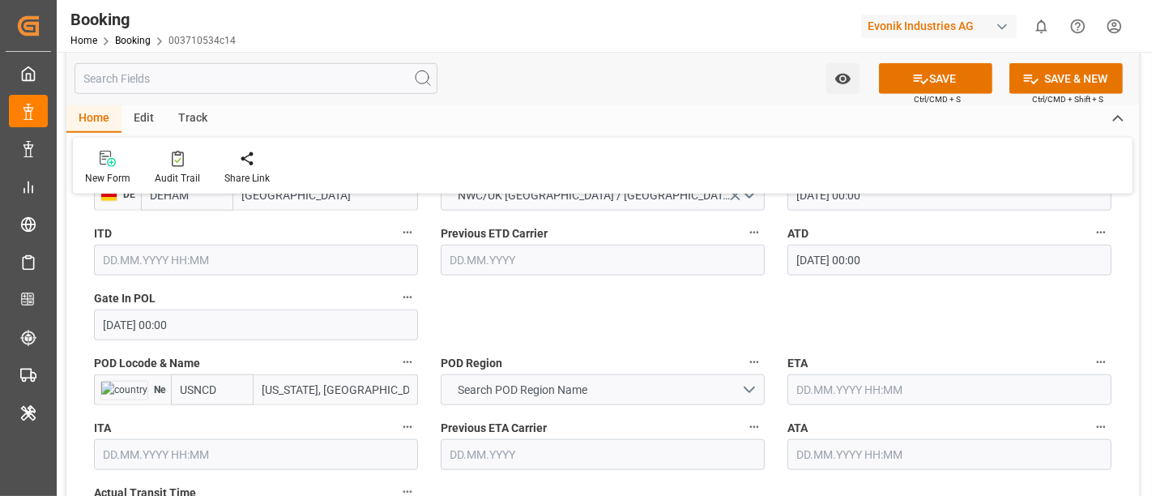
type input "NEW YORK"
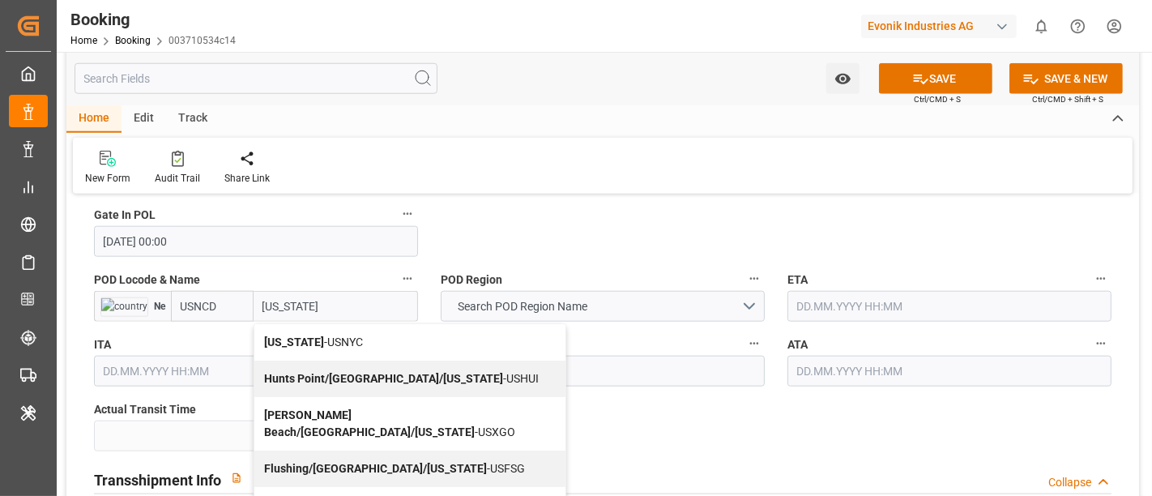
scroll to position [1529, 0]
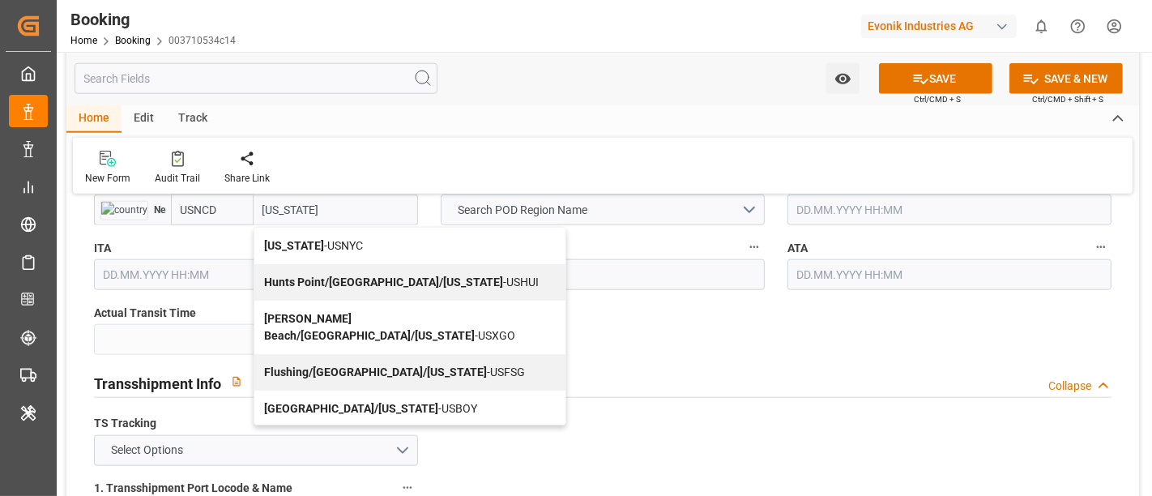
click at [339, 230] on div "New York - USNYC" at bounding box center [409, 246] width 311 height 36
type input "USNYC"
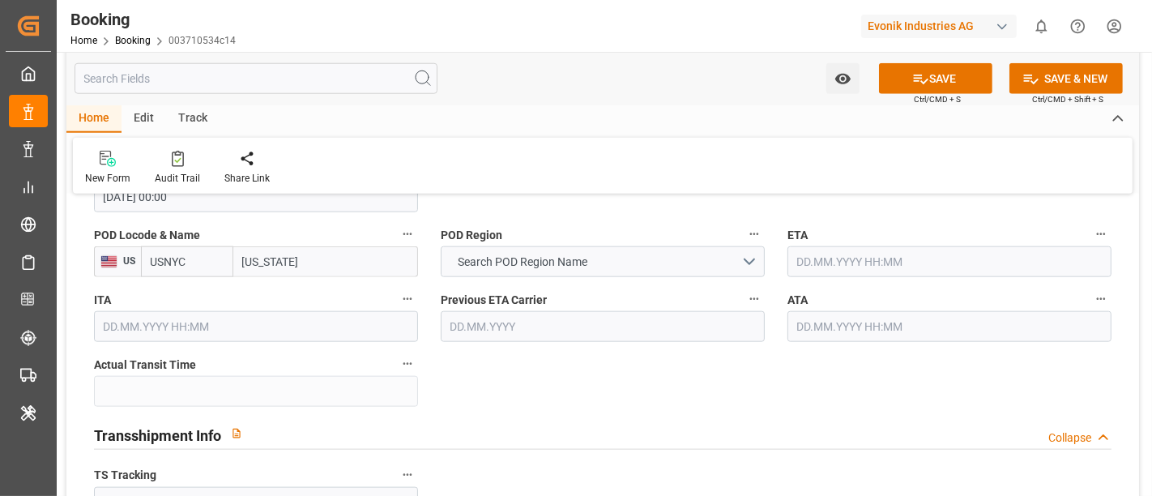
scroll to position [1439, 0]
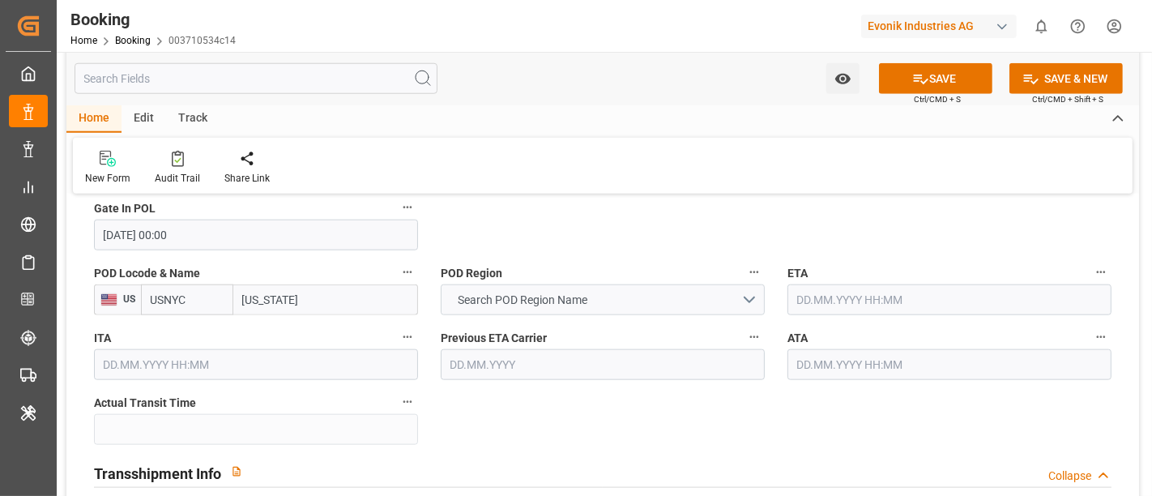
type input "New York"
click at [549, 295] on span "Search POD Region Name" at bounding box center [523, 300] width 146 height 17
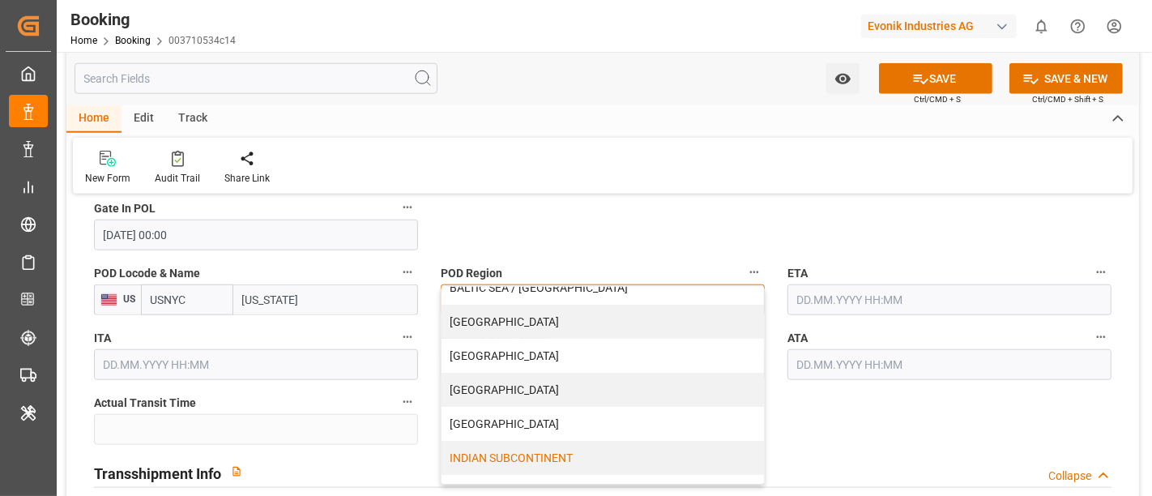
scroll to position [180, 0]
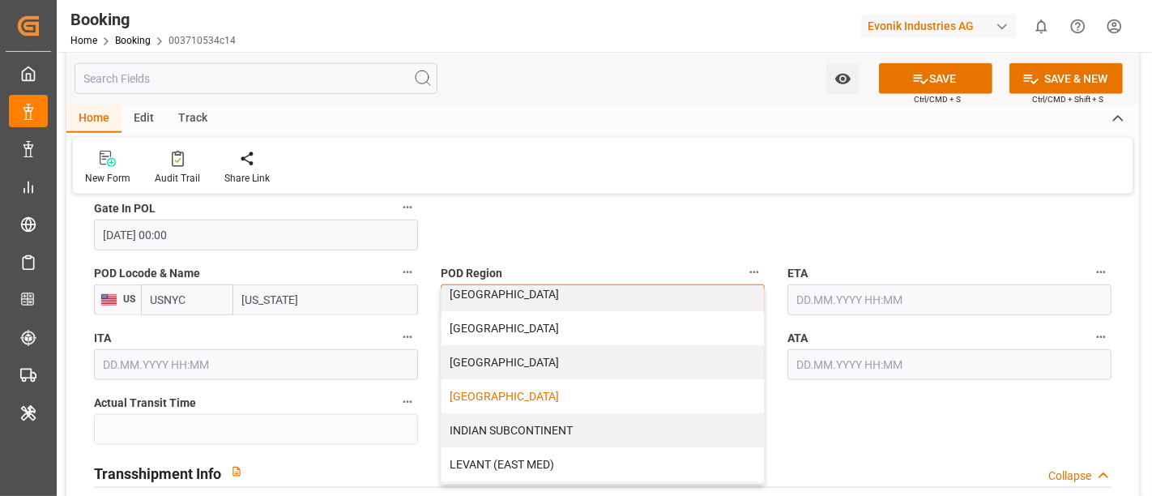
click at [539, 387] on div "[GEOGRAPHIC_DATA]" at bounding box center [602, 396] width 322 height 34
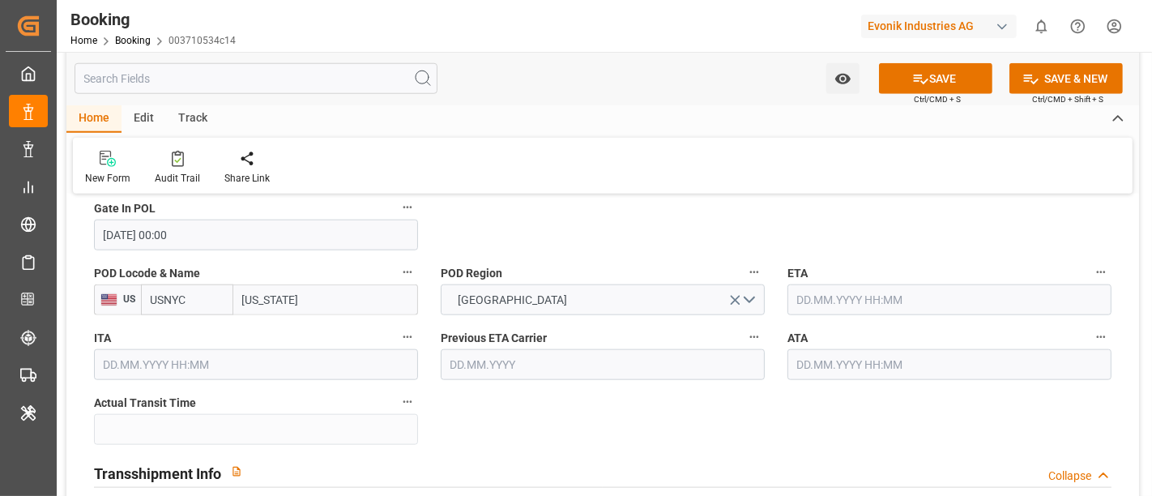
click at [160, 306] on input "USNYC" at bounding box center [187, 299] width 92 height 31
click at [549, 294] on button "[GEOGRAPHIC_DATA]" at bounding box center [603, 299] width 324 height 31
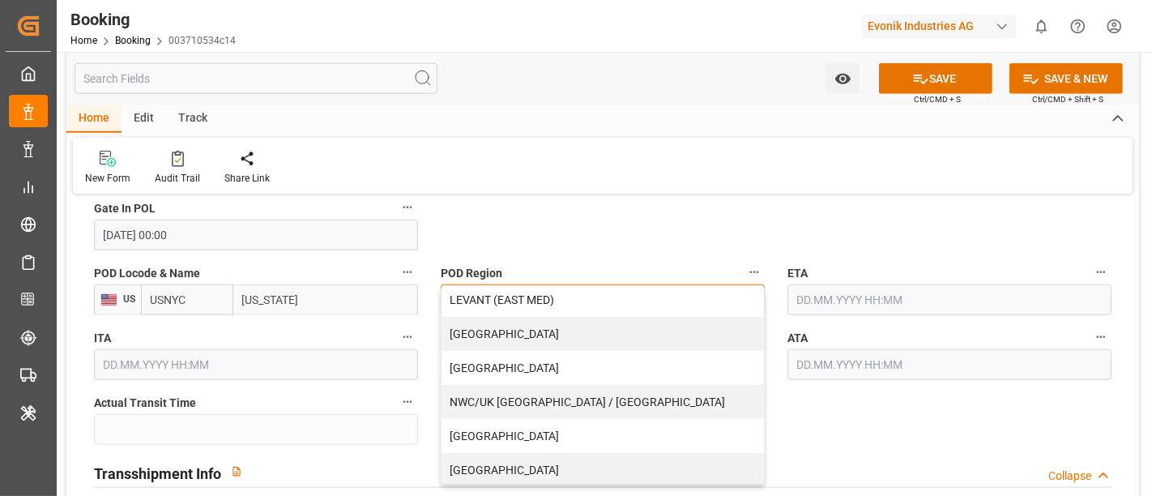
scroll to position [415, 0]
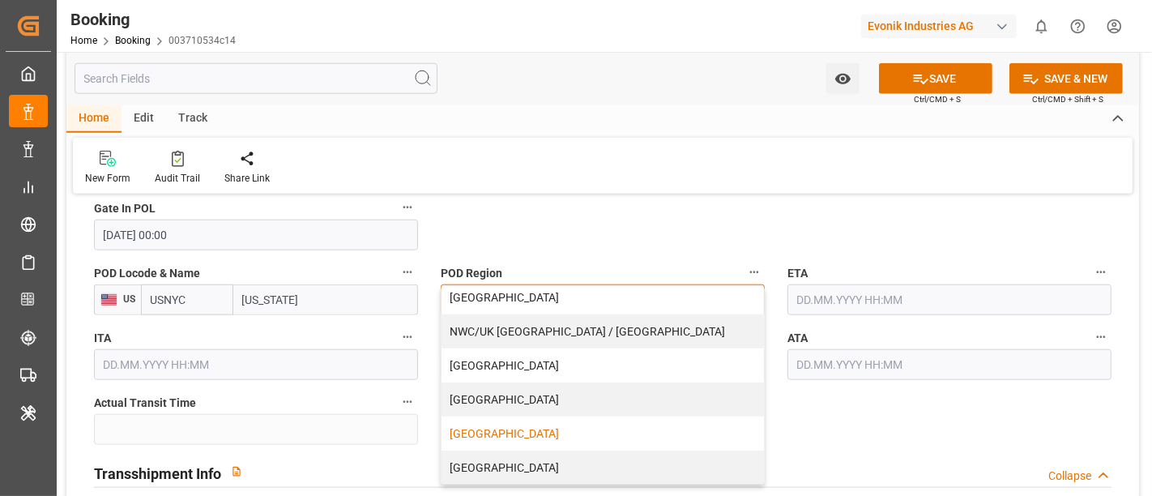
click at [532, 425] on div "[GEOGRAPHIC_DATA]" at bounding box center [602, 433] width 322 height 34
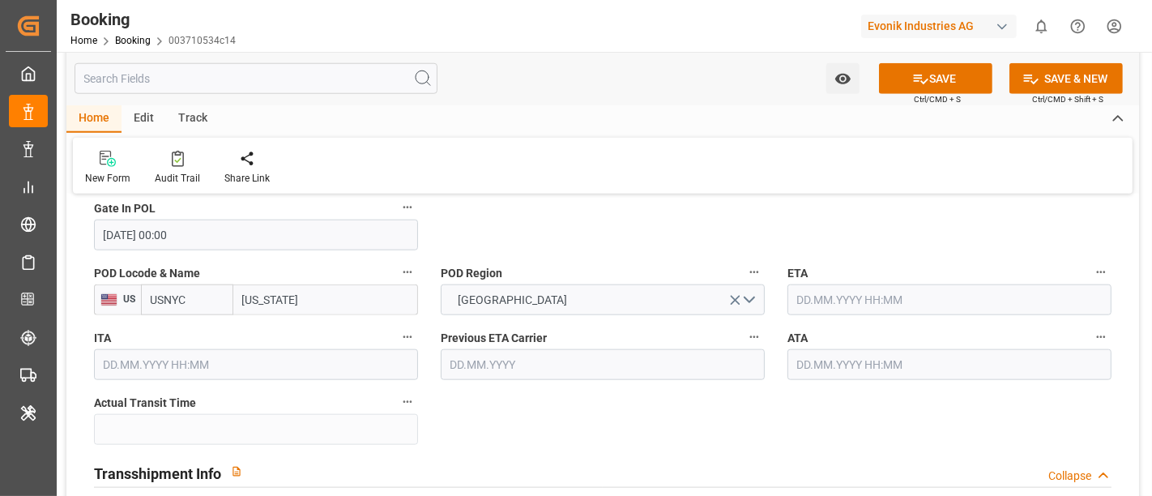
click at [833, 302] on input "text" at bounding box center [949, 299] width 324 height 31
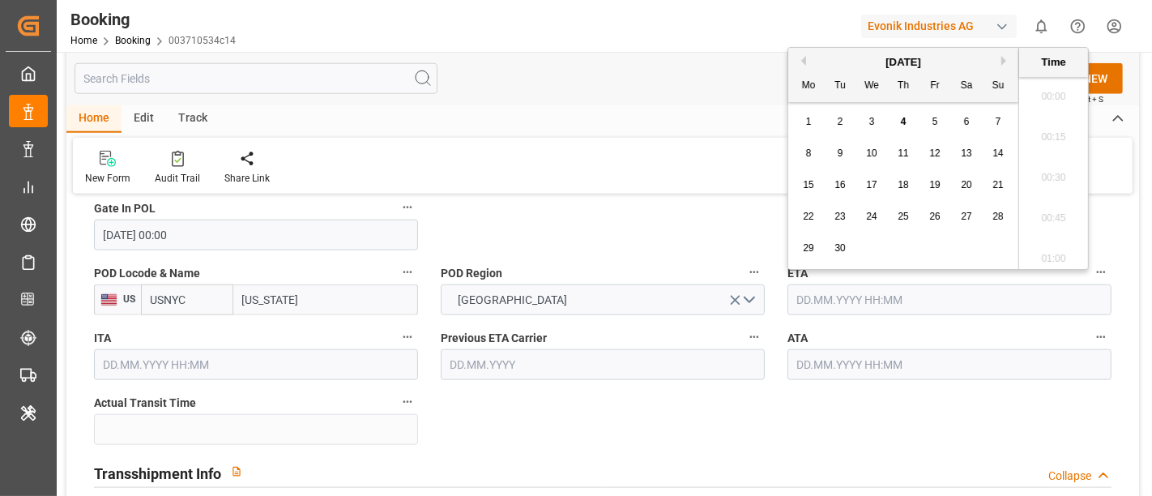
scroll to position [2028, 0]
paste input "2025-08-10"
click at [1002, 152] on span "10" at bounding box center [997, 152] width 11 height 11
type input "10.08.2025 00:00"
click at [854, 357] on input "text" at bounding box center [949, 364] width 324 height 31
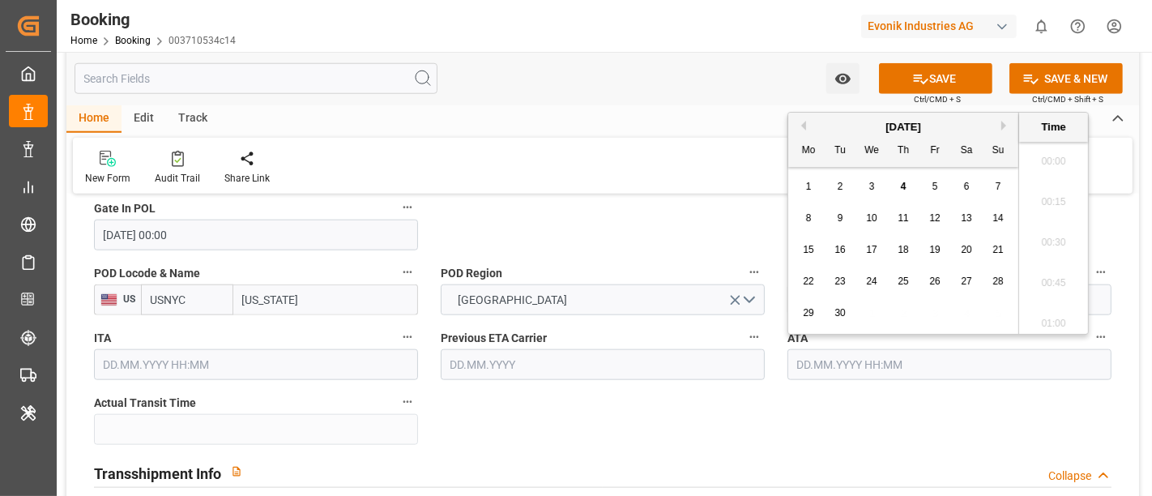
paste input "2025-08-10"
click at [1000, 219] on span "10" at bounding box center [997, 217] width 11 height 11
type input "10.08.2025 00:00"
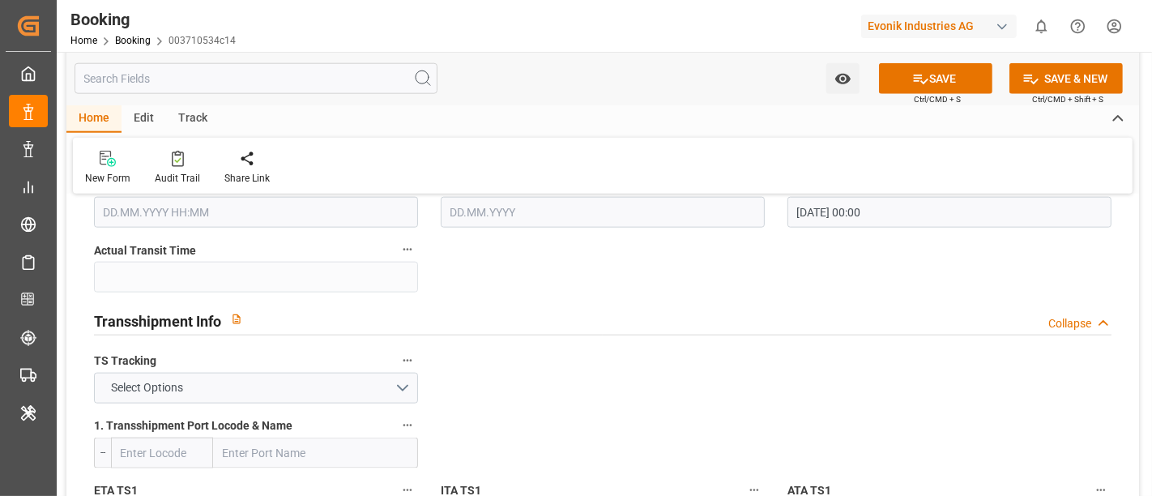
scroll to position [1620, 0]
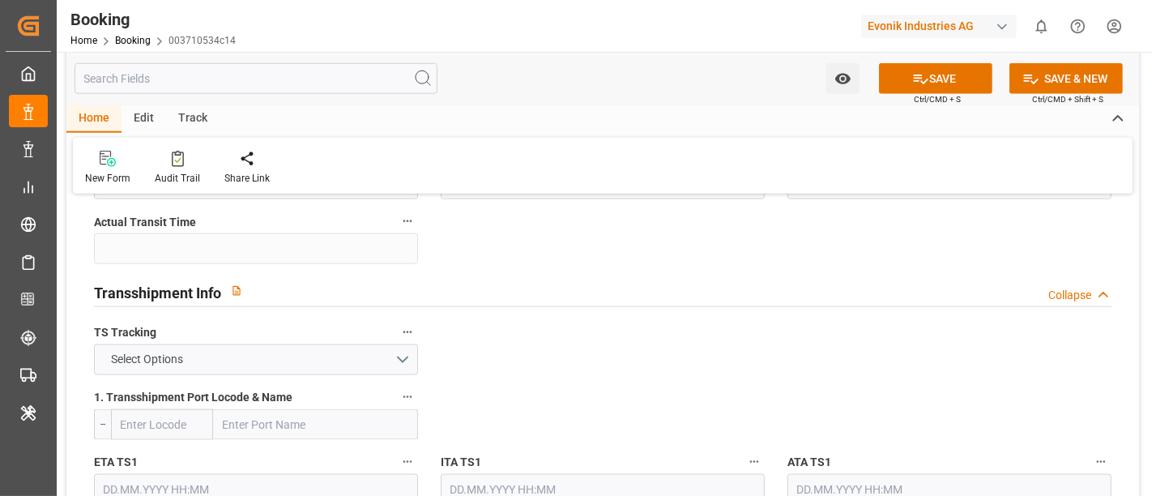
click at [208, 340] on label "TS Tracking" at bounding box center [256, 333] width 324 height 23
click at [397, 340] on button "TS Tracking" at bounding box center [407, 332] width 21 height 21
click at [208, 357] on div at bounding box center [576, 248] width 1152 height 496
click at [160, 362] on span "Select Options" at bounding box center [148, 359] width 88 height 17
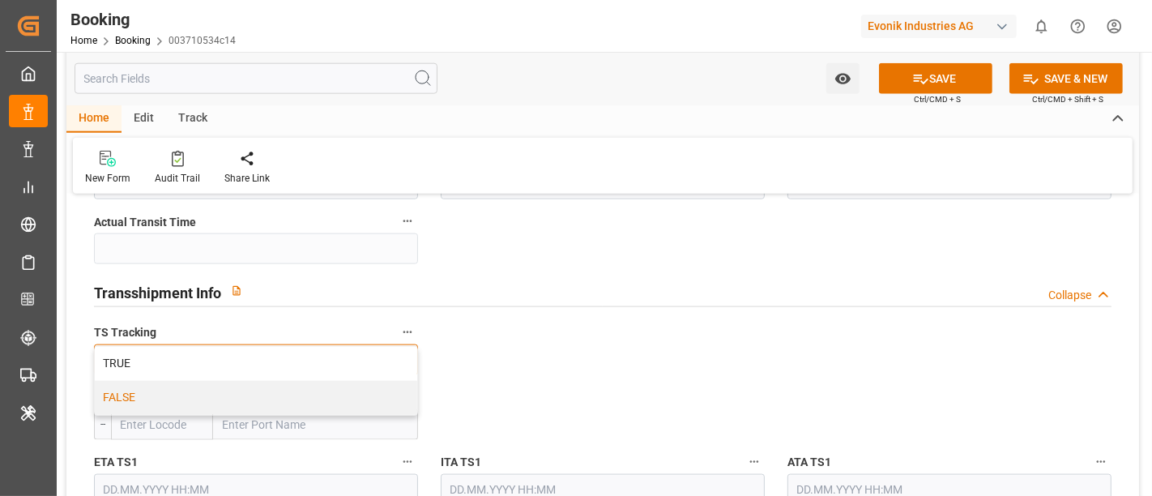
click at [168, 394] on div "FALSE" at bounding box center [256, 398] width 322 height 34
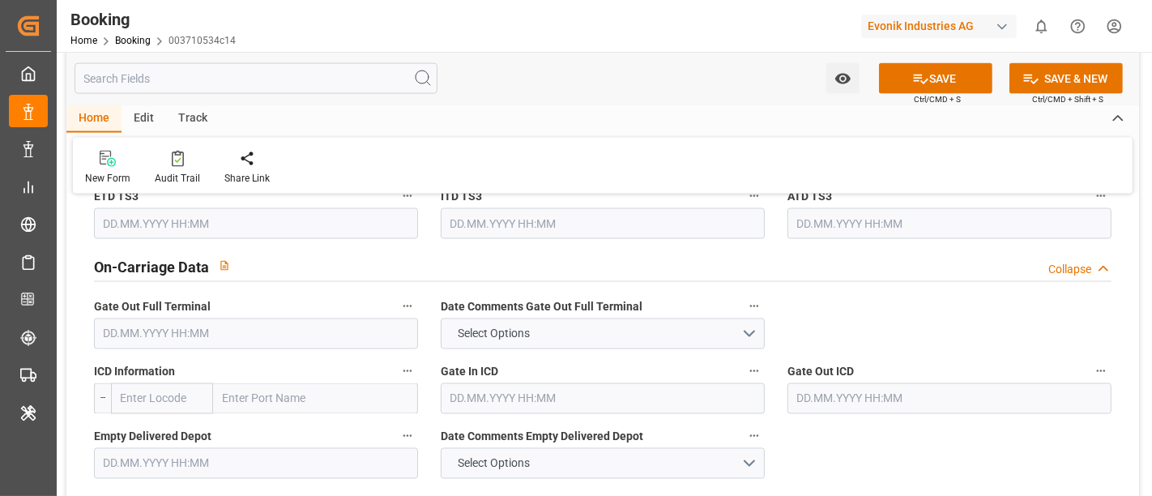
scroll to position [2430, 0]
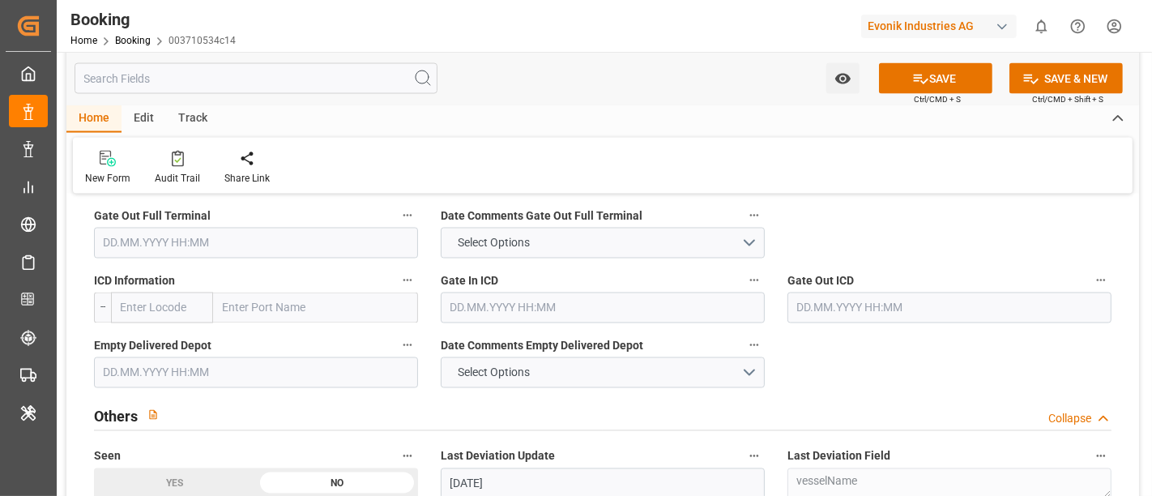
click at [175, 245] on input "text" at bounding box center [256, 243] width 324 height 31
paste input "2025-08-12"
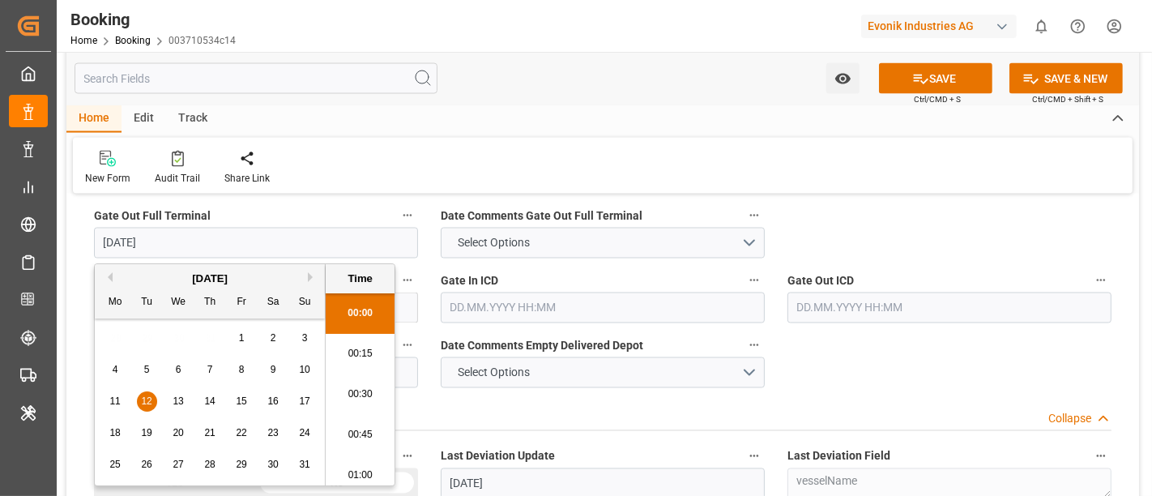
scroll to position [2028, 0]
click at [147, 399] on span "12" at bounding box center [146, 400] width 11 height 11
type input "12.08.2025 00:00"
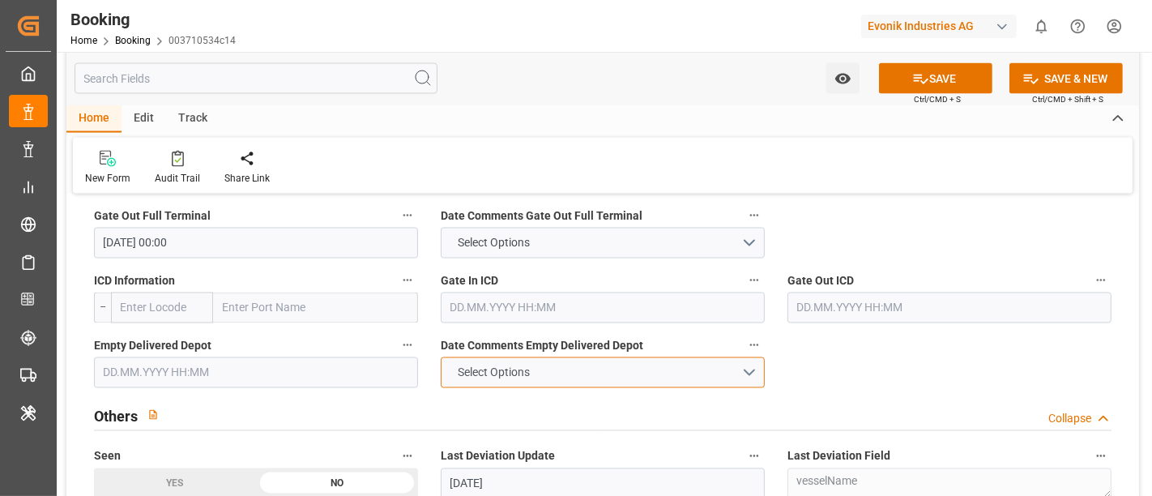
click at [697, 384] on button "Select Options" at bounding box center [603, 372] width 324 height 31
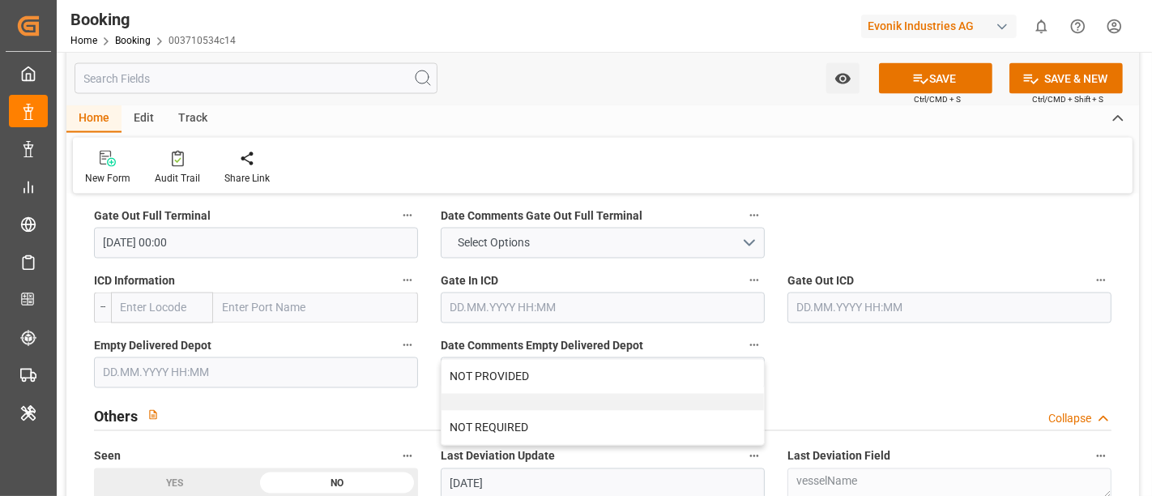
click at [168, 364] on input "text" at bounding box center [256, 372] width 324 height 31
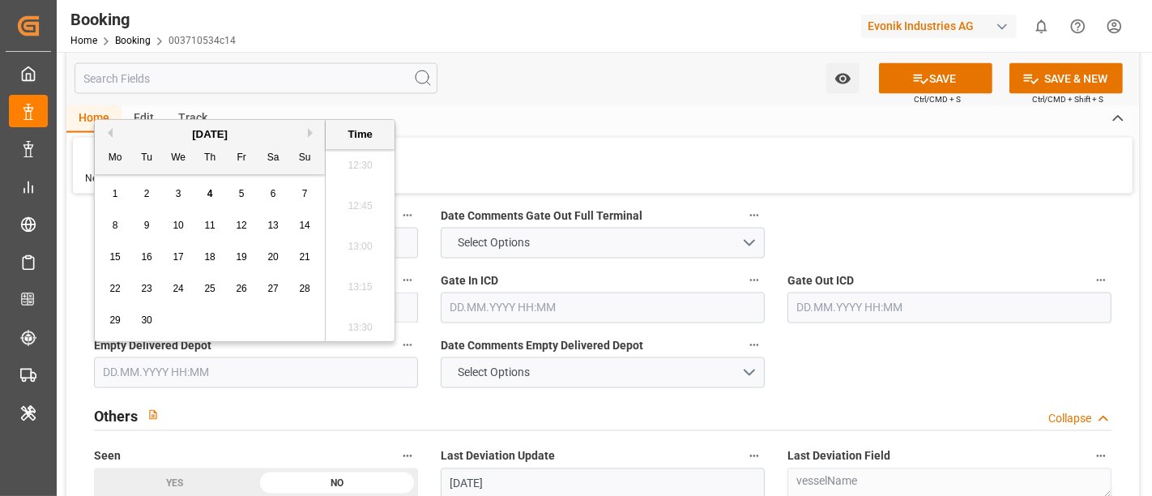
paste input "2025-08-14"
click at [210, 258] on span "14" at bounding box center [209, 256] width 11 height 11
type input "14.08.2025 00:00"
click at [279, 399] on div "Others Collapse" at bounding box center [602, 414] width 1017 height 31
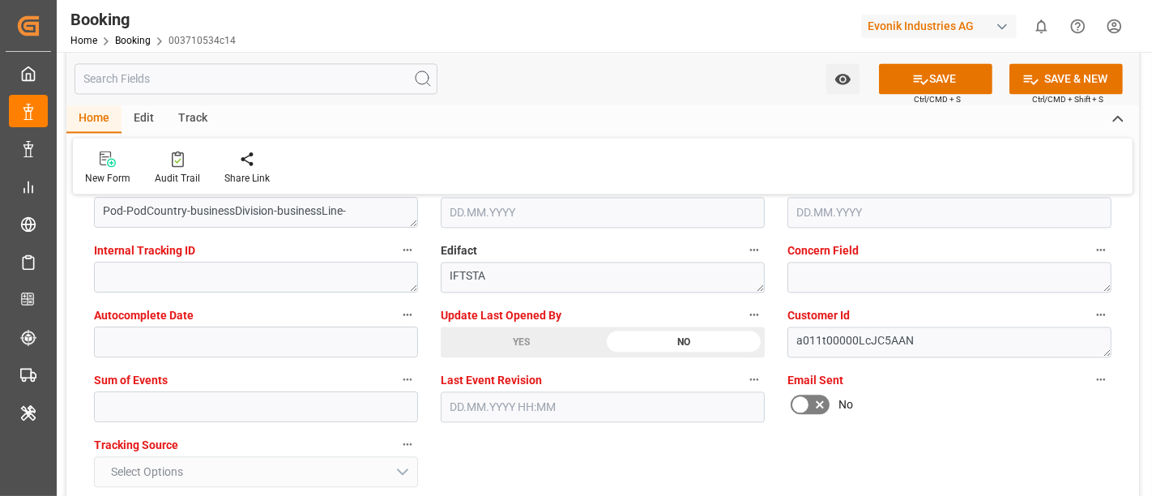
scroll to position [2969, 0]
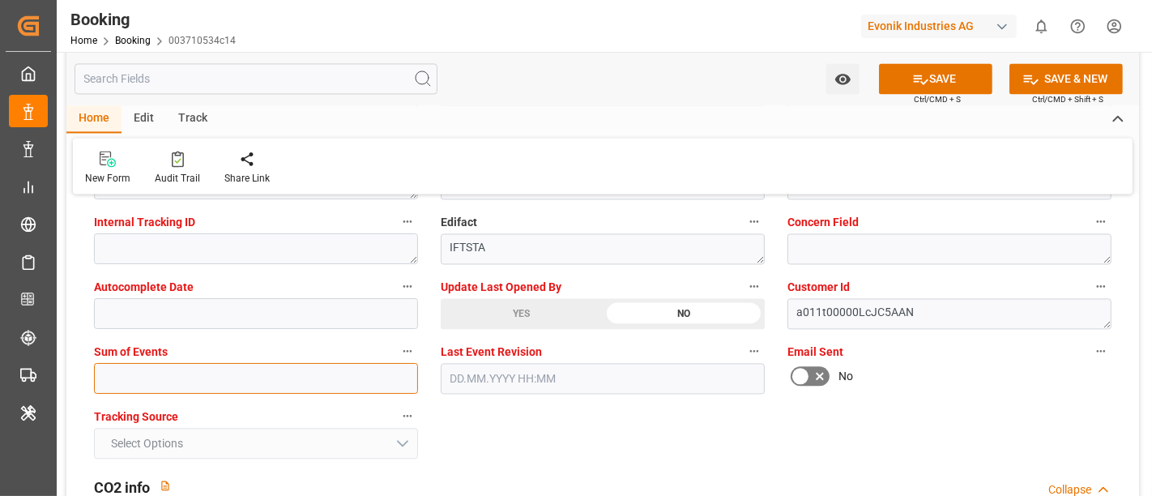
click at [117, 371] on input "text" at bounding box center [256, 378] width 324 height 31
type input "0"
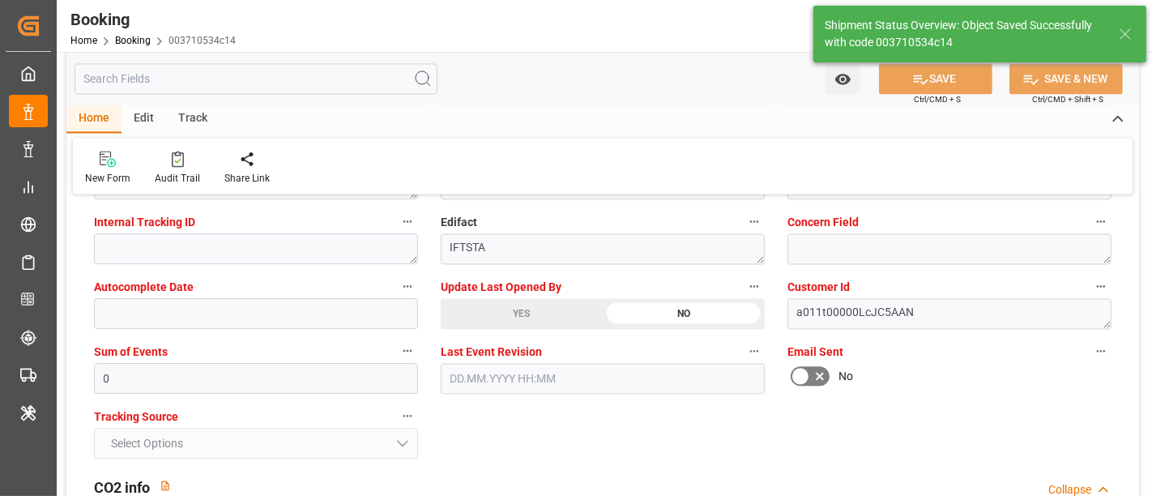
type textarea "NWC/UK North West Continent / UK_USNYC_HLCU_AT-SE"
type textarea "[PERSON_NAME]"
type textarea "businessDivision-businessLine-"
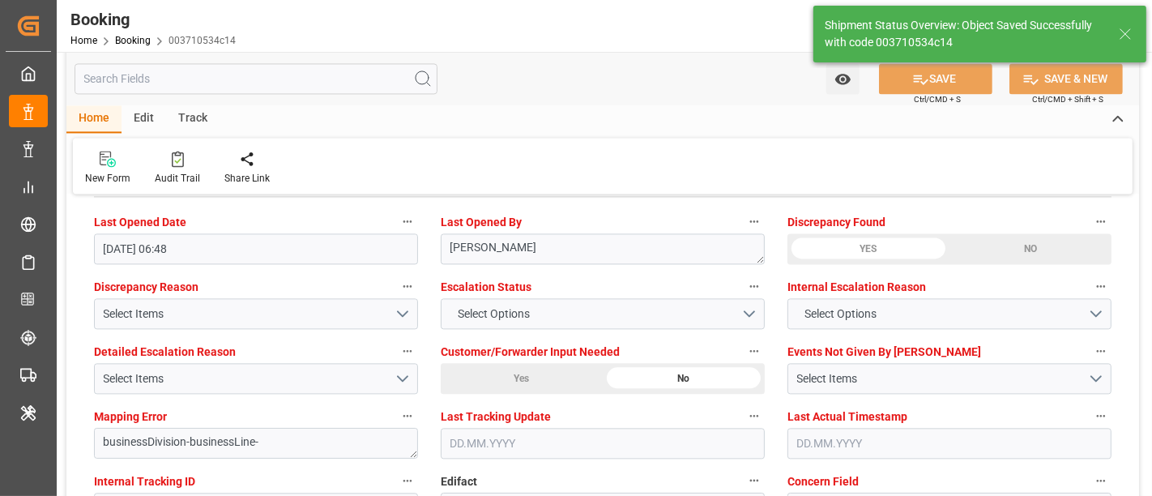
type input "13"
type input "28.07.2025 00:00"
type input "10.08.2025 00:00"
type input "04.09.2025 07:40"
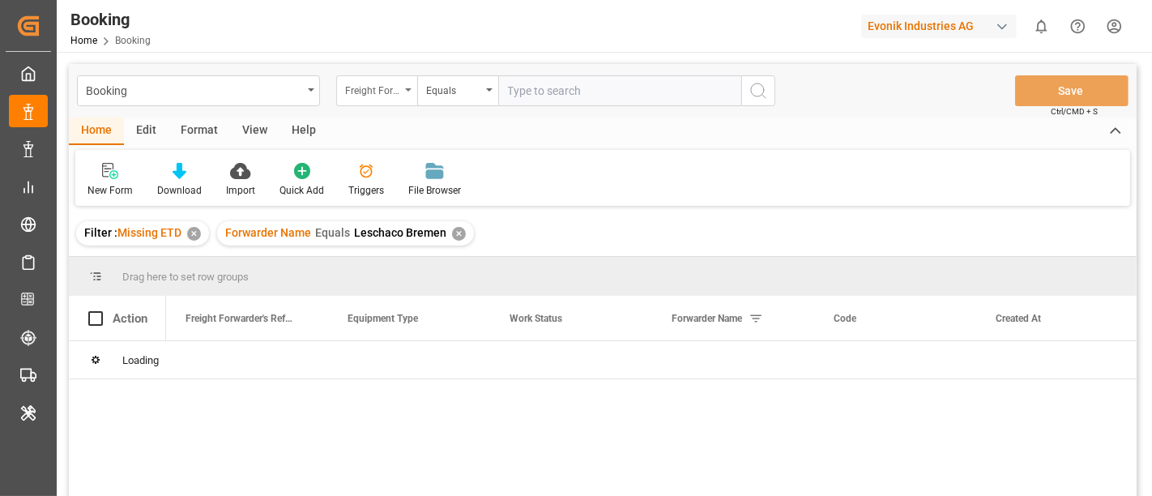
click at [354, 92] on div "Freight Forwarder's Reference No." at bounding box center [372, 88] width 55 height 19
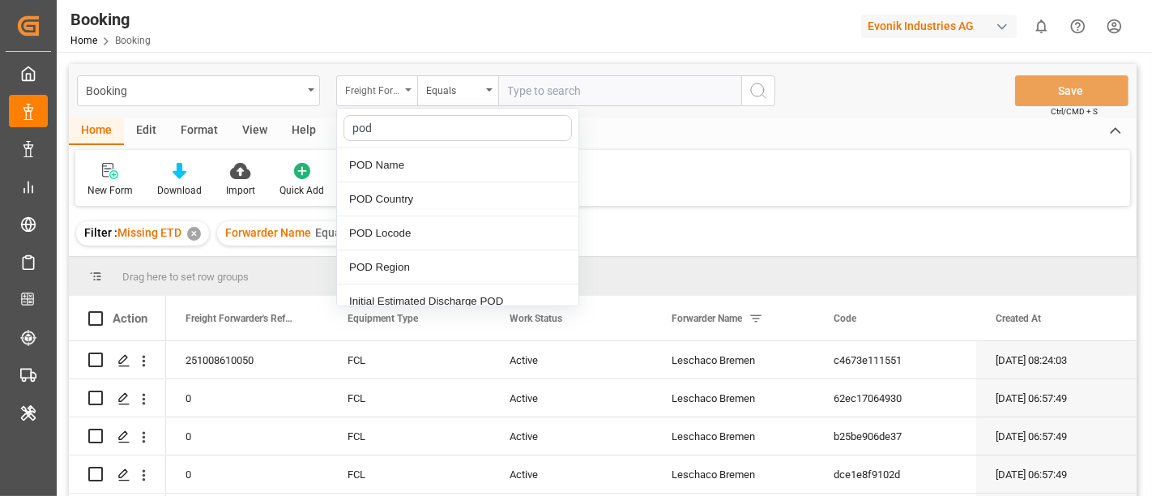
type input "pod"
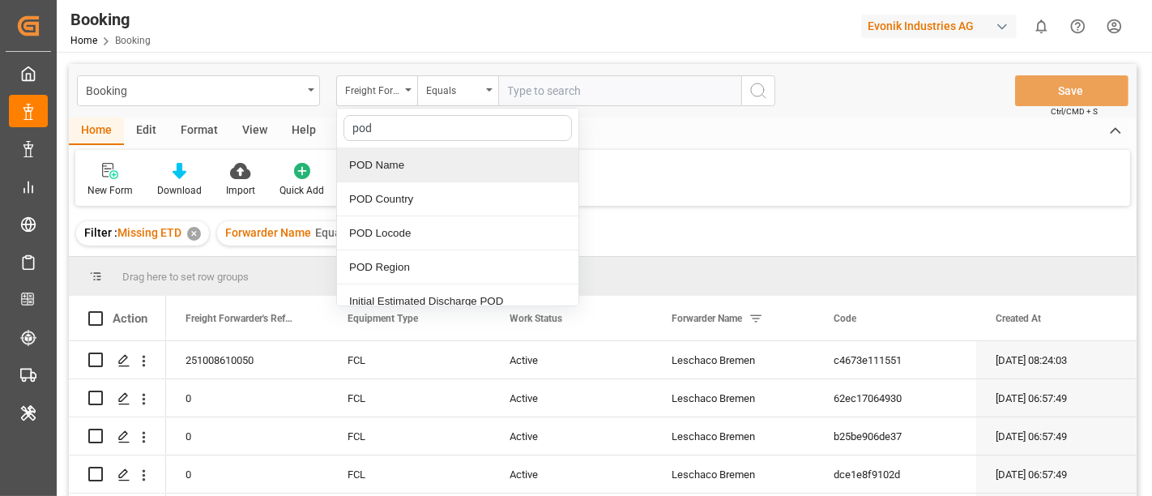
click at [441, 160] on div "POD Name" at bounding box center [457, 165] width 241 height 34
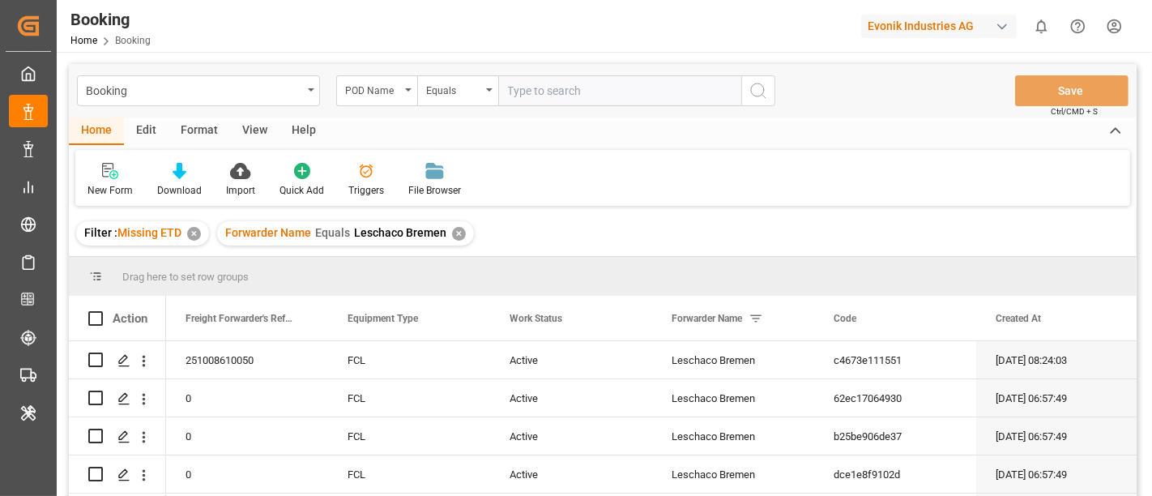
click at [535, 92] on input "text" at bounding box center [619, 90] width 243 height 31
paste input "NEW YORK"
type input "NEW YORK"
click at [763, 97] on icon "search button" at bounding box center [757, 90] width 19 height 19
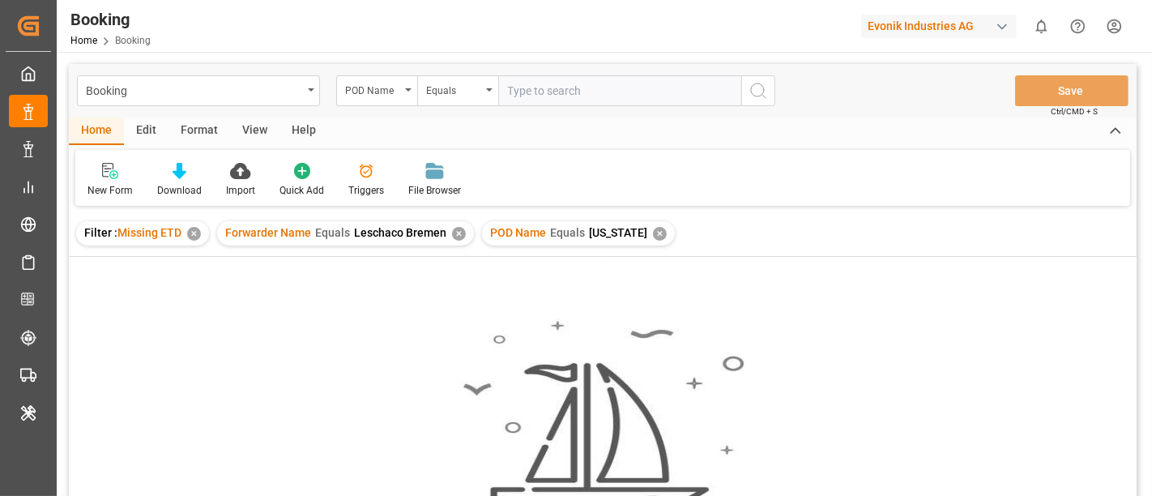
click at [453, 237] on div "✕" at bounding box center [459, 234] width 14 height 14
click at [190, 231] on div "✕" at bounding box center [194, 234] width 14 height 14
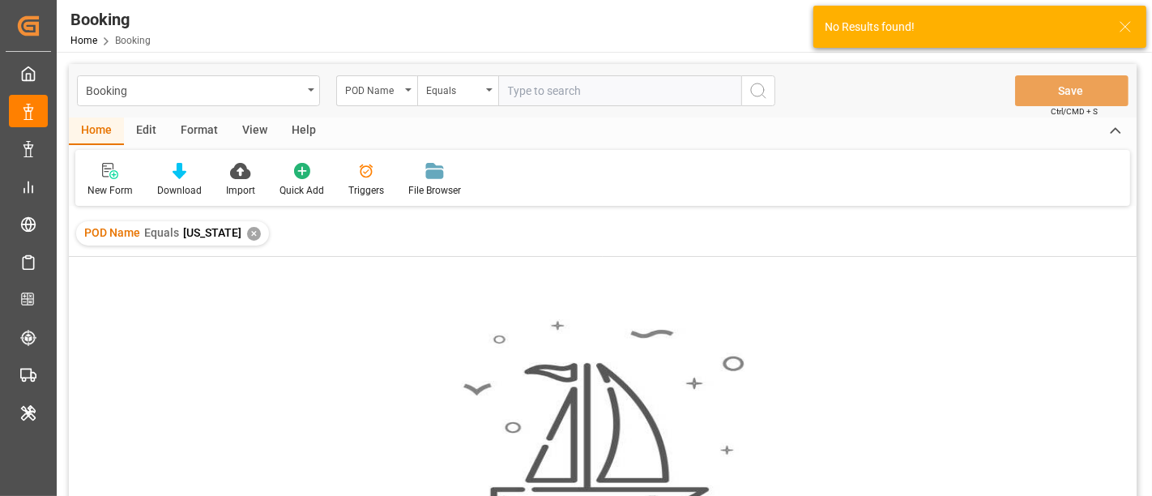
click at [365, 75] on div "Booking POD Name Equals Save Ctrl/CMD + S" at bounding box center [602, 90] width 1067 height 53
click at [356, 90] on div "POD Name" at bounding box center [372, 88] width 55 height 19
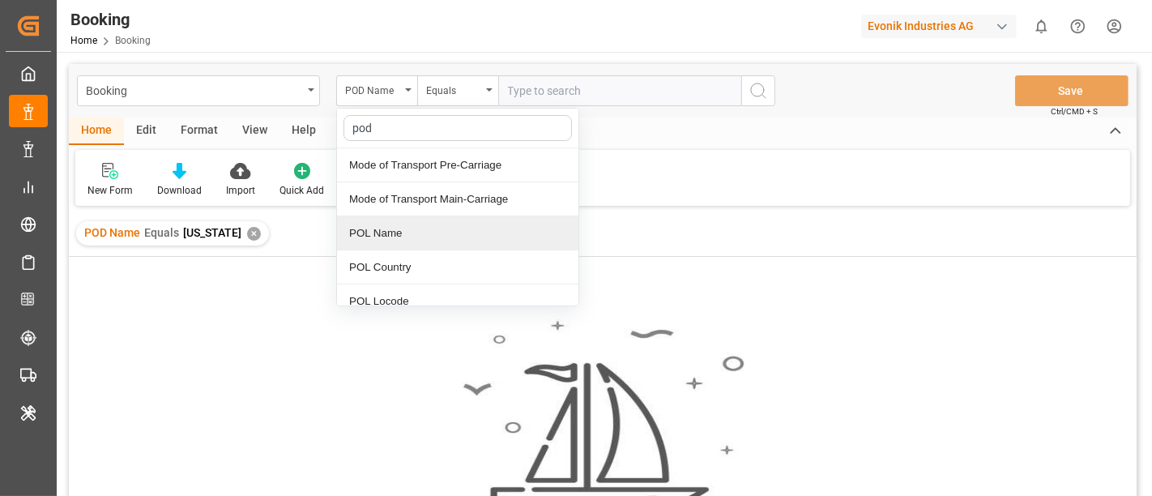
type input "pod"
click at [439, 235] on div "POD Locode" at bounding box center [457, 233] width 241 height 34
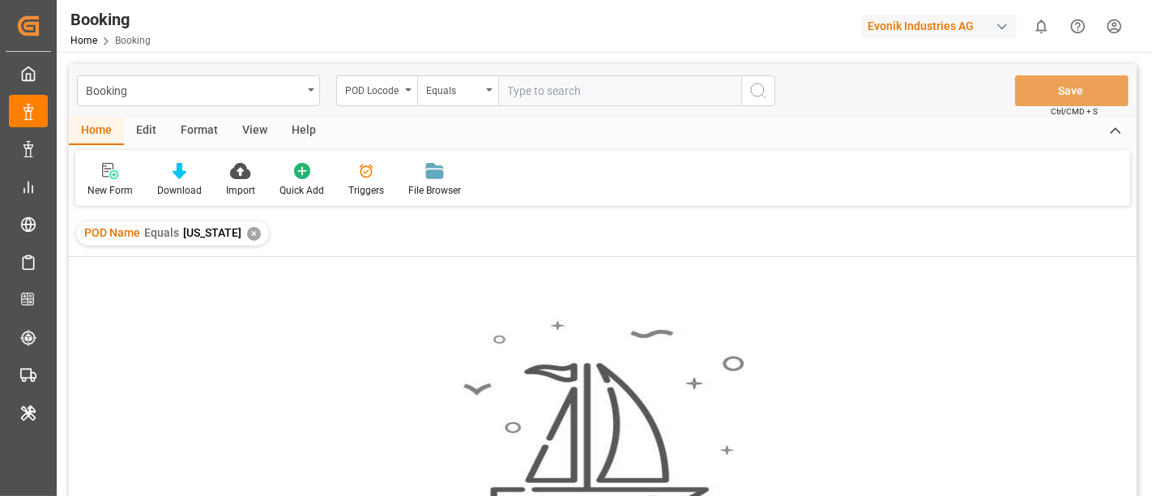
click at [557, 87] on input "text" at bounding box center [619, 90] width 243 height 31
paste input "USNYC"
type input "USNYC"
click at [759, 93] on icon "search button" at bounding box center [757, 90] width 19 height 19
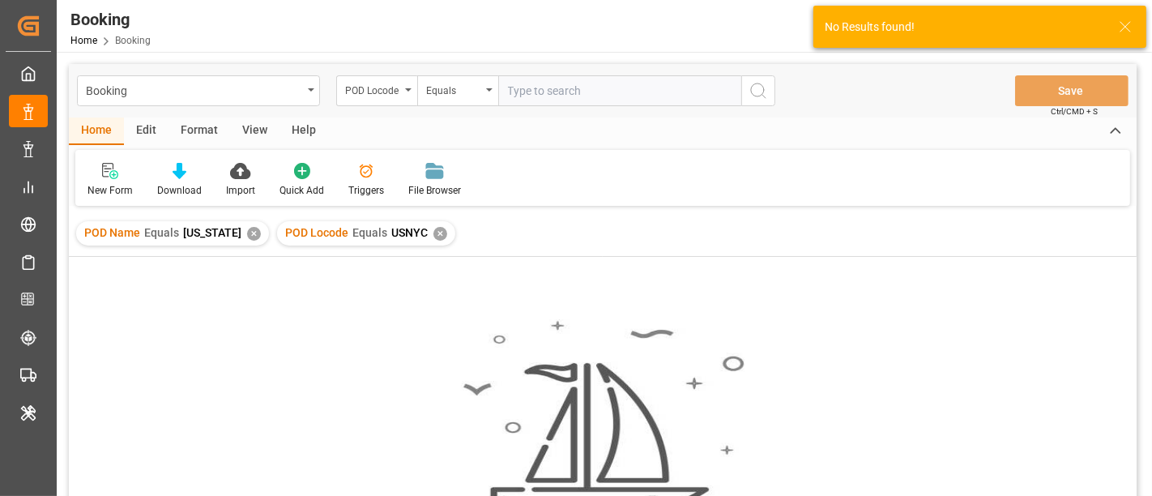
click at [247, 235] on div "✕" at bounding box center [254, 234] width 14 height 14
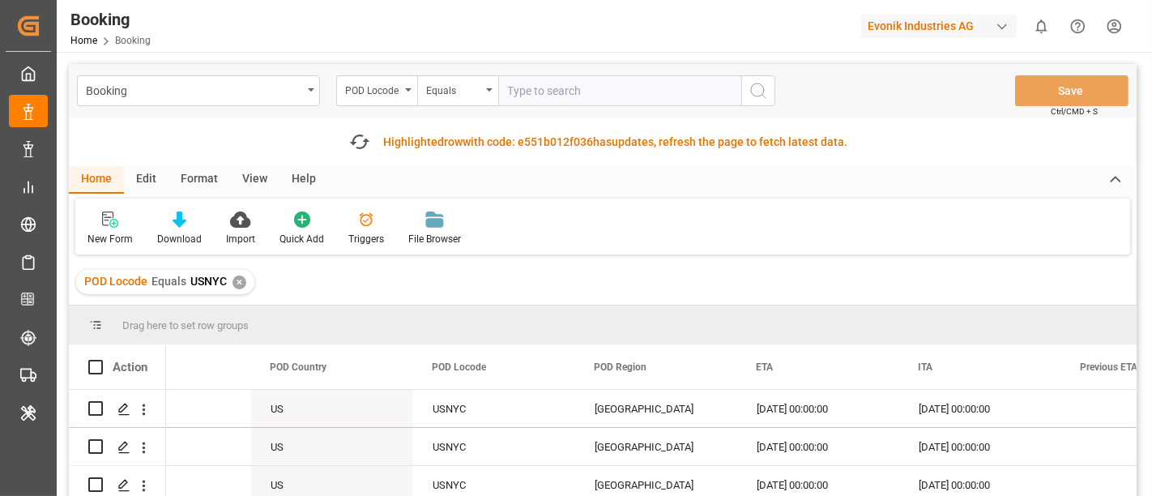
click at [542, 87] on input "text" at bounding box center [619, 90] width 243 height 31
paste input "VNOCL"
type input "VNOCL"
click at [759, 93] on icon "search button" at bounding box center [757, 90] width 19 height 19
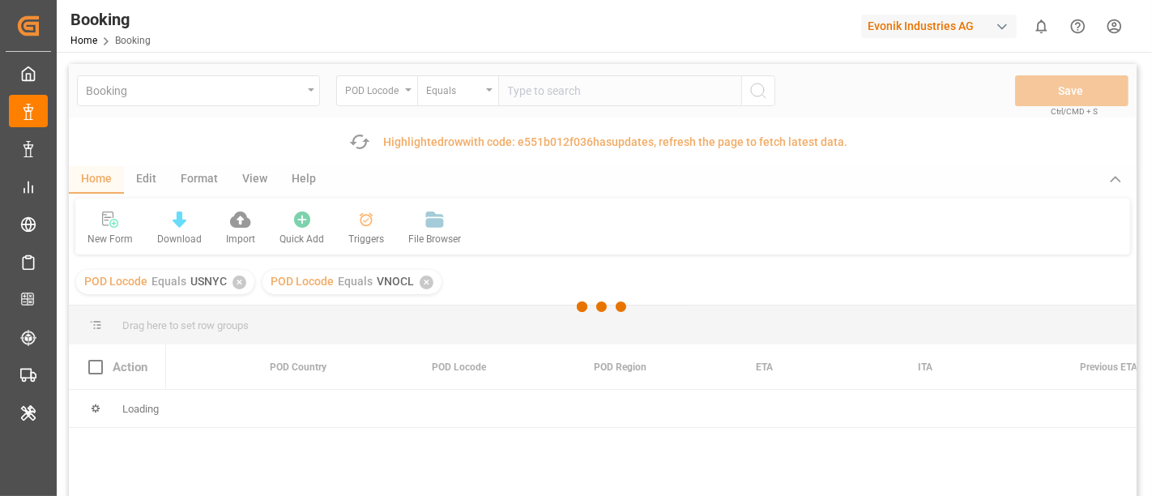
scroll to position [0, 9149]
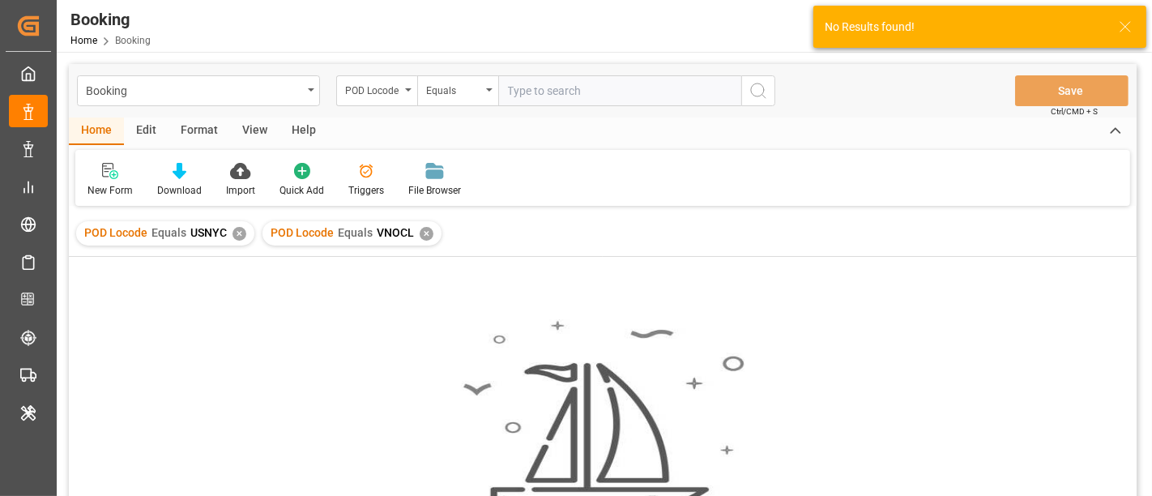
click at [242, 232] on div "✕" at bounding box center [239, 234] width 14 height 14
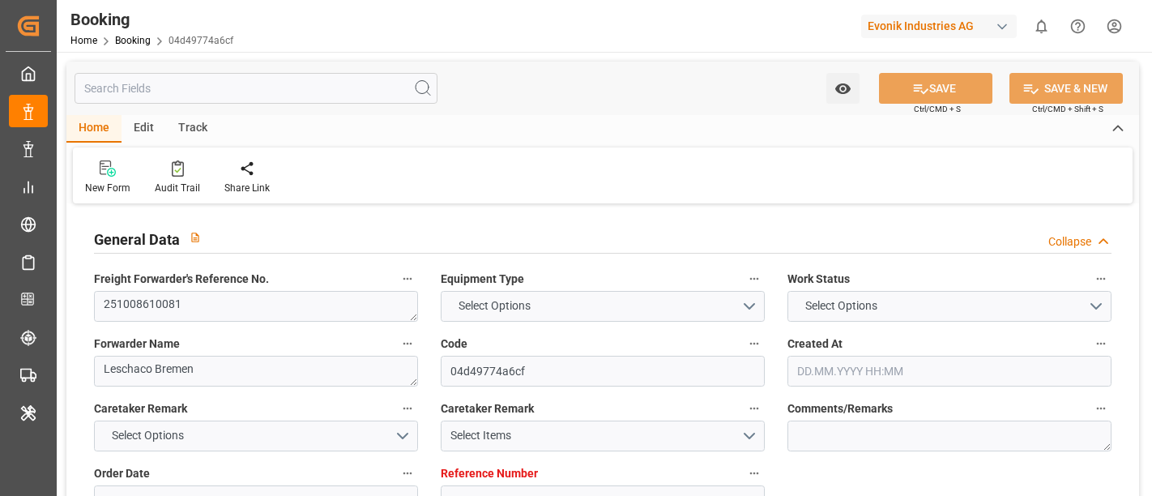
type input "0"
type input "Dummy"
type input "Dummy Carrier"
type input "DEHAM"
type input "USMOB"
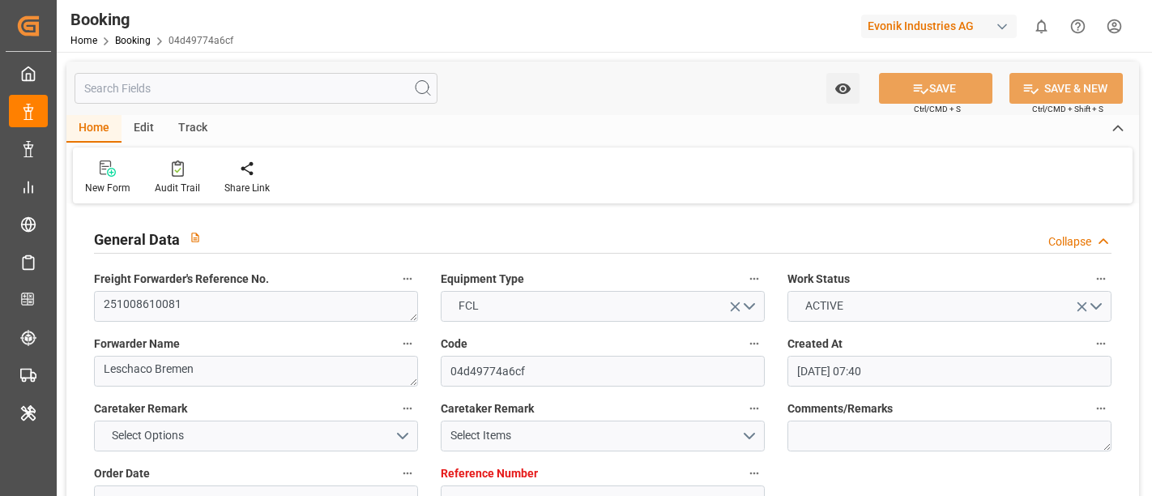
type input "01.09.2025 07:40"
type input "01.09.2025"
type input "10.11.2025"
type input "01.10.2025"
type input "01.10.2025 00:00"
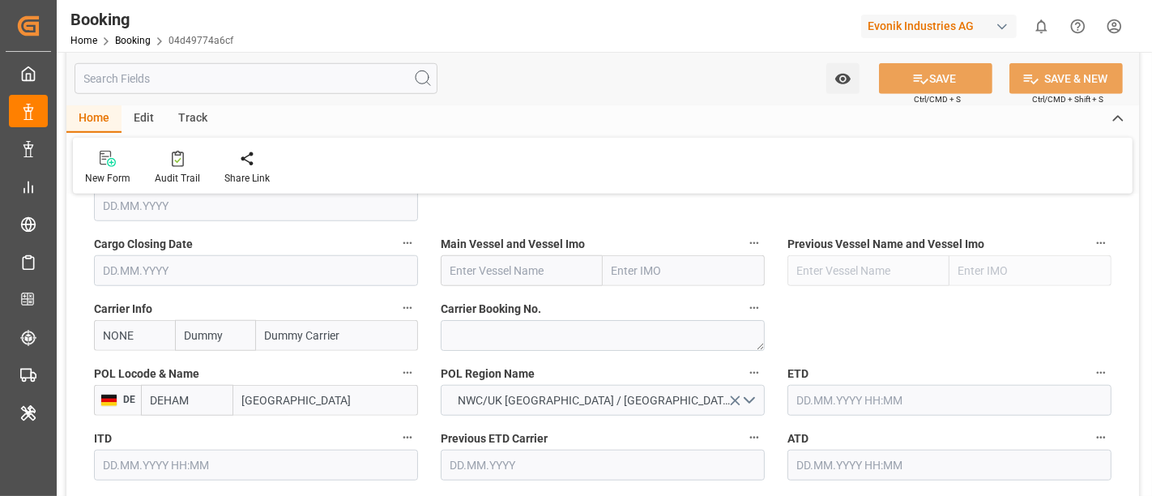
scroll to position [1170, 0]
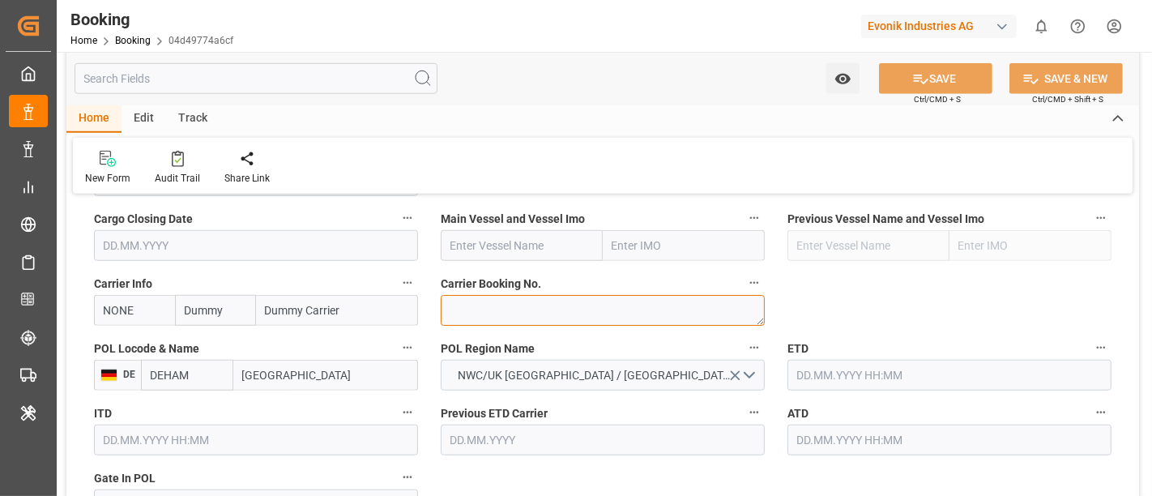
click at [457, 307] on textarea at bounding box center [603, 310] width 324 height 31
paste textarea "HBG2031141"
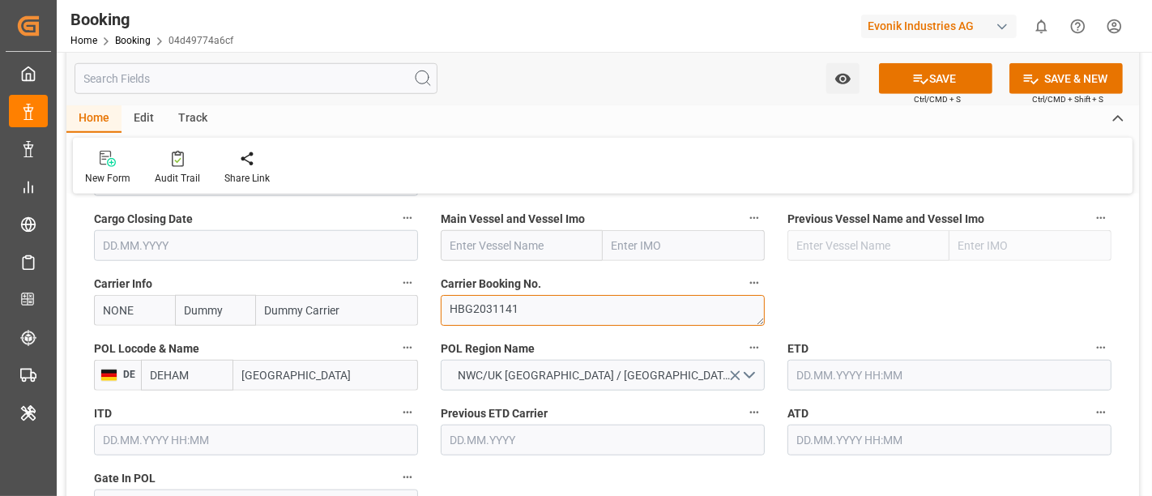
click at [441, 307] on textarea "HBG2031141" at bounding box center [603, 310] width 324 height 31
type textarea "HBG2031141"
click at [455, 243] on input "text" at bounding box center [522, 245] width 162 height 31
paste input "APL CALIFORNIA"
click at [536, 281] on span "APL California - 9350044" at bounding box center [517, 281] width 132 height 13
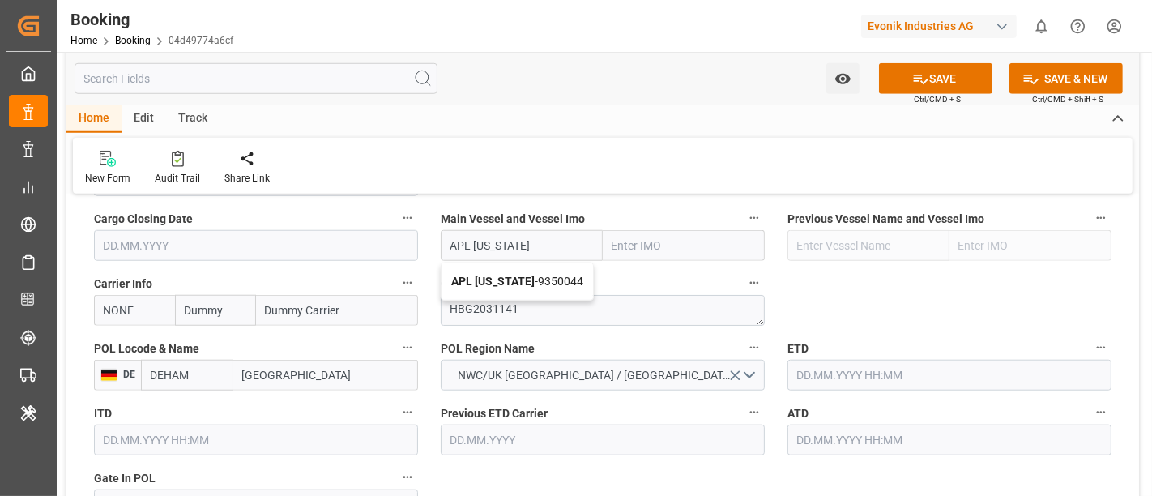
type input "APL California"
type input "9350044"
type input "APL California"
click at [160, 317] on input "NONE" at bounding box center [134, 310] width 81 height 31
click at [159, 316] on input "NONE" at bounding box center [134, 310] width 81 height 31
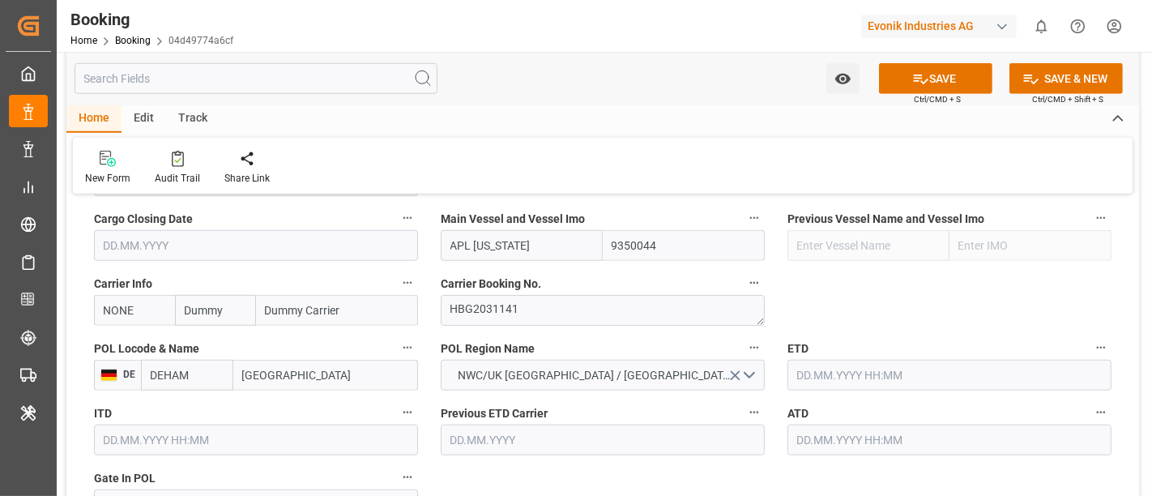
click at [159, 316] on input "NONE" at bounding box center [134, 310] width 81 height 31
click at [118, 332] on div "CMDU" at bounding box center [120, 346] width 51 height 36
type input "CMDU"
type input "CMACGM"
type input "CMA CGM Group"
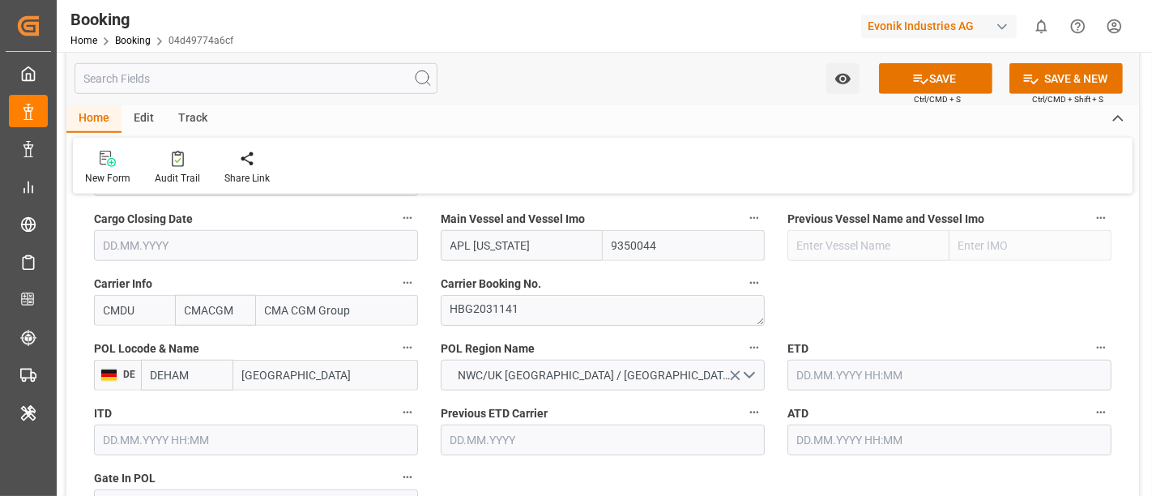
type input "CMDU"
click at [296, 387] on input "[GEOGRAPHIC_DATA]" at bounding box center [325, 375] width 185 height 31
paste input "BREMERHAVEN"
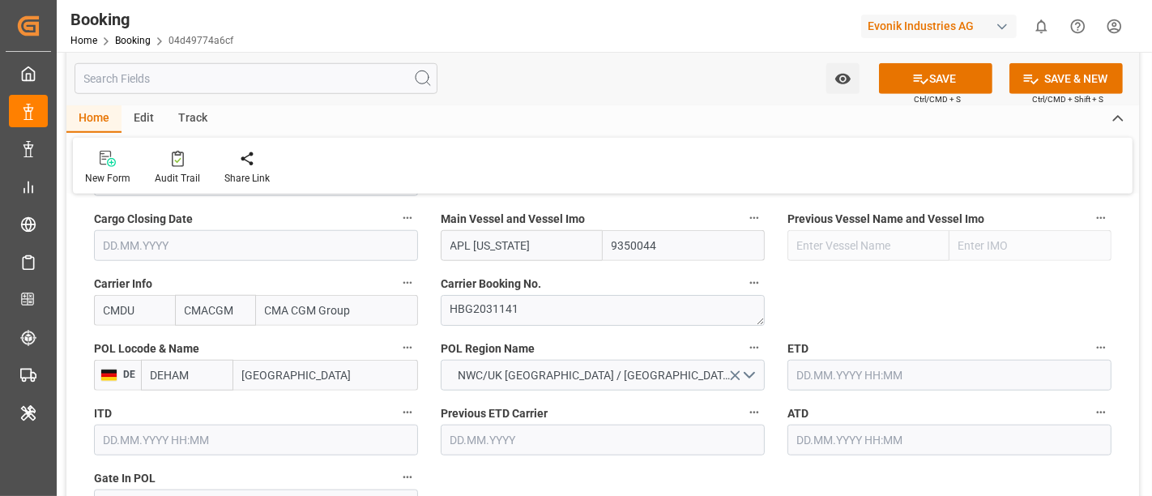
type input "BREMERHAVEN"
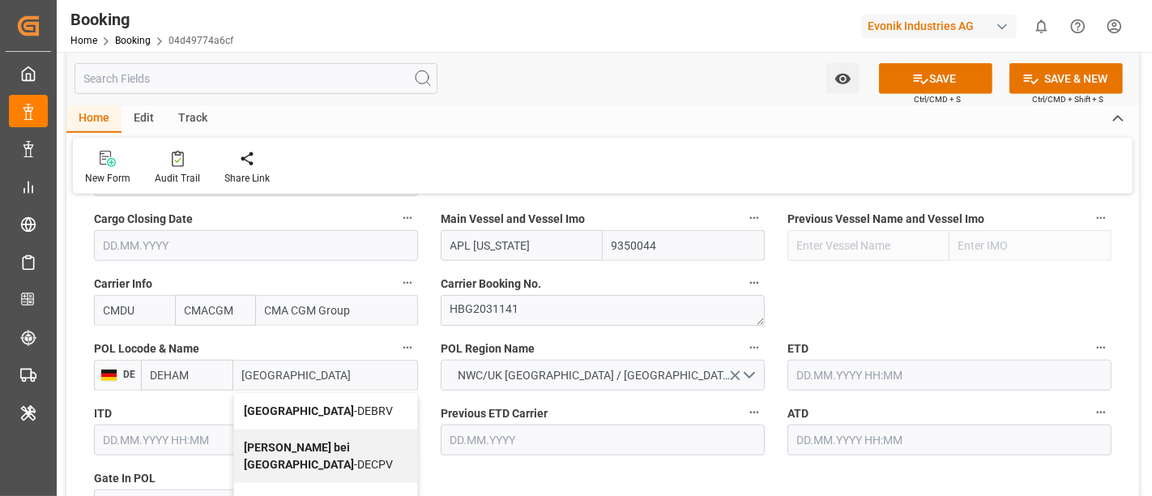
click at [304, 404] on b "Bremerhaven" at bounding box center [299, 410] width 110 height 13
type input "DEBRV"
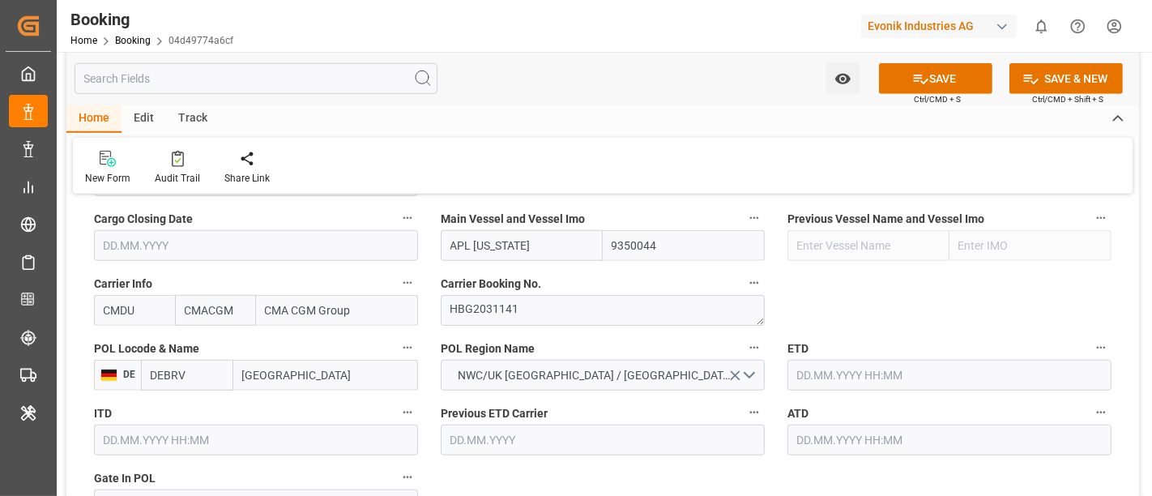
type input "Bremerhaven"
click at [820, 373] on input "text" at bounding box center [949, 375] width 324 height 31
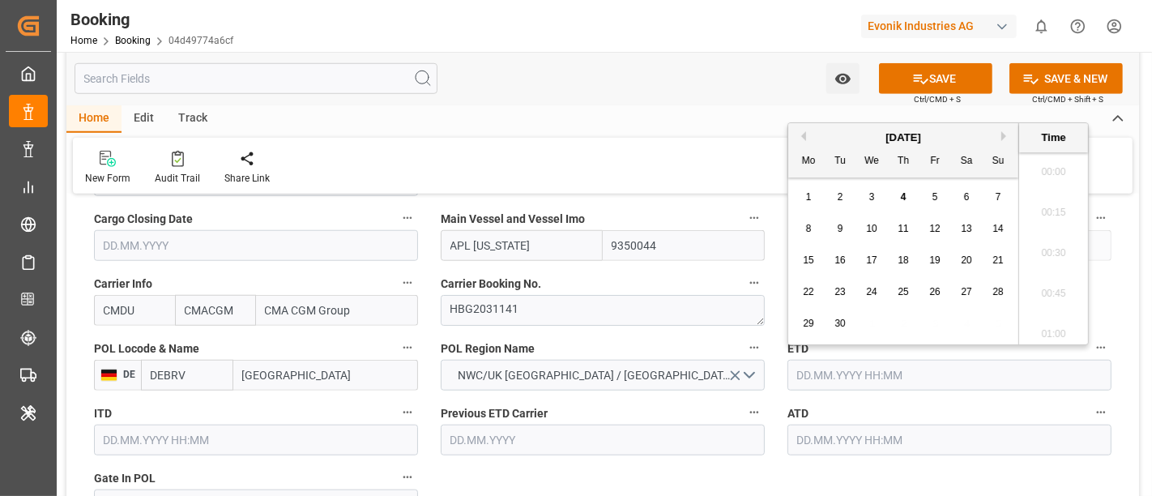
scroll to position [2028, 0]
click at [1004, 135] on button "Next Month" at bounding box center [1006, 136] width 10 height 10
click at [841, 225] on span "7" at bounding box center [840, 228] width 6 height 11
type input "07.10.2025 00:00"
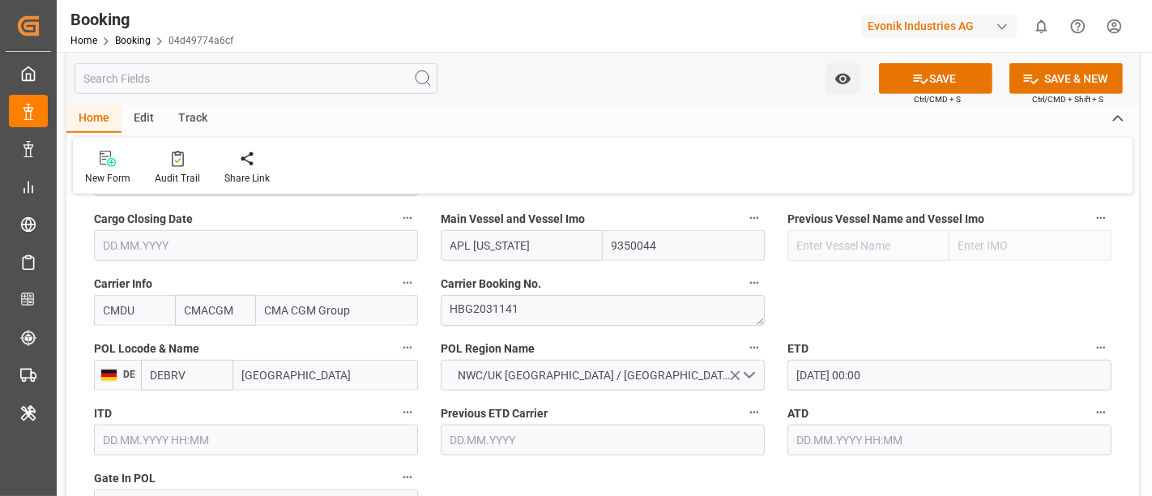
click at [678, 396] on div "Previous ETD Carrier" at bounding box center [602, 428] width 347 height 65
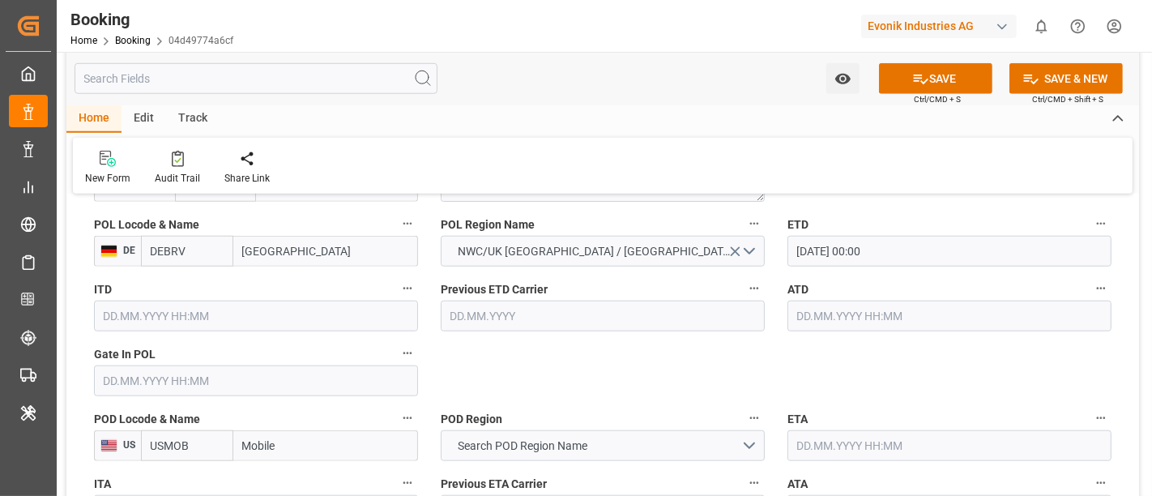
scroll to position [1349, 0]
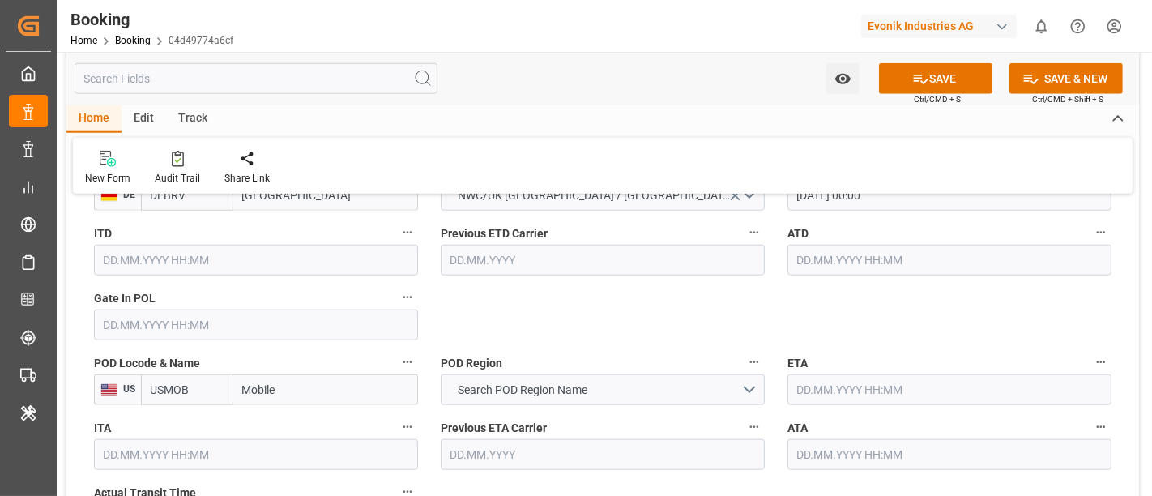
click at [300, 395] on input "Mobile" at bounding box center [325, 389] width 185 height 31
paste input "NEW ORLEANS"
type input "NEW ORLEANS"
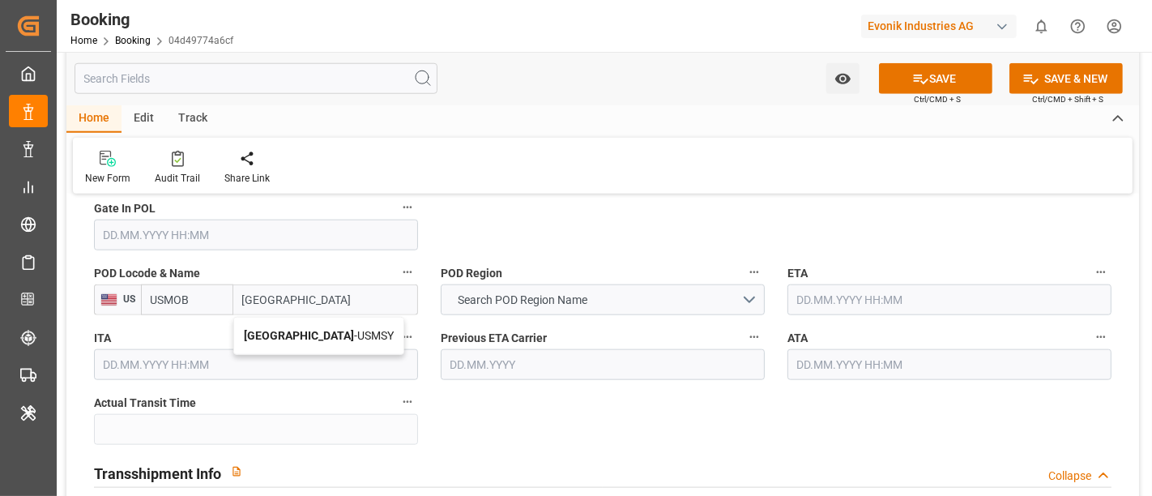
click at [309, 330] on span "New Orleans - USMSY" at bounding box center [319, 335] width 150 height 13
type input "USMSY"
type input "New Orleans"
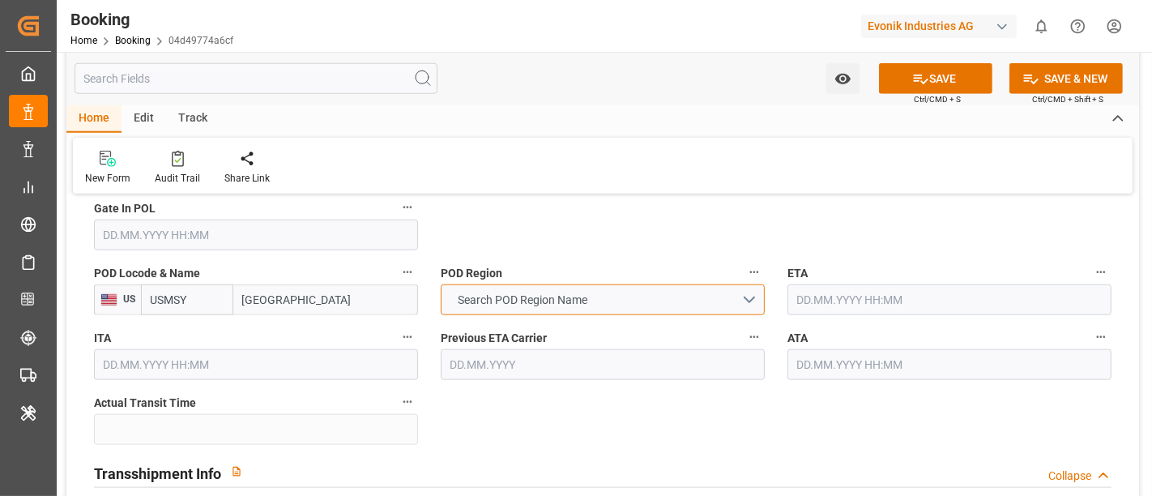
click at [556, 306] on button "Search POD Region Name" at bounding box center [603, 299] width 324 height 31
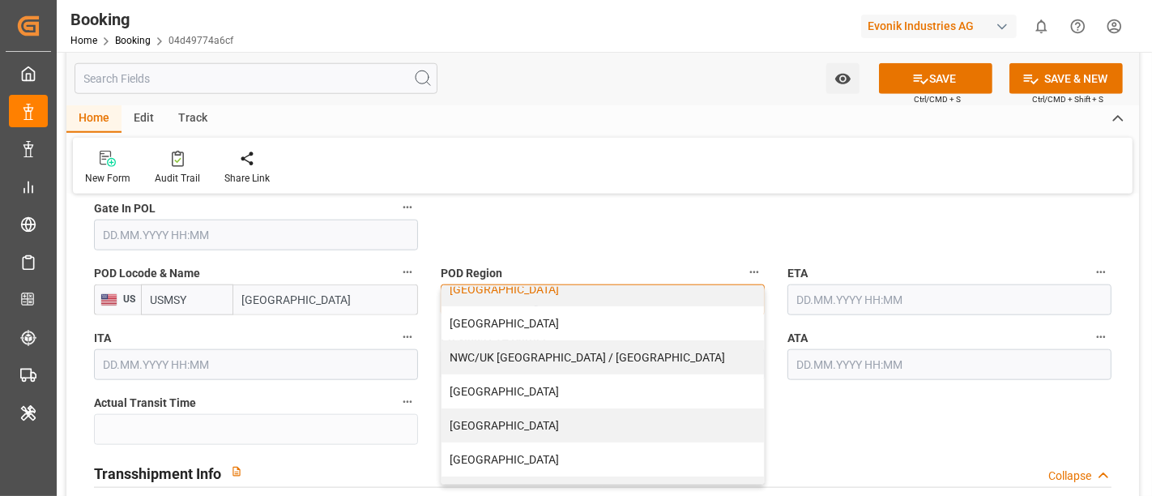
scroll to position [415, 0]
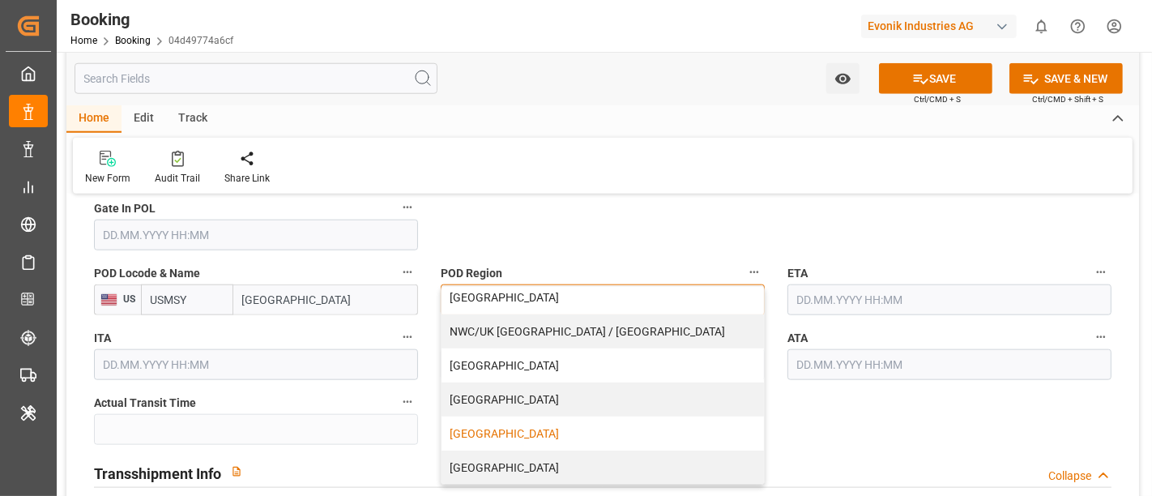
click at [488, 421] on div "[GEOGRAPHIC_DATA]" at bounding box center [602, 433] width 322 height 34
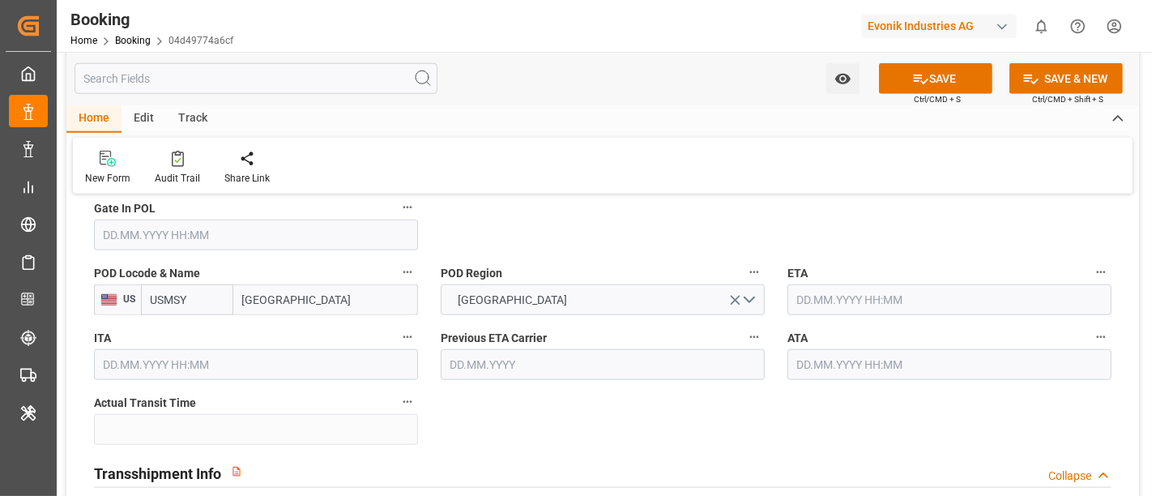
click at [819, 293] on input "text" at bounding box center [949, 299] width 324 height 31
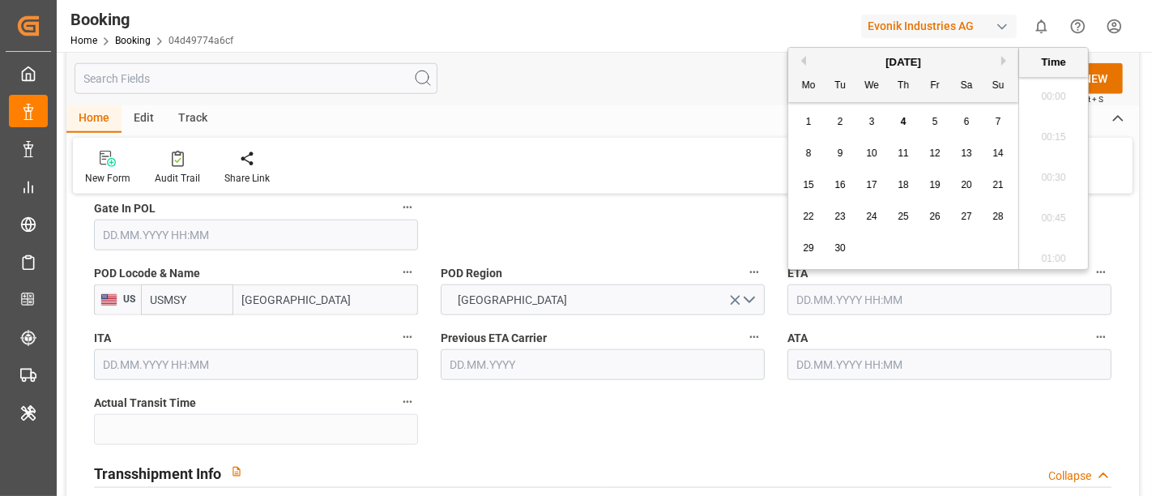
scroll to position [2069, 0]
click at [1005, 61] on button "Next Month" at bounding box center [1006, 61] width 10 height 10
click at [903, 250] on span "30" at bounding box center [902, 247] width 11 height 11
type input "30.10.2025 00:00"
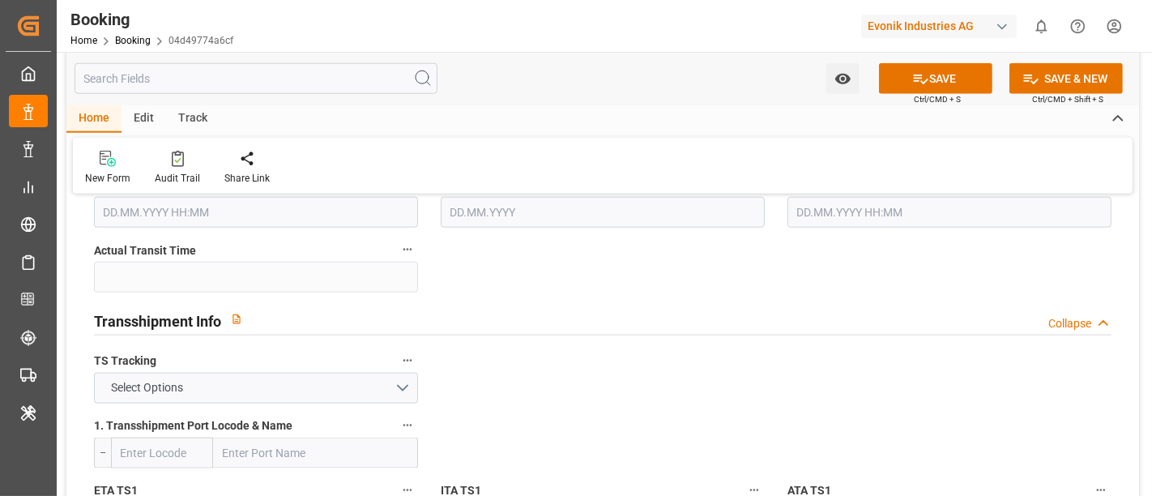
scroll to position [1620, 0]
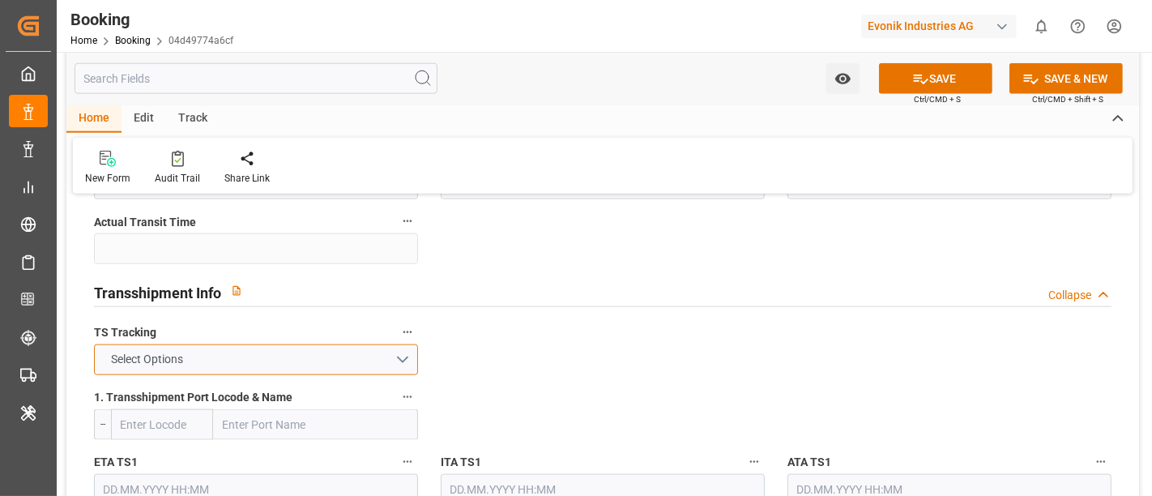
click at [182, 345] on button "Select Options" at bounding box center [256, 359] width 324 height 31
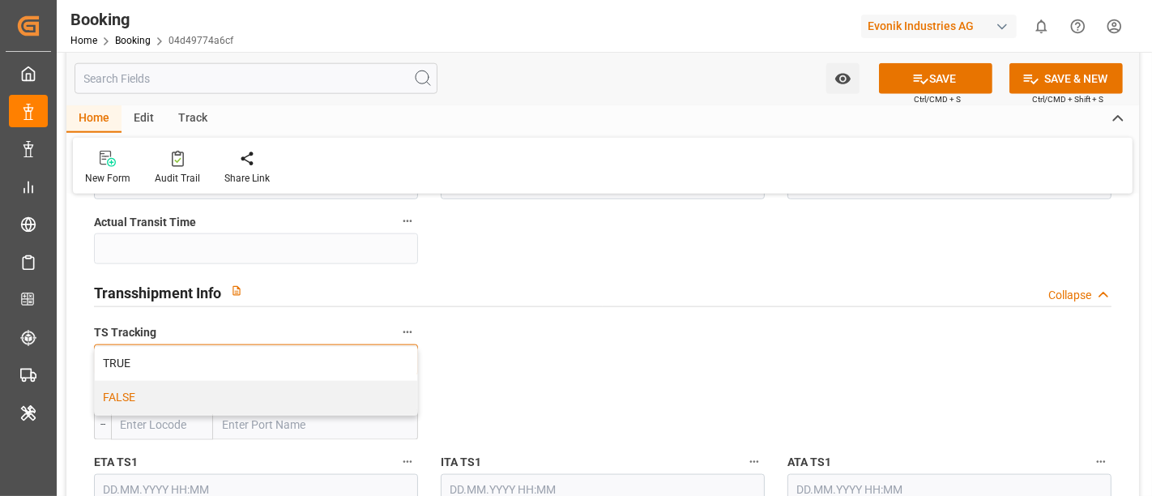
click at [164, 390] on div "FALSE" at bounding box center [256, 398] width 322 height 34
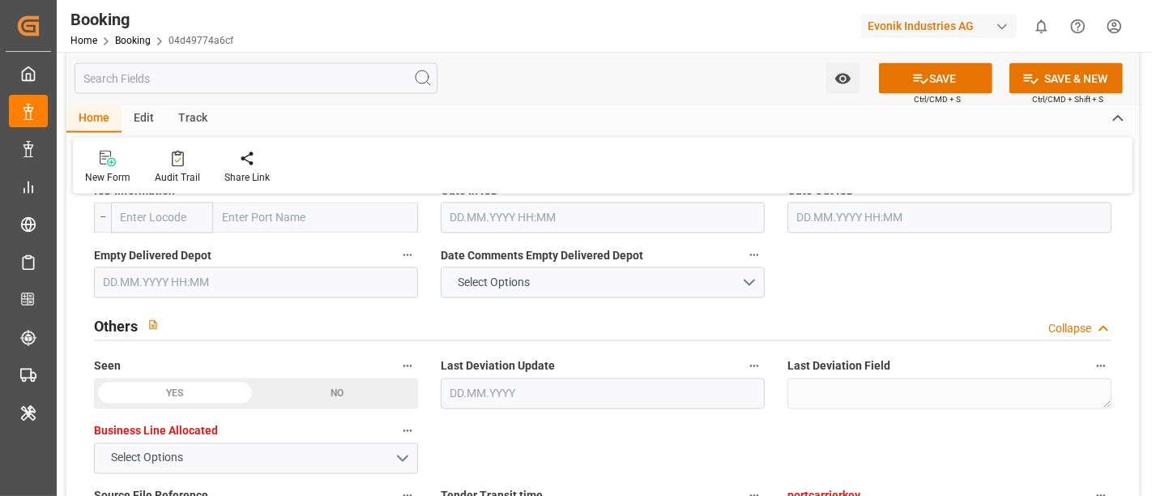
click at [930, 79] on button "SAVE" at bounding box center [935, 78] width 113 height 31
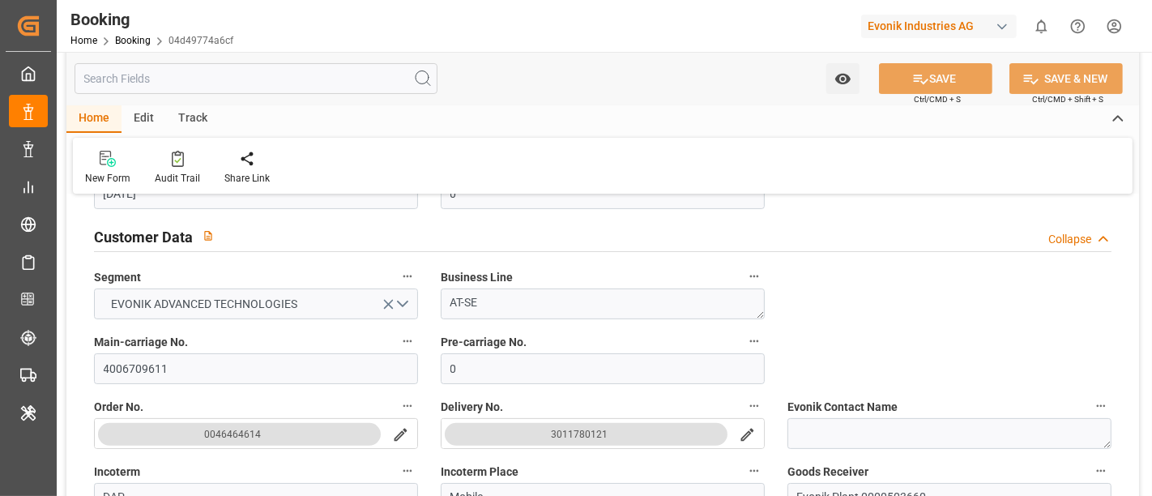
scroll to position [0, 0]
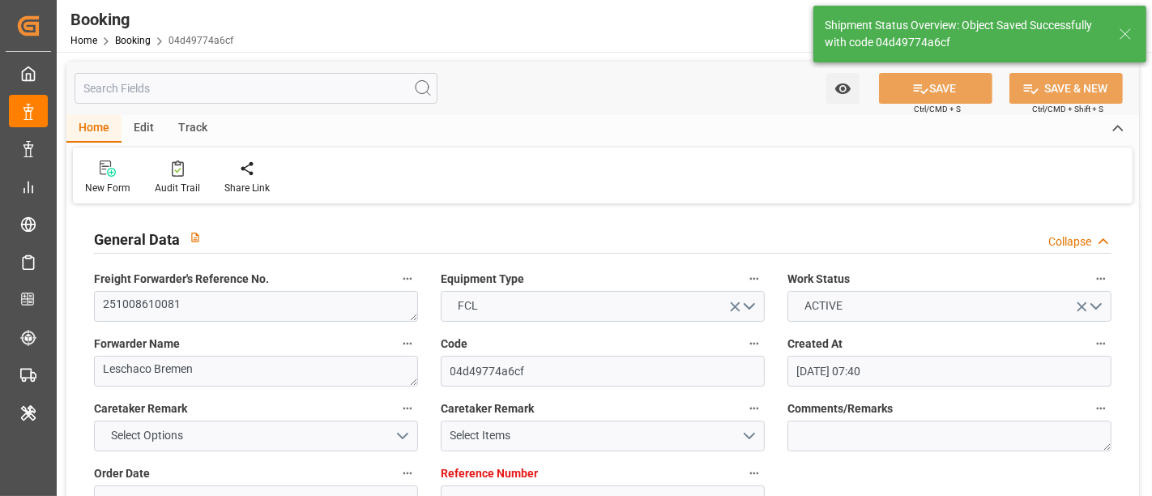
type textarea "NWC/UK North West Continent / UK_USMSY_CMDU_AT-SE"
type textarea "[PERSON_NAME]"
type textarea "businessDivision-businessLine-"
type input "07.10.2025 00:00"
type input "30.10.2025 00:00"
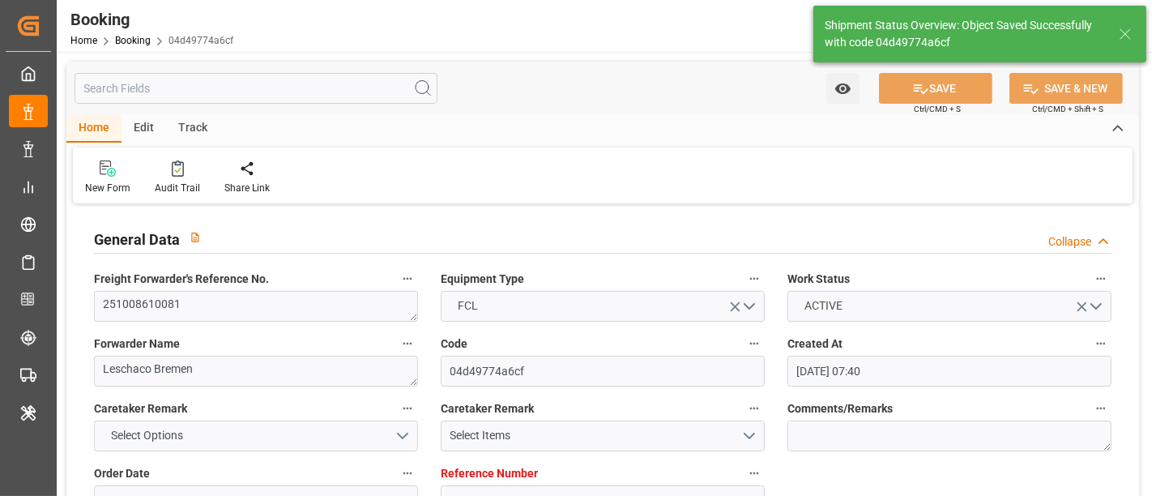
type input "04.09.2025 07:45"
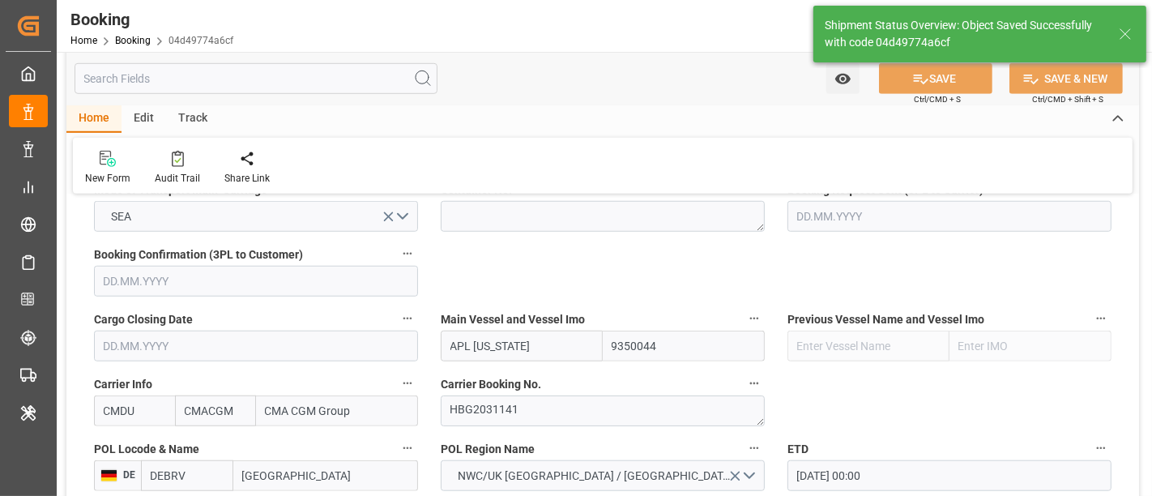
scroll to position [1170, 0]
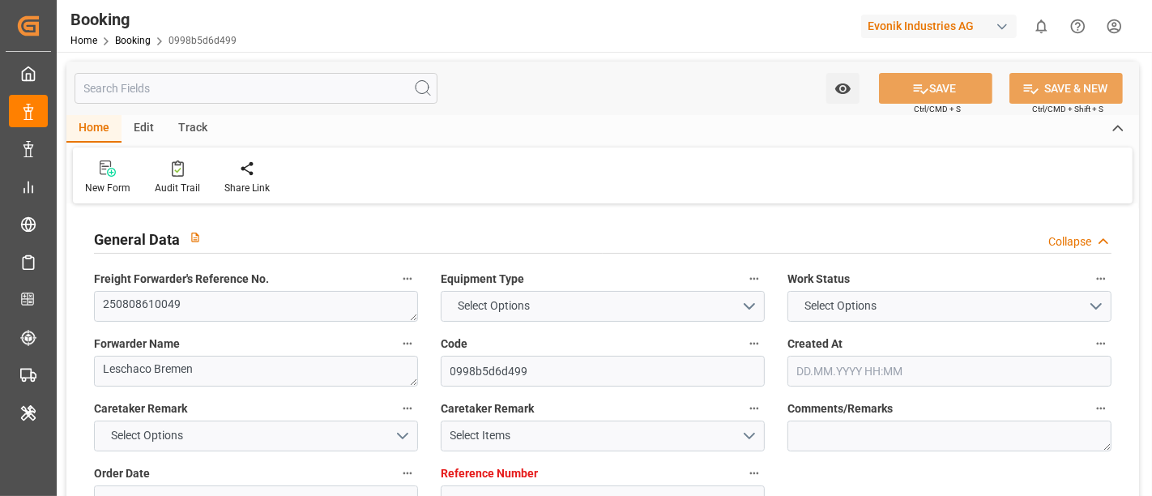
type input "4006647169"
type input "Dummy"
type input "Dummy Carrier"
type input "DEHAM"
type input "VNCLI"
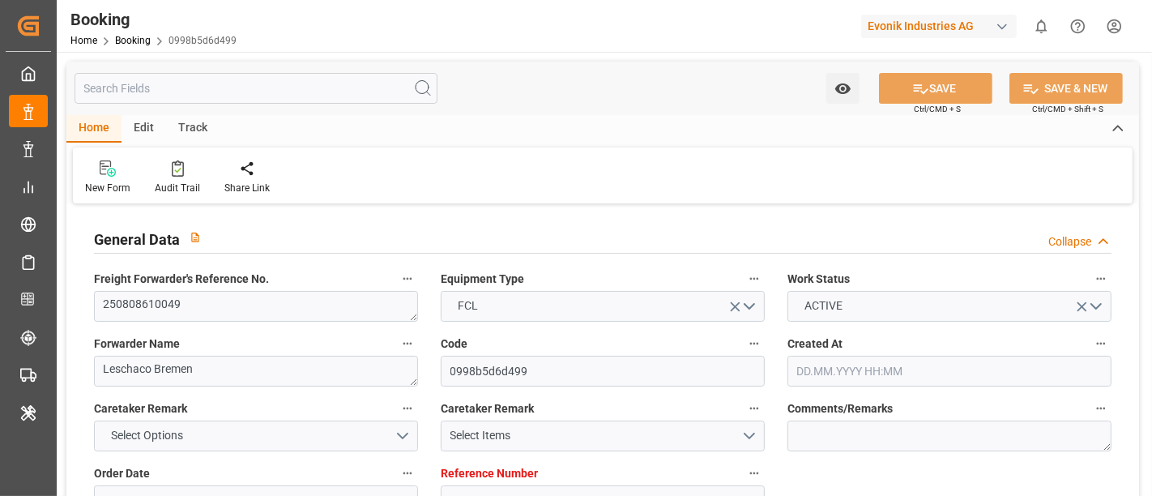
type input "[DATE] 10:27"
type input "[DATE]"
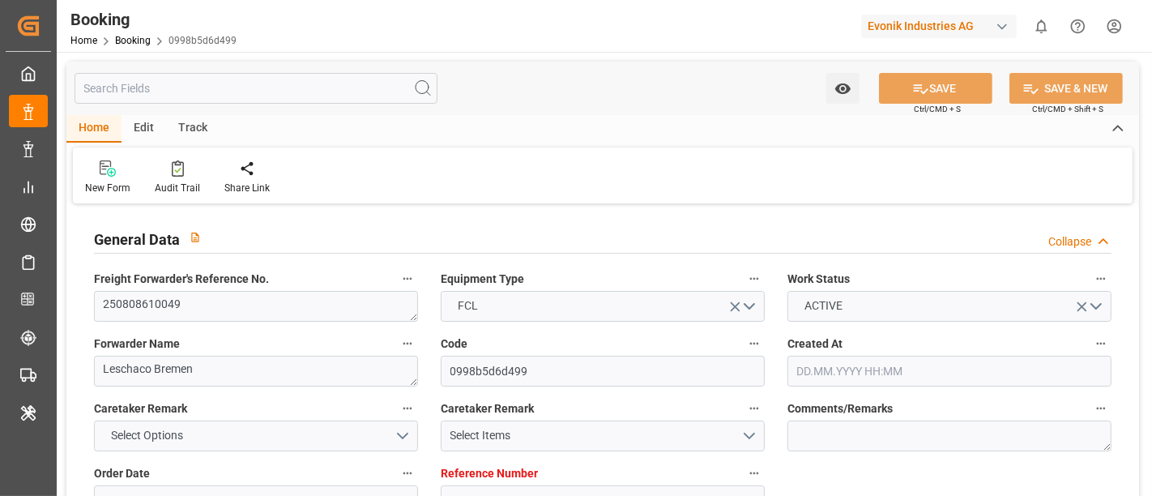
type input "[DATE] 05:43"
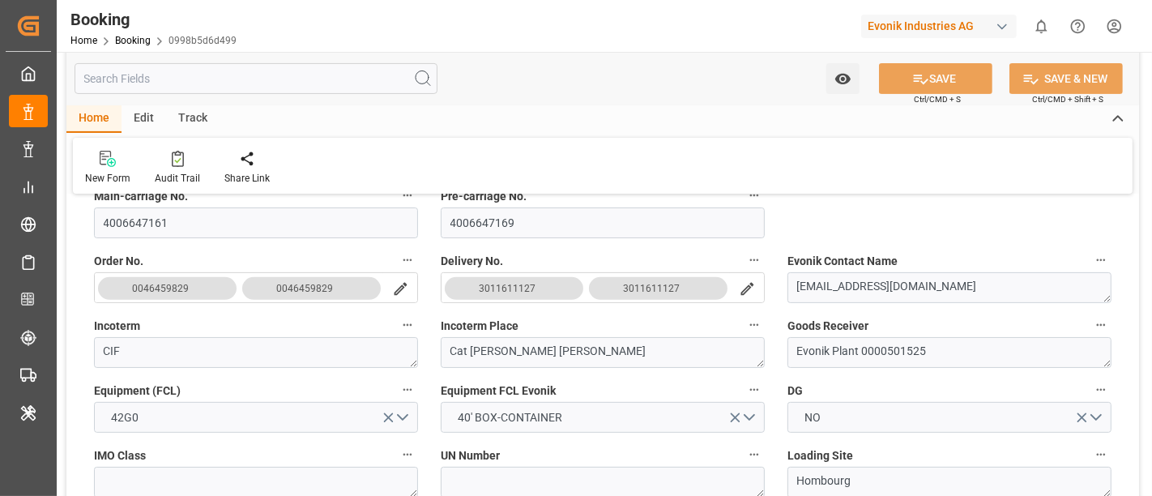
scroll to position [360, 0]
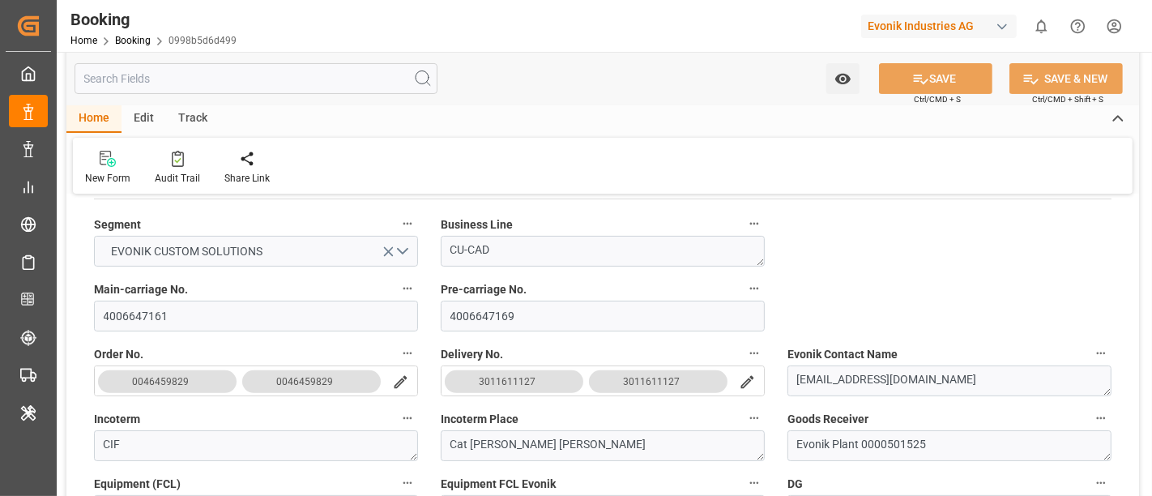
click at [685, 379] on button "3011611127" at bounding box center [658, 381] width 138 height 23
click at [641, 382] on div "3011611127" at bounding box center [651, 381] width 57 height 16
click at [740, 382] on icon "search button" at bounding box center [747, 381] width 17 height 17
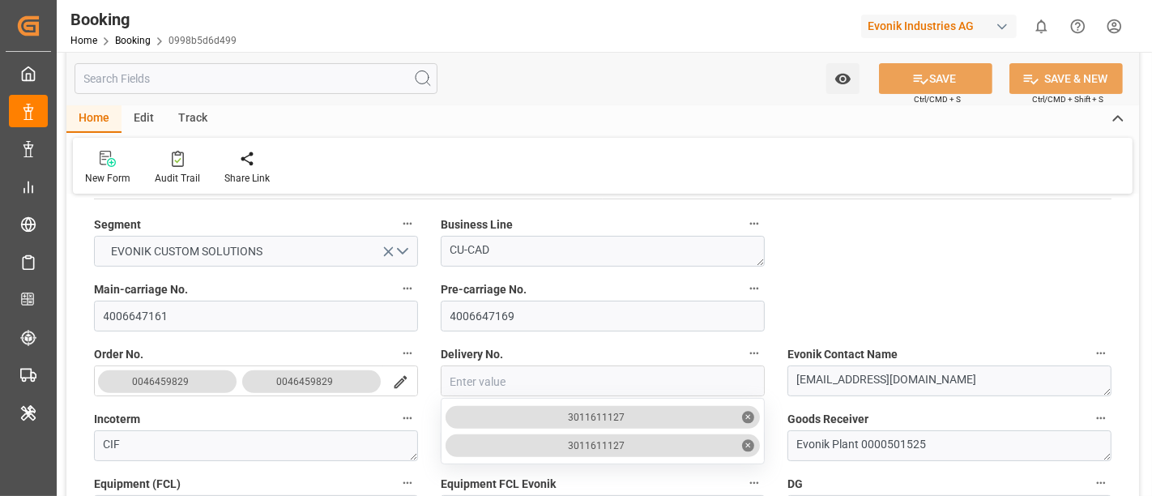
type input "3011611126"
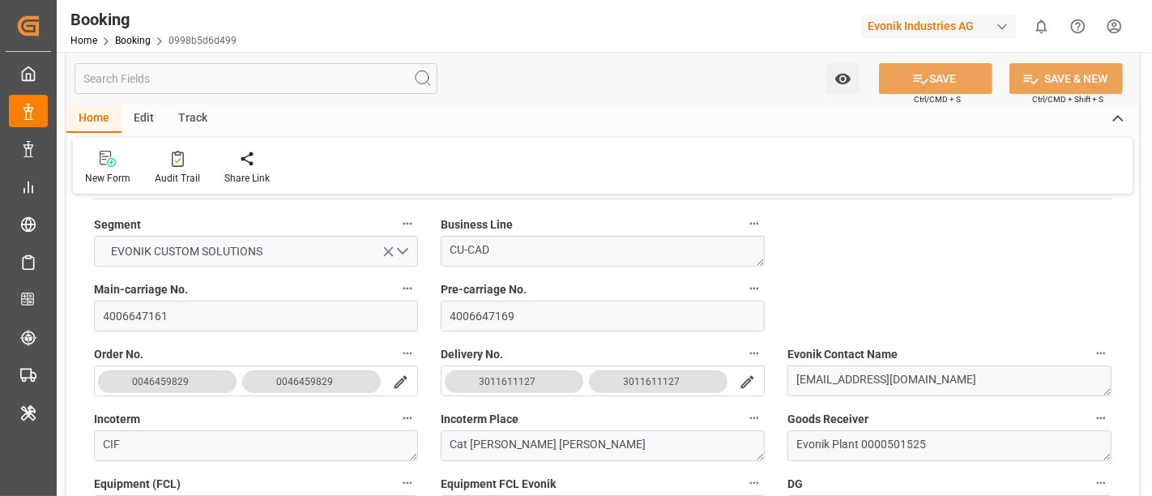
click at [709, 380] on button "3011611127" at bounding box center [658, 381] width 138 height 23
click at [711, 374] on button "3011611127" at bounding box center [658, 381] width 138 height 23
click at [644, 373] on div "3011611127" at bounding box center [651, 381] width 57 height 16
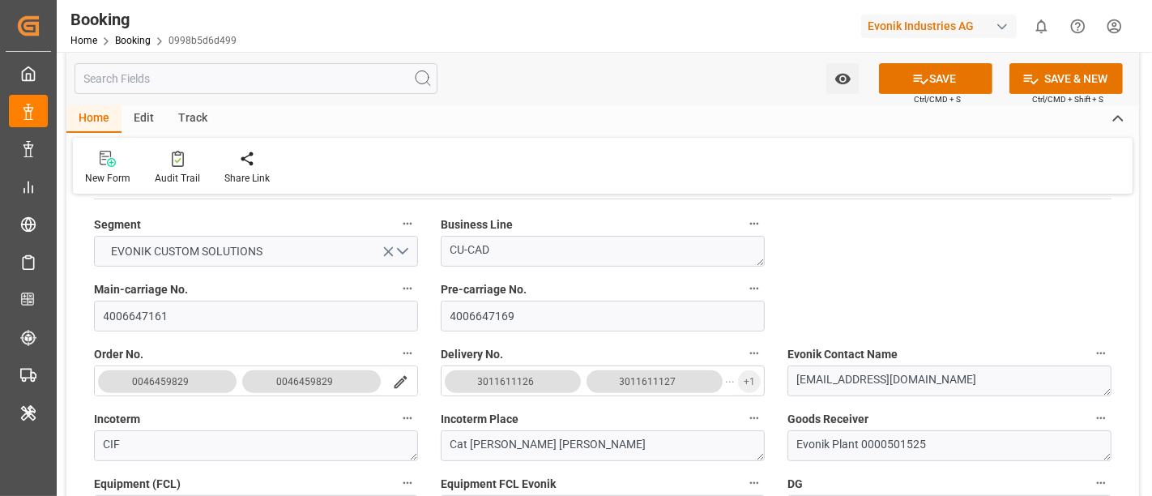
click at [710, 376] on button "3011611127" at bounding box center [654, 381] width 136 height 23
click at [683, 380] on button "3011611127" at bounding box center [654, 381] width 136 height 23
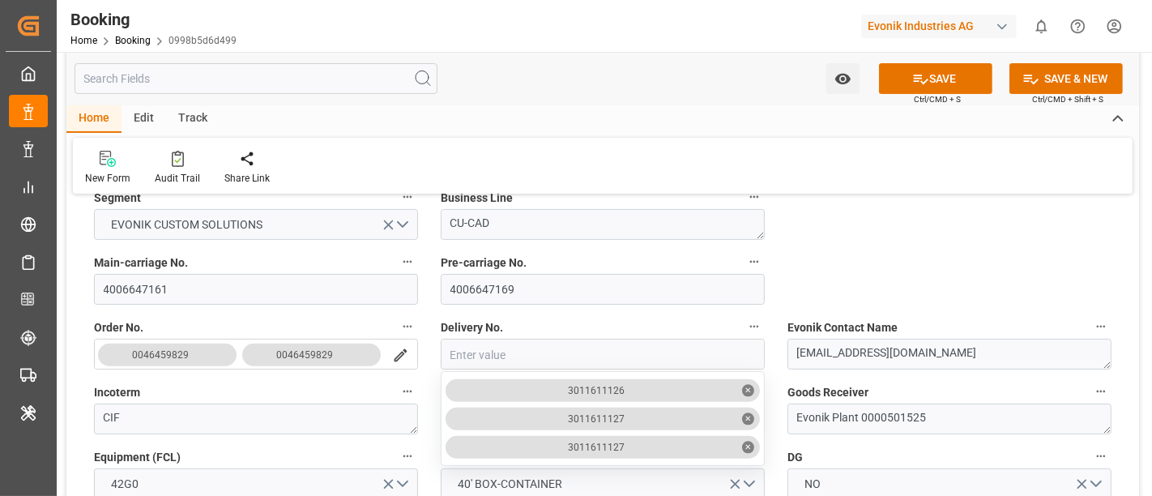
scroll to position [450, 0]
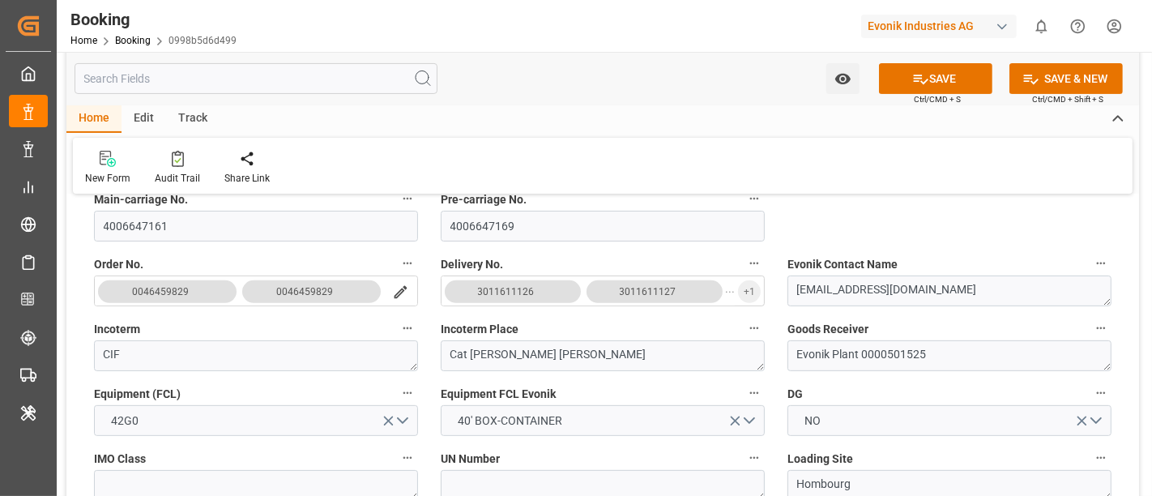
click at [723, 285] on div "3011611126 3011611127 ..." at bounding box center [587, 291] width 293 height 23
click at [725, 299] on div "3011611126 3011611127 ..." at bounding box center [587, 291] width 293 height 23
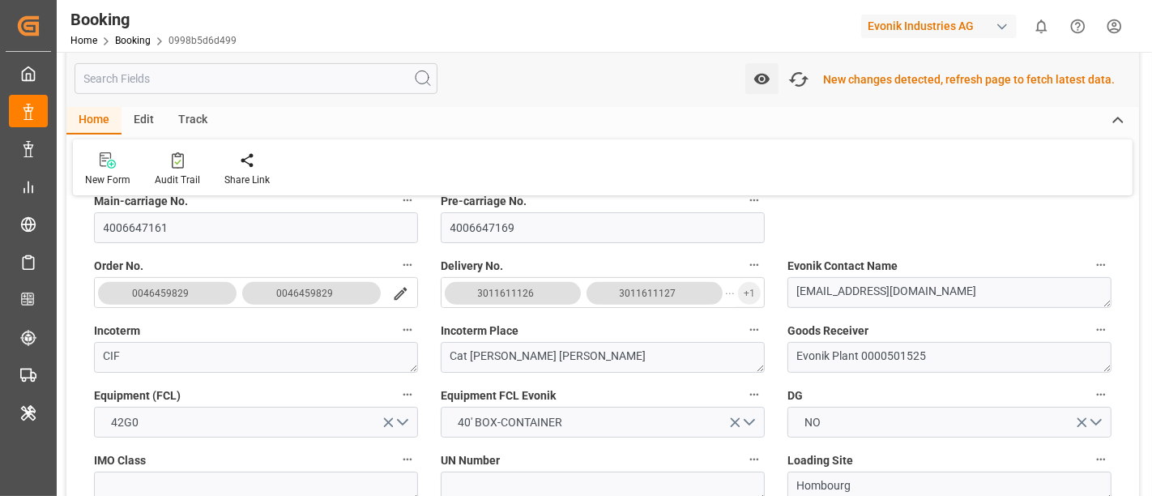
scroll to position [451, 0]
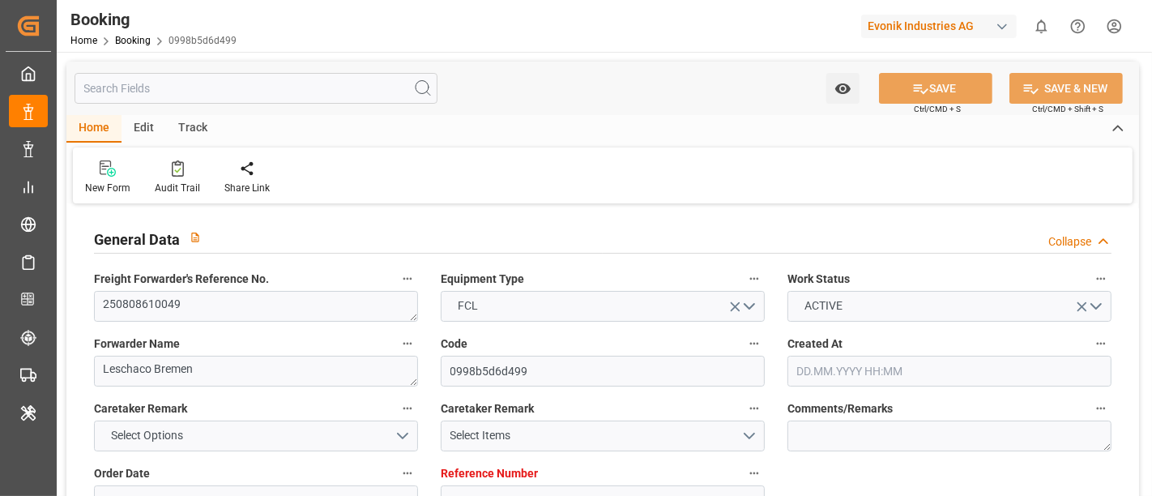
type input "4006647169"
type input "Dummy"
type input "Dummy Carrier"
type input "DEHAM"
type input "VNCLI"
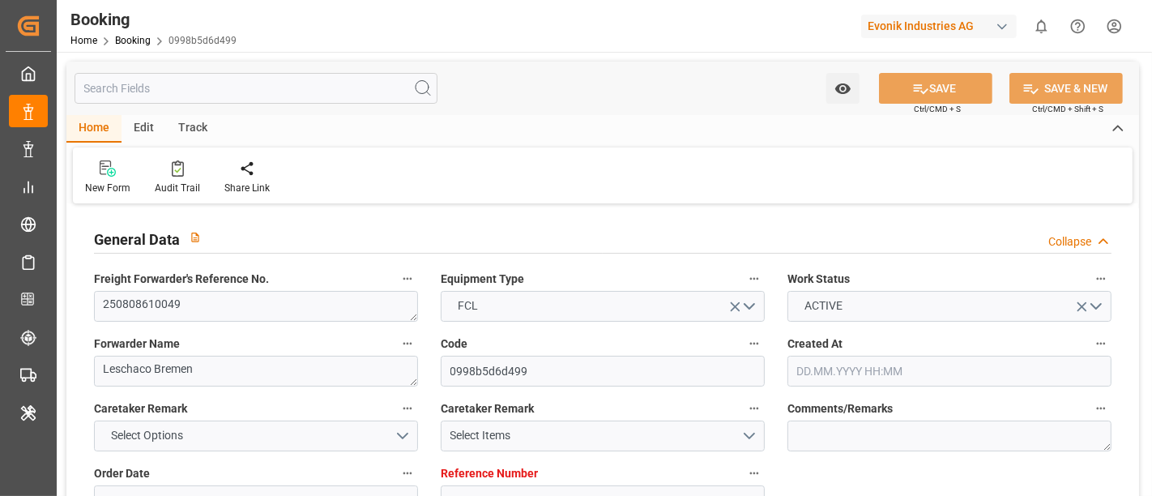
type input "[DATE] 10:27"
type input "[DATE]"
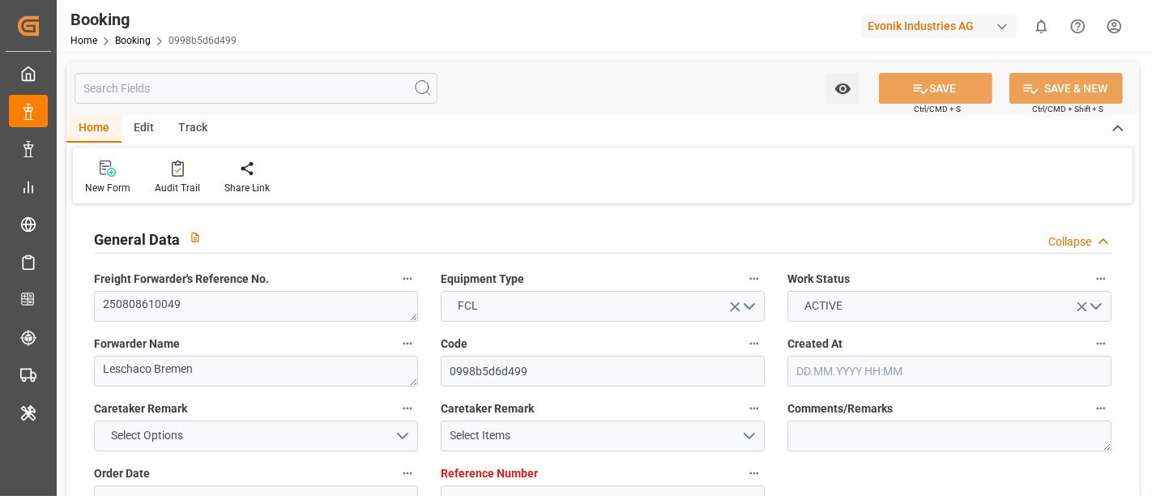
type input "[DATE] 07:51"
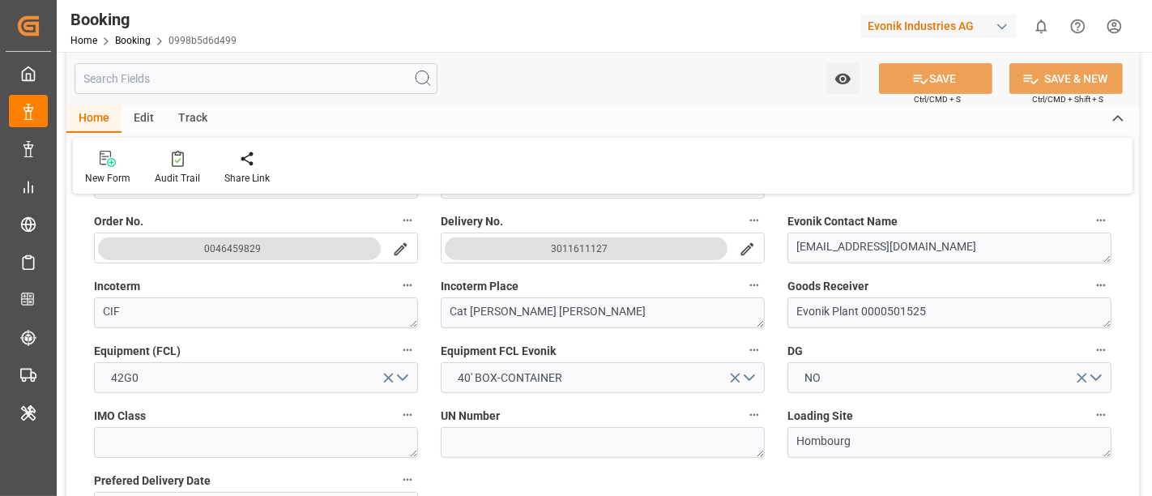
scroll to position [377, 0]
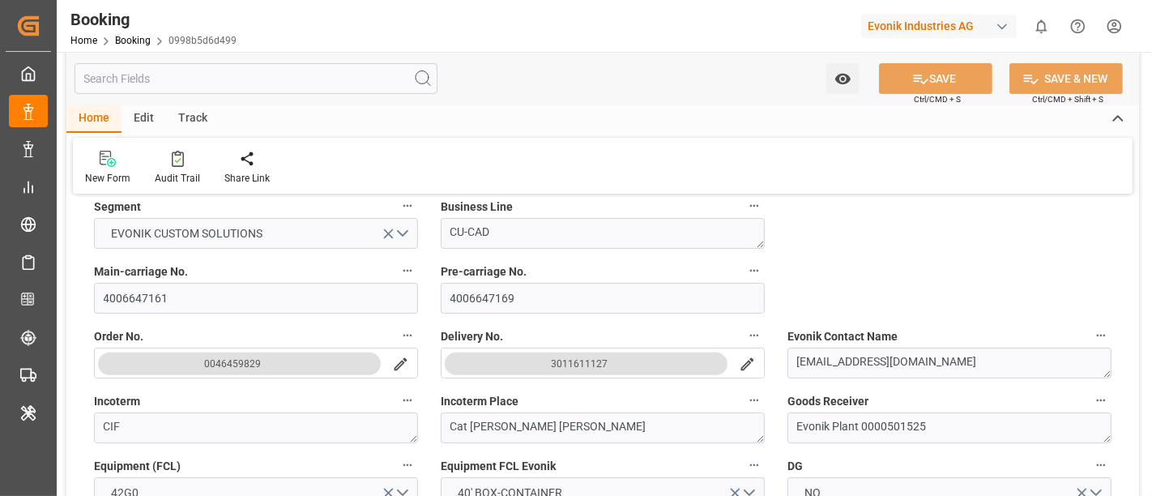
click at [756, 369] on button "search button" at bounding box center [747, 363] width 34 height 31
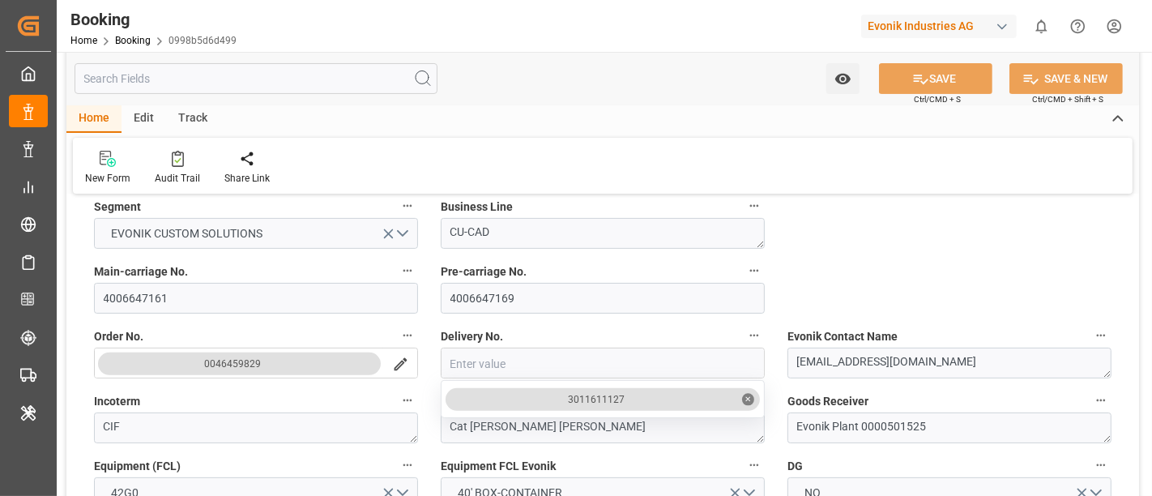
paste input "3011611126"
type input "3011611126"
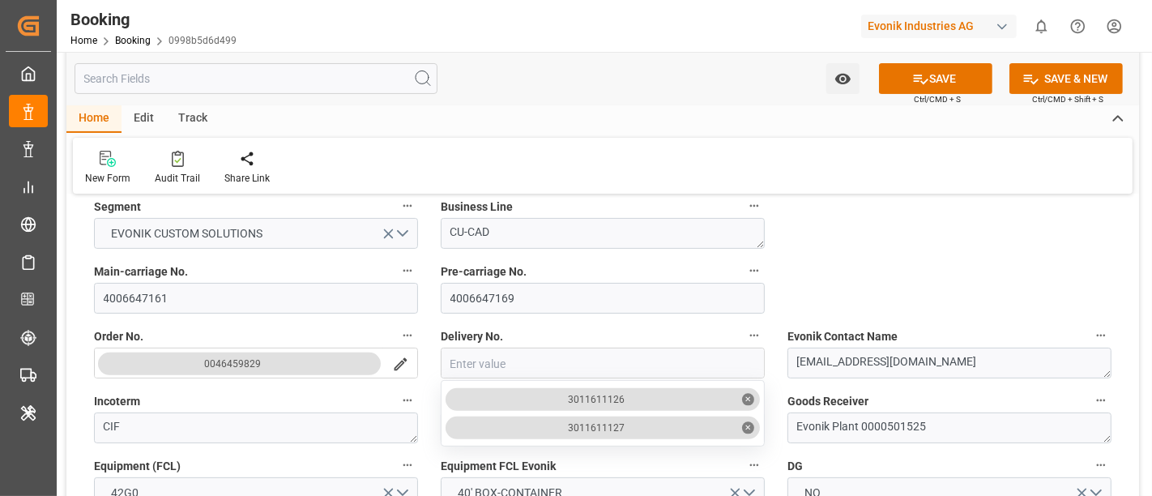
drag, startPoint x: 884, startPoint y: 225, endPoint x: 835, endPoint y: 341, distance: 125.9
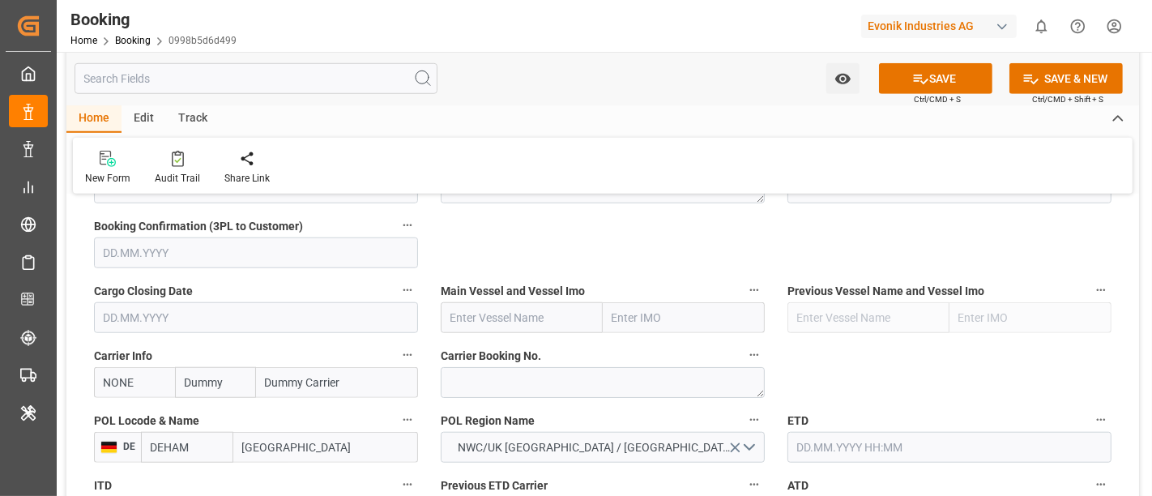
scroll to position [1008, 0]
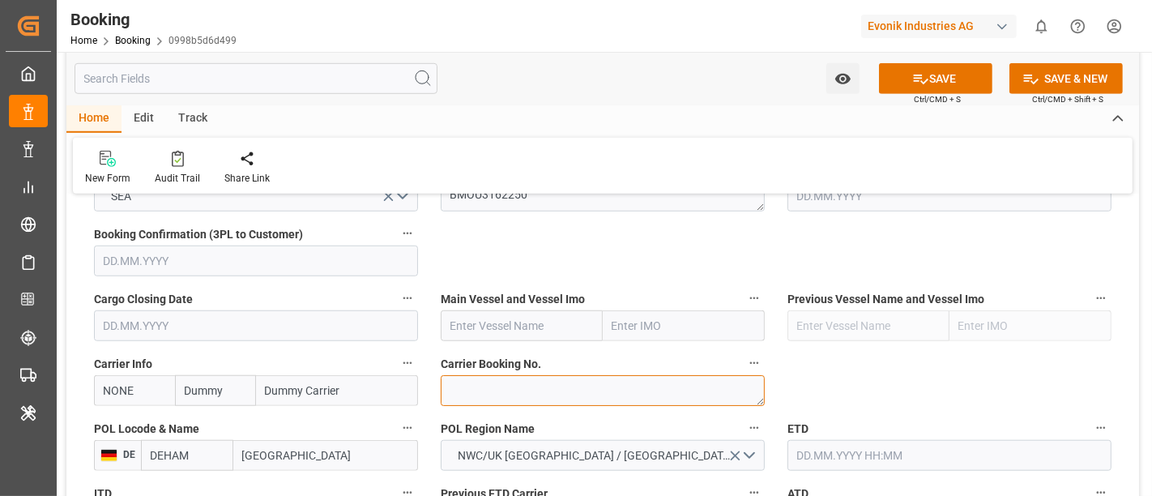
click at [451, 376] on textarea at bounding box center [603, 390] width 324 height 31
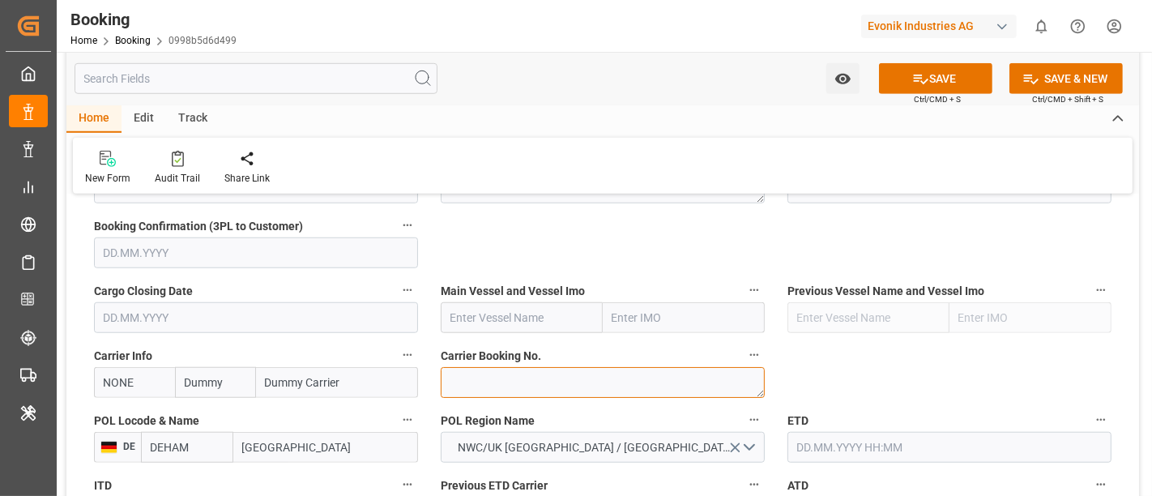
paste textarea "FBRE0063315"
click at [444, 382] on textarea "FBRE0063315" at bounding box center [603, 382] width 324 height 31
type textarea "FBRE0063315"
click at [492, 317] on input "text" at bounding box center [522, 317] width 162 height 31
paste input "ONE [GEOGRAPHIC_DATA]"
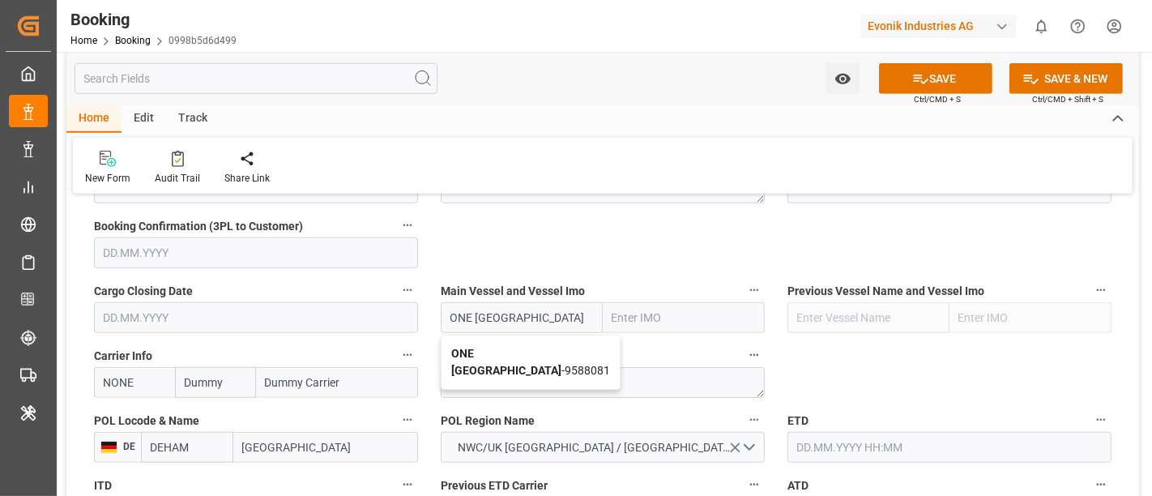
click at [527, 352] on span "ONE [GEOGRAPHIC_DATA] - 9588081" at bounding box center [530, 362] width 159 height 30
type input "ONE [GEOGRAPHIC_DATA]"
type input "9588081"
type input "ONE [GEOGRAPHIC_DATA]"
click at [156, 385] on input "NONE" at bounding box center [134, 382] width 81 height 31
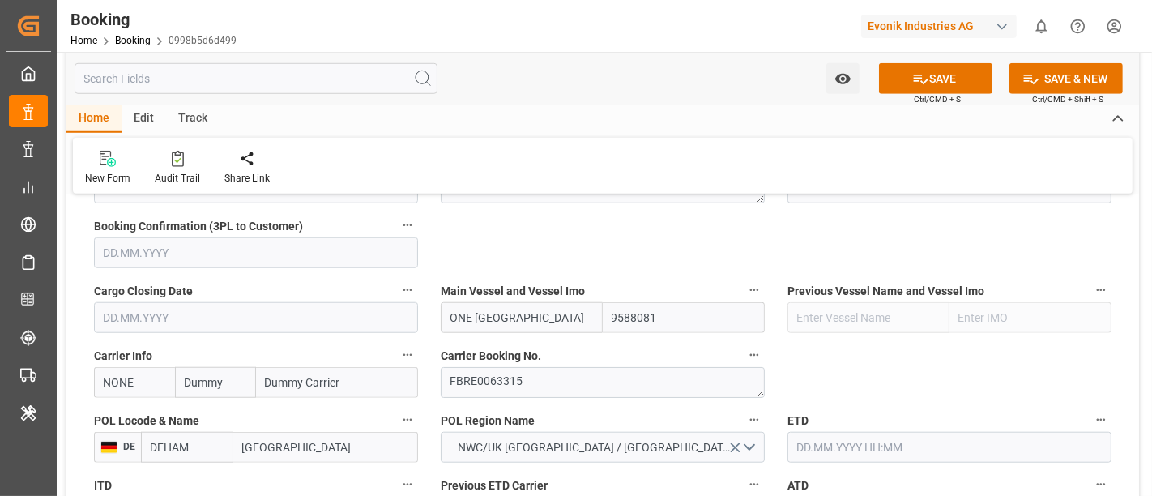
click at [152, 380] on input "NONE" at bounding box center [134, 382] width 81 height 31
click at [150, 378] on input "NONE" at bounding box center [134, 382] width 81 height 31
click at [128, 420] on b "YMLU" at bounding box center [119, 417] width 31 height 13
type input "YMLU"
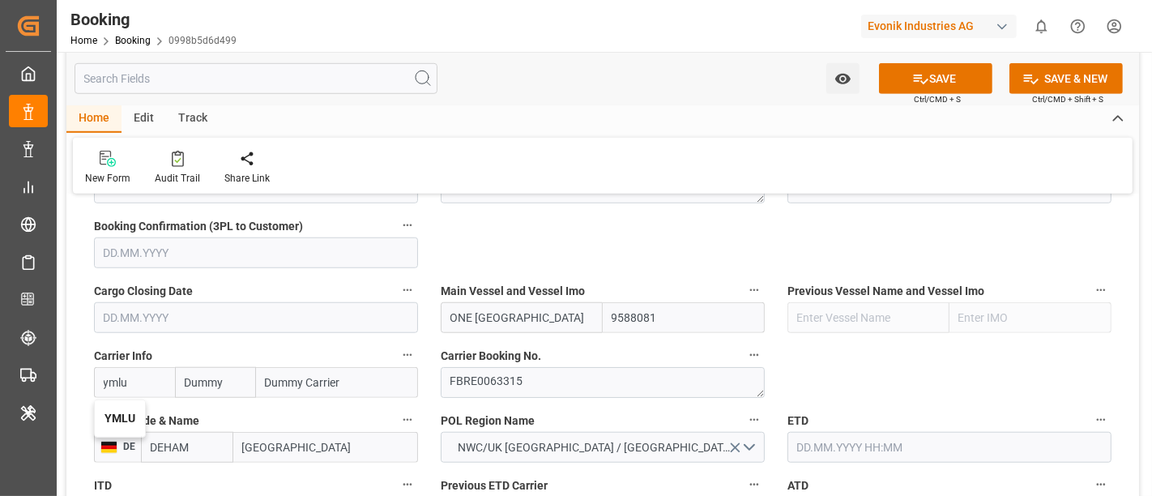
type input "[PERSON_NAME]"
type input "[PERSON_NAME] Marine Transport Corp."
type input "YMLU"
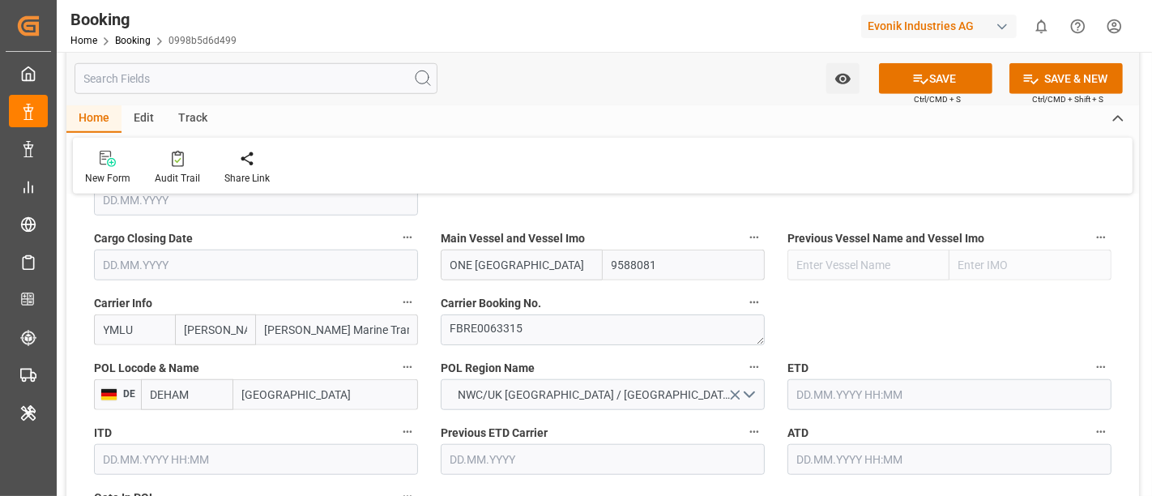
scroll to position [1187, 0]
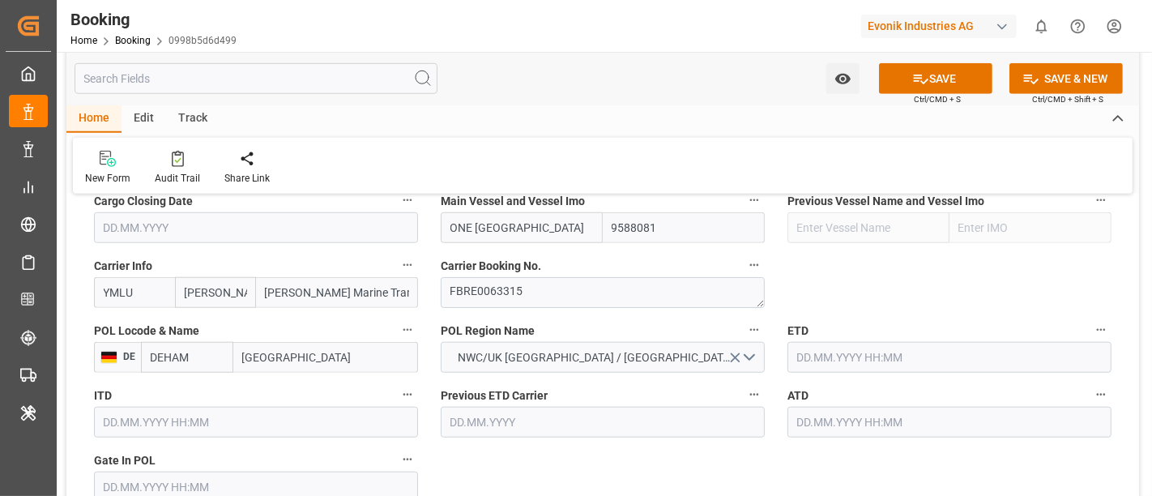
click at [265, 356] on input "[GEOGRAPHIC_DATA]" at bounding box center [325, 357] width 185 height 31
paste input "[PERSON_NAME]"
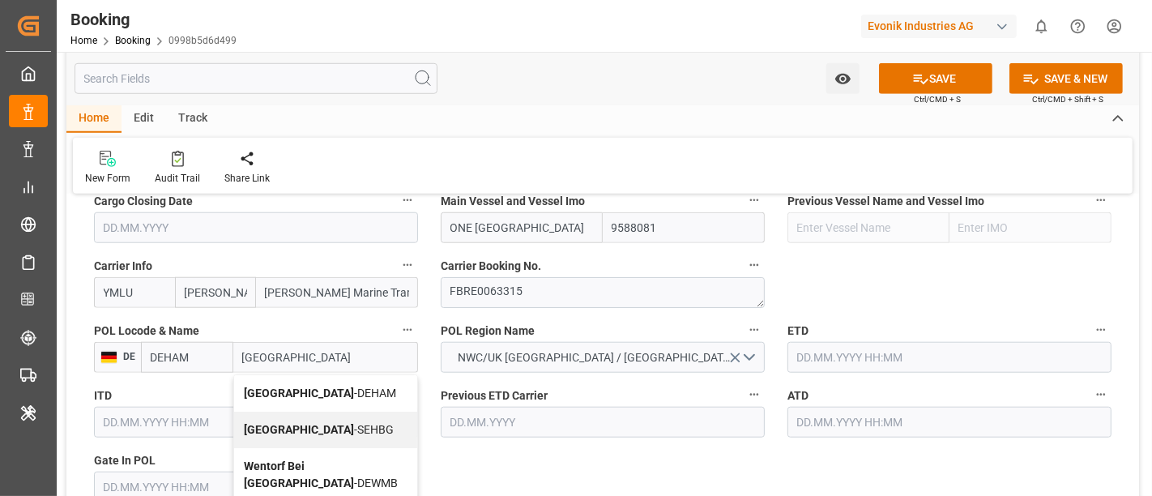
click at [307, 377] on div "[GEOGRAPHIC_DATA] - DEHAM" at bounding box center [325, 393] width 183 height 36
type input "[GEOGRAPHIC_DATA]"
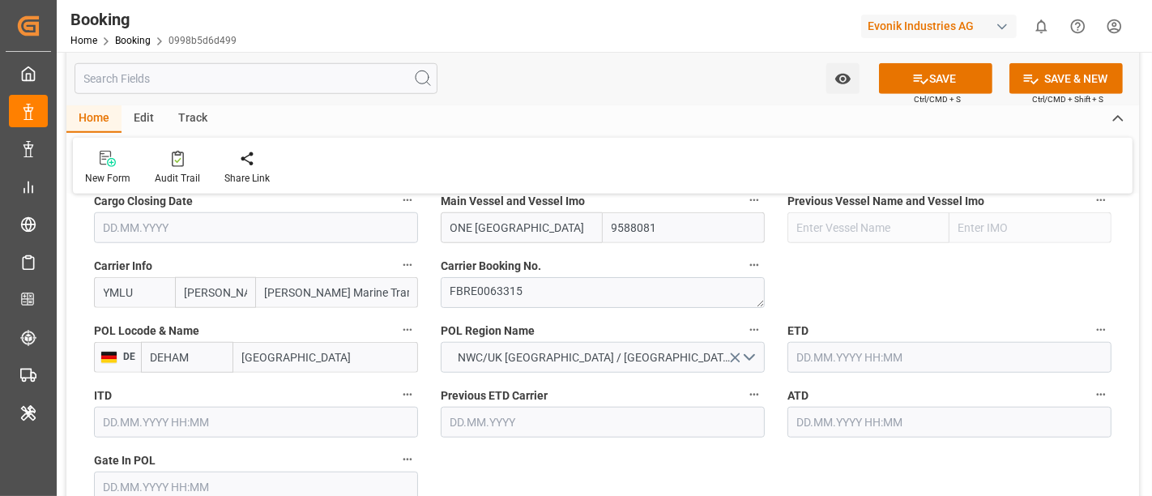
click at [328, 384] on label "ITD" at bounding box center [256, 395] width 324 height 23
click at [397, 384] on button "ITD" at bounding box center [407, 394] width 21 height 21
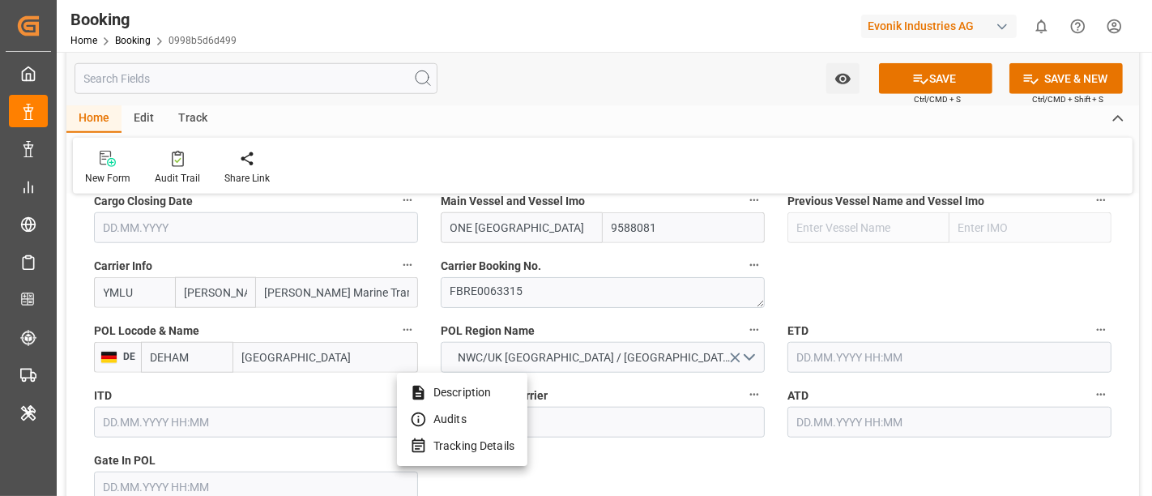
click at [896, 246] on div at bounding box center [576, 248] width 1152 height 496
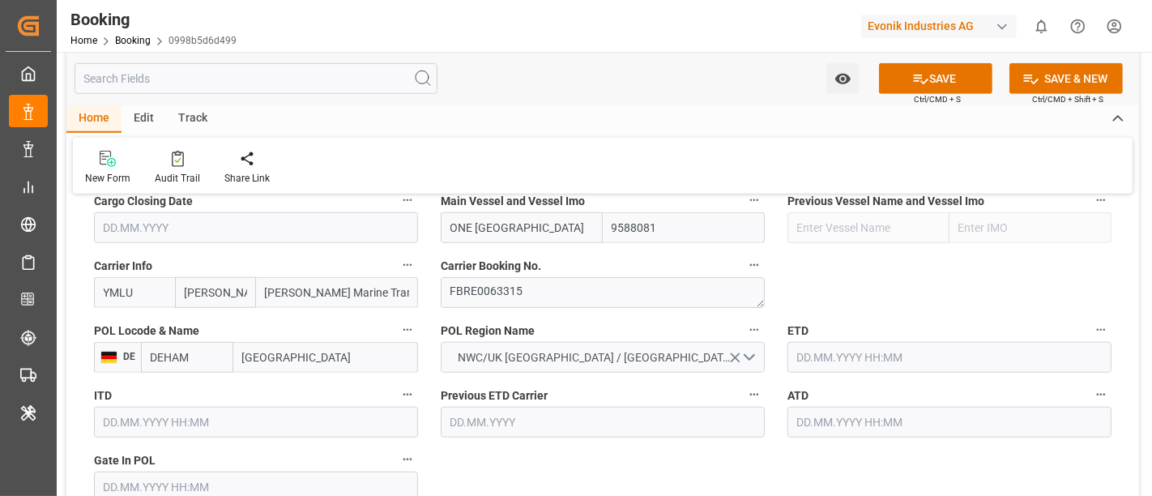
scroll to position [1367, 0]
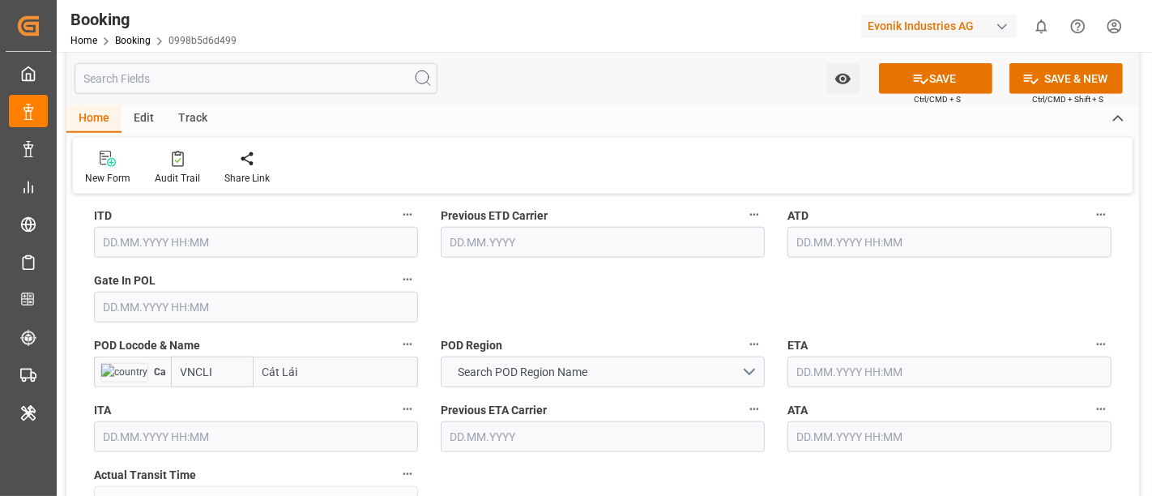
click at [273, 369] on input "Cát Lái" at bounding box center [336, 371] width 164 height 31
paste input "AT LAI"
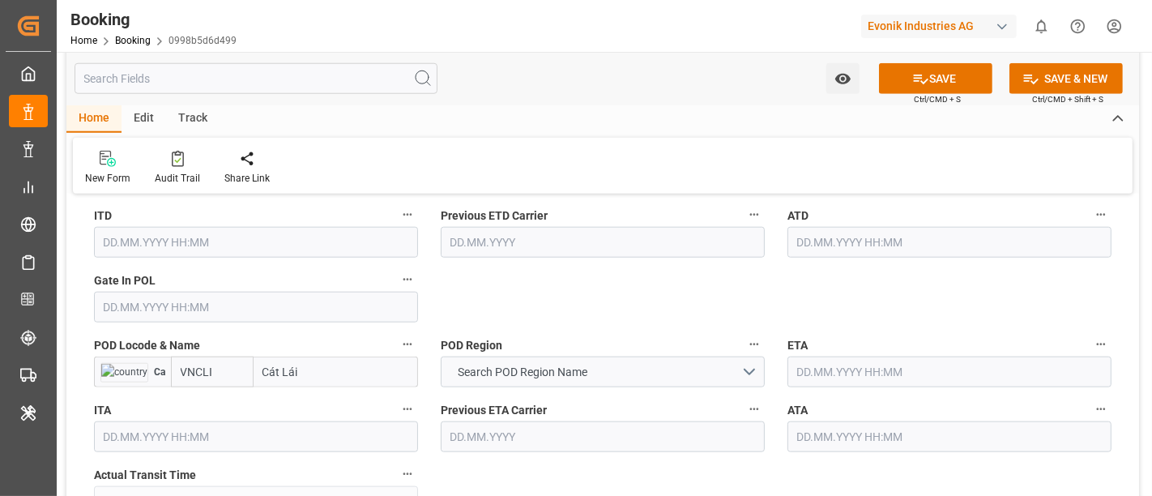
type input "CAT LAI"
click at [330, 401] on b "Cat Lai Oil Port" at bounding box center [303, 407] width 78 height 13
type input "VNOCL"
type input "Cat Lai Oil Port"
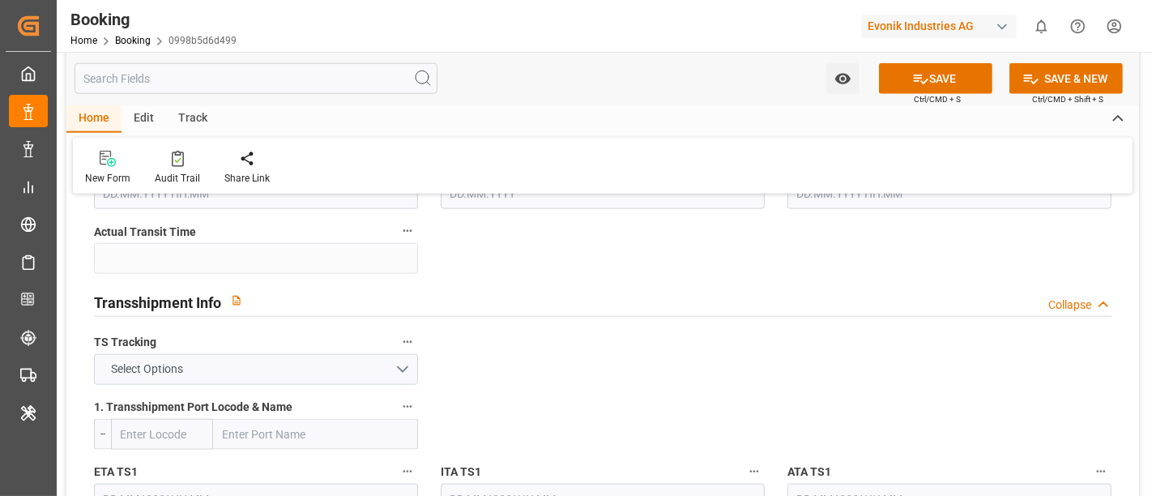
scroll to position [1638, 0]
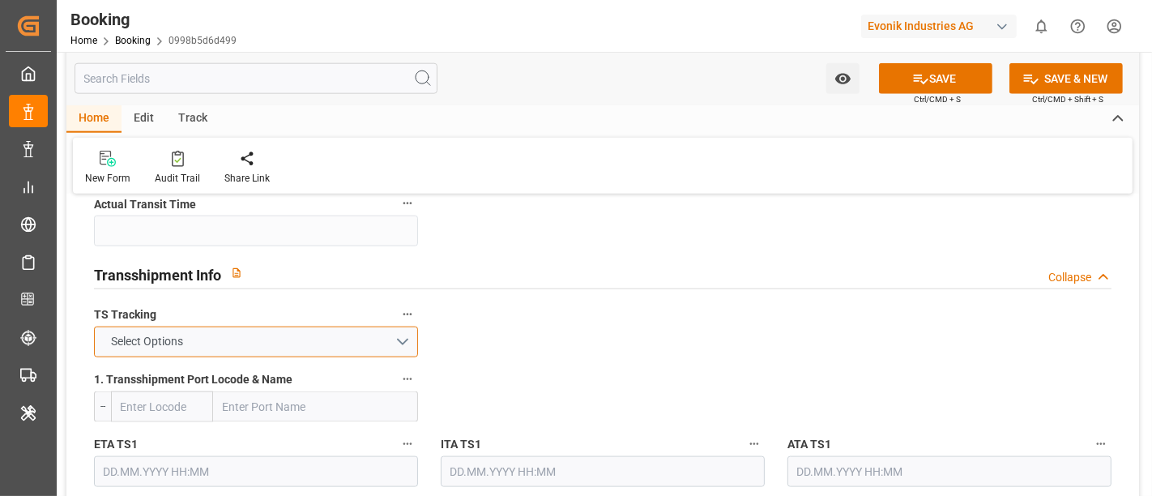
drag, startPoint x: 227, startPoint y: 334, endPoint x: 192, endPoint y: 373, distance: 52.8
click at [227, 332] on button "Select Options" at bounding box center [256, 341] width 324 height 31
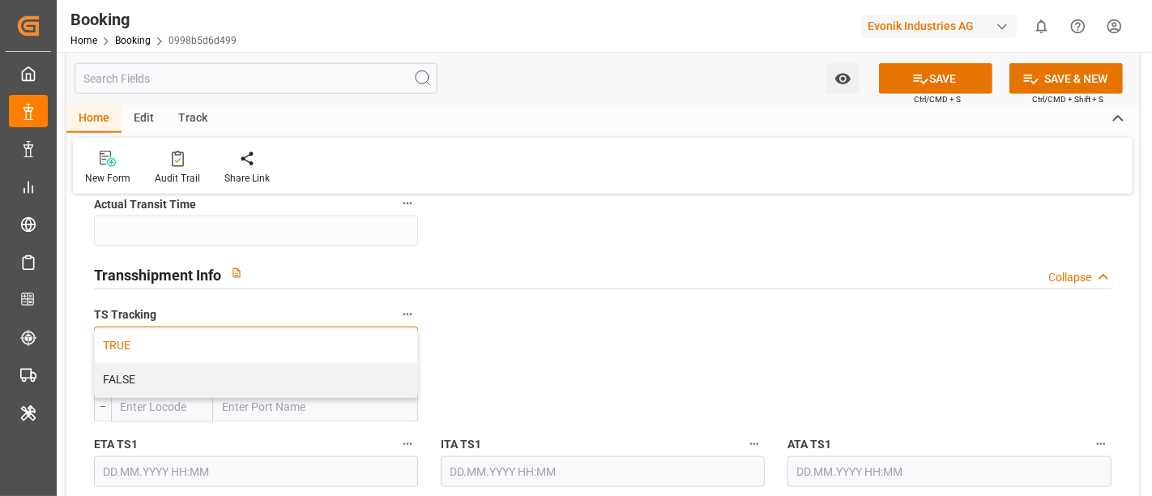
click at [164, 339] on div "TRUE" at bounding box center [256, 346] width 322 height 34
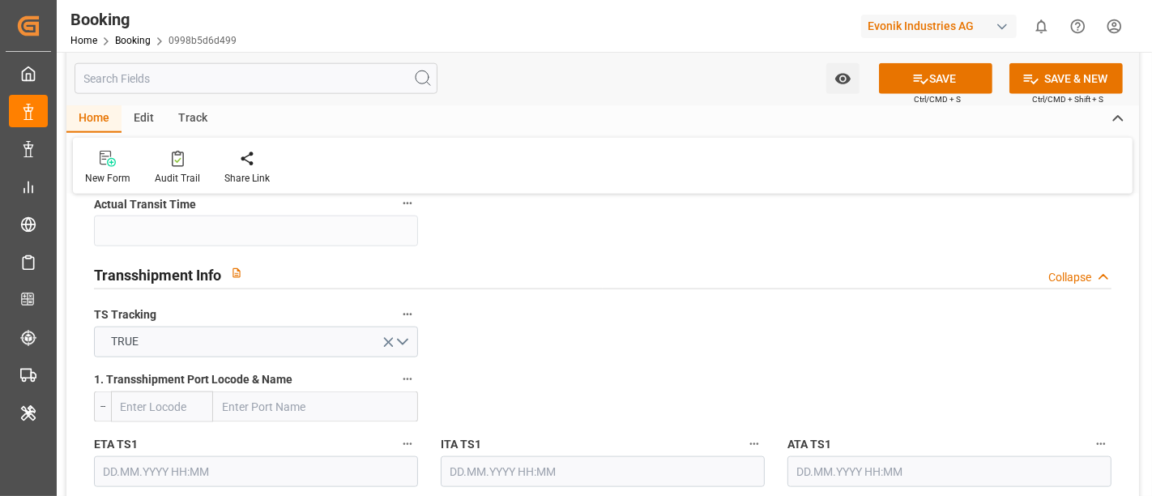
click at [232, 411] on input "text" at bounding box center [315, 406] width 205 height 31
paste input "[GEOGRAPHIC_DATA]"
type input "[GEOGRAPHIC_DATA]"
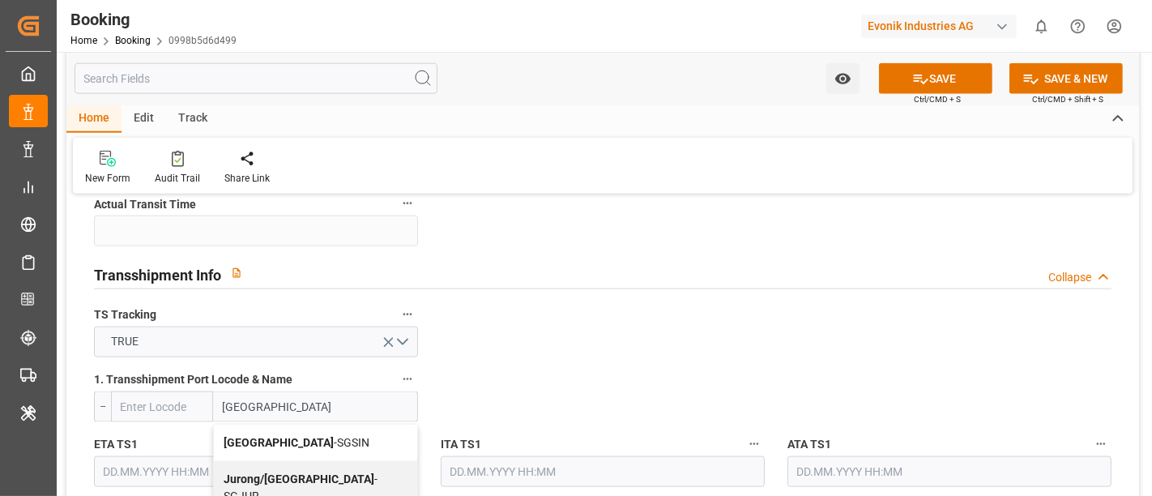
click at [309, 436] on span "Singapore - SGSIN" at bounding box center [297, 442] width 146 height 13
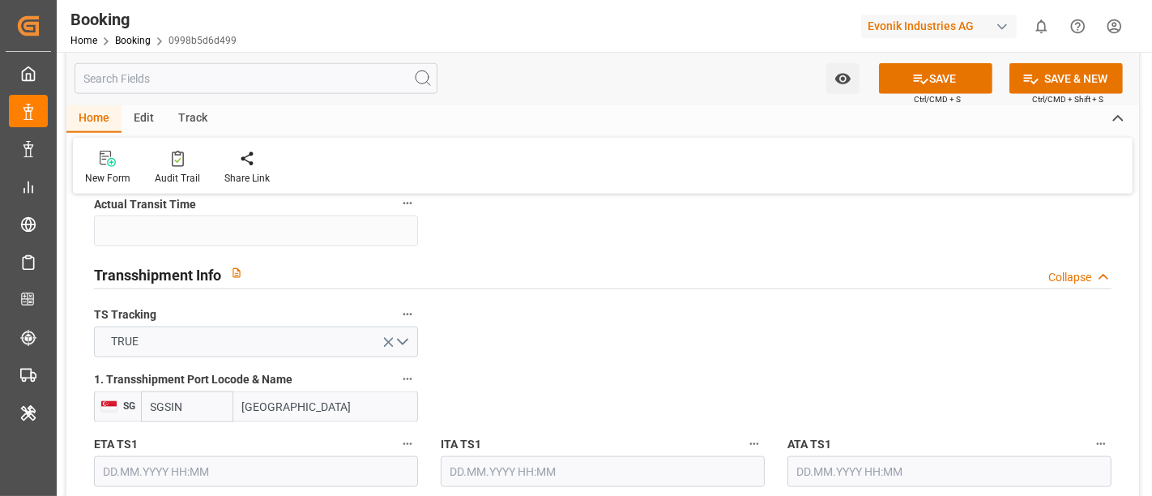
type input "SGSIN"
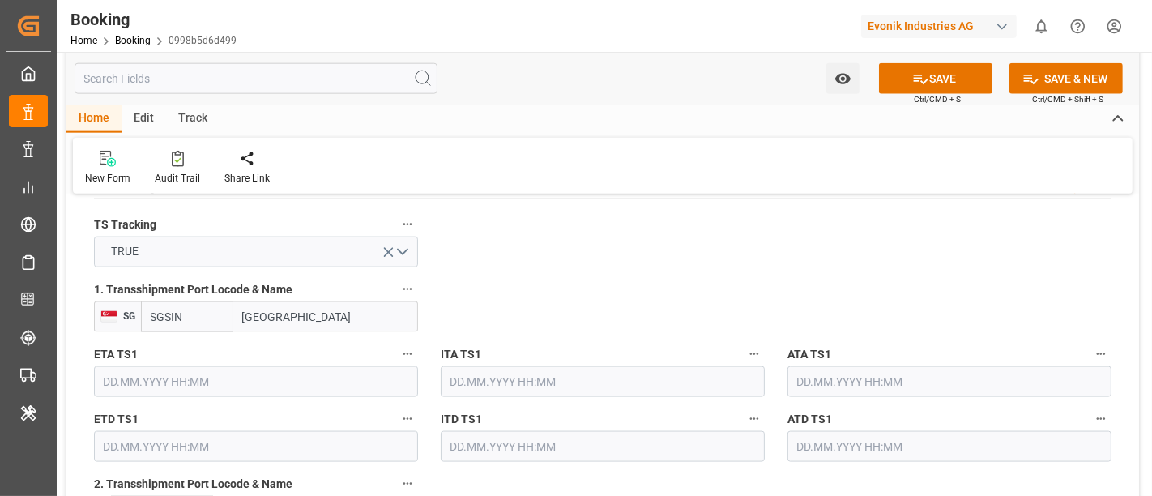
type input "[GEOGRAPHIC_DATA]"
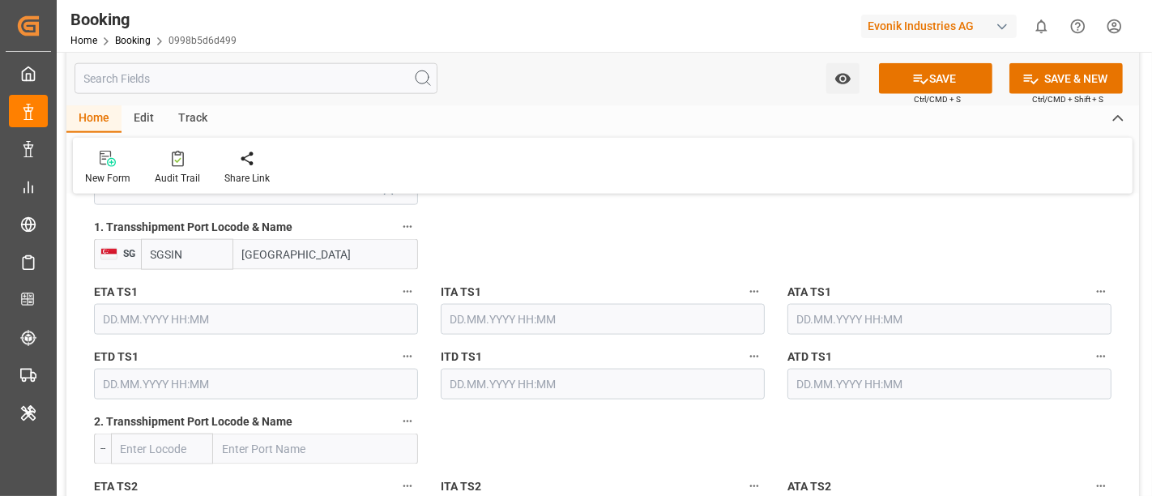
scroll to position [1817, 0]
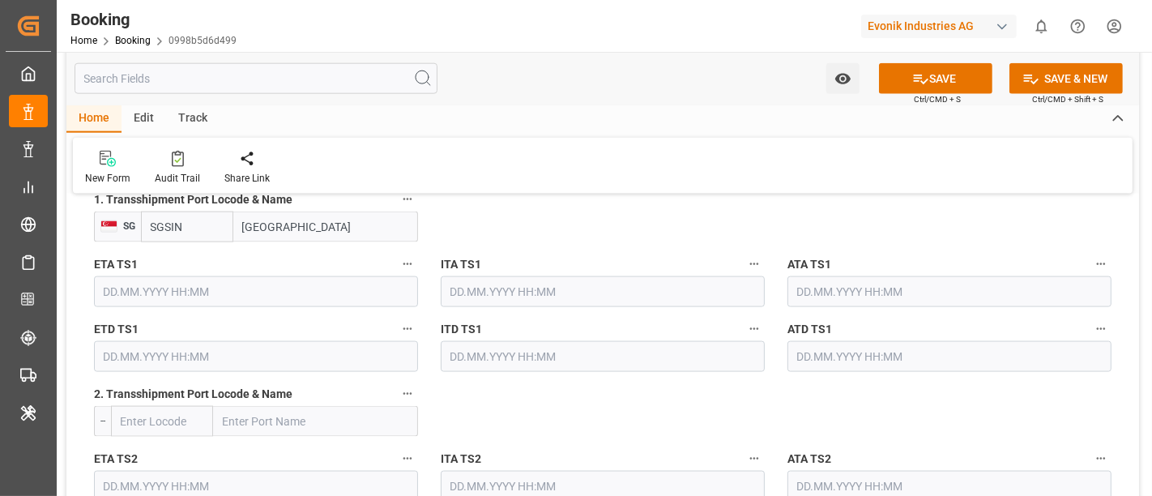
click at [254, 413] on input "text" at bounding box center [315, 421] width 205 height 31
paste input "CAI MEP"
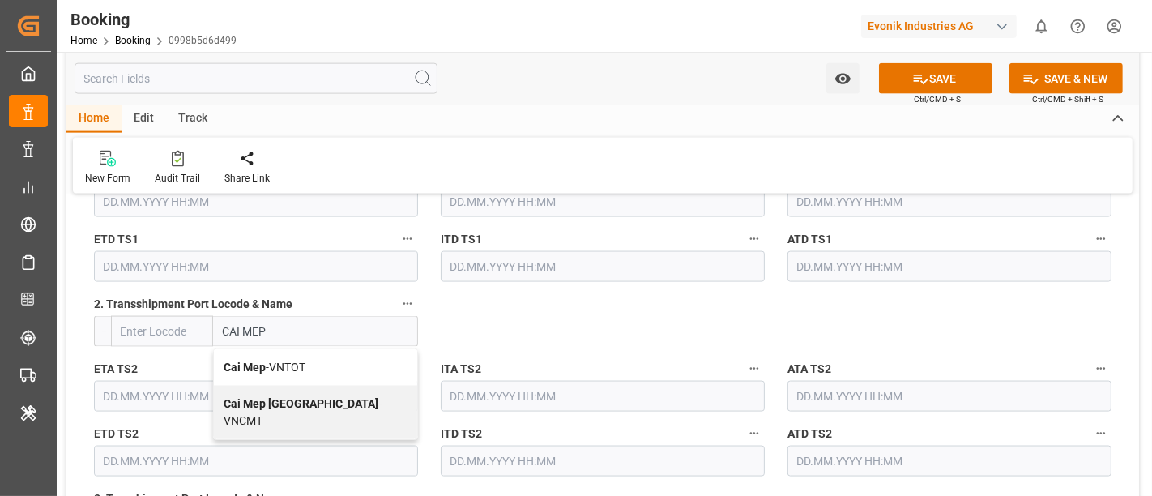
click at [339, 403] on b "Cai Mep [GEOGRAPHIC_DATA]" at bounding box center [301, 403] width 155 height 13
type input "Cai Mep [GEOGRAPHIC_DATA]"
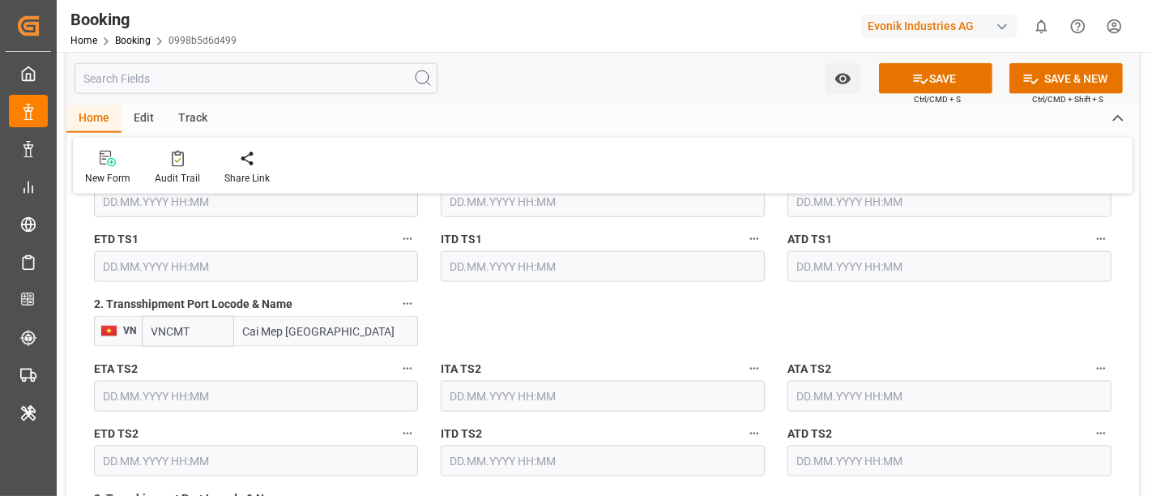
type input "VNCMT"
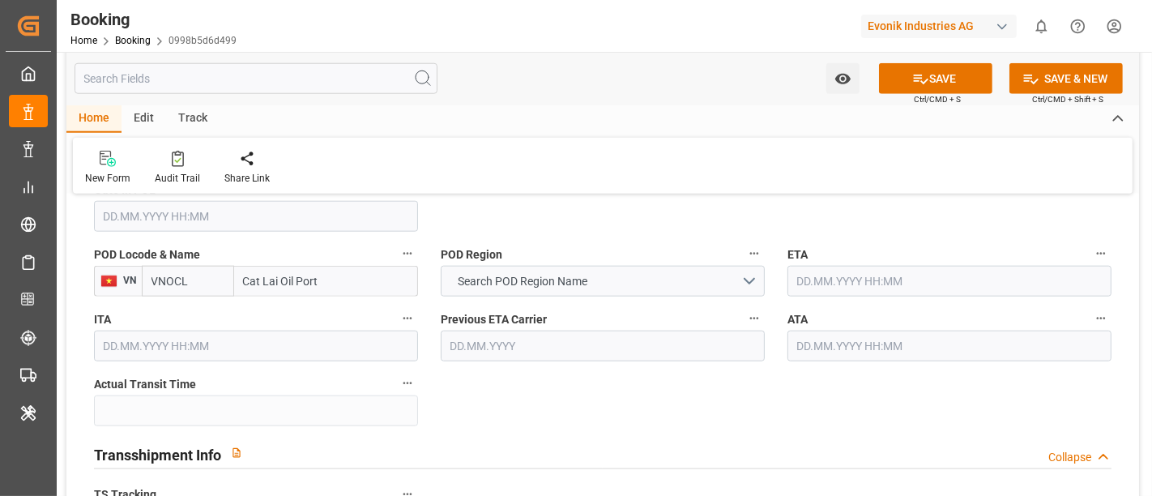
scroll to position [1367, 0]
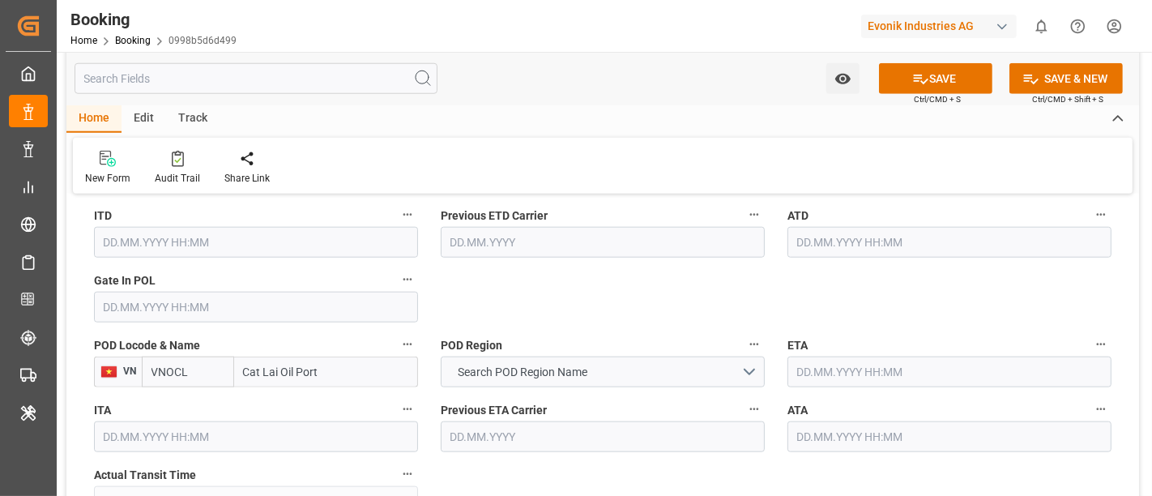
click at [168, 297] on input "text" at bounding box center [256, 307] width 324 height 31
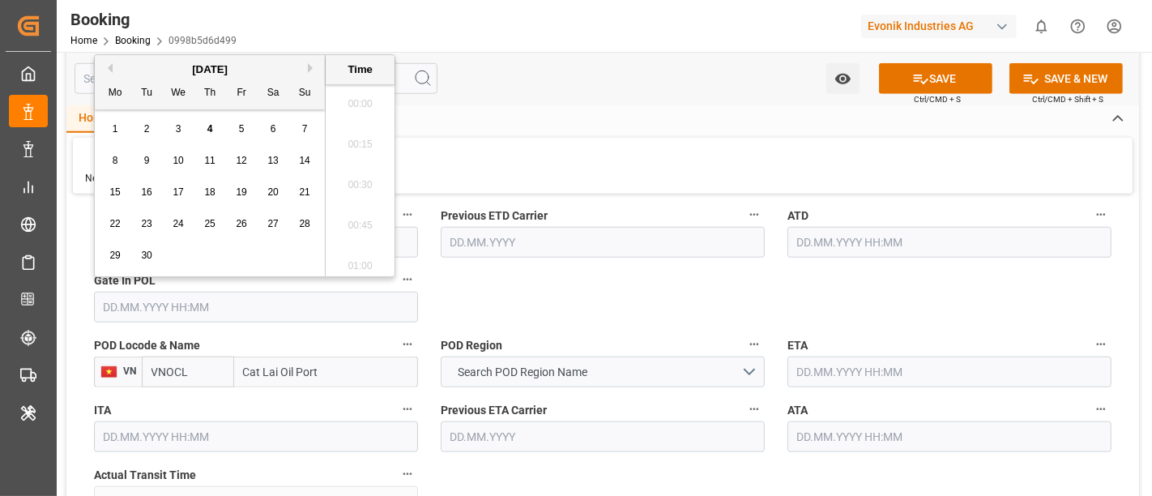
scroll to position [2069, 0]
click at [107, 68] on button "Previous Month" at bounding box center [108, 68] width 10 height 10
click at [271, 156] on span "9" at bounding box center [274, 160] width 6 height 11
type input "[DATE] 00:00"
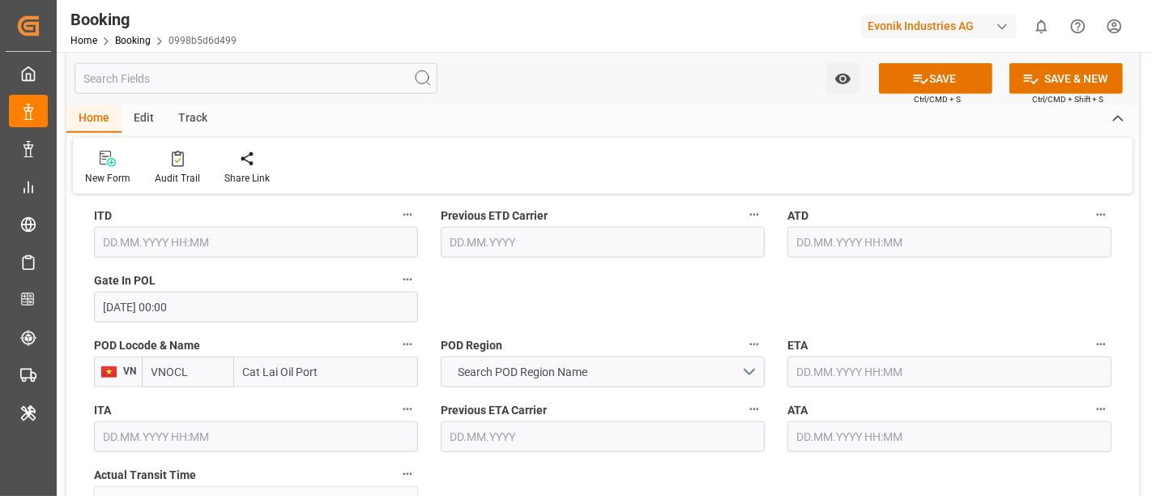
scroll to position [1277, 0]
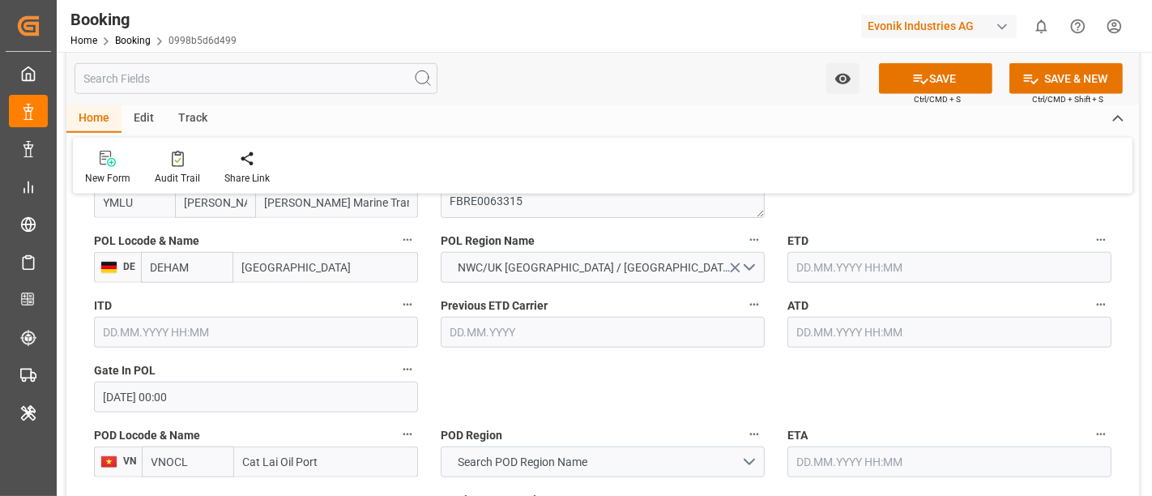
click at [844, 269] on input "text" at bounding box center [949, 267] width 324 height 31
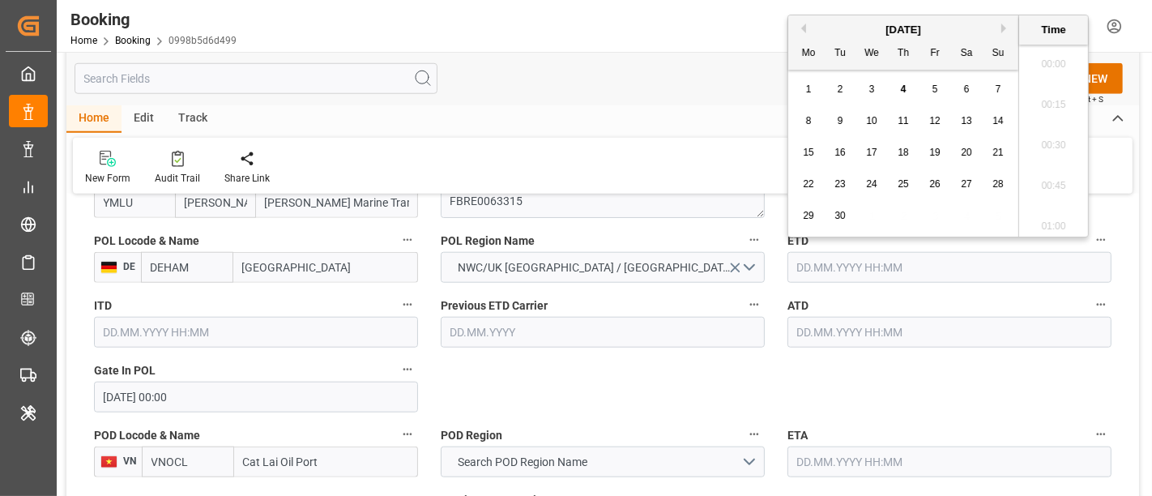
scroll to position [2069, 0]
click at [803, 31] on button "Previous Month" at bounding box center [801, 28] width 10 height 10
click at [814, 151] on div "11" at bounding box center [809, 152] width 20 height 19
type input "[DATE] 00:00"
click at [916, 260] on input "[DATE] 00:00" at bounding box center [949, 267] width 324 height 31
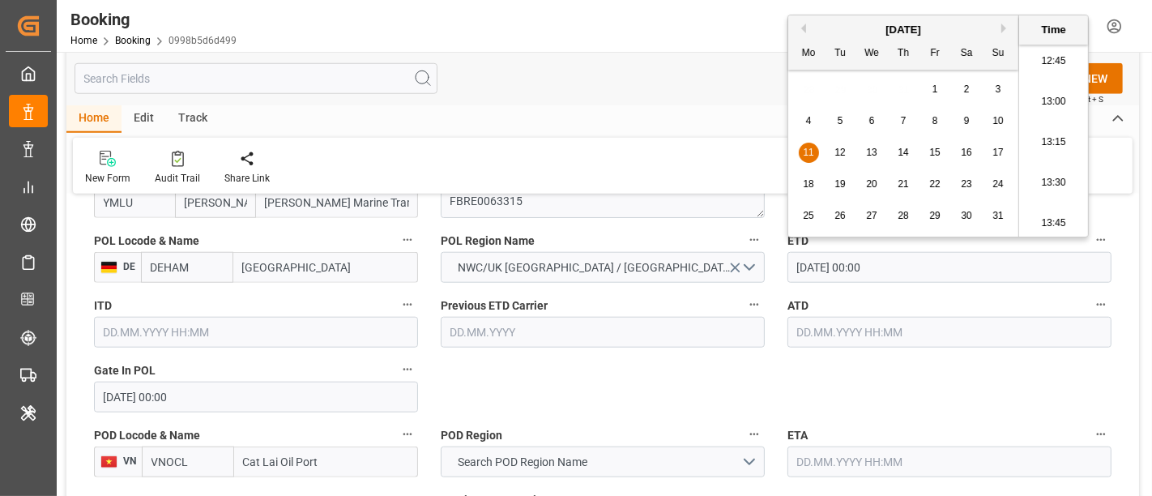
click at [916, 260] on input "[DATE] 00:00" at bounding box center [949, 267] width 324 height 31
click at [825, 337] on input "text" at bounding box center [949, 332] width 324 height 31
paste input "[DATE] 00:00"
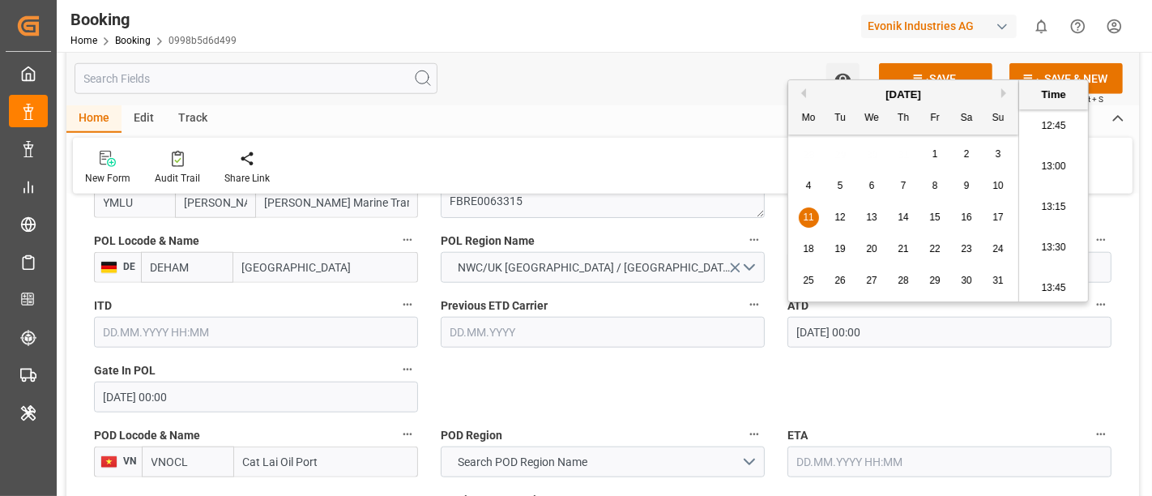
type input "[DATE] 00:00"
click at [811, 219] on span "11" at bounding box center [808, 216] width 11 height 11
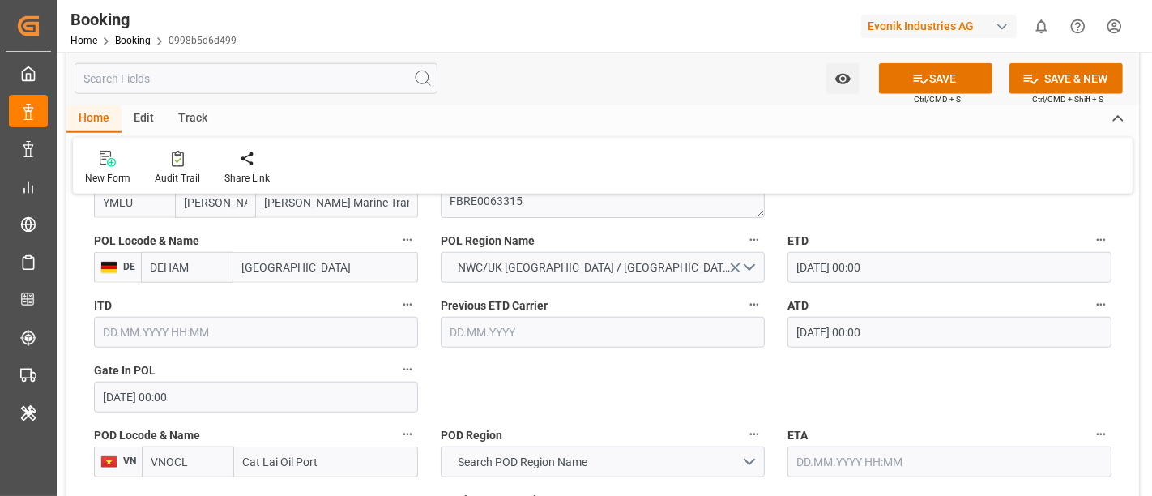
scroll to position [1458, 0]
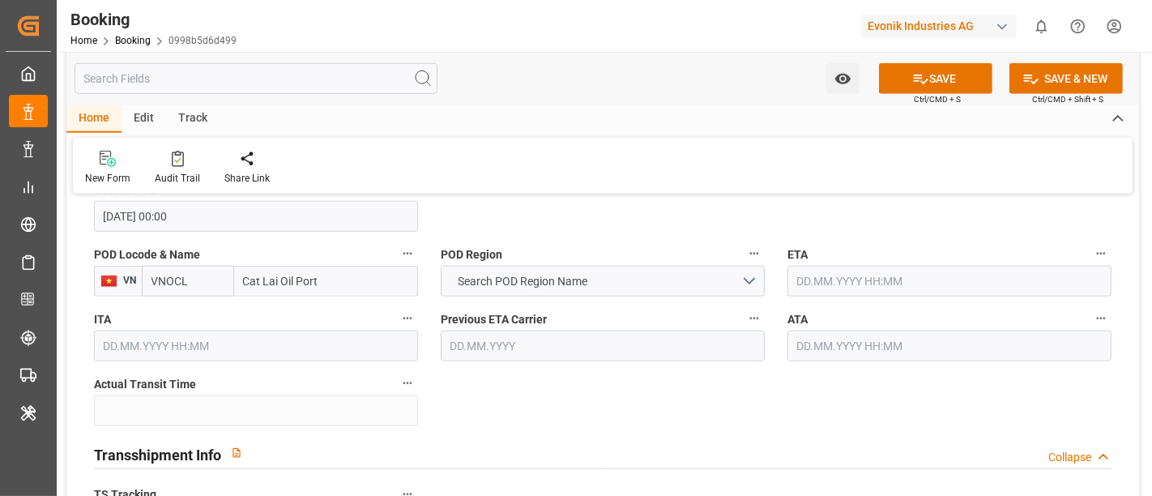
click at [168, 282] on input "VNOCL" at bounding box center [188, 281] width 92 height 31
drag, startPoint x: 539, startPoint y: 282, endPoint x: 601, endPoint y: 371, distance: 108.3
click at [541, 281] on span "Search POD Region Name" at bounding box center [523, 281] width 146 height 17
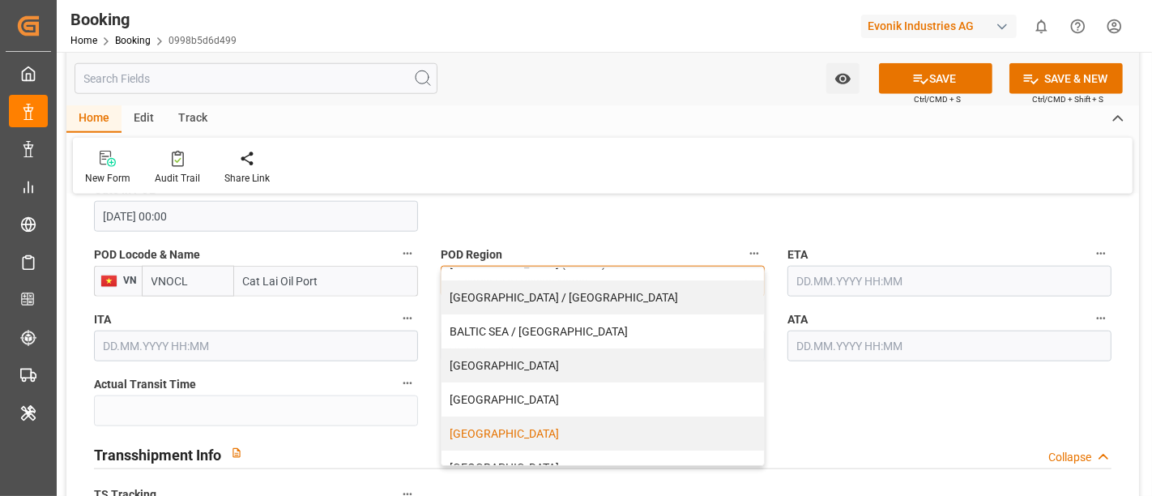
scroll to position [180, 0]
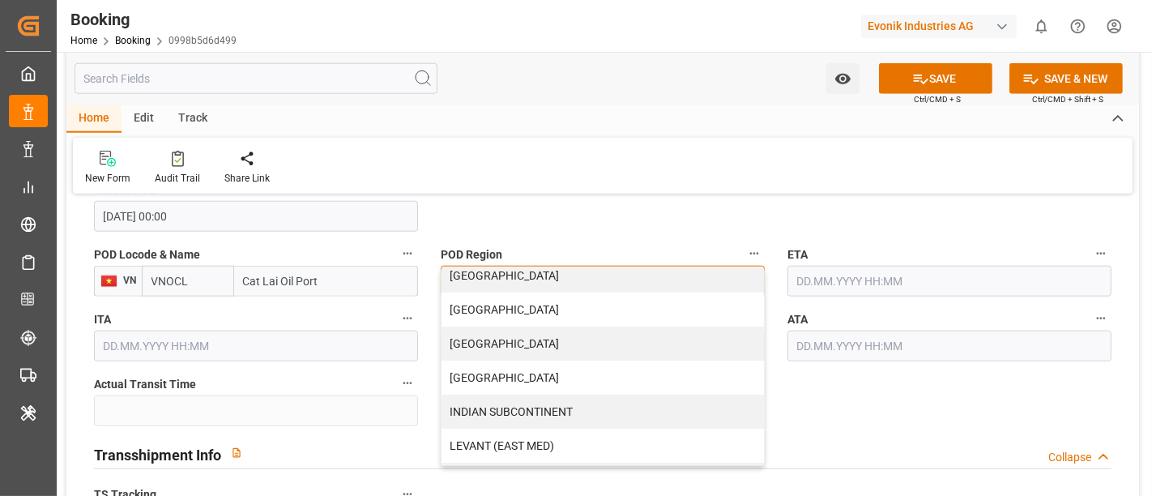
click at [599, 367] on div "[GEOGRAPHIC_DATA]" at bounding box center [602, 377] width 322 height 34
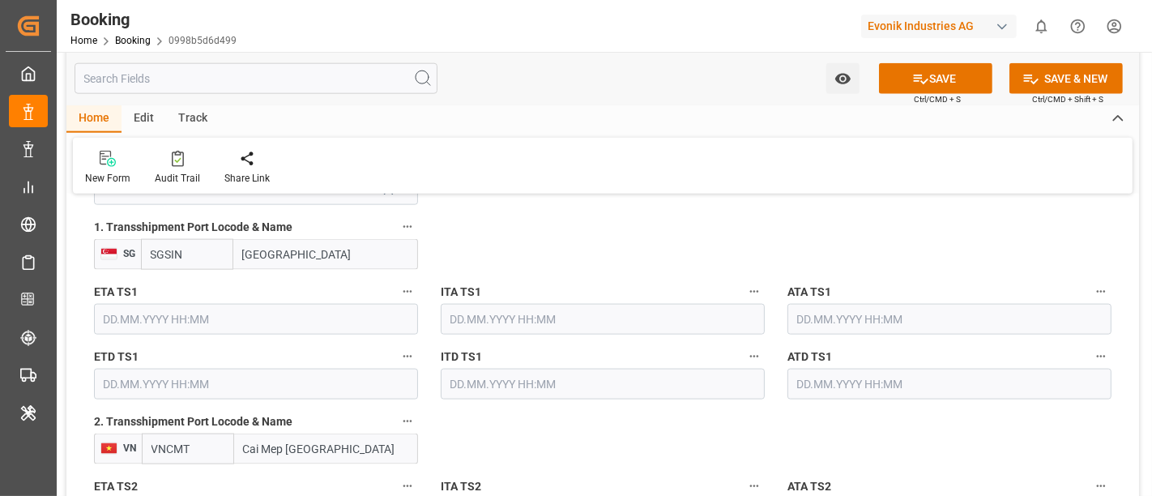
scroll to position [1817, 0]
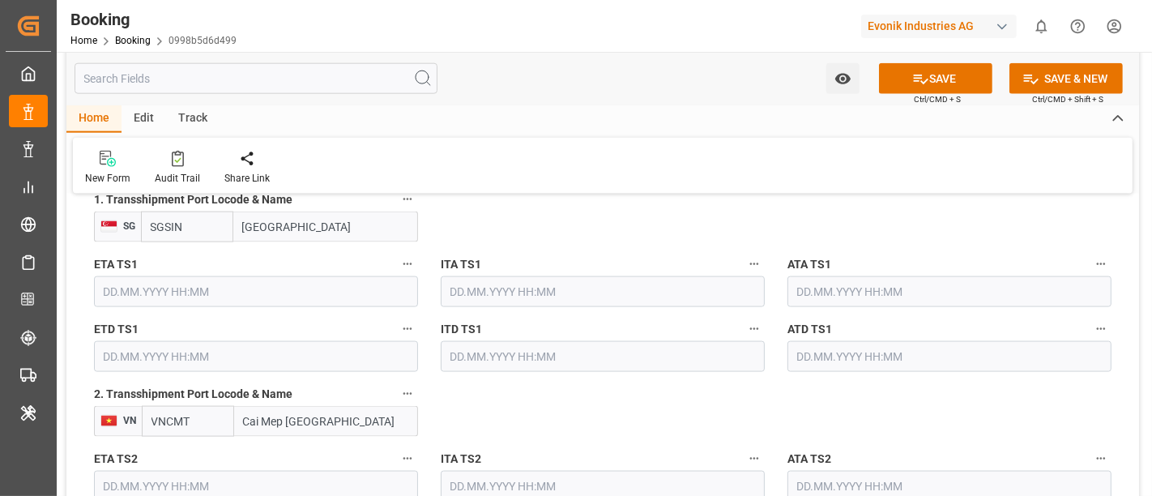
click at [204, 285] on input "text" at bounding box center [256, 291] width 324 height 31
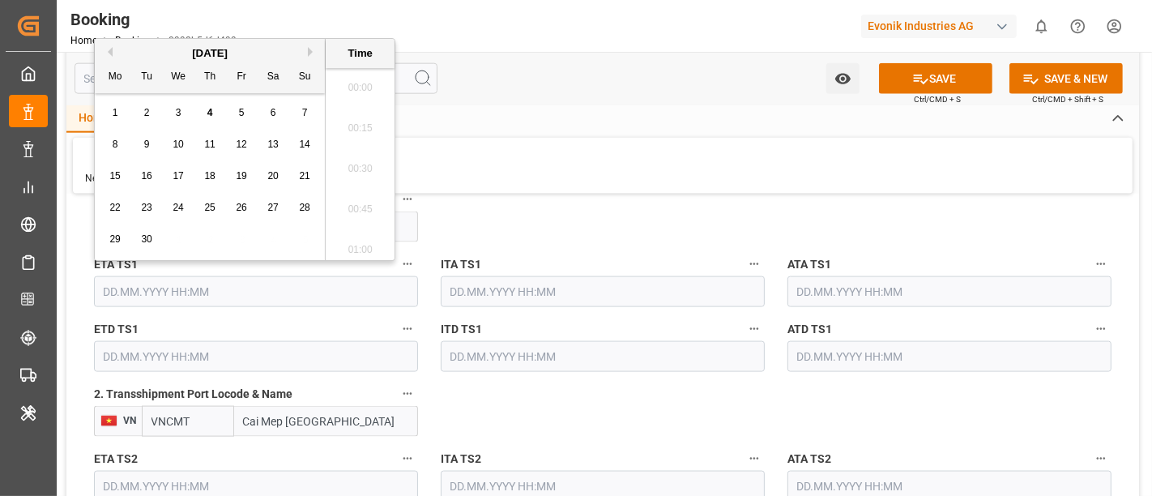
scroll to position [2069, 0]
click at [178, 181] on span "17" at bounding box center [178, 175] width 11 height 11
type input "[DATE] 00:00"
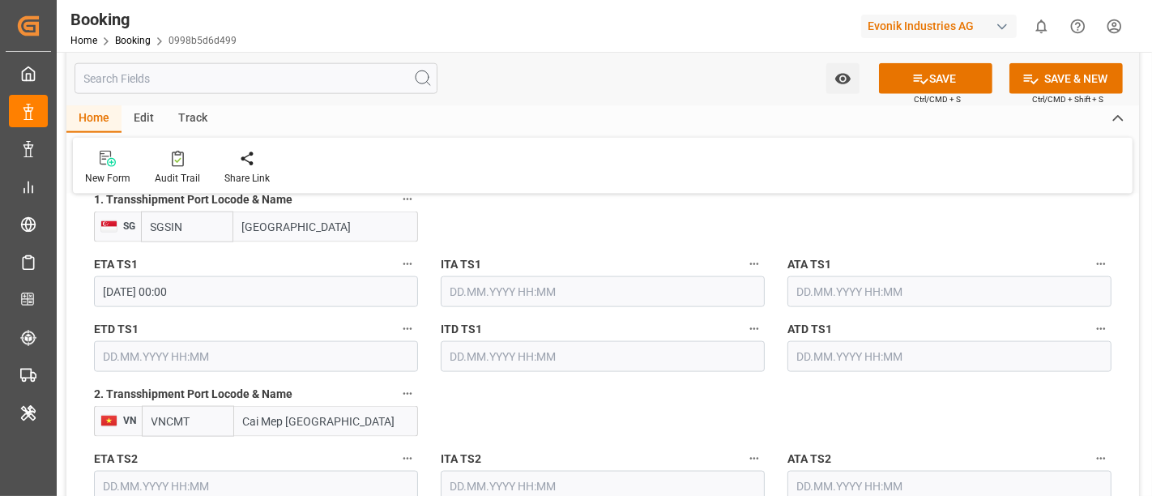
click at [133, 356] on input "text" at bounding box center [256, 356] width 324 height 31
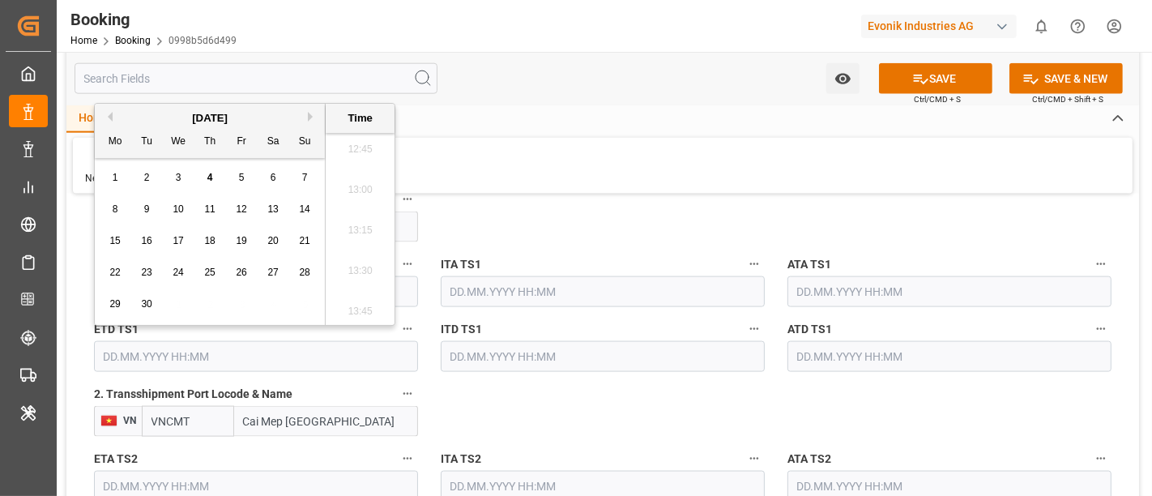
drag, startPoint x: 241, startPoint y: 250, endPoint x: 262, endPoint y: 253, distance: 21.2
click at [241, 249] on div "19" at bounding box center [242, 241] width 20 height 19
type input "[DATE] 00:00"
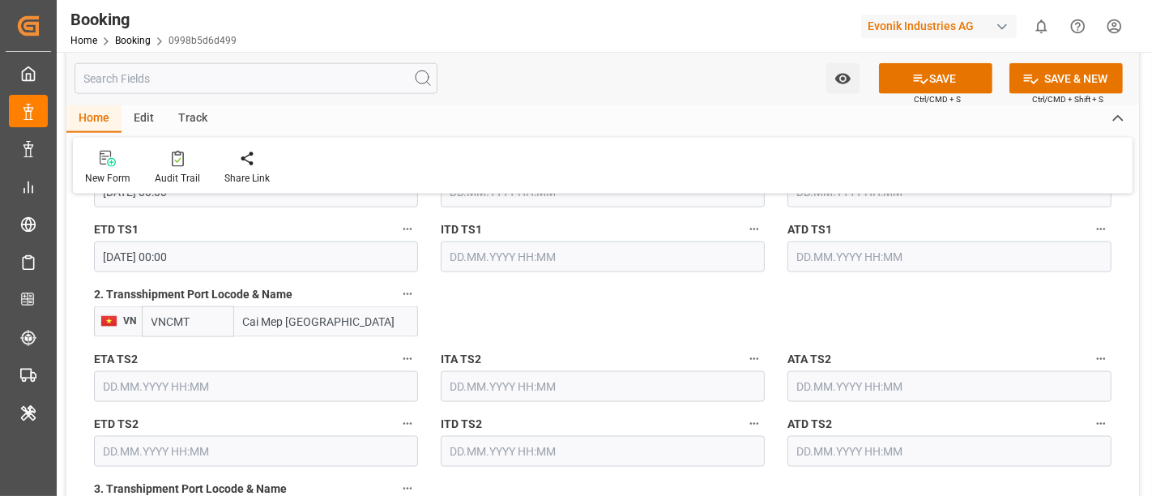
scroll to position [1997, 0]
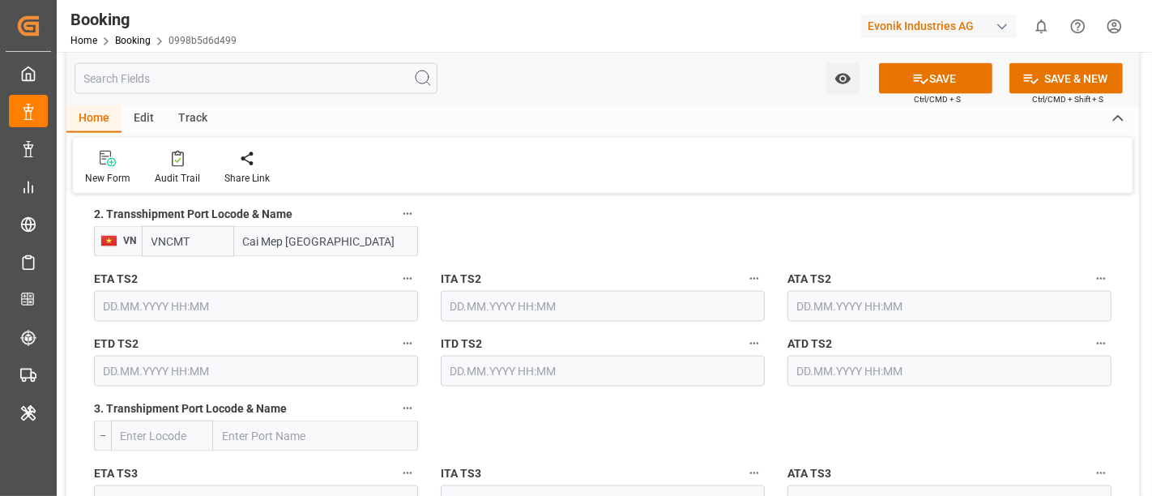
click at [161, 295] on input "text" at bounding box center [256, 306] width 324 height 31
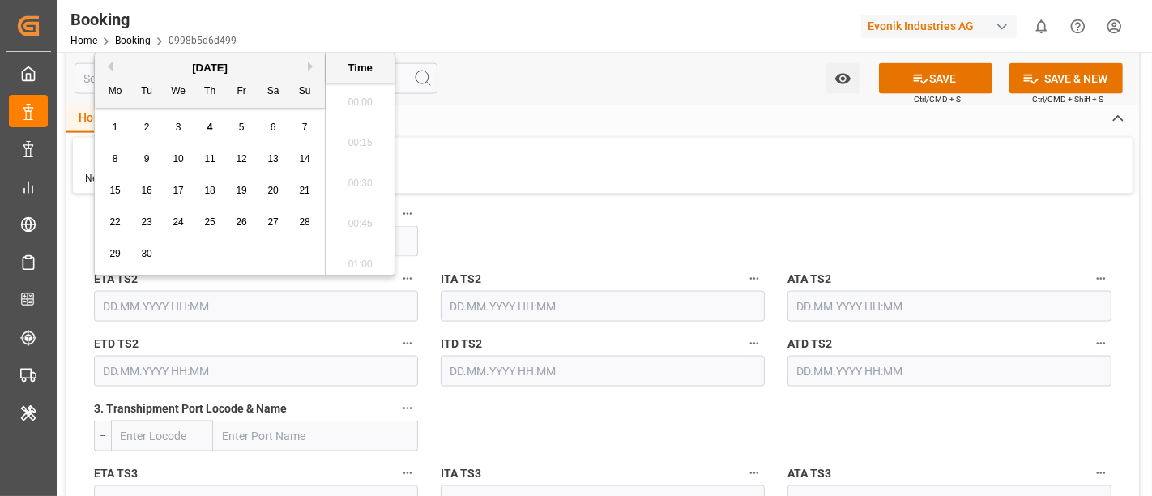
scroll to position [2069, 0]
click at [277, 224] on span "27" at bounding box center [272, 221] width 11 height 11
click at [119, 255] on span "29" at bounding box center [114, 253] width 11 height 11
click at [274, 224] on span "27" at bounding box center [272, 221] width 11 height 11
type input "[DATE] 00:00"
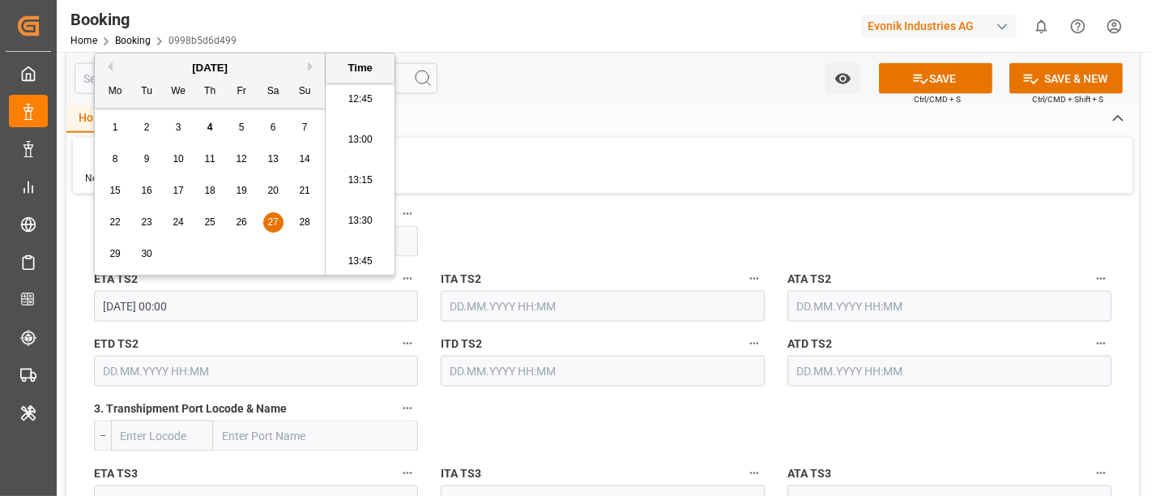
click at [134, 370] on input "text" at bounding box center [256, 371] width 324 height 31
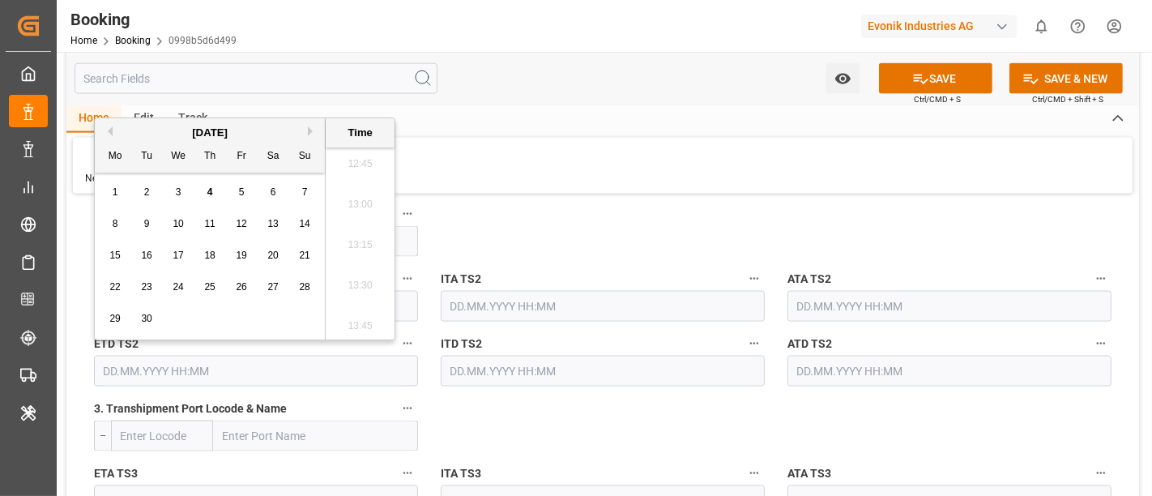
click at [119, 315] on span "29" at bounding box center [114, 318] width 11 height 11
type input "[DATE] 00:00"
click at [309, 130] on button "Next Month" at bounding box center [313, 131] width 10 height 10
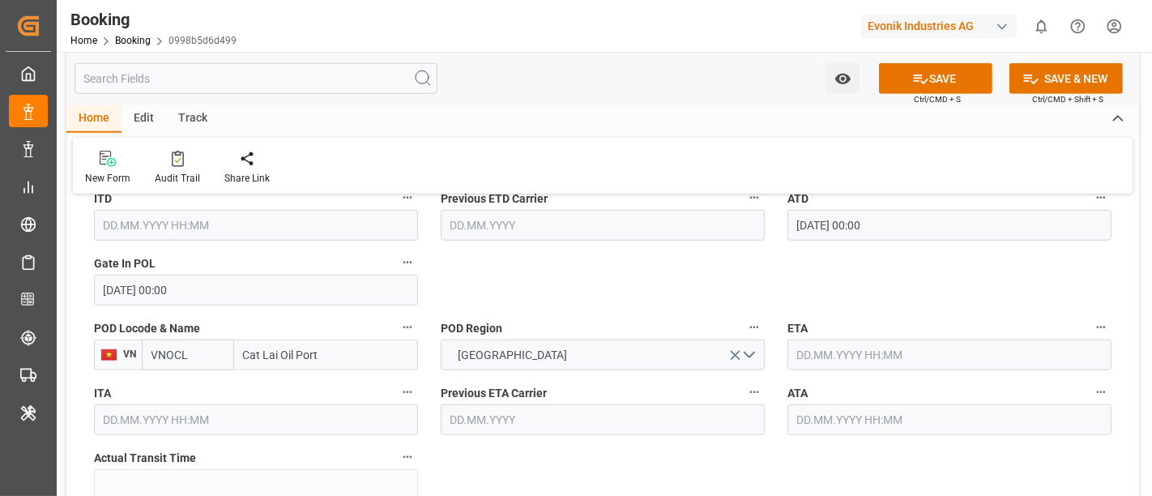
scroll to position [1367, 0]
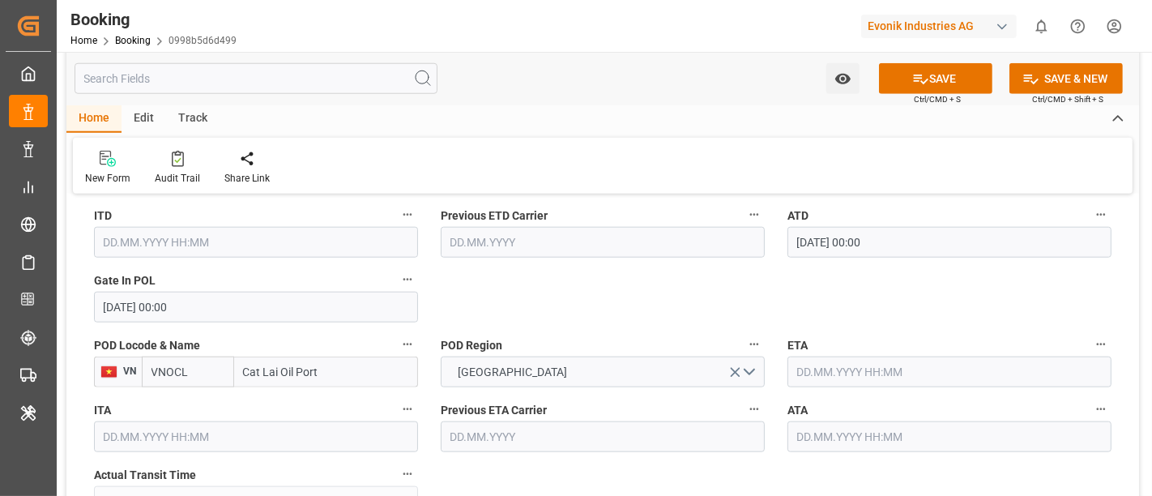
click at [806, 368] on input "text" at bounding box center [949, 371] width 324 height 31
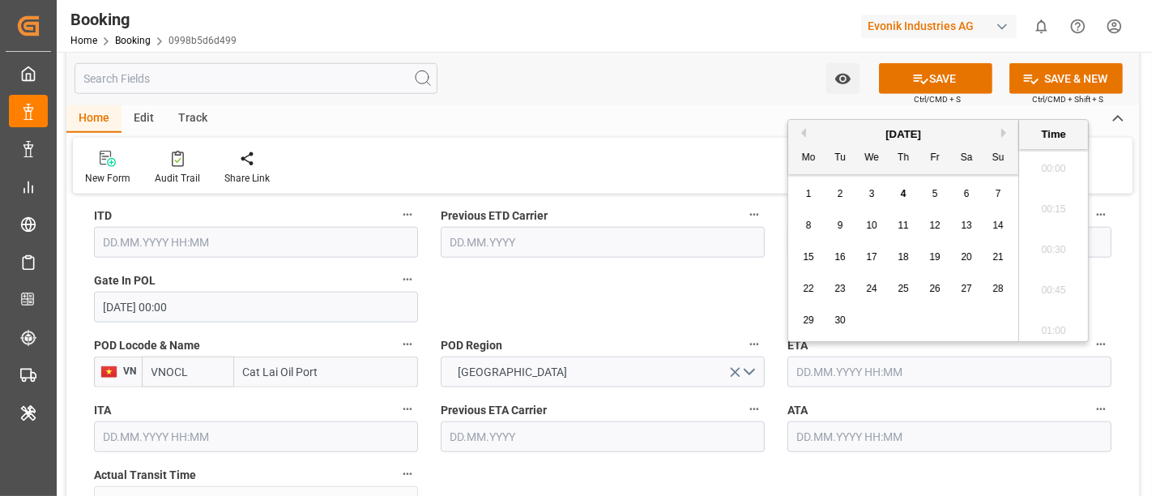
scroll to position [2069, 0]
click at [1004, 133] on button "Next Month" at bounding box center [1006, 133] width 10 height 10
click at [967, 202] on div "4" at bounding box center [967, 194] width 20 height 19
type input "[DATE] 00:00"
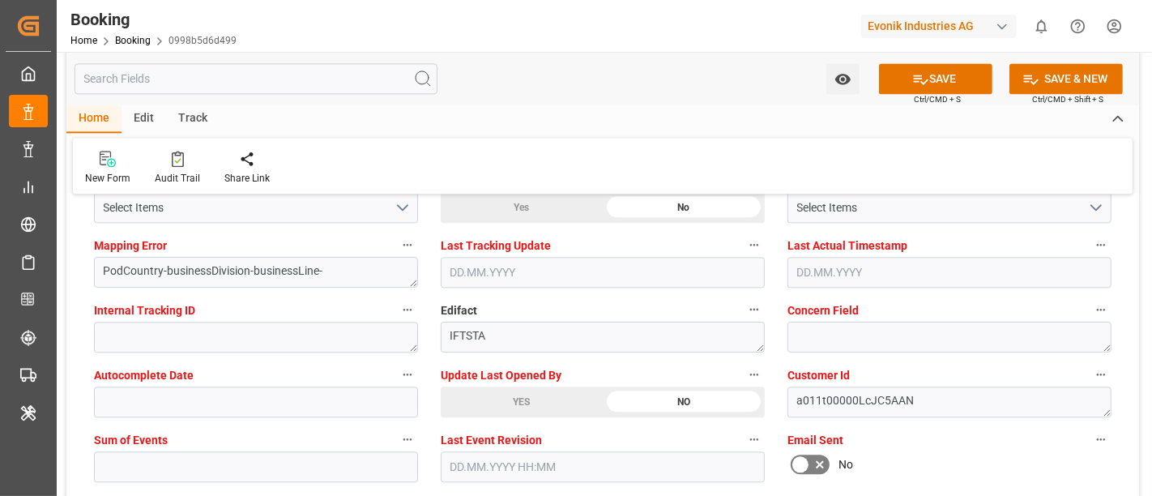
scroll to position [3168, 0]
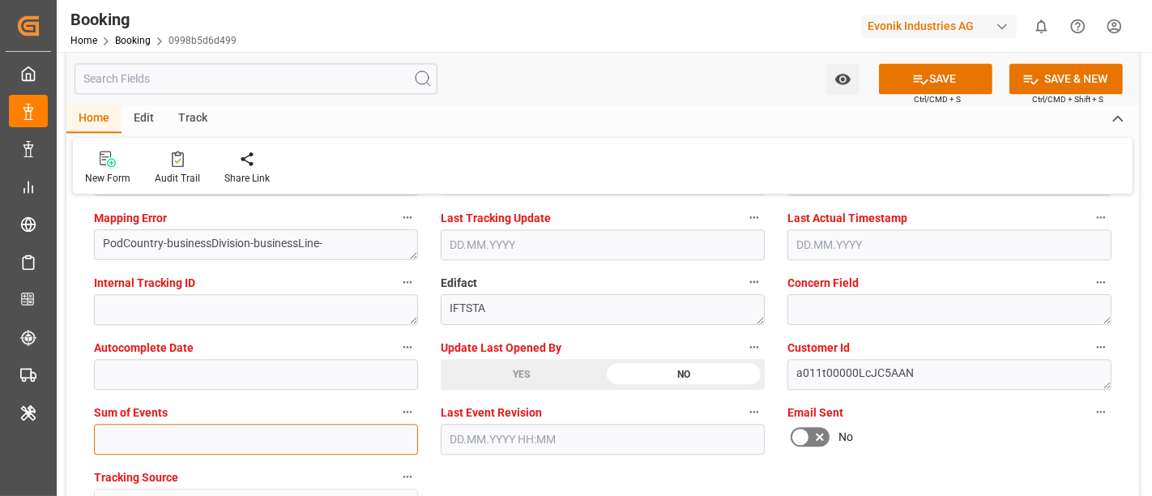
click at [174, 424] on input "text" at bounding box center [256, 439] width 324 height 31
type input "0"
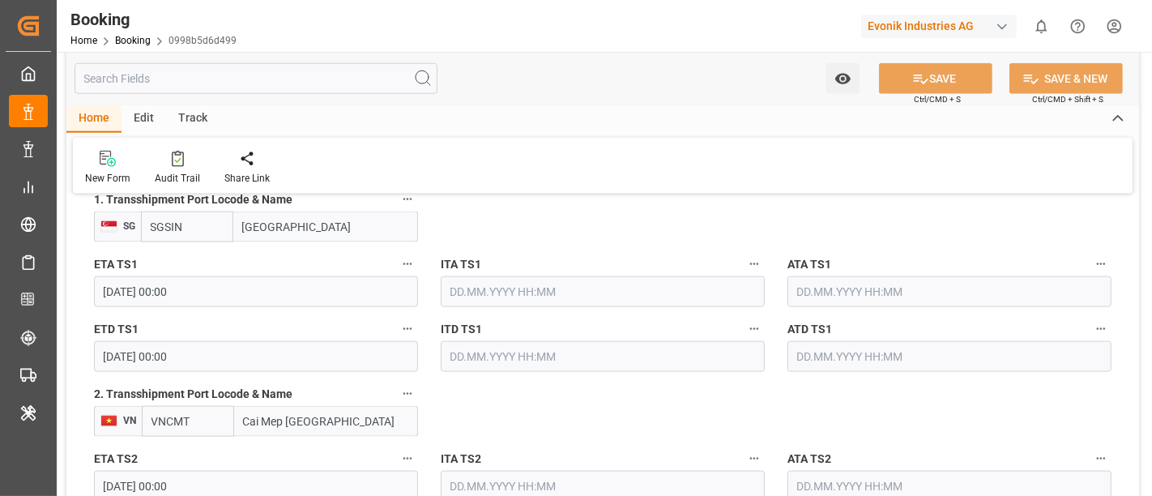
scroll to position [1548, 0]
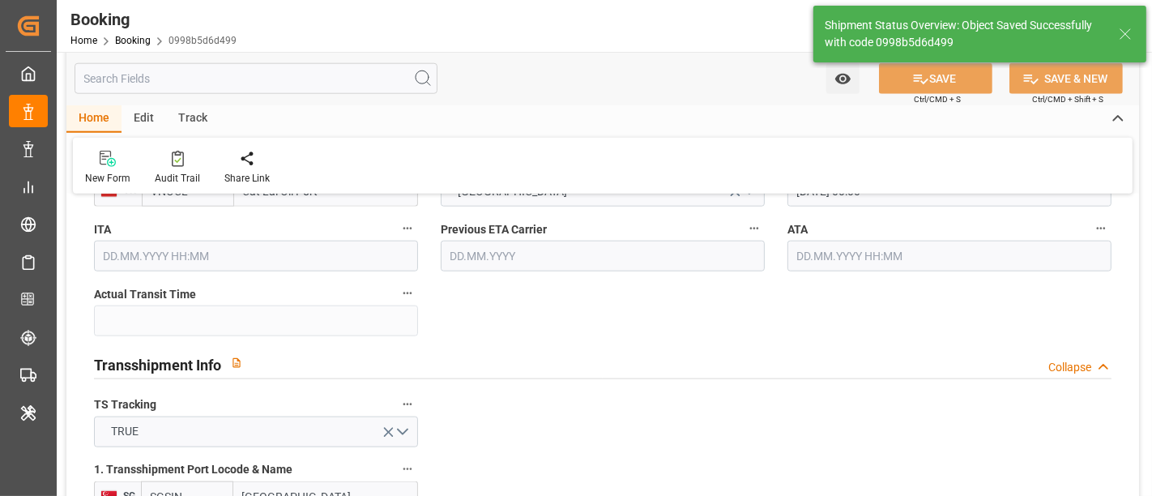
type textarea "NWC/[GEOGRAPHIC_DATA] [GEOGRAPHIC_DATA] Continent / [GEOGRAPHIC_DATA]-CAD"
type textarea "Pod-PodRegionName-businessDivision-businessLine-"
type textarea "Yes"
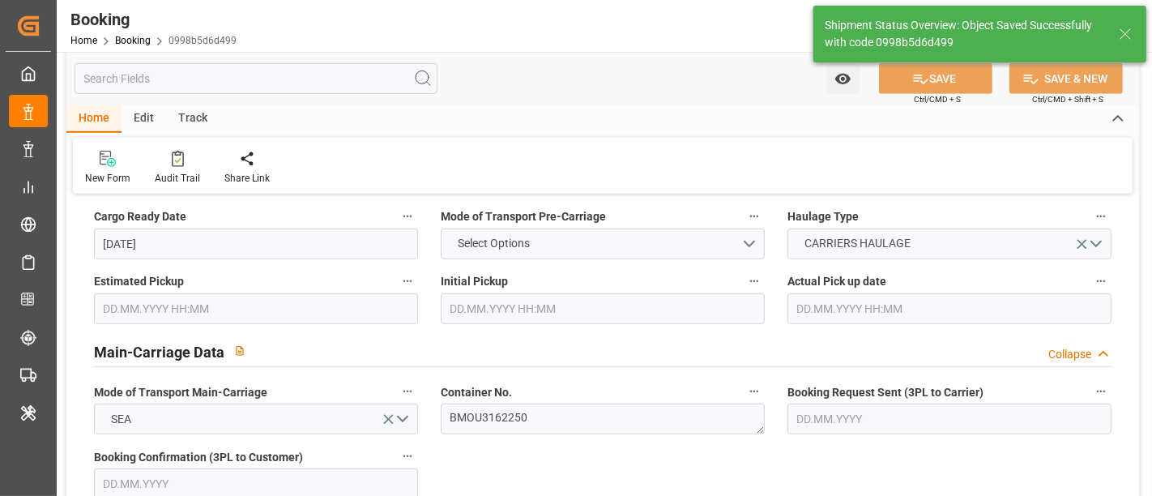
type input "[DATE] 00:00"
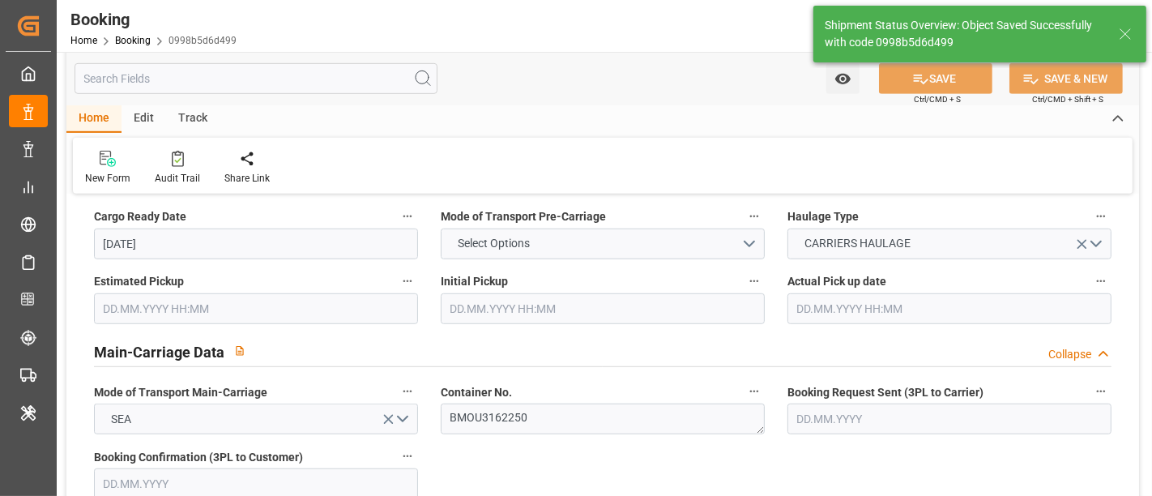
type input "[DATE] 00:00"
type input "[DATE] 07:57"
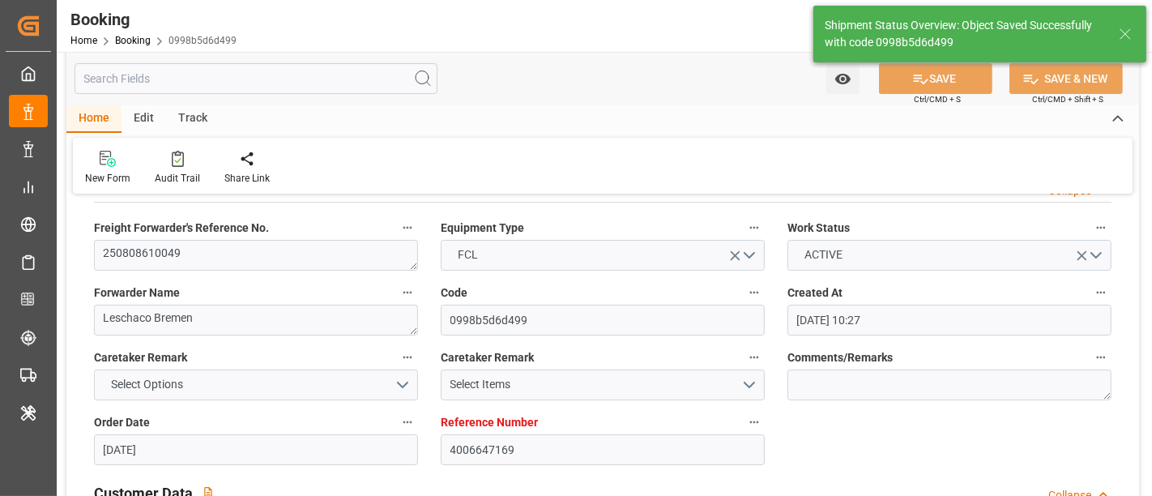
scroll to position [0, 0]
